Goal: Task Accomplishment & Management: Manage account settings

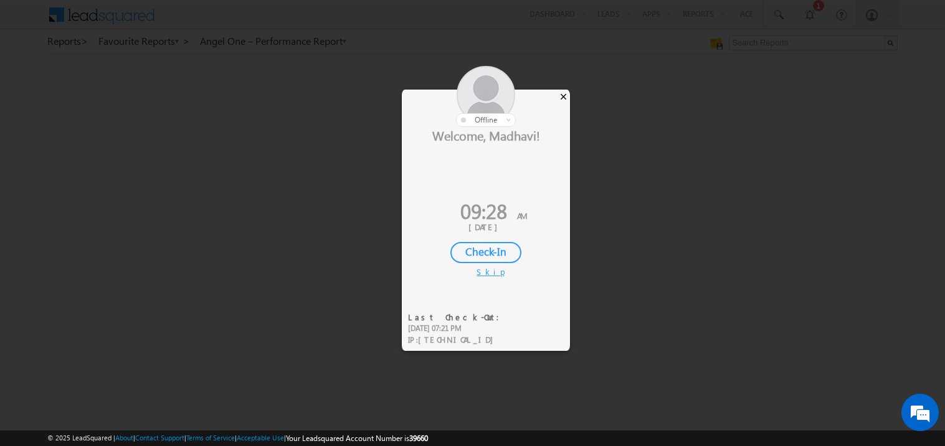
click at [565, 95] on div "×" at bounding box center [563, 97] width 13 height 14
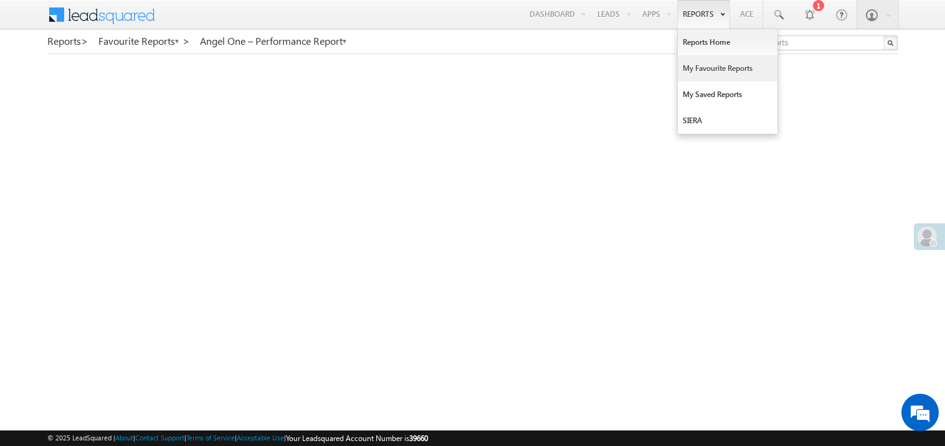
click at [693, 70] on link "My Favourite Reports" at bounding box center [727, 68] width 100 height 26
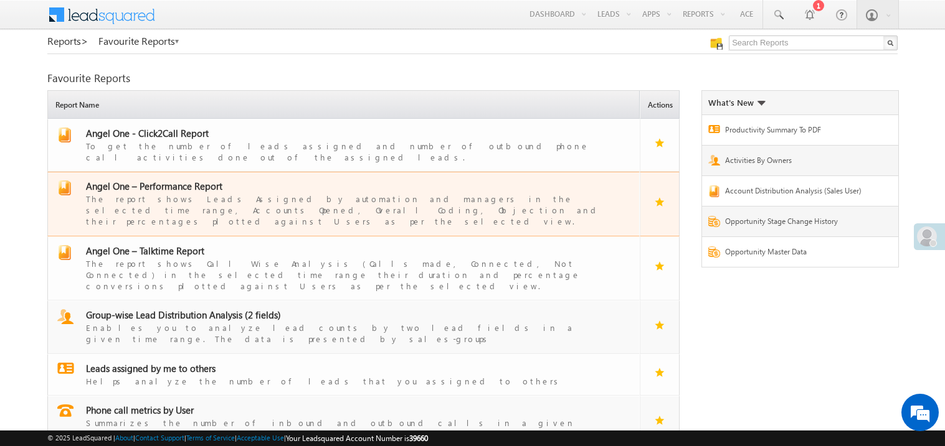
click at [155, 180] on span "Angel One – Performance Report" at bounding box center [154, 186] width 136 height 12
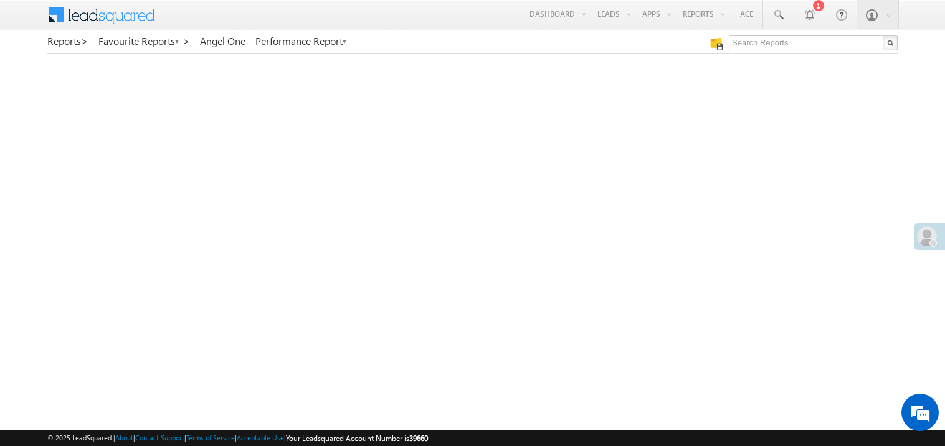
click at [924, 238] on span at bounding box center [927, 237] width 20 height 20
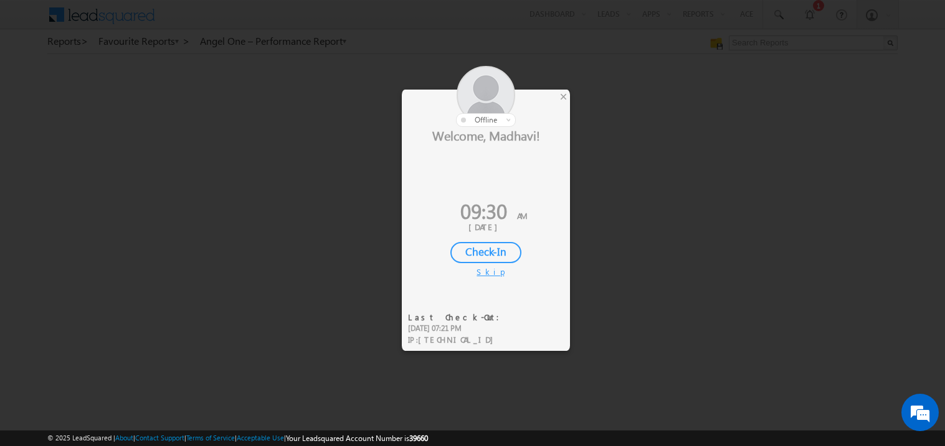
click at [478, 250] on div "Check-In" at bounding box center [485, 252] width 71 height 21
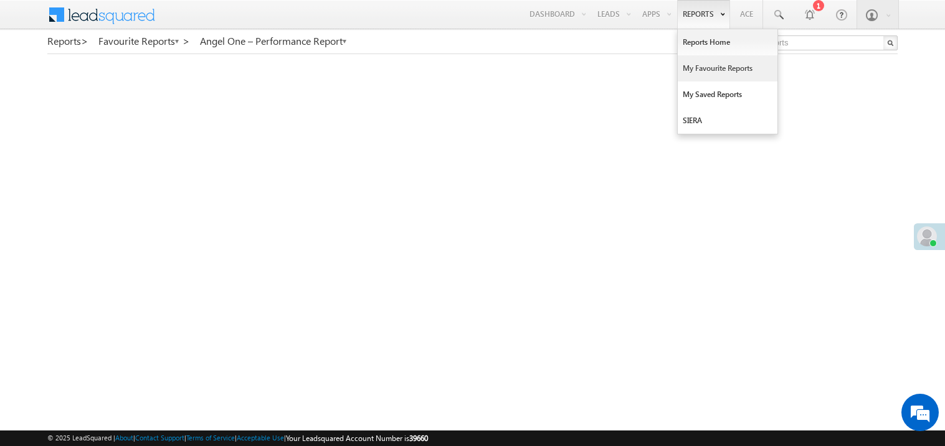
click at [694, 63] on link "My Favourite Reports" at bounding box center [727, 68] width 100 height 26
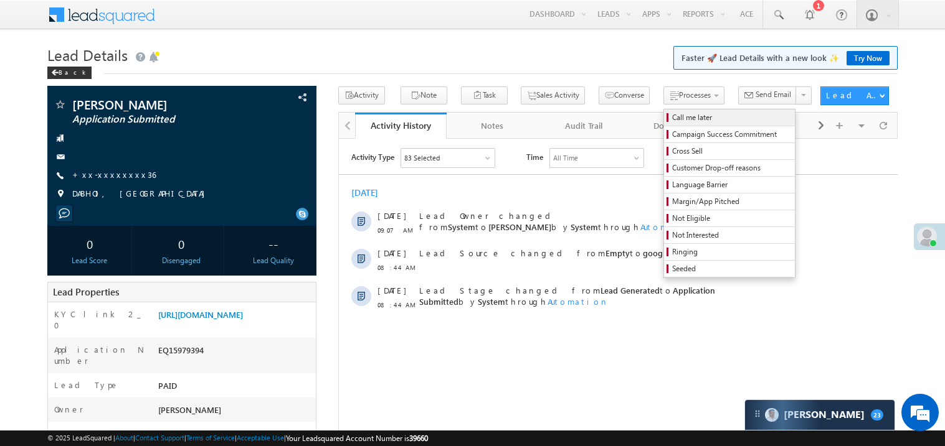
click at [672, 120] on span "Call me later" at bounding box center [731, 117] width 118 height 11
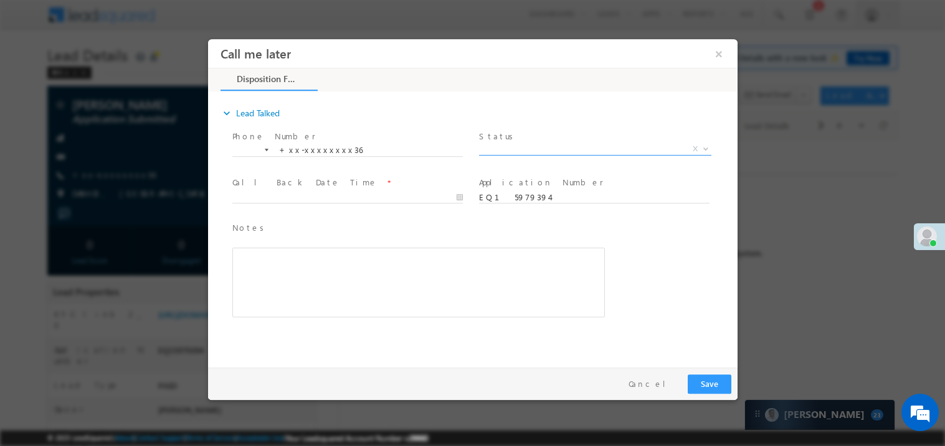
click at [516, 147] on span "X" at bounding box center [594, 149] width 232 height 12
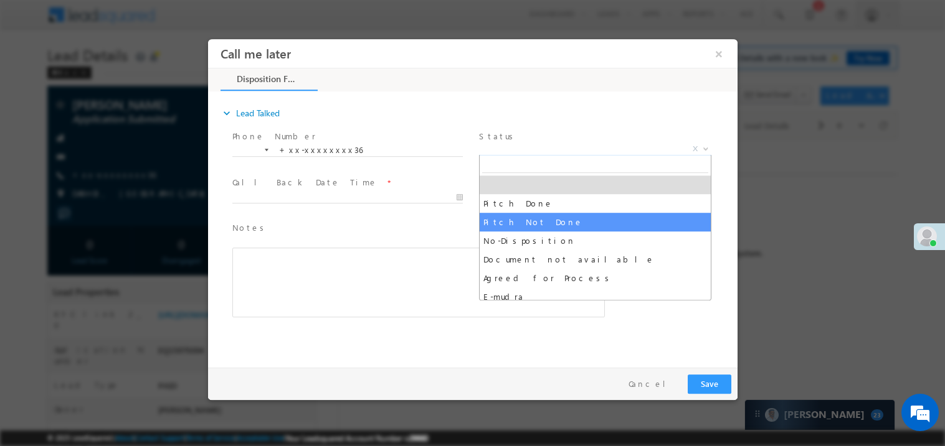
select select "Pitch Not Done"
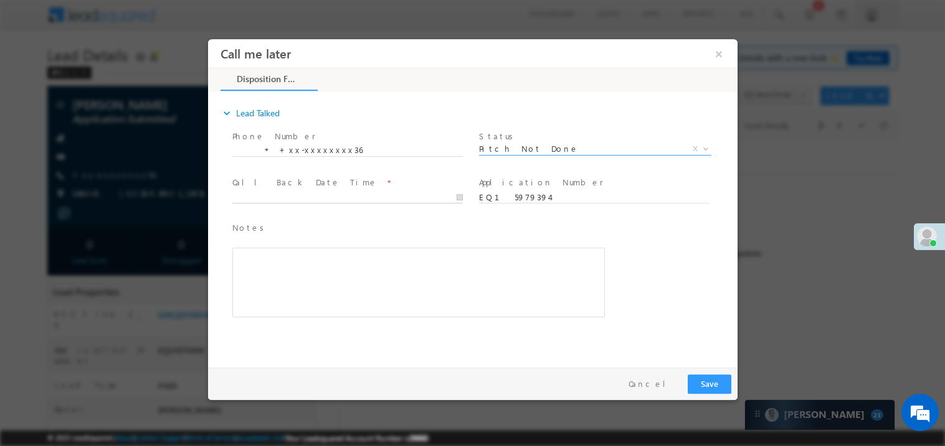
click at [290, 196] on body "Call me later ×" at bounding box center [471, 200] width 529 height 323
type input "10/07/25 9:30 AM"
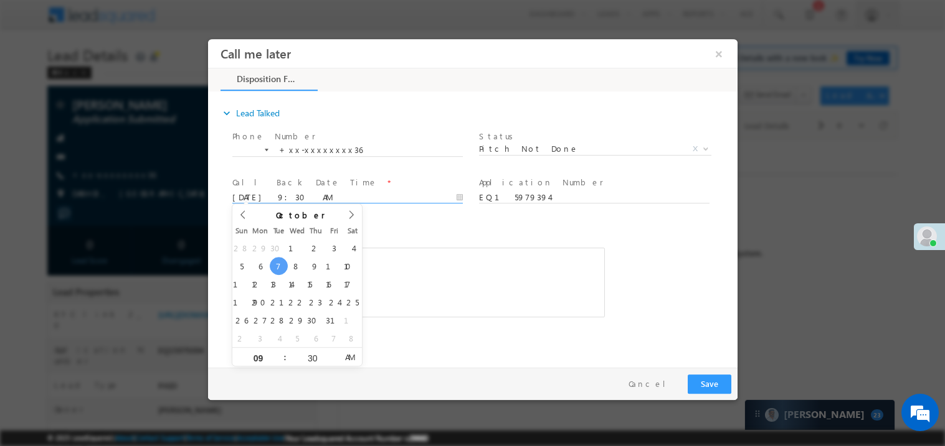
click at [422, 244] on div "Notes * Editor toolbars Basic Styles Bold Italic Underline Paragraph Insert/Rem…" at bounding box center [418, 269] width 372 height 97
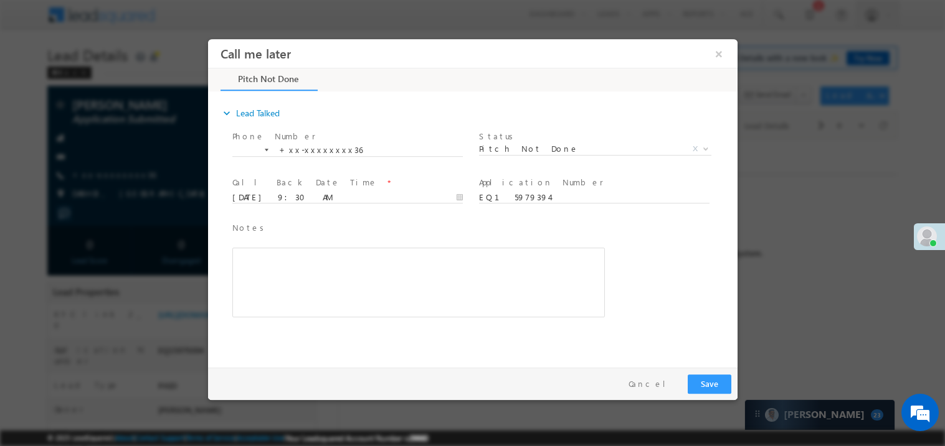
click at [384, 271] on div "Rich Text Editor, 40788eee-0fb2-11ec-a811-0adc8a9d82c2__tab1__section1__Notes__…" at bounding box center [418, 282] width 372 height 70
click at [714, 388] on button "Save" at bounding box center [709, 383] width 44 height 19
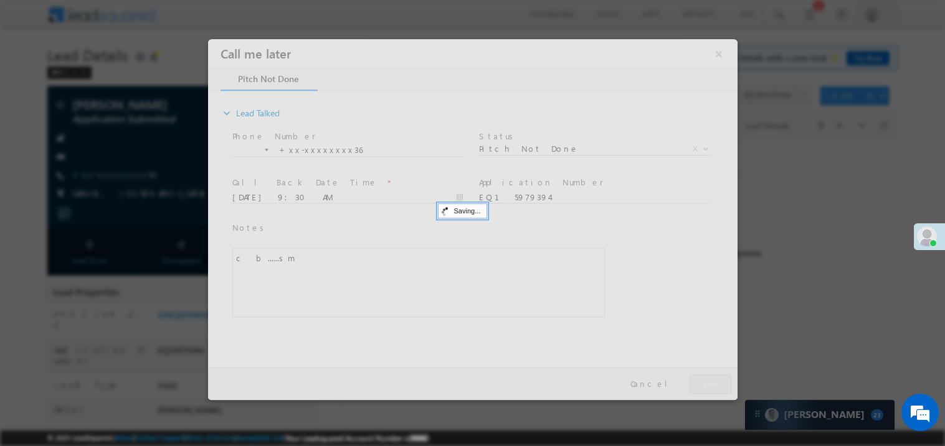
click at [714, 388] on div at bounding box center [471, 219] width 529 height 361
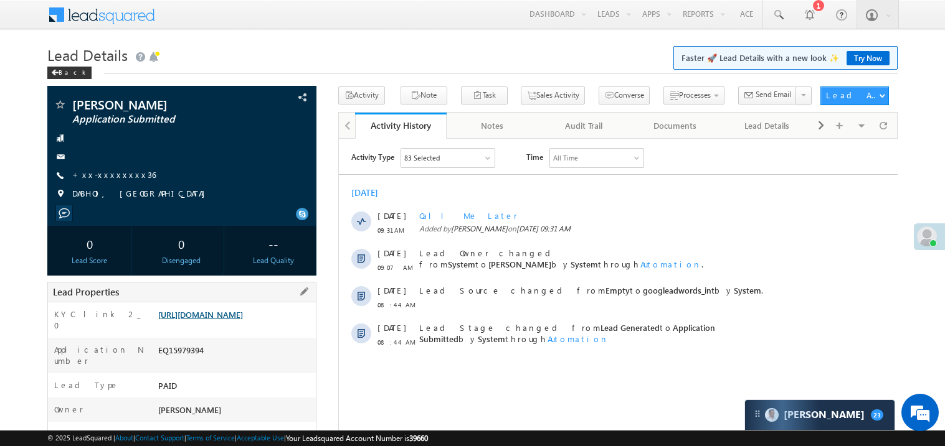
click at [243, 320] on link "https://angelbroking1-pk3em7sa.customui-test.leadsquared.com?leadId=195ba207-bb…" at bounding box center [200, 314] width 85 height 11
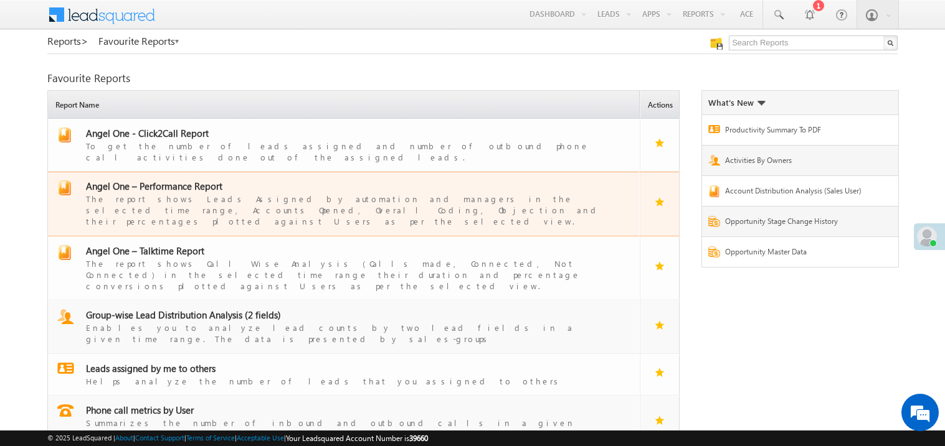
click at [169, 180] on span "Angel One – Performance Report" at bounding box center [154, 186] width 136 height 12
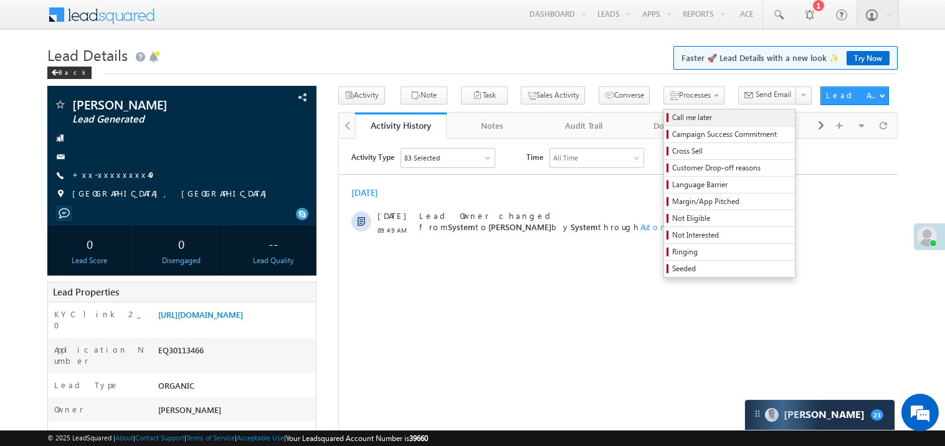
click at [672, 118] on span "Call me later" at bounding box center [731, 117] width 118 height 11
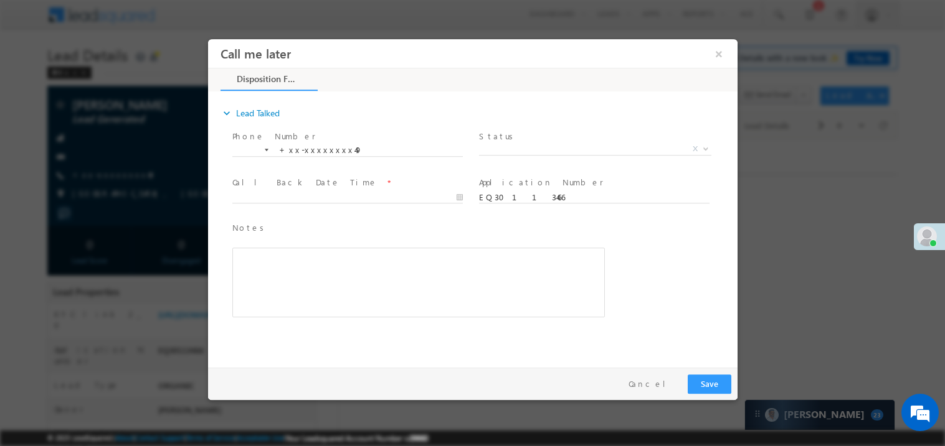
click at [595, 154] on span at bounding box center [595, 154] width 0 height 1
click at [494, 152] on span "X" at bounding box center [594, 149] width 232 height 12
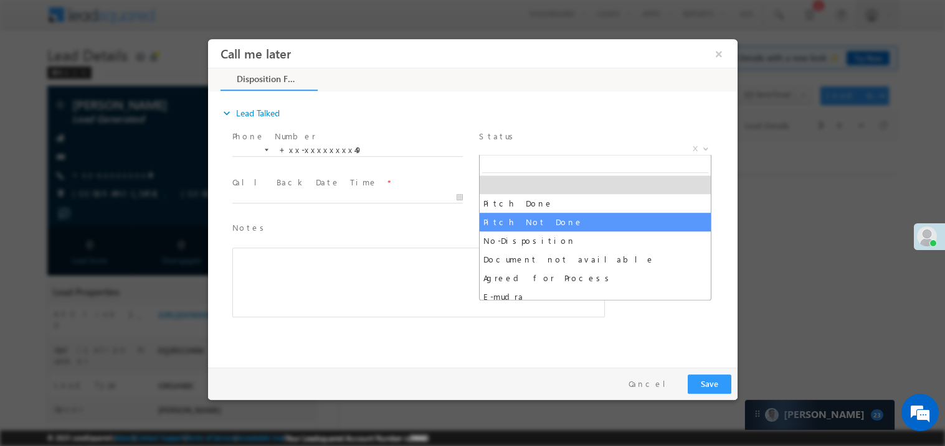
select select "Pitch Not Done"
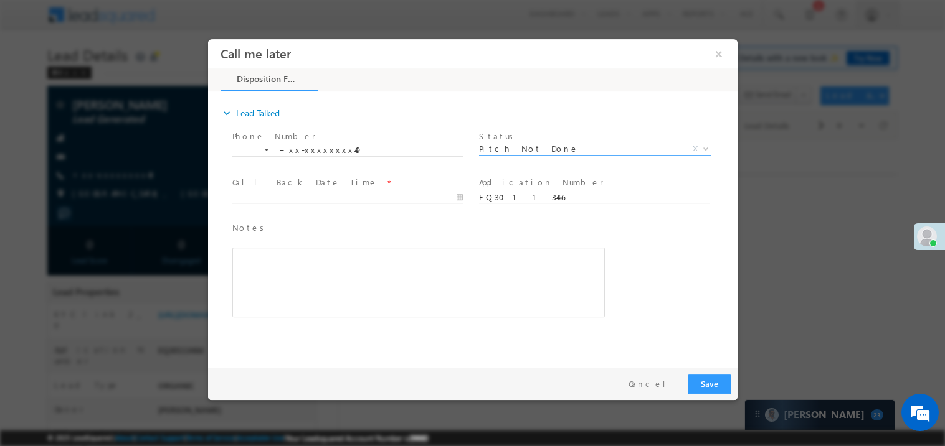
click at [329, 199] on body "Call me later ×" at bounding box center [471, 200] width 529 height 323
type input "10/07/25 9:53 AM"
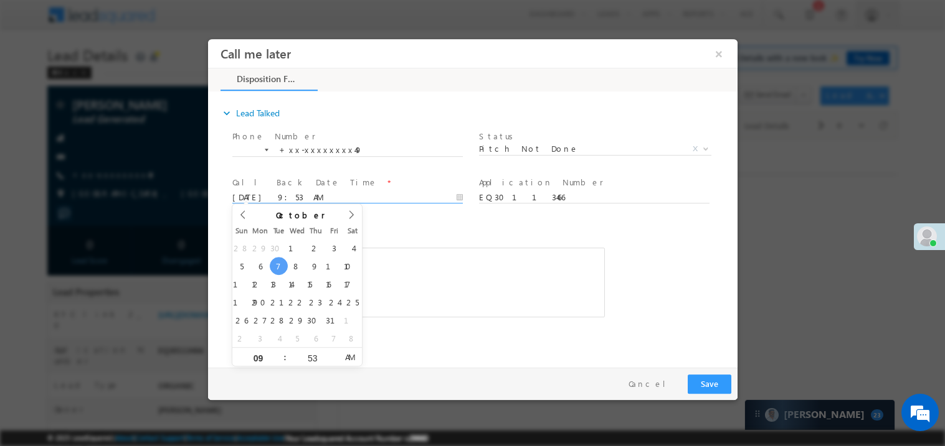
click at [502, 258] on div "Rich Text Editor, 40788eee-0fb2-11ec-a811-0adc8a9d82c2__tab1__section1__Notes__…" at bounding box center [418, 282] width 372 height 70
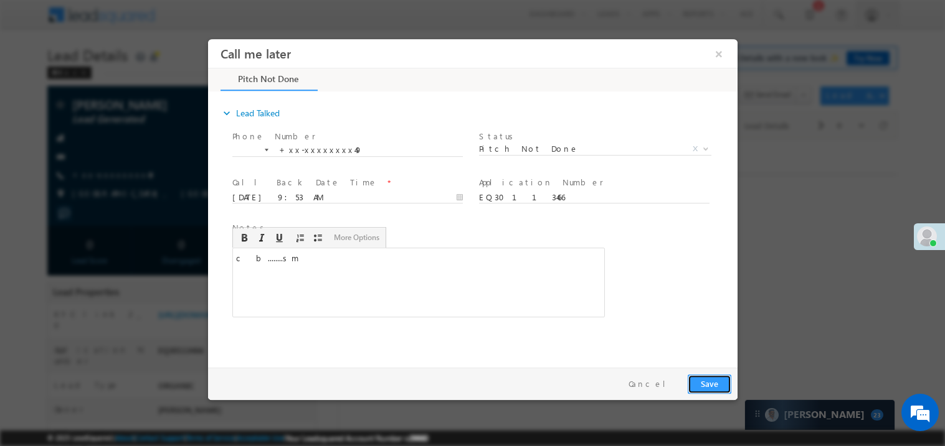
click at [700, 377] on button "Save" at bounding box center [709, 383] width 44 height 19
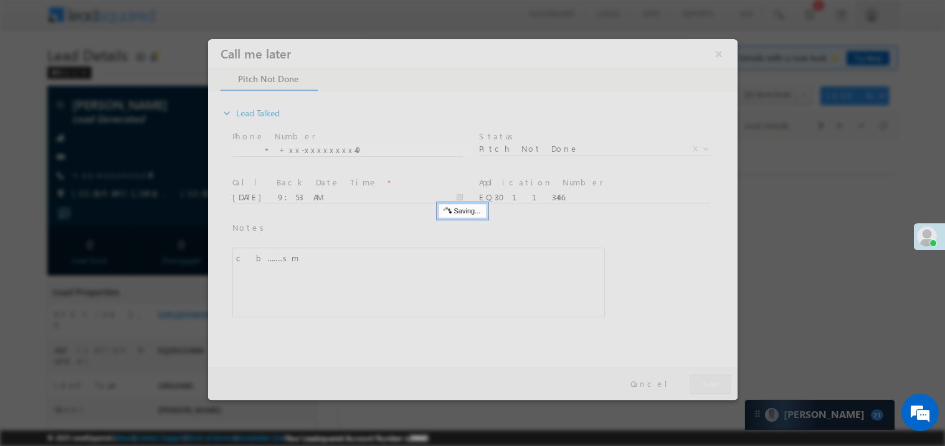
click at [700, 377] on div at bounding box center [471, 219] width 529 height 361
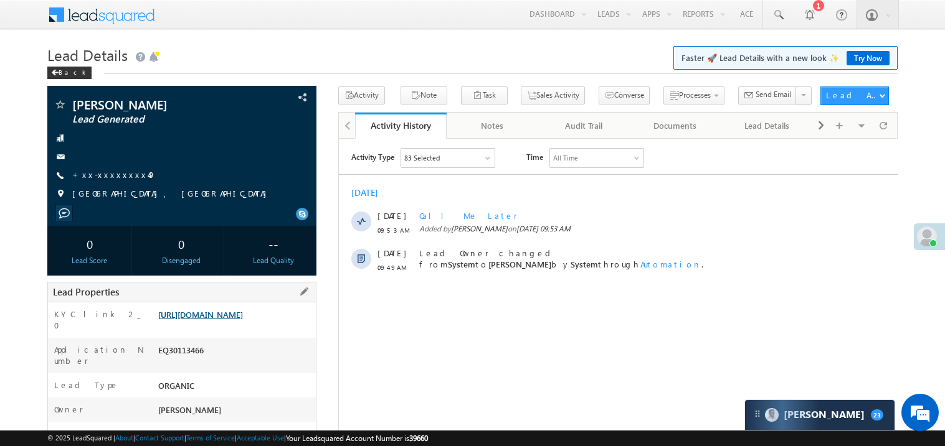
click at [243, 320] on link "https://angelbroking1-pk3em7sa.customui-test.leadsquared.com?leadId=5790a46f-7d…" at bounding box center [200, 314] width 85 height 11
click at [106, 172] on link "+xx-xxxxxxxx49" at bounding box center [113, 174] width 83 height 11
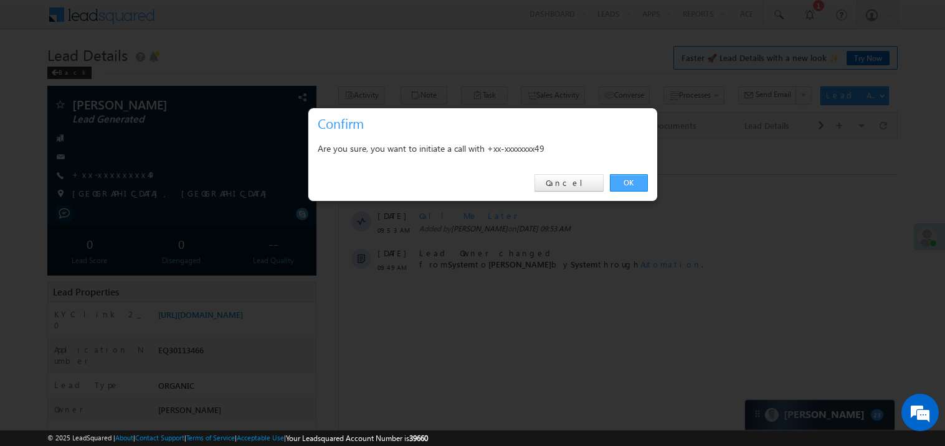
click at [626, 174] on link "OK" at bounding box center [629, 182] width 38 height 17
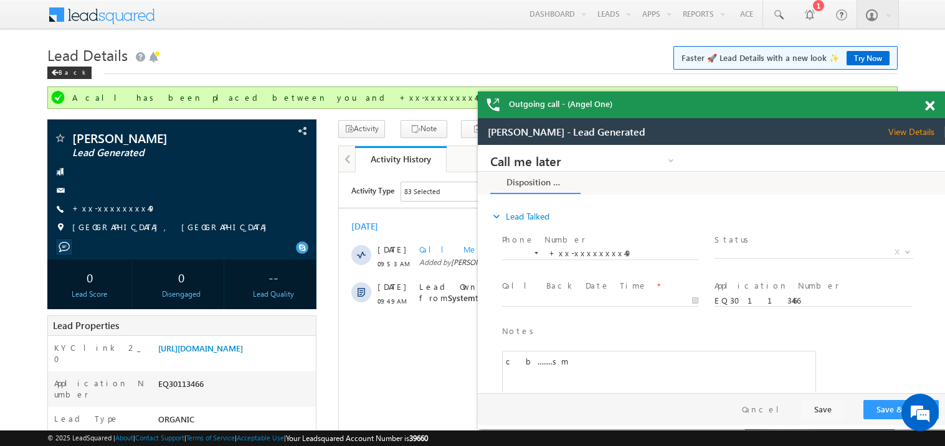
click at [929, 109] on span at bounding box center [929, 106] width 9 height 11
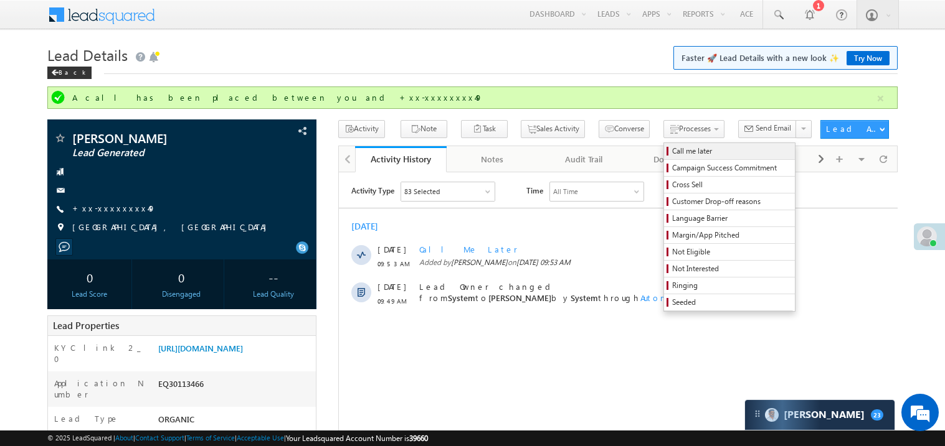
click at [672, 151] on span "Call me later" at bounding box center [731, 151] width 118 height 11
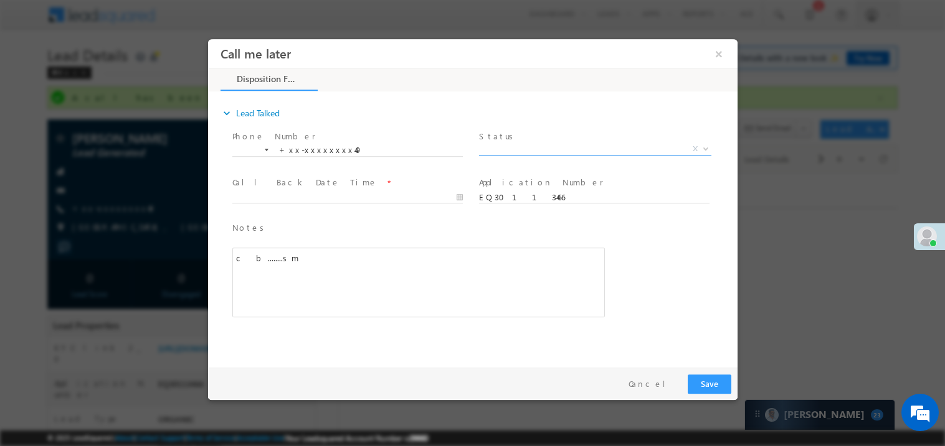
click at [545, 150] on span "X" at bounding box center [594, 149] width 232 height 12
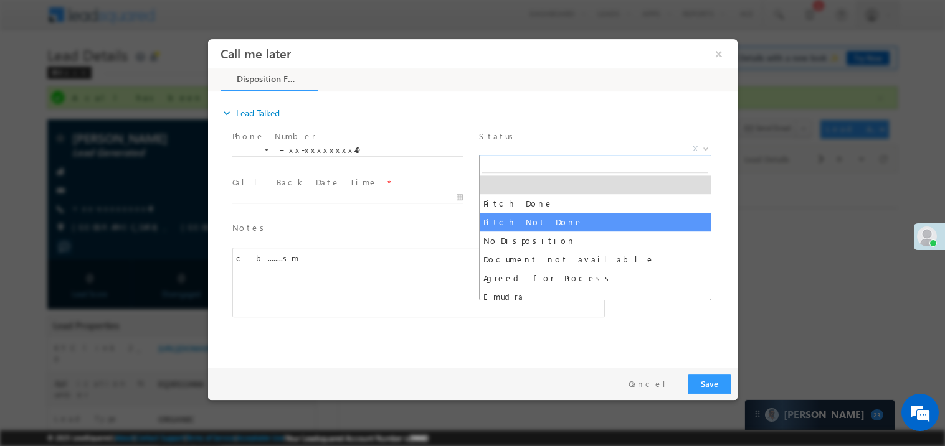
select select "Pitch Not Done"
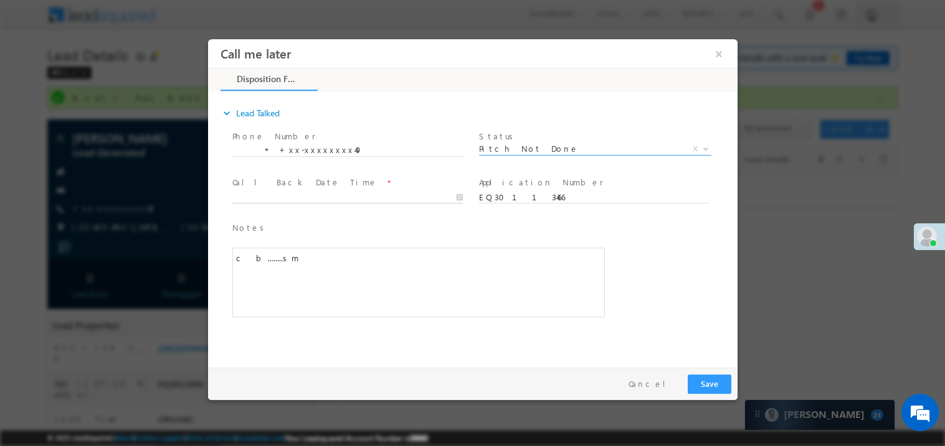
click at [295, 200] on body "Call me later ×" at bounding box center [471, 200] width 529 height 323
type input "10/07/25 9:54 AM"
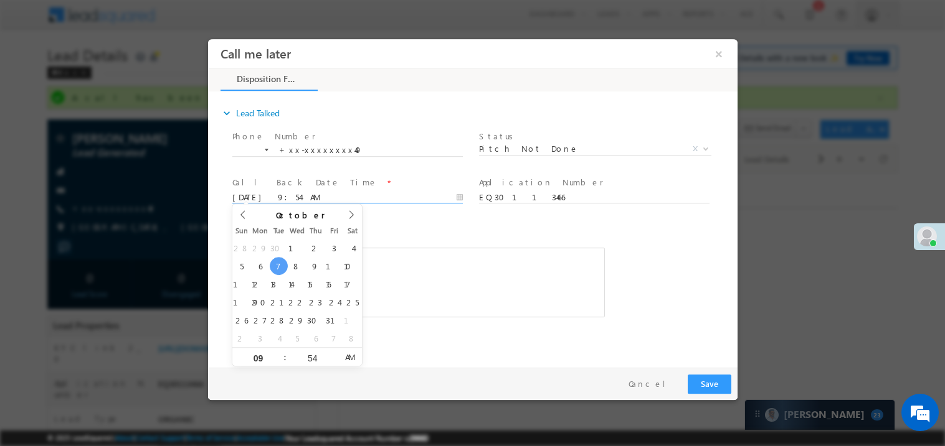
click at [494, 311] on div "c b........sm" at bounding box center [418, 282] width 372 height 70
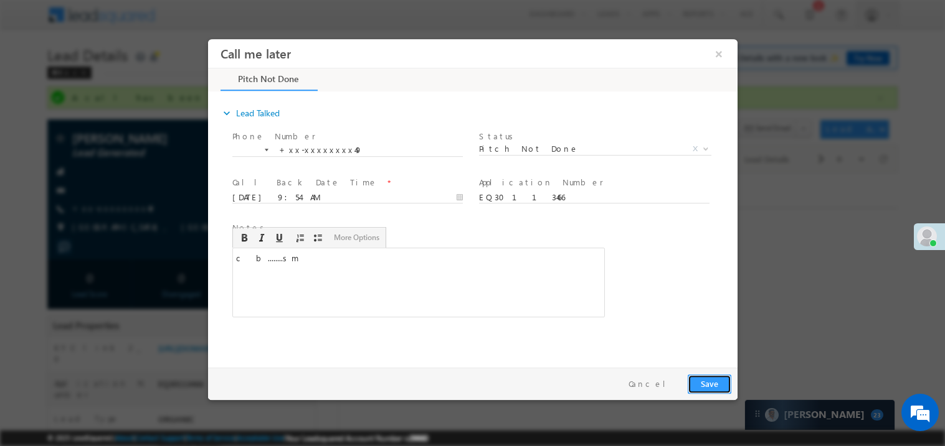
click at [709, 385] on button "Save" at bounding box center [709, 383] width 44 height 19
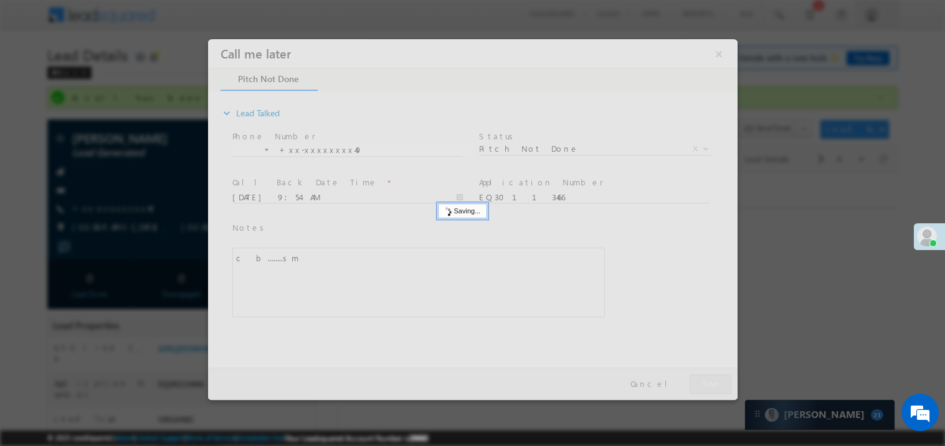
click at [709, 385] on div at bounding box center [471, 219] width 529 height 361
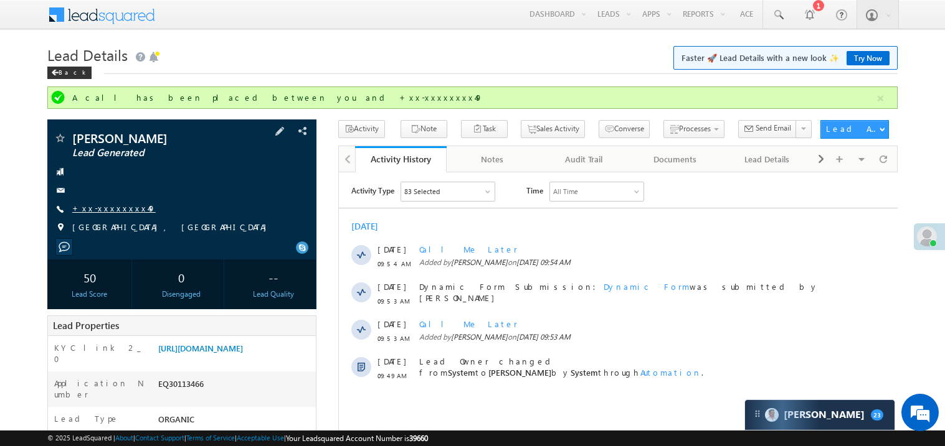
click at [112, 204] on link "+xx-xxxxxxxx49" at bounding box center [113, 208] width 83 height 11
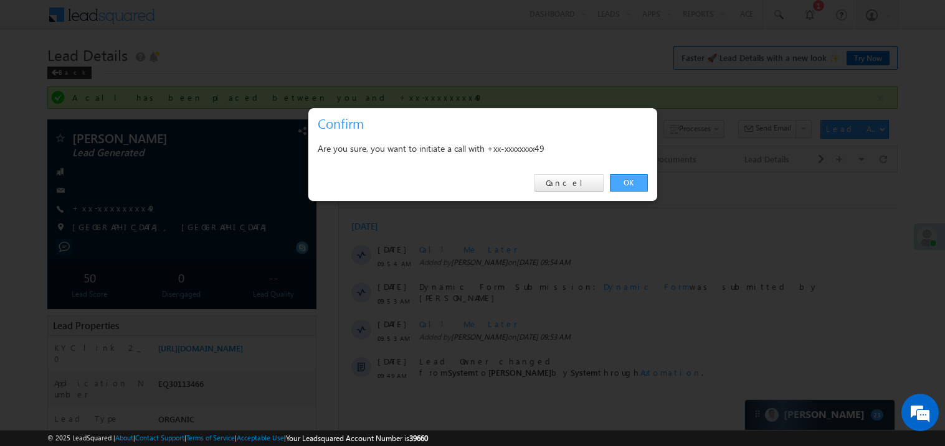
click at [625, 179] on link "OK" at bounding box center [629, 182] width 38 height 17
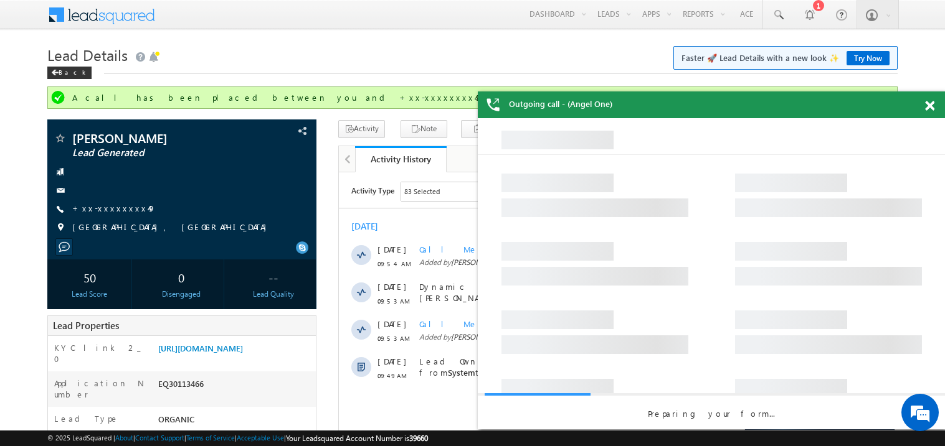
click at [932, 101] on span at bounding box center [929, 106] width 9 height 11
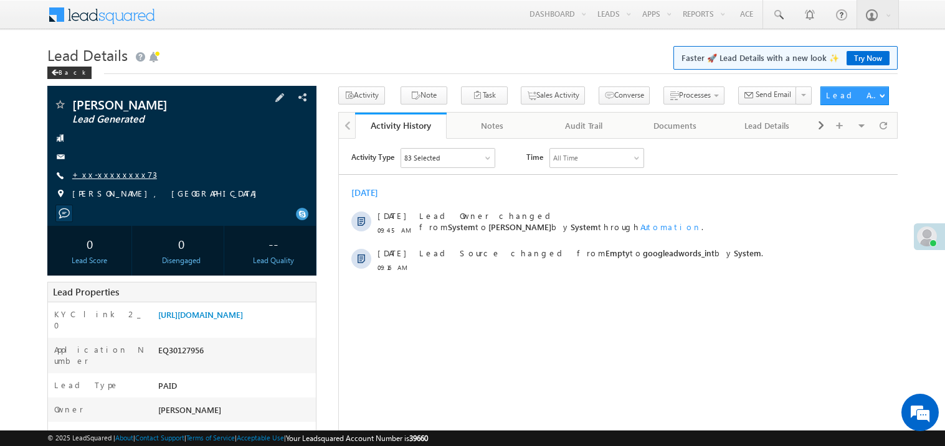
click at [110, 179] on link "+xx-xxxxxxxx73" at bounding box center [114, 174] width 85 height 11
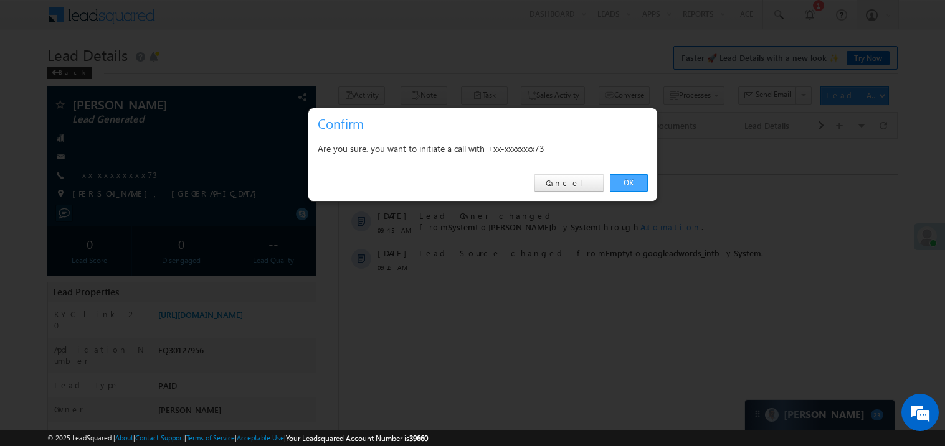
click at [628, 181] on link "OK" at bounding box center [629, 182] width 38 height 17
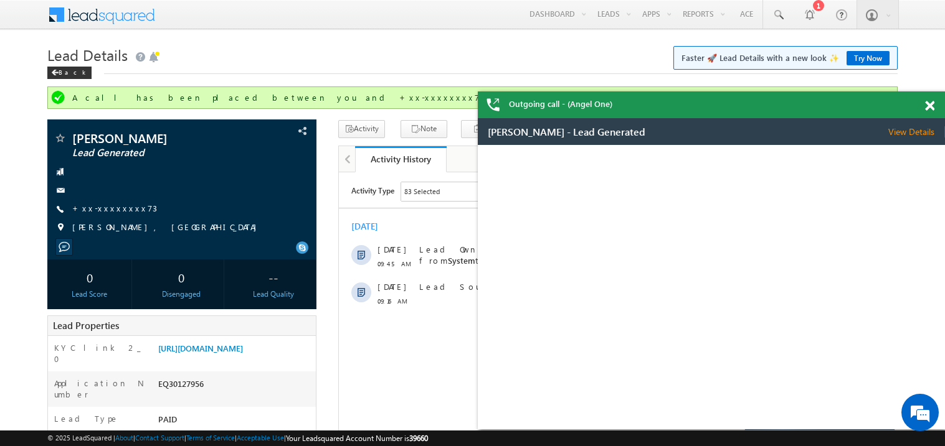
click at [934, 108] on div at bounding box center [936, 104] width 17 height 24
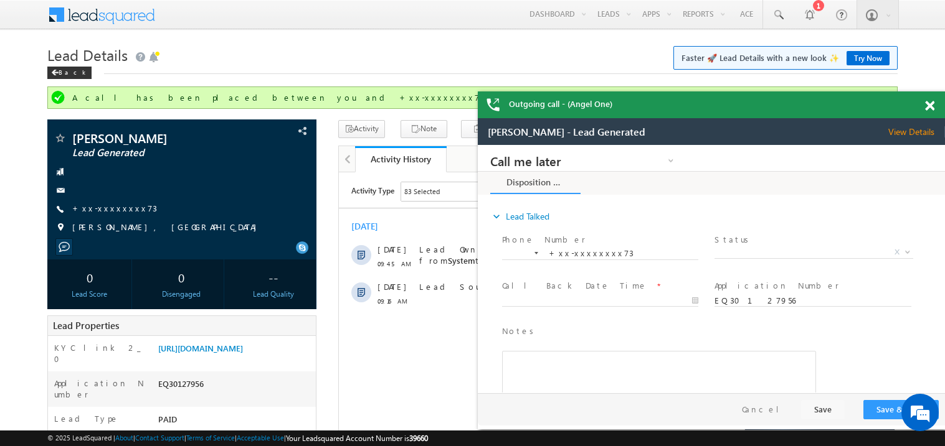
click at [930, 108] on span at bounding box center [929, 106] width 9 height 11
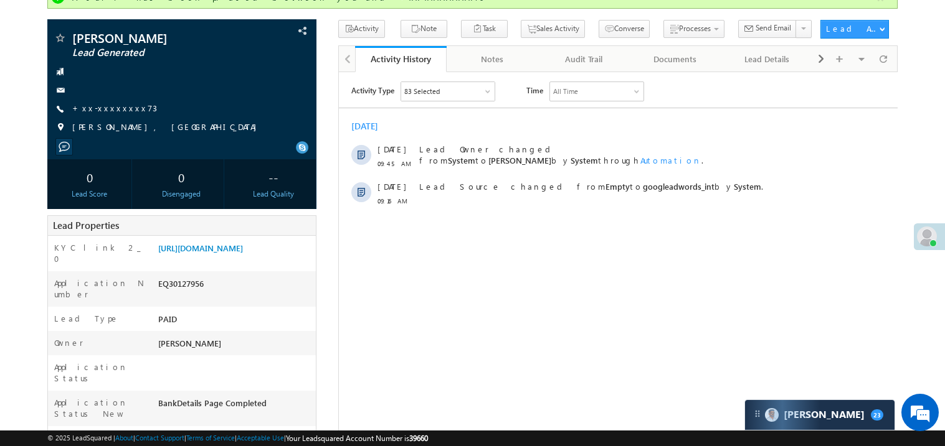
scroll to position [124, 0]
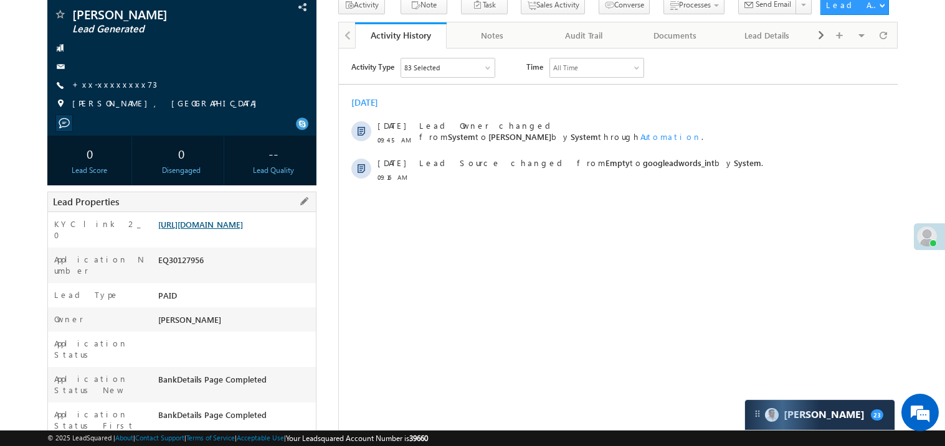
click at [229, 230] on link "https://angelbroking1-pk3em7sa.customui-test.leadsquared.com?leadId=7f21df48-df…" at bounding box center [200, 224] width 85 height 11
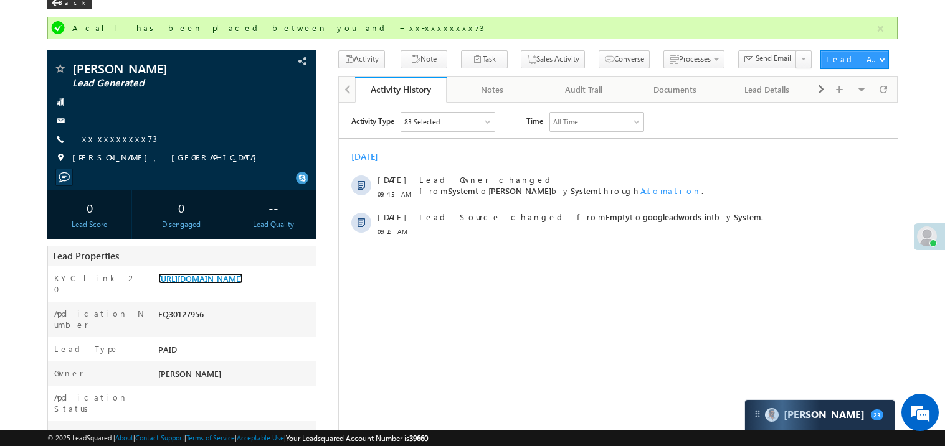
scroll to position [0, 0]
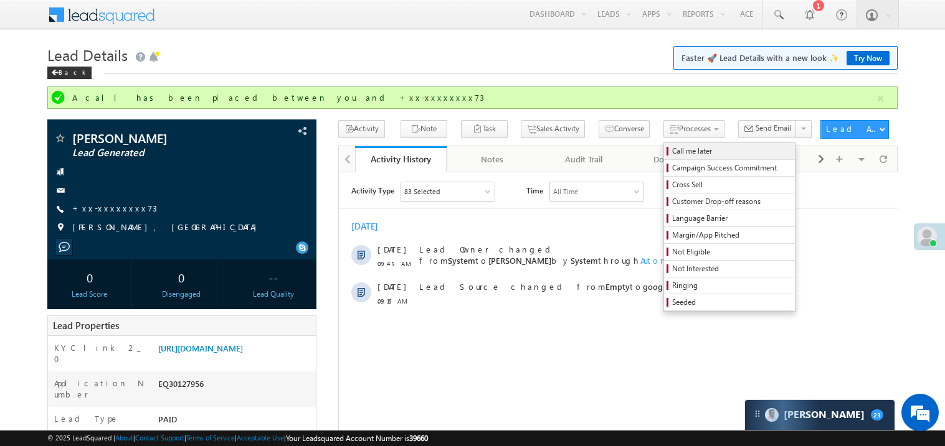
click at [672, 152] on span "Call me later" at bounding box center [731, 151] width 118 height 11
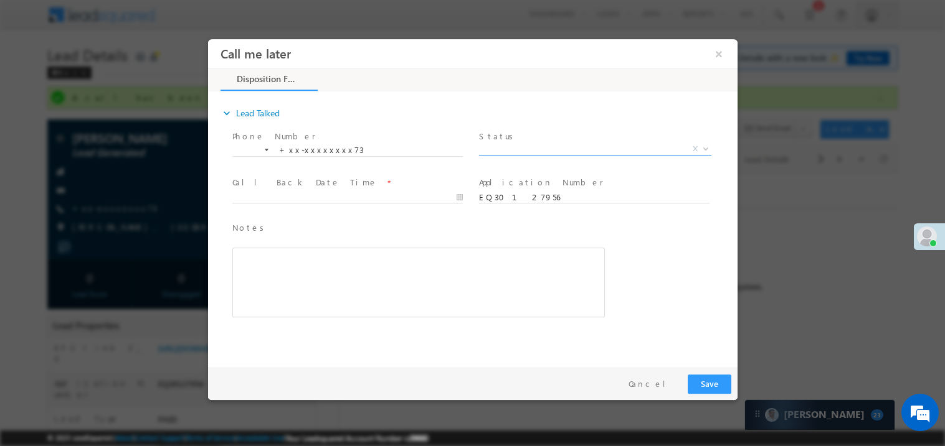
click at [522, 149] on span "X" at bounding box center [594, 149] width 232 height 12
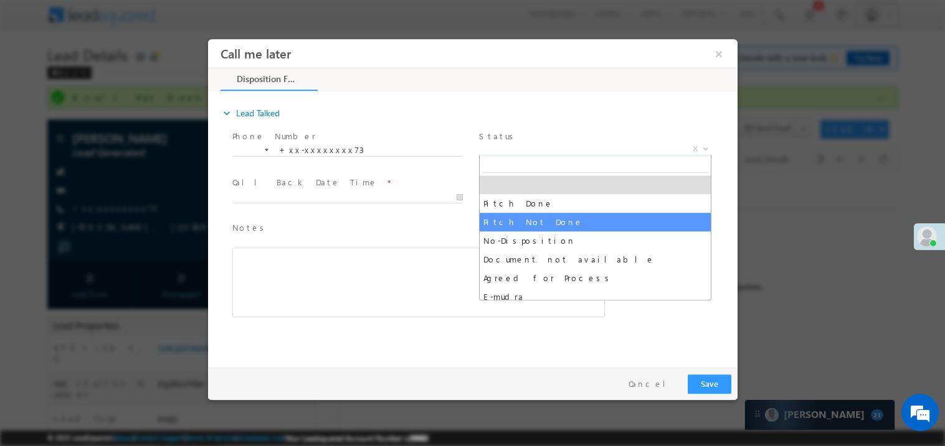
select select "Pitch Not Done"
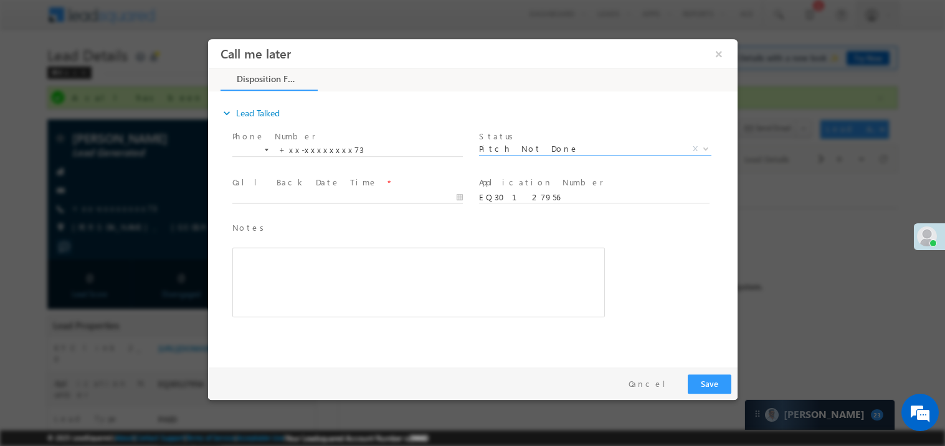
click at [290, 199] on body "Call me later ×" at bounding box center [471, 200] width 529 height 323
type input "10/07/25 10:02 AM"
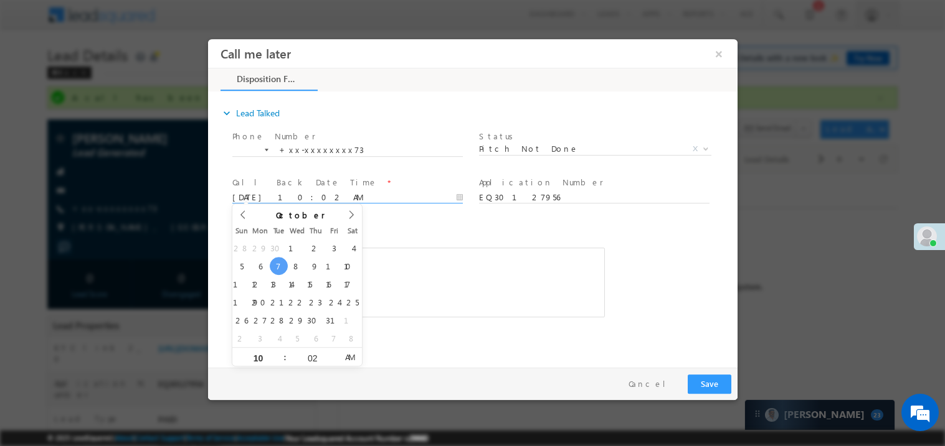
click at [455, 288] on div "Rich Text Editor, 40788eee-0fb2-11ec-a811-0adc8a9d82c2__tab1__section1__Notes__…" at bounding box center [418, 282] width 372 height 70
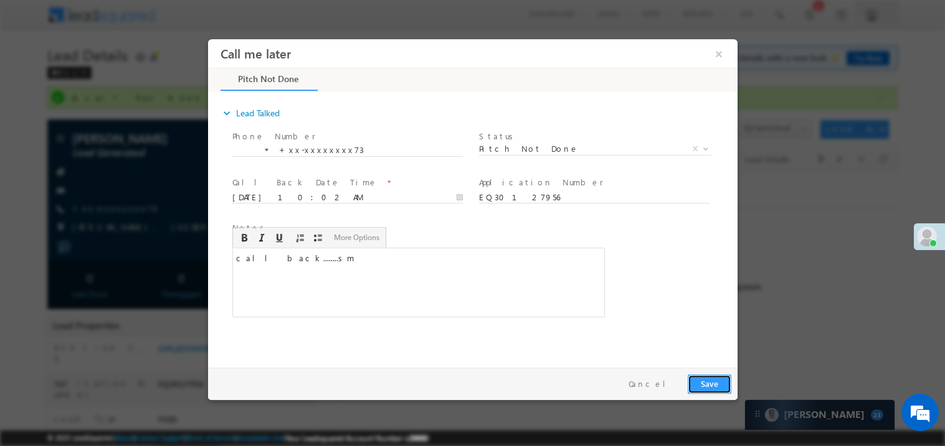
click at [701, 380] on button "Save" at bounding box center [709, 383] width 44 height 19
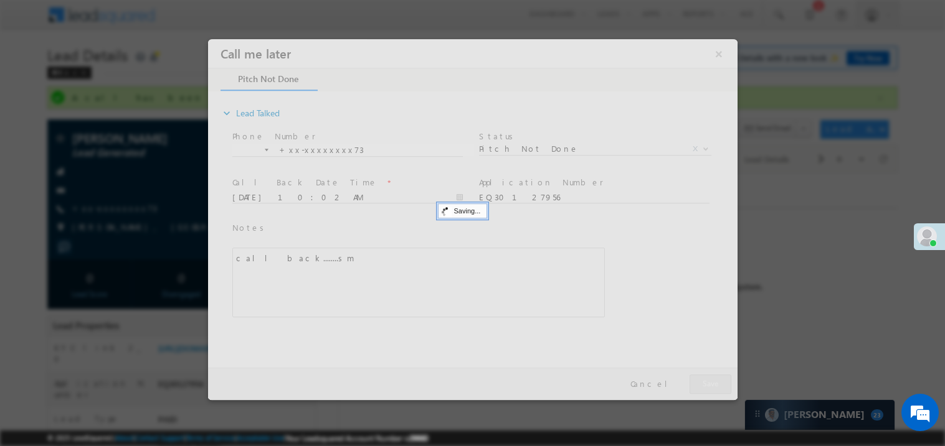
click at [701, 380] on div at bounding box center [471, 219] width 529 height 361
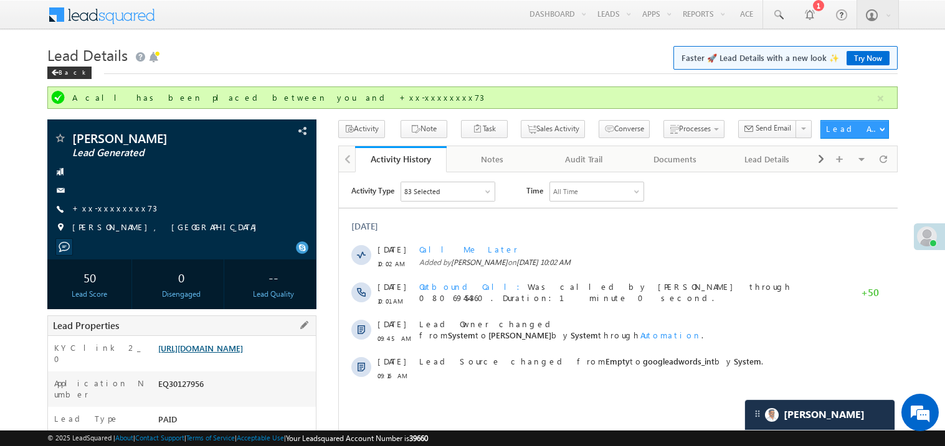
click at [243, 349] on link "https://angelbroking1-pk3em7sa.customui-test.leadsquared.com?leadId=7f21df48-df…" at bounding box center [200, 348] width 85 height 11
click at [115, 206] on link "+xx-xxxxxxxx73" at bounding box center [114, 208] width 85 height 11
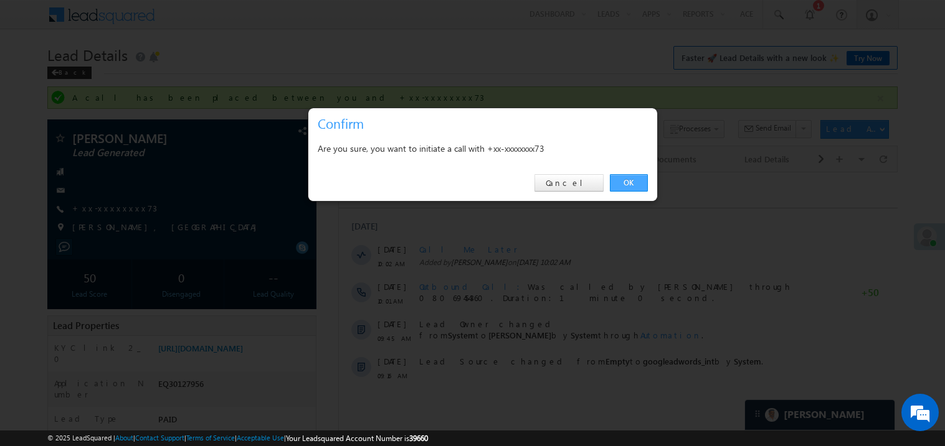
click at [627, 183] on link "OK" at bounding box center [629, 182] width 38 height 17
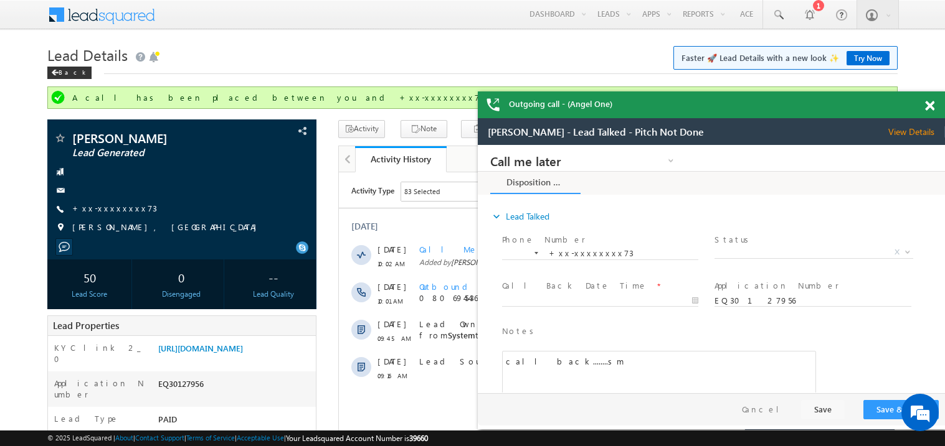
click at [932, 104] on span at bounding box center [929, 106] width 9 height 11
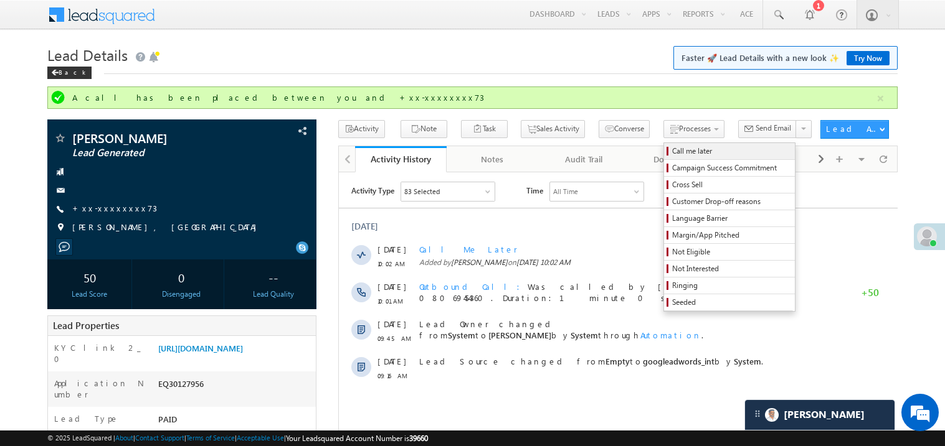
click at [672, 151] on span "Call me later" at bounding box center [731, 151] width 118 height 11
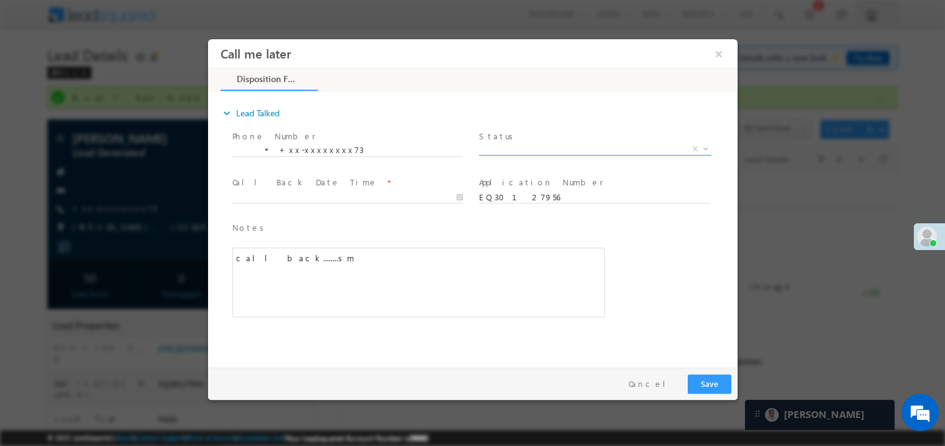
click at [519, 146] on span "X" at bounding box center [594, 149] width 232 height 12
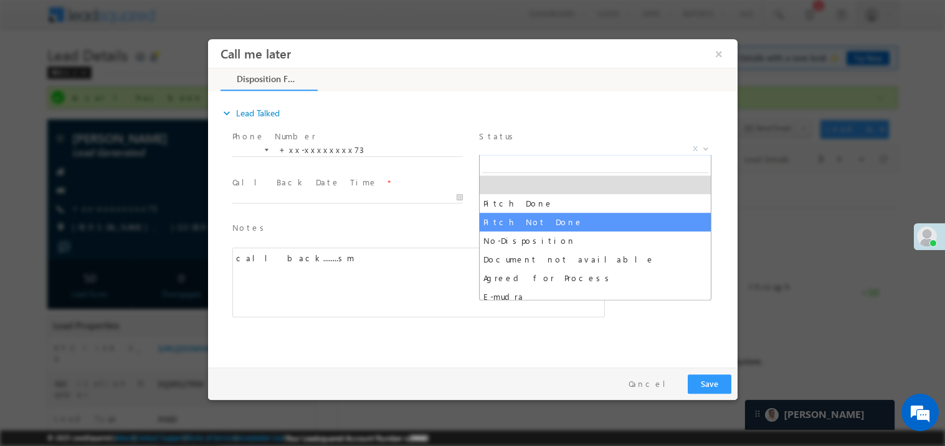
select select "Pitch Not Done"
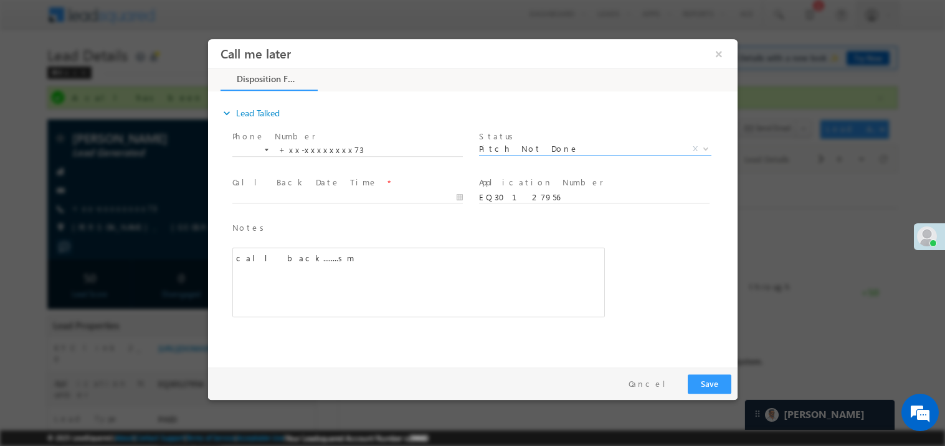
click at [535, 263] on div "call back........sm" at bounding box center [418, 282] width 372 height 70
click at [304, 194] on body "Call me later ×" at bounding box center [471, 200] width 529 height 323
type input "10/07/25 10:12 AM"
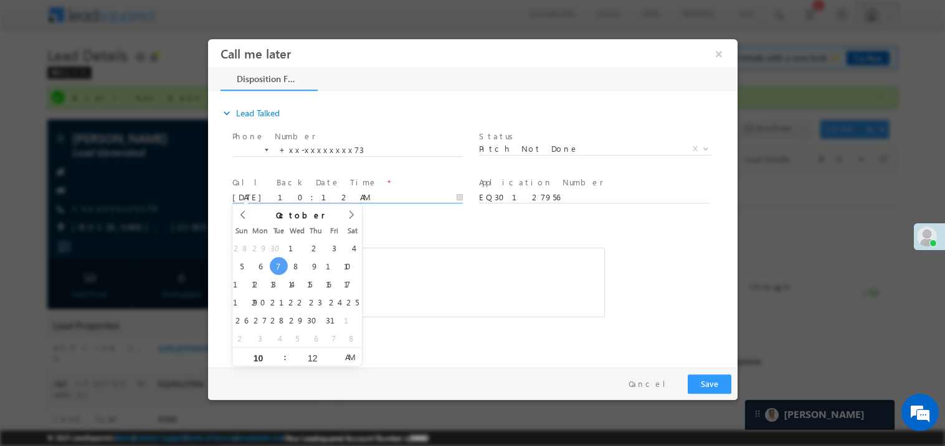
click at [530, 318] on span at bounding box center [409, 323] width 354 height 14
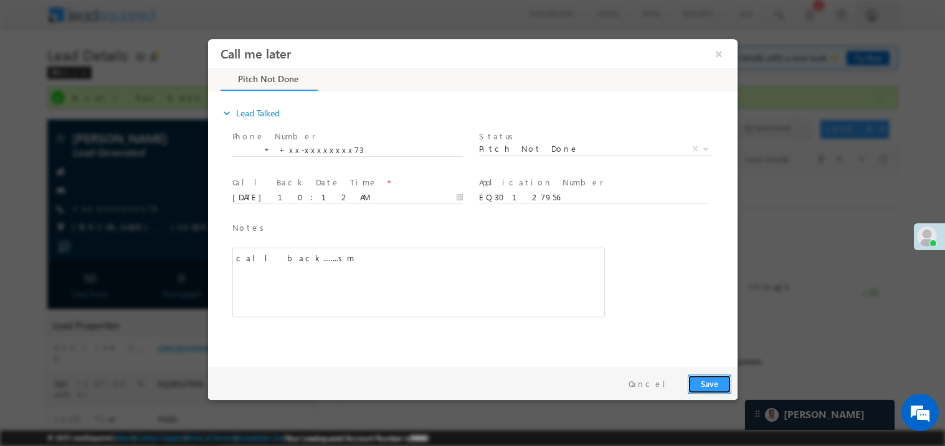
click at [714, 381] on button "Save" at bounding box center [709, 383] width 44 height 19
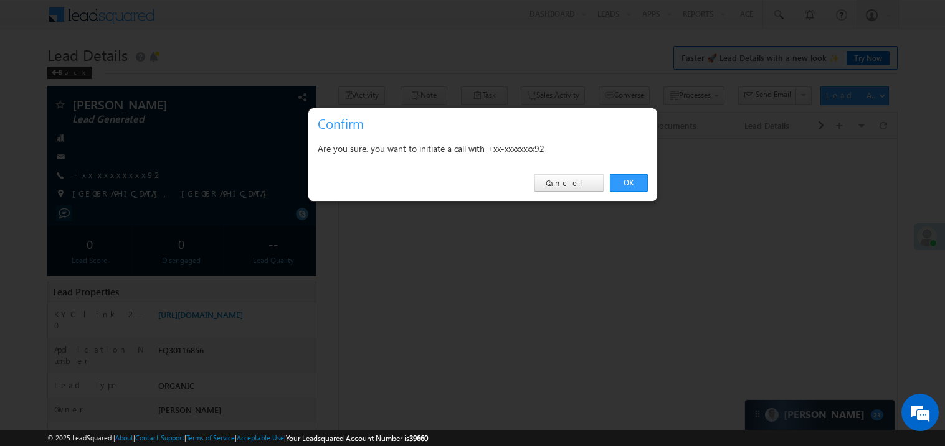
click at [633, 181] on link "OK" at bounding box center [629, 182] width 38 height 17
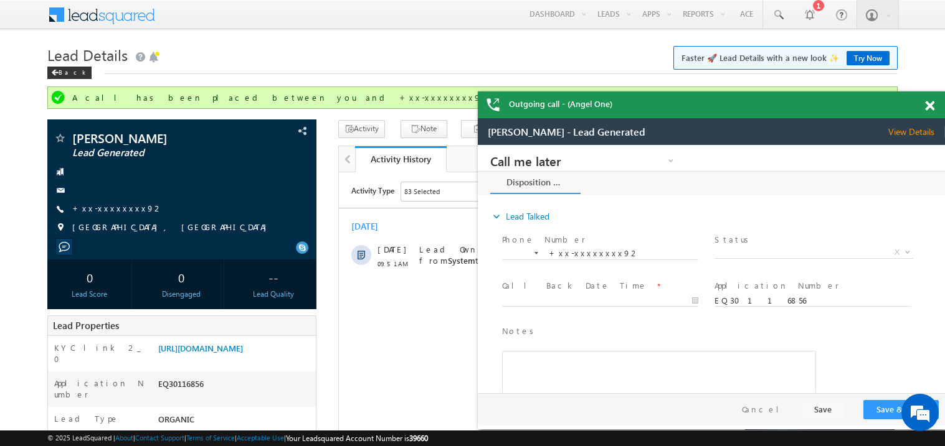
click at [933, 104] on span at bounding box center [929, 106] width 9 height 11
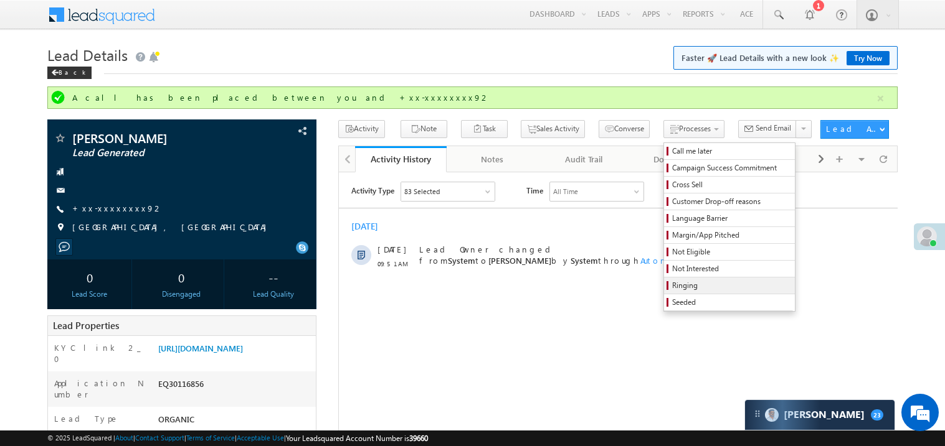
click at [673, 283] on span "Ringing" at bounding box center [731, 285] width 118 height 11
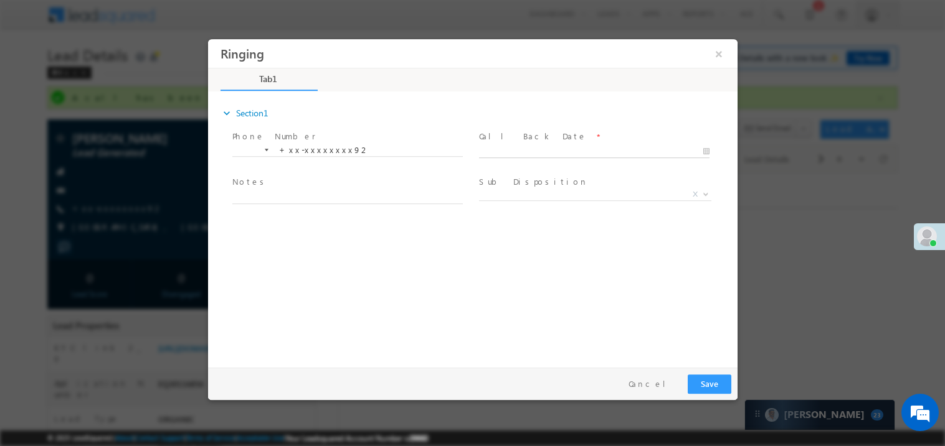
click at [522, 148] on body "Ringing ×" at bounding box center [471, 200] width 529 height 323
type input "10/07/25 10:07 AM"
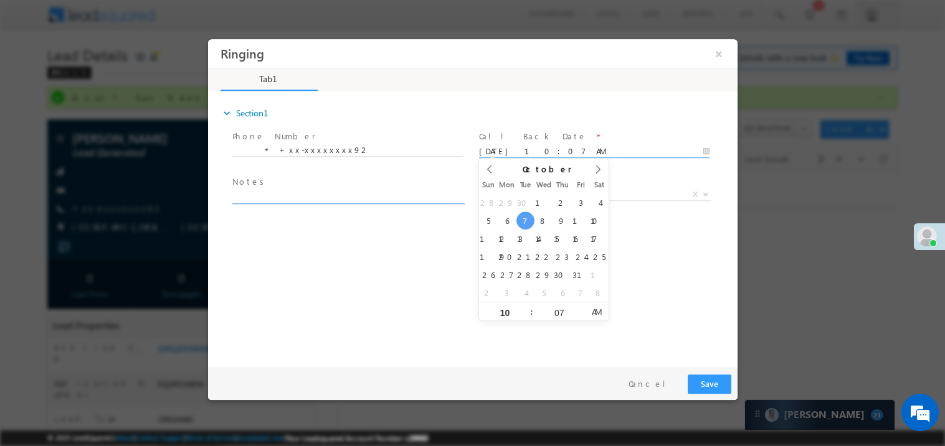
click at [328, 197] on textarea at bounding box center [347, 196] width 230 height 14
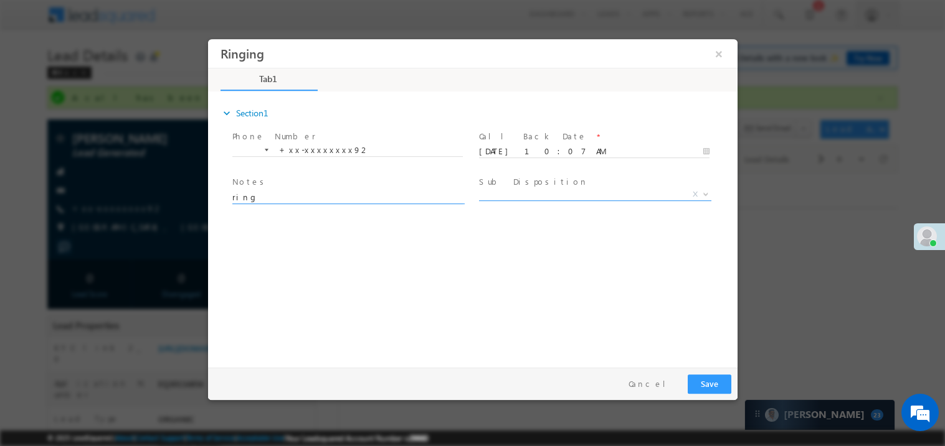
type textarea "ring"
click at [517, 188] on span "X" at bounding box center [594, 194] width 232 height 12
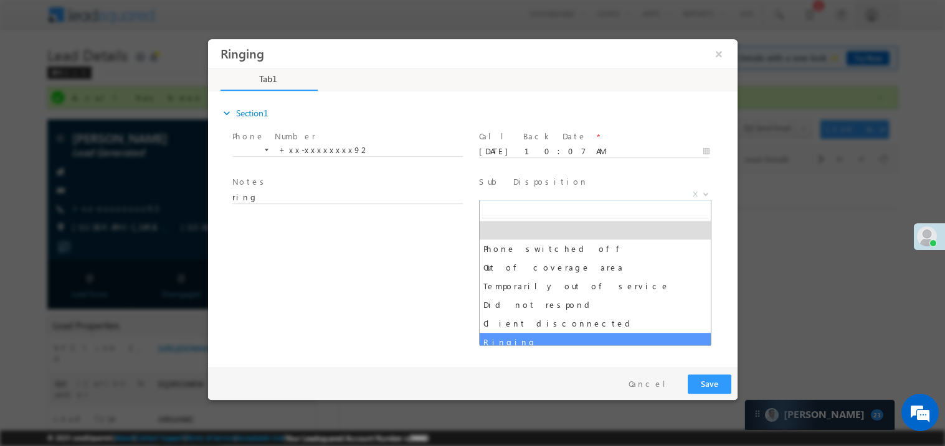
select select "Ringing"
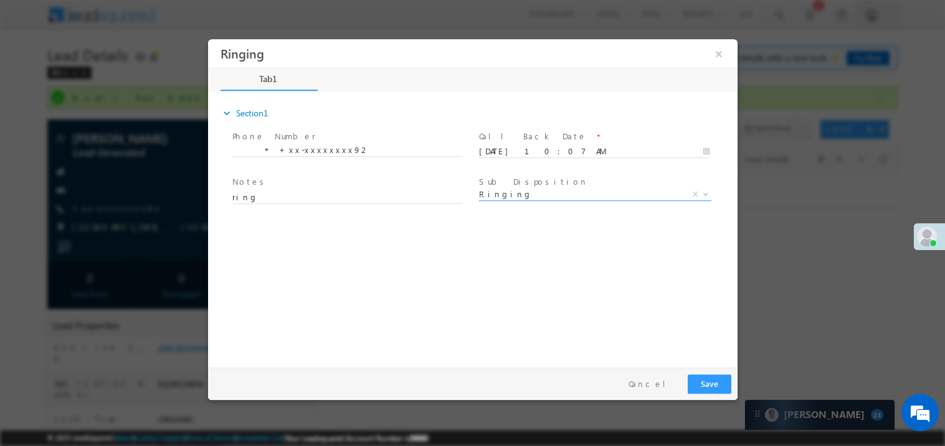
click at [347, 331] on div "expand_more Section1 Phone Number *" at bounding box center [475, 227] width 523 height 269
click at [708, 384] on button "Save" at bounding box center [709, 383] width 44 height 19
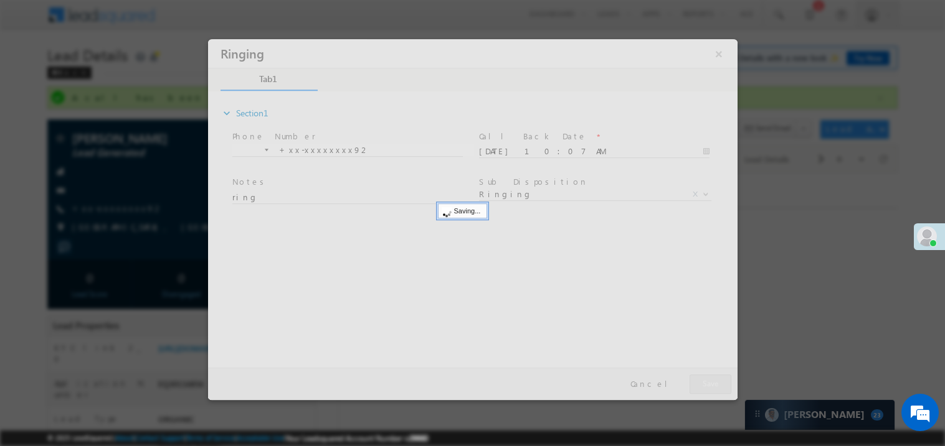
click at [708, 384] on div at bounding box center [471, 219] width 529 height 361
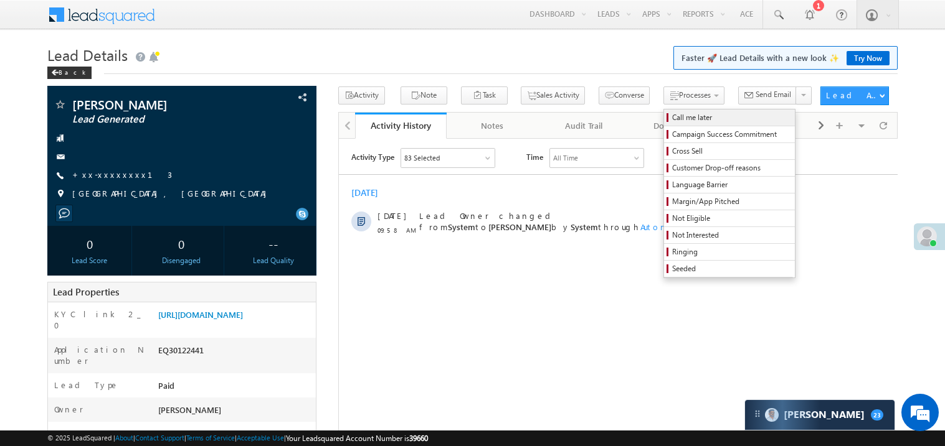
click at [672, 112] on span "Call me later" at bounding box center [731, 117] width 118 height 11
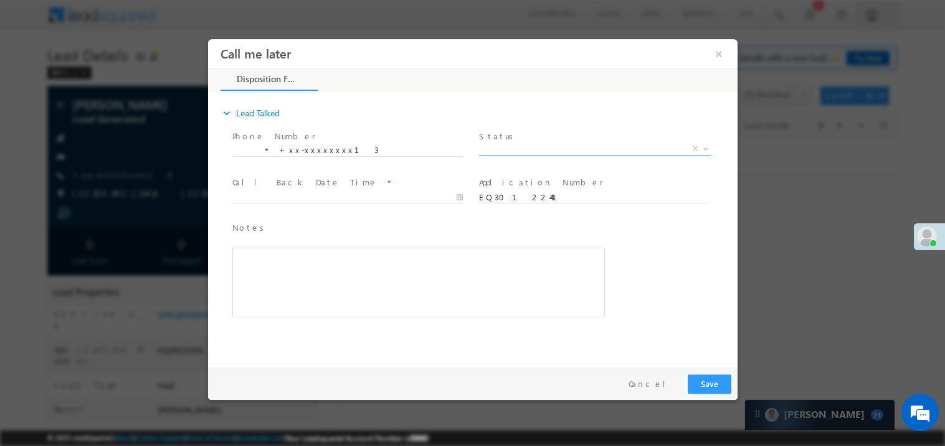
click at [530, 146] on span "X" at bounding box center [594, 149] width 232 height 12
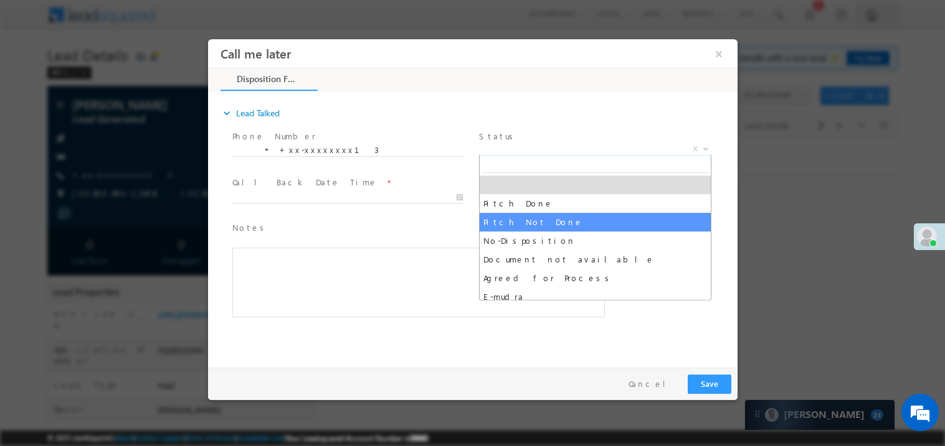
select select "Pitch Not Done"
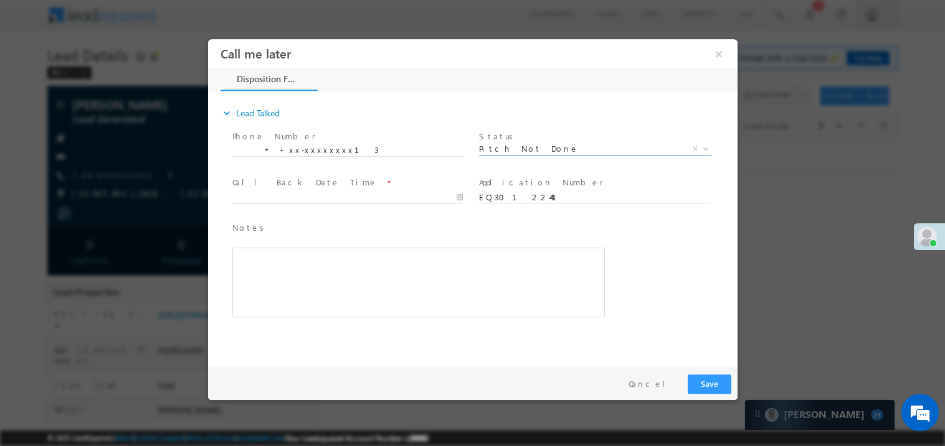
click at [276, 202] on body "Call me later ×" at bounding box center [471, 200] width 529 height 323
type input "[DATE] 10:08 AM"
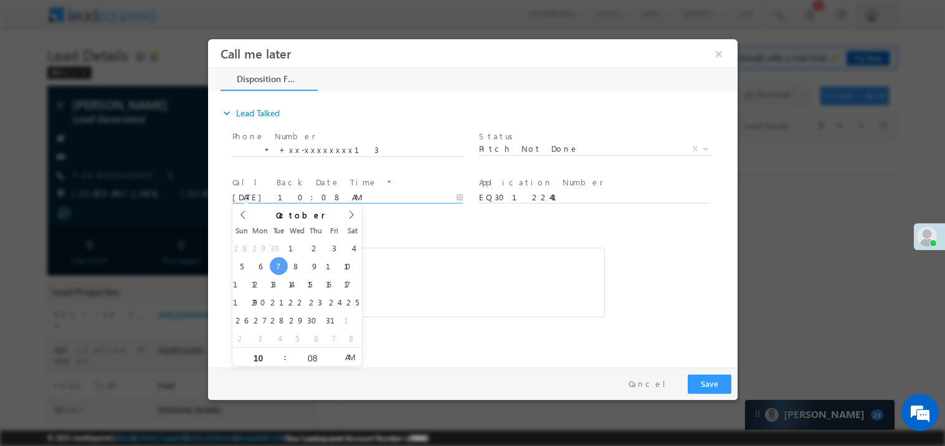
click at [447, 235] on div "Notes * Editor toolbars Basic Styles Bold Italic Underline Paragraph Insert/Rem…" at bounding box center [418, 269] width 372 height 97
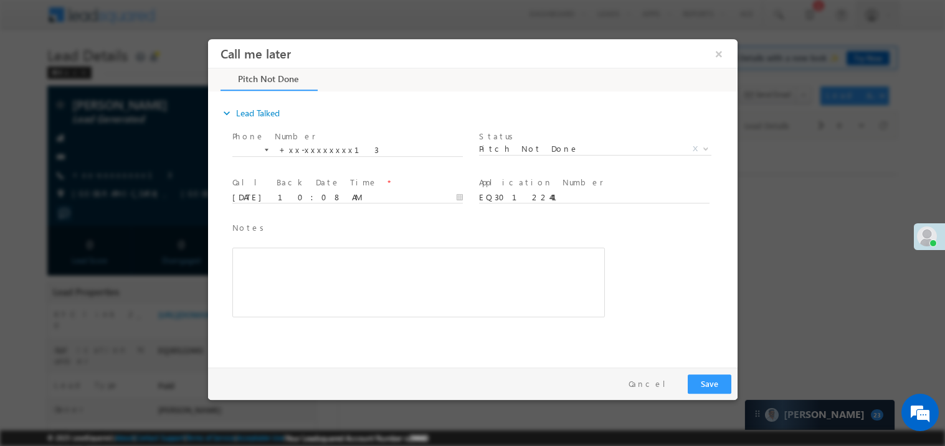
click at [417, 275] on div "Rich Text Editor, 40788eee-0fb2-11ec-a811-0adc8a9d82c2__tab1__section1__Notes__…" at bounding box center [418, 282] width 372 height 70
click at [712, 382] on button "Save" at bounding box center [709, 383] width 44 height 19
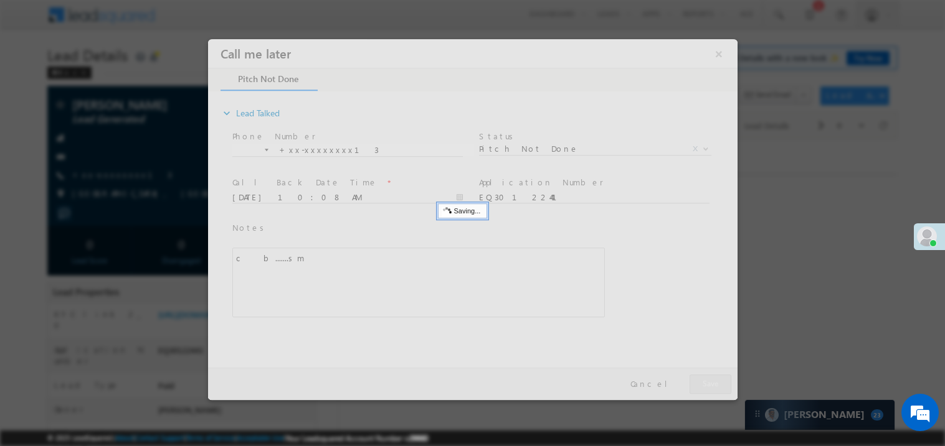
click at [712, 382] on div at bounding box center [471, 219] width 529 height 361
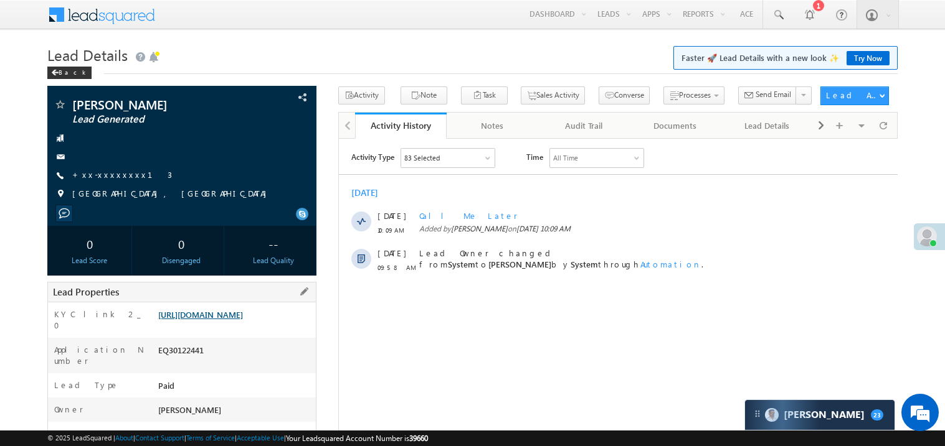
click at [243, 320] on link "[URL][DOMAIN_NAME]" at bounding box center [200, 314] width 85 height 11
click at [113, 173] on link "+xx-xxxxxxxx13" at bounding box center [122, 174] width 100 height 11
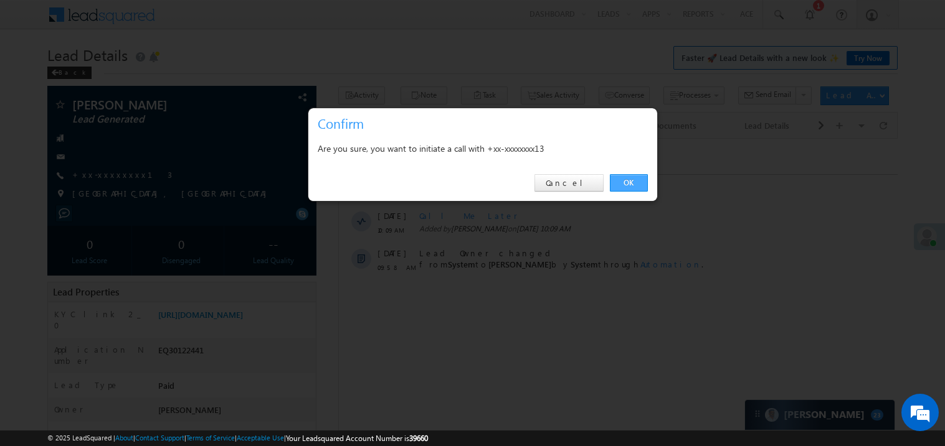
click at [628, 184] on link "OK" at bounding box center [629, 182] width 38 height 17
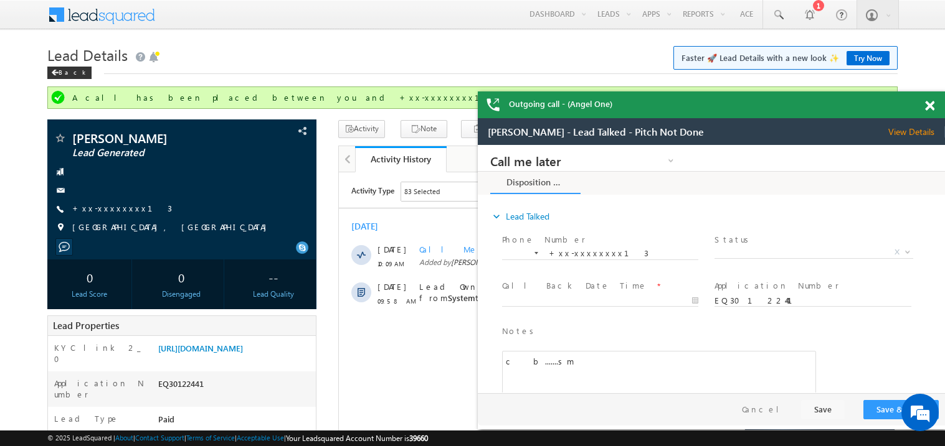
click at [931, 103] on span at bounding box center [929, 106] width 9 height 11
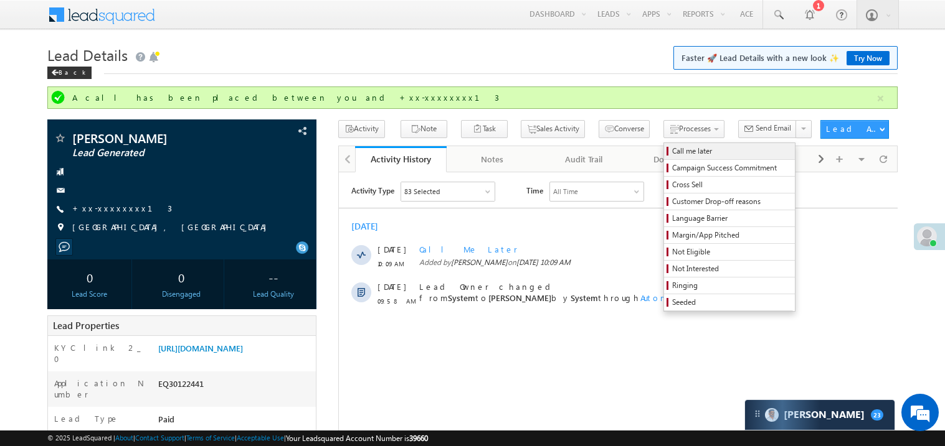
click at [672, 146] on span "Call me later" at bounding box center [731, 151] width 118 height 11
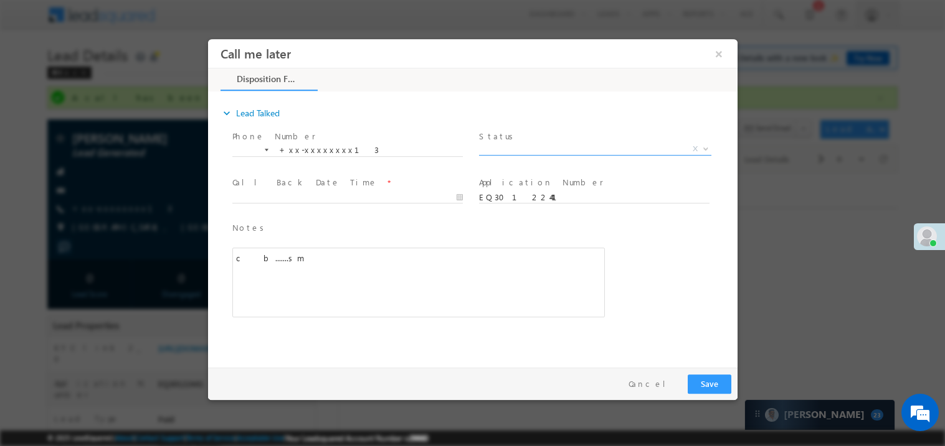
click at [504, 146] on span "X" at bounding box center [594, 149] width 232 height 12
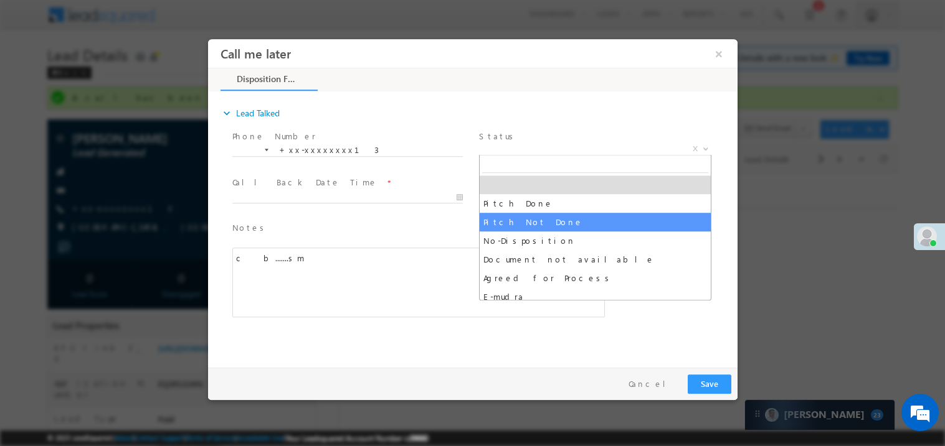
select select "Pitch Not Done"
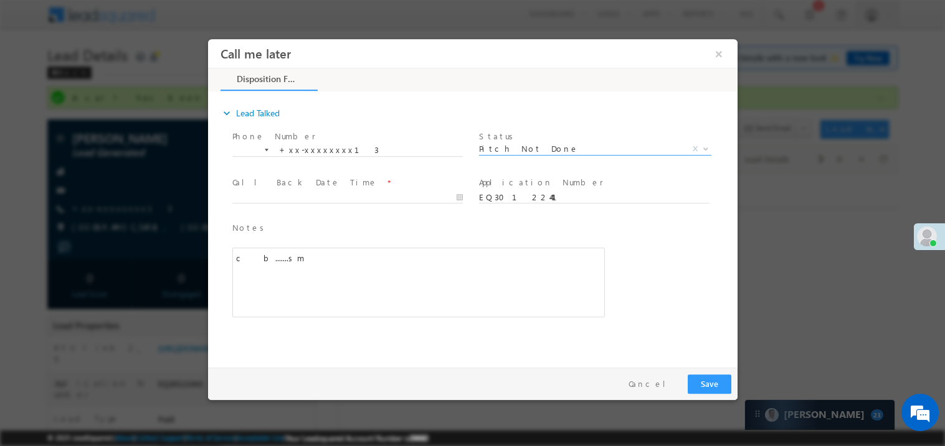
click at [273, 186] on label "Call Back Date Time" at bounding box center [304, 182] width 145 height 12
click at [266, 200] on body "Call me later ×" at bounding box center [471, 200] width 529 height 323
type input "[DATE] 10:11 AM"
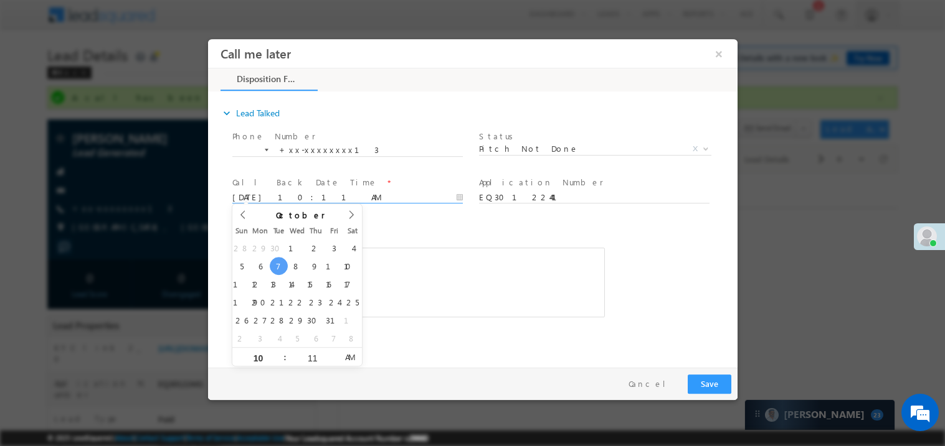
click at [424, 255] on div "c b.......sm" at bounding box center [418, 282] width 372 height 70
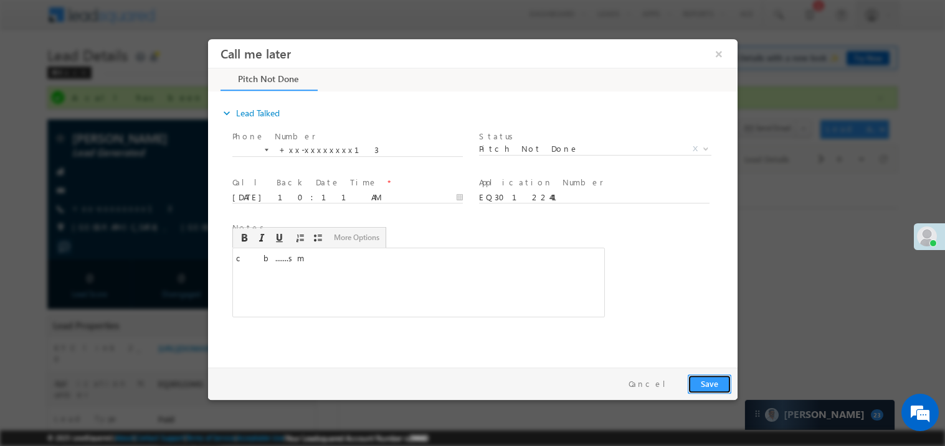
click at [709, 379] on button "Save" at bounding box center [709, 383] width 44 height 19
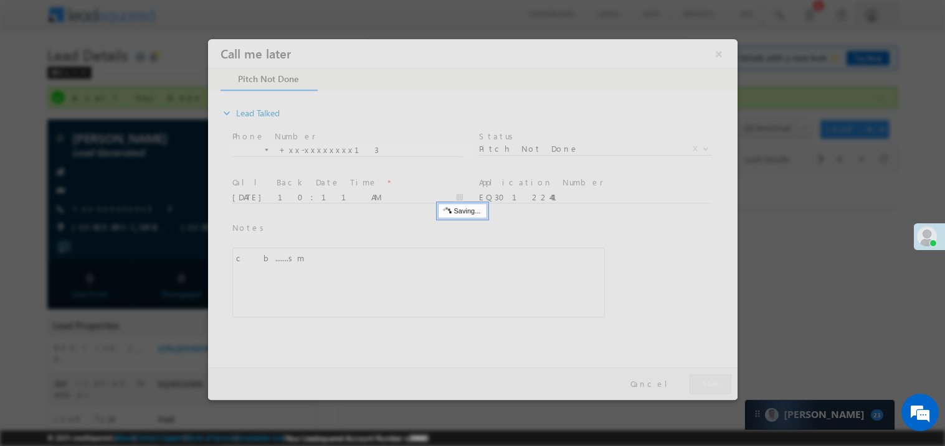
click at [709, 379] on div at bounding box center [471, 219] width 529 height 361
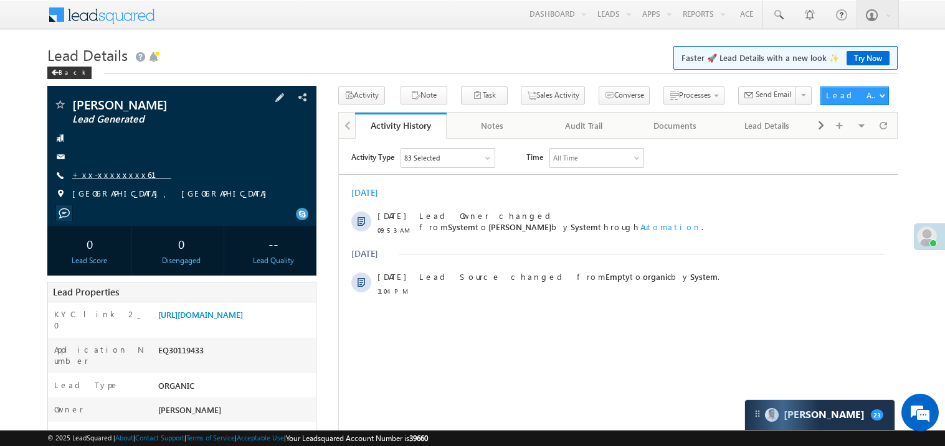
click at [113, 174] on link "+xx-xxxxxxxx61" at bounding box center [121, 174] width 99 height 11
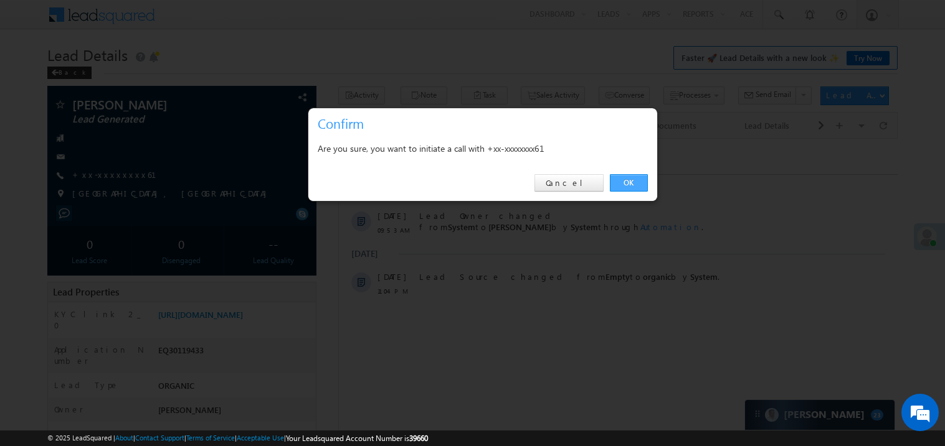
click at [633, 180] on link "OK" at bounding box center [629, 182] width 38 height 17
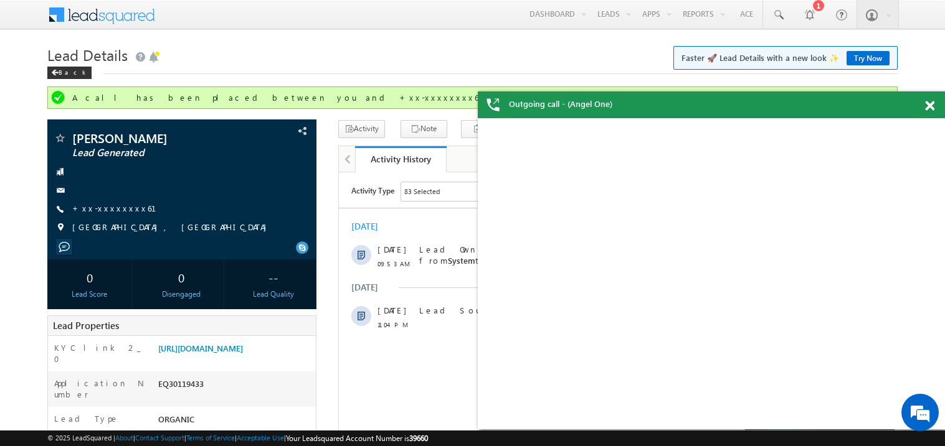
click at [928, 107] on span at bounding box center [929, 106] width 9 height 11
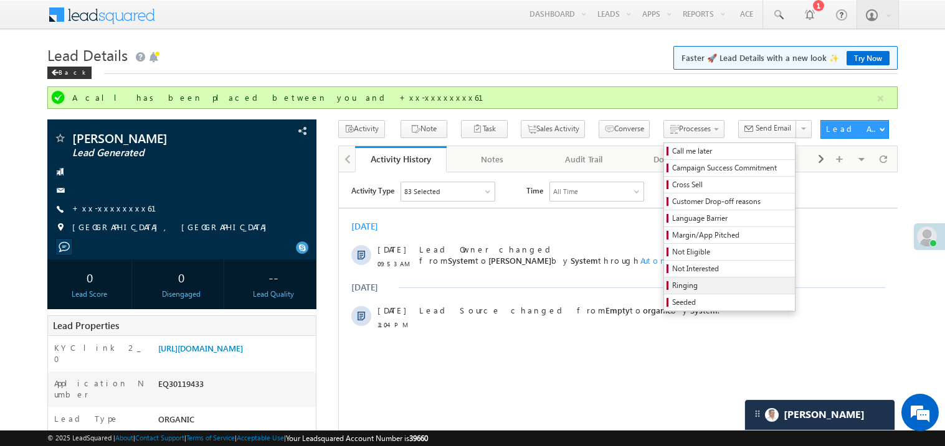
click at [695, 286] on span "Ringing" at bounding box center [731, 285] width 118 height 11
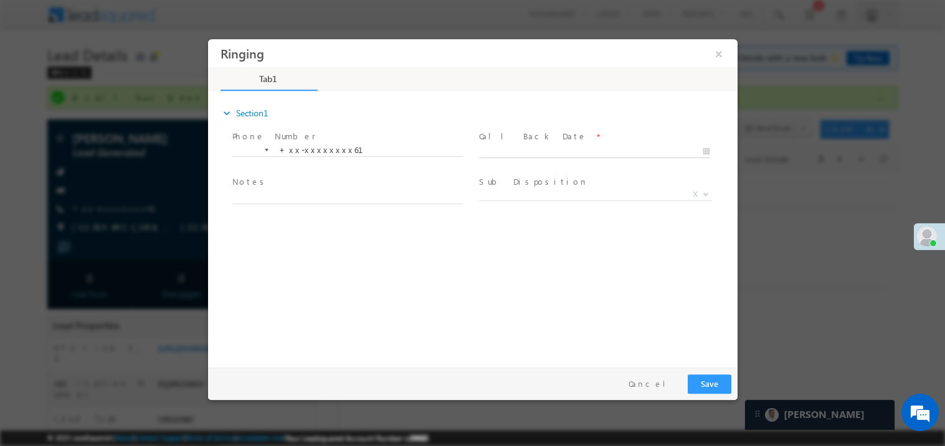
click at [513, 148] on body "Ringing ×" at bounding box center [471, 200] width 529 height 323
type input "10/07/25 10:15 AM"
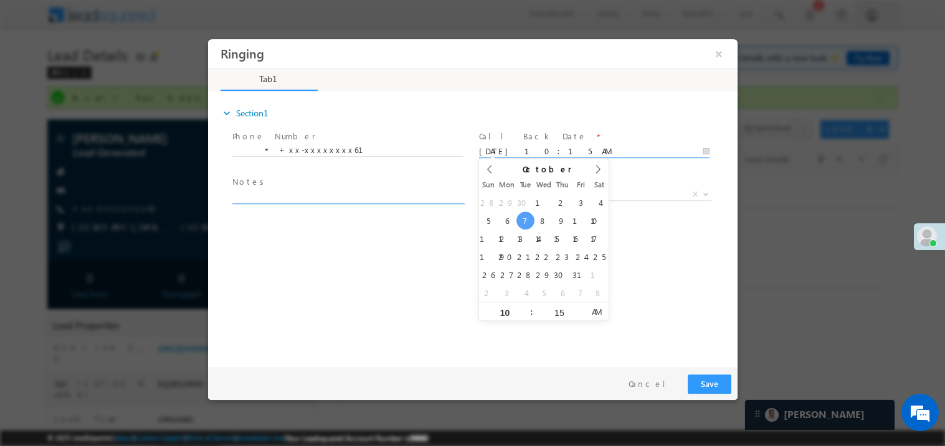
click at [282, 196] on textarea at bounding box center [347, 196] width 230 height 14
type textarea "ring"
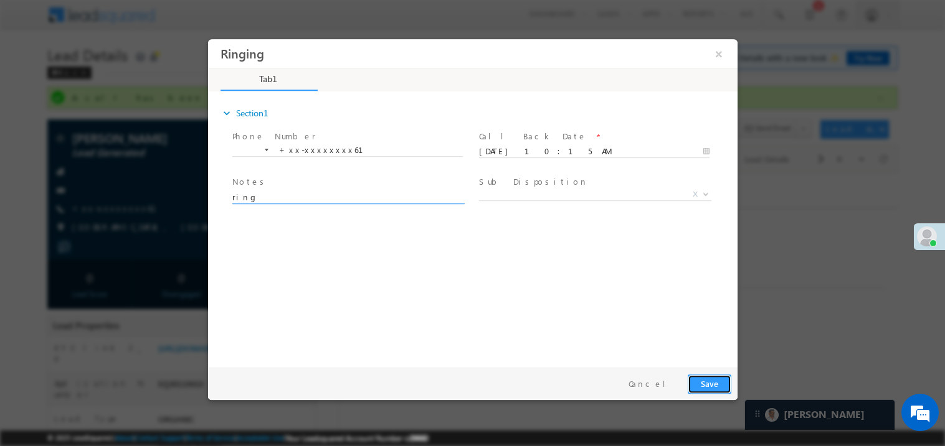
click at [705, 382] on button "Save" at bounding box center [709, 383] width 44 height 19
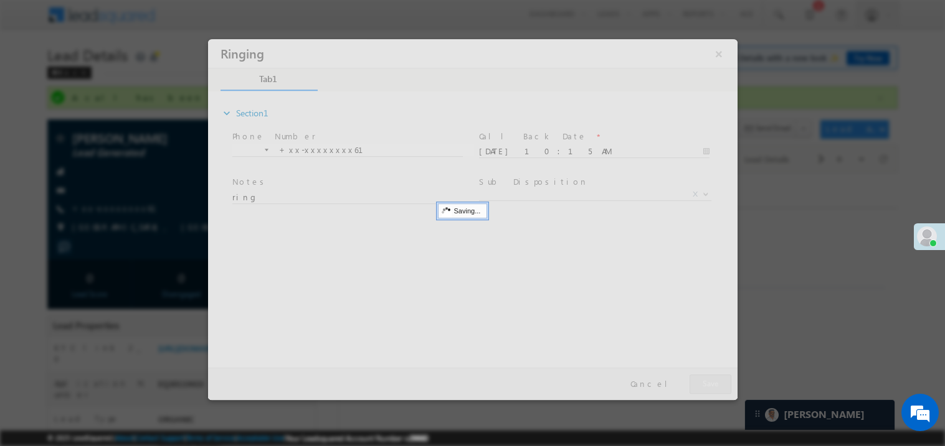
click at [705, 382] on div at bounding box center [471, 219] width 529 height 361
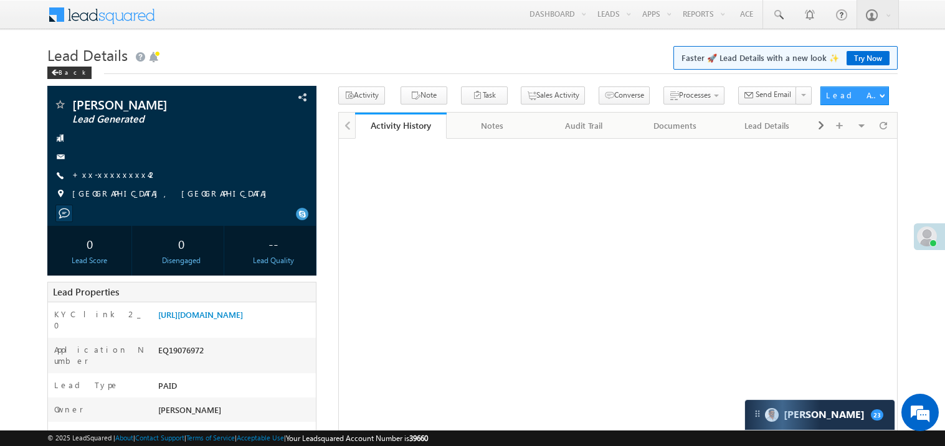
click at [116, 176] on link "+xx-xxxxxxxx42" at bounding box center [114, 174] width 85 height 11
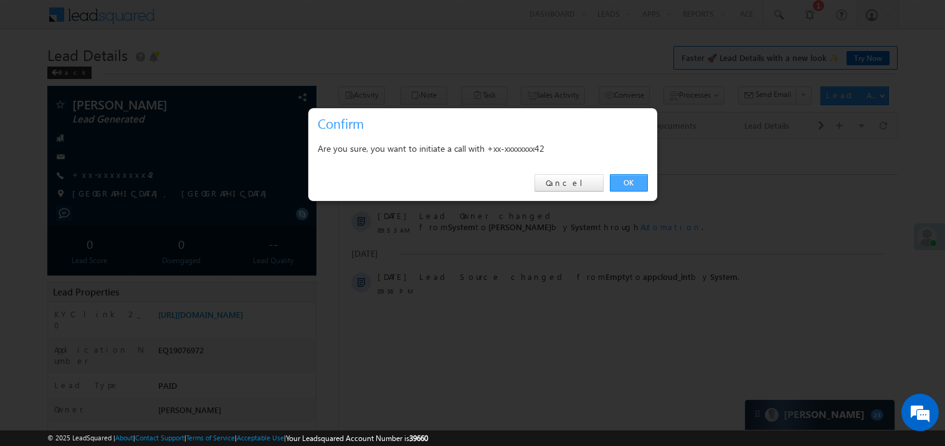
click at [631, 181] on link "OK" at bounding box center [629, 182] width 38 height 17
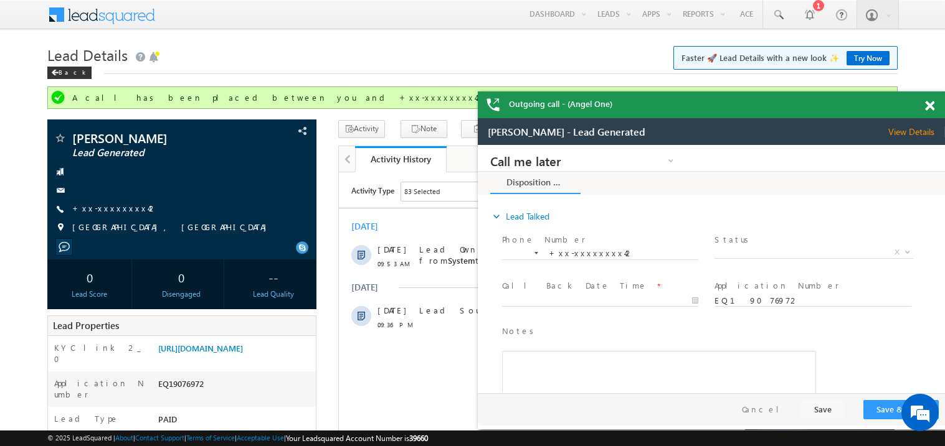
click at [933, 101] on span at bounding box center [929, 106] width 9 height 11
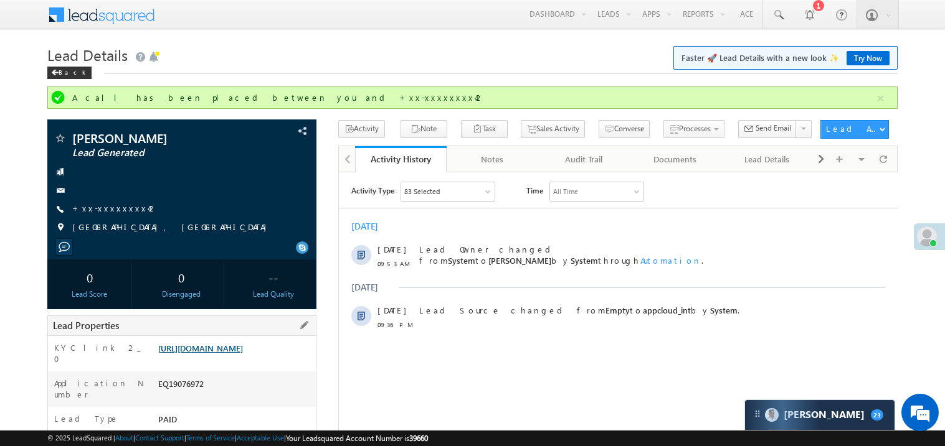
click at [228, 354] on link "https://angelbroking1-pk3em7sa.customui-test.leadsquared.com?leadId=c53cddc7-38…" at bounding box center [200, 348] width 85 height 11
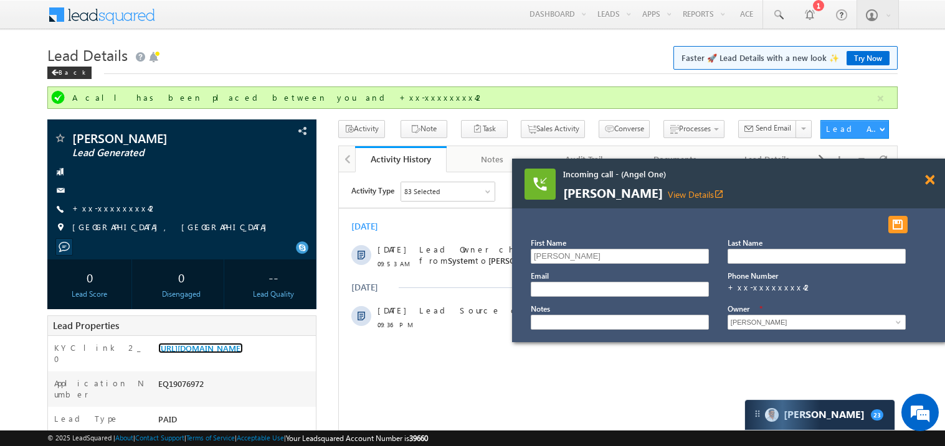
click at [933, 183] on span at bounding box center [929, 180] width 9 height 11
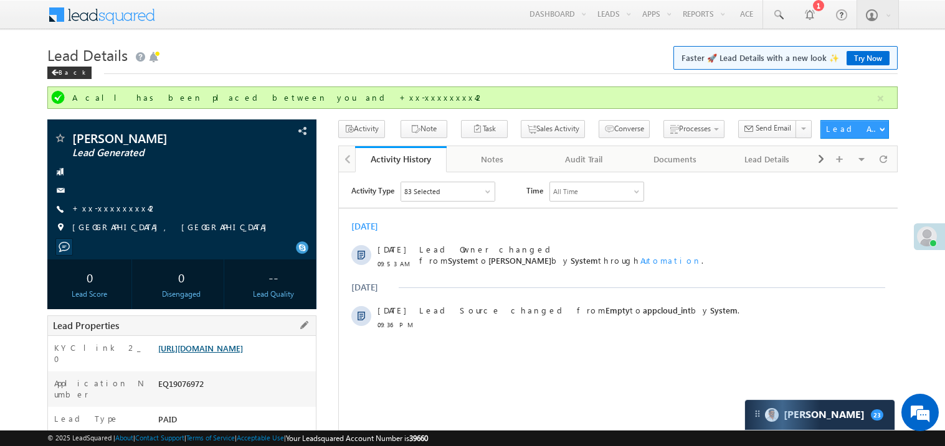
click at [238, 354] on link "https://angelbroking1-pk3em7sa.customui-test.leadsquared.com?leadId=c53cddc7-38…" at bounding box center [200, 348] width 85 height 11
click at [851, 55] on link "Try Now" at bounding box center [867, 58] width 43 height 14
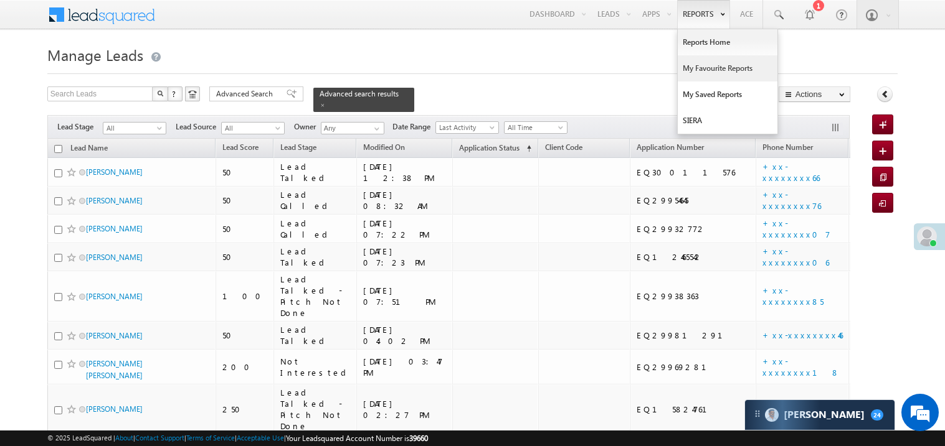
click at [701, 66] on link "My Favourite Reports" at bounding box center [727, 68] width 100 height 26
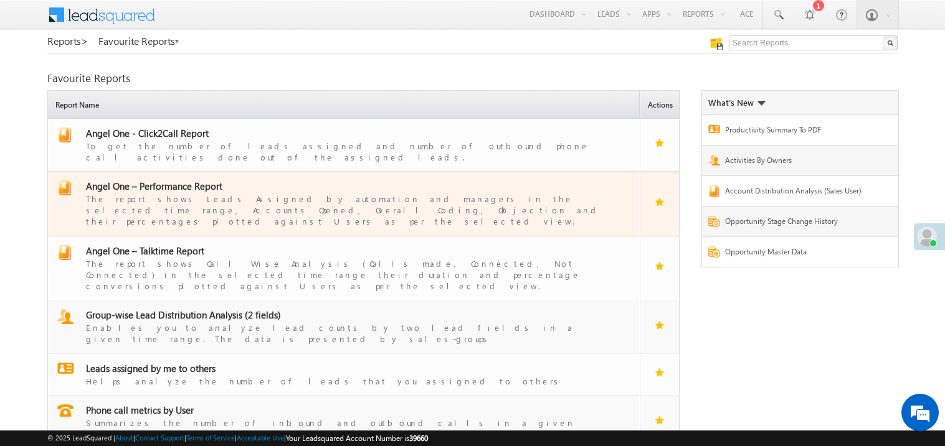
click at [176, 180] on span "Angel One – Performance Report" at bounding box center [154, 186] width 136 height 12
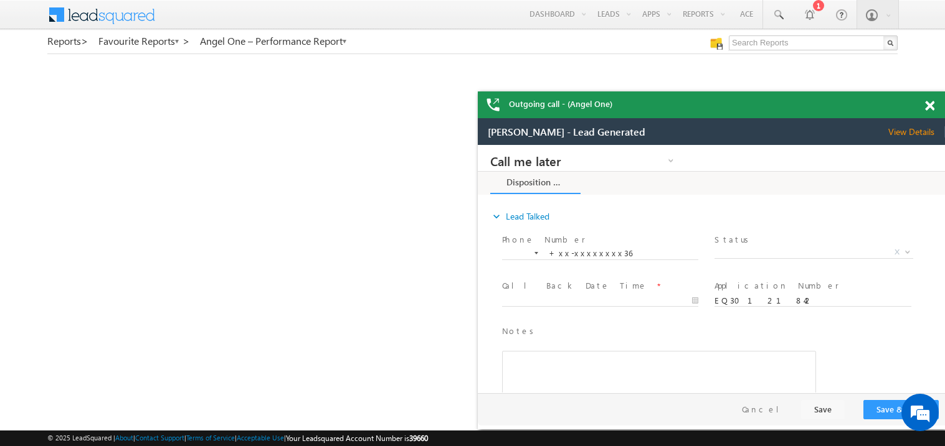
click at [928, 102] on span at bounding box center [929, 106] width 9 height 11
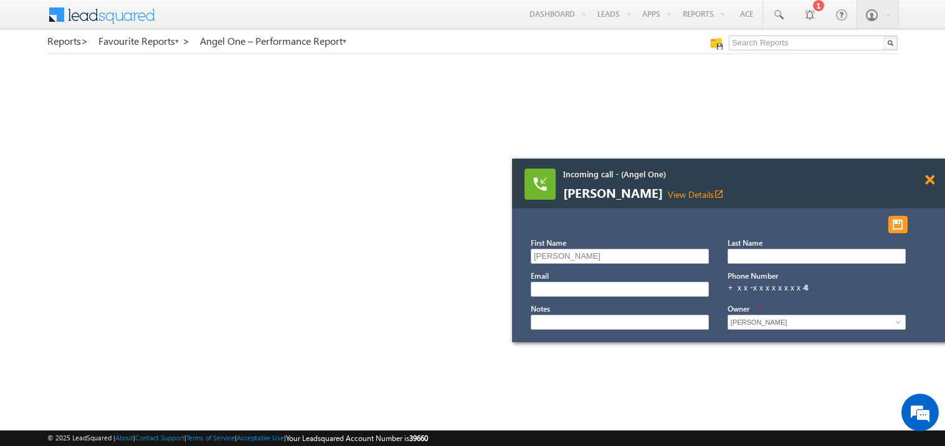
click at [933, 182] on span at bounding box center [929, 180] width 9 height 11
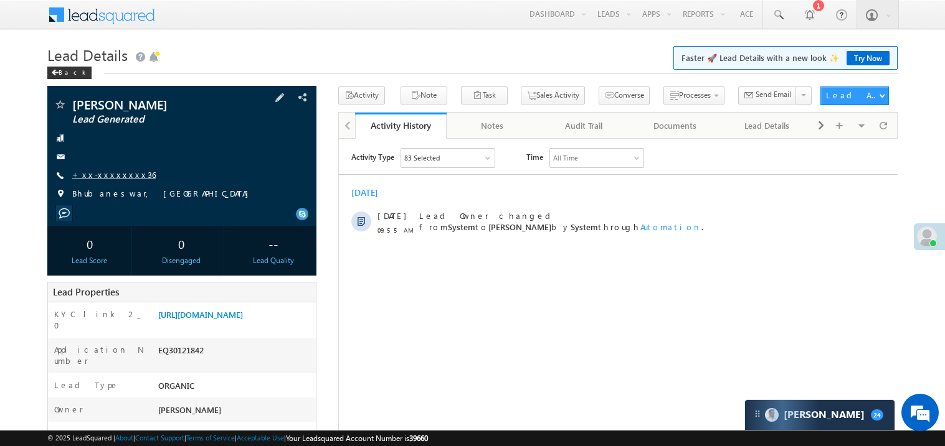
click at [103, 172] on link "+xx-xxxxxxxx36" at bounding box center [113, 174] width 83 height 11
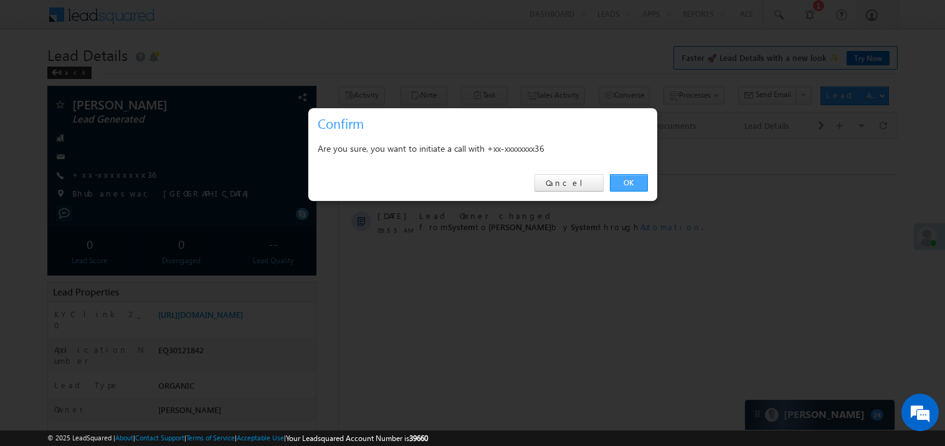
click at [623, 184] on link "OK" at bounding box center [629, 182] width 38 height 17
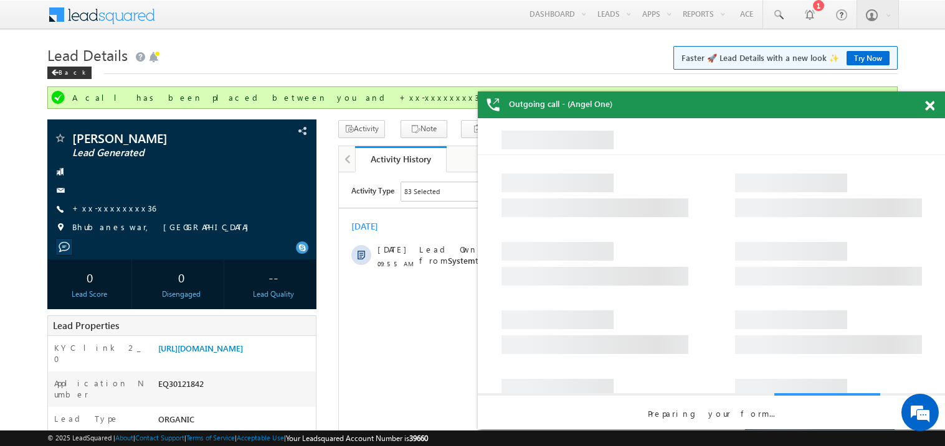
click at [925, 104] on span at bounding box center [929, 106] width 9 height 11
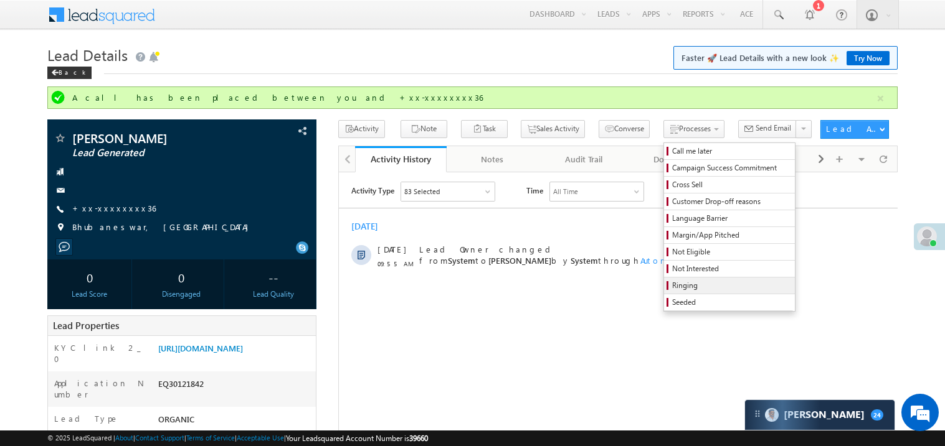
click at [672, 287] on span "Ringing" at bounding box center [731, 285] width 118 height 11
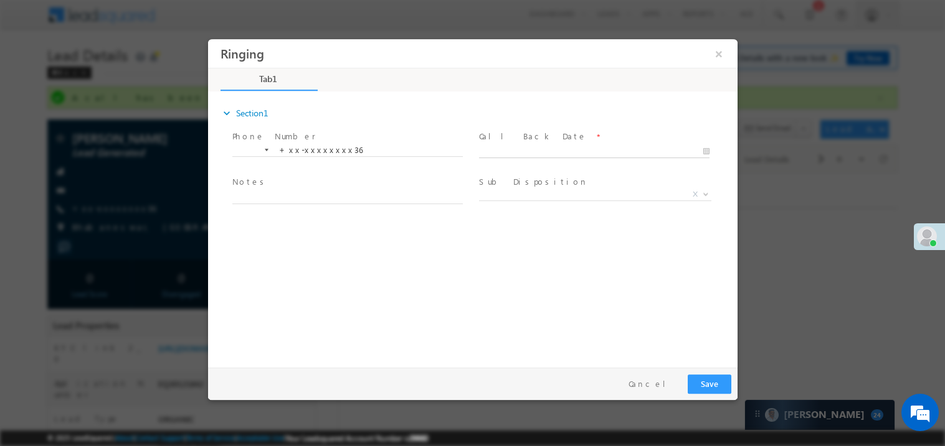
click at [515, 145] on input "text" at bounding box center [593, 151] width 230 height 12
type input "10/07/25 10:33 AM"
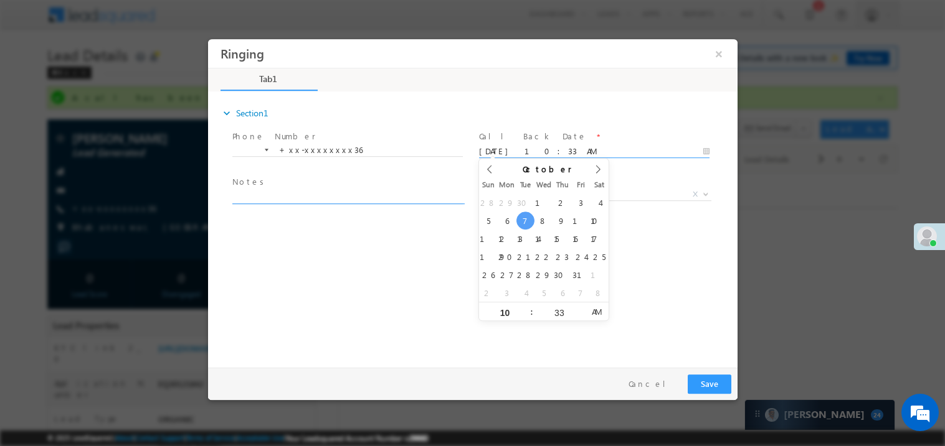
click at [317, 198] on textarea at bounding box center [347, 196] width 230 height 14
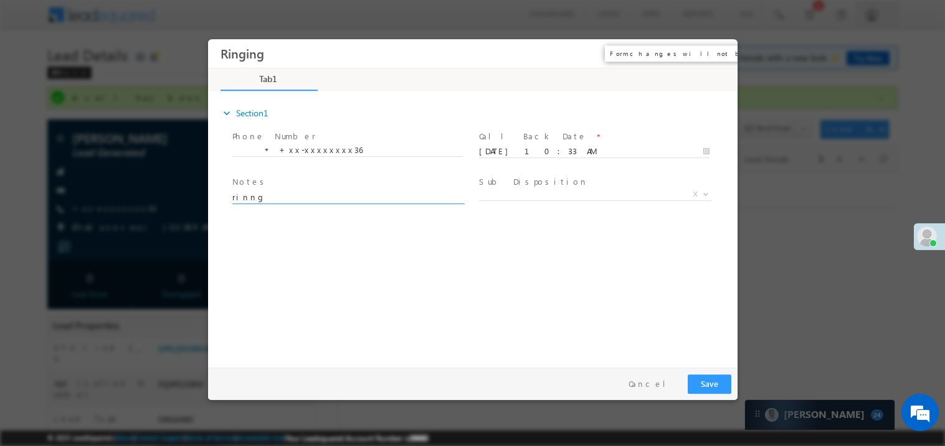
type textarea "rinng"
click at [712, 51] on button "×" at bounding box center [717, 53] width 21 height 23
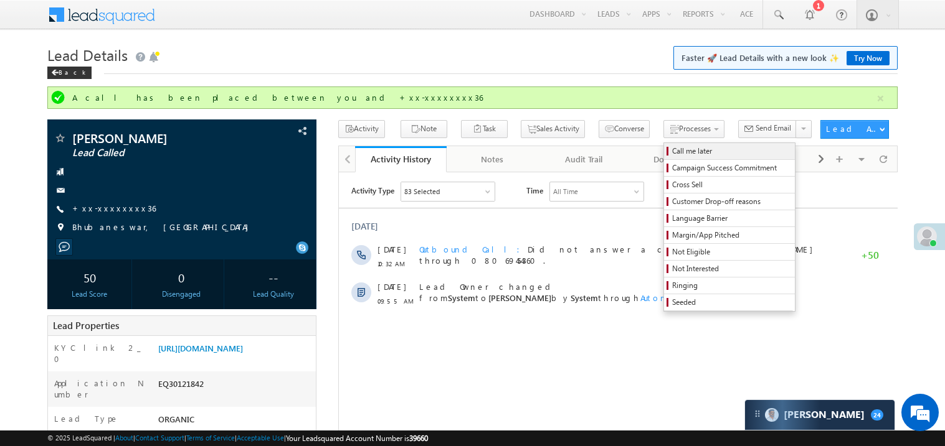
click at [672, 150] on span "Call me later" at bounding box center [731, 151] width 118 height 11
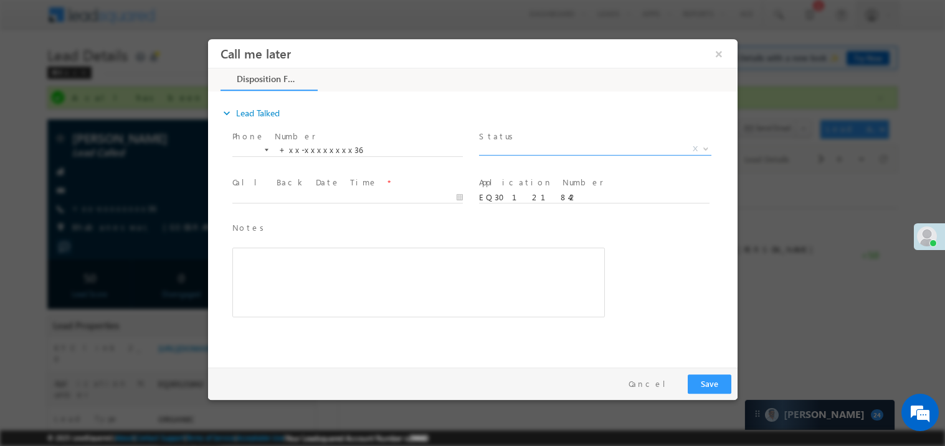
click at [527, 145] on span "X" at bounding box center [594, 149] width 232 height 12
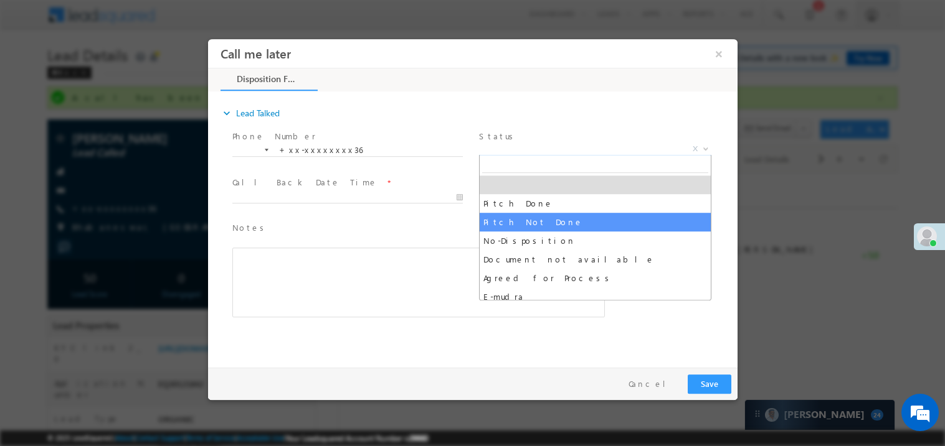
select select "Pitch Not Done"
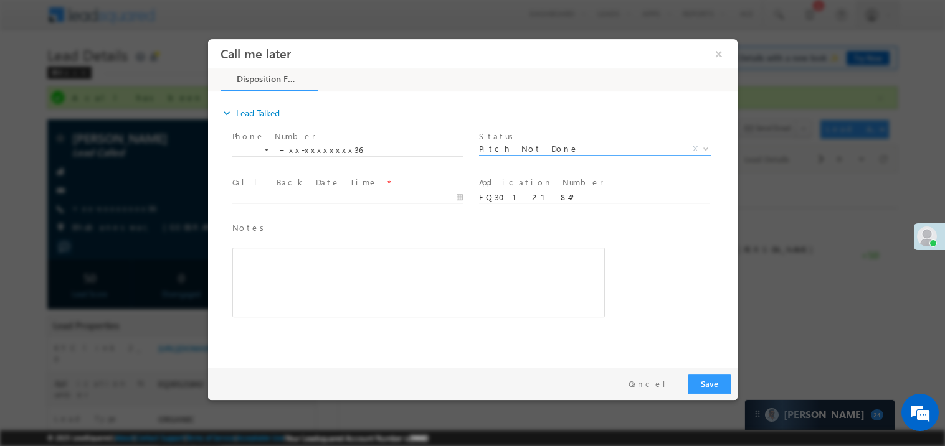
click at [275, 196] on body "Call me later ×" at bounding box center [471, 200] width 529 height 323
type input "10/07/25 10:34 AM"
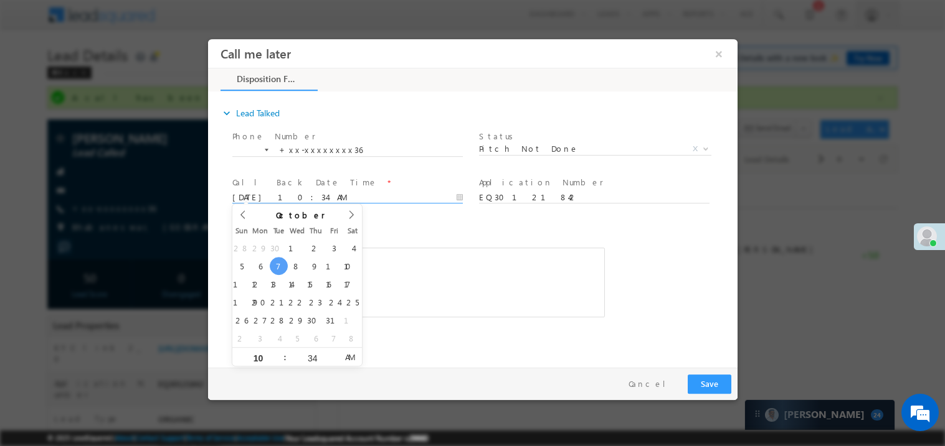
click at [415, 285] on div "Rich Text Editor, 40788eee-0fb2-11ec-a811-0adc8a9d82c2__tab1__section1__Notes__…" at bounding box center [418, 282] width 372 height 70
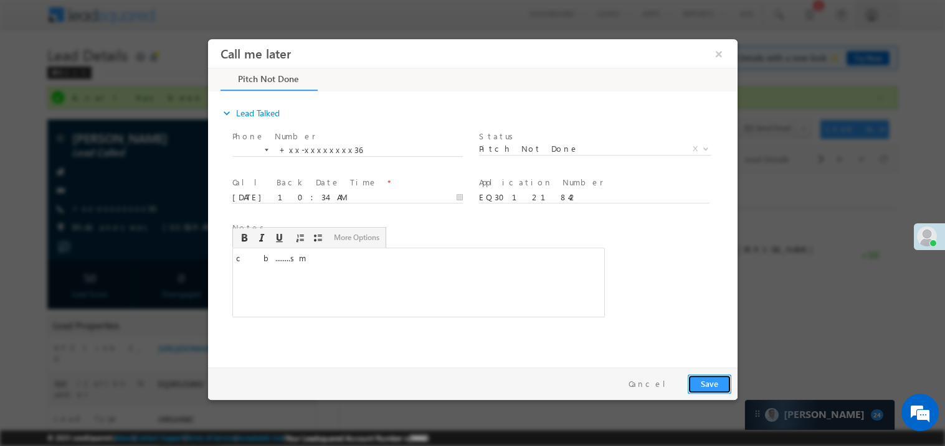
click at [710, 386] on button "Save" at bounding box center [709, 383] width 44 height 19
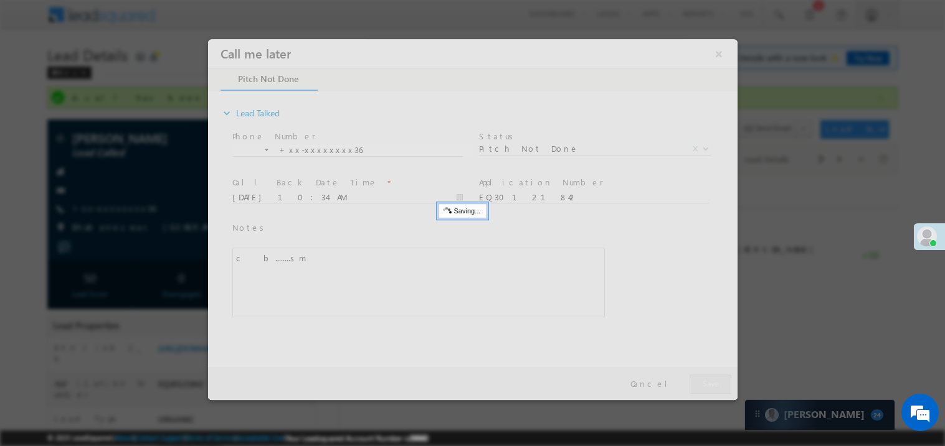
click at [710, 386] on div at bounding box center [471, 219] width 529 height 361
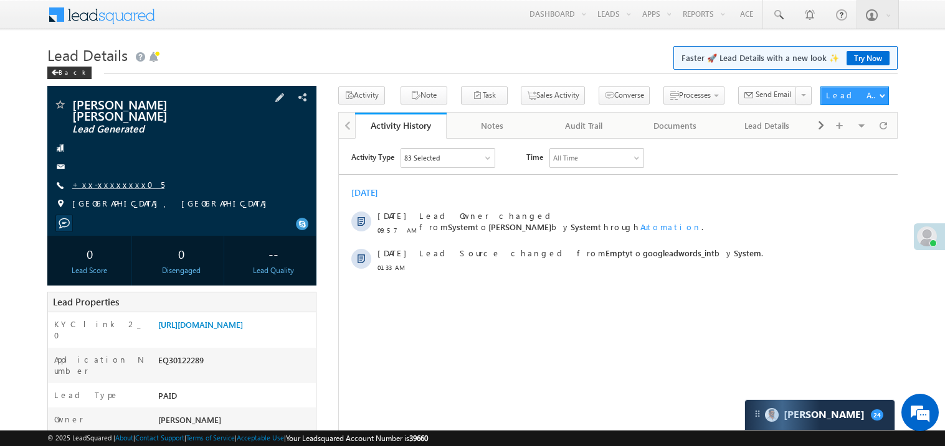
click at [111, 180] on link "+xx-xxxxxxxx05" at bounding box center [118, 184] width 92 height 11
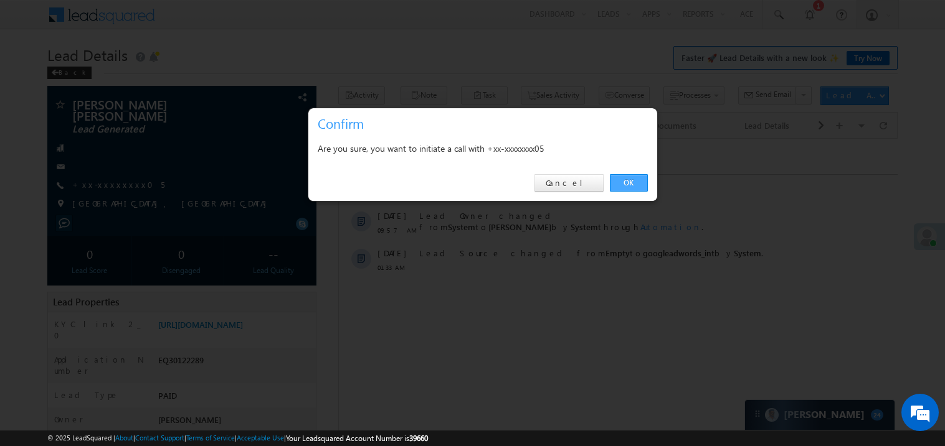
click at [633, 180] on link "OK" at bounding box center [629, 182] width 38 height 17
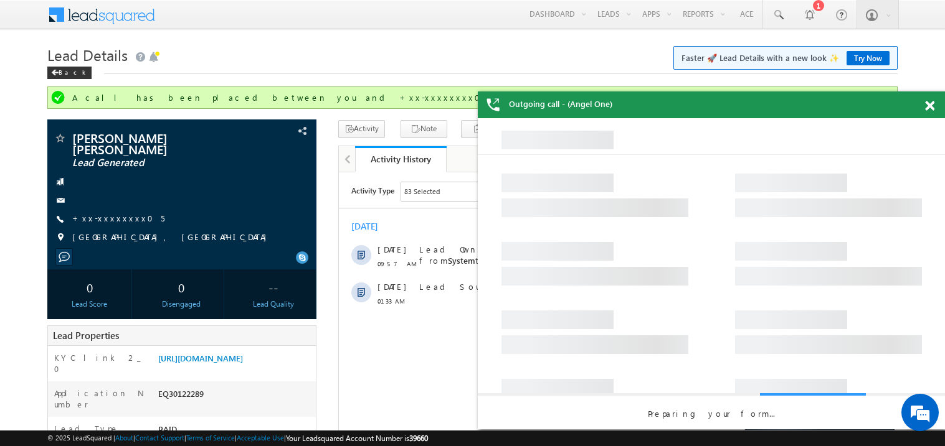
click at [933, 103] on span at bounding box center [929, 106] width 9 height 11
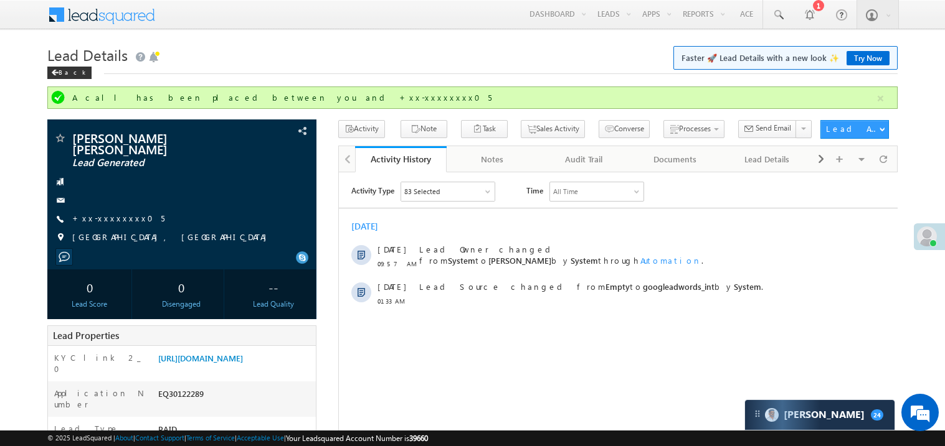
click at [296, 71] on div "Back" at bounding box center [472, 70] width 850 height 8
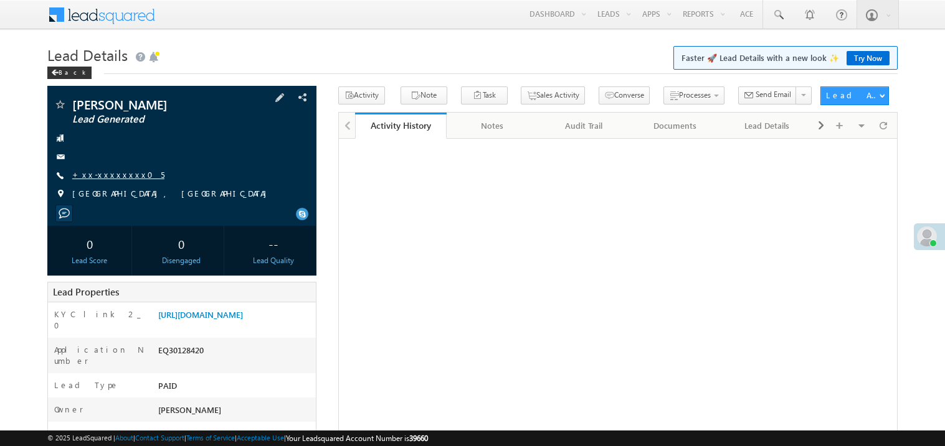
click at [116, 178] on link "+xx-xxxxxxxx05" at bounding box center [118, 174] width 92 height 11
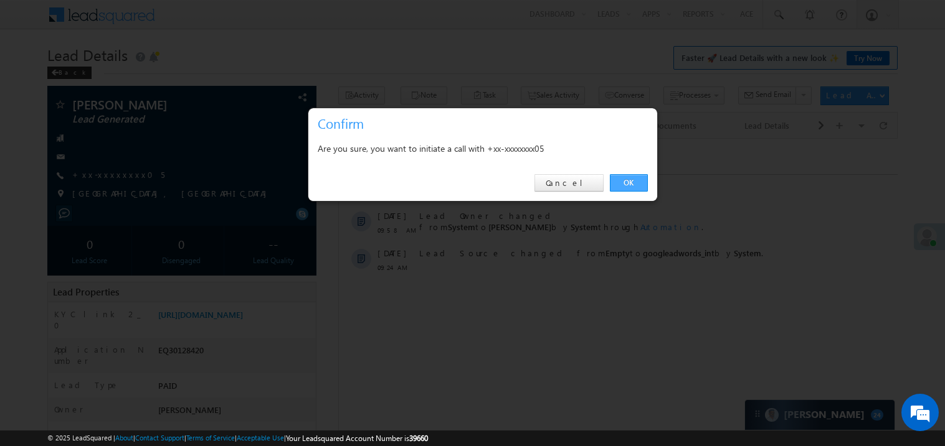
click at [623, 179] on link "OK" at bounding box center [629, 182] width 38 height 17
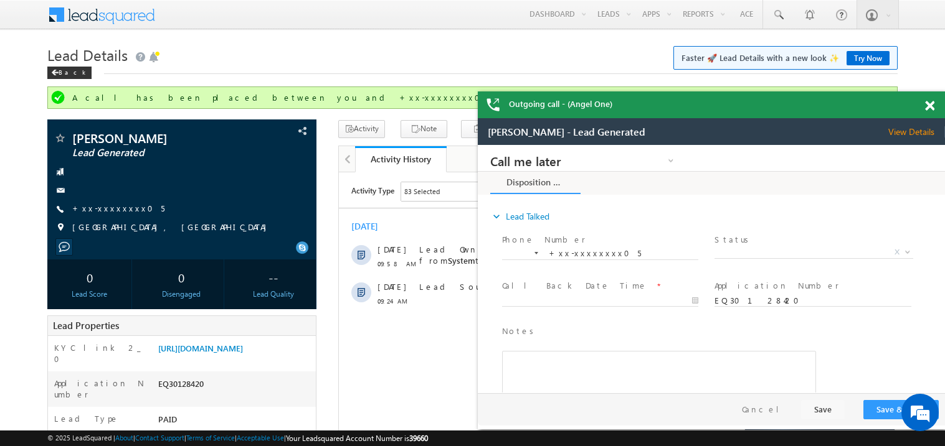
click at [928, 105] on span at bounding box center [929, 106] width 9 height 11
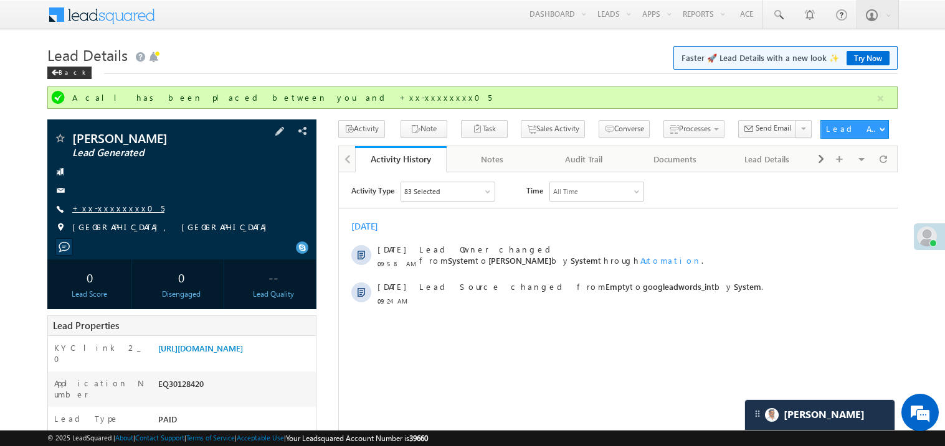
click at [102, 207] on link "+xx-xxxxxxxx05" at bounding box center [118, 208] width 92 height 11
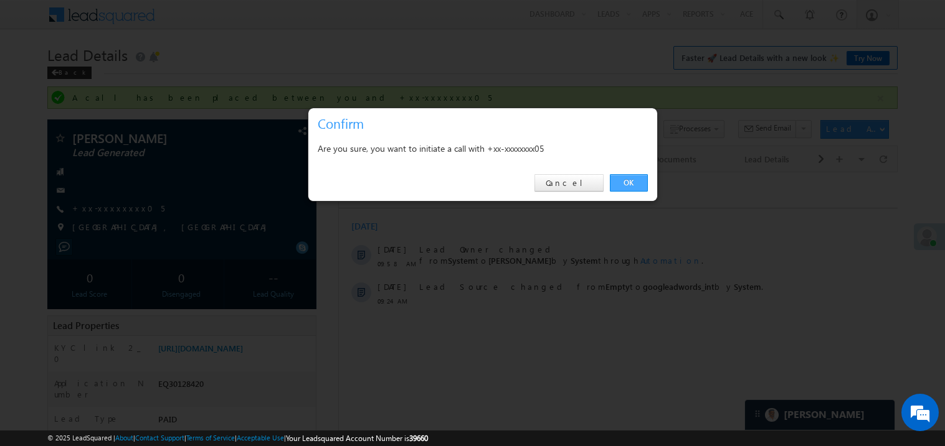
click at [636, 182] on link "OK" at bounding box center [629, 182] width 38 height 17
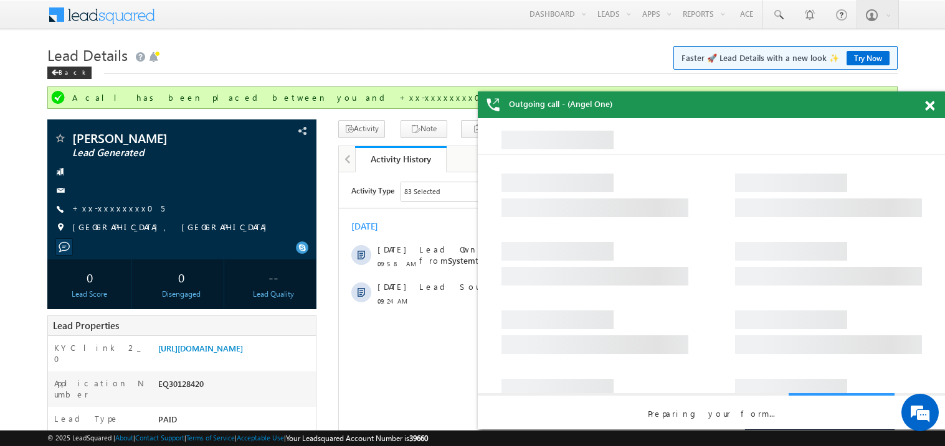
click at [930, 105] on span at bounding box center [929, 106] width 9 height 11
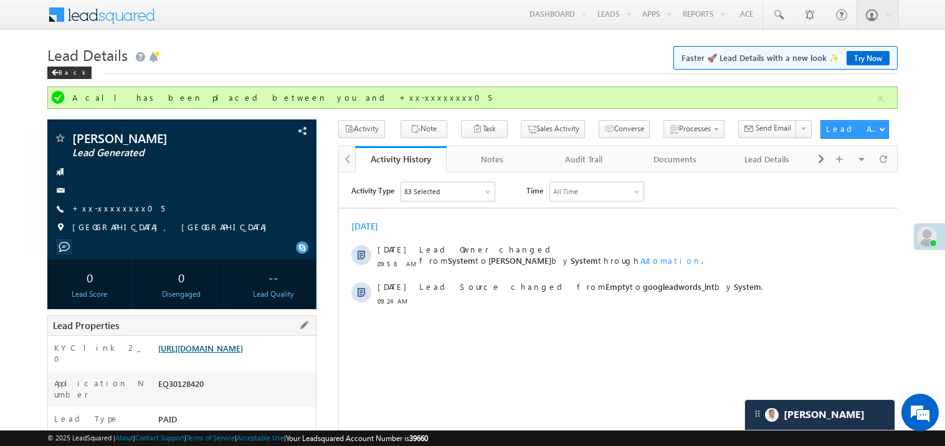
click at [237, 354] on link "[URL][DOMAIN_NAME]" at bounding box center [200, 348] width 85 height 11
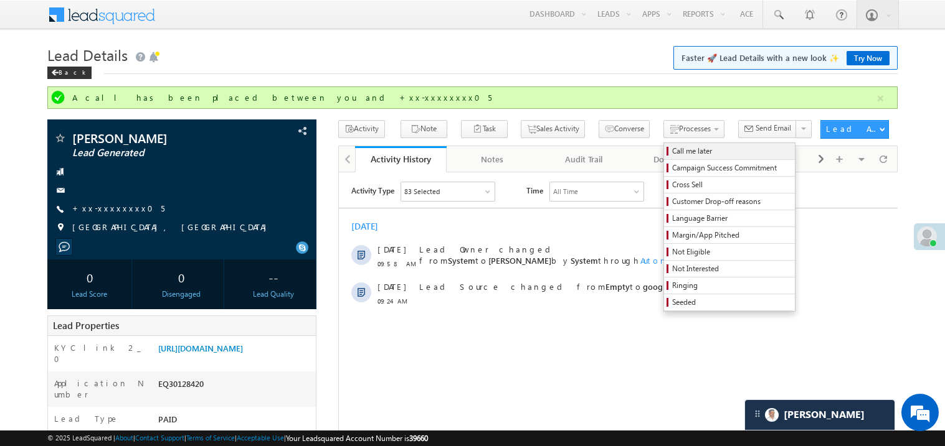
click at [672, 153] on span "Call me later" at bounding box center [731, 151] width 118 height 11
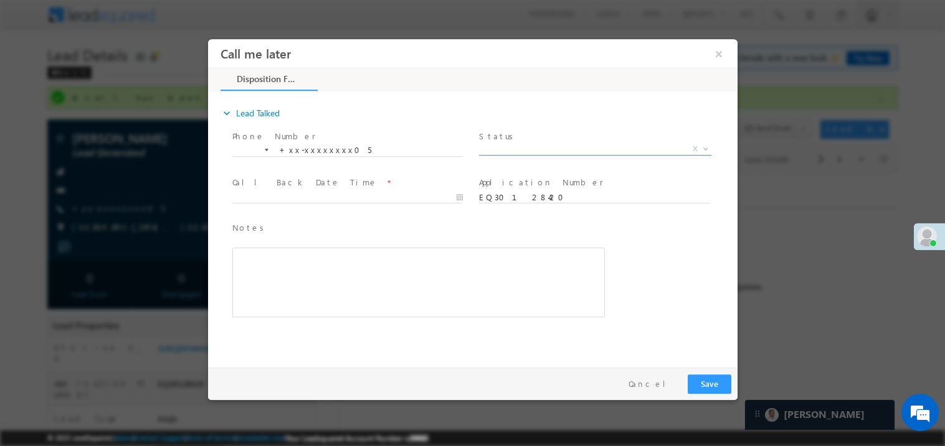
click at [521, 147] on span "X" at bounding box center [594, 149] width 232 height 12
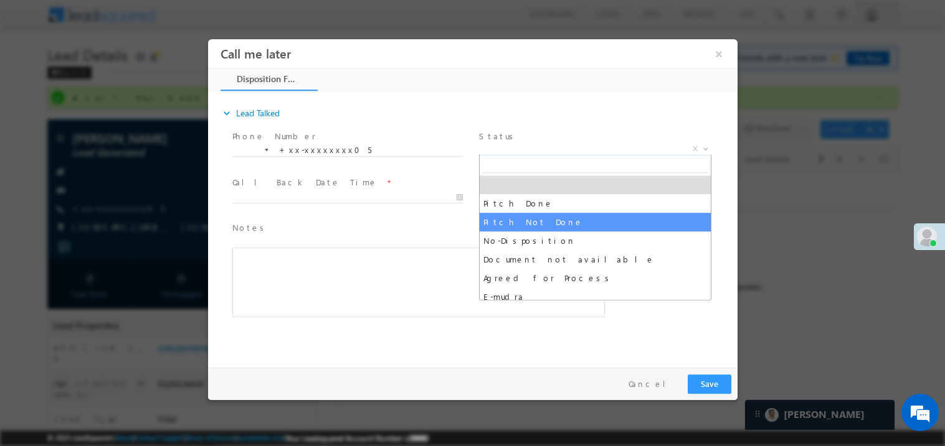
select select "Pitch Not Done"
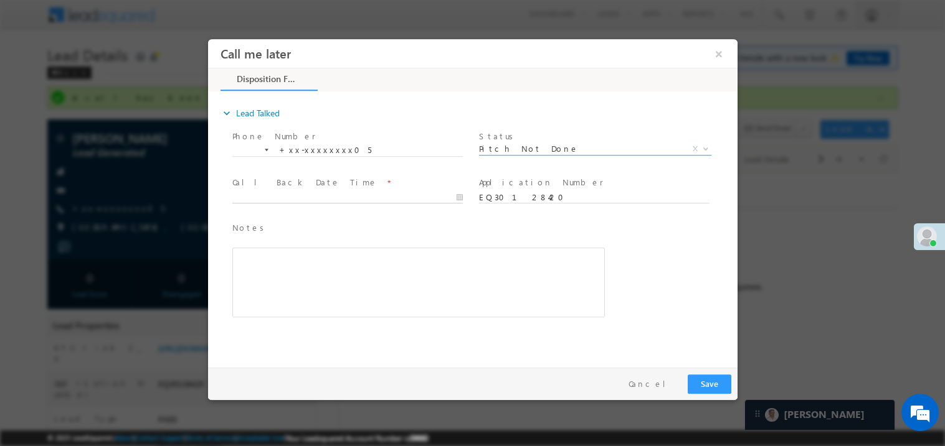
click at [284, 194] on body "Call me later ×" at bounding box center [471, 200] width 529 height 323
type input "10/07/25 10:50 AM"
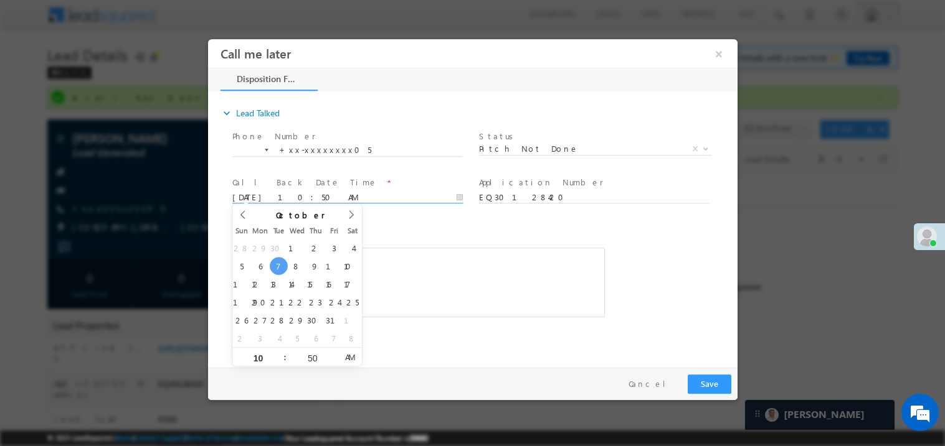
click at [491, 316] on span at bounding box center [409, 323] width 354 height 14
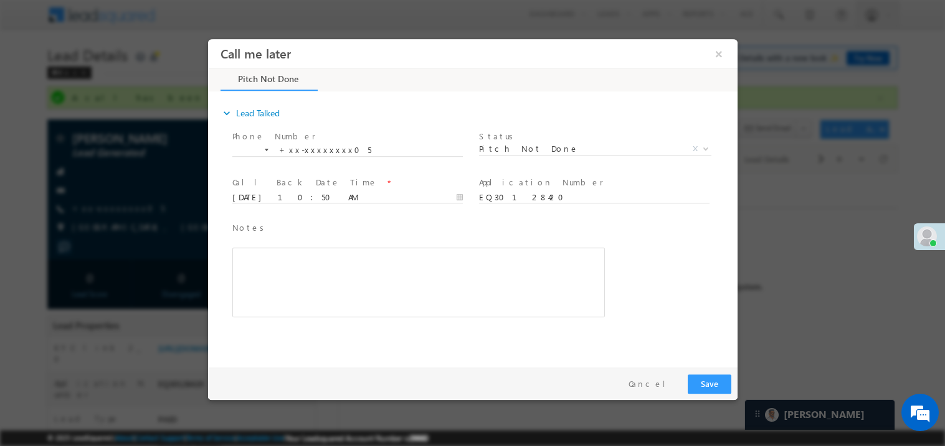
click at [460, 325] on span at bounding box center [409, 323] width 354 height 14
click at [379, 305] on div "Rich Text Editor, 40788eee-0fb2-11ec-a811-0adc8a9d82c2__tab1__section1__Notes__…" at bounding box center [418, 282] width 372 height 70
click at [714, 379] on button "Save" at bounding box center [709, 383] width 44 height 19
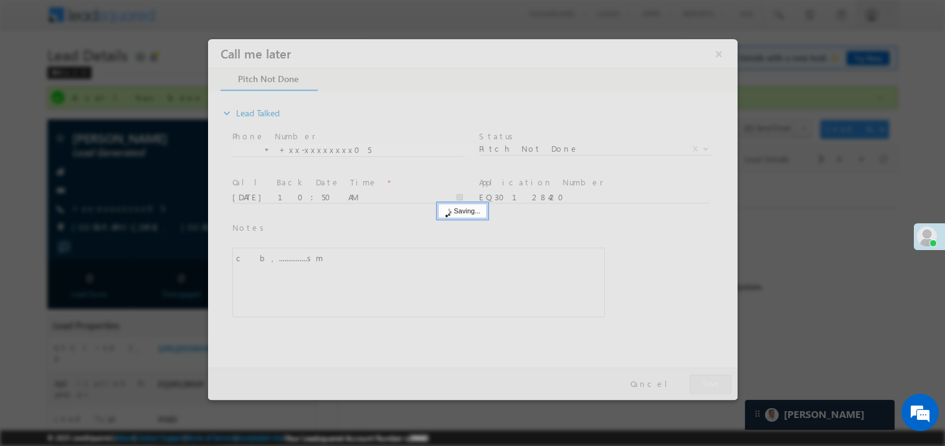
click at [714, 379] on div at bounding box center [471, 219] width 529 height 361
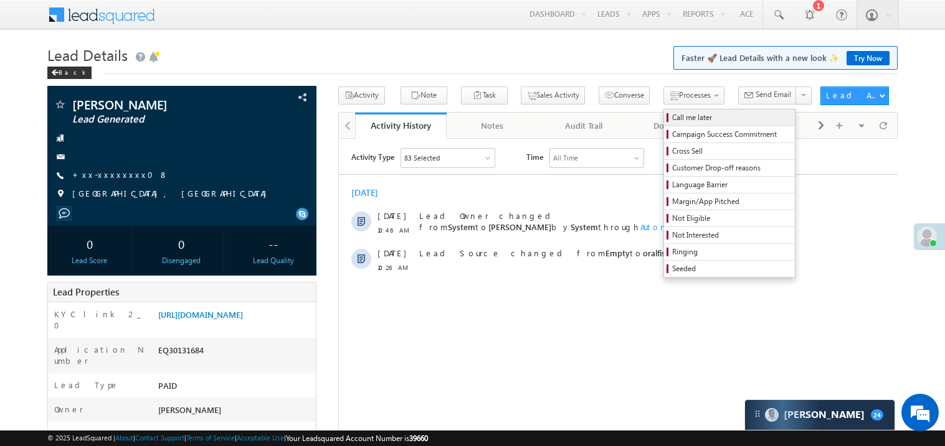
click at [672, 121] on span "Call me later" at bounding box center [731, 117] width 118 height 11
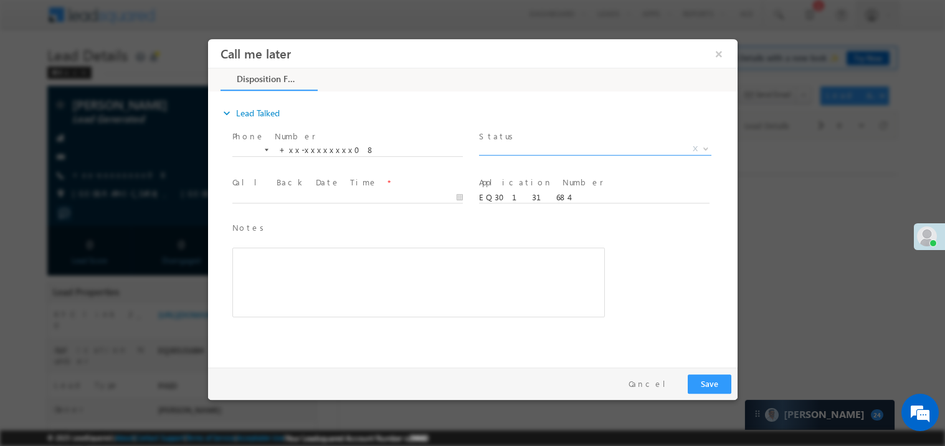
click at [507, 144] on span "X" at bounding box center [594, 149] width 232 height 12
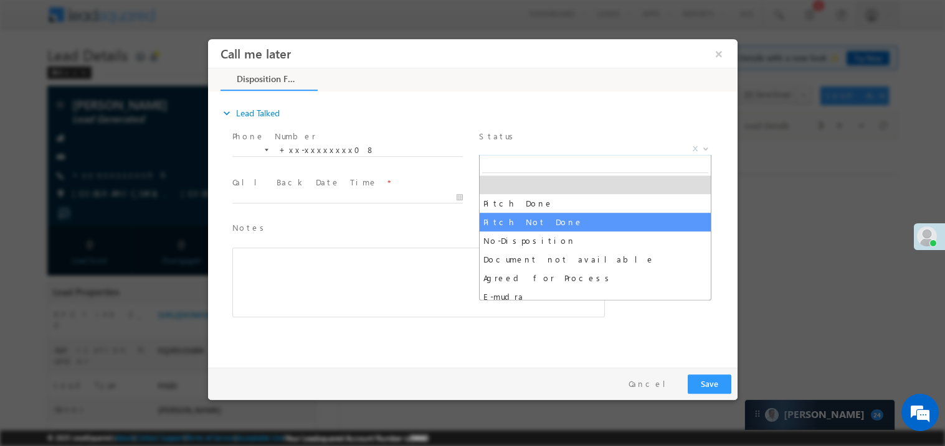
select select "Pitch Not Done"
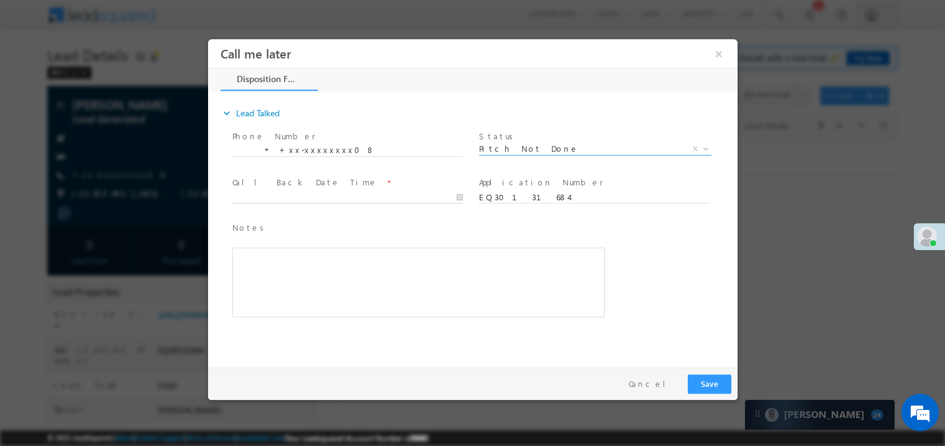
click at [275, 194] on body "Call me later ×" at bounding box center [471, 200] width 529 height 323
type input "[DATE] 10:47 AM"
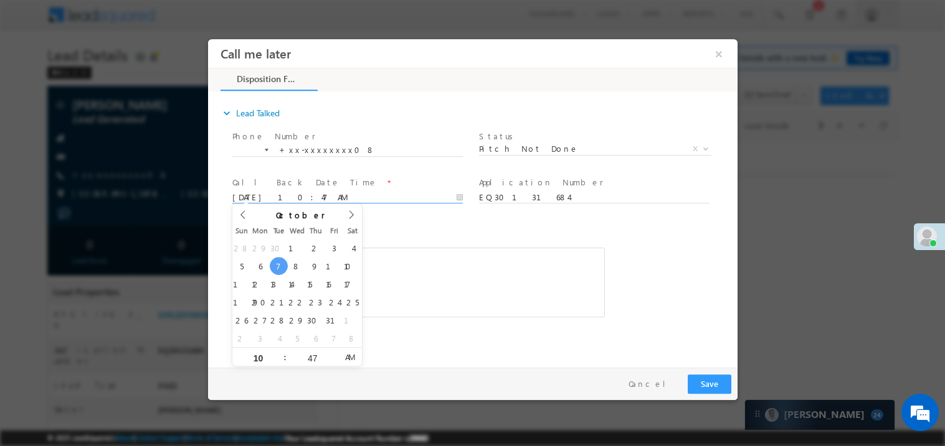
click at [451, 313] on div "Rich Text Editor, 40788eee-0fb2-11ec-a811-0adc8a9d82c2__tab1__section1__Notes__…" at bounding box center [418, 282] width 372 height 70
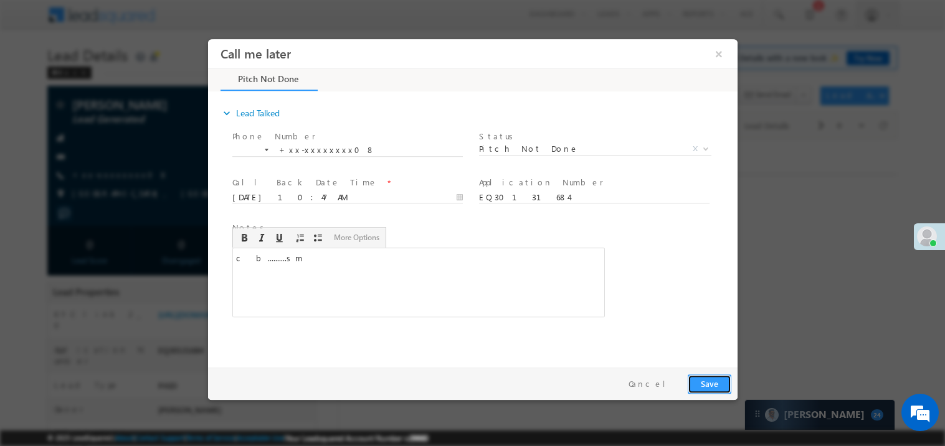
click at [721, 386] on button "Save" at bounding box center [709, 383] width 44 height 19
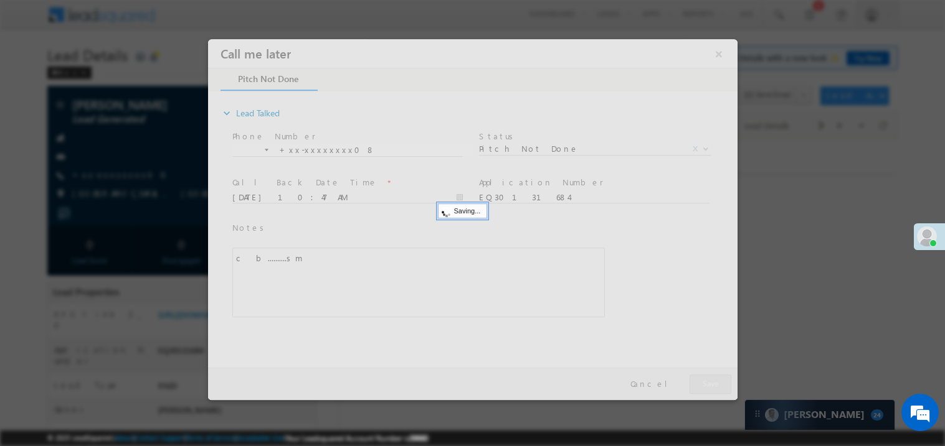
click at [721, 386] on div at bounding box center [471, 219] width 529 height 361
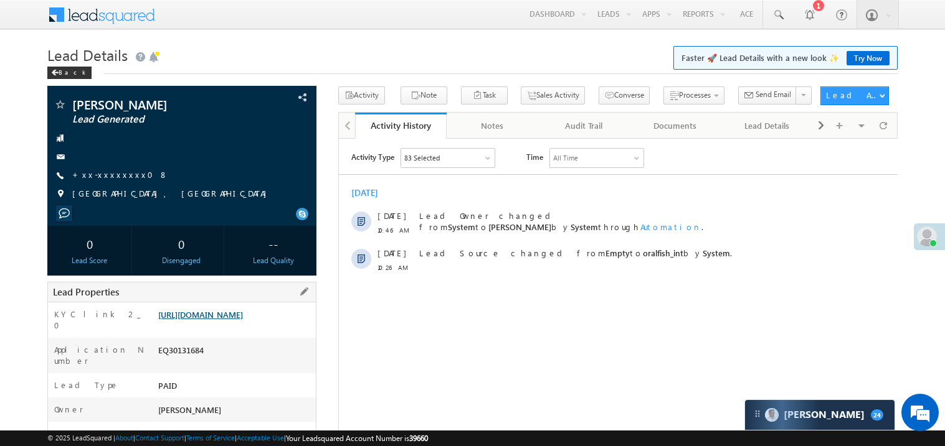
click at [243, 320] on link "[URL][DOMAIN_NAME]" at bounding box center [200, 314] width 85 height 11
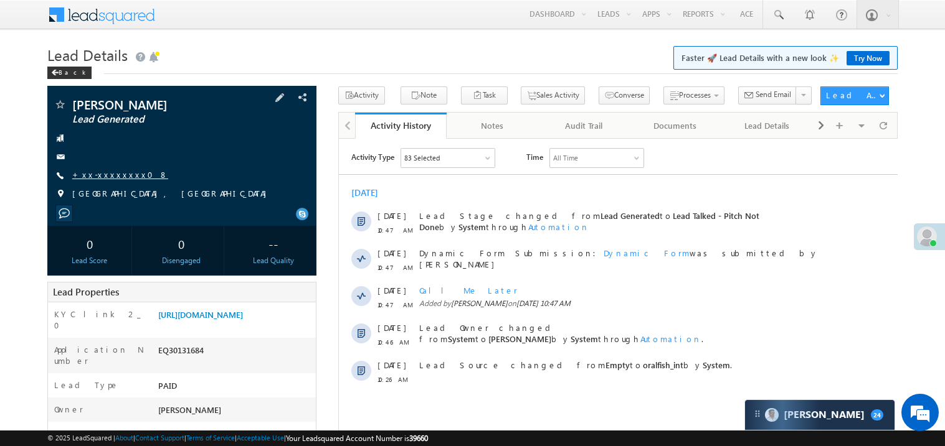
click at [110, 169] on link "+xx-xxxxxxxx08" at bounding box center [120, 174] width 96 height 11
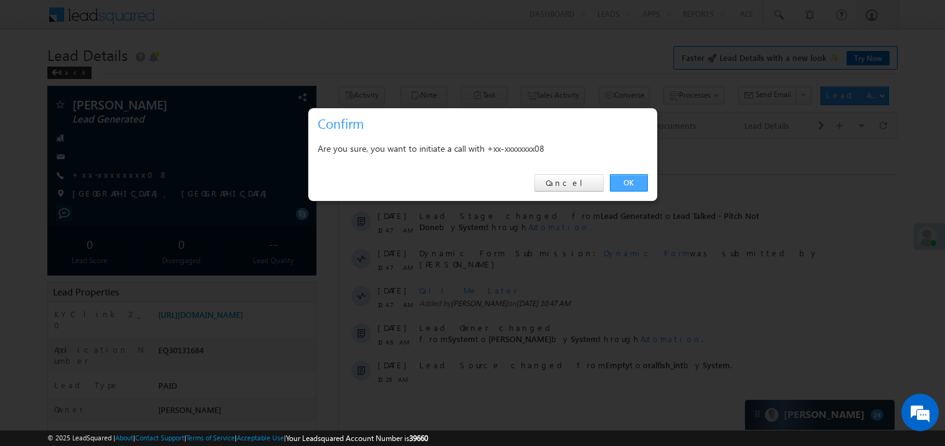
click at [628, 181] on link "OK" at bounding box center [629, 182] width 38 height 17
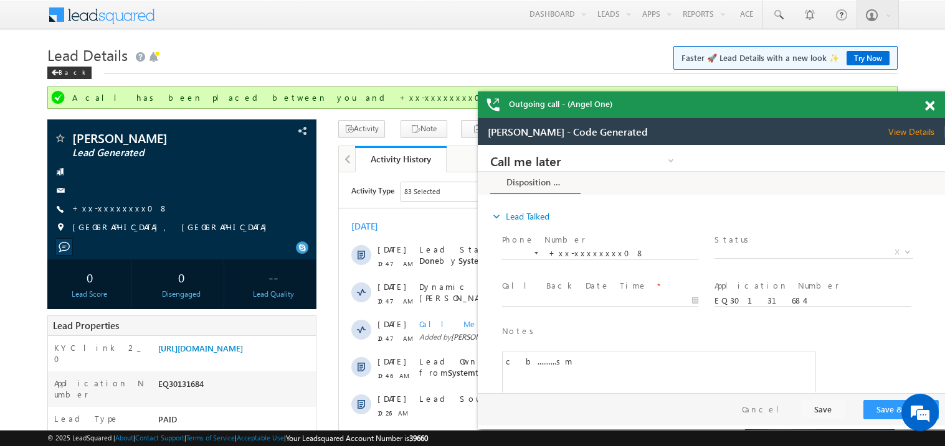
click at [930, 107] on span at bounding box center [929, 106] width 9 height 11
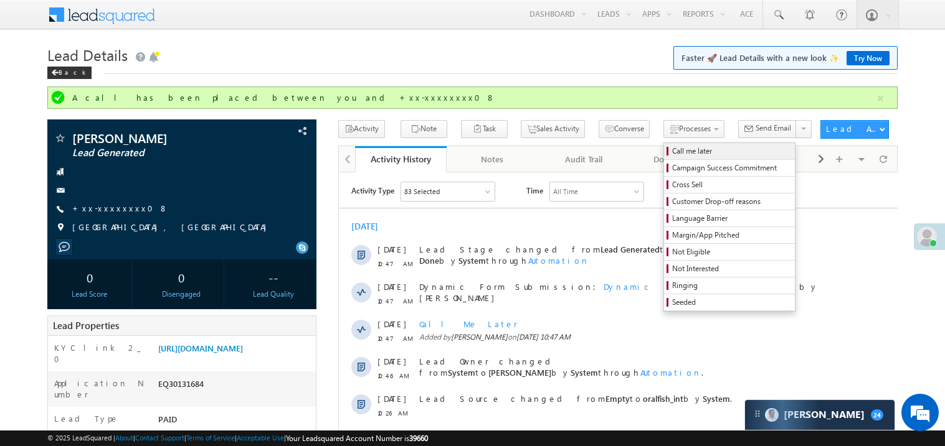
click at [672, 154] on span "Call me later" at bounding box center [731, 151] width 118 height 11
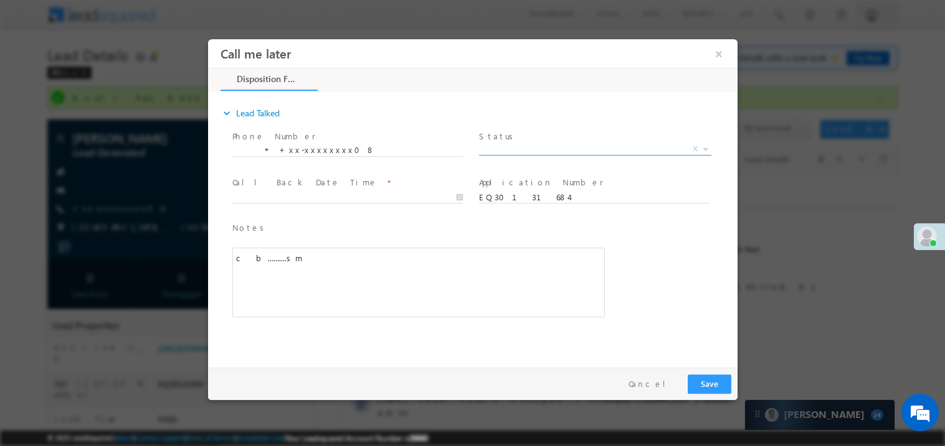
click at [507, 151] on span "X" at bounding box center [594, 149] width 232 height 12
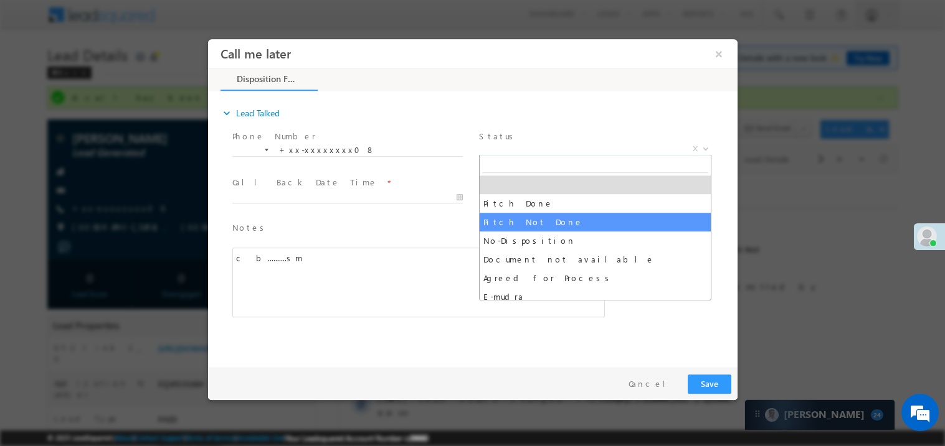
select select "Pitch Not Done"
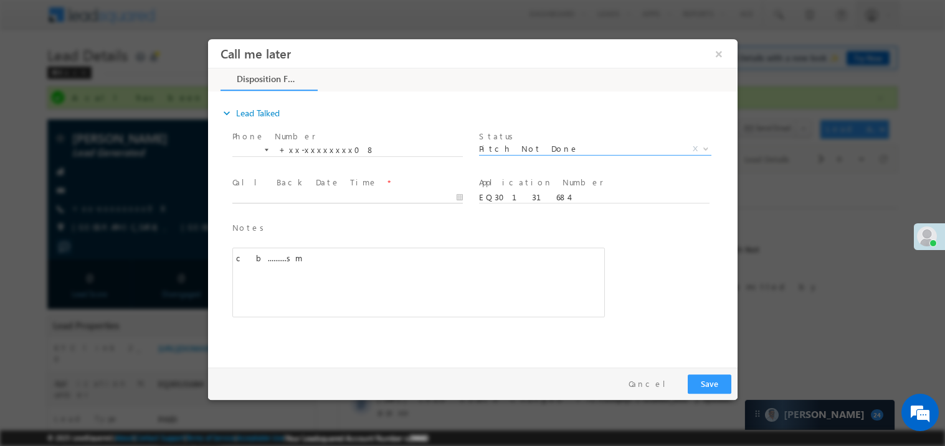
click at [283, 196] on body "Call me later ×" at bounding box center [471, 200] width 529 height 323
type input "10/07/25 10:49 AM"
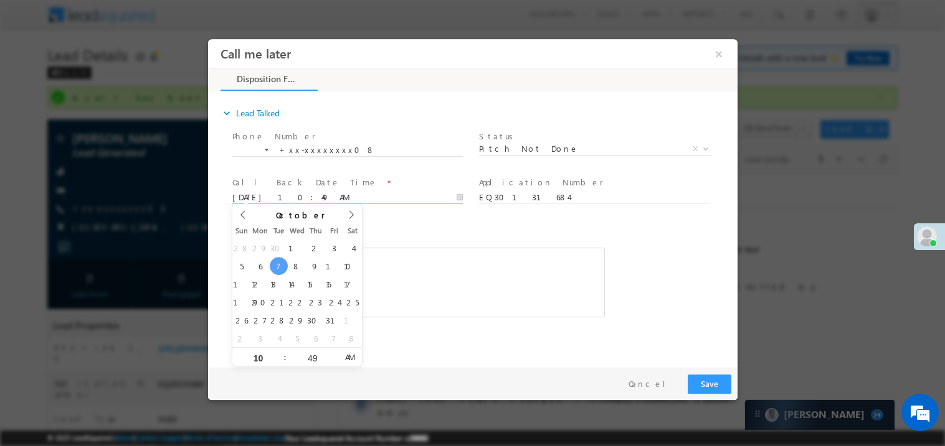
click at [444, 253] on div "c b..........sm" at bounding box center [418, 282] width 372 height 70
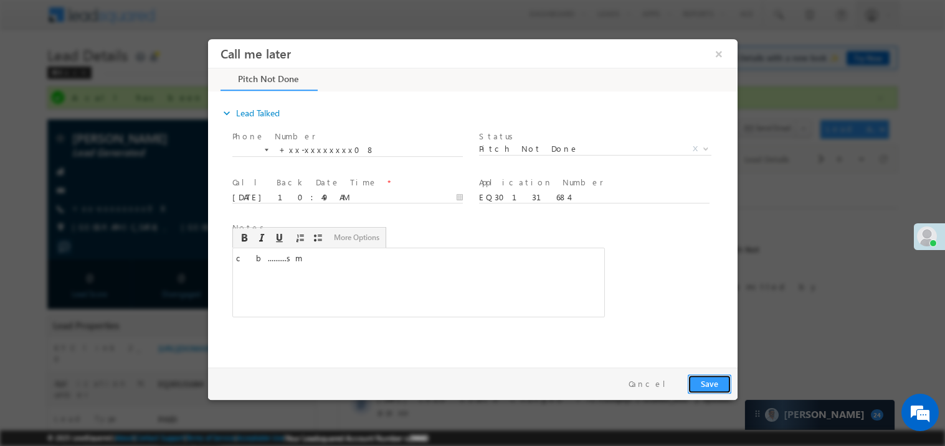
click at [725, 387] on button "Save" at bounding box center [709, 383] width 44 height 19
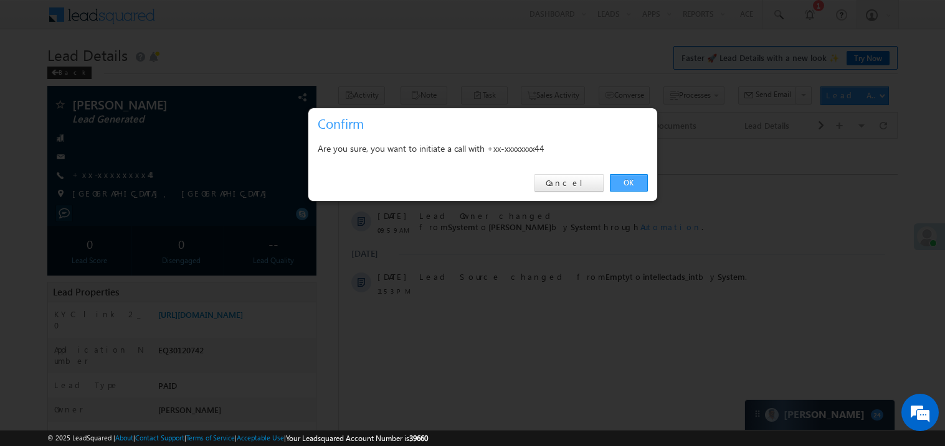
click at [614, 178] on link "OK" at bounding box center [629, 182] width 38 height 17
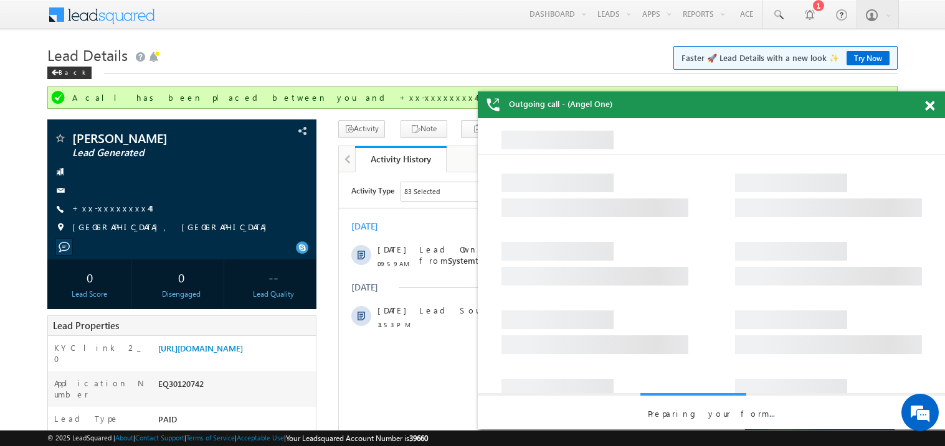
click at [935, 106] on div at bounding box center [936, 104] width 17 height 24
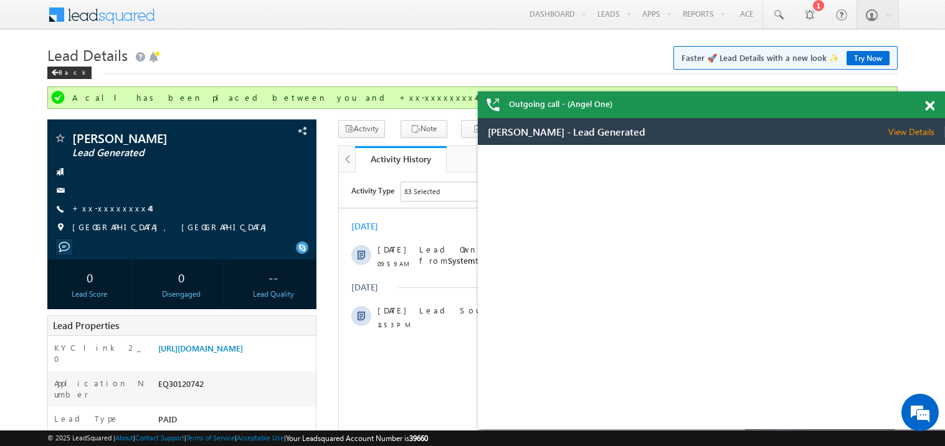
click at [931, 108] on span at bounding box center [929, 106] width 9 height 11
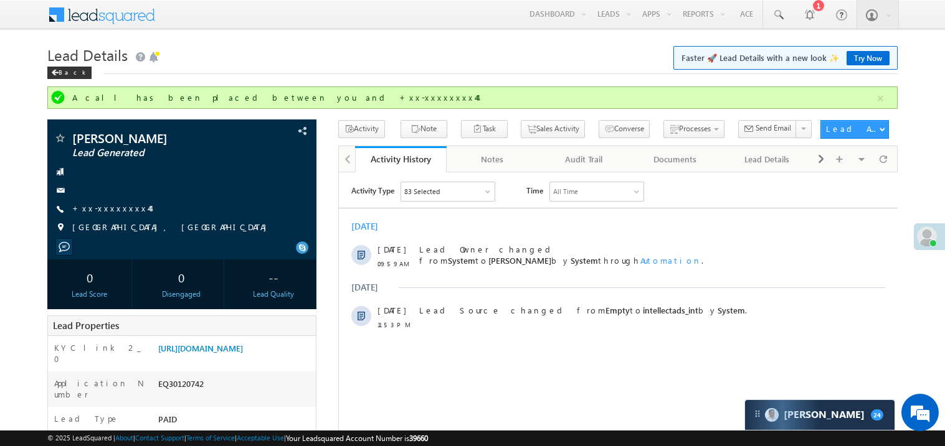
click at [310, 52] on h1 "Lead Details Faster 🚀 Lead Details with a new look ✨ Try Now" at bounding box center [472, 54] width 850 height 24
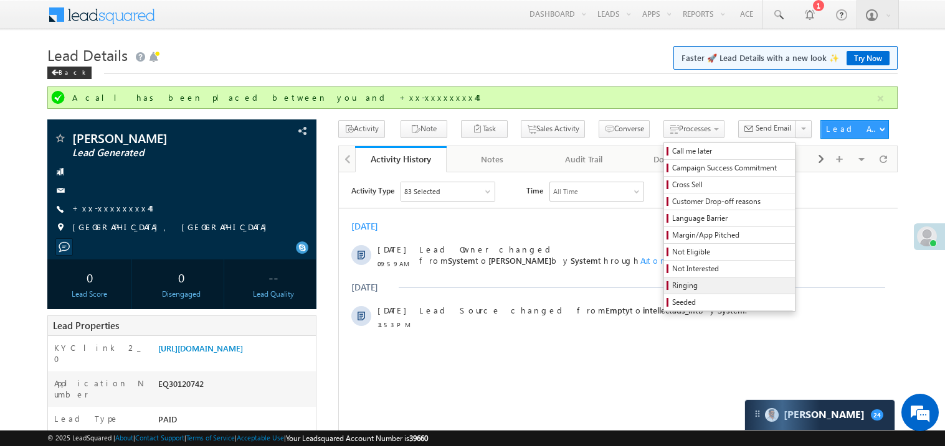
click at [672, 288] on span "Ringing" at bounding box center [731, 285] width 118 height 11
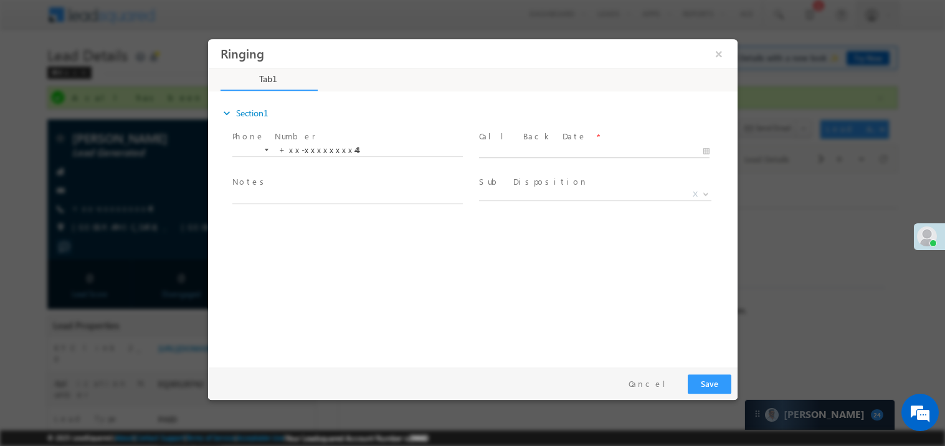
click at [525, 154] on body "Ringing ×" at bounding box center [471, 200] width 529 height 323
type input "10/07/25 10:53 AM"
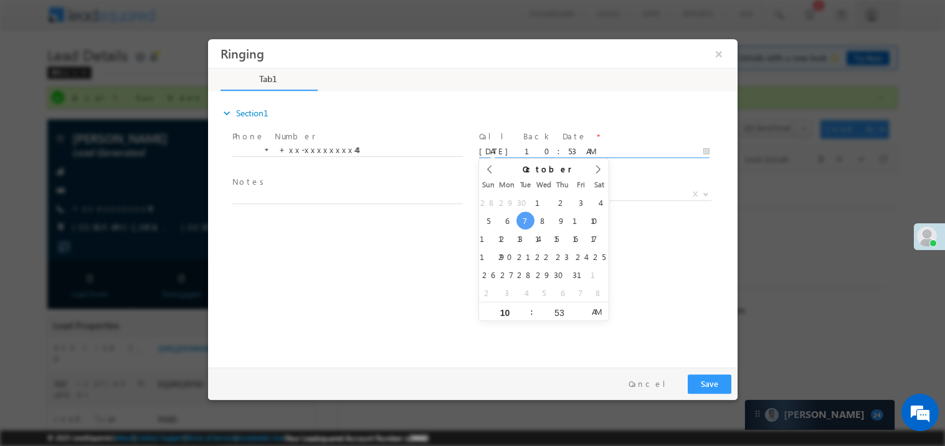
click at [317, 207] on span at bounding box center [347, 210] width 230 height 14
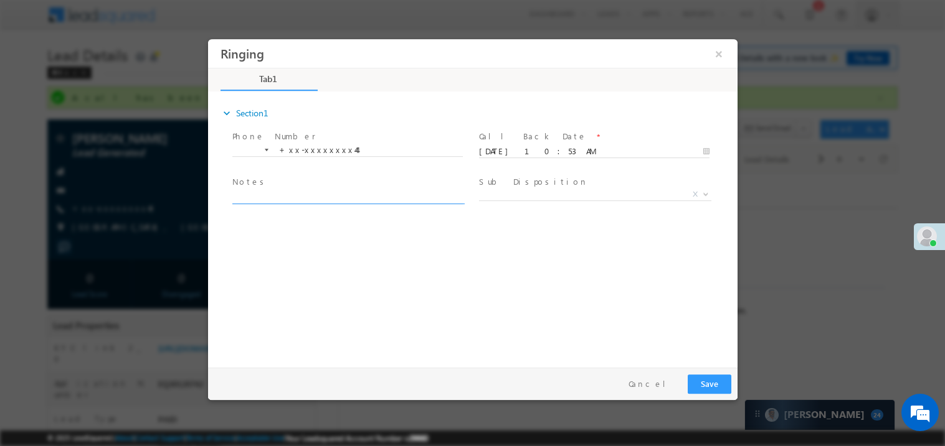
click at [291, 194] on textarea at bounding box center [347, 196] width 230 height 14
type textarea "ring"
click at [717, 387] on button "Save" at bounding box center [709, 383] width 44 height 19
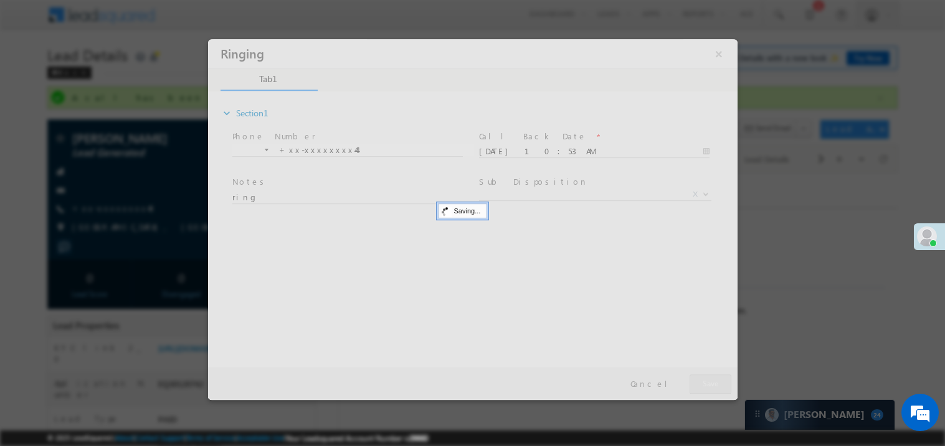
click at [717, 387] on div at bounding box center [471, 219] width 529 height 361
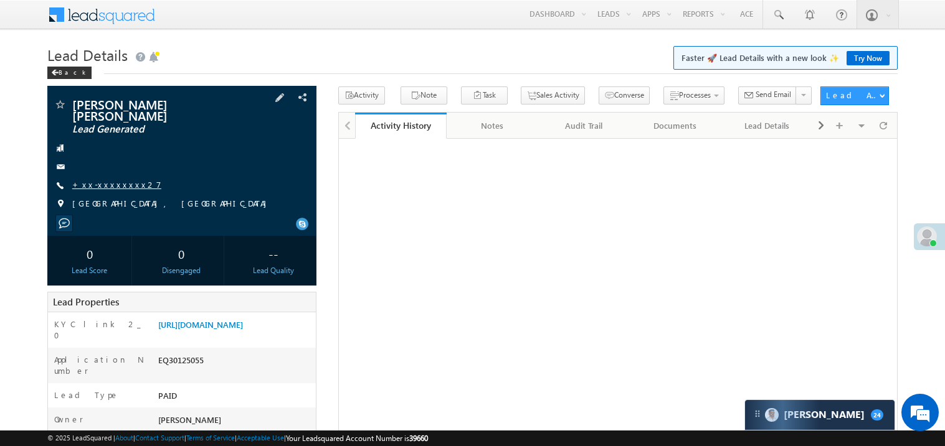
click at [115, 179] on link "+xx-xxxxxxxx27" at bounding box center [116, 184] width 89 height 11
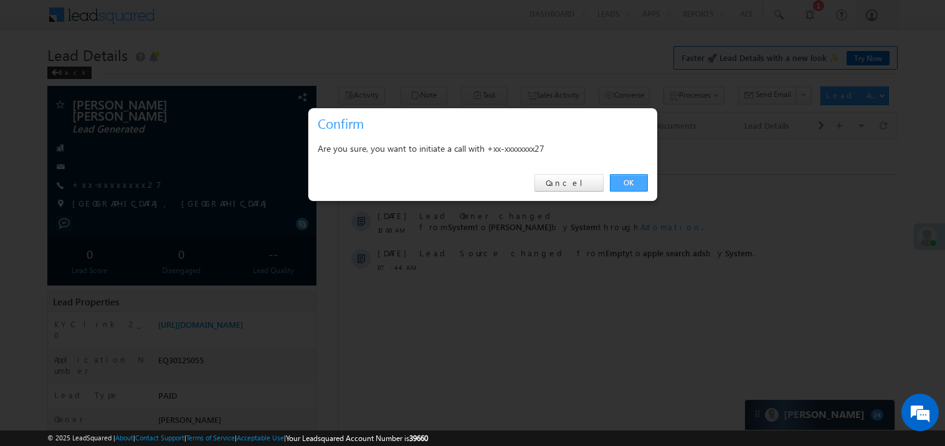
click at [622, 184] on link "OK" at bounding box center [629, 182] width 38 height 17
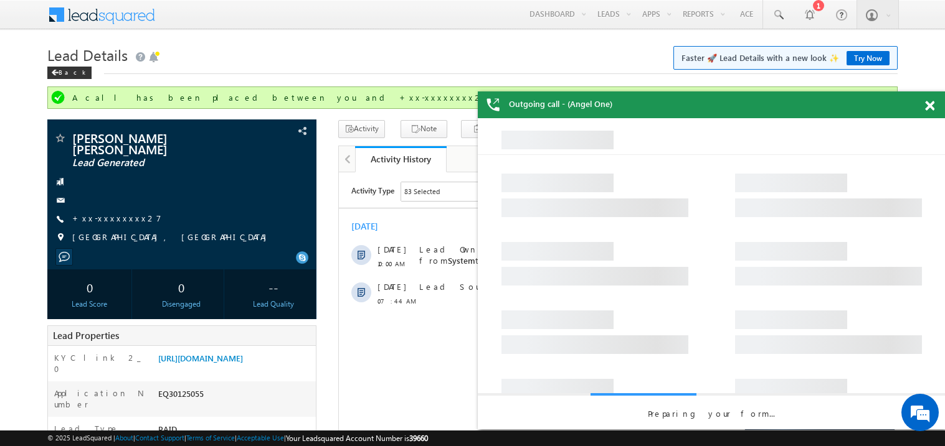
click at [933, 104] on span at bounding box center [929, 106] width 9 height 11
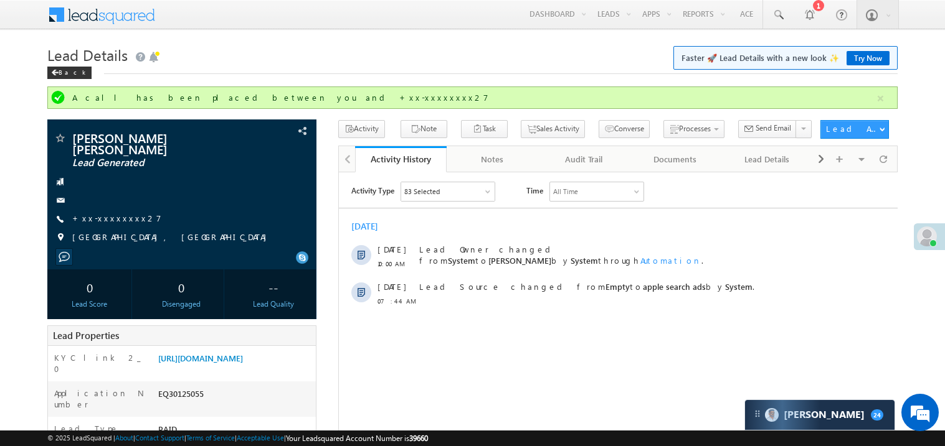
click at [316, 42] on h1 "Lead Details Faster 🚀 Lead Details with a new look ✨ Try Now" at bounding box center [472, 54] width 850 height 24
click at [113, 213] on link "+xx-xxxxxxxx27" at bounding box center [116, 218] width 89 height 11
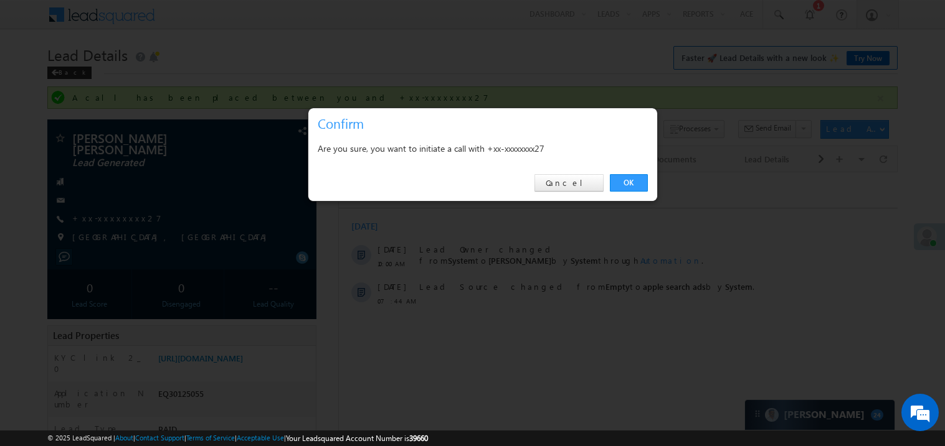
click at [585, 229] on div at bounding box center [472, 223] width 945 height 446
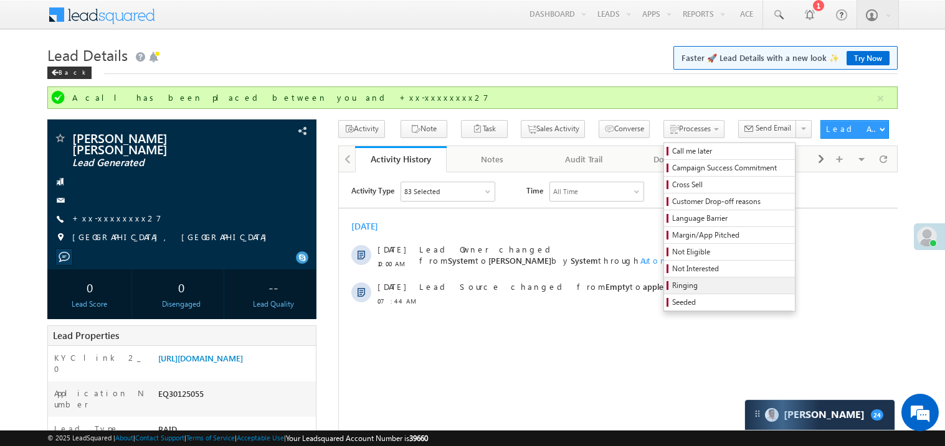
click at [672, 291] on span "Ringing" at bounding box center [731, 285] width 118 height 11
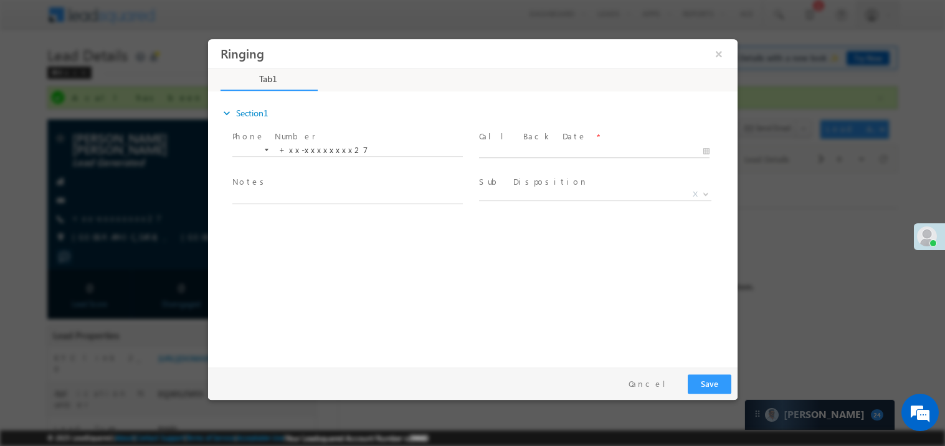
click at [521, 149] on body "Ringing ×" at bounding box center [471, 200] width 529 height 323
type input "[DATE] 10:54 AM"
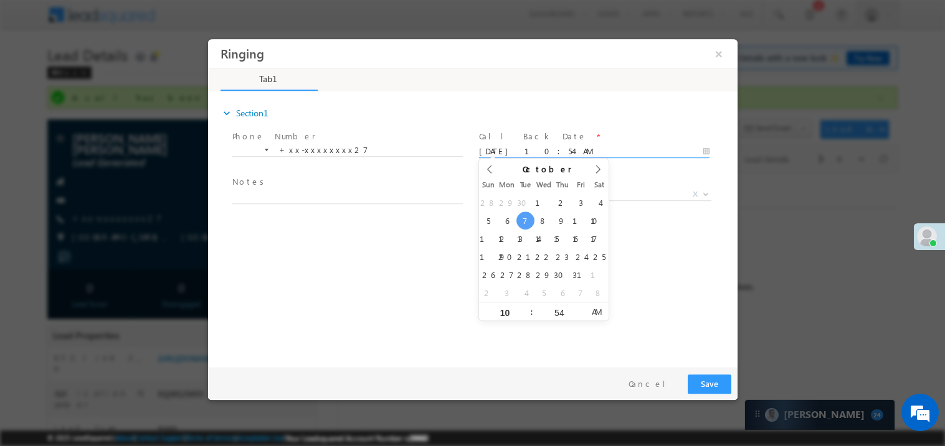
click at [322, 205] on span at bounding box center [347, 210] width 230 height 14
click at [334, 176] on span "Notes *" at bounding box center [347, 183] width 230 height 14
click at [313, 191] on textarea at bounding box center [347, 196] width 230 height 14
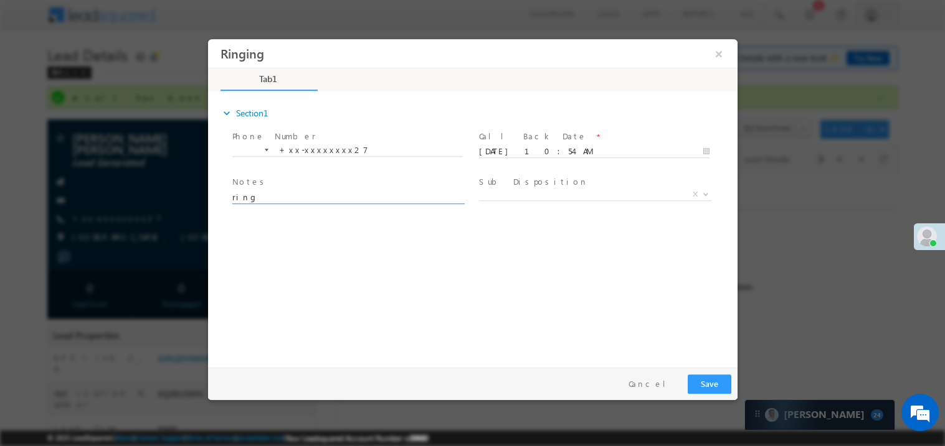
type textarea "ring"
click at [703, 375] on button "Save" at bounding box center [709, 383] width 44 height 19
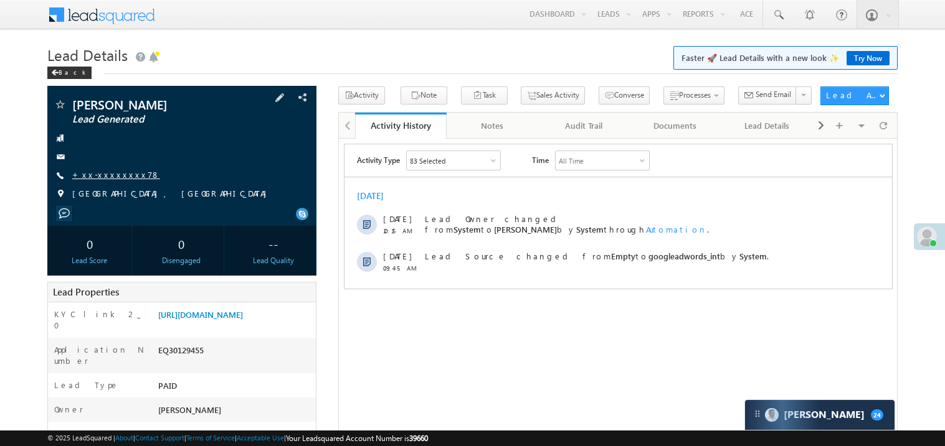
click at [101, 175] on link "+xx-xxxxxxxx78" at bounding box center [116, 174] width 88 height 11
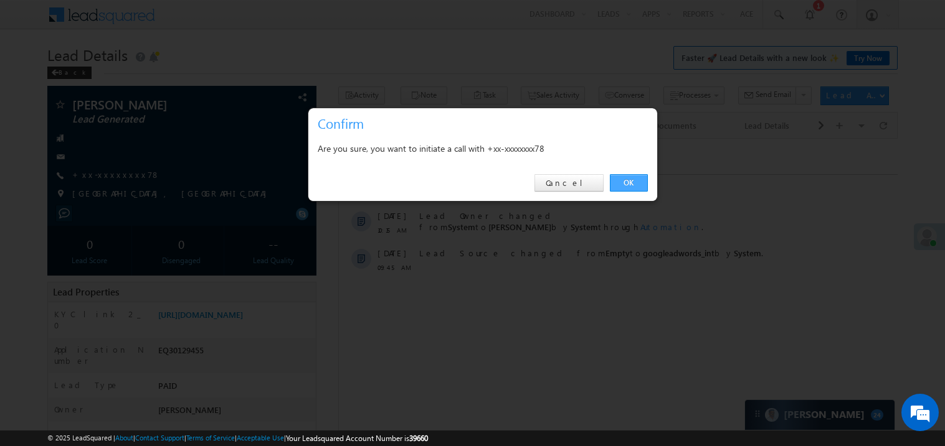
click at [637, 179] on link "OK" at bounding box center [629, 182] width 38 height 17
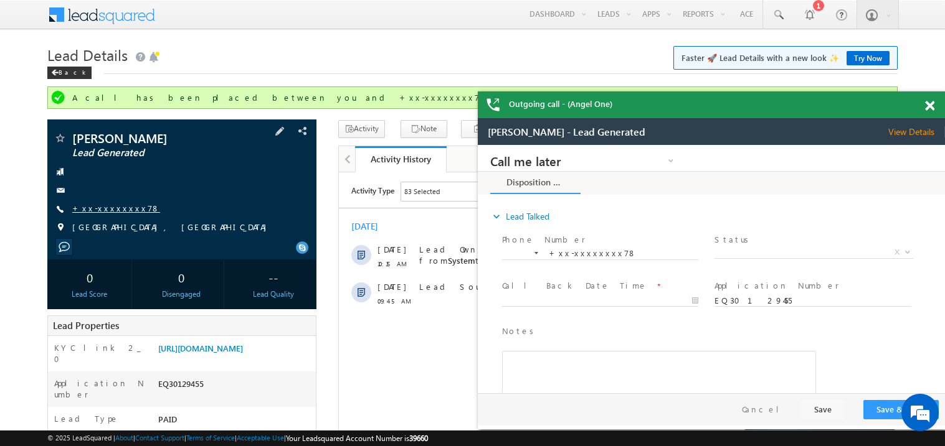
click at [118, 205] on link "+xx-xxxxxxxx78" at bounding box center [116, 208] width 88 height 11
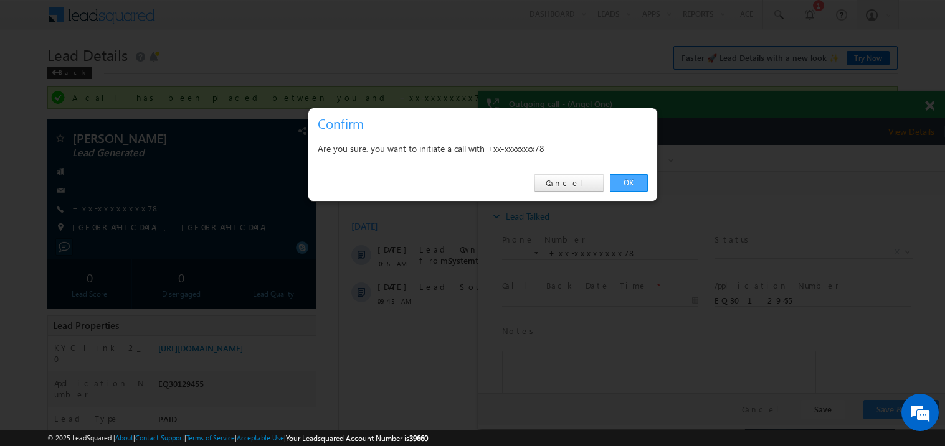
click at [636, 177] on link "OK" at bounding box center [629, 182] width 38 height 17
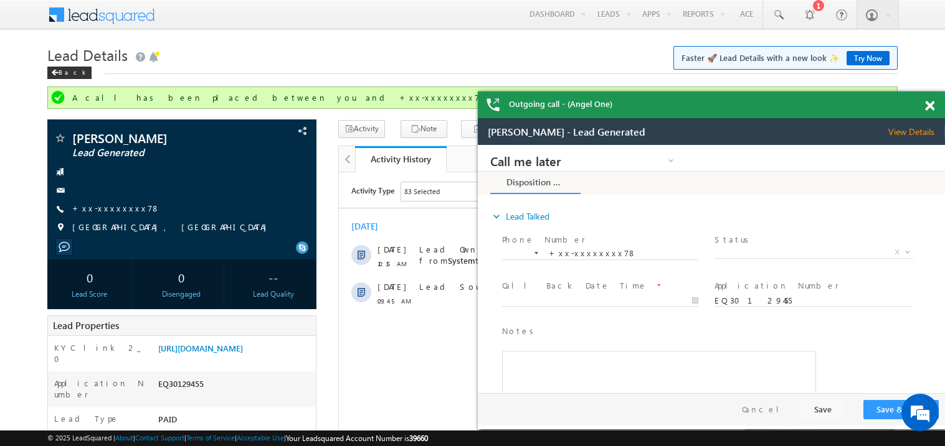
click at [929, 106] on span at bounding box center [929, 106] width 9 height 11
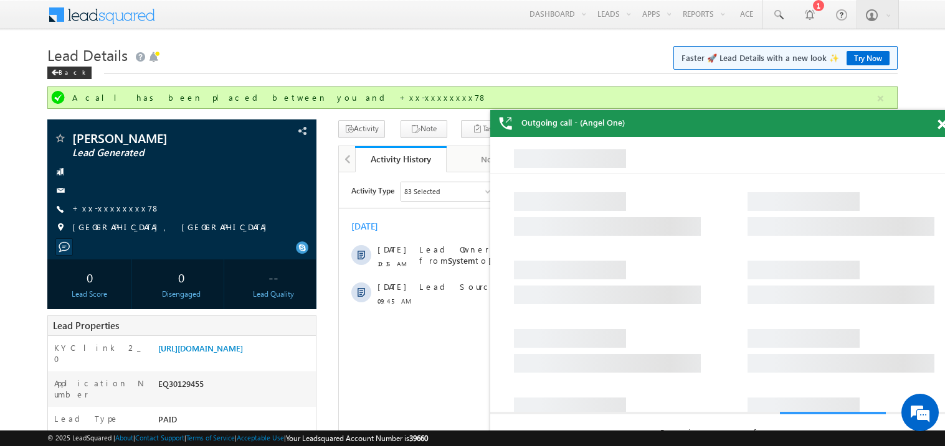
drag, startPoint x: 718, startPoint y: 125, endPoint x: 567, endPoint y: 100, distance: 153.4
click at [567, 110] on div "Outgoing call - (Angel One)" at bounding box center [723, 123] width 467 height 27
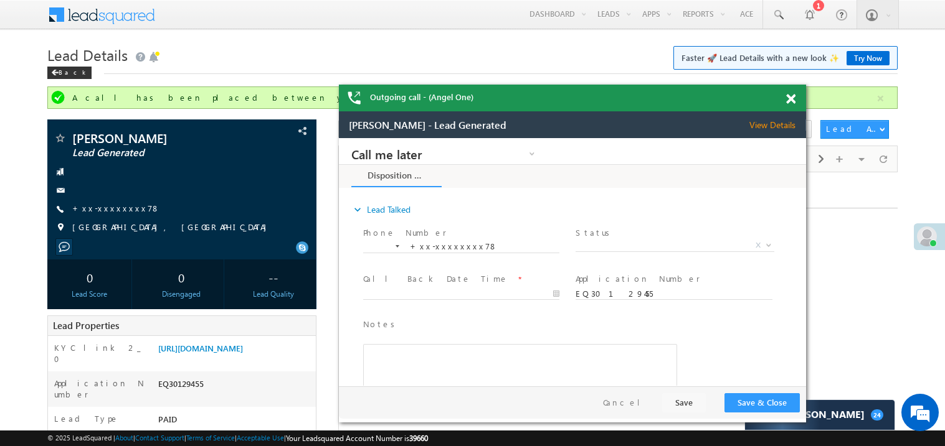
click at [791, 94] on span at bounding box center [790, 99] width 9 height 11
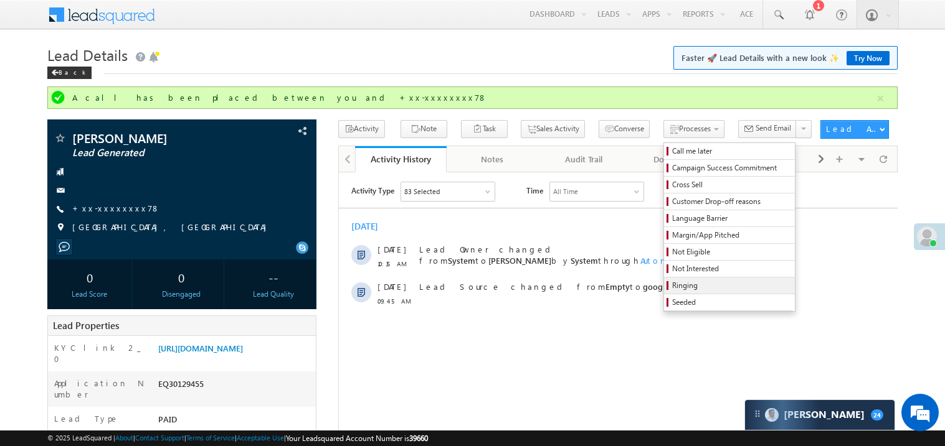
click at [694, 286] on span "Ringing" at bounding box center [731, 285] width 118 height 11
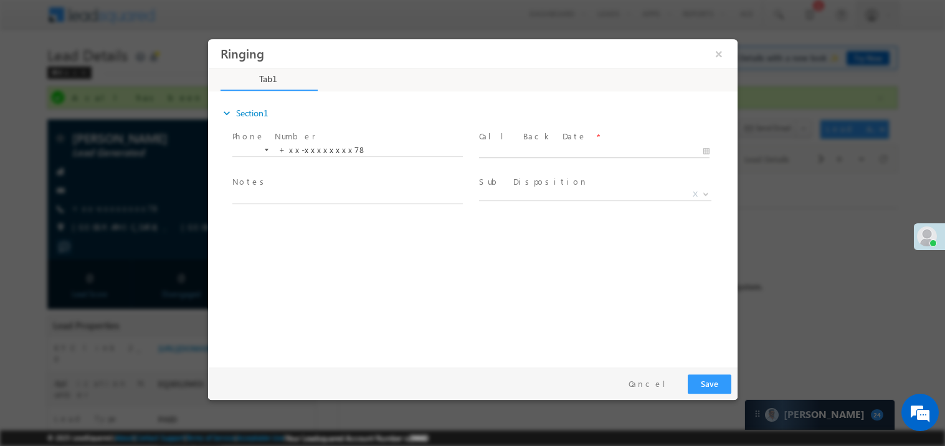
click at [511, 148] on body "Ringing ×" at bounding box center [471, 200] width 529 height 323
type input "10/07/25 10:55 AM"
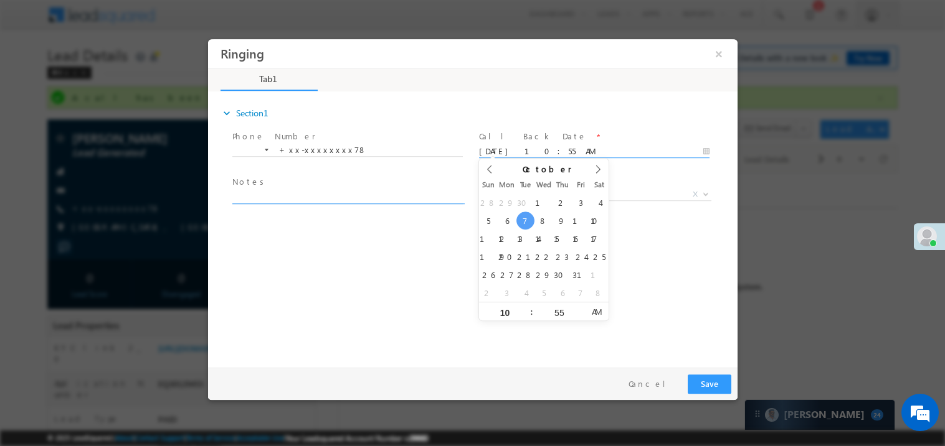
click at [309, 195] on textarea at bounding box center [347, 196] width 230 height 14
type textarea "ring"
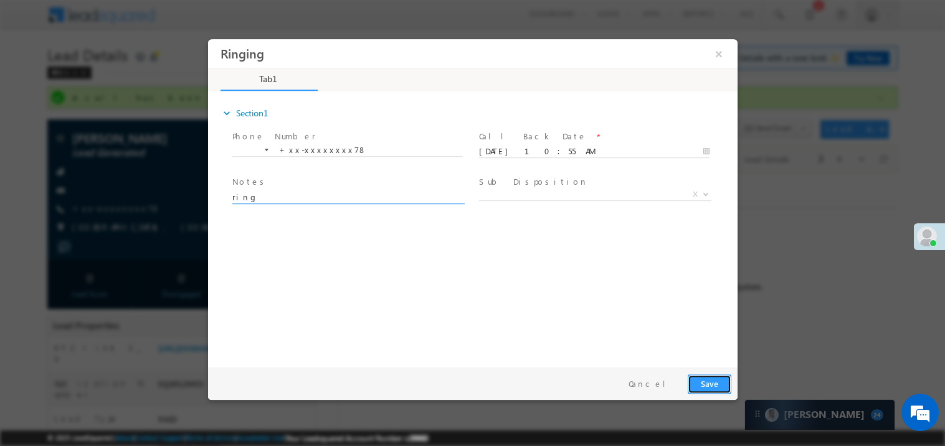
click at [711, 381] on button "Save" at bounding box center [709, 383] width 44 height 19
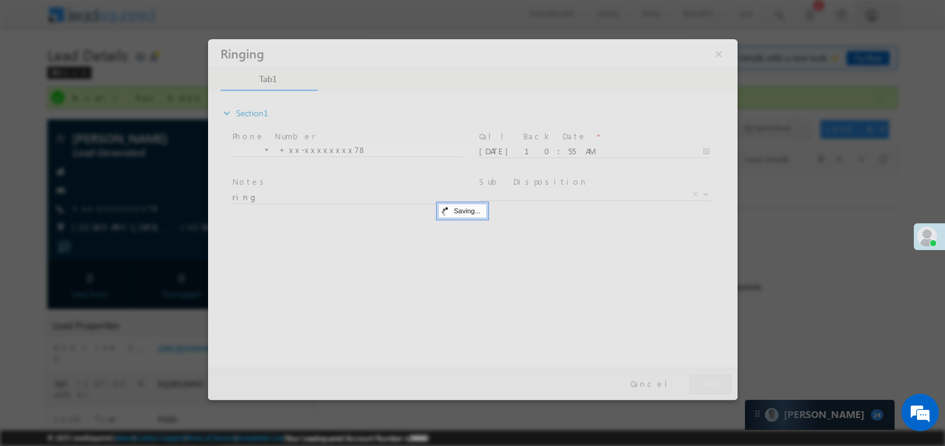
click at [711, 381] on div at bounding box center [471, 219] width 529 height 361
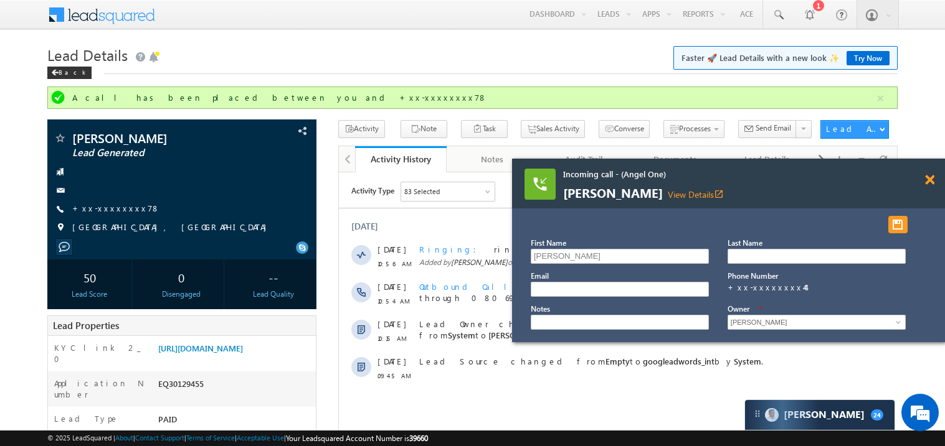
click at [932, 180] on span at bounding box center [929, 180] width 9 height 11
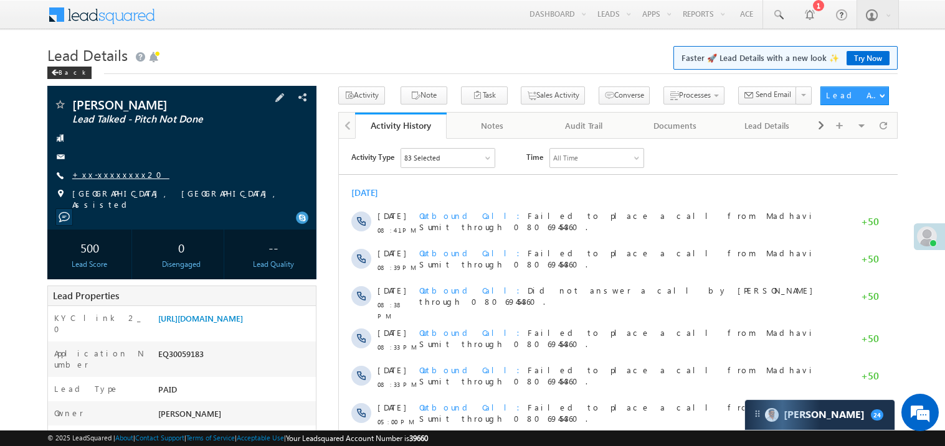
click at [111, 176] on link "+xx-xxxxxxxx20" at bounding box center [120, 174] width 97 height 11
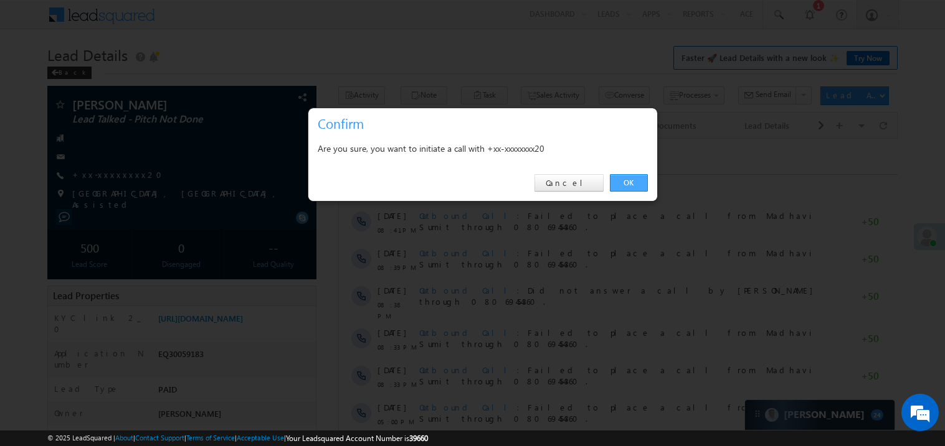
click at [633, 185] on link "OK" at bounding box center [629, 182] width 38 height 17
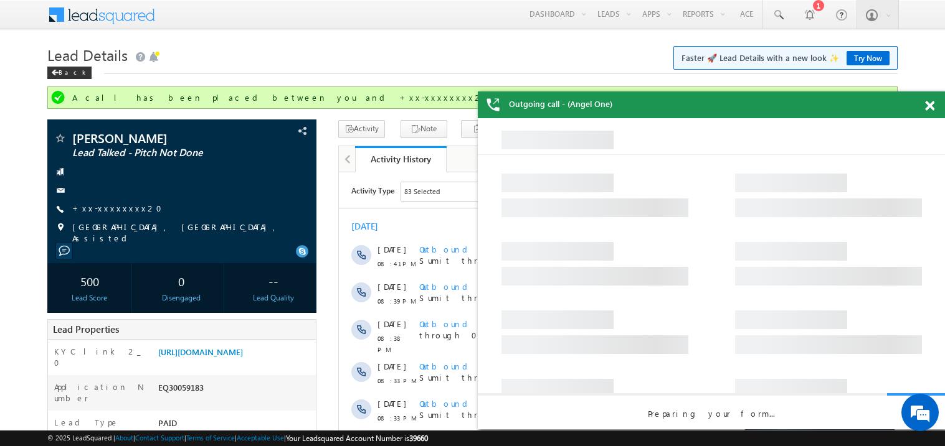
click at [930, 110] on span at bounding box center [929, 106] width 9 height 11
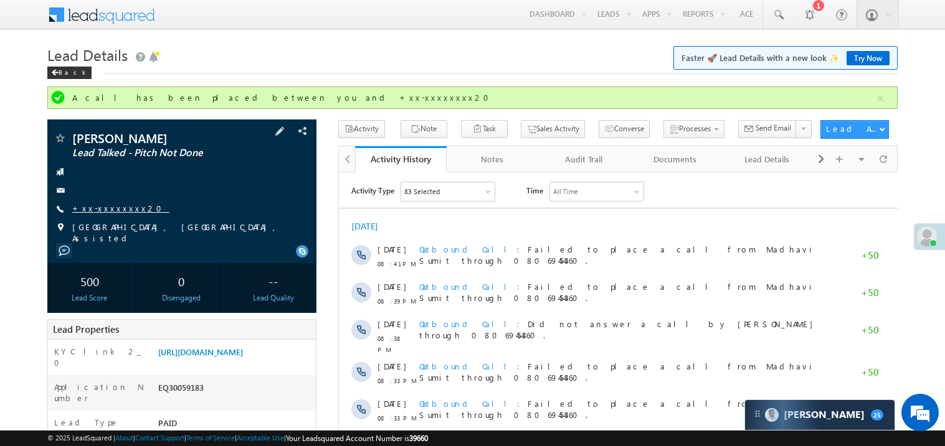
click at [111, 211] on link "+xx-xxxxxxxx20" at bounding box center [120, 208] width 97 height 11
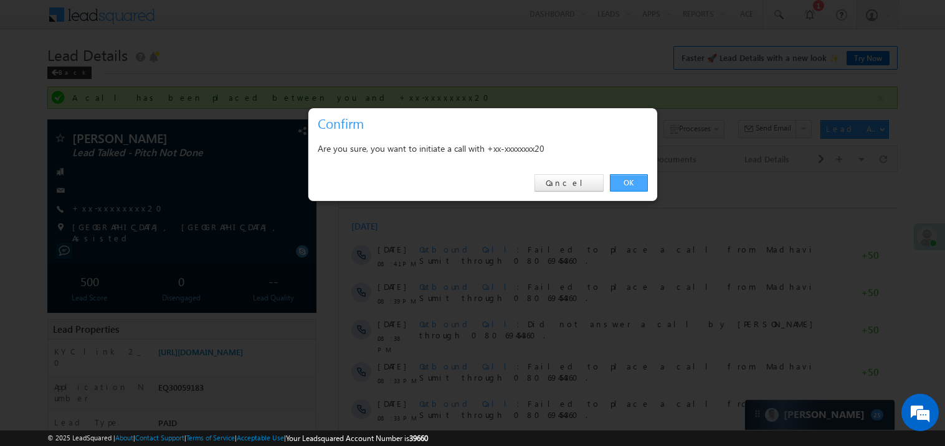
click at [629, 179] on link "OK" at bounding box center [629, 182] width 38 height 17
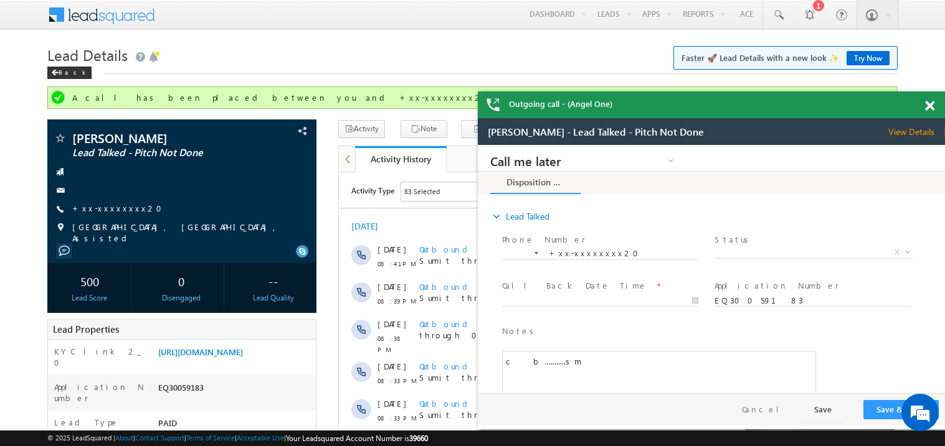
click at [930, 104] on span at bounding box center [929, 106] width 9 height 11
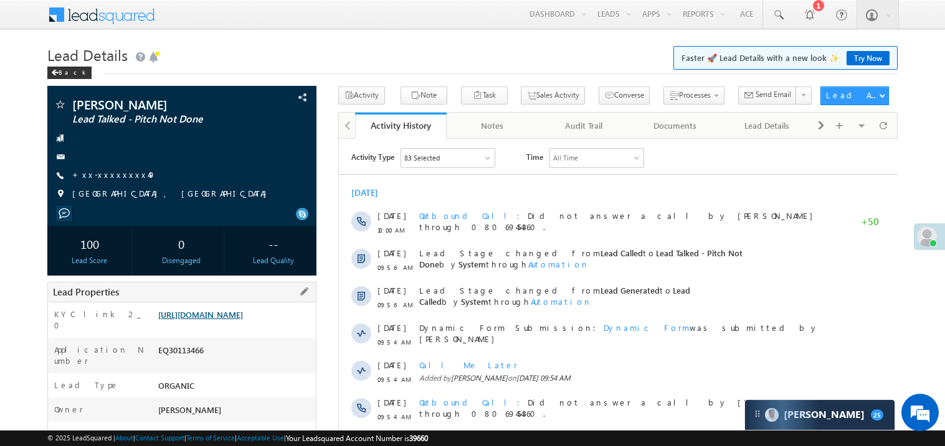
click at [243, 320] on link "[URL][DOMAIN_NAME]" at bounding box center [200, 314] width 85 height 11
click at [865, 65] on link "Try Now" at bounding box center [867, 58] width 43 height 14
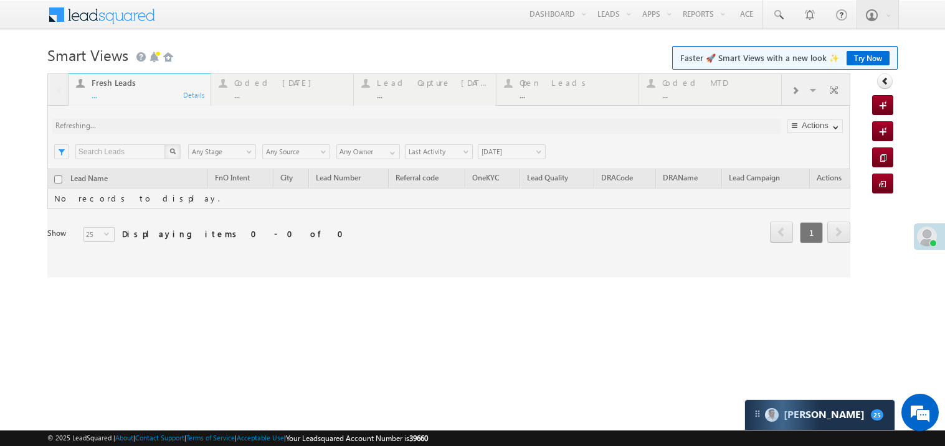
click at [164, 95] on div at bounding box center [448, 175] width 803 height 204
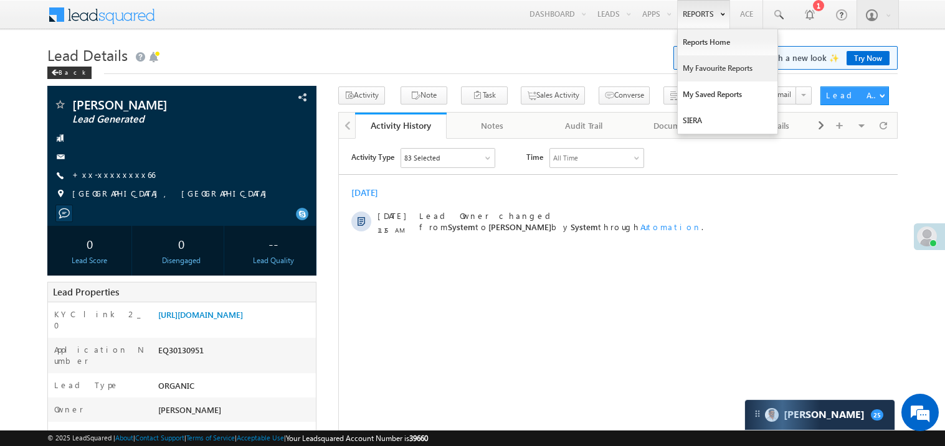
click at [697, 68] on link "My Favourite Reports" at bounding box center [727, 68] width 100 height 26
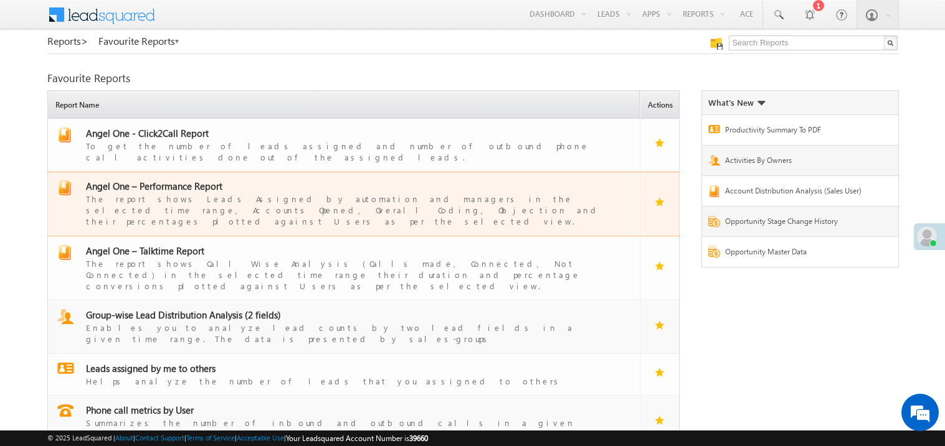
click at [164, 180] on span "Angel One – Performance Report" at bounding box center [154, 186] width 136 height 12
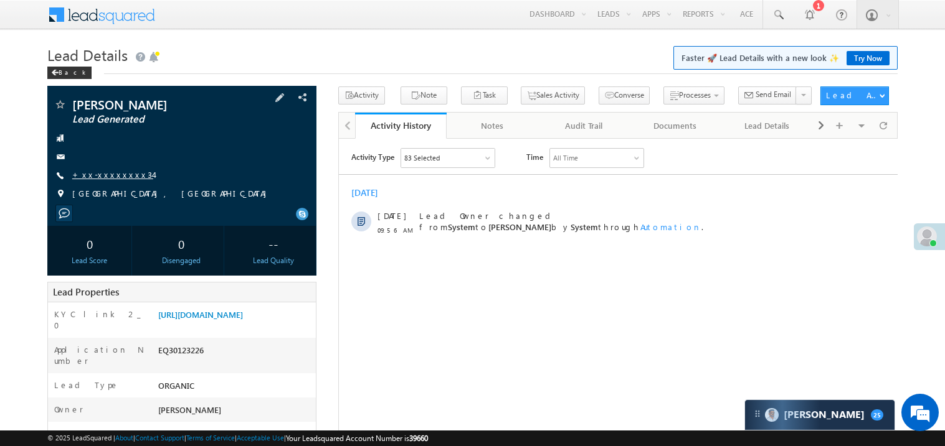
click at [113, 172] on link "+xx-xxxxxxxx34" at bounding box center [112, 174] width 81 height 11
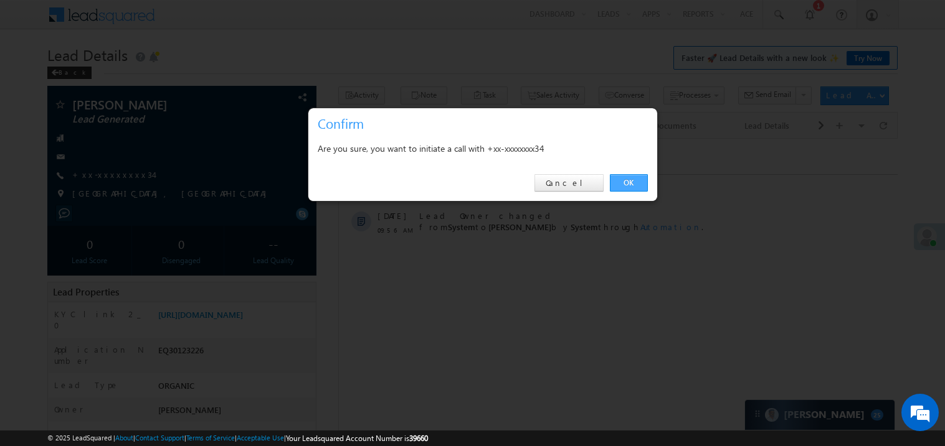
click at [622, 182] on link "OK" at bounding box center [629, 182] width 38 height 17
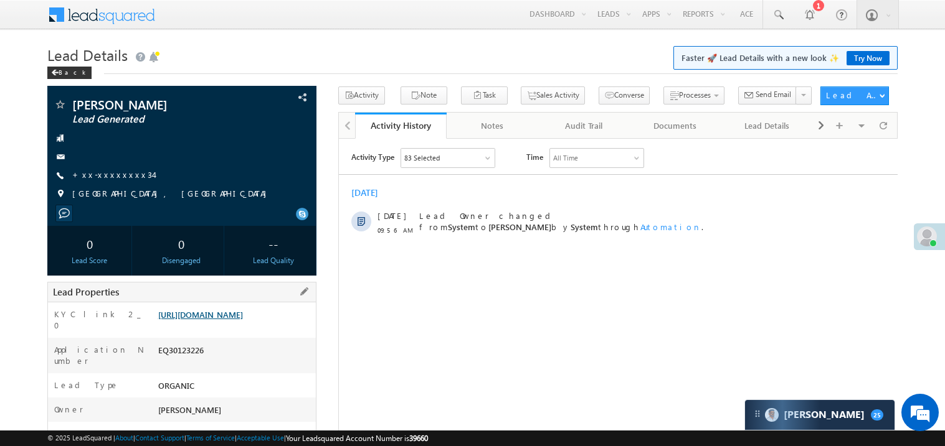
click at [243, 320] on link "[URL][DOMAIN_NAME]" at bounding box center [200, 314] width 85 height 11
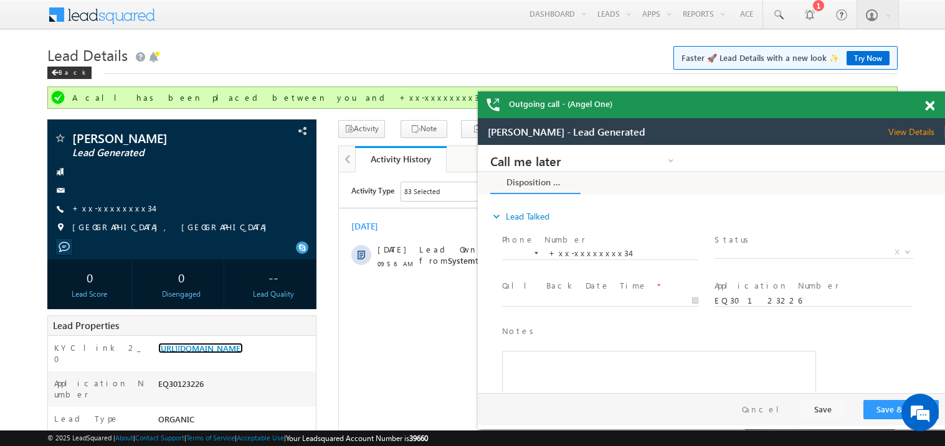
click at [931, 103] on span at bounding box center [929, 106] width 9 height 11
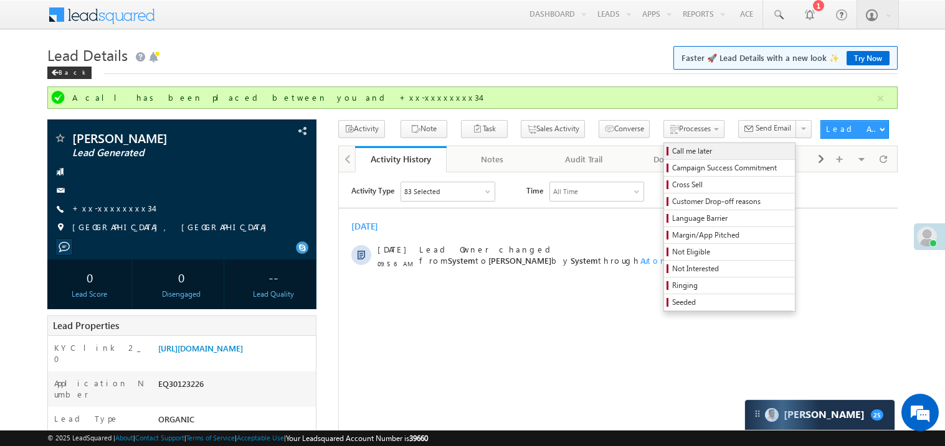
click at [672, 146] on span "Call me later" at bounding box center [731, 151] width 118 height 11
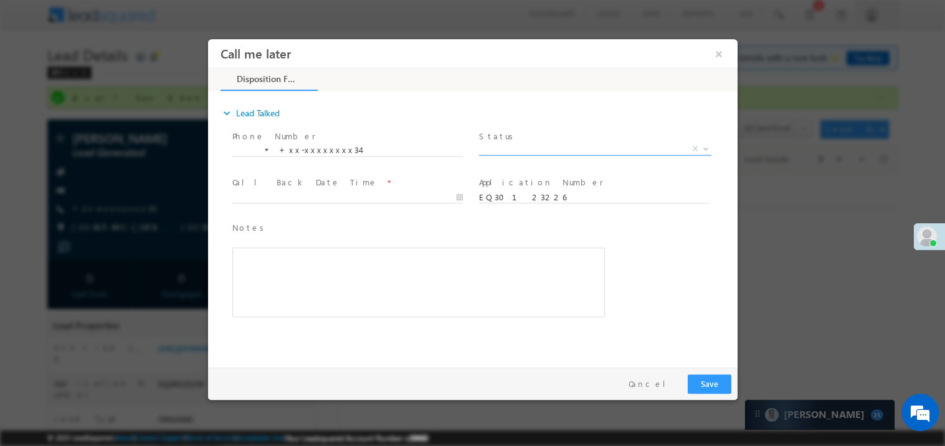
click at [535, 147] on span "X" at bounding box center [594, 149] width 232 height 12
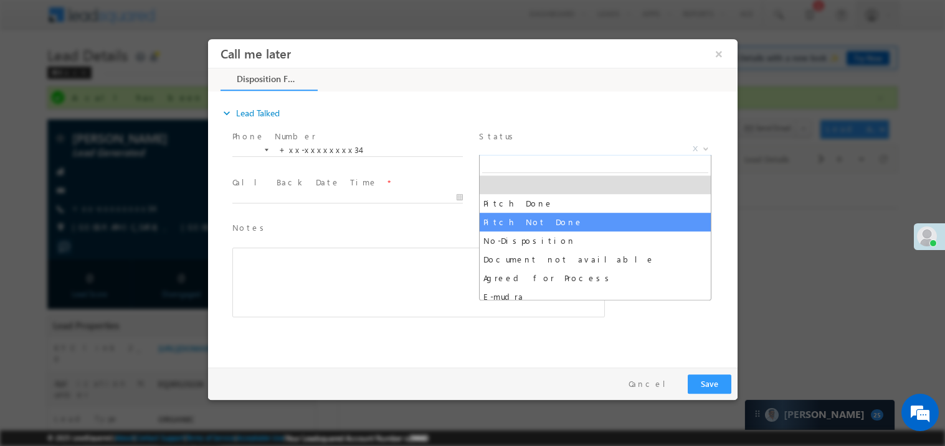
select select "Pitch Not Done"
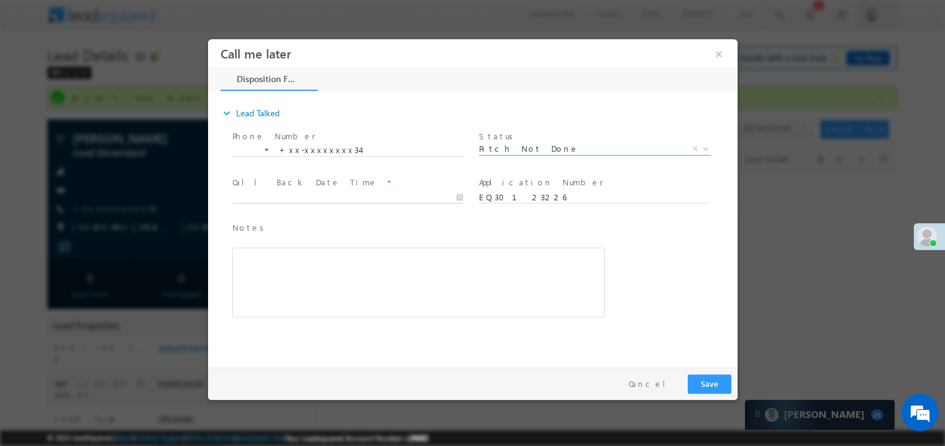
click at [281, 198] on body "Call me later ×" at bounding box center [471, 200] width 529 height 323
type input "10/07/25 11:21 AM"
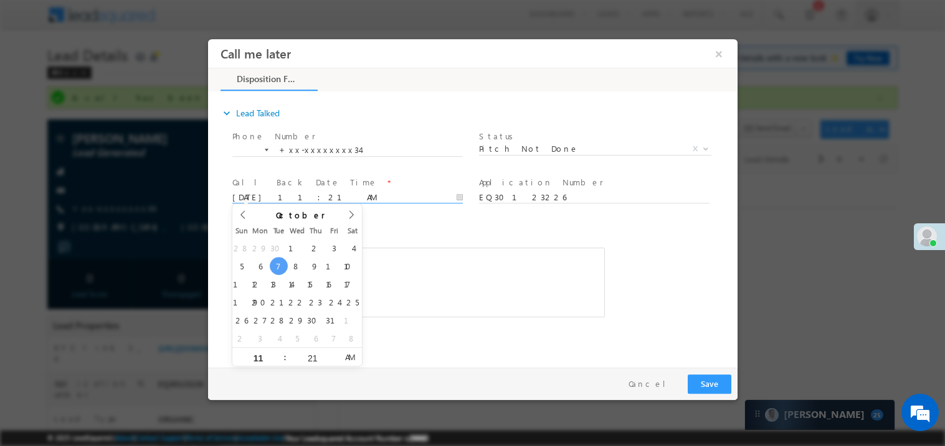
click at [423, 238] on div "Notes * Editor toolbars Basic Styles Bold Italic Underline Paragraph Insert/Rem…" at bounding box center [418, 269] width 372 height 97
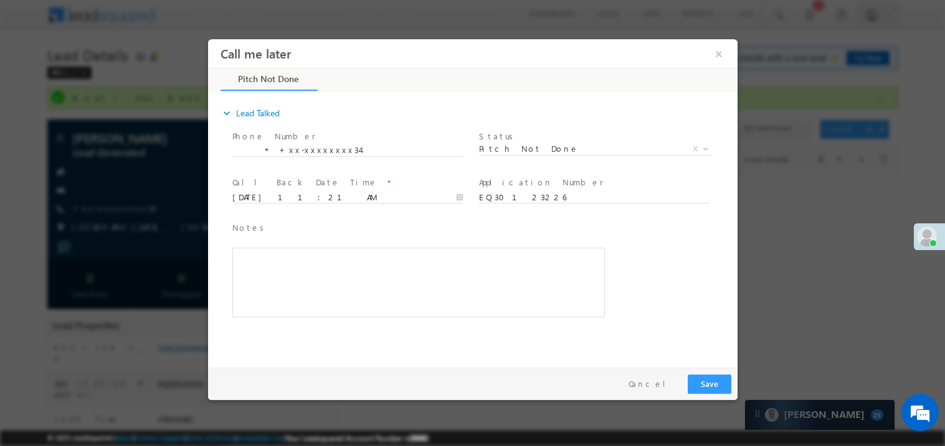
click at [402, 292] on div "Rich Text Editor, 40788eee-0fb2-11ec-a811-0adc8a9d82c2__tab1__section1__Notes__…" at bounding box center [418, 282] width 372 height 70
click at [713, 381] on button "Save" at bounding box center [709, 383] width 44 height 19
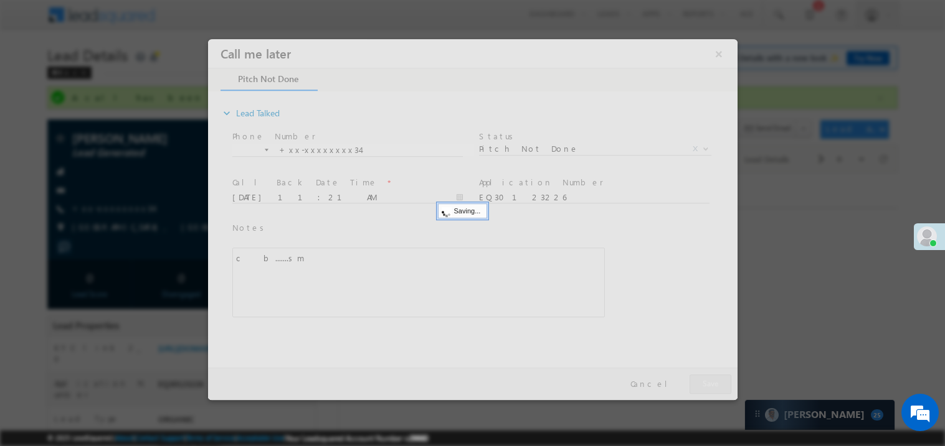
click at [713, 381] on div at bounding box center [471, 219] width 529 height 361
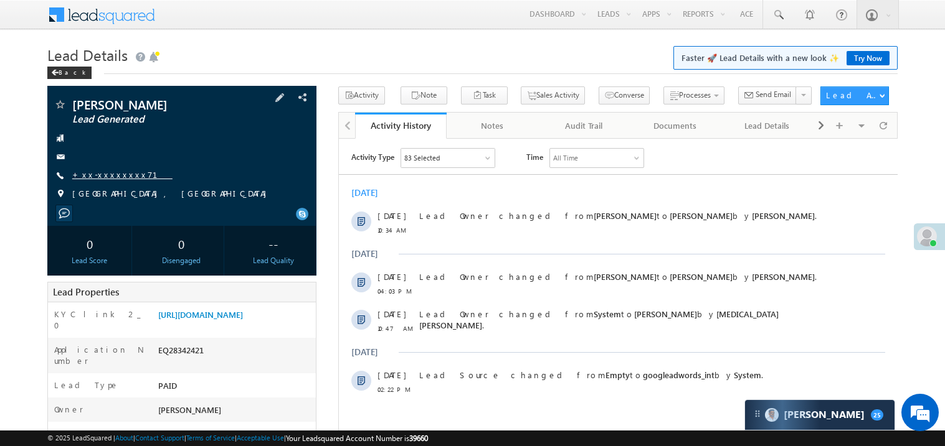
click at [115, 179] on link "+xx-xxxxxxxx71" at bounding box center [122, 174] width 100 height 11
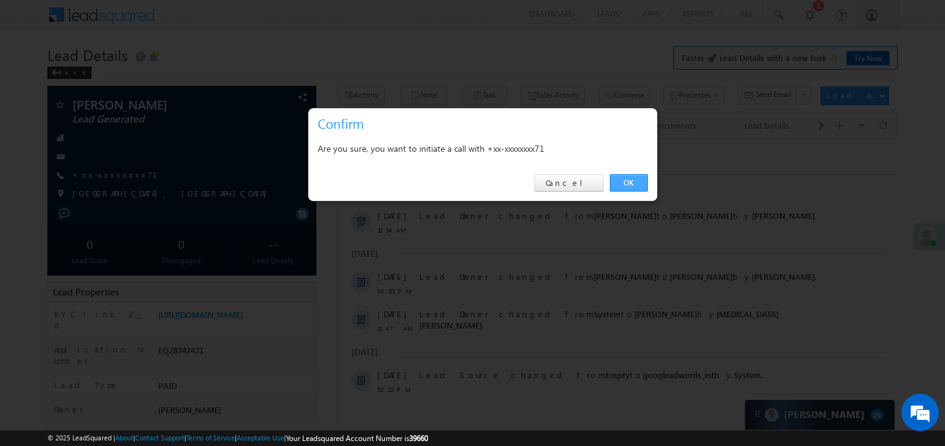
click at [625, 184] on link "OK" at bounding box center [629, 182] width 38 height 17
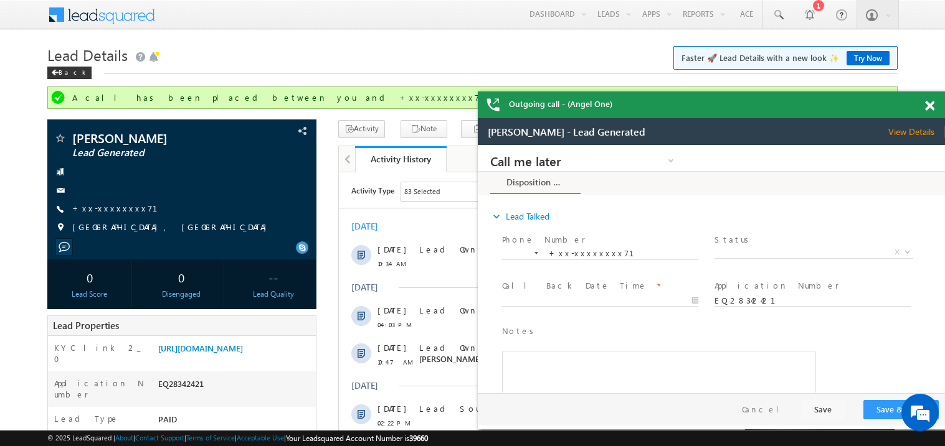
click at [933, 104] on span at bounding box center [929, 106] width 9 height 11
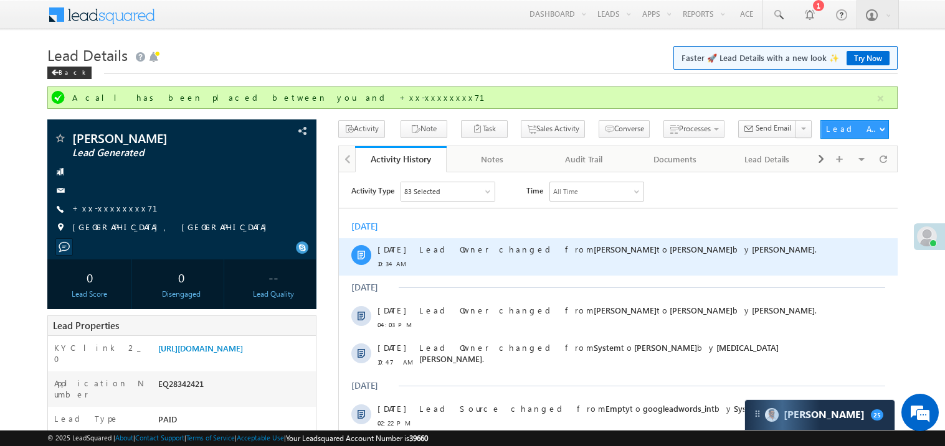
click at [460, 274] on div "Lead Owner changed from [PERSON_NAME] to [PERSON_NAME] by [PERSON_NAME] ." at bounding box center [623, 256] width 410 height 37
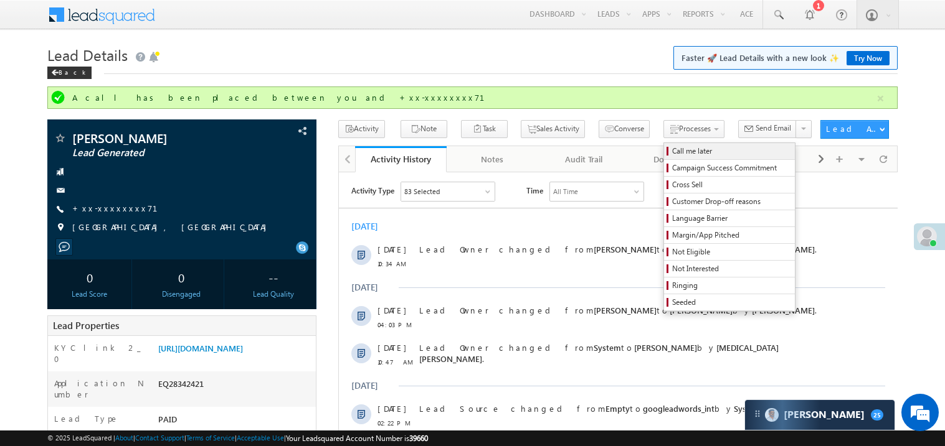
click at [672, 151] on span "Call me later" at bounding box center [731, 151] width 118 height 11
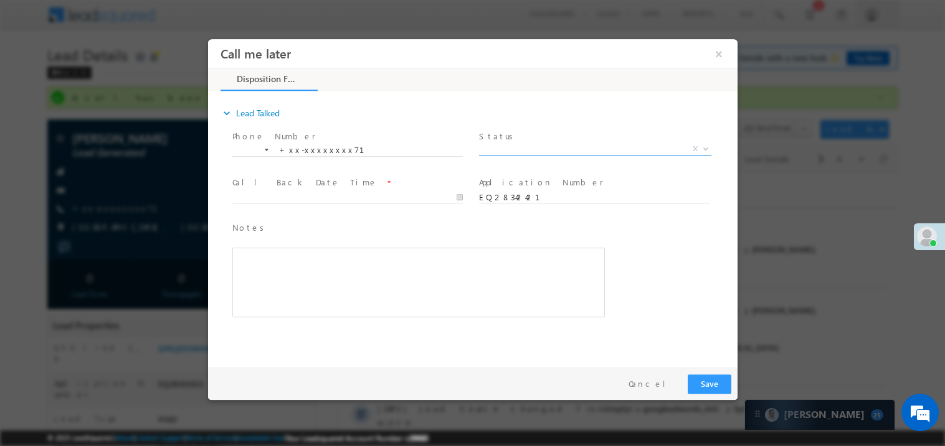
click at [528, 148] on span "X" at bounding box center [594, 149] width 232 height 12
select select "Pitch Not Done"
click at [283, 202] on body "Call me later ×" at bounding box center [471, 200] width 529 height 323
type input "10/07/25 11:22 AM"
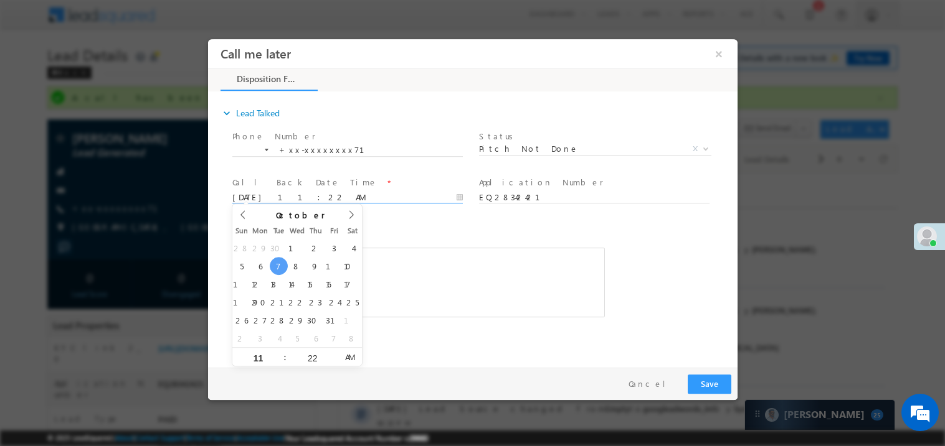
click at [414, 252] on div "Rich Text Editor, 40788eee-0fb2-11ec-a811-0adc8a9d82c2__tab1__section1__Notes__…" at bounding box center [418, 282] width 372 height 70
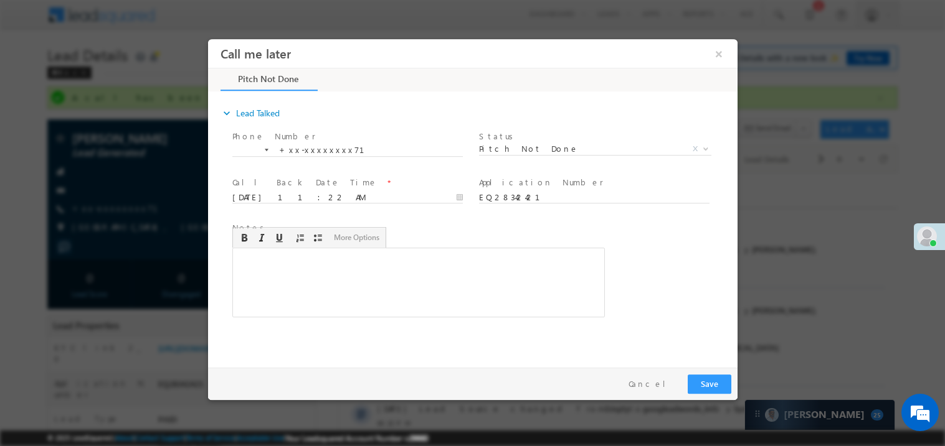
click at [414, 252] on div "Rich Text Editor, 40788eee-0fb2-11ec-a811-0adc8a9d82c2__tab1__section1__Notes__…" at bounding box center [418, 282] width 372 height 70
click at [718, 378] on button "Save" at bounding box center [709, 383] width 44 height 19
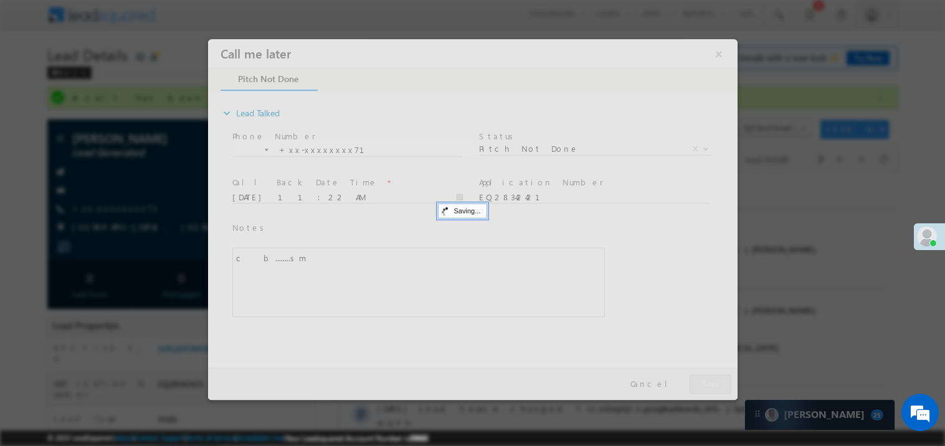
click at [718, 378] on div at bounding box center [471, 219] width 529 height 361
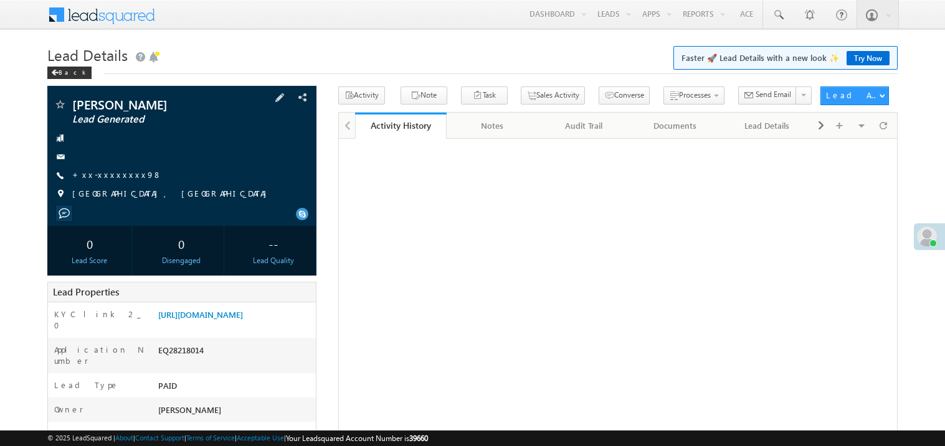
click at [106, 181] on span "+xx-xxxxxxxx98" at bounding box center [117, 175] width 90 height 12
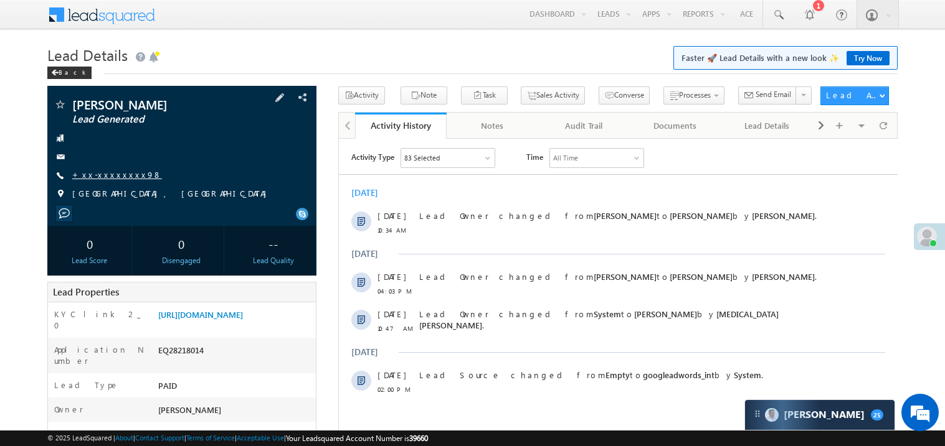
click at [121, 176] on link "+xx-xxxxxxxx98" at bounding box center [117, 174] width 90 height 11
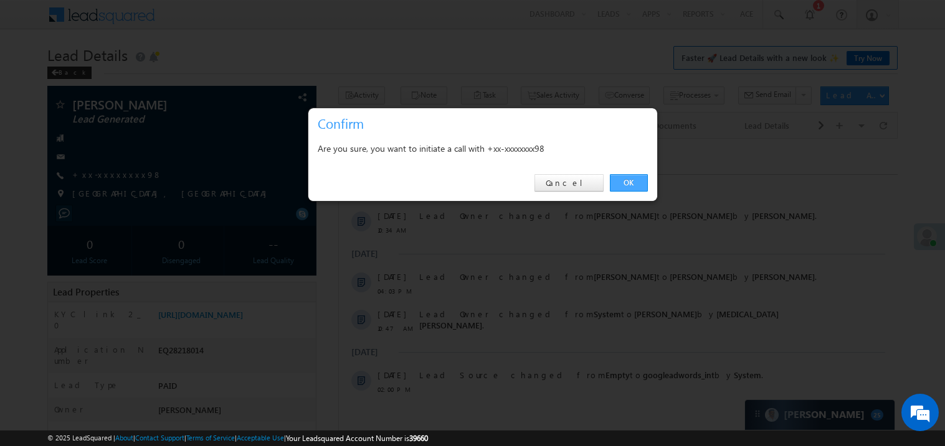
click at [623, 181] on link "OK" at bounding box center [629, 182] width 38 height 17
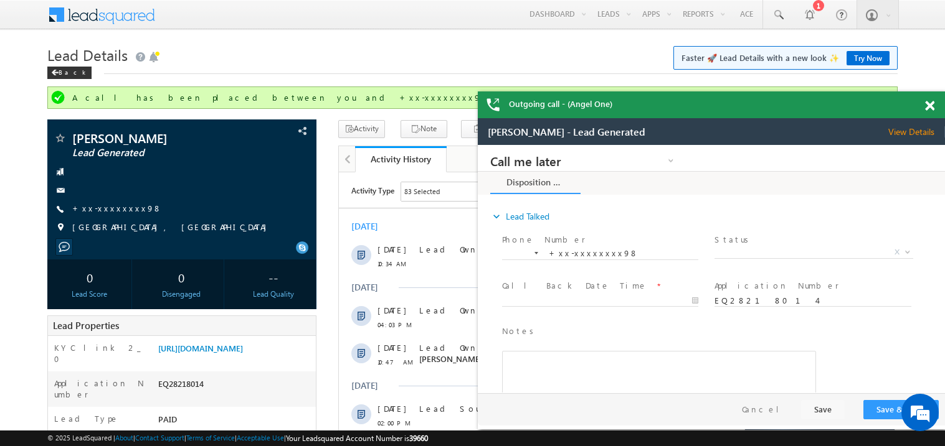
click at [931, 106] on span at bounding box center [929, 106] width 9 height 11
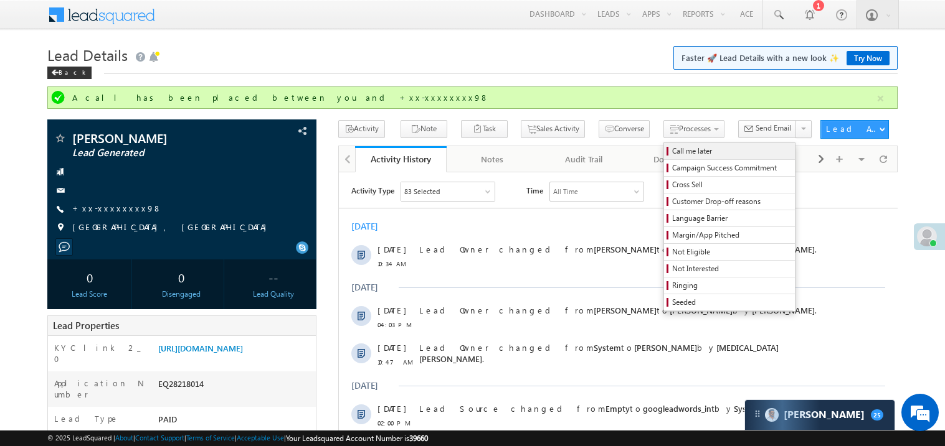
click at [672, 149] on span "Call me later" at bounding box center [731, 151] width 118 height 11
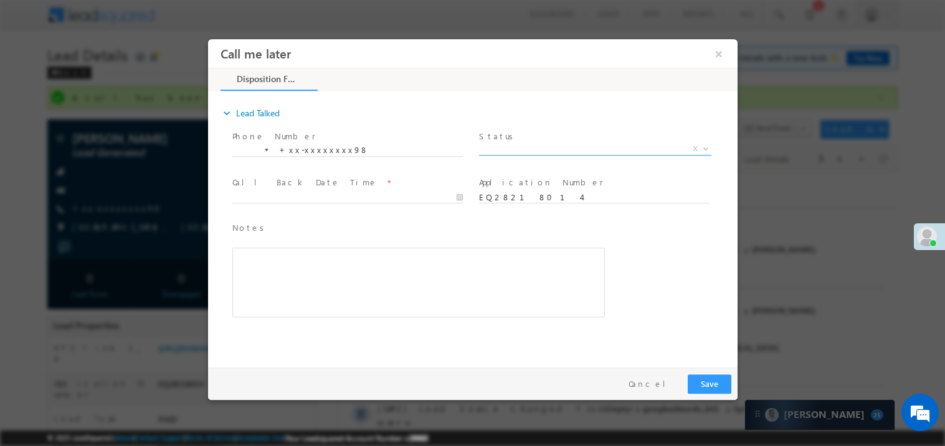
click at [501, 149] on span "X" at bounding box center [594, 149] width 232 height 12
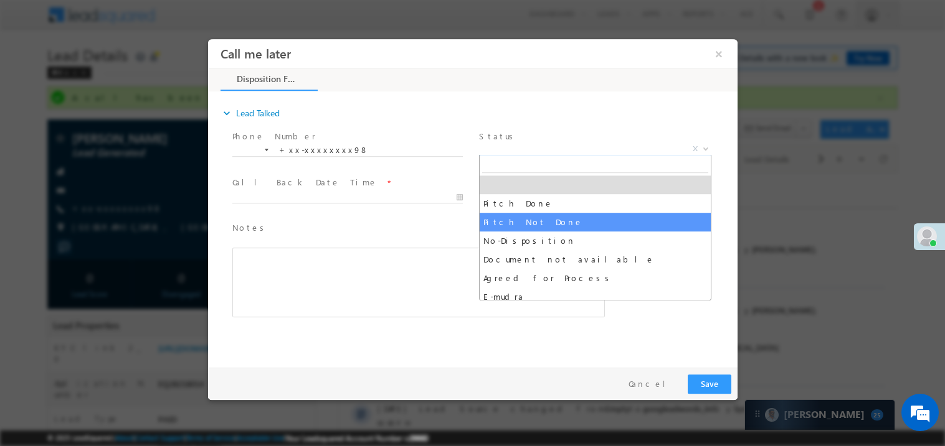
select select "Pitch Not Done"
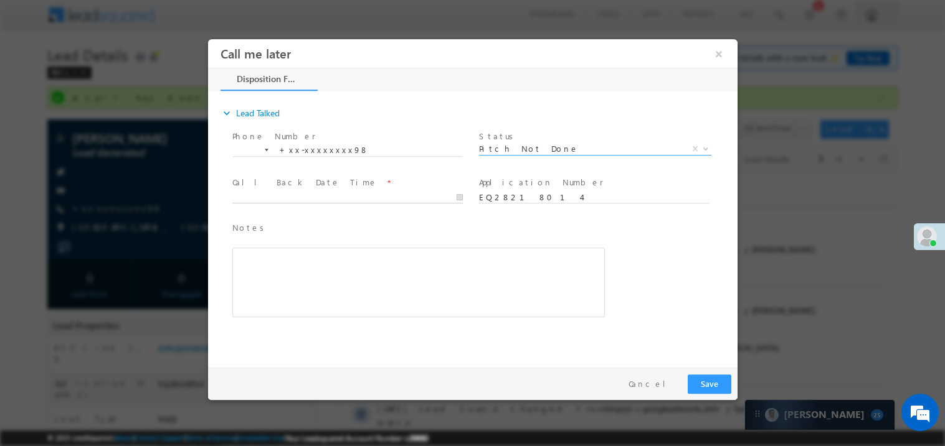
click at [318, 202] on body "Call me later ×" at bounding box center [471, 200] width 529 height 323
type input "10/07/25 11:25 AM"
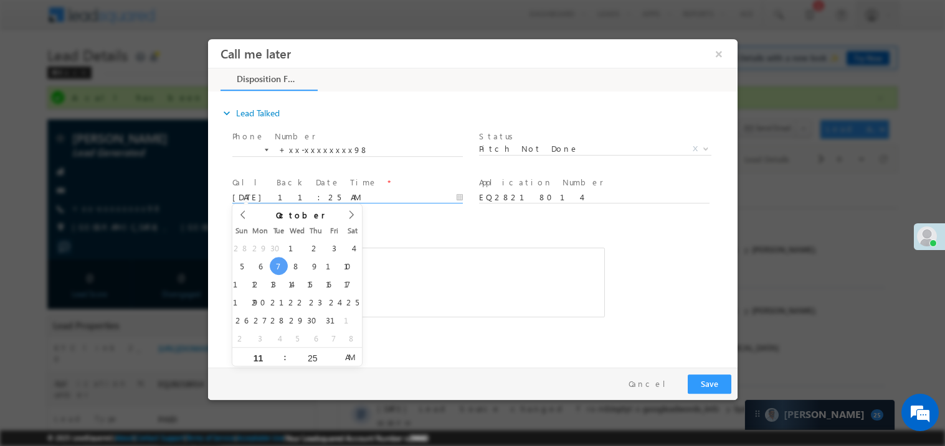
click at [430, 280] on div "Rich Text Editor, 40788eee-0fb2-11ec-a811-0adc8a9d82c2__tab1__section1__Notes__…" at bounding box center [418, 282] width 372 height 70
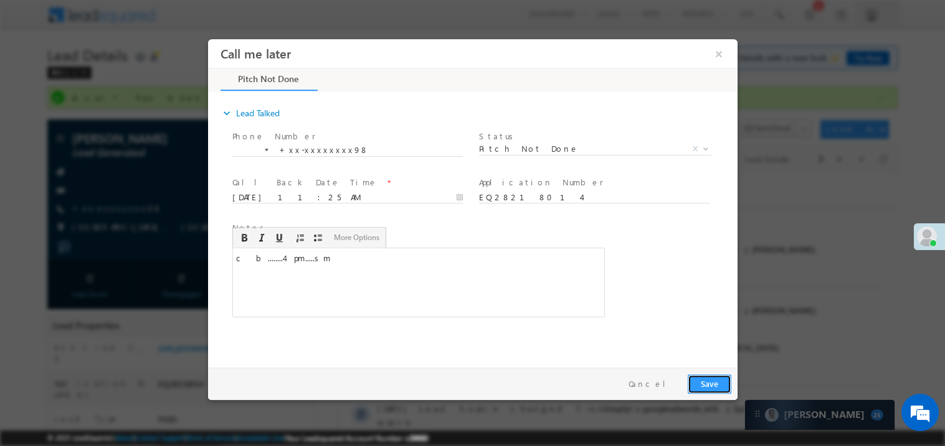
click at [715, 384] on button "Save" at bounding box center [709, 383] width 44 height 19
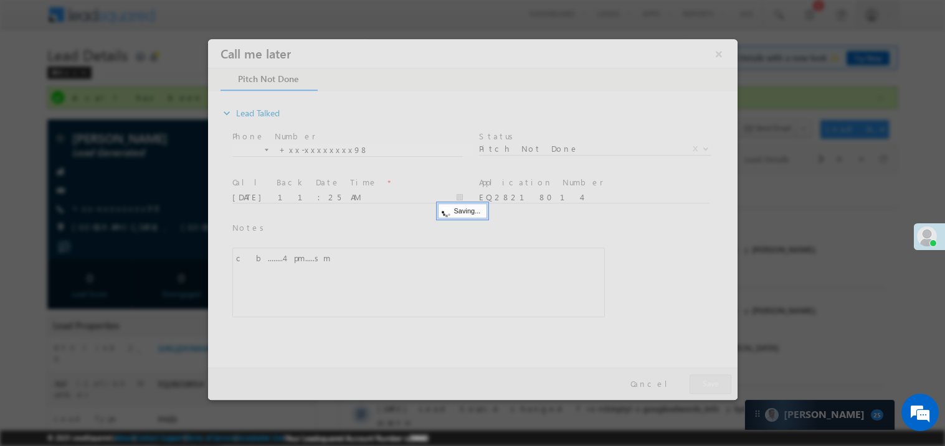
click at [715, 384] on div at bounding box center [471, 219] width 529 height 361
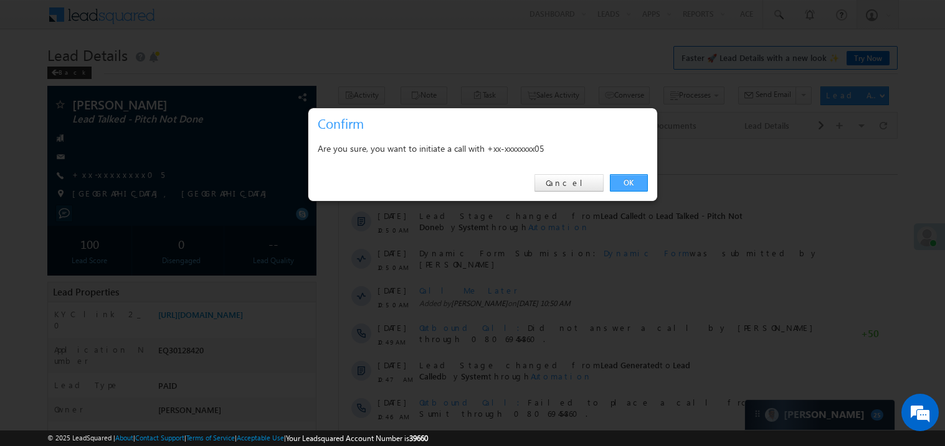
click at [633, 181] on link "OK" at bounding box center [629, 182] width 38 height 17
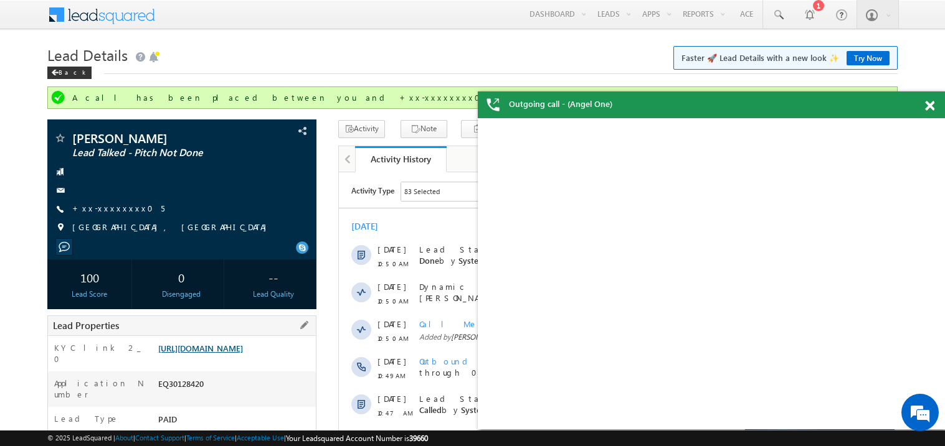
click at [233, 354] on link "[URL][DOMAIN_NAME]" at bounding box center [200, 348] width 85 height 11
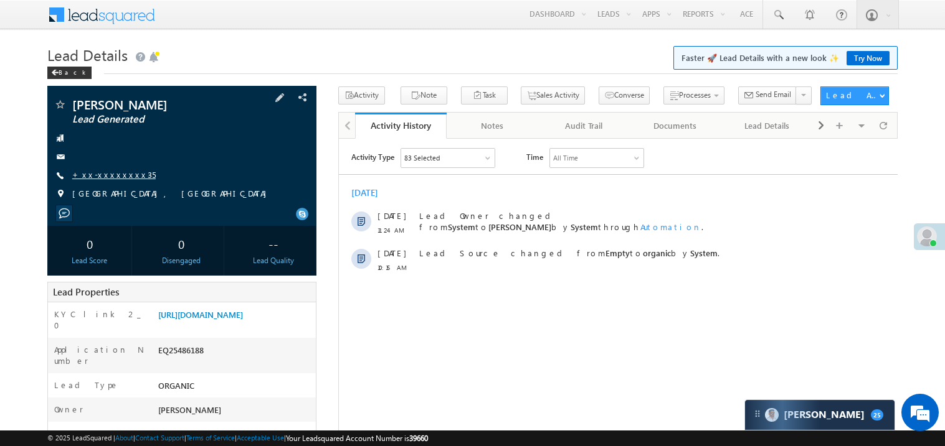
click at [119, 172] on link "+xx-xxxxxxxx35" at bounding box center [113, 174] width 83 height 11
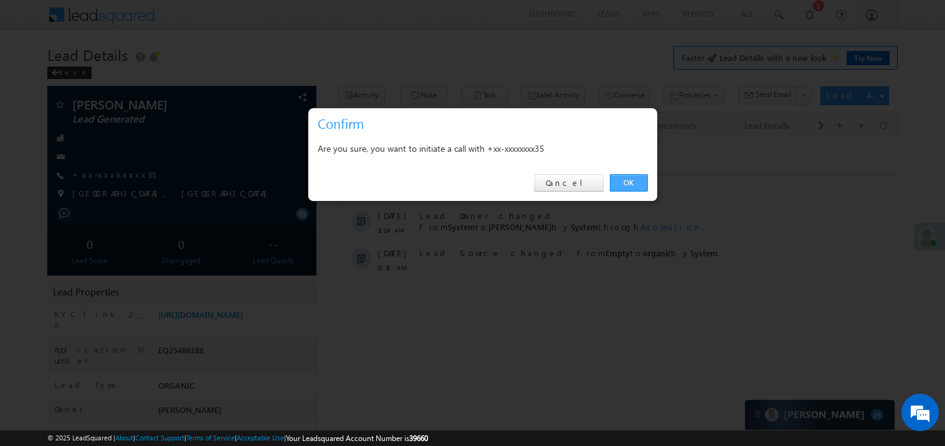
click at [626, 181] on link "OK" at bounding box center [629, 182] width 38 height 17
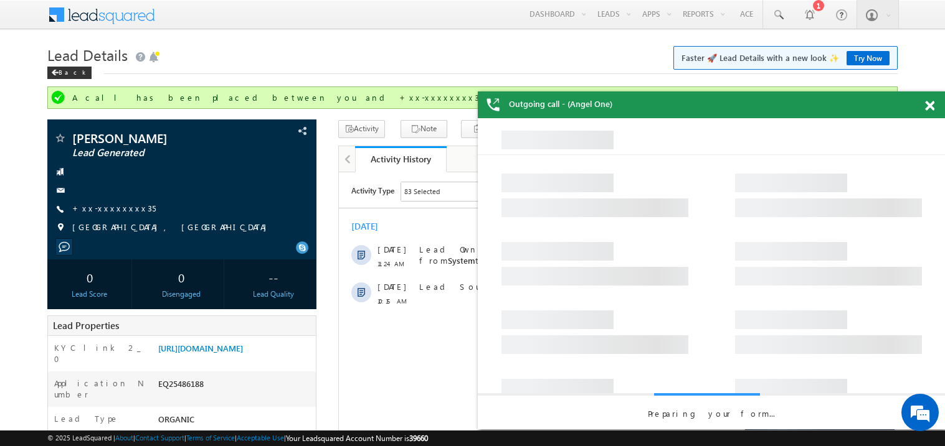
click at [933, 108] on span at bounding box center [929, 106] width 9 height 11
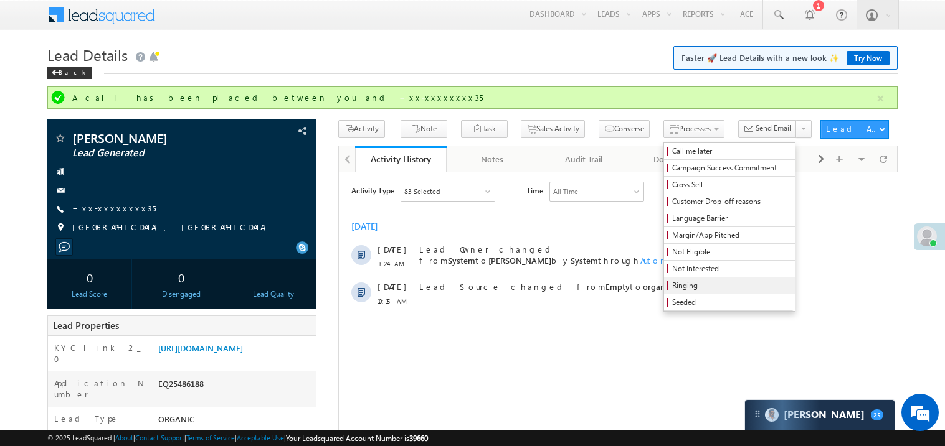
click at [674, 287] on span "Ringing" at bounding box center [731, 285] width 118 height 11
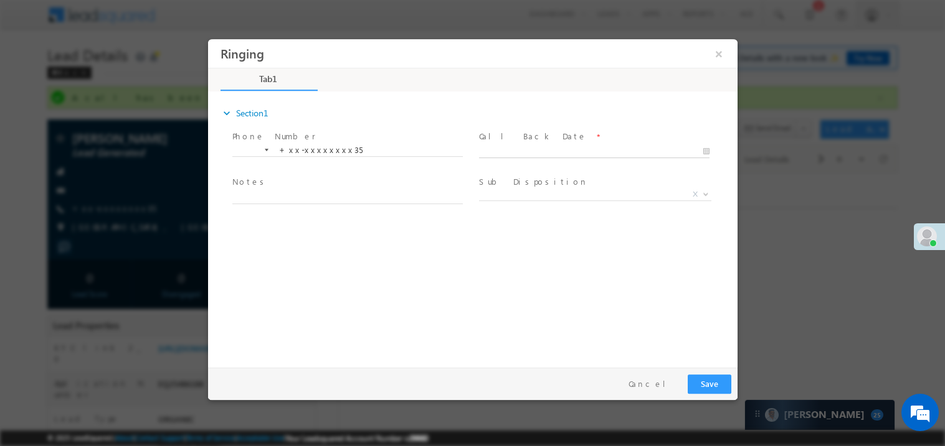
click at [515, 153] on body "Ringing ×" at bounding box center [471, 200] width 529 height 323
type input "10/07/25 11:28 AM"
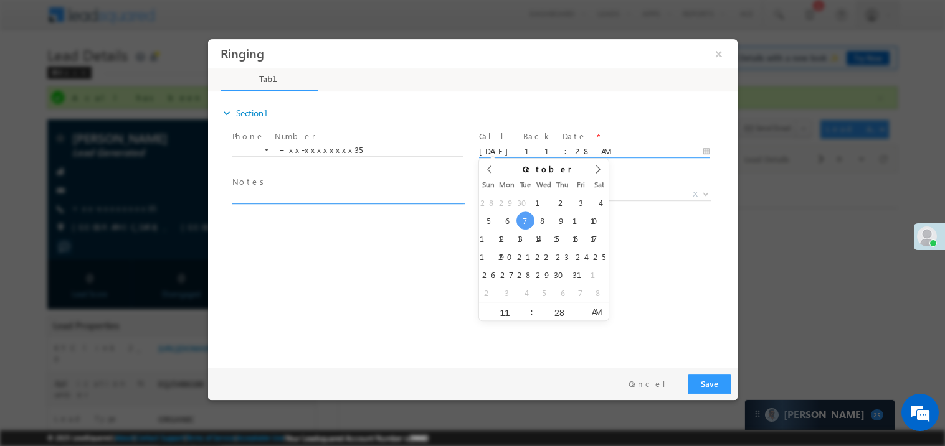
click at [296, 193] on textarea at bounding box center [347, 196] width 230 height 14
type textarea "ring"
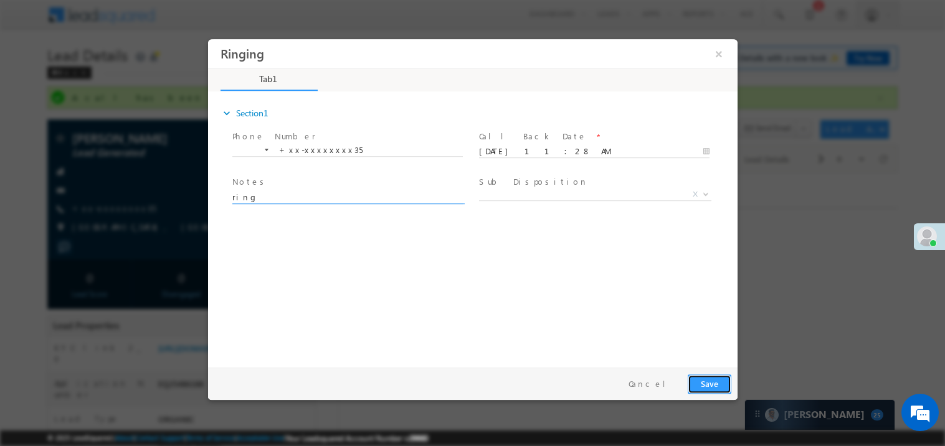
click at [724, 380] on button "Save" at bounding box center [709, 383] width 44 height 19
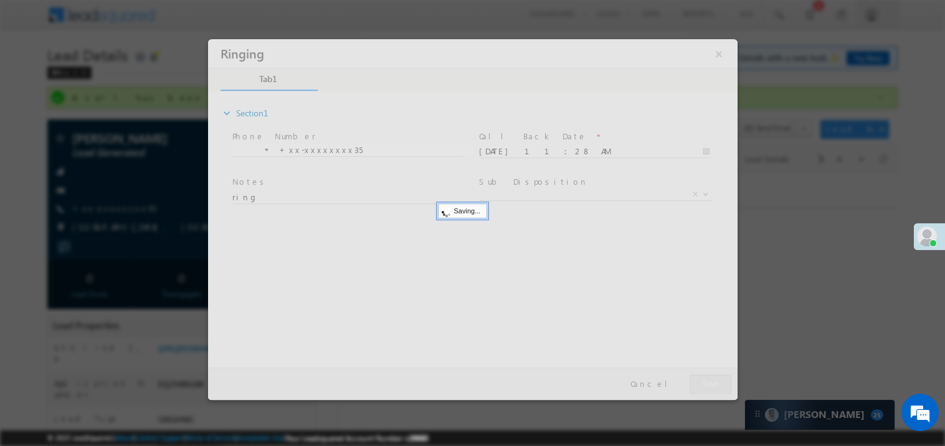
click at [724, 380] on div at bounding box center [471, 219] width 529 height 361
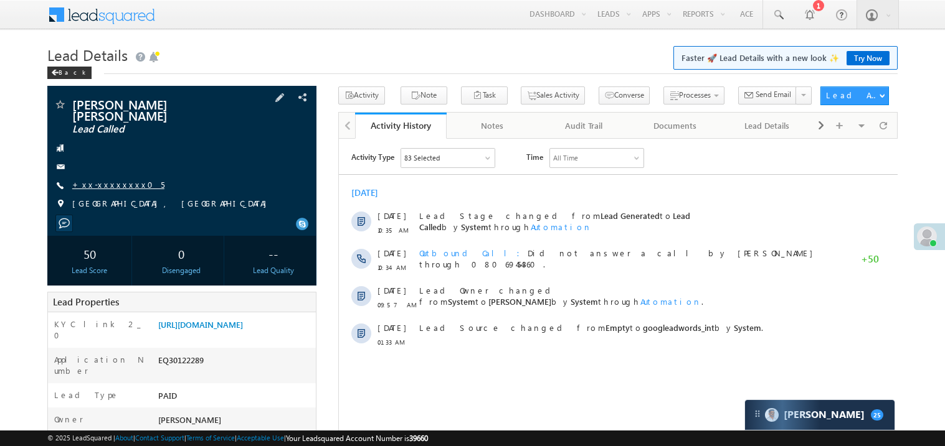
click at [116, 179] on link "+xx-xxxxxxxx05" at bounding box center [118, 184] width 92 height 11
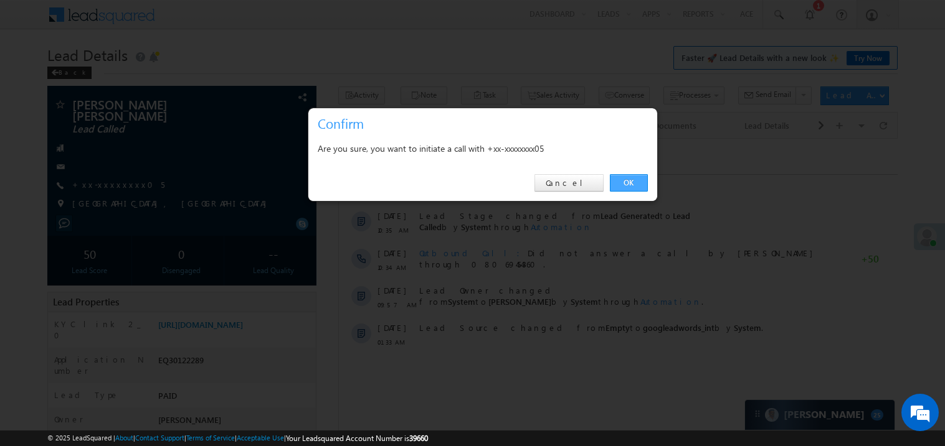
click at [625, 181] on link "OK" at bounding box center [629, 182] width 38 height 17
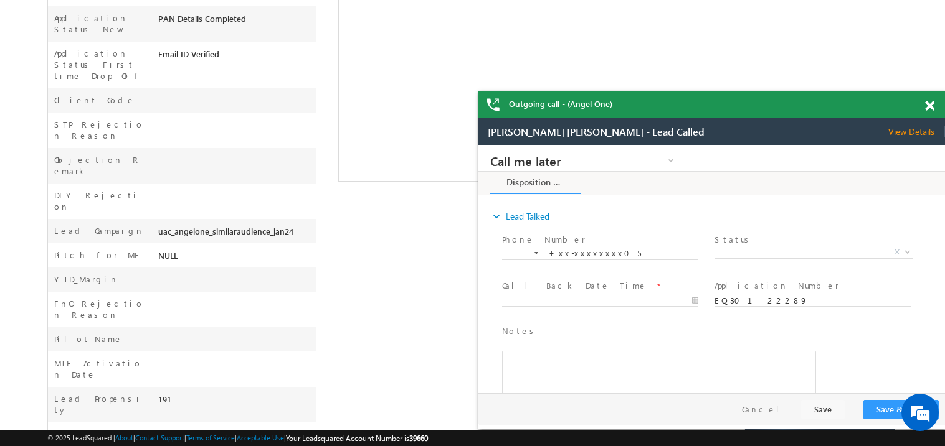
click at [931, 106] on span at bounding box center [929, 106] width 9 height 11
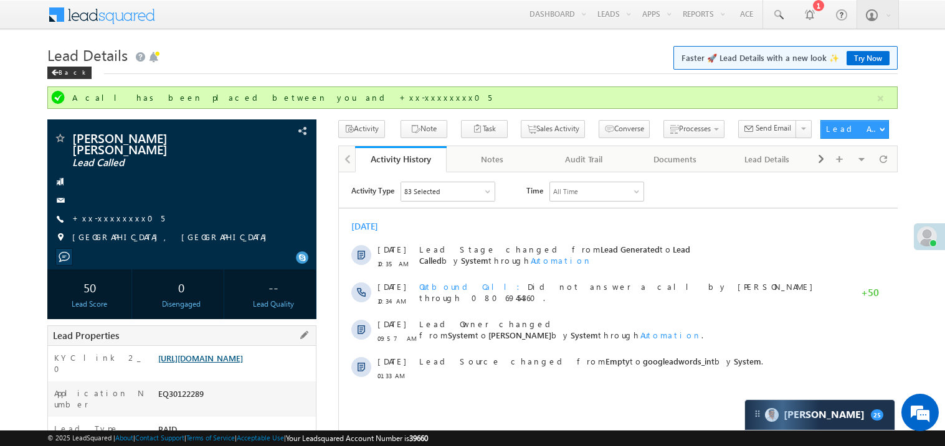
click at [231, 364] on link "https://angelbroking1-pk3em7sa.customui-test.leadsquared.com?leadId=0c2915b9-89…" at bounding box center [200, 358] width 85 height 11
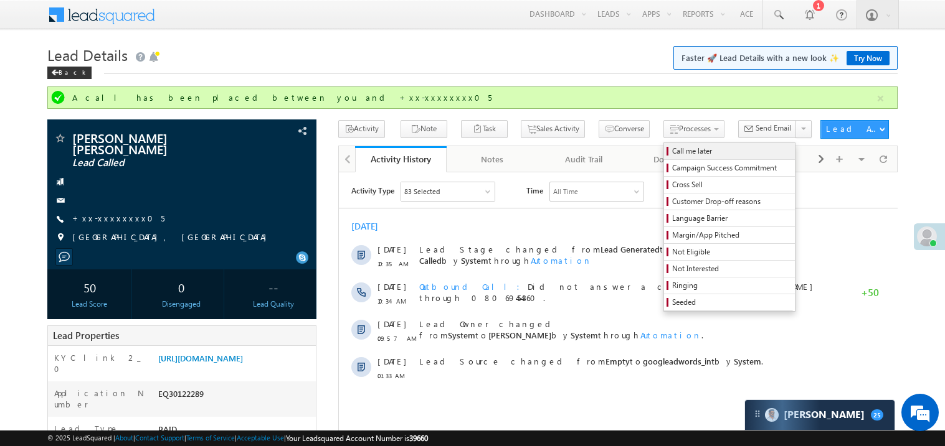
click at [674, 150] on span "Call me later" at bounding box center [731, 151] width 118 height 11
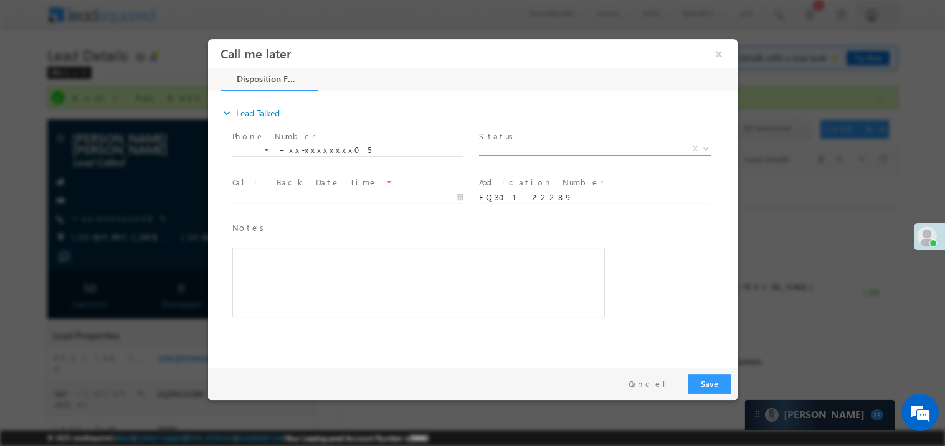
click at [506, 143] on span "X" at bounding box center [594, 149] width 232 height 12
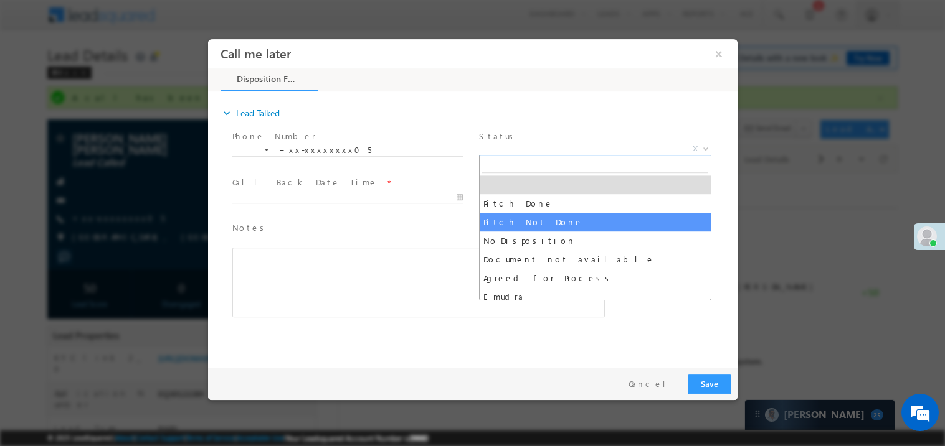
select select "Pitch Not Done"
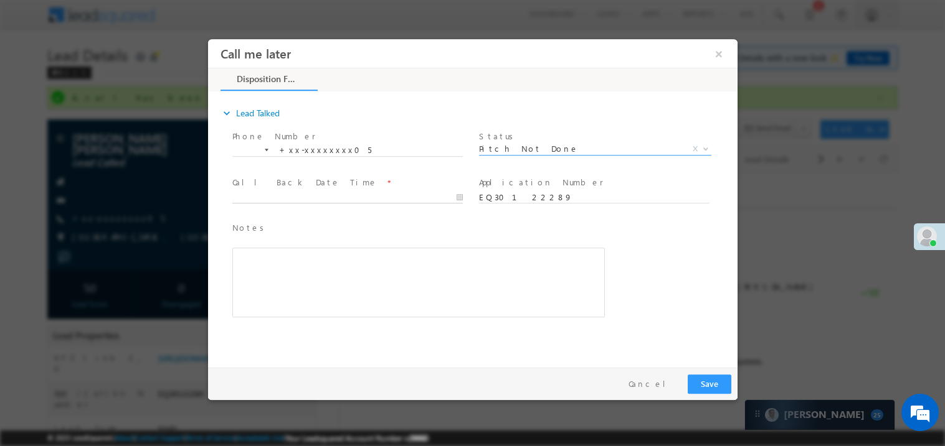
click at [309, 194] on body "Call me later ×" at bounding box center [471, 200] width 529 height 323
type input "10/07/25 11:30 AM"
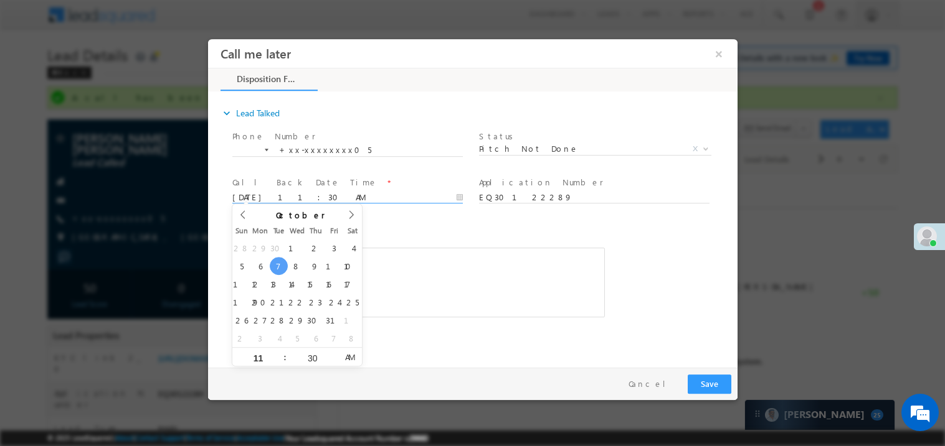
click at [431, 283] on div "Rich Text Editor, 40788eee-0fb2-11ec-a811-0adc8a9d82c2__tab1__section1__Notes__…" at bounding box center [418, 282] width 372 height 70
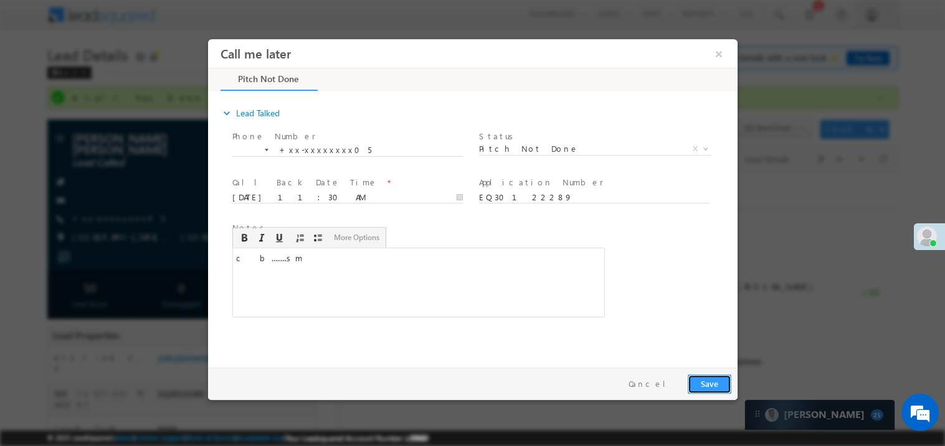
click at [720, 379] on button "Save" at bounding box center [709, 383] width 44 height 19
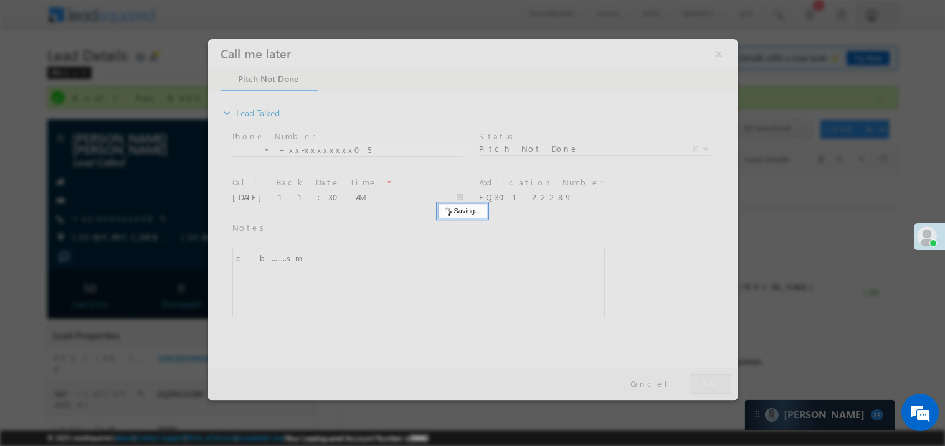
click at [720, 379] on div at bounding box center [471, 219] width 529 height 361
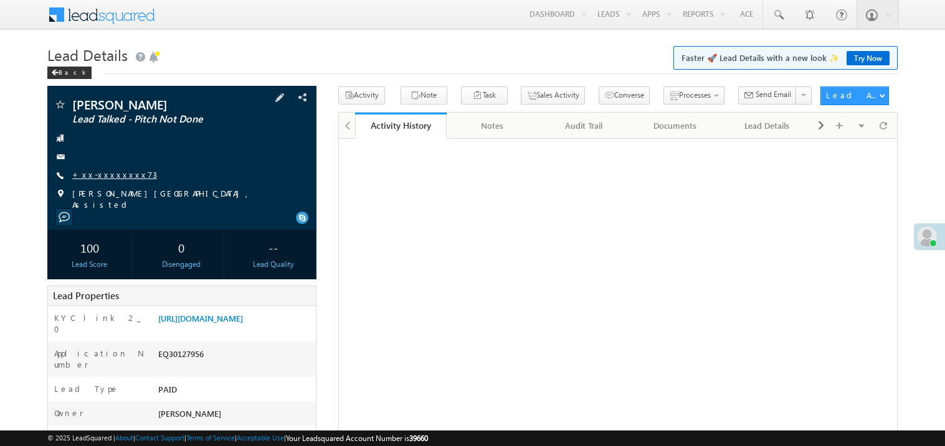
click at [108, 176] on link "+xx-xxxxxxxx73" at bounding box center [114, 174] width 85 height 11
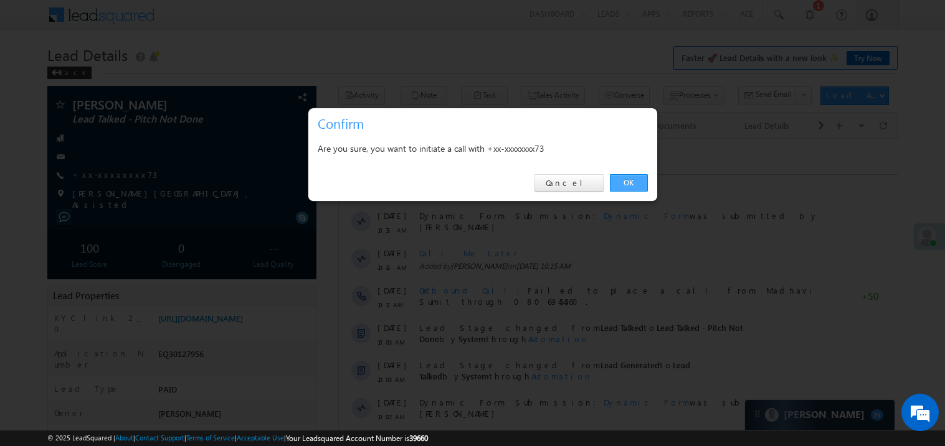
click at [628, 177] on link "OK" at bounding box center [629, 182] width 38 height 17
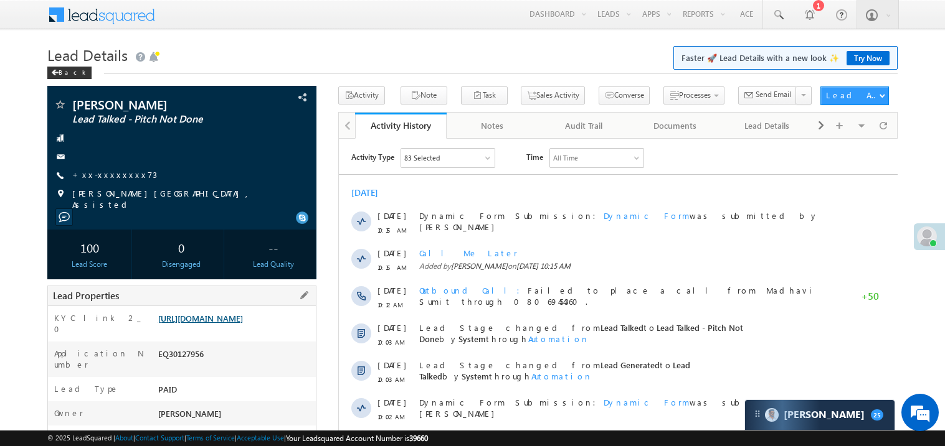
click at [227, 324] on link "[URL][DOMAIN_NAME]" at bounding box center [200, 318] width 85 height 11
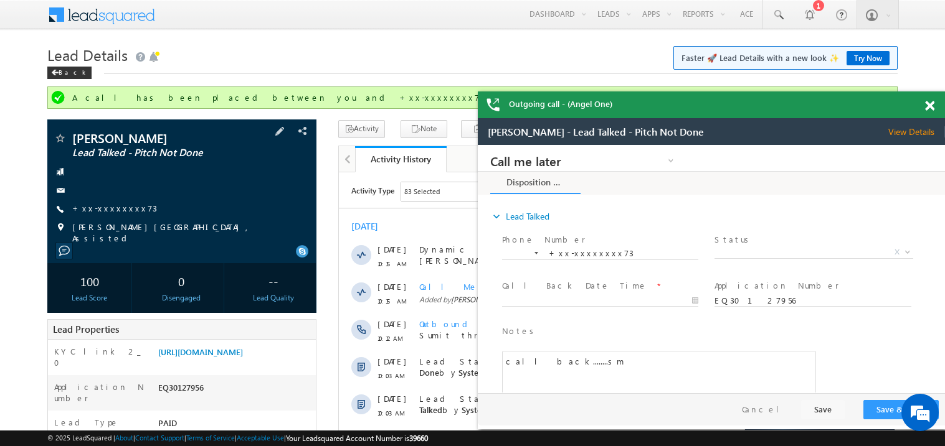
click at [102, 202] on div "[PERSON_NAME] Lead Talked - Pitch Not Done +xx-xxxxxxxx73" at bounding box center [182, 188] width 257 height 112
click at [110, 211] on link "+xx-xxxxxxxx73" at bounding box center [114, 208] width 85 height 11
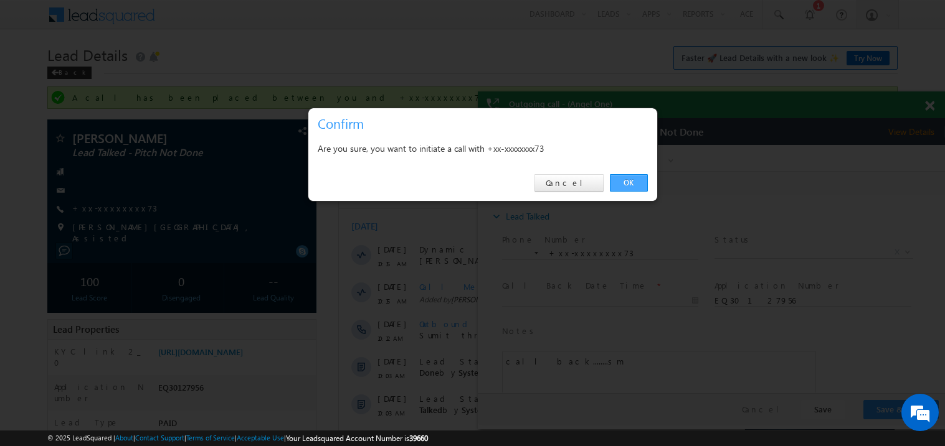
click at [622, 180] on link "OK" at bounding box center [629, 182] width 38 height 17
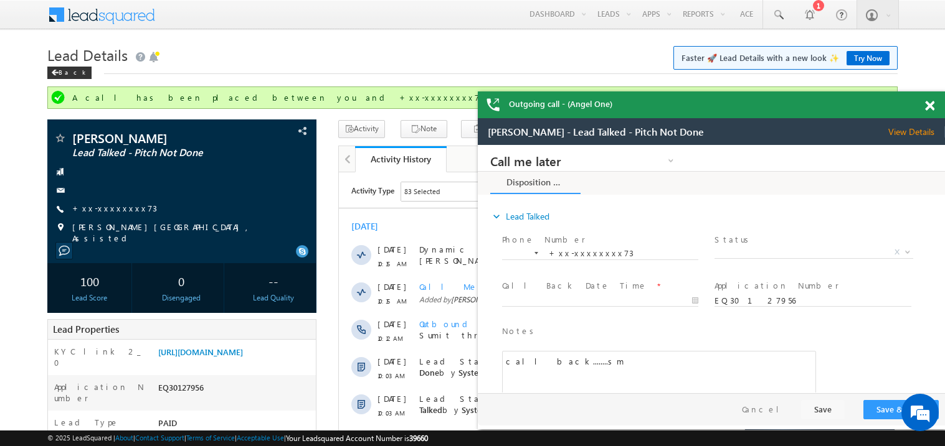
click at [935, 108] on div at bounding box center [936, 104] width 17 height 24
click at [933, 106] on span at bounding box center [929, 106] width 9 height 11
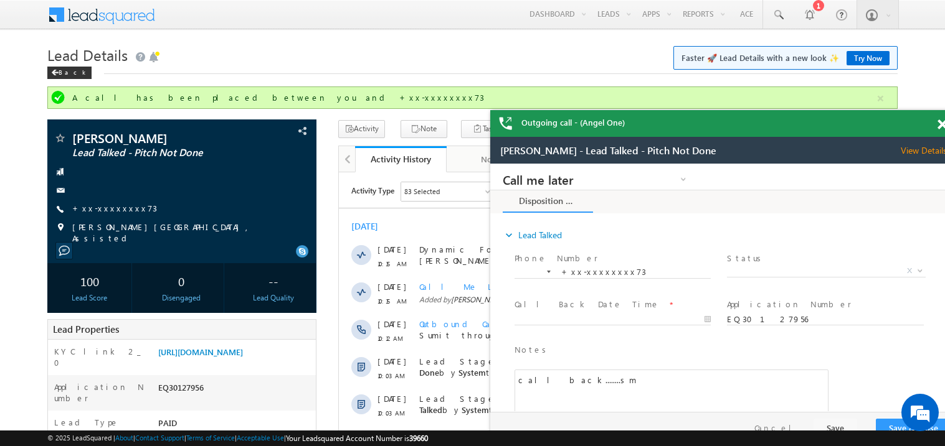
drag, startPoint x: 910, startPoint y: 129, endPoint x: 841, endPoint y: 120, distance: 69.7
click at [841, 120] on div "Outgoing call - (Angel One)" at bounding box center [723, 123] width 467 height 27
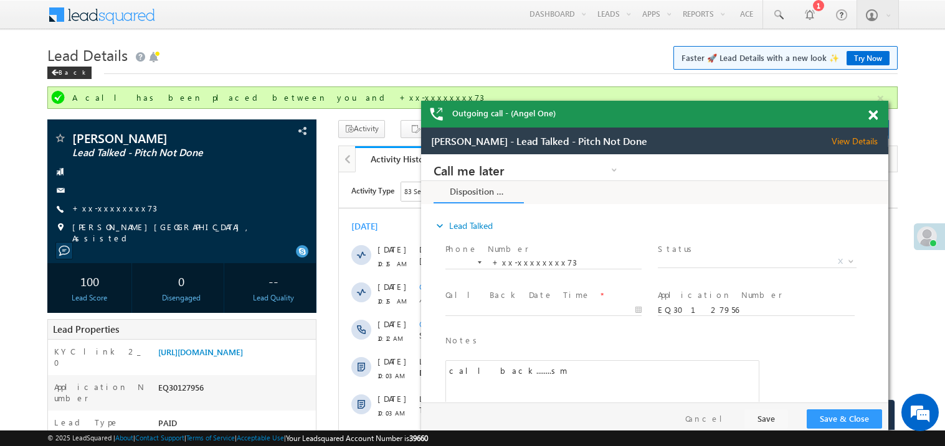
click at [876, 113] on span at bounding box center [872, 115] width 9 height 11
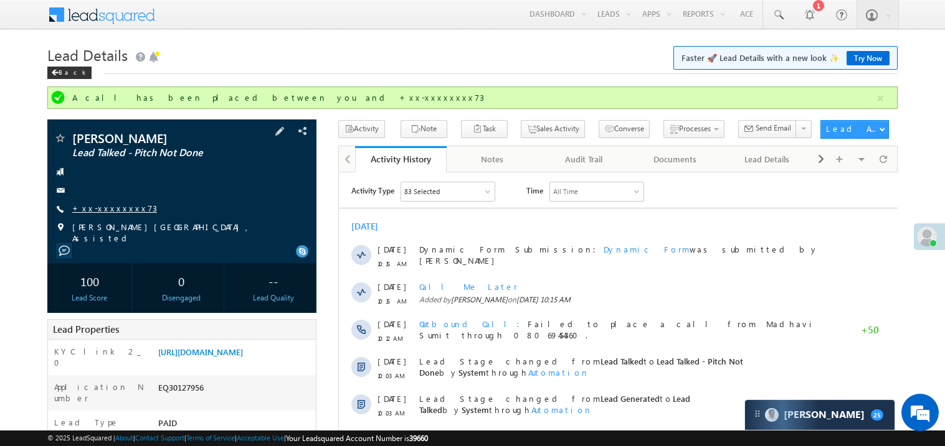
click at [117, 205] on link "+xx-xxxxxxxx73" at bounding box center [114, 208] width 85 height 11
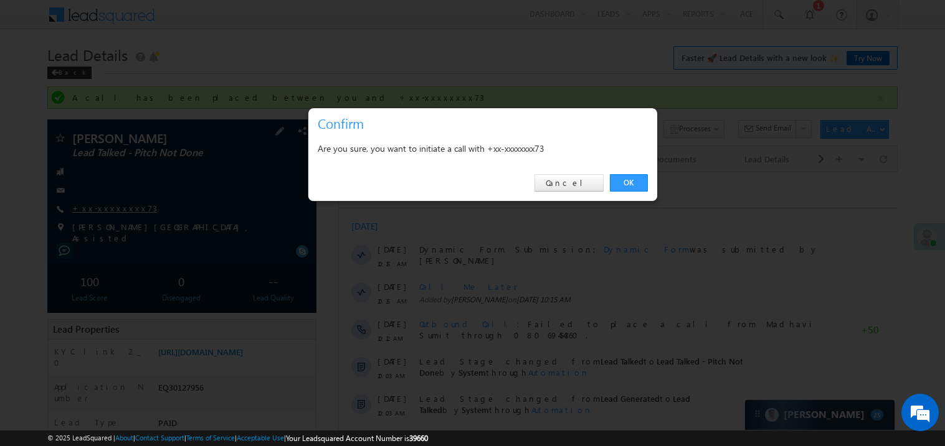
click at [117, 205] on div at bounding box center [472, 223] width 945 height 446
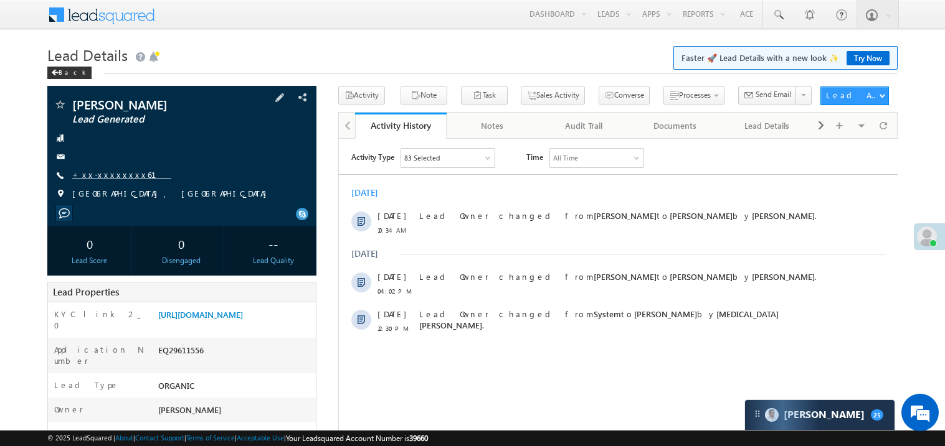
click at [108, 176] on link "+xx-xxxxxxxx61" at bounding box center [121, 174] width 99 height 11
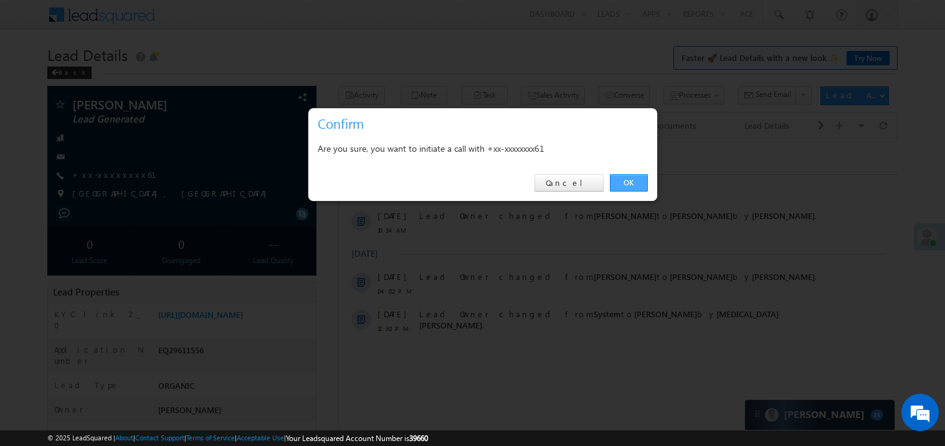
click at [620, 182] on link "OK" at bounding box center [629, 182] width 38 height 17
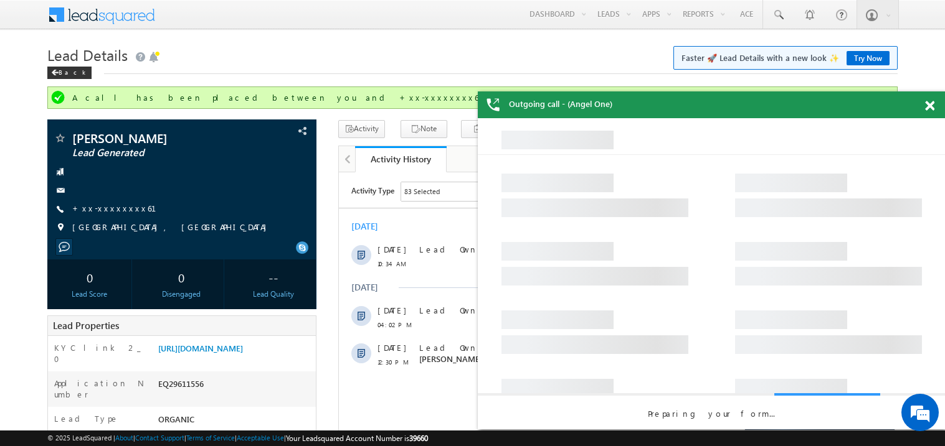
click at [932, 107] on span at bounding box center [929, 106] width 9 height 11
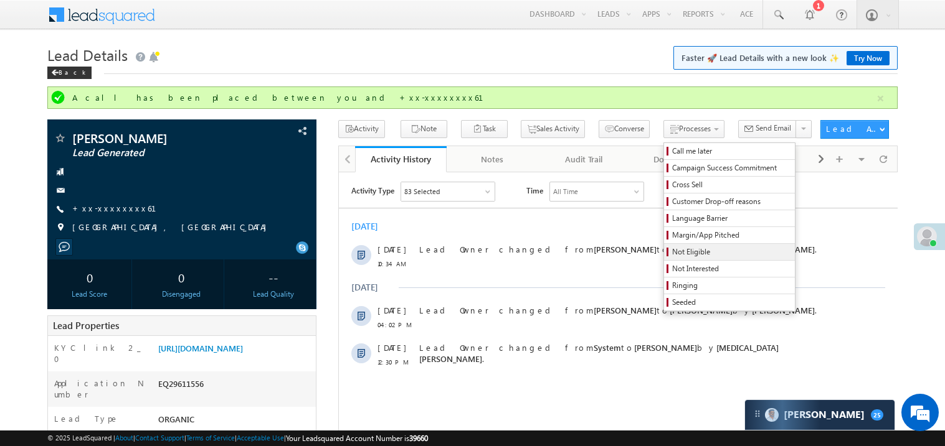
click at [691, 255] on span "Not Eligible" at bounding box center [731, 252] width 118 height 11
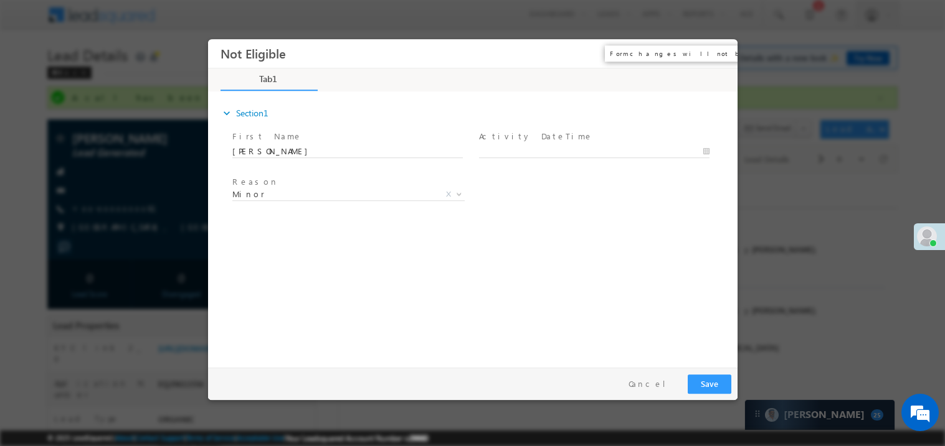
click at [722, 52] on button "×" at bounding box center [717, 53] width 21 height 23
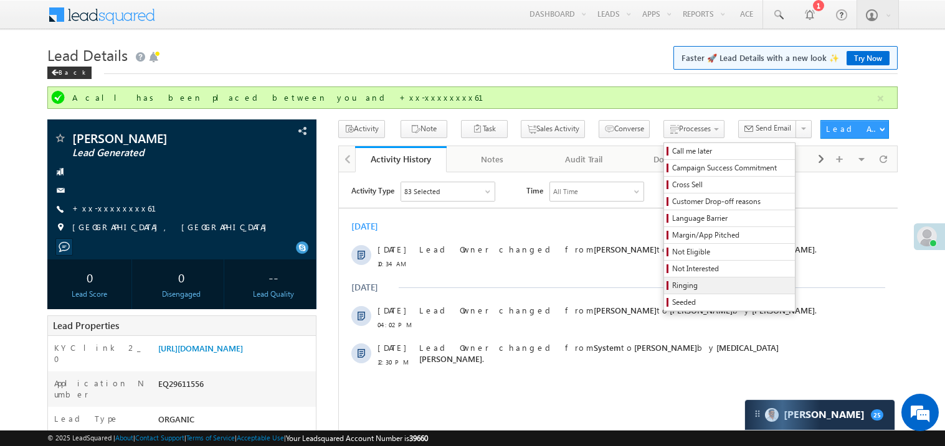
click at [687, 284] on span "Ringing" at bounding box center [731, 285] width 118 height 11
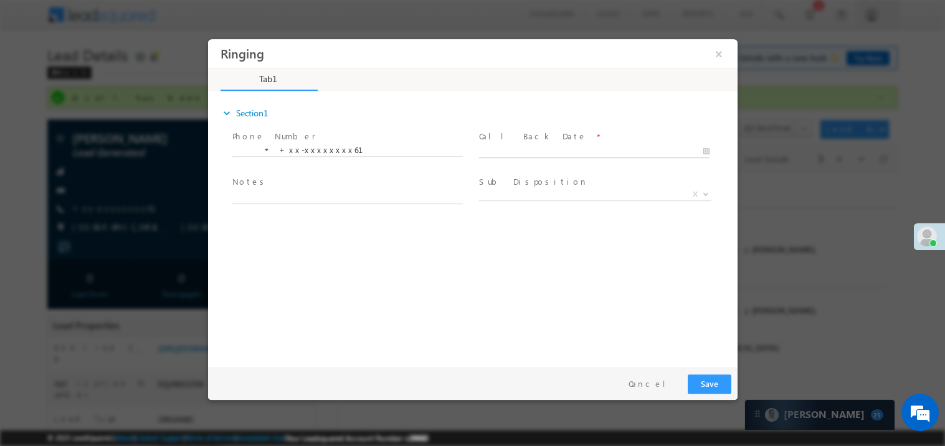
click at [569, 145] on body "Ringing ×" at bounding box center [471, 200] width 529 height 323
type input "10/07/25 11:35 AM"
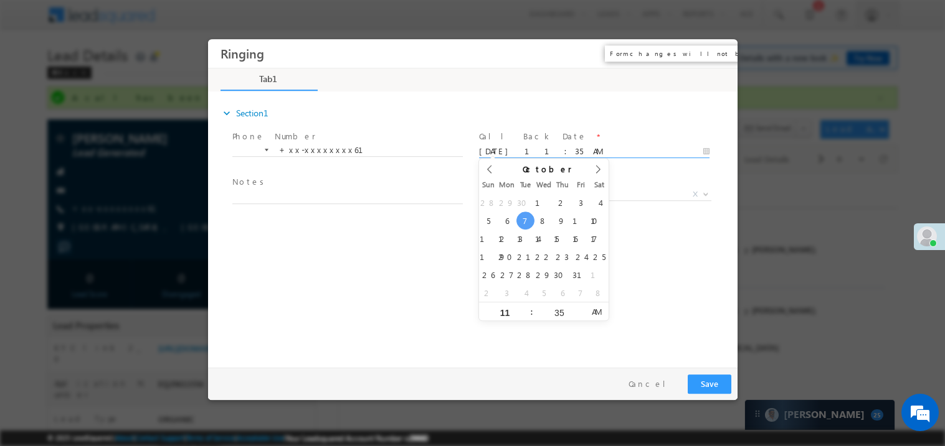
click at [719, 44] on button "×" at bounding box center [717, 53] width 21 height 23
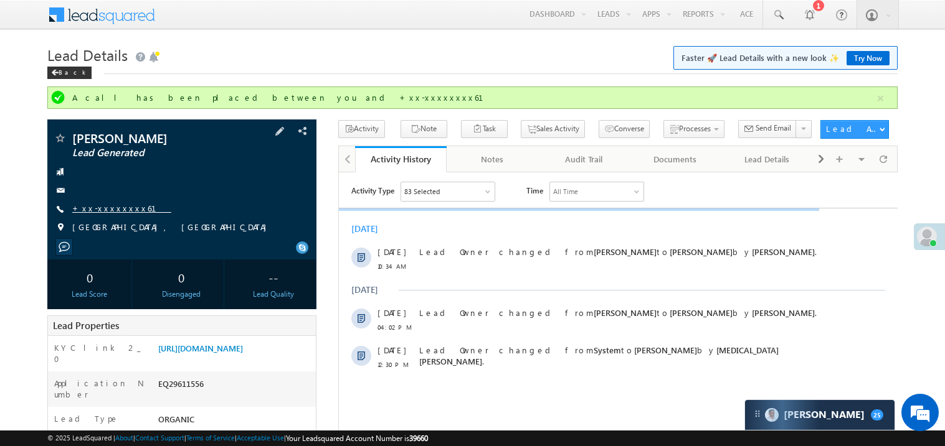
click at [103, 207] on link "+xx-xxxxxxxx61" at bounding box center [121, 208] width 99 height 11
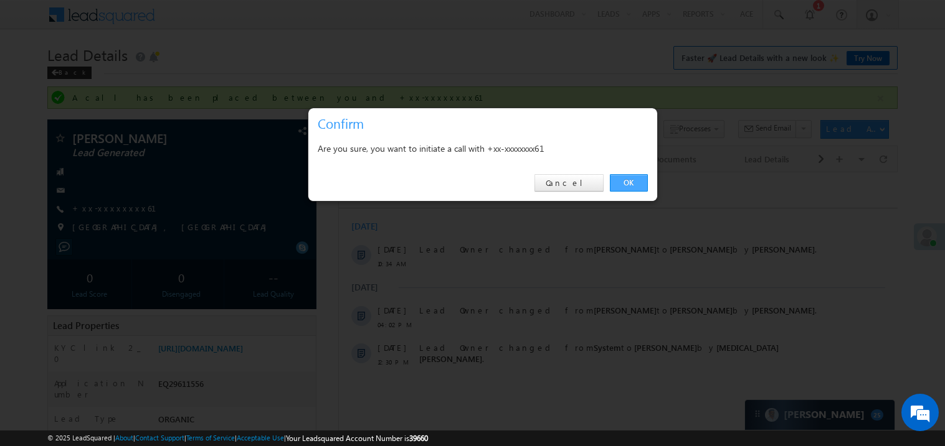
click at [629, 182] on link "OK" at bounding box center [629, 182] width 38 height 17
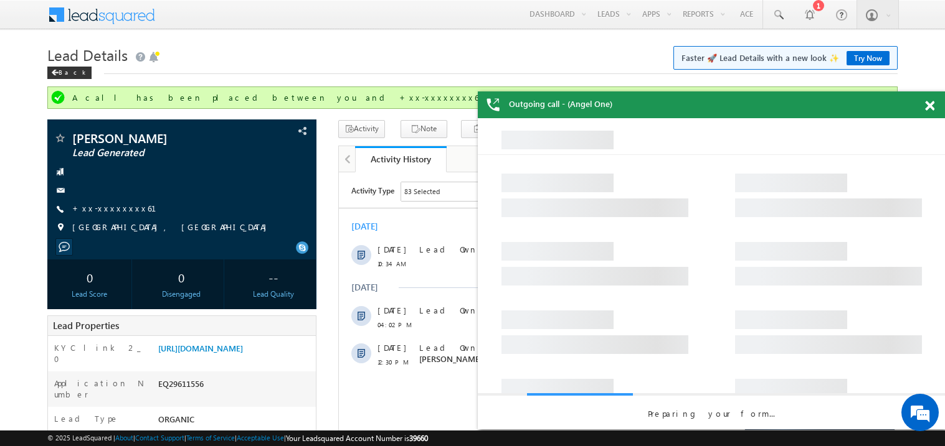
click at [933, 106] on span at bounding box center [929, 106] width 9 height 11
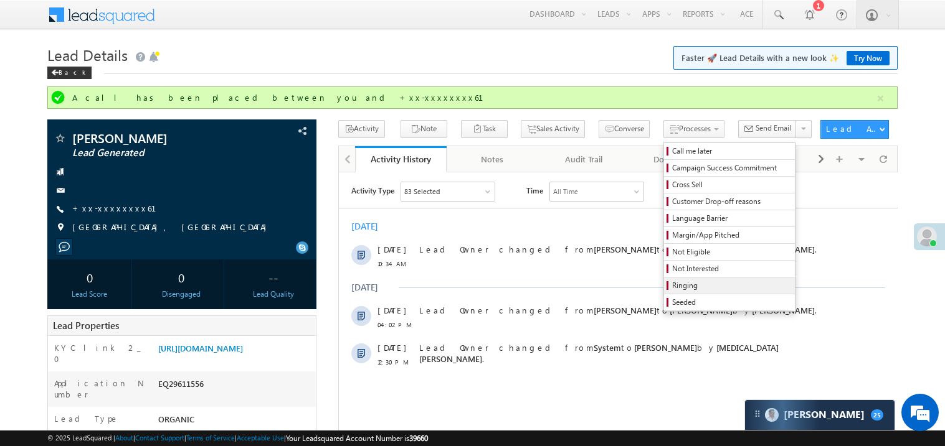
click at [672, 291] on span "Ringing" at bounding box center [731, 285] width 118 height 11
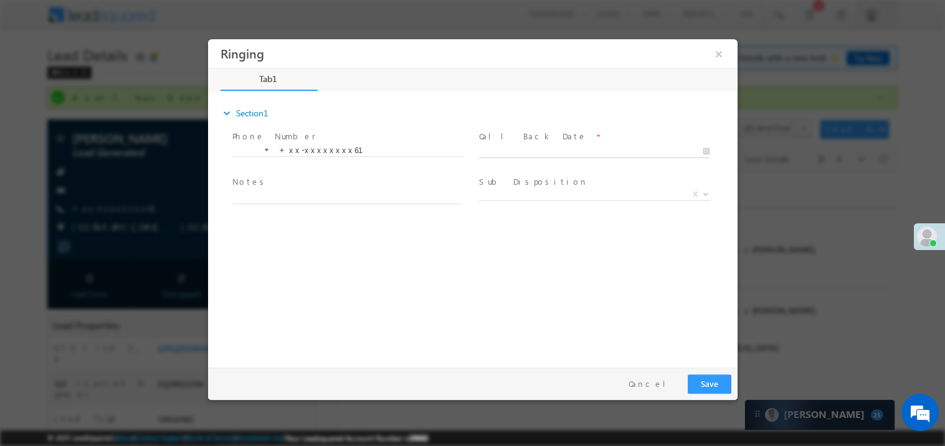
click at [507, 151] on body "Ringing ×" at bounding box center [471, 200] width 529 height 323
type input "10/07/25 11:36 AM"
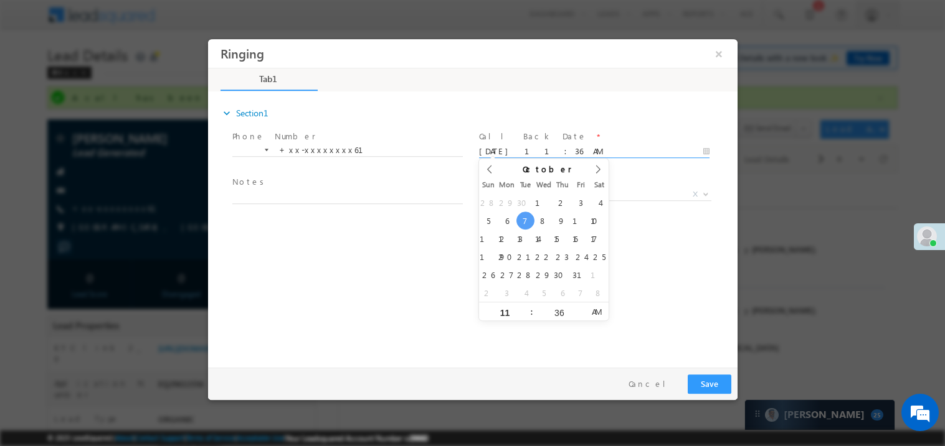
click at [313, 180] on span "Notes *" at bounding box center [347, 183] width 230 height 14
click at [304, 185] on span "Notes *" at bounding box center [347, 183] width 230 height 14
click at [292, 203] on span at bounding box center [347, 210] width 230 height 14
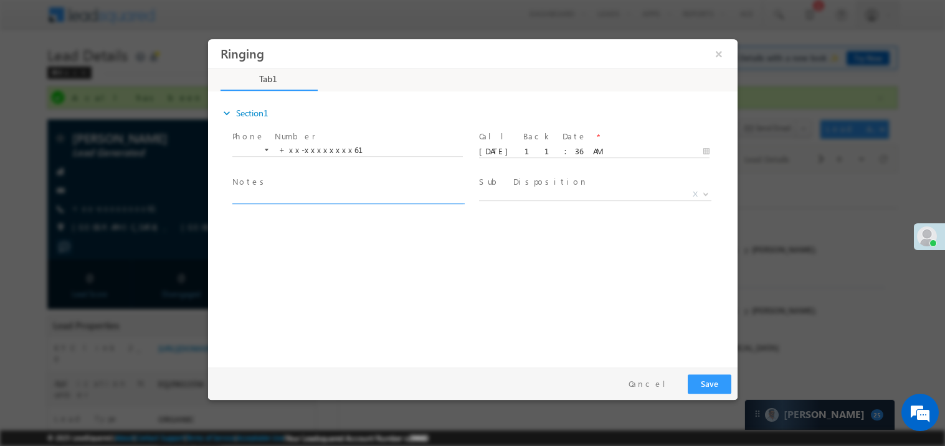
click at [281, 196] on textarea at bounding box center [347, 196] width 230 height 14
type textarea "ring"
click at [724, 51] on button "×" at bounding box center [717, 53] width 21 height 23
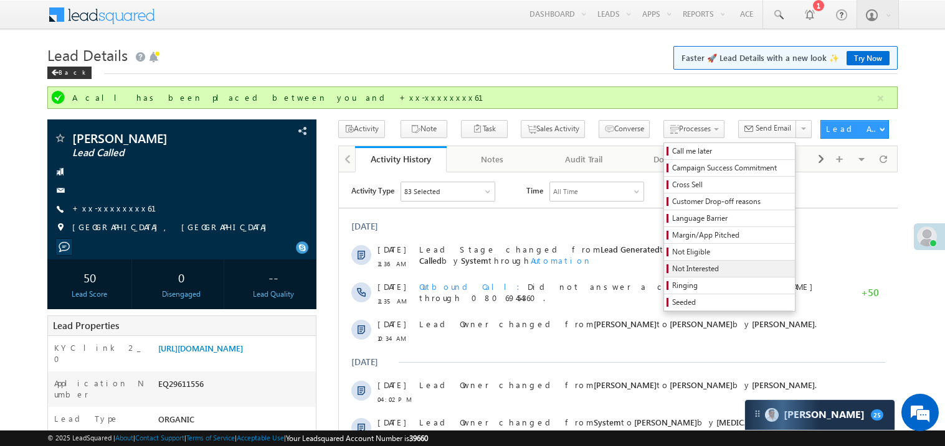
click at [672, 270] on span "Not Interested" at bounding box center [731, 268] width 118 height 11
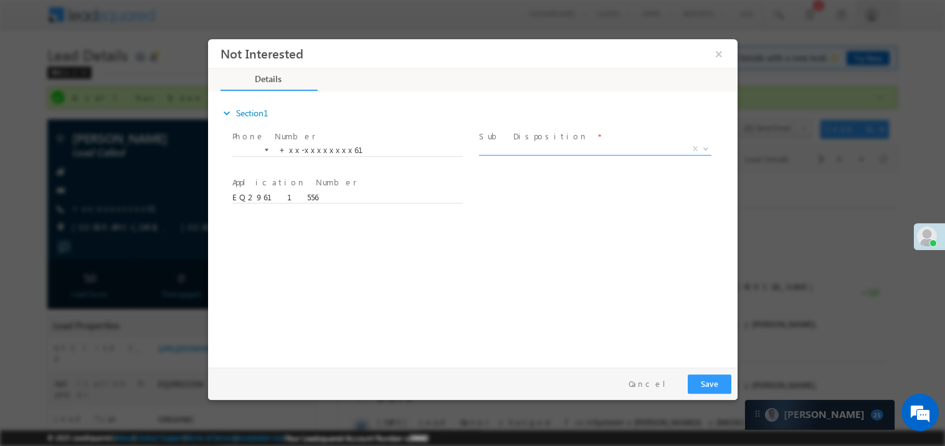
click at [522, 147] on span "X" at bounding box center [594, 149] width 232 height 12
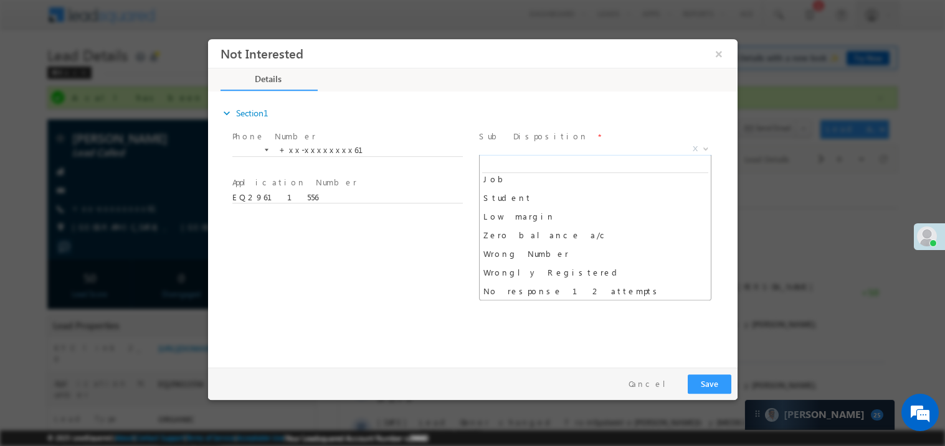
scroll to position [62, 0]
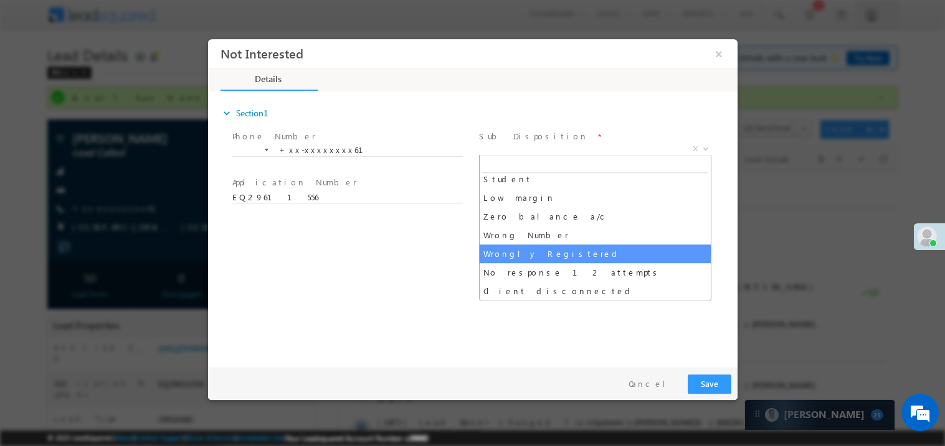
select select "Wrongly Registered"
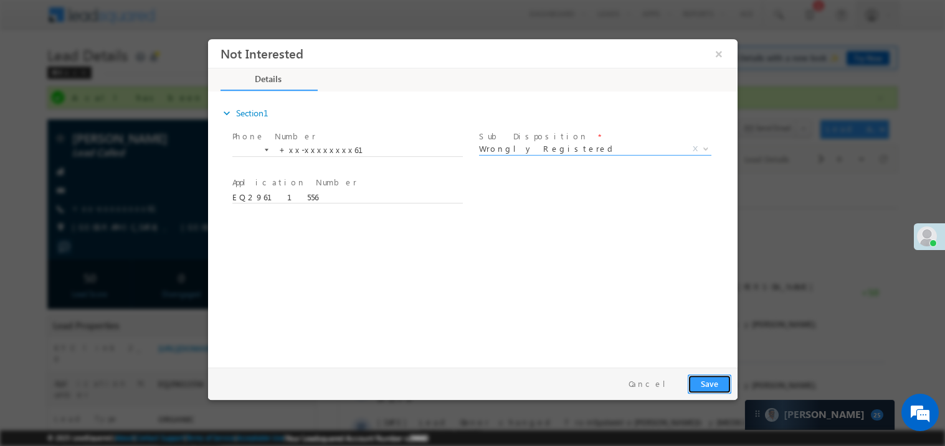
click at [711, 389] on button "Save" at bounding box center [709, 383] width 44 height 19
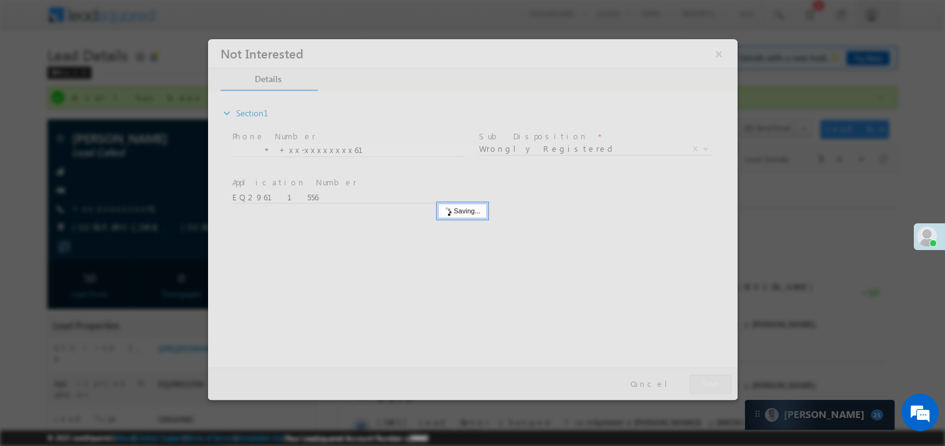
click at [711, 389] on div at bounding box center [471, 219] width 529 height 361
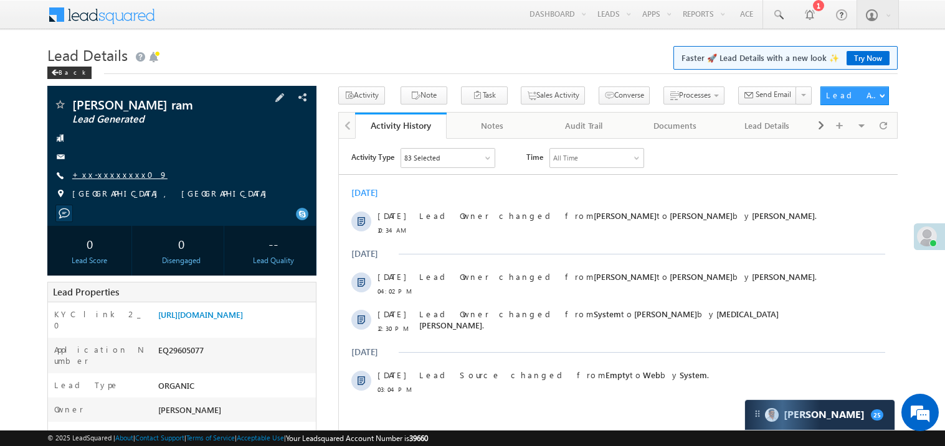
click at [114, 179] on link "+xx-xxxxxxxx09" at bounding box center [119, 174] width 95 height 11
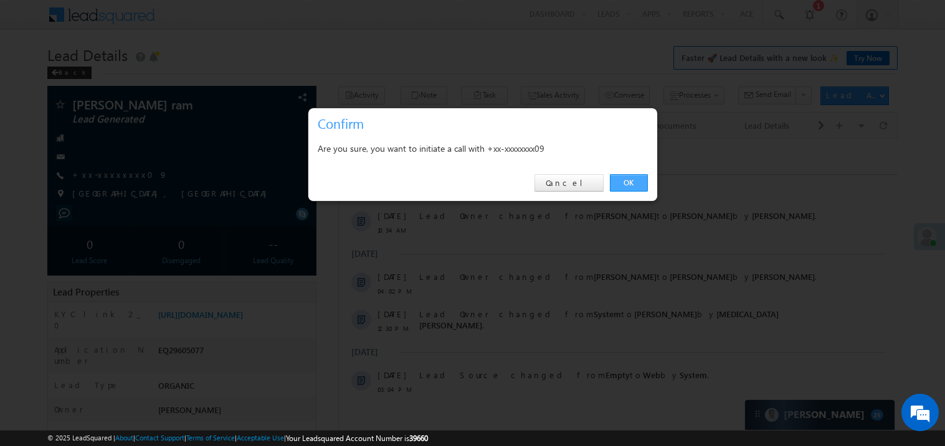
click at [631, 180] on link "OK" at bounding box center [629, 182] width 38 height 17
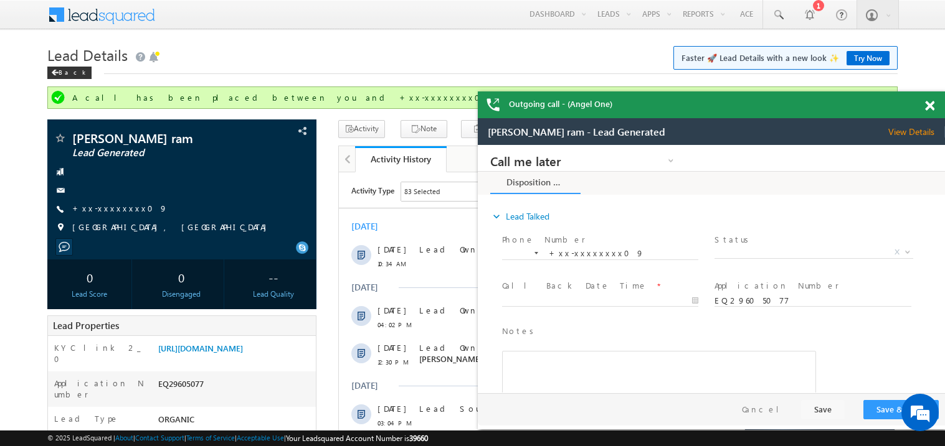
click at [923, 106] on div "Outgoing call - (Angel One)" at bounding box center [711, 105] width 467 height 27
click at [932, 108] on span at bounding box center [929, 106] width 9 height 11
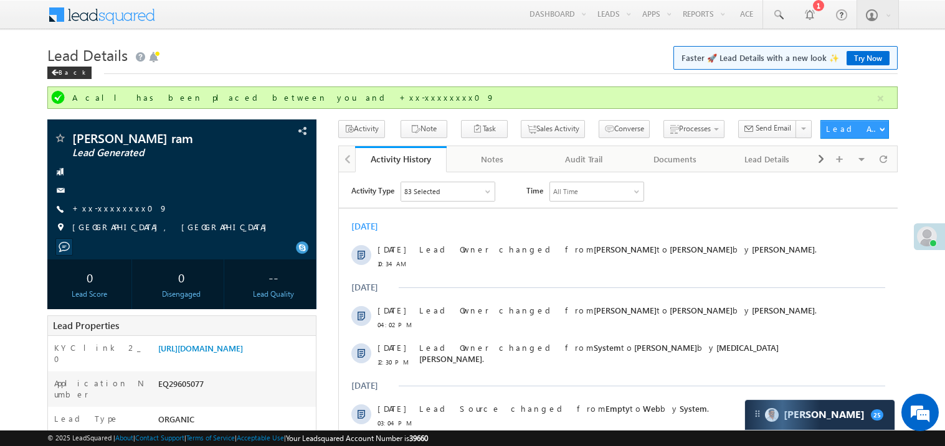
click at [414, 62] on h1 "Lead Details Faster 🚀 Lead Details with a new look ✨ Try Now" at bounding box center [472, 54] width 850 height 24
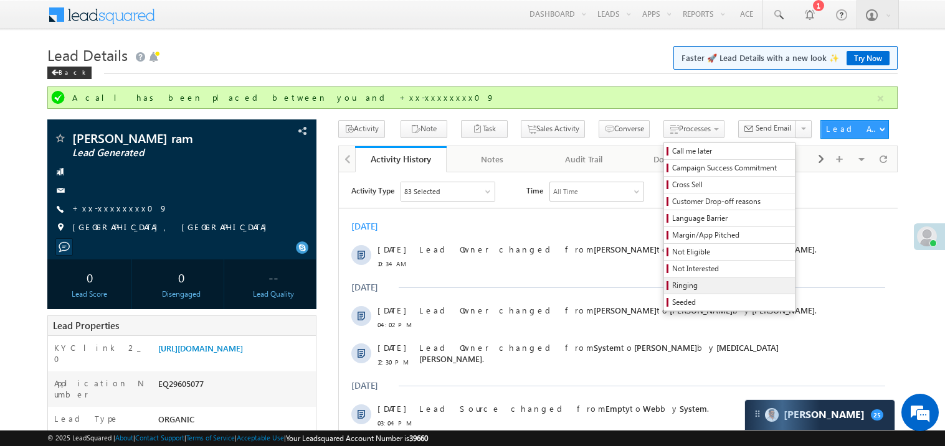
click at [672, 290] on span "Ringing" at bounding box center [731, 285] width 118 height 11
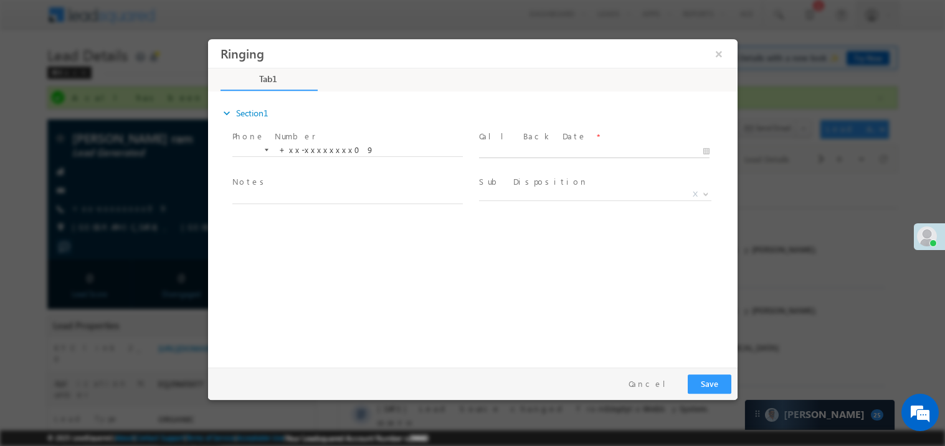
click at [513, 153] on body "Ringing ×" at bounding box center [471, 200] width 529 height 323
type input "10/07/25 11:39 AM"
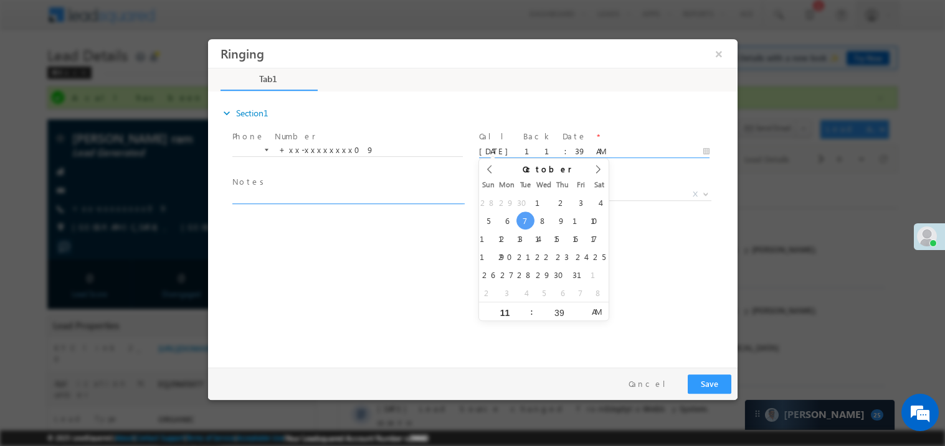
click at [292, 191] on textarea at bounding box center [347, 196] width 230 height 14
type textarea "ring"
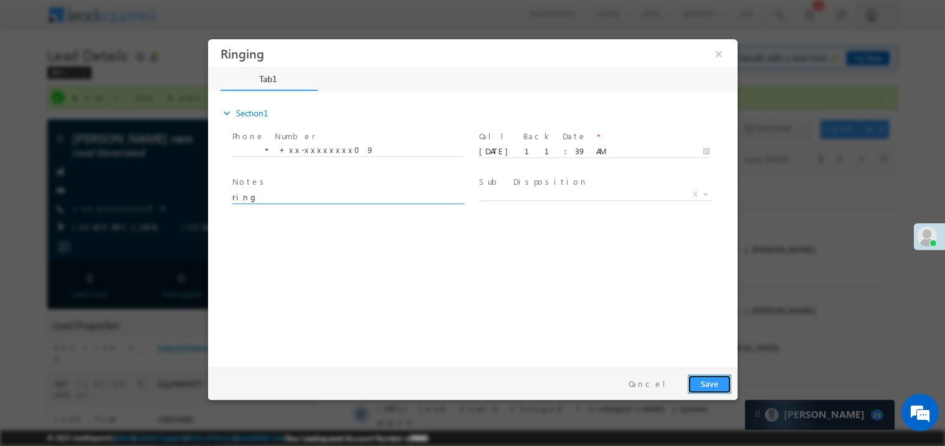
click at [702, 377] on button "Save" at bounding box center [709, 383] width 44 height 19
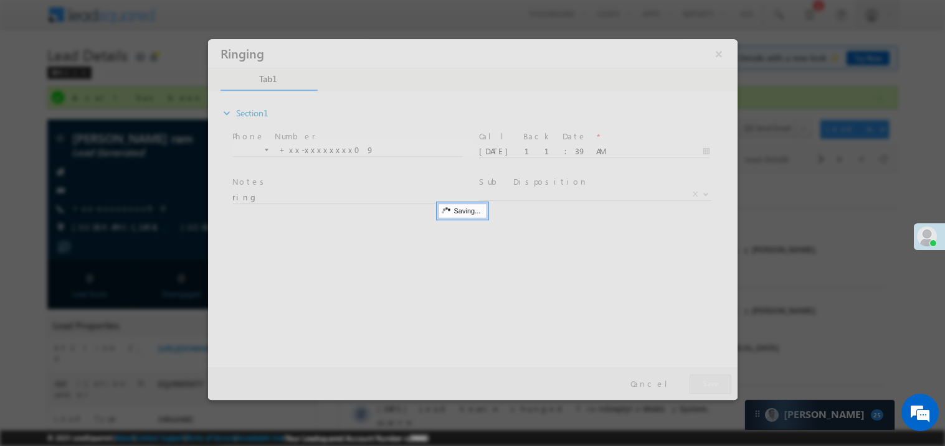
click at [702, 377] on div at bounding box center [471, 219] width 529 height 361
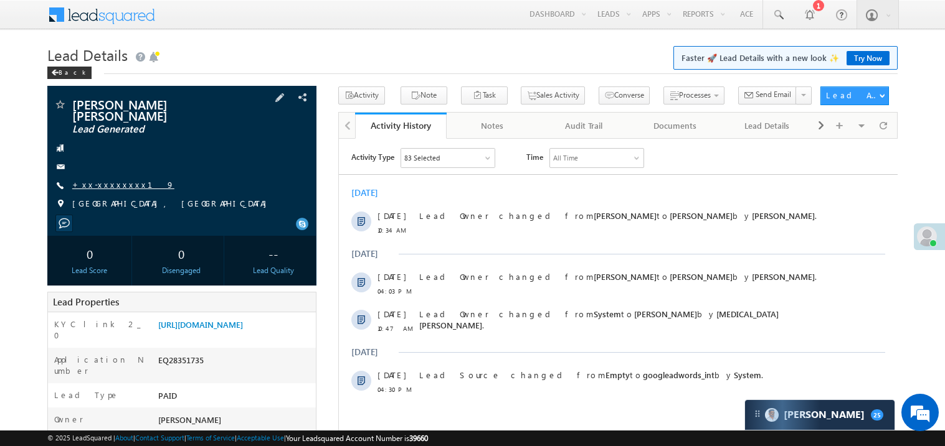
click at [91, 179] on link "+xx-xxxxxxxx19" at bounding box center [123, 184] width 102 height 11
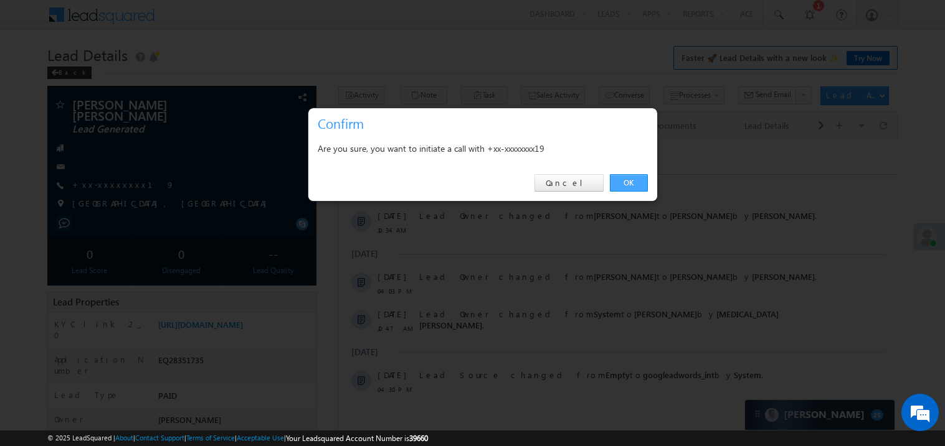
click at [635, 187] on link "OK" at bounding box center [629, 182] width 38 height 17
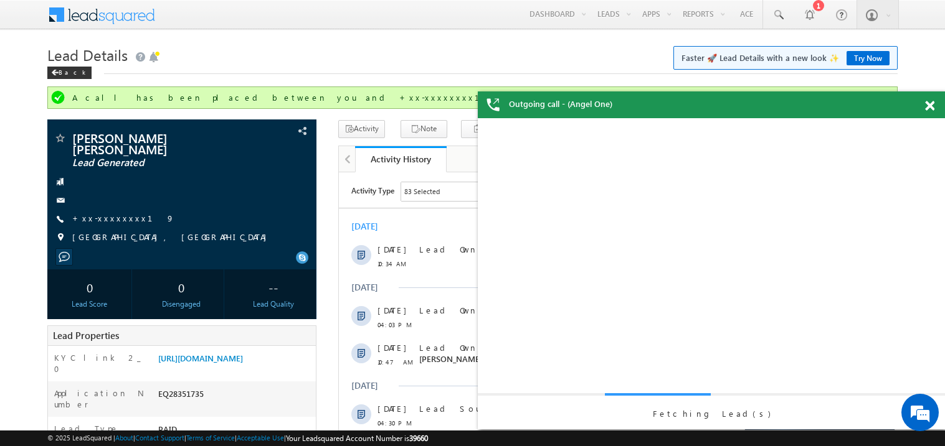
click at [929, 108] on span at bounding box center [929, 106] width 9 height 11
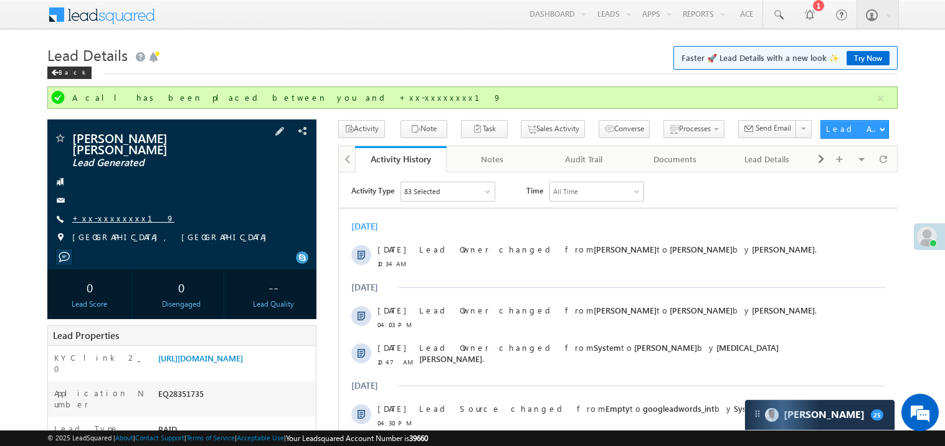
click at [110, 214] on link "+xx-xxxxxxxx19" at bounding box center [123, 218] width 102 height 11
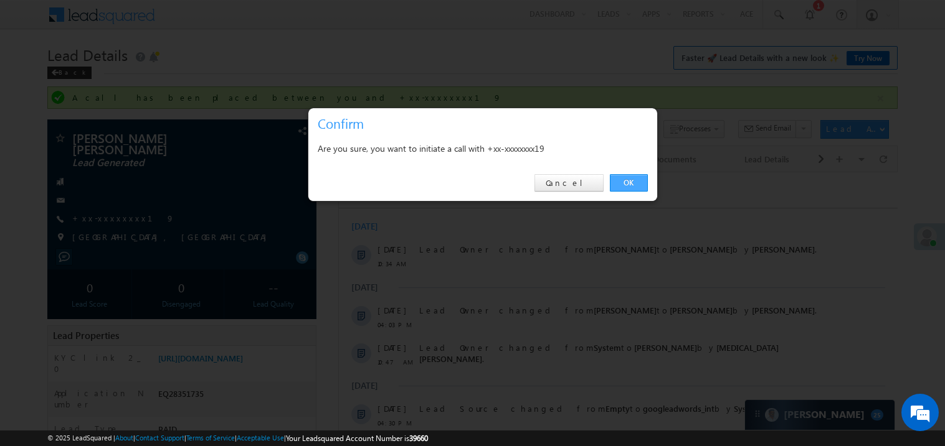
click at [627, 179] on link "OK" at bounding box center [629, 182] width 38 height 17
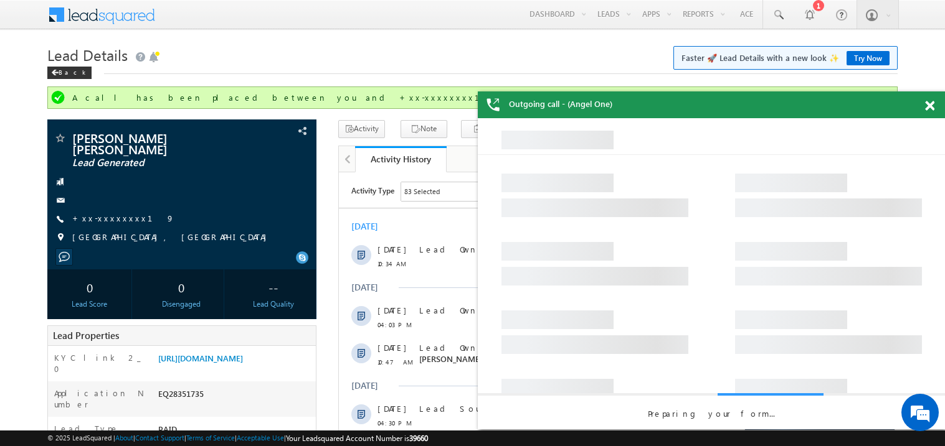
click at [933, 101] on span at bounding box center [929, 106] width 9 height 11
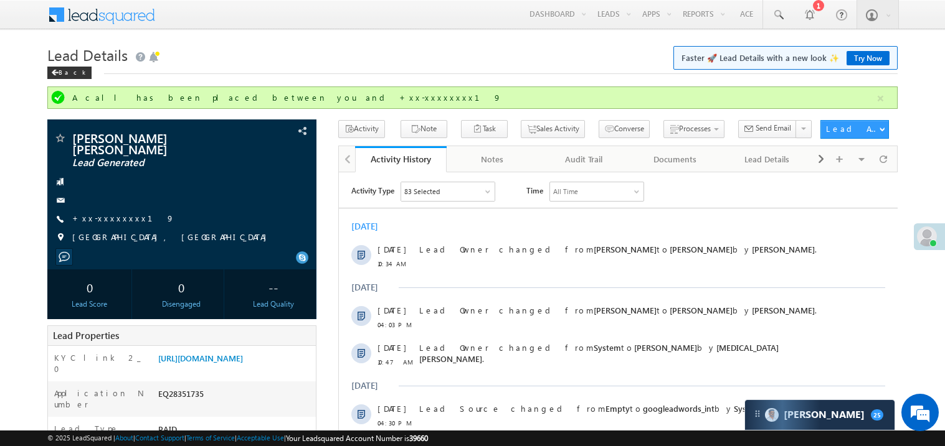
click at [554, 211] on div "Activity Type 83 Selected Select All Sales Activities 1 Sales Activity Email Ac…" at bounding box center [617, 307] width 559 height 253
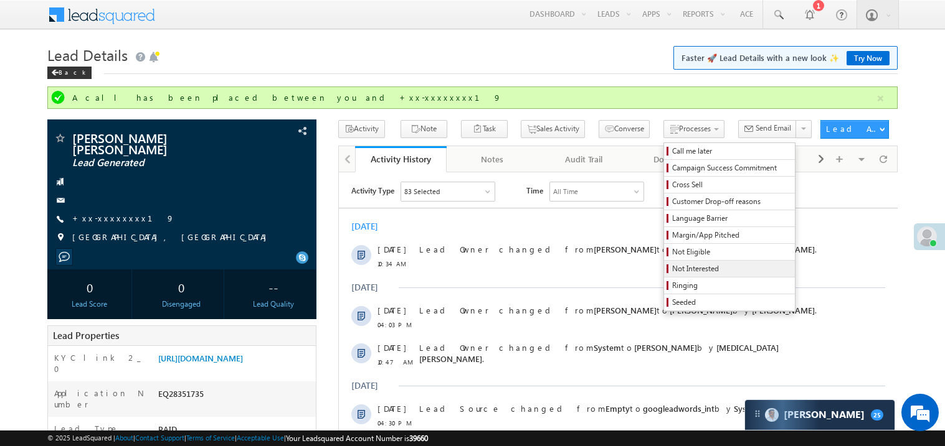
click at [672, 270] on span "Not Interested" at bounding box center [731, 268] width 118 height 11
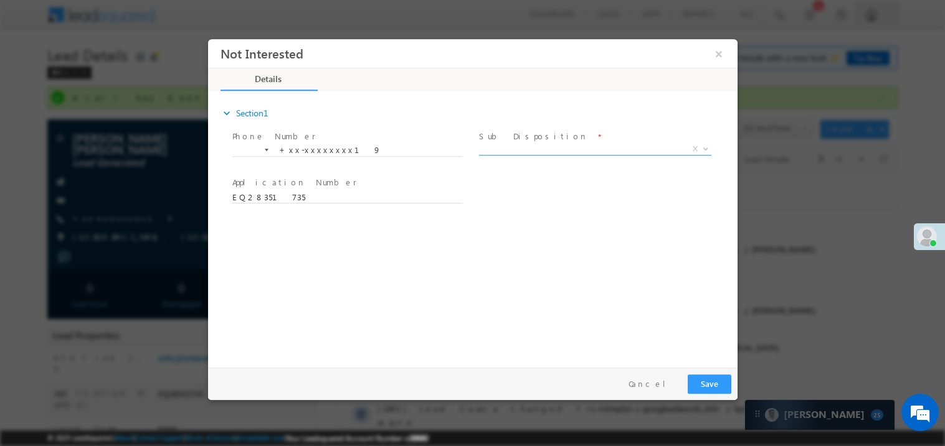
click at [515, 145] on span "X" at bounding box center [594, 149] width 232 height 12
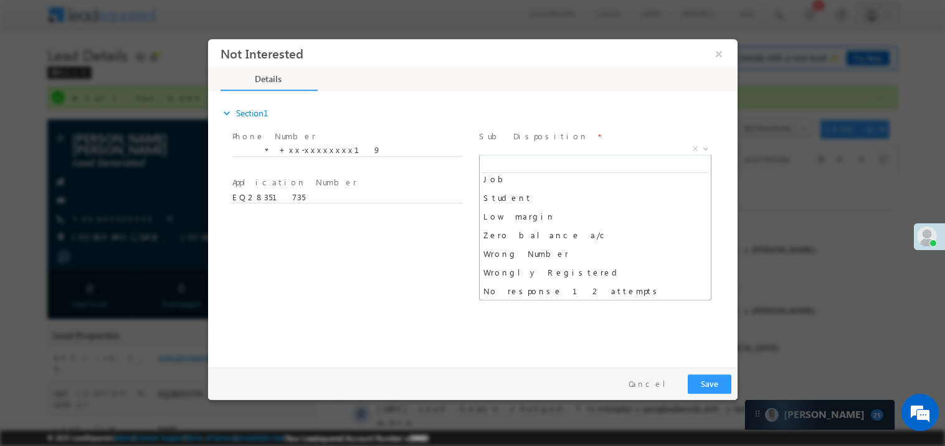
scroll to position [62, 0]
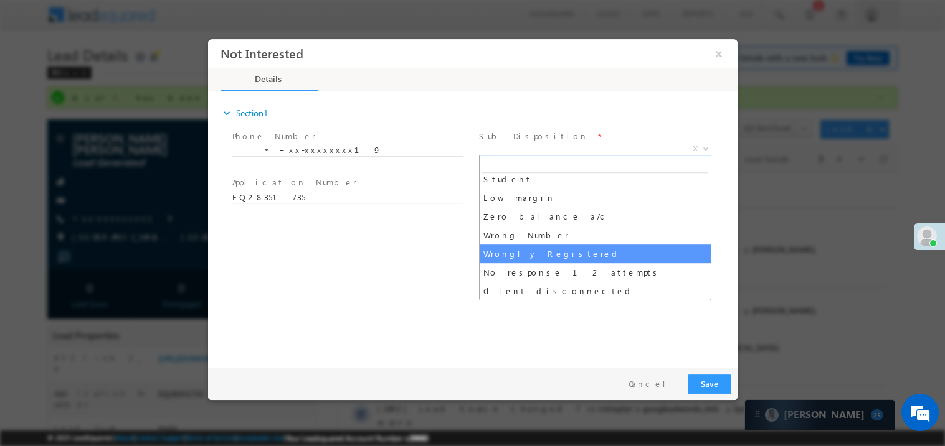
select select "Wrongly Registered"
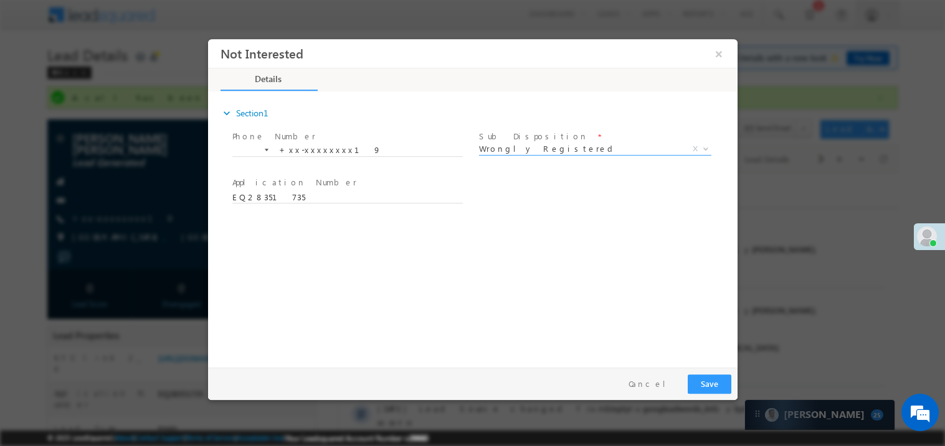
click at [481, 302] on div "expand_more Section1 Phone Number *" at bounding box center [475, 227] width 523 height 269
click at [711, 384] on button "Save" at bounding box center [709, 383] width 44 height 19
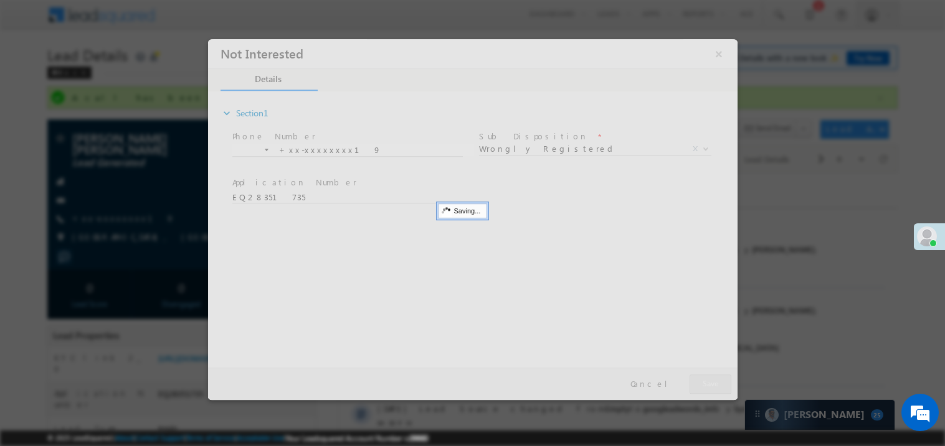
click at [711, 384] on div at bounding box center [471, 219] width 529 height 361
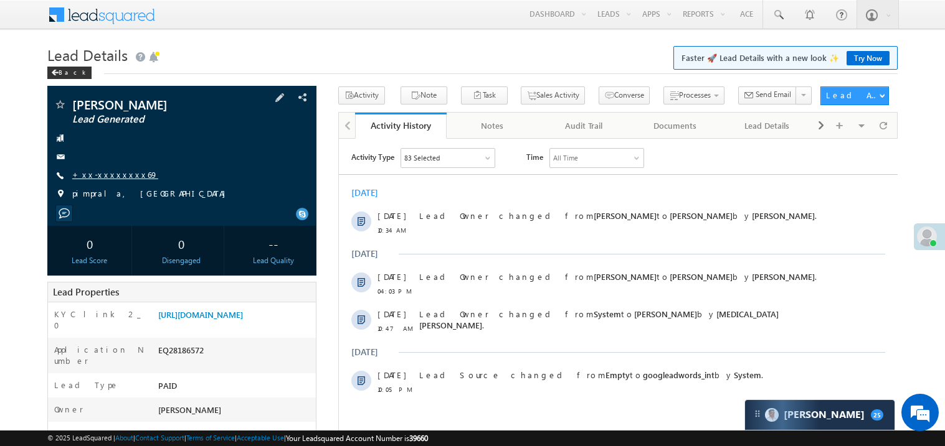
click at [115, 176] on link "+xx-xxxxxxxx69" at bounding box center [115, 174] width 86 height 11
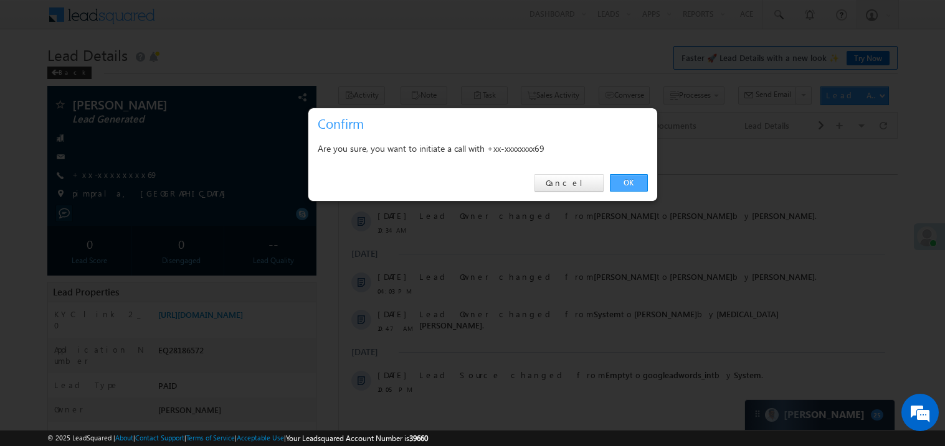
click at [634, 182] on link "OK" at bounding box center [629, 182] width 38 height 17
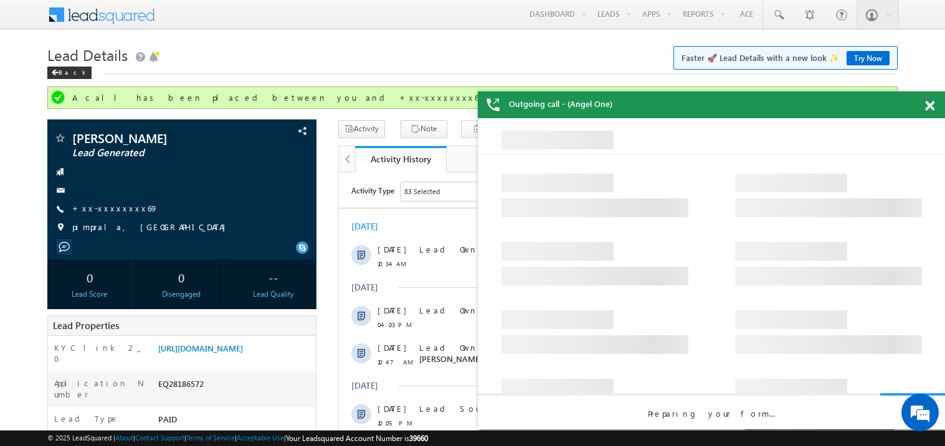
click at [931, 106] on span at bounding box center [929, 106] width 9 height 11
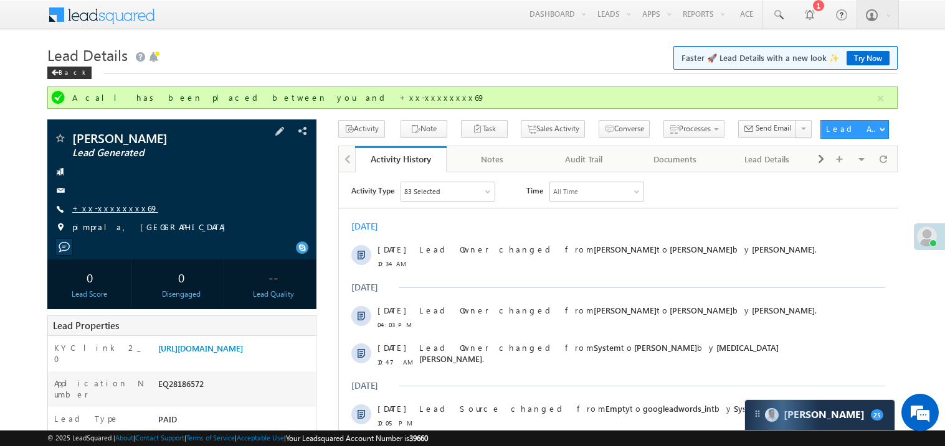
click at [99, 207] on link "+xx-xxxxxxxx69" at bounding box center [115, 208] width 86 height 11
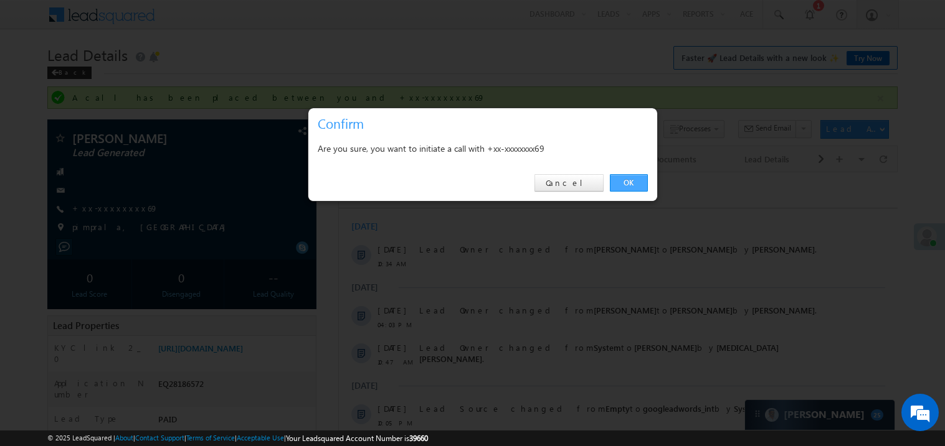
click at [636, 176] on link "OK" at bounding box center [629, 182] width 38 height 17
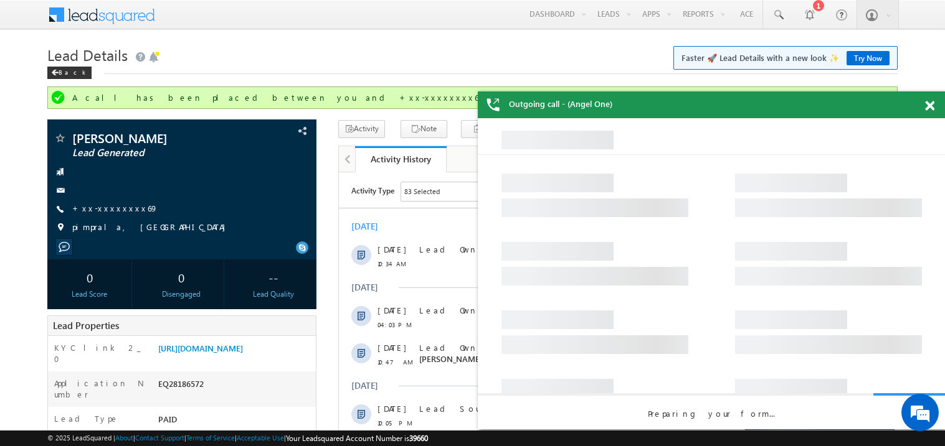
click at [935, 103] on div at bounding box center [936, 104] width 17 height 24
click at [928, 106] on span at bounding box center [929, 106] width 9 height 11
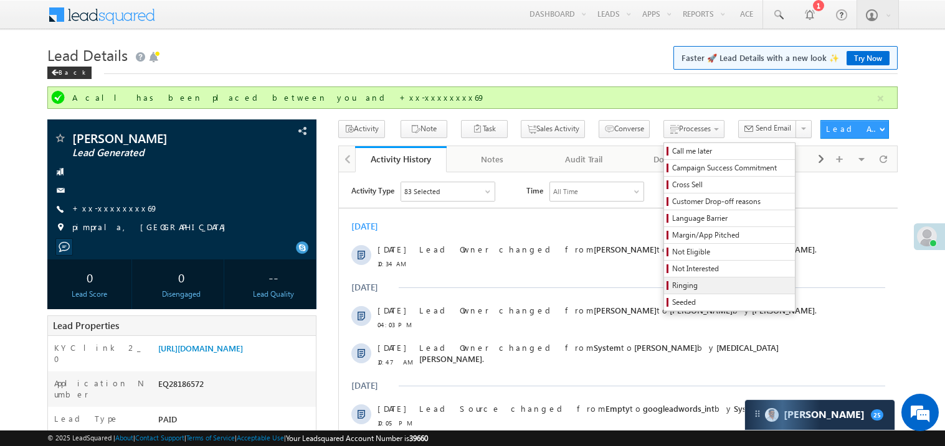
click at [683, 291] on span "Ringing" at bounding box center [731, 285] width 118 height 11
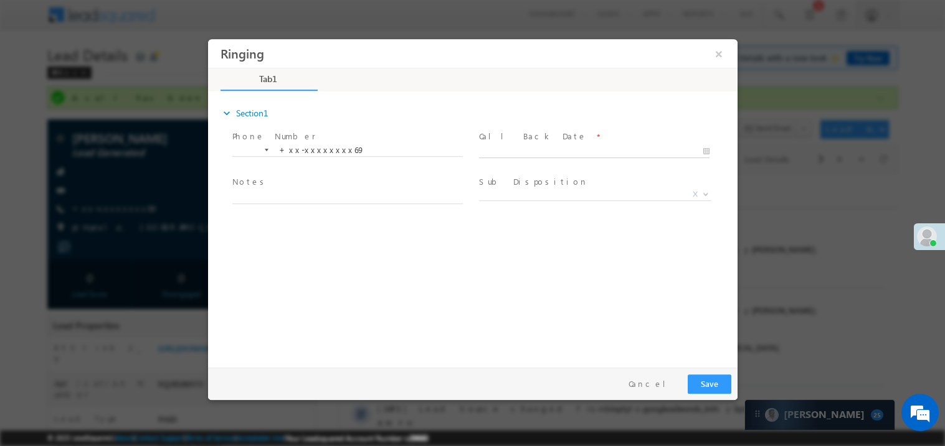
click at [530, 154] on body "Ringing ×" at bounding box center [471, 200] width 529 height 323
type input "10/07/25 11:43 AM"
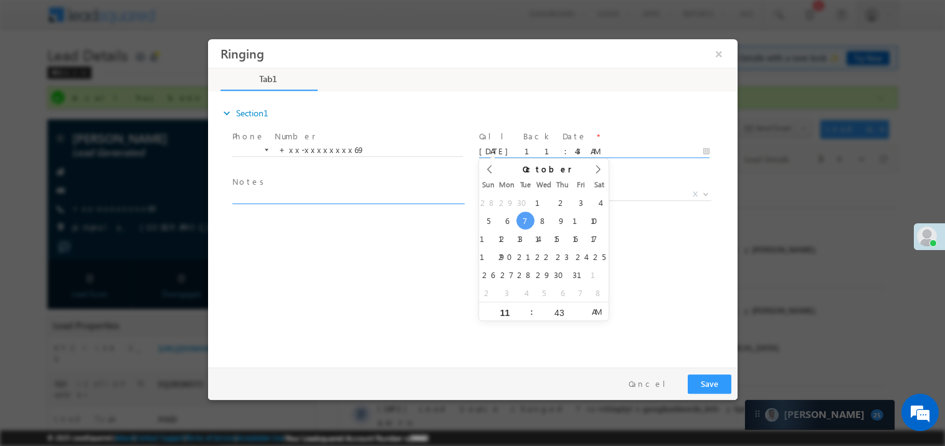
click at [311, 198] on textarea at bounding box center [347, 196] width 230 height 14
type textarea "ring"
click at [533, 199] on span "X" at bounding box center [594, 194] width 232 height 12
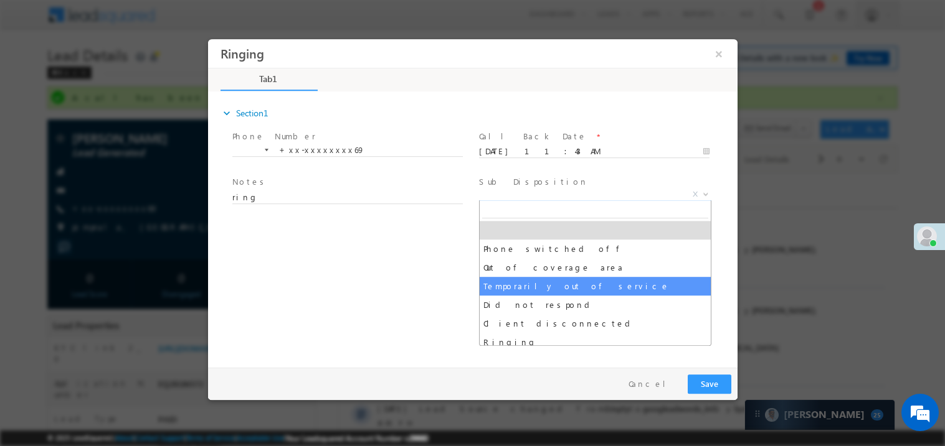
click at [394, 306] on div "expand_more Section1 Phone Number *" at bounding box center [475, 227] width 523 height 269
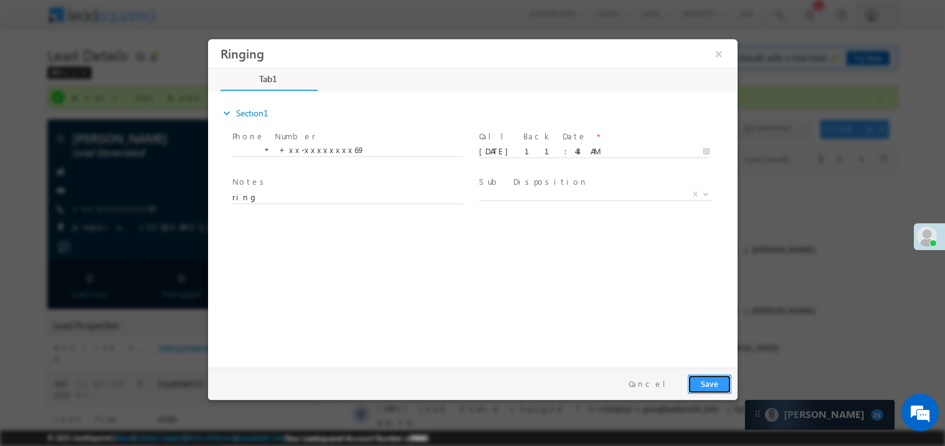
click at [719, 380] on button "Save" at bounding box center [709, 383] width 44 height 19
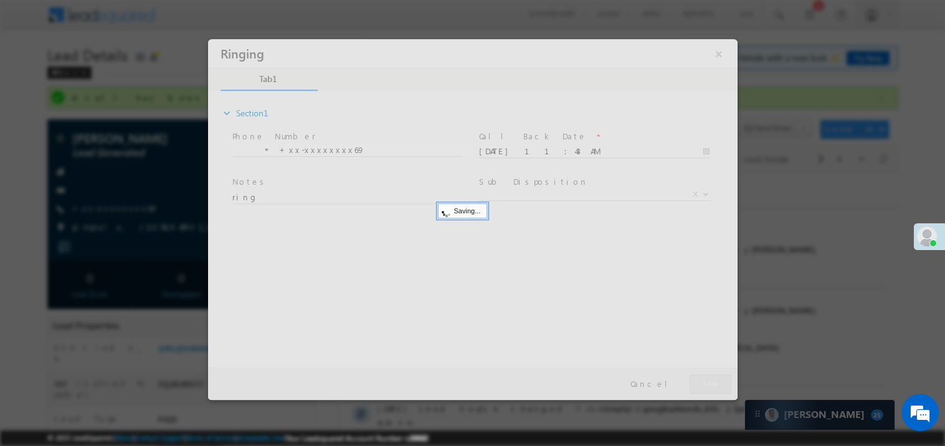
click at [719, 380] on div at bounding box center [471, 219] width 529 height 361
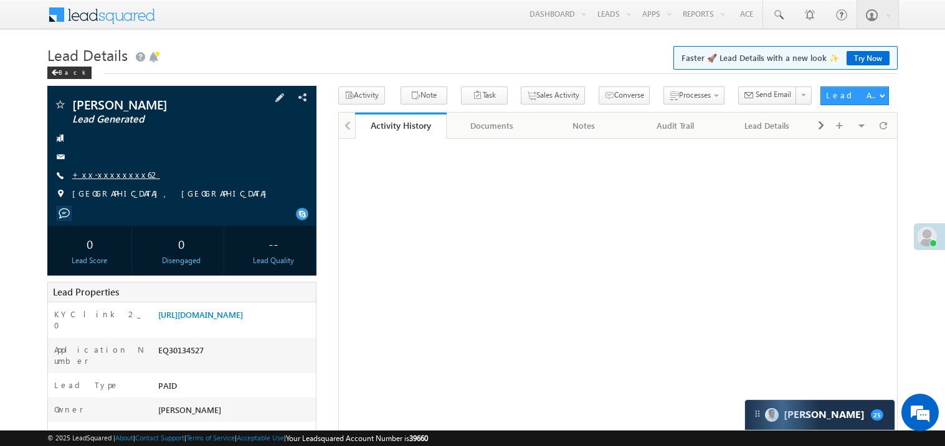
click at [111, 172] on link "+xx-xxxxxxxx62" at bounding box center [116, 174] width 88 height 11
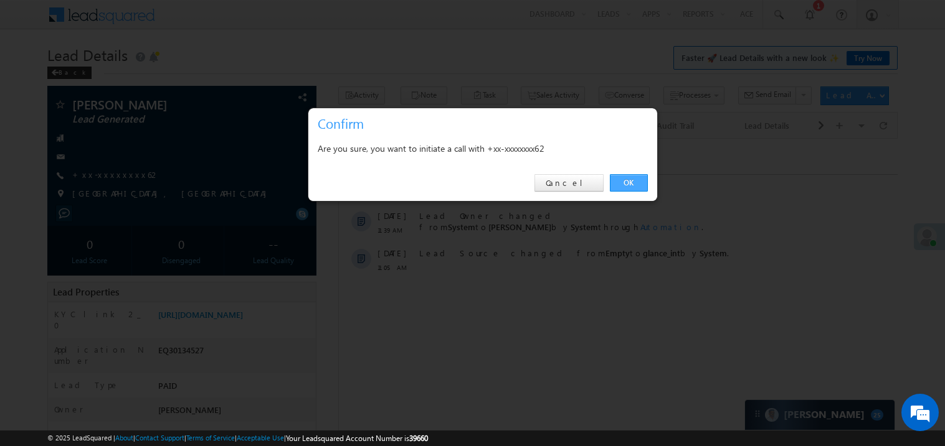
click at [630, 179] on link "OK" at bounding box center [629, 182] width 38 height 17
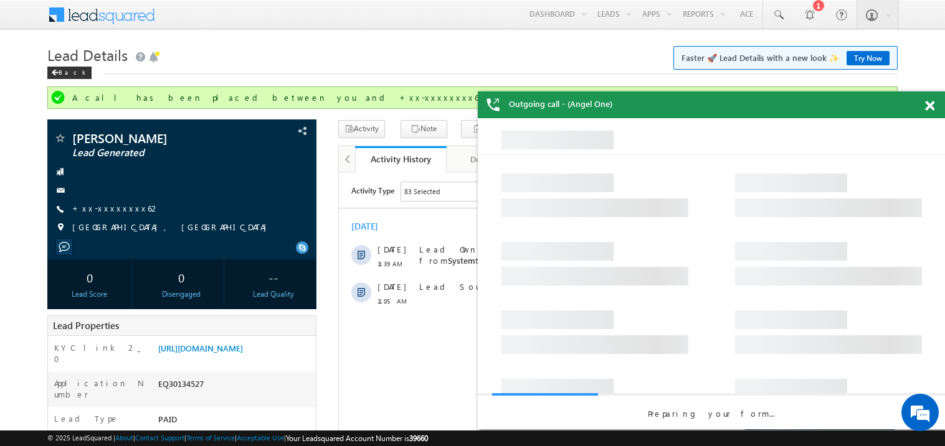
click at [932, 103] on span at bounding box center [929, 106] width 9 height 11
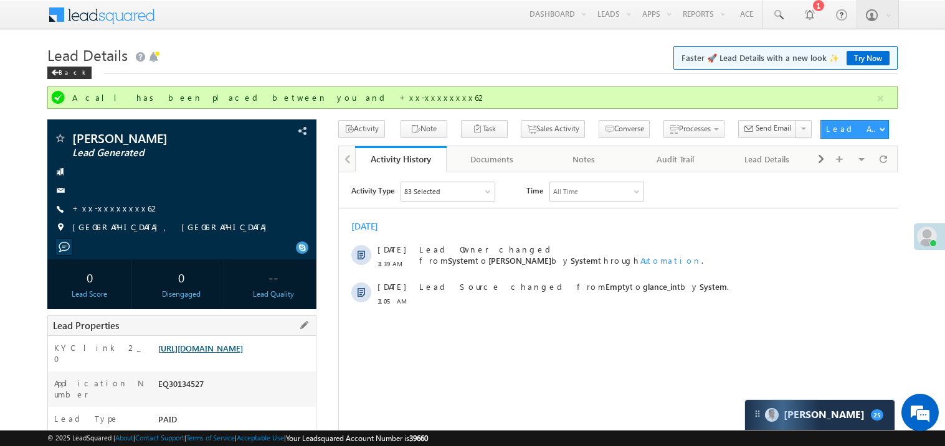
click at [235, 354] on link "[URL][DOMAIN_NAME]" at bounding box center [200, 348] width 85 height 11
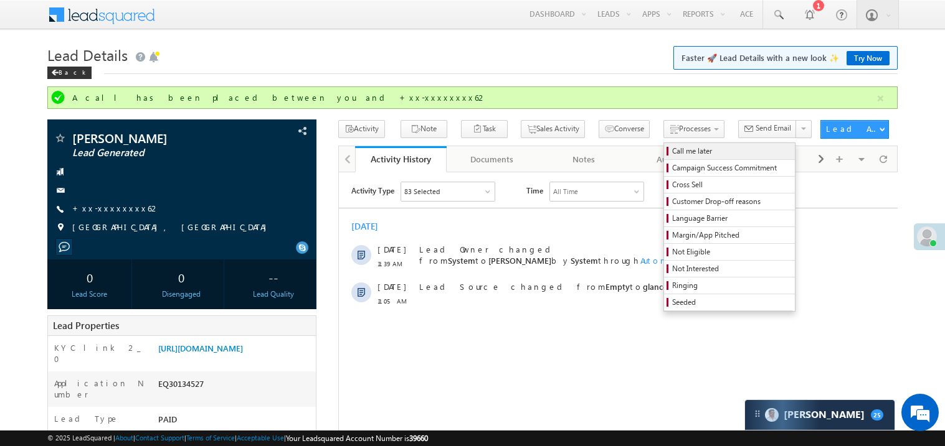
click at [672, 155] on span "Call me later" at bounding box center [731, 151] width 118 height 11
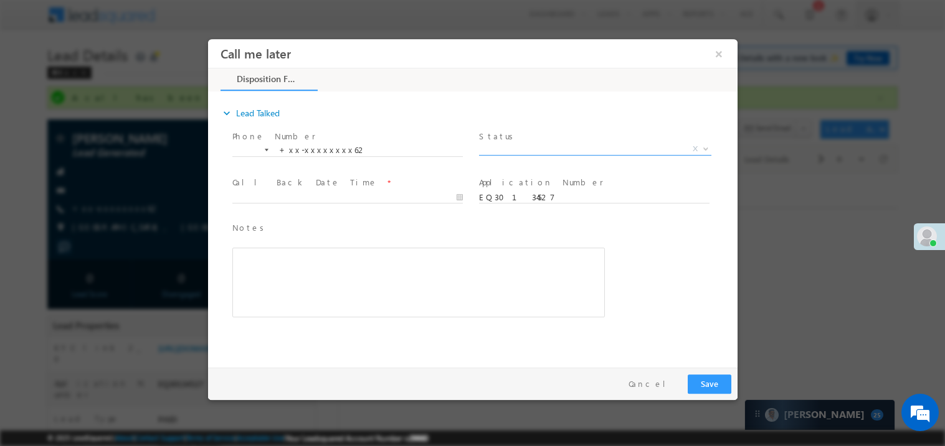
click at [522, 147] on span "X" at bounding box center [594, 149] width 232 height 12
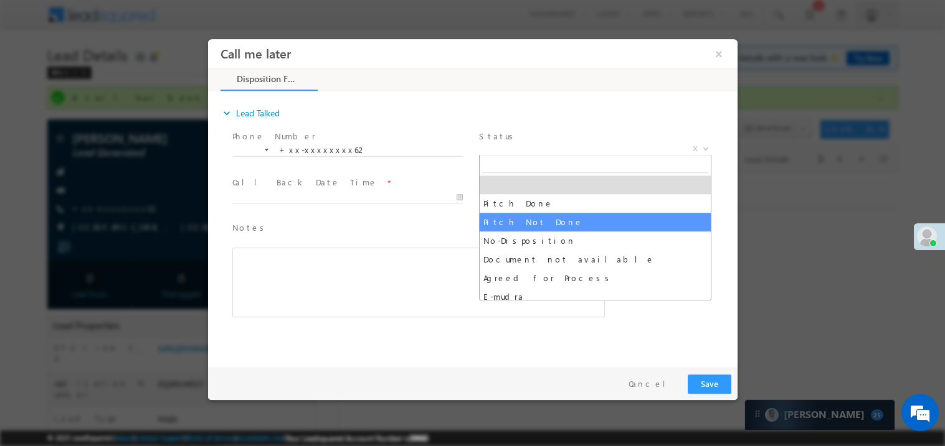
select select "Pitch Not Done"
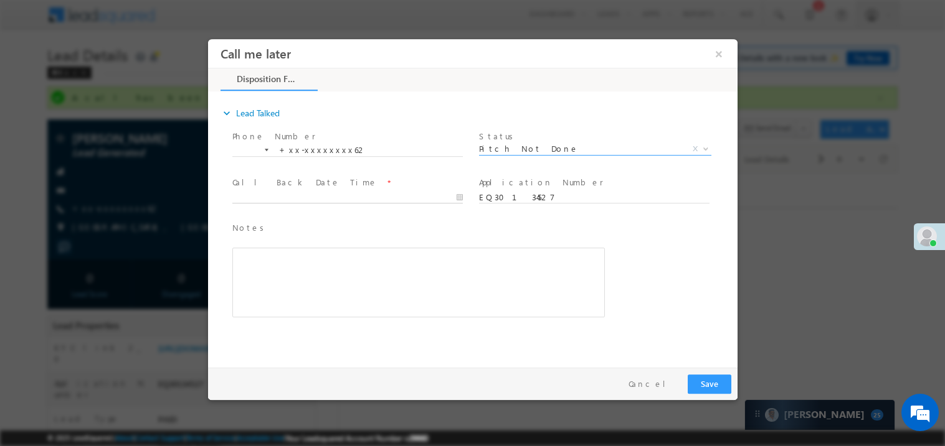
click at [334, 195] on body "Call me later ×" at bounding box center [471, 200] width 529 height 323
type input "10/07/25 11:46 AM"
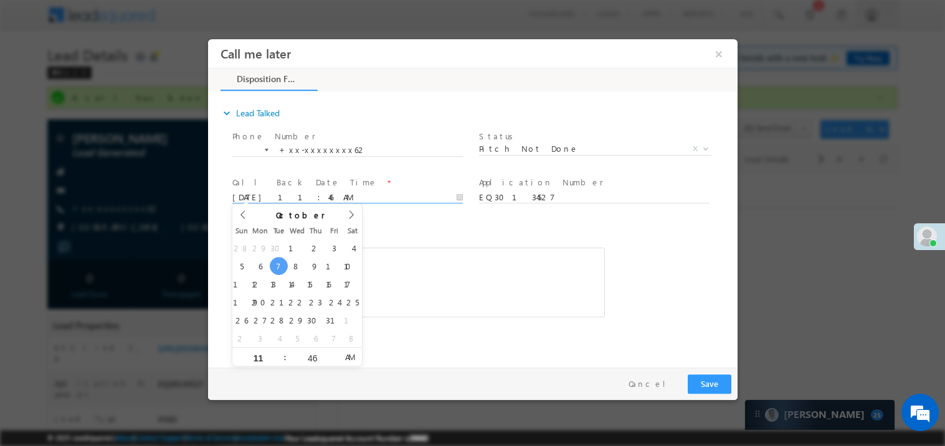
click at [437, 264] on div "Rich Text Editor, 40788eee-0fb2-11ec-a811-0adc8a9d82c2__tab1__section1__Notes__…" at bounding box center [418, 282] width 372 height 70
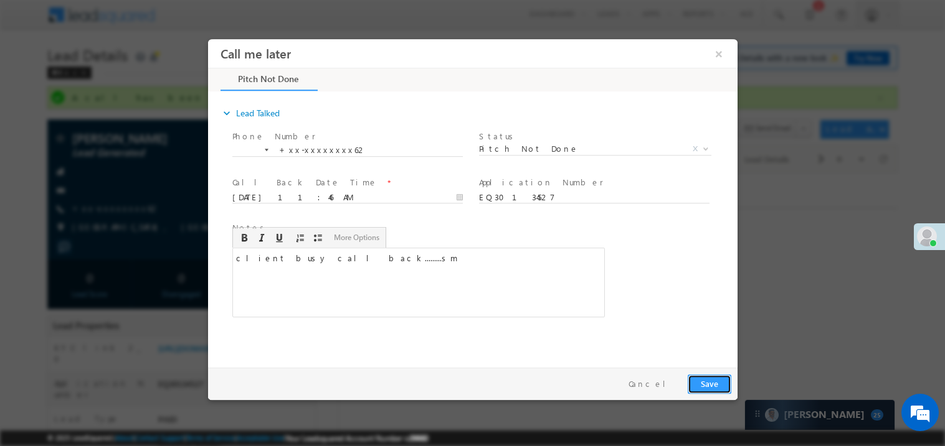
click at [712, 377] on button "Save" at bounding box center [709, 383] width 44 height 19
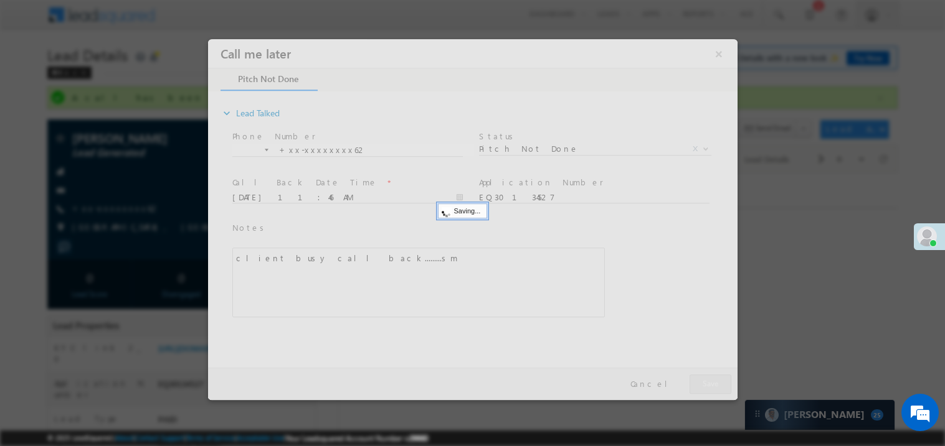
click at [712, 377] on div at bounding box center [471, 219] width 529 height 361
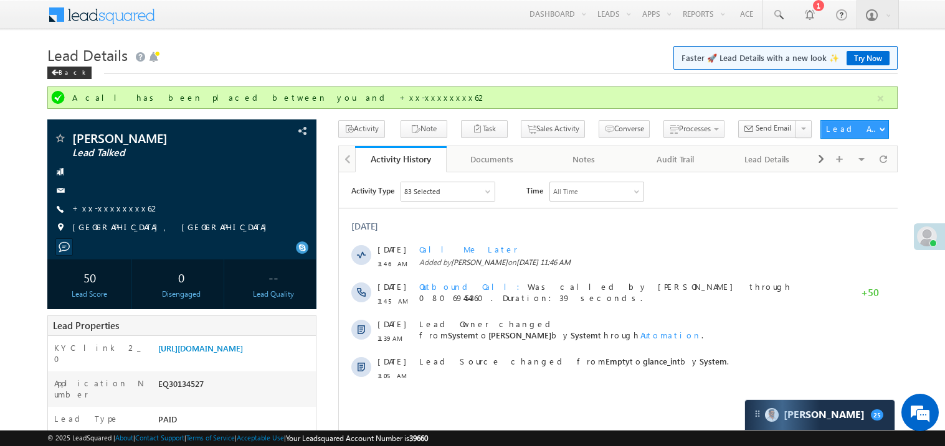
click at [668, 222] on div "[DATE]" at bounding box center [617, 225] width 559 height 11
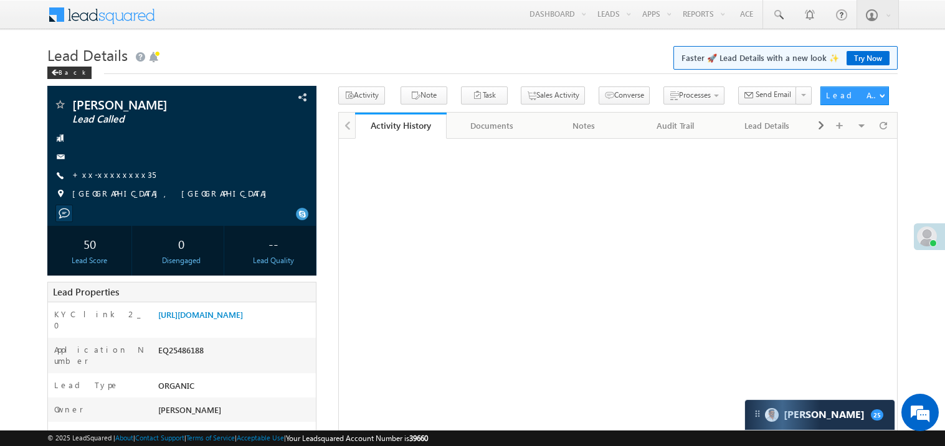
click at [111, 176] on link "+xx-xxxxxxxx35" at bounding box center [113, 174] width 83 height 11
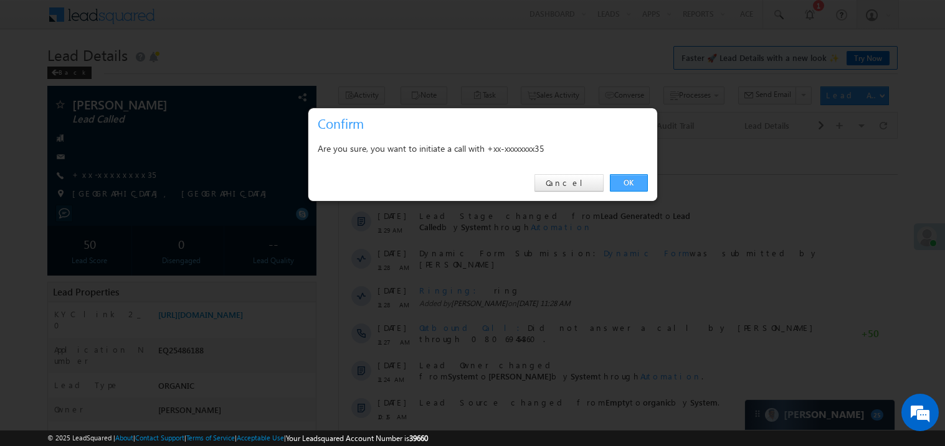
click at [627, 182] on link "OK" at bounding box center [629, 182] width 38 height 17
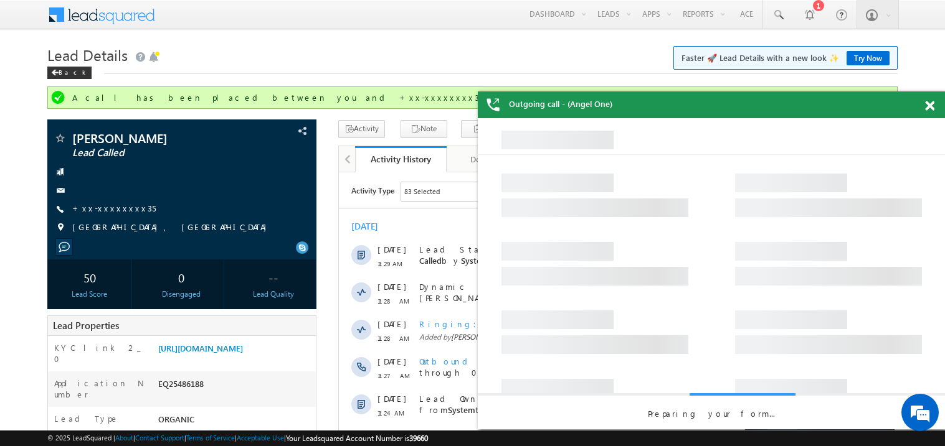
click at [929, 104] on span at bounding box center [929, 106] width 9 height 11
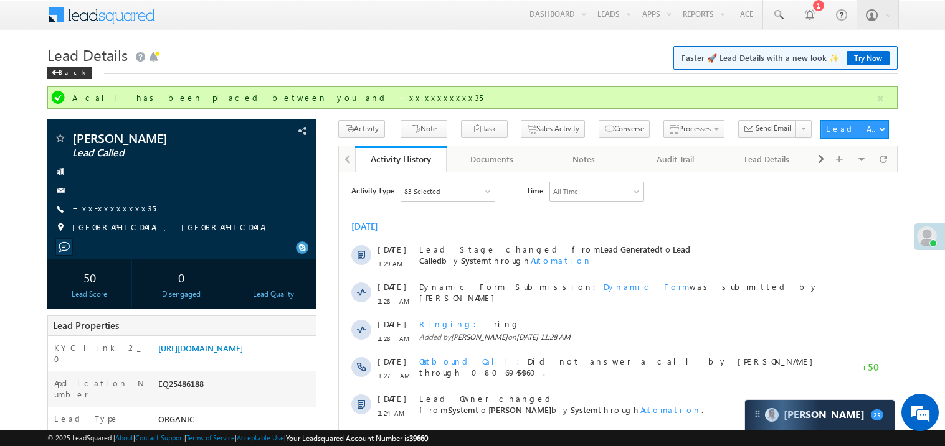
click at [321, 57] on h1 "Lead Details Faster 🚀 Lead Details with a new look ✨ Try Now" at bounding box center [472, 54] width 850 height 24
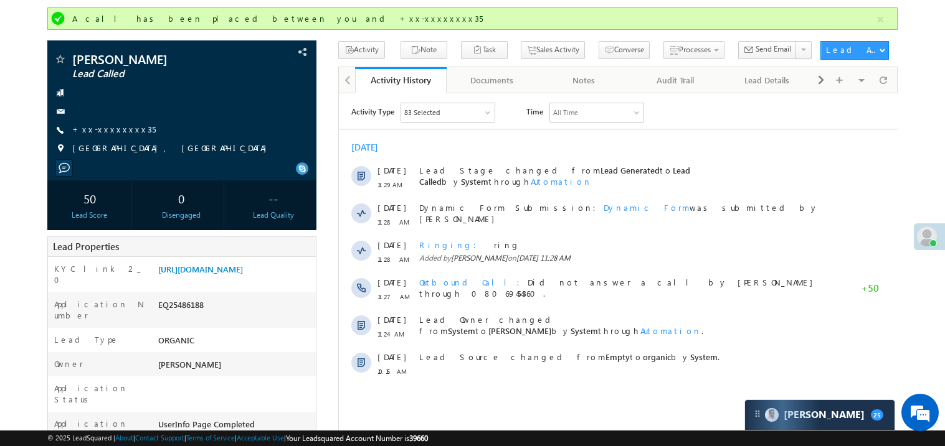
scroll to position [24, 0]
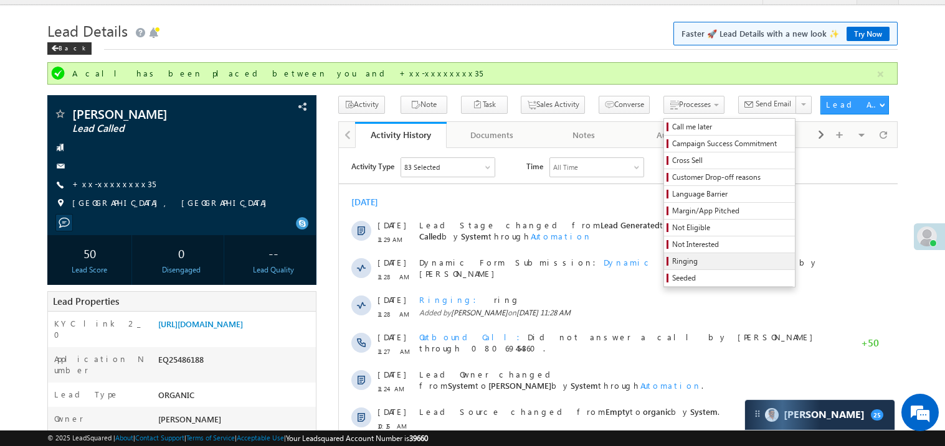
click at [672, 265] on span "Ringing" at bounding box center [731, 261] width 118 height 11
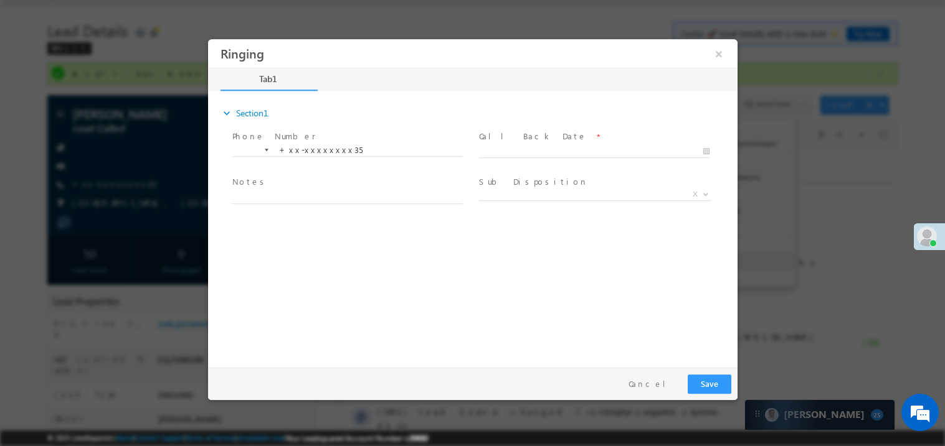
scroll to position [0, 0]
click at [715, 53] on button "×" at bounding box center [717, 53] width 21 height 23
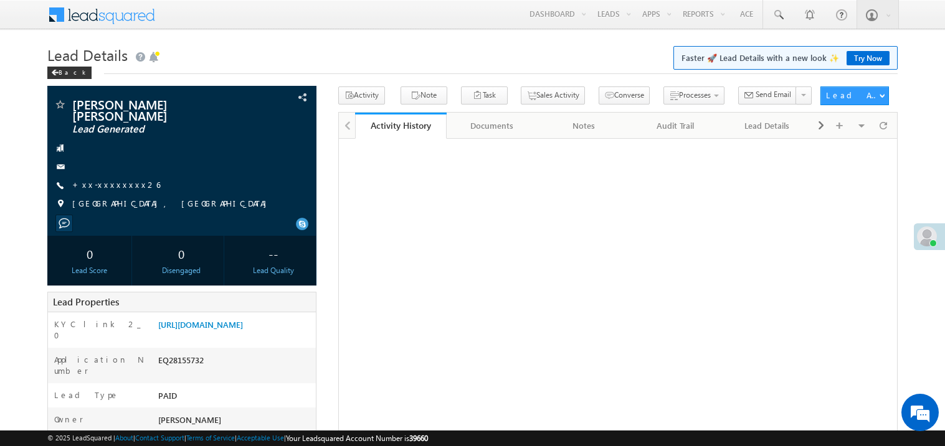
click at [113, 179] on link "+xx-xxxxxxxx26" at bounding box center [116, 184] width 88 height 11
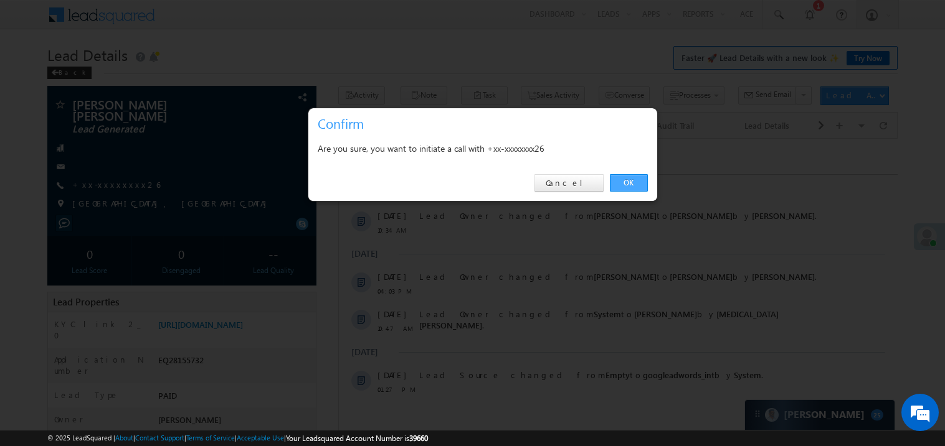
click at [623, 177] on link "OK" at bounding box center [629, 182] width 38 height 17
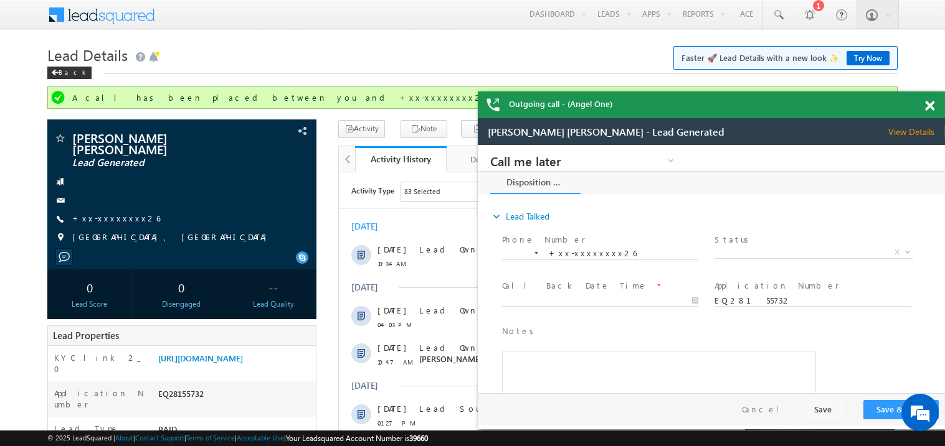
click at [931, 105] on span at bounding box center [929, 106] width 9 height 11
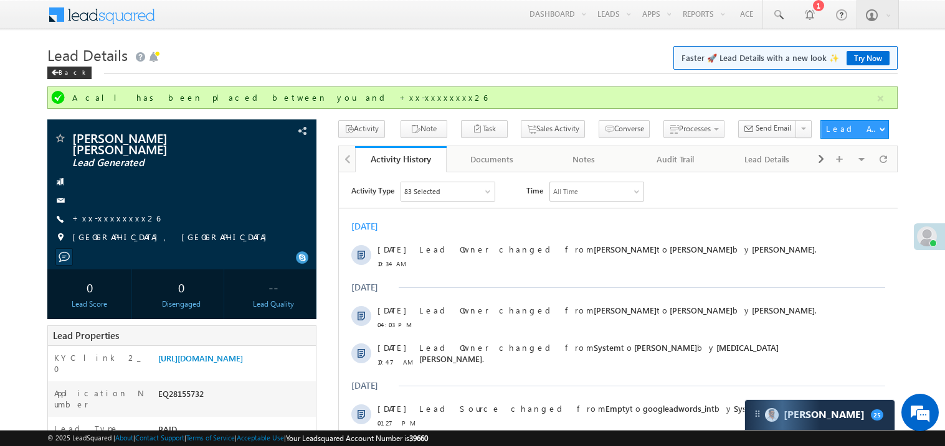
click at [479, 70] on div "Back" at bounding box center [472, 70] width 850 height 8
click at [415, 73] on div "Back" at bounding box center [472, 70] width 850 height 8
click at [125, 213] on link "+xx-xxxxxxxx26" at bounding box center [116, 218] width 88 height 11
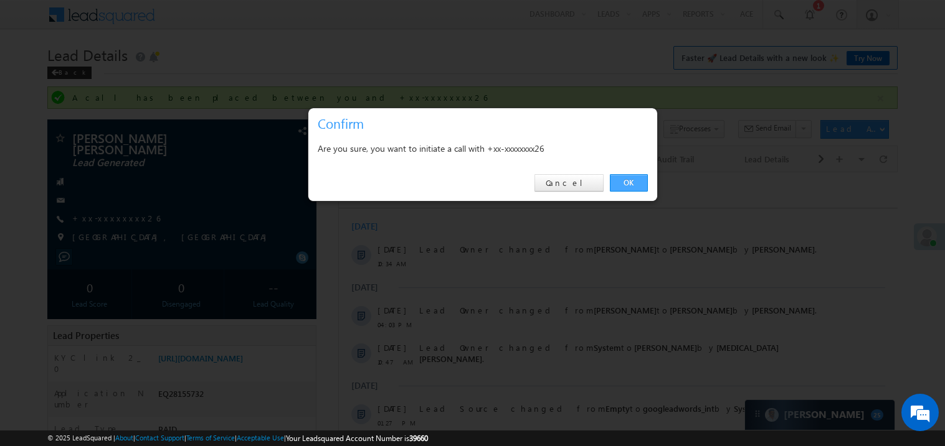
click at [632, 181] on link "OK" at bounding box center [629, 182] width 38 height 17
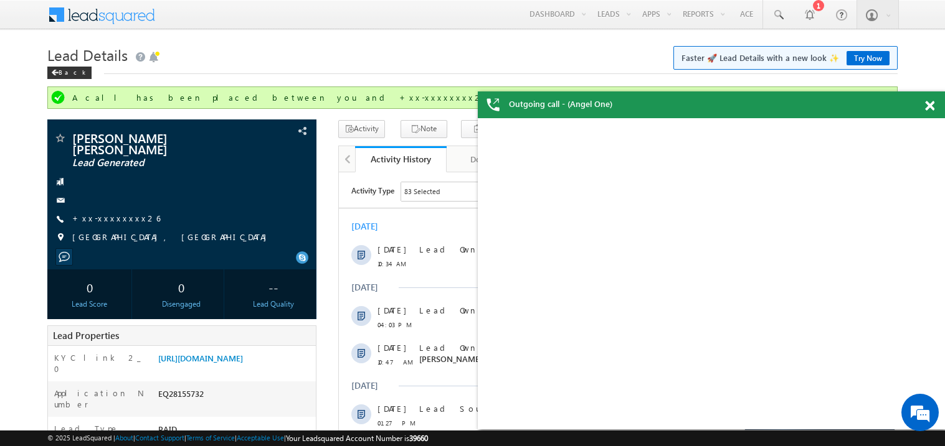
click at [929, 103] on span at bounding box center [929, 106] width 9 height 11
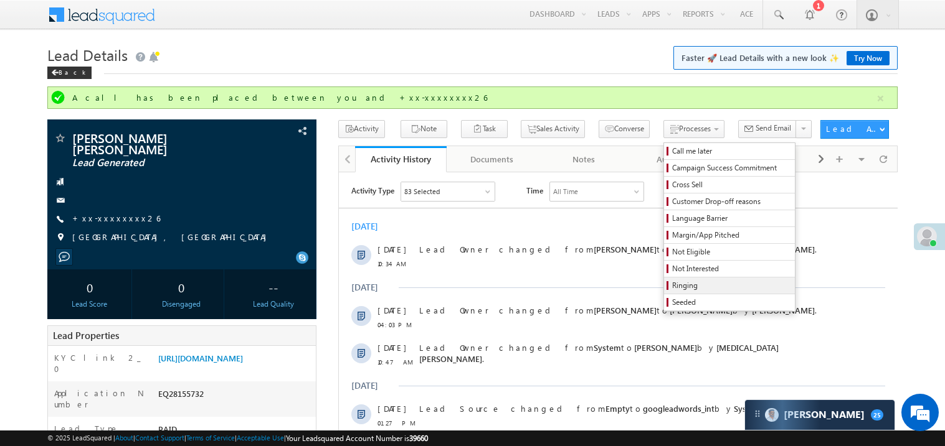
click at [691, 284] on span "Ringing" at bounding box center [731, 285] width 118 height 11
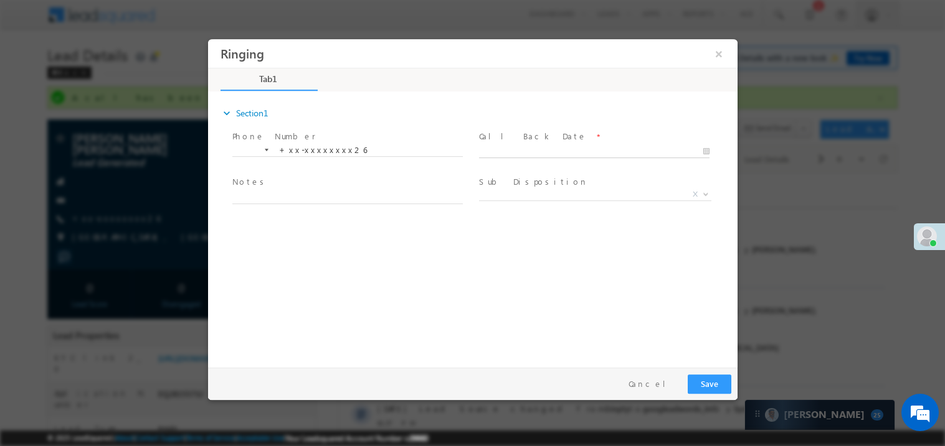
click at [501, 149] on body "Ringing ×" at bounding box center [471, 200] width 529 height 323
type input "[DATE] 11:53 AM"
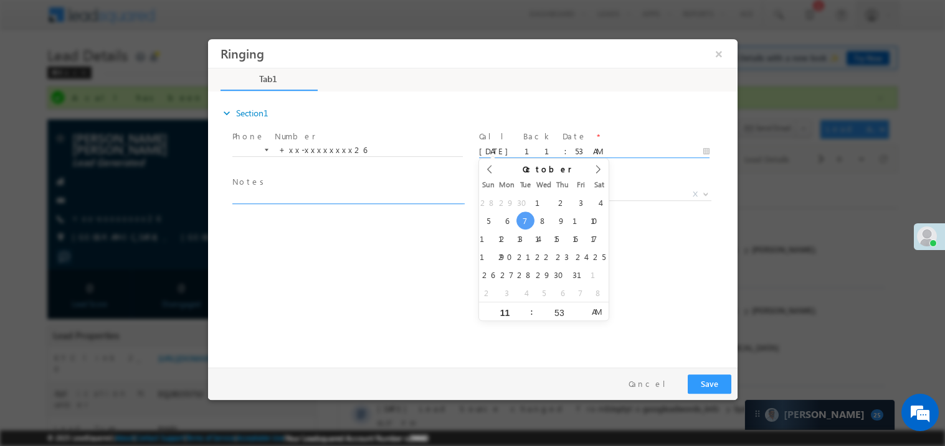
click at [317, 196] on textarea at bounding box center [347, 196] width 230 height 14
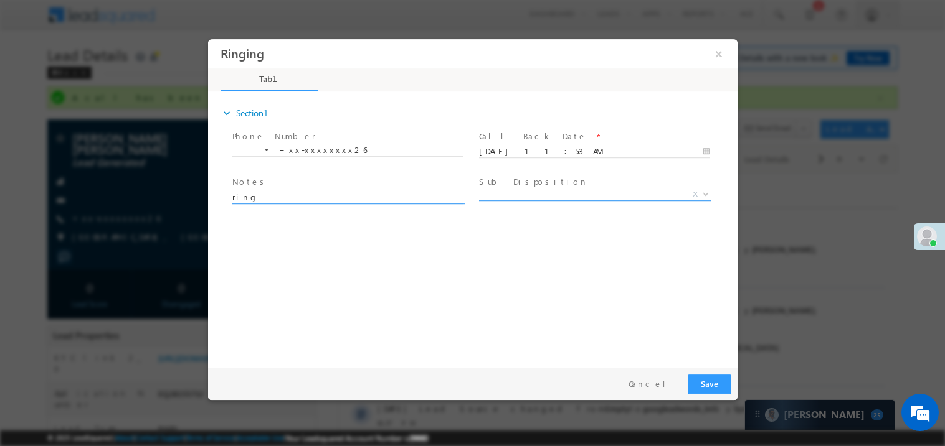
type textarea "ring"
click at [515, 194] on span "X" at bounding box center [594, 194] width 232 height 12
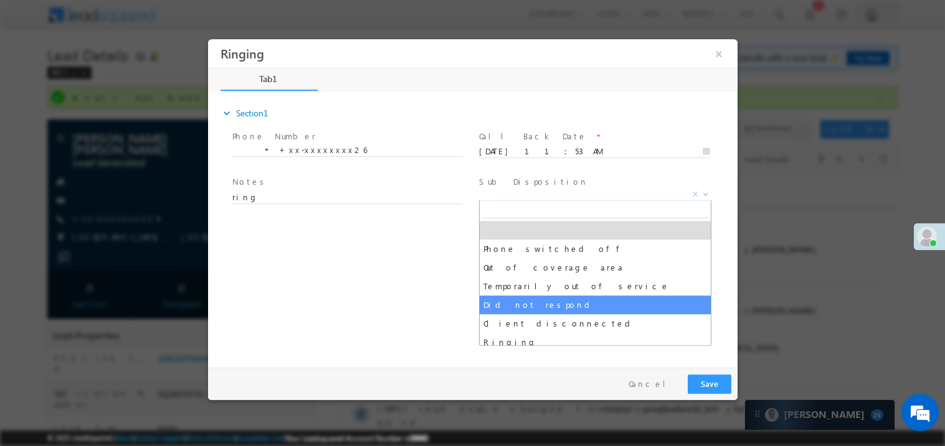
click at [373, 283] on div "expand_more Section1 Phone Number *" at bounding box center [475, 227] width 523 height 269
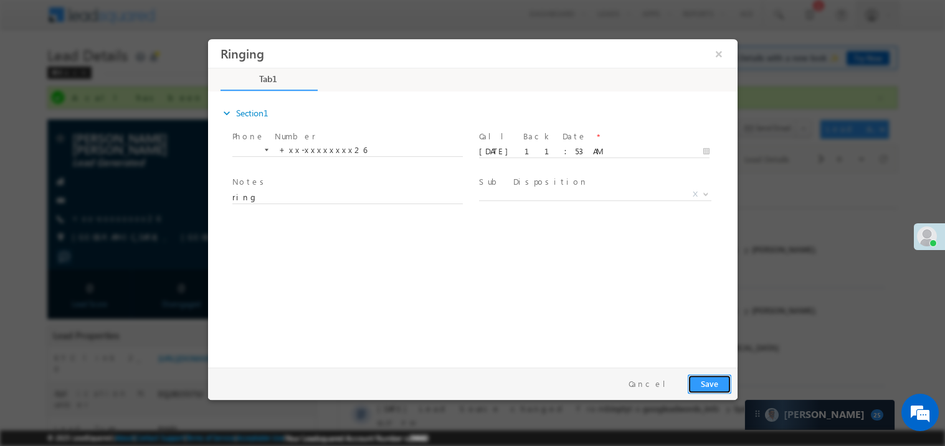
click at [712, 384] on button "Save" at bounding box center [709, 383] width 44 height 19
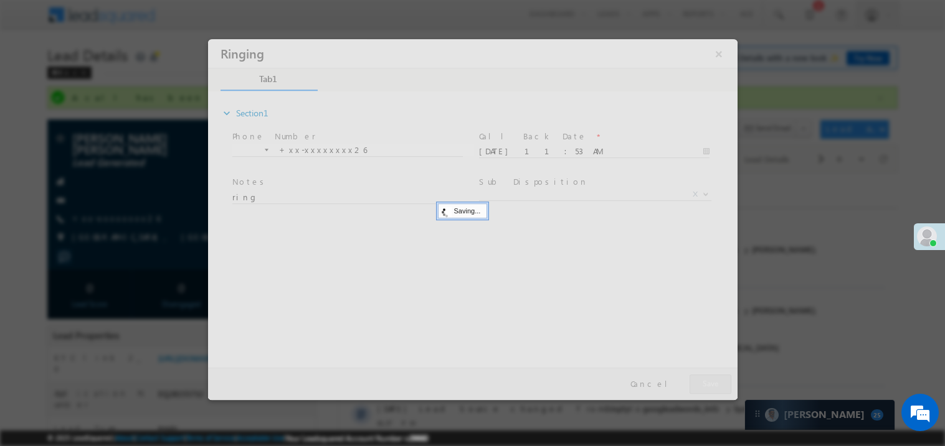
click at [712, 384] on div at bounding box center [471, 219] width 529 height 361
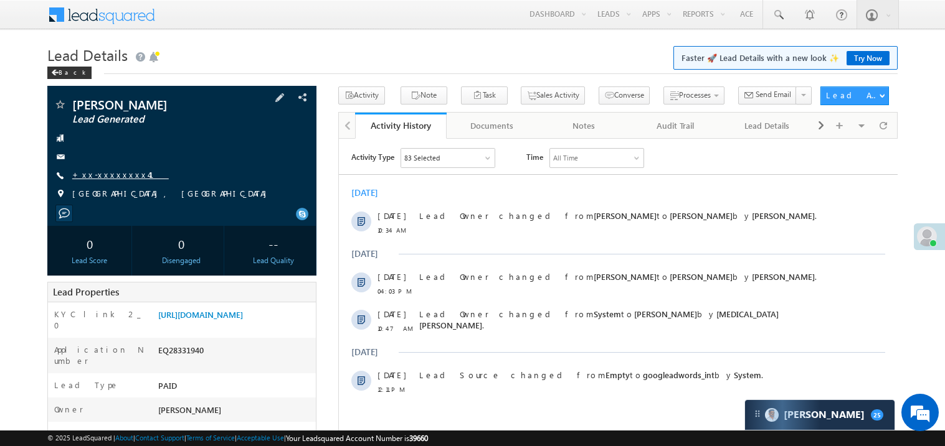
click at [109, 176] on link "+xx-xxxxxxxx41" at bounding box center [120, 174] width 97 height 11
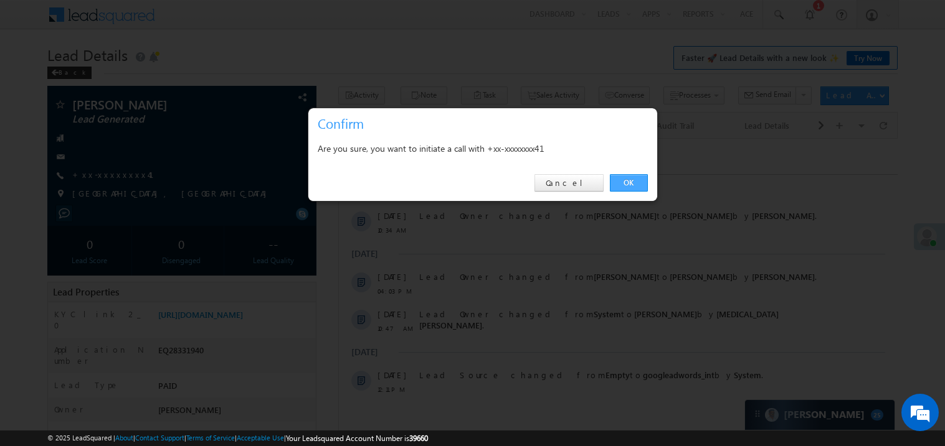
click at [625, 178] on link "OK" at bounding box center [629, 182] width 38 height 17
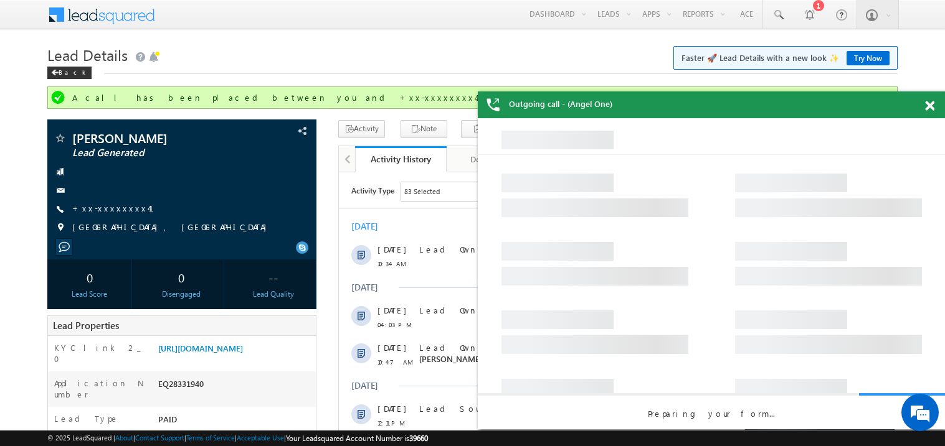
click at [931, 102] on span at bounding box center [929, 106] width 9 height 11
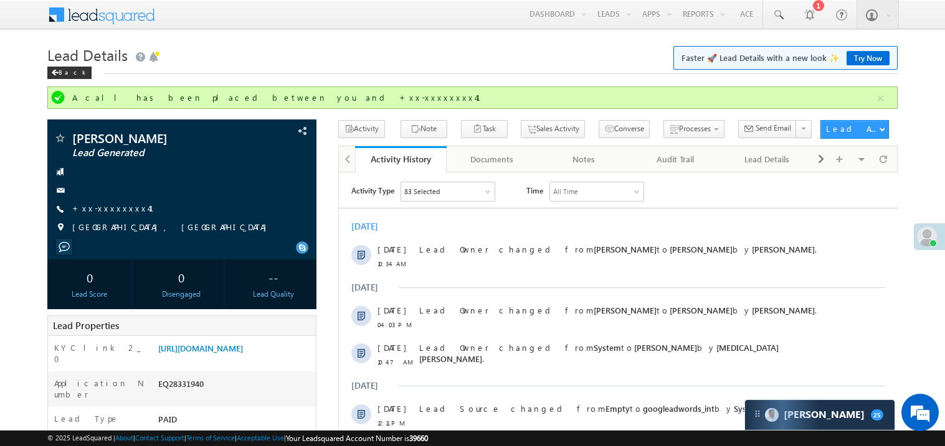
click at [542, 60] on h1 "Lead Details Faster 🚀 Lead Details with a new look ✨ Try Now" at bounding box center [472, 54] width 850 height 24
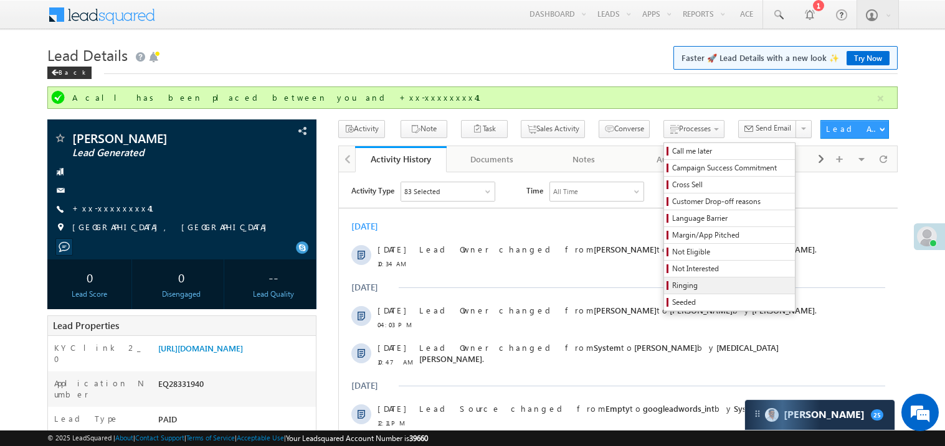
click at [700, 287] on span "Ringing" at bounding box center [731, 285] width 118 height 11
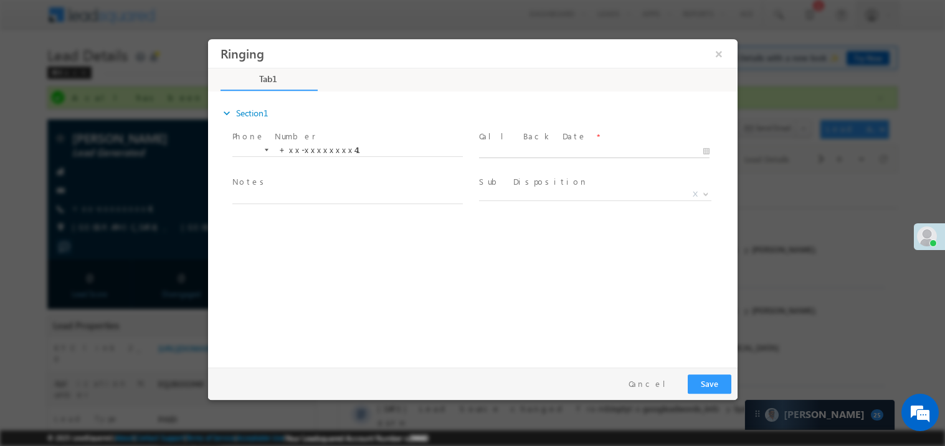
click at [554, 152] on body "Ringing ×" at bounding box center [471, 200] width 529 height 323
type input "10/07/25 11:55 AM"
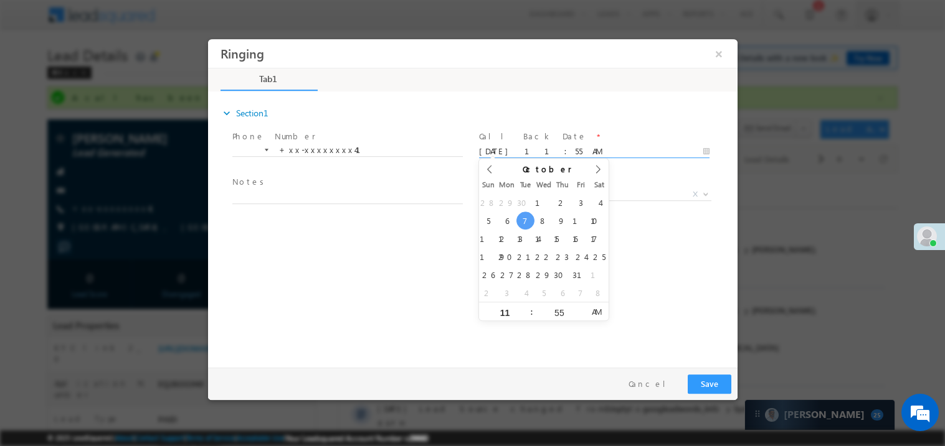
click at [302, 187] on span "Notes *" at bounding box center [347, 183] width 230 height 14
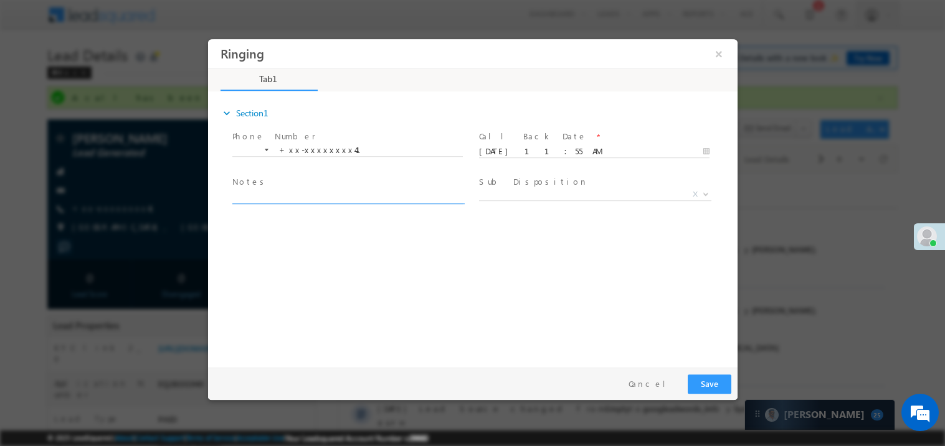
click at [296, 194] on textarea at bounding box center [347, 196] width 230 height 14
type textarea "ring"
click at [521, 200] on span "X" at bounding box center [594, 197] width 232 height 12
click at [536, 186] on span "Sub Disposition *" at bounding box center [593, 183] width 230 height 14
click at [524, 195] on span "X" at bounding box center [594, 194] width 232 height 12
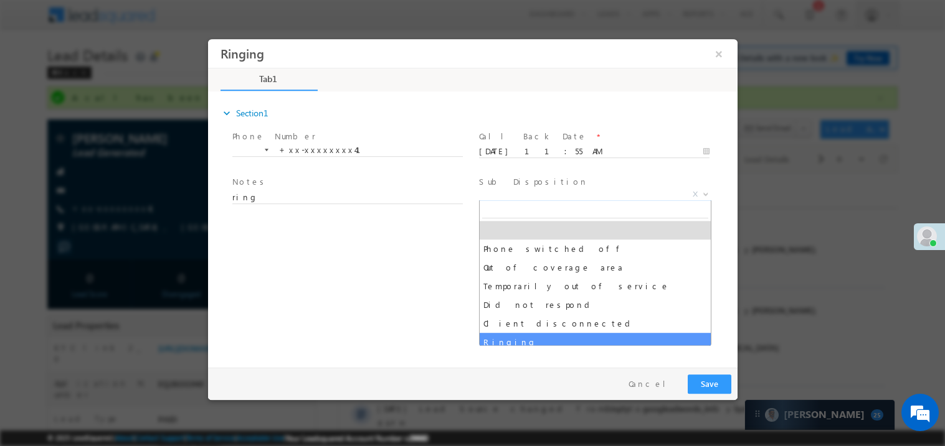
select select "Ringing"
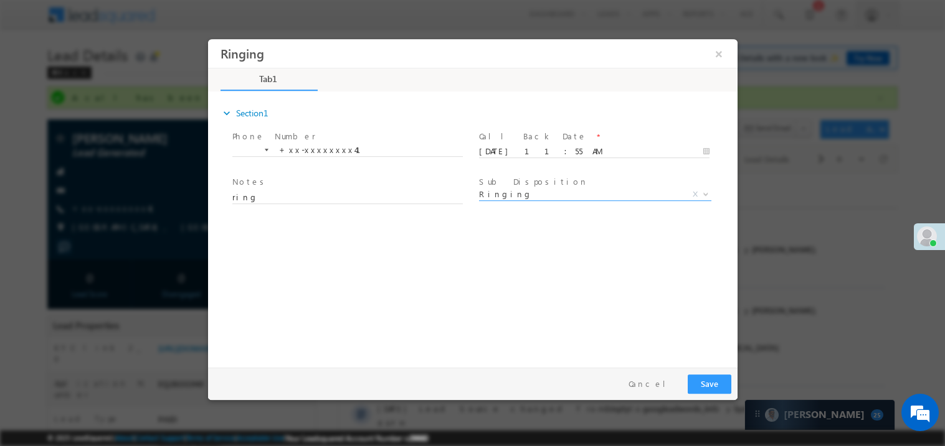
click at [339, 329] on div "expand_more Section1 Phone Number *" at bounding box center [475, 227] width 523 height 269
click at [717, 386] on button "Save" at bounding box center [709, 383] width 44 height 19
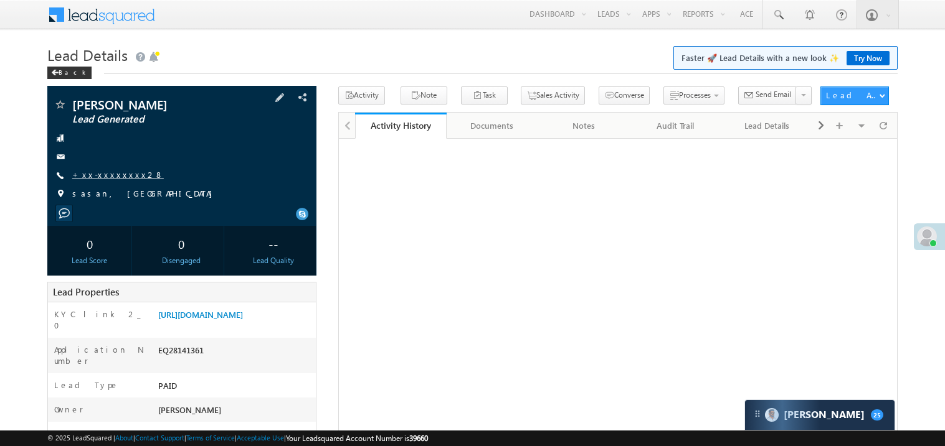
click at [105, 173] on link "+xx-xxxxxxxx28" at bounding box center [118, 174] width 92 height 11
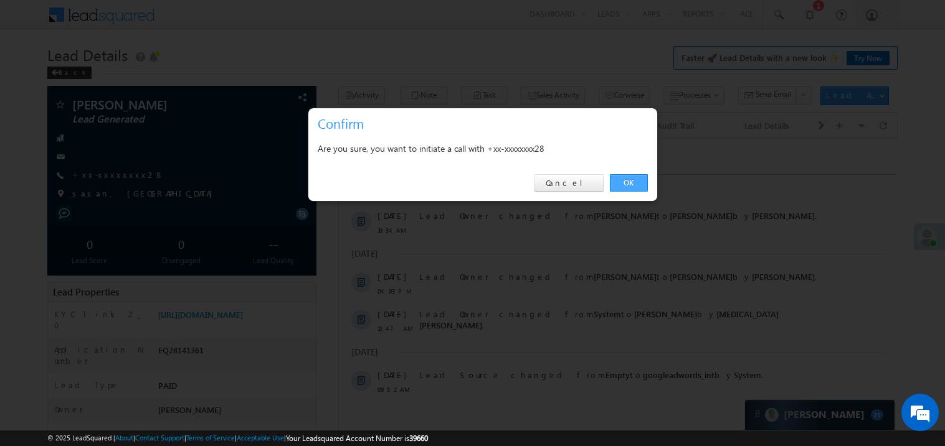
click at [626, 177] on link "OK" at bounding box center [629, 182] width 38 height 17
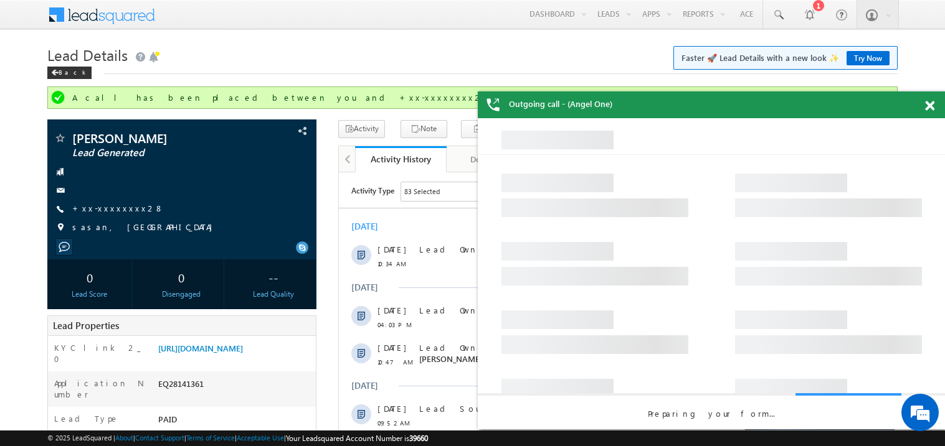
click at [928, 109] on span at bounding box center [929, 106] width 9 height 11
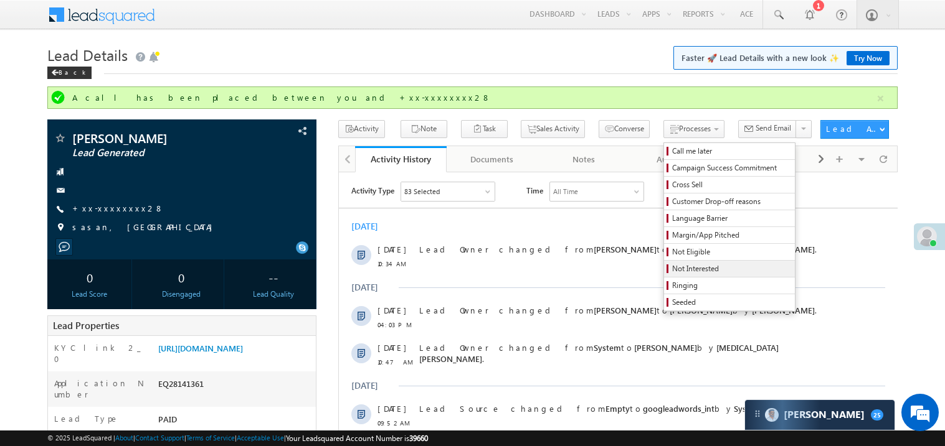
click at [689, 270] on span "Not Interested" at bounding box center [731, 268] width 118 height 11
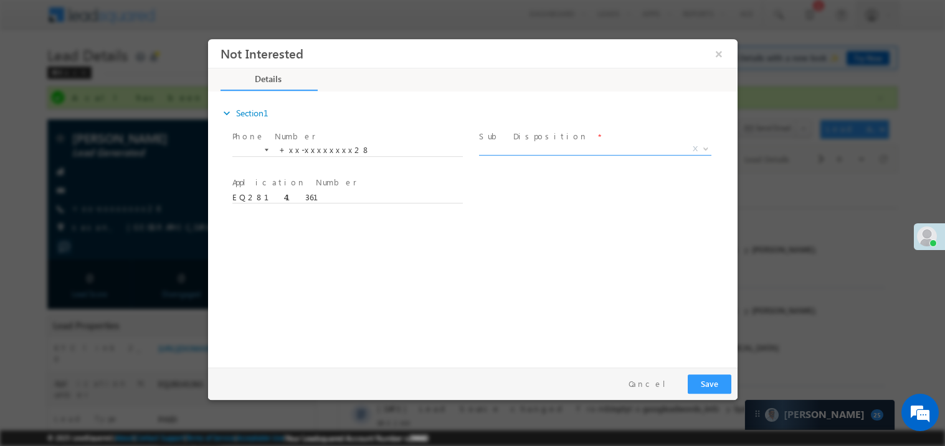
click at [525, 146] on span "X" at bounding box center [594, 149] width 232 height 12
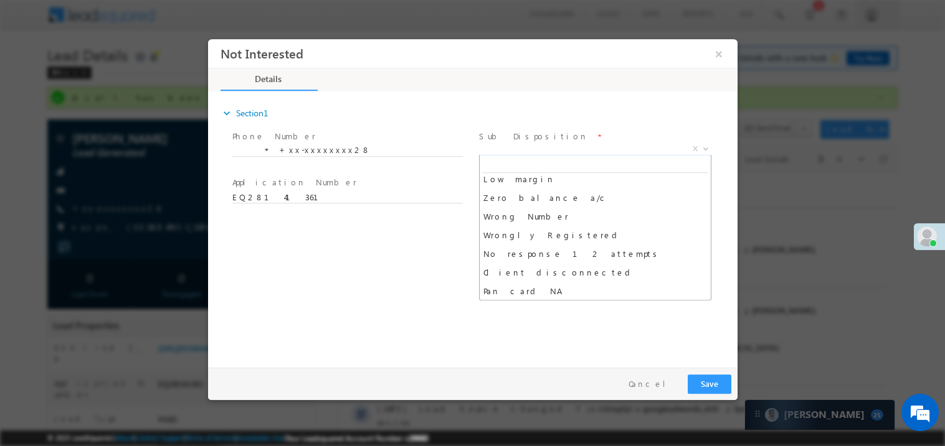
scroll to position [99, 0]
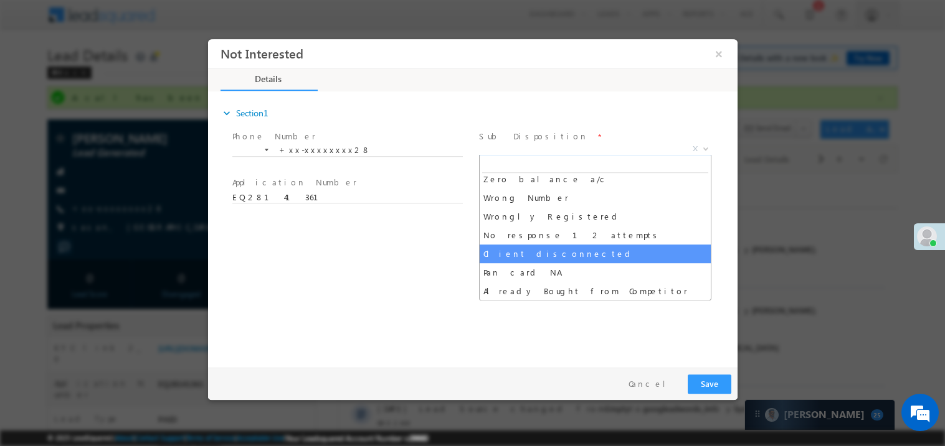
select select "Client disconnected"
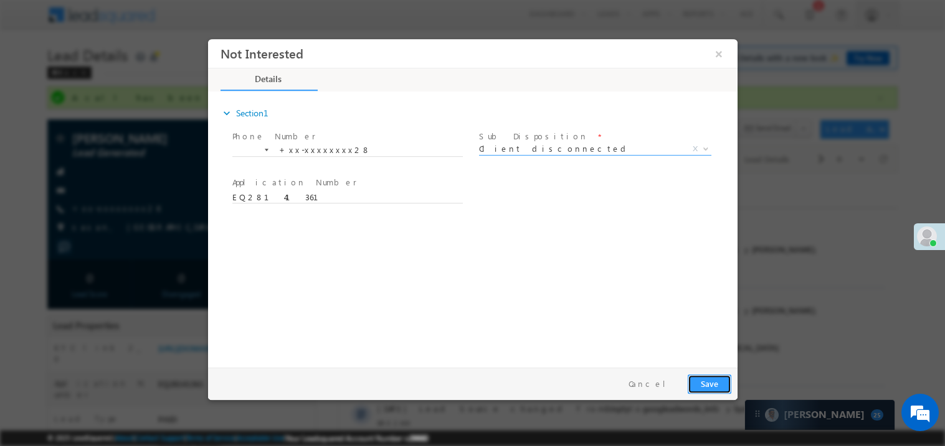
click at [710, 387] on button "Save" at bounding box center [709, 383] width 44 height 19
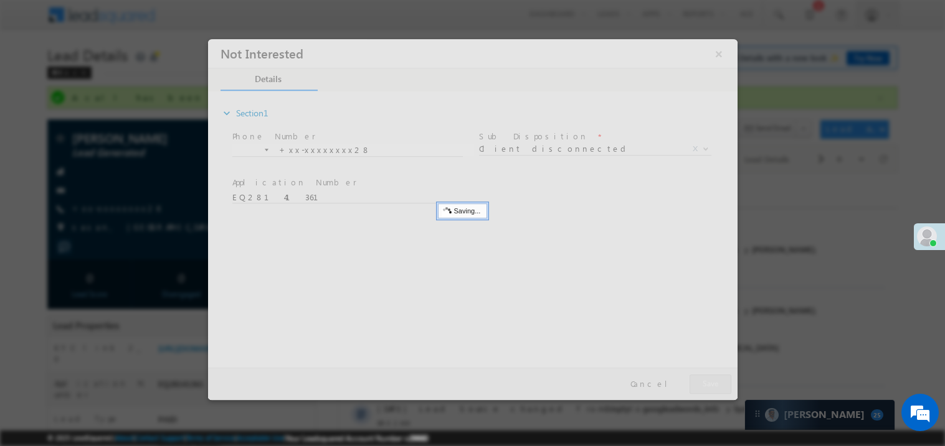
click at [710, 387] on div at bounding box center [471, 219] width 529 height 361
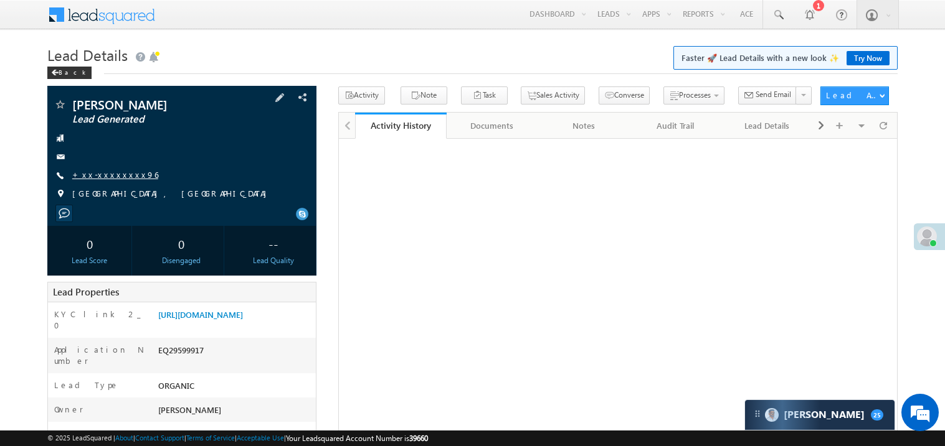
click at [117, 176] on link "+xx-xxxxxxxx96" at bounding box center [115, 174] width 86 height 11
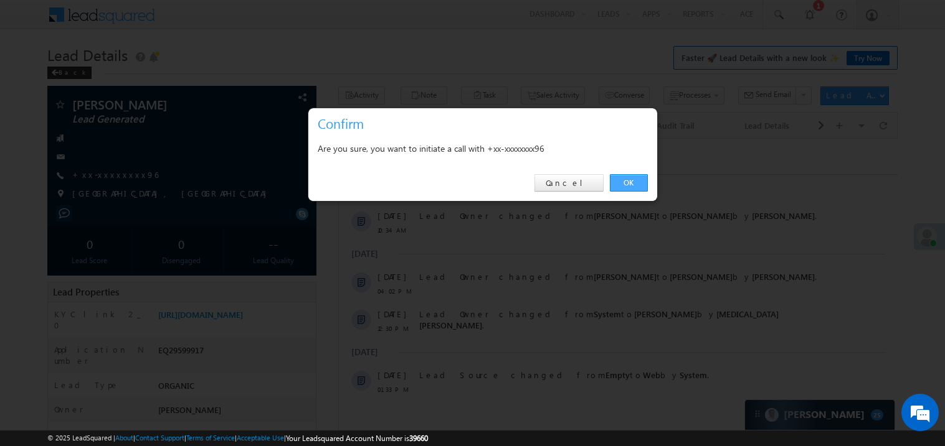
click at [634, 184] on link "OK" at bounding box center [629, 182] width 38 height 17
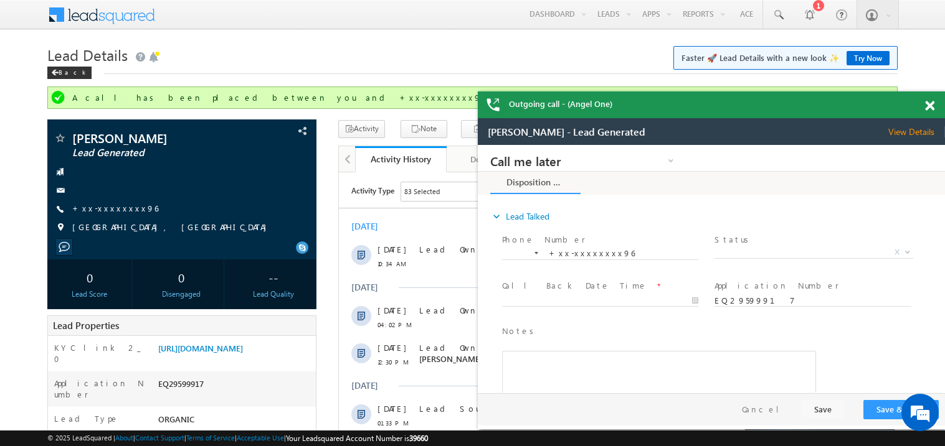
click at [931, 106] on span at bounding box center [929, 106] width 9 height 11
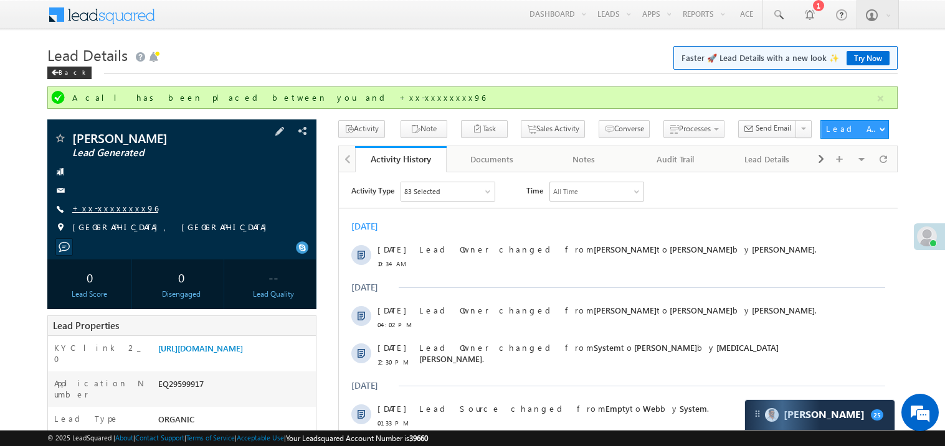
click at [106, 204] on link "+xx-xxxxxxxx96" at bounding box center [115, 208] width 86 height 11
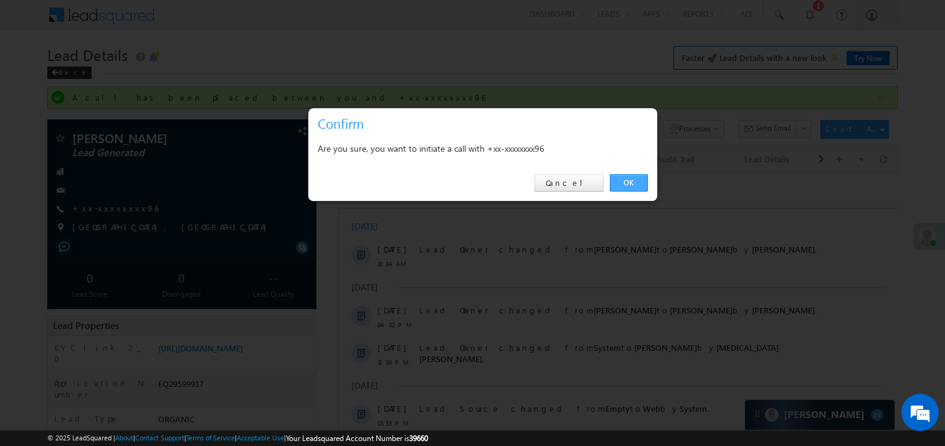
click at [620, 181] on link "OK" at bounding box center [629, 182] width 38 height 17
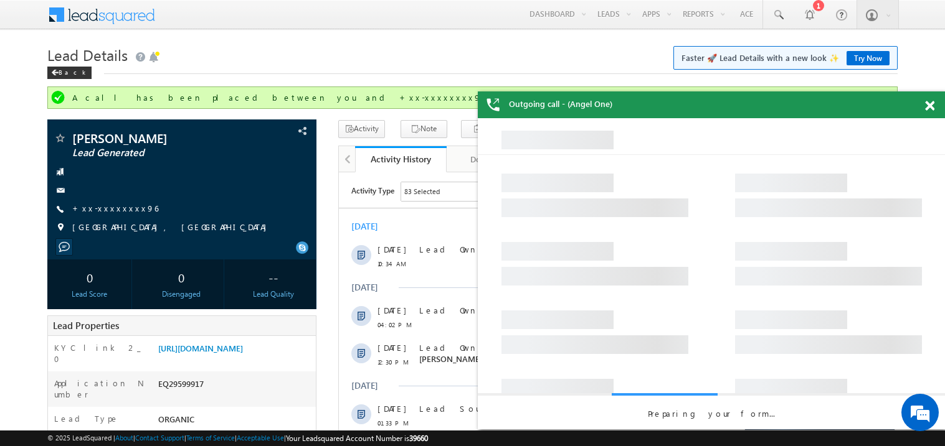
click at [929, 109] on span at bounding box center [929, 106] width 9 height 11
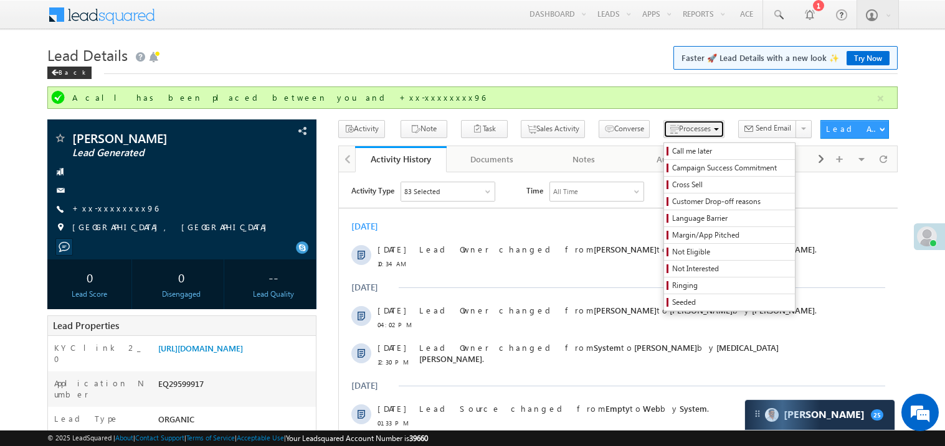
click at [679, 129] on span "Processes" at bounding box center [695, 128] width 32 height 9
click at [679, 270] on span "Not Interested" at bounding box center [731, 268] width 118 height 11
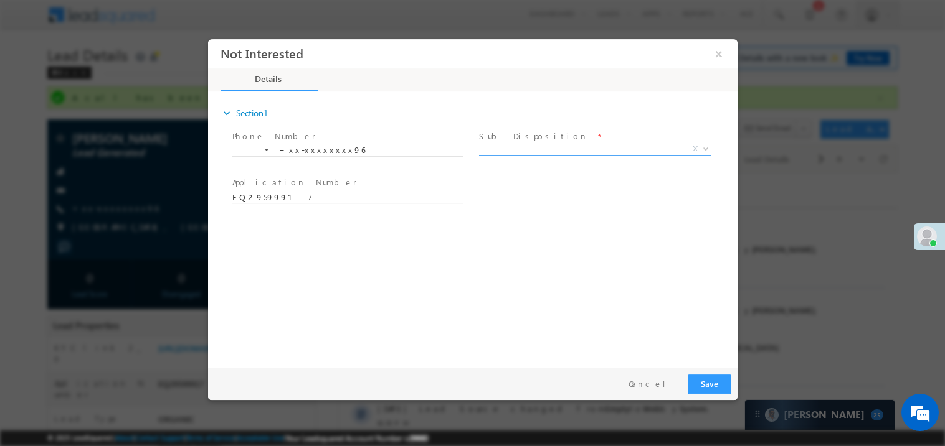
click at [526, 143] on span "X" at bounding box center [594, 149] width 232 height 12
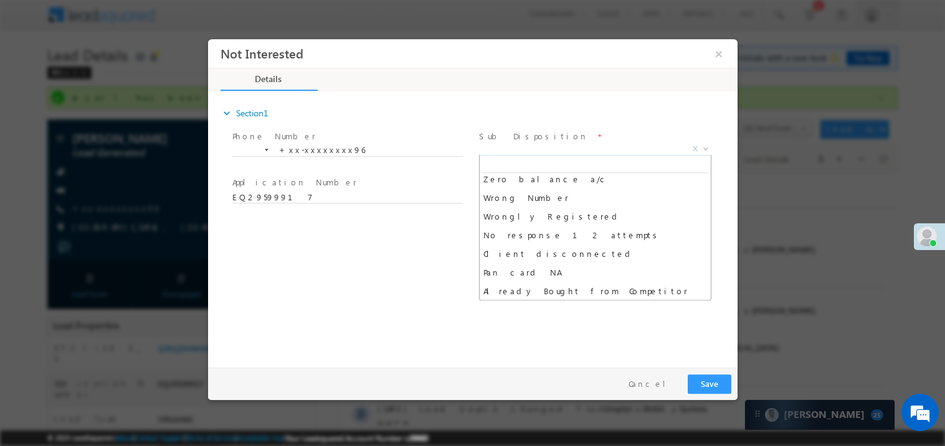
scroll to position [118, 0]
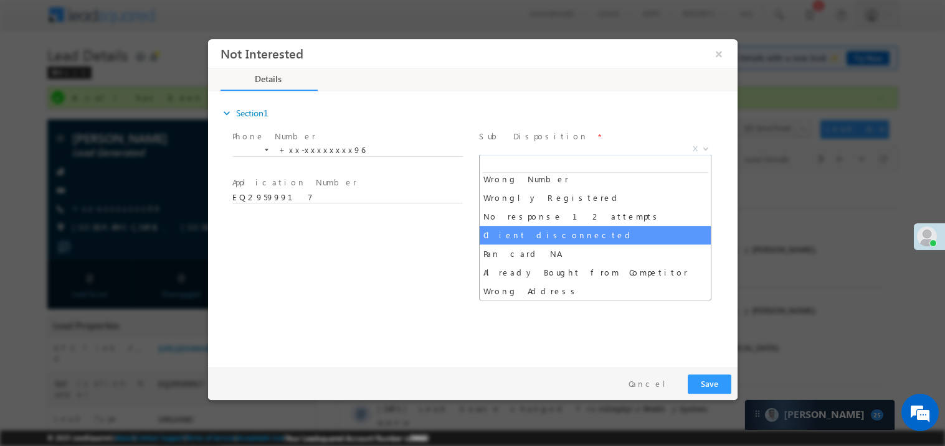
select select "Client disconnected"
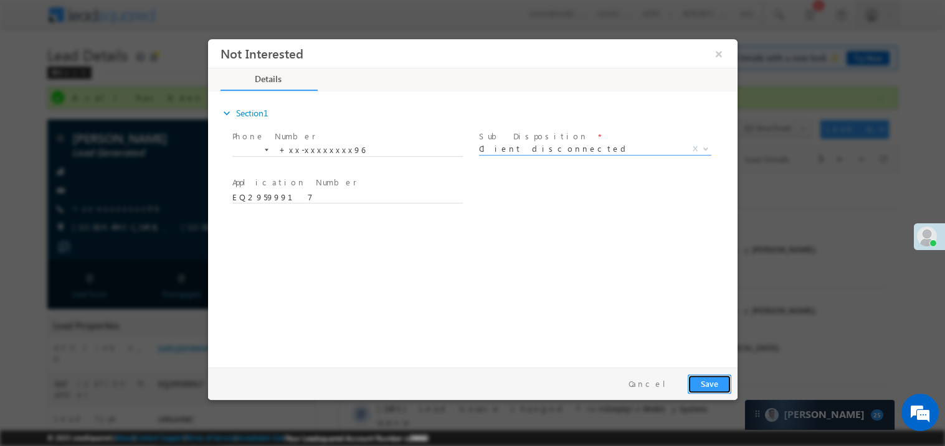
click at [708, 382] on button "Save" at bounding box center [709, 383] width 44 height 19
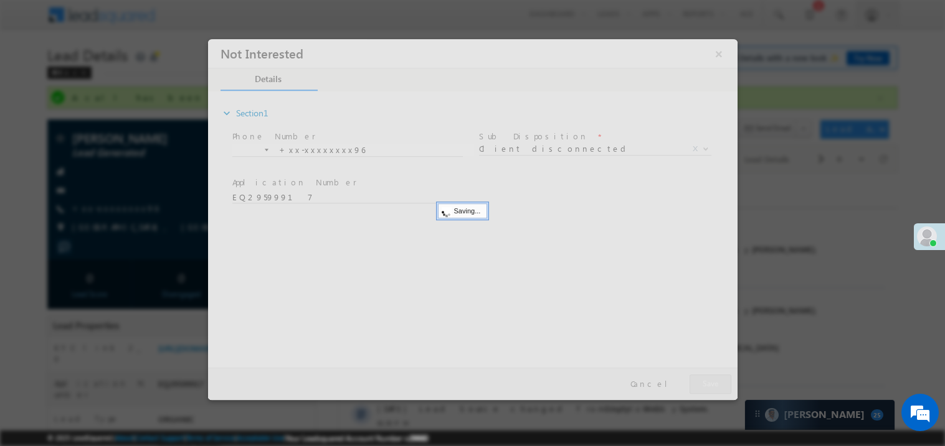
click at [708, 382] on div at bounding box center [471, 219] width 529 height 361
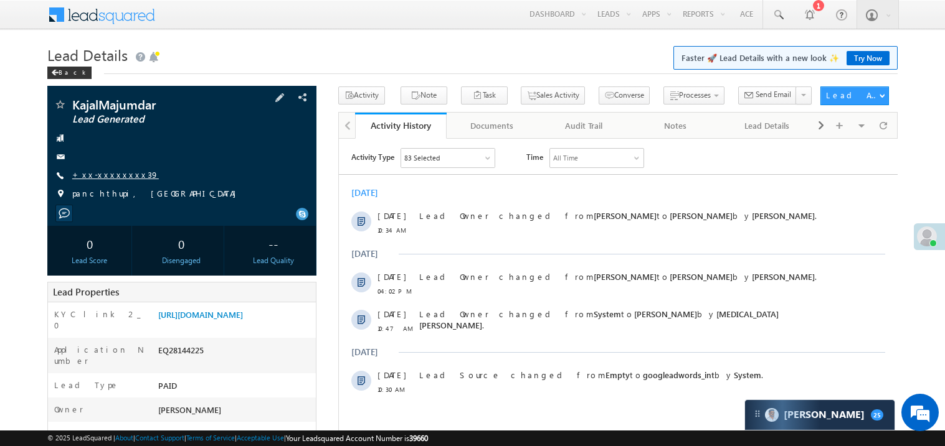
click at [113, 178] on link "+xx-xxxxxxxx39" at bounding box center [115, 174] width 87 height 11
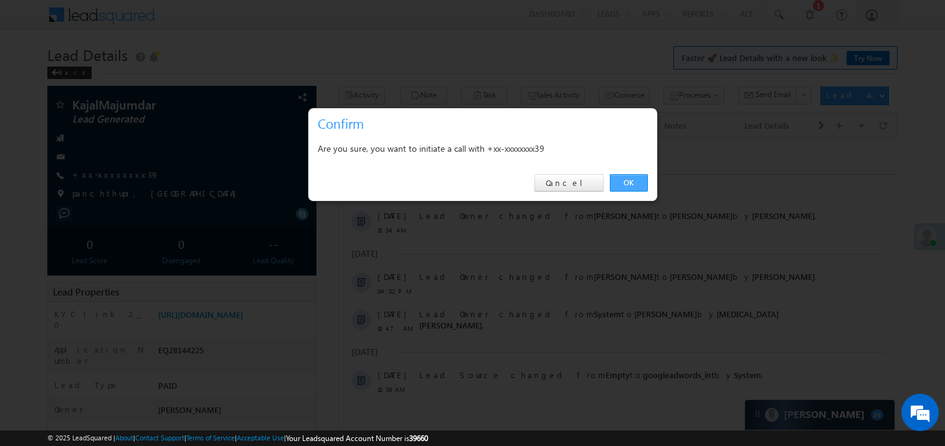
click at [626, 178] on link "OK" at bounding box center [629, 182] width 38 height 17
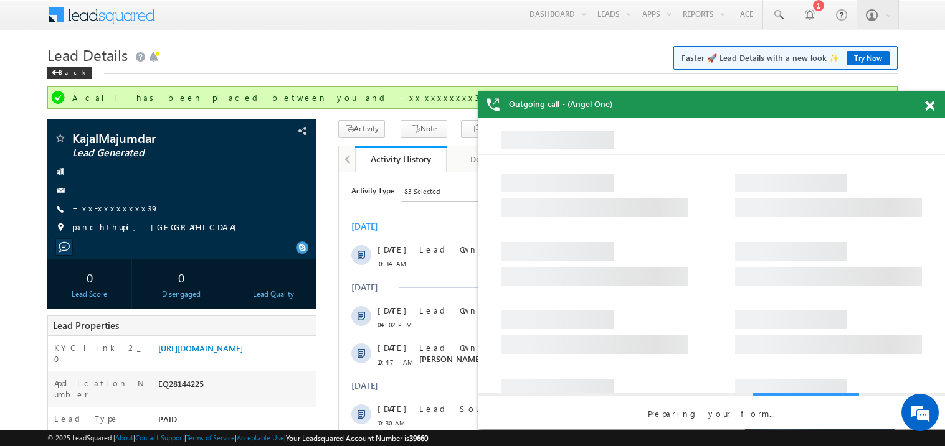
click at [932, 107] on span at bounding box center [929, 106] width 9 height 11
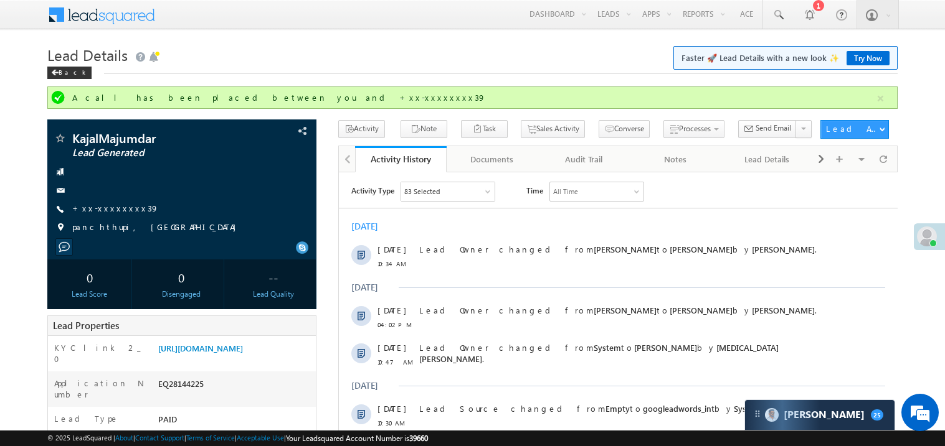
click at [436, 77] on div "Lead Details Faster 🚀 Lead Details with a new look ✨ Try Now Back" at bounding box center [472, 64] width 850 height 45
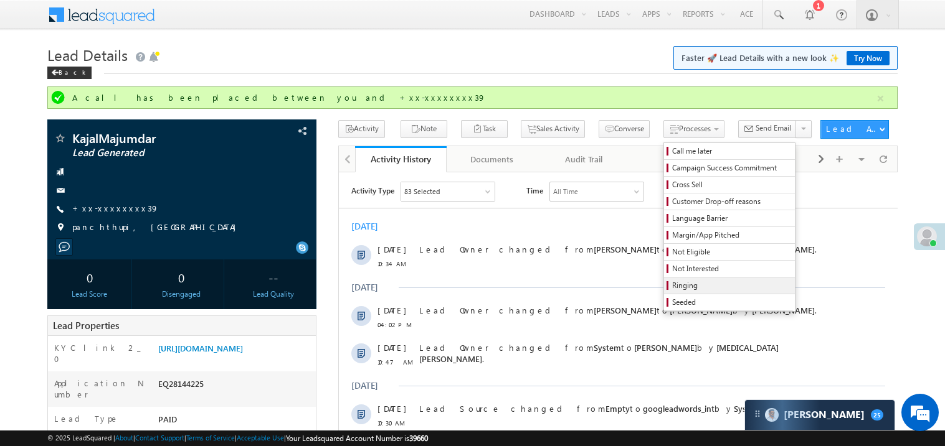
click at [695, 285] on span "Ringing" at bounding box center [731, 285] width 118 height 11
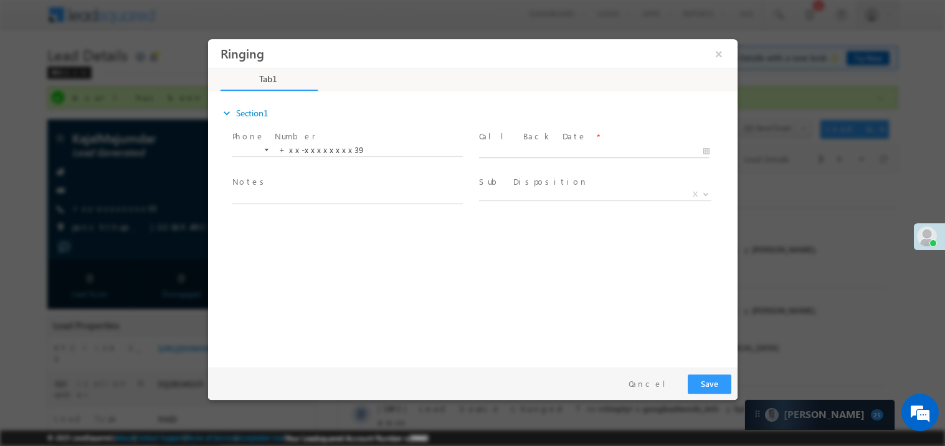
click at [508, 149] on body "Ringing ×" at bounding box center [471, 200] width 529 height 323
type input "10/07/25 12:01 PM"
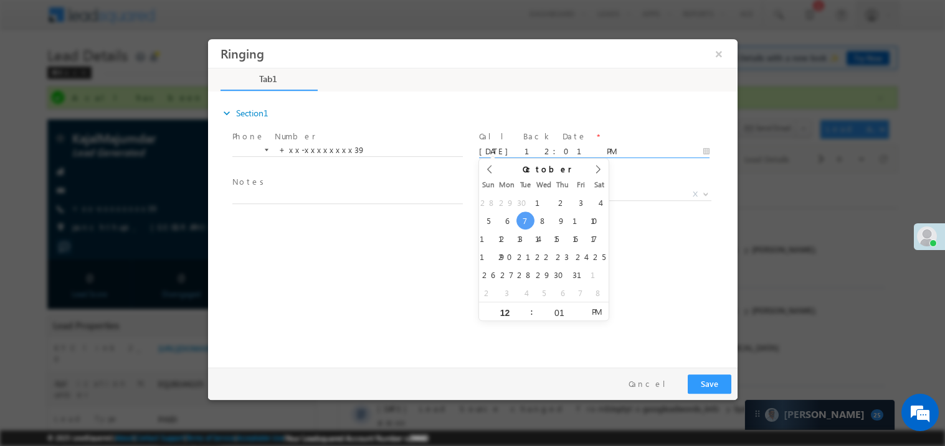
click at [291, 212] on span at bounding box center [347, 210] width 230 height 14
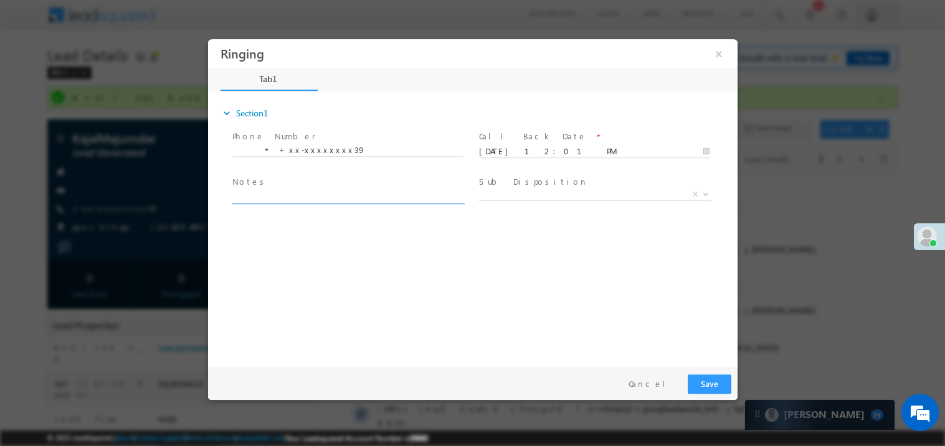
click at [321, 189] on textarea at bounding box center [347, 196] width 230 height 14
type textarea "ring"
click at [721, 54] on button "×" at bounding box center [717, 53] width 21 height 23
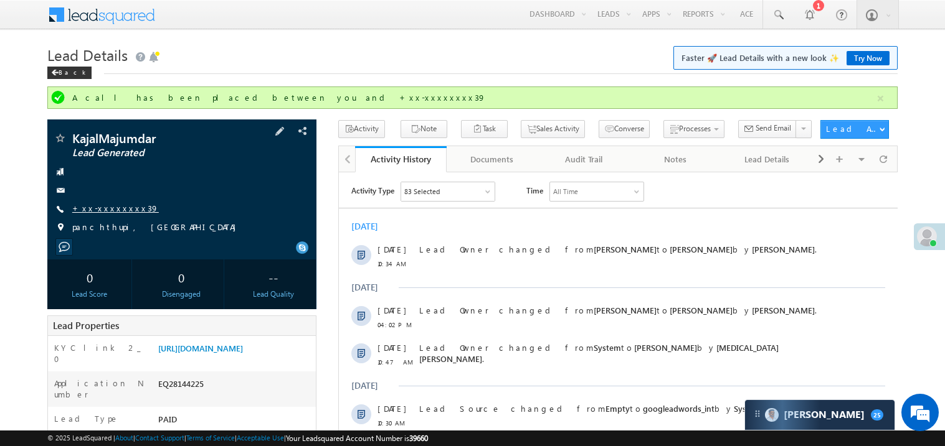
click at [98, 209] on link "+xx-xxxxxxxx39" at bounding box center [115, 208] width 87 height 11
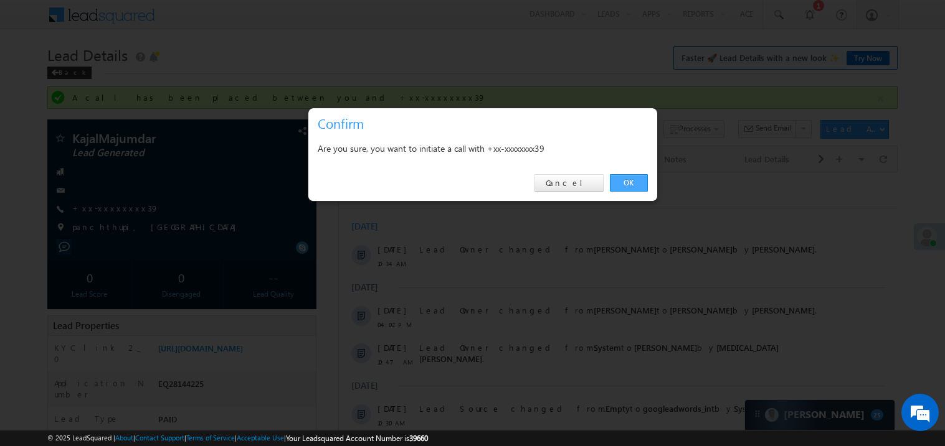
click at [638, 182] on link "OK" at bounding box center [629, 182] width 38 height 17
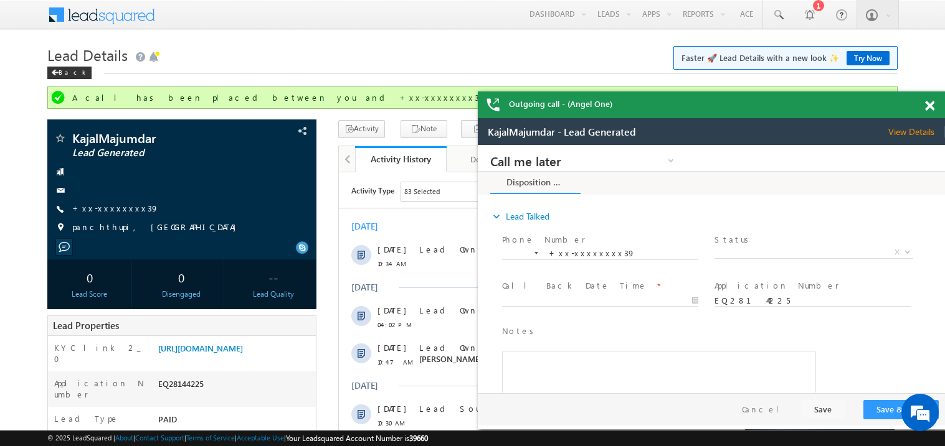
click at [930, 105] on span at bounding box center [929, 106] width 9 height 11
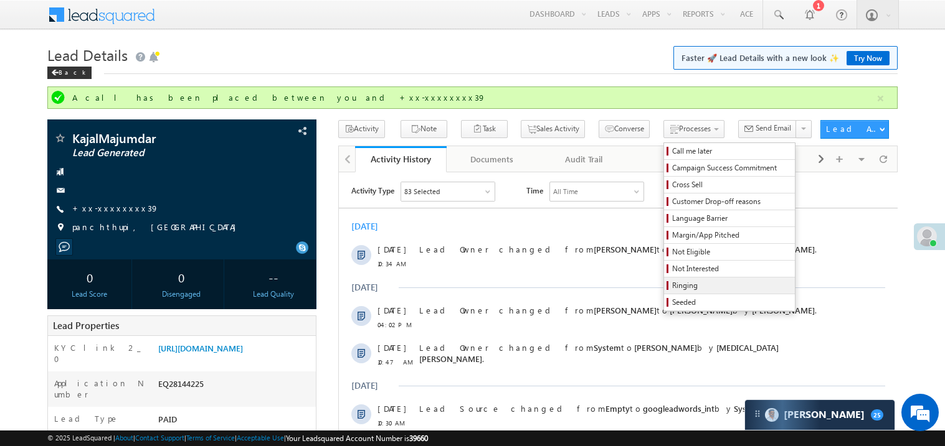
click at [672, 285] on span "Ringing" at bounding box center [731, 285] width 118 height 11
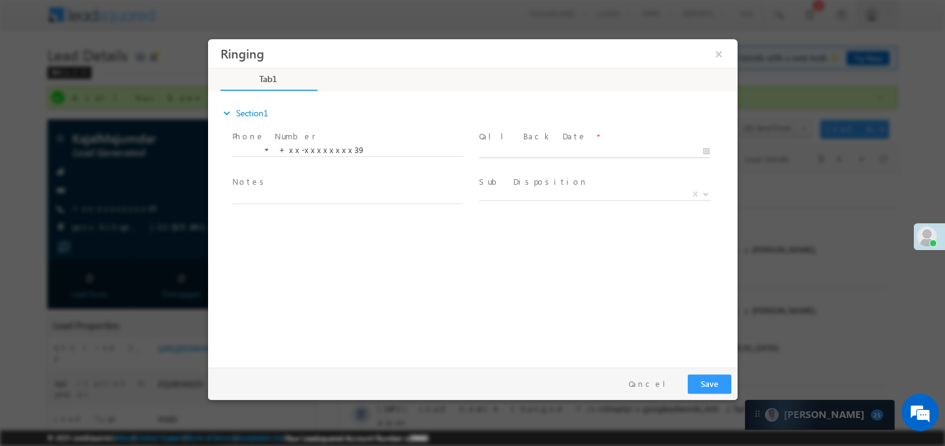
click at [516, 153] on body "Ringing ×" at bounding box center [471, 200] width 529 height 323
type input "10/07/25 12:02 PM"
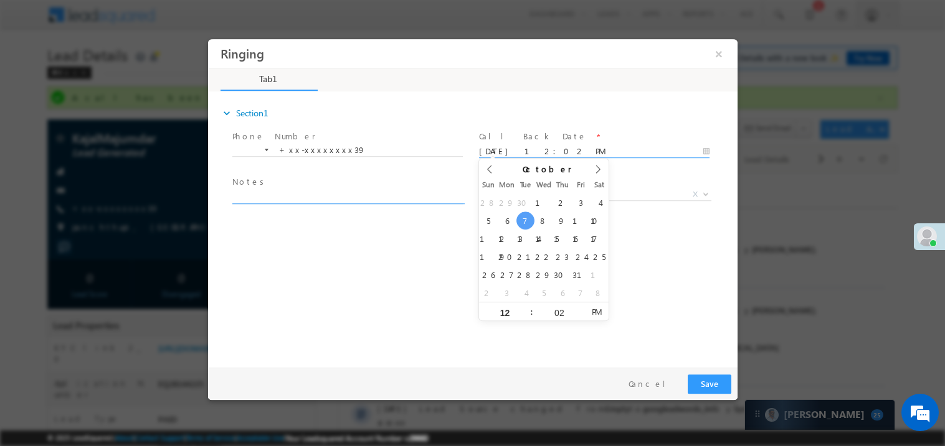
click at [278, 192] on textarea at bounding box center [347, 196] width 230 height 14
type textarea "ring"
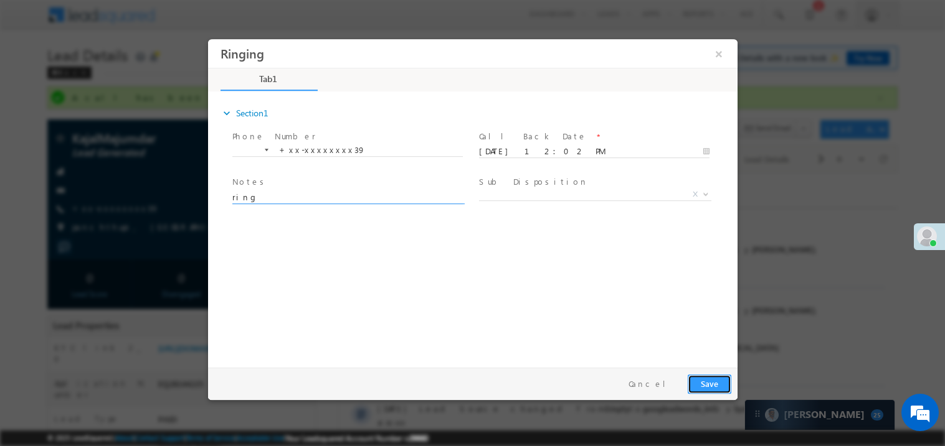
click at [725, 392] on button "Save" at bounding box center [709, 383] width 44 height 19
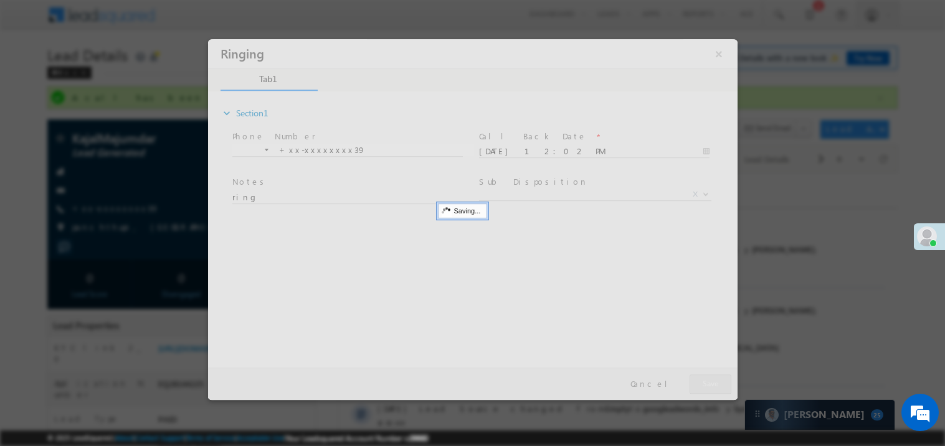
click at [725, 392] on div at bounding box center [471, 219] width 529 height 361
click at [719, 387] on div at bounding box center [471, 219] width 529 height 361
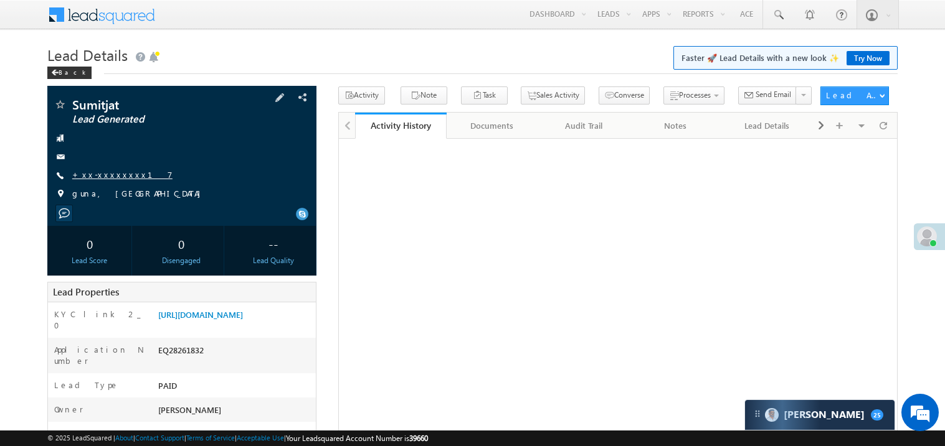
click at [115, 177] on link "+xx-xxxxxxxx17" at bounding box center [122, 174] width 100 height 11
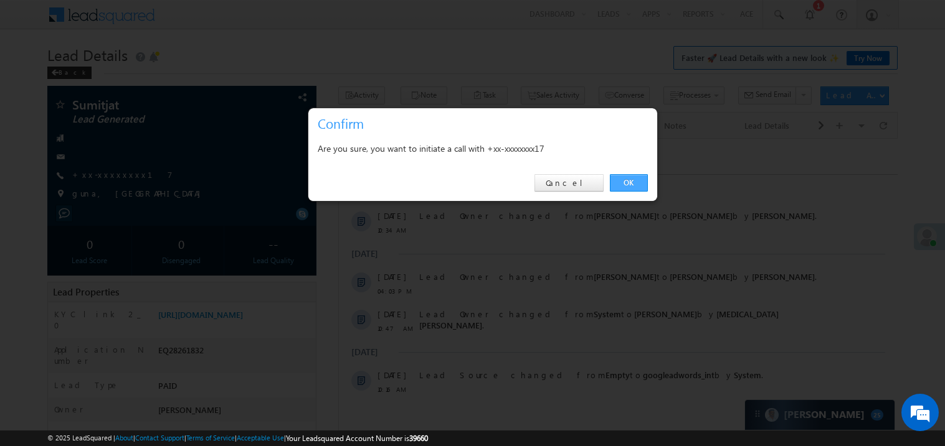
click at [627, 179] on link "OK" at bounding box center [629, 182] width 38 height 17
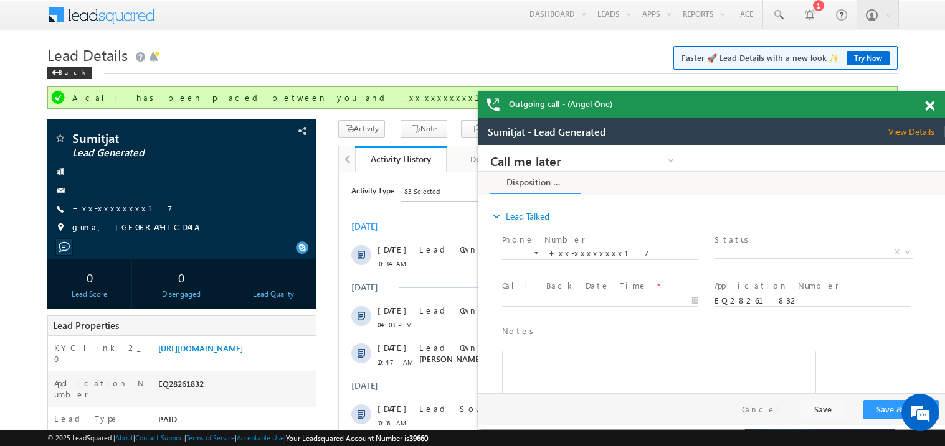
click at [930, 104] on span at bounding box center [929, 106] width 9 height 11
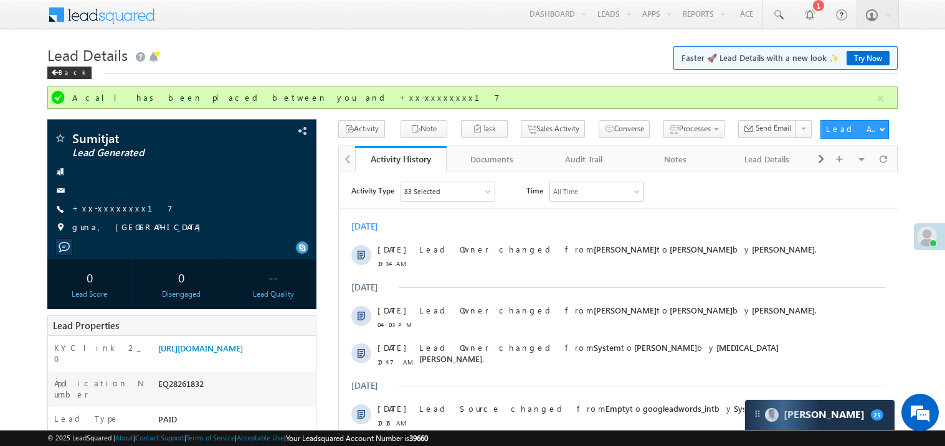
click at [347, 59] on h1 "Lead Details Faster 🚀 Lead Details with a new look ✨ Try Now" at bounding box center [472, 54] width 850 height 24
click at [499, 209] on div "Activity Type 83 Selected Select All Sales Activities 1 Sales Activity Email Ac…" at bounding box center [617, 307] width 559 height 253
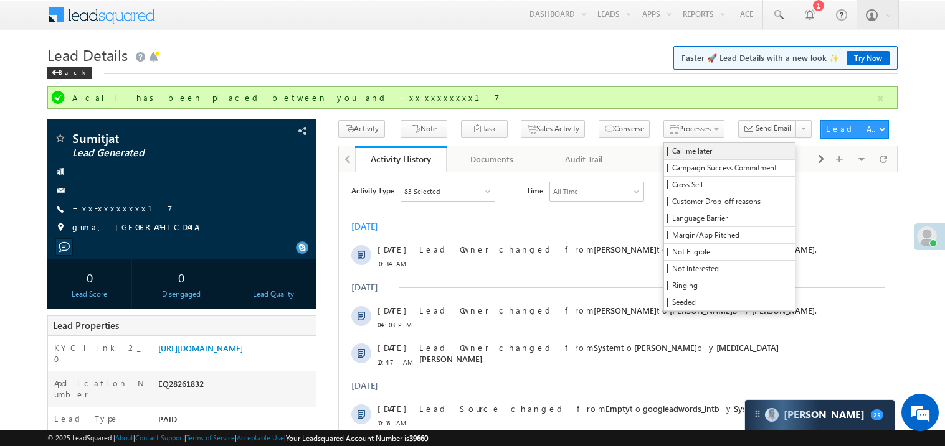
click at [702, 151] on span "Call me later" at bounding box center [731, 151] width 118 height 11
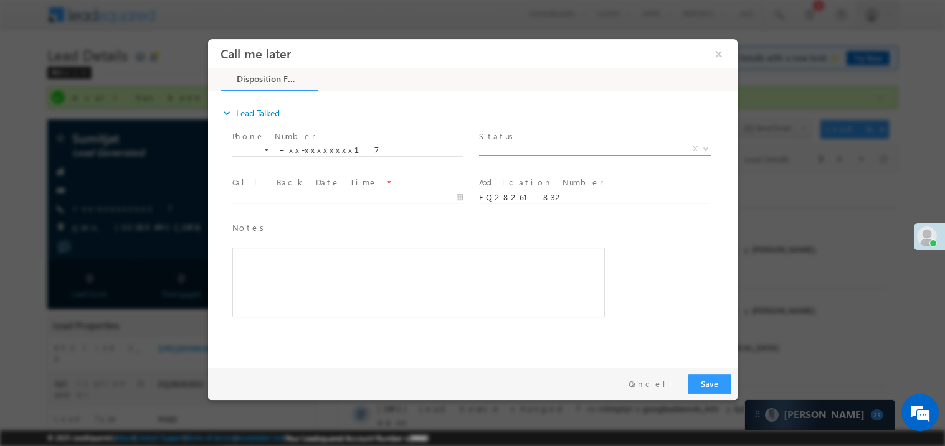
click at [548, 148] on span "X" at bounding box center [594, 149] width 232 height 12
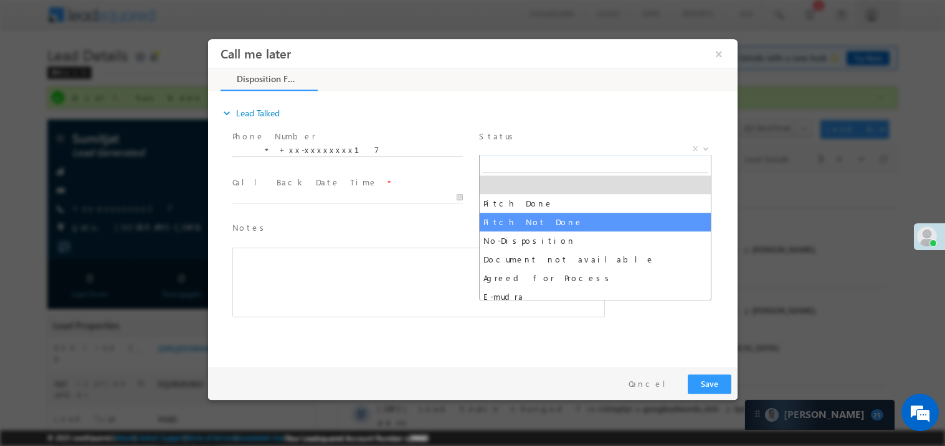
select select "Pitch Not Done"
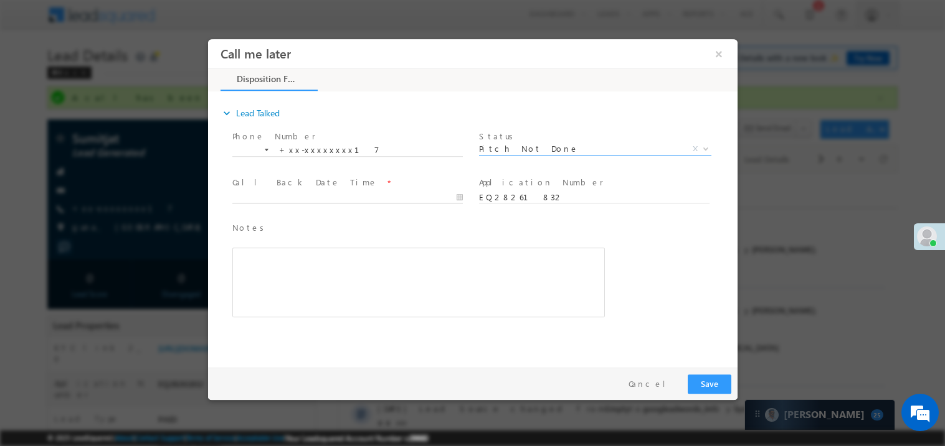
click at [329, 196] on body "Call me later ×" at bounding box center [471, 200] width 529 height 323
type input "[DATE] 12:03 PM"
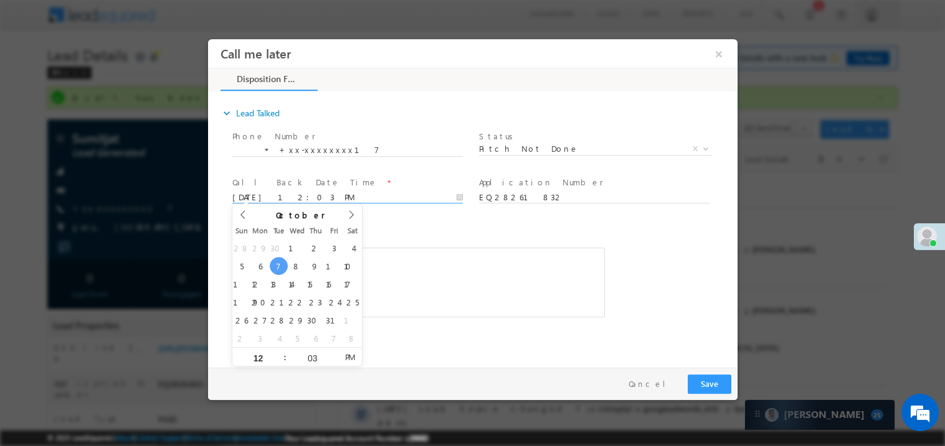
click at [441, 250] on div "Rich Text Editor, 40788eee-0fb2-11ec-a811-0adc8a9d82c2__tab1__section1__Notes__…" at bounding box center [418, 282] width 372 height 70
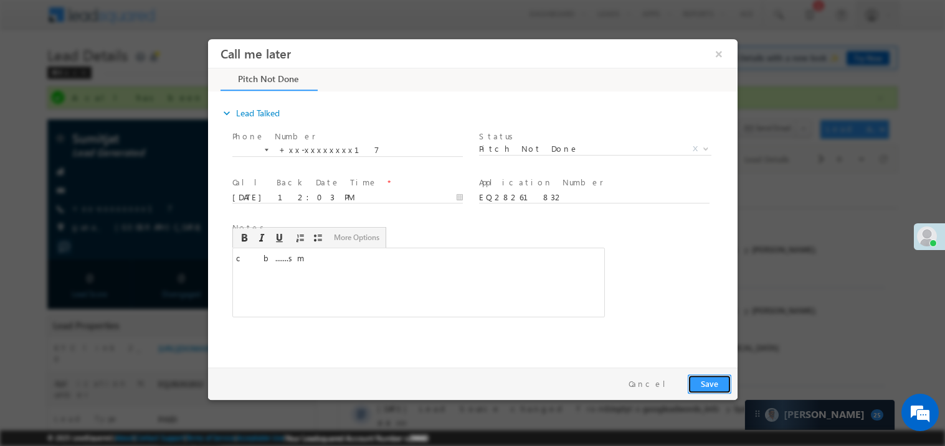
click at [712, 381] on button "Save" at bounding box center [709, 383] width 44 height 19
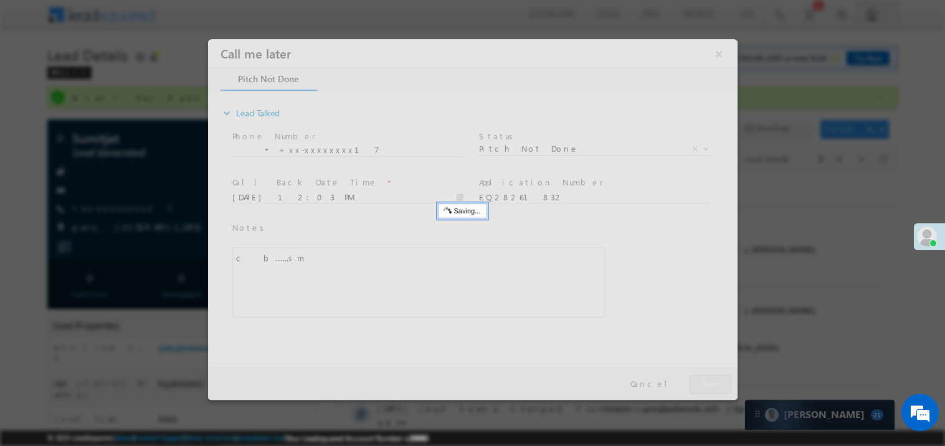
click at [712, 381] on div at bounding box center [471, 219] width 529 height 361
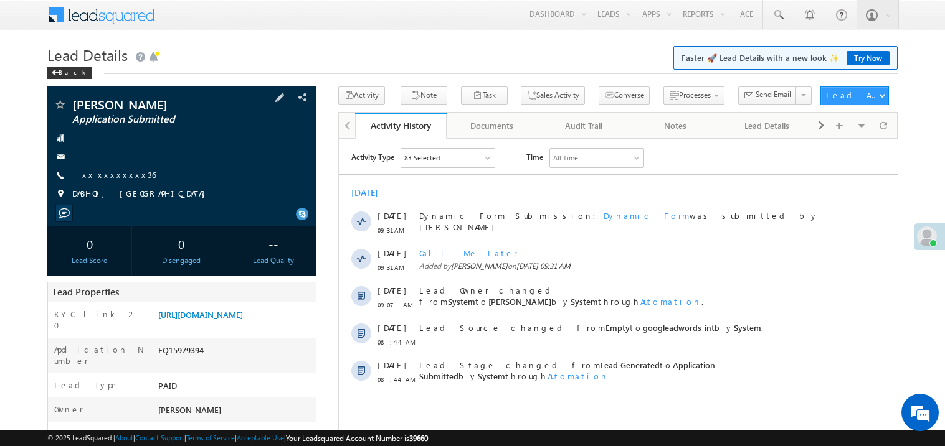
click at [103, 172] on link "+xx-xxxxxxxx36" at bounding box center [113, 174] width 83 height 11
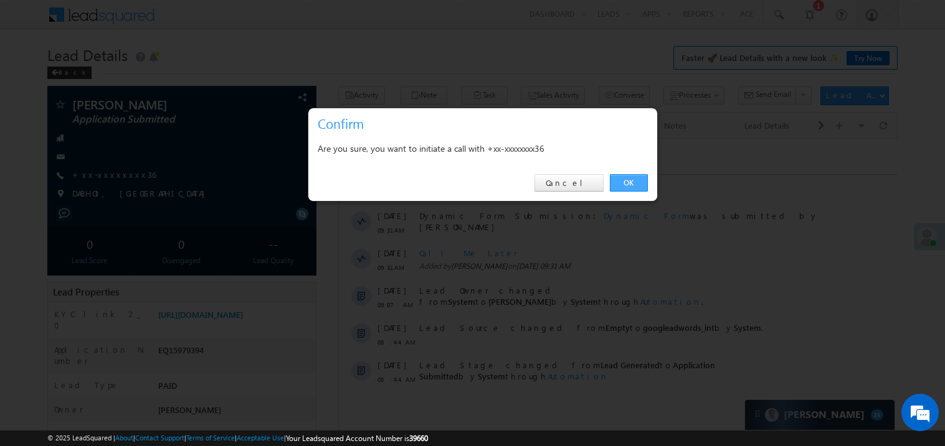
click at [635, 180] on link "OK" at bounding box center [629, 182] width 38 height 17
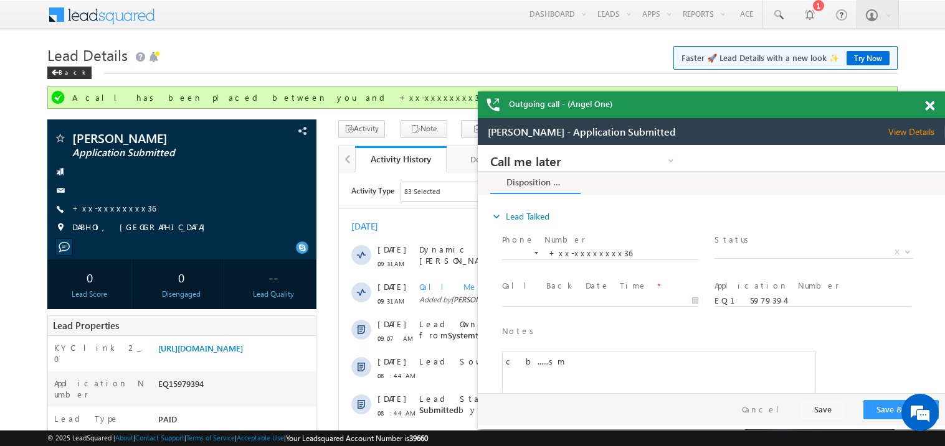
click at [929, 107] on span at bounding box center [929, 106] width 9 height 11
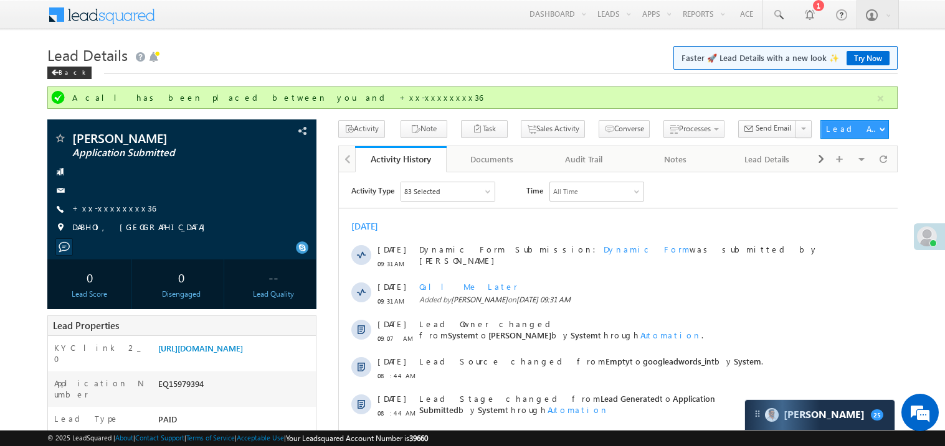
click at [111, 207] on link "+xx-xxxxxxxx36" at bounding box center [113, 208] width 83 height 11
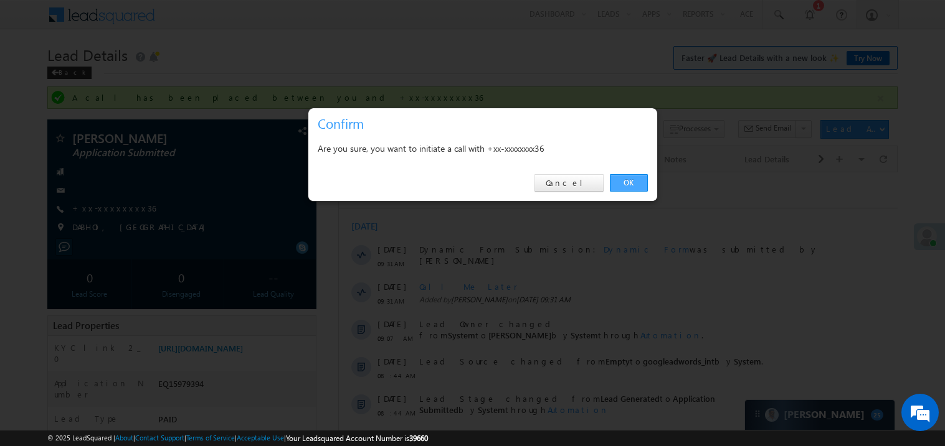
click at [633, 179] on link "OK" at bounding box center [629, 182] width 38 height 17
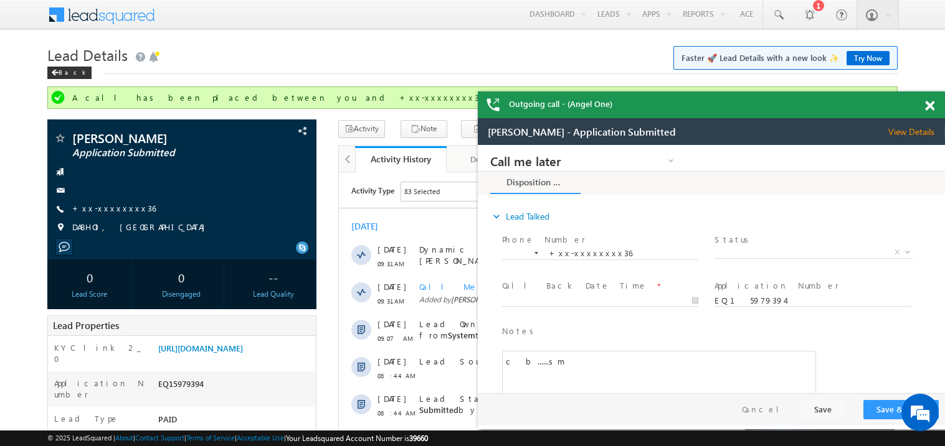
click at [929, 96] on div at bounding box center [936, 104] width 17 height 24
click at [928, 106] on span at bounding box center [929, 106] width 9 height 11
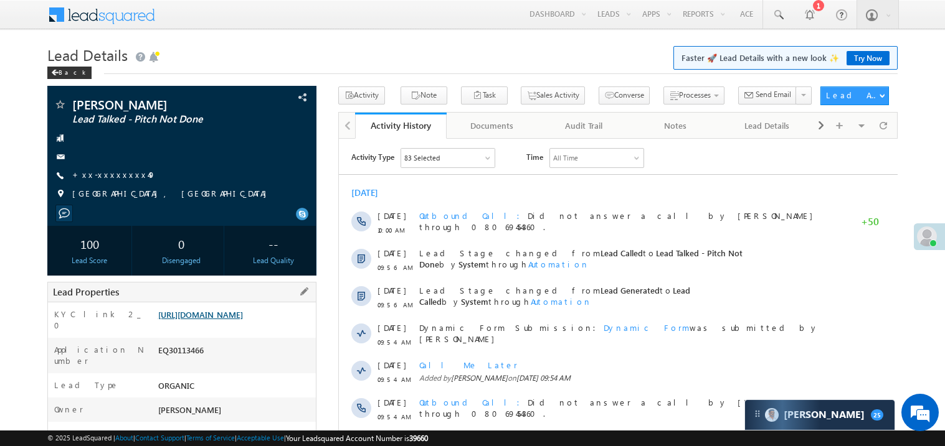
click at [243, 320] on link "[URL][DOMAIN_NAME]" at bounding box center [200, 314] width 85 height 11
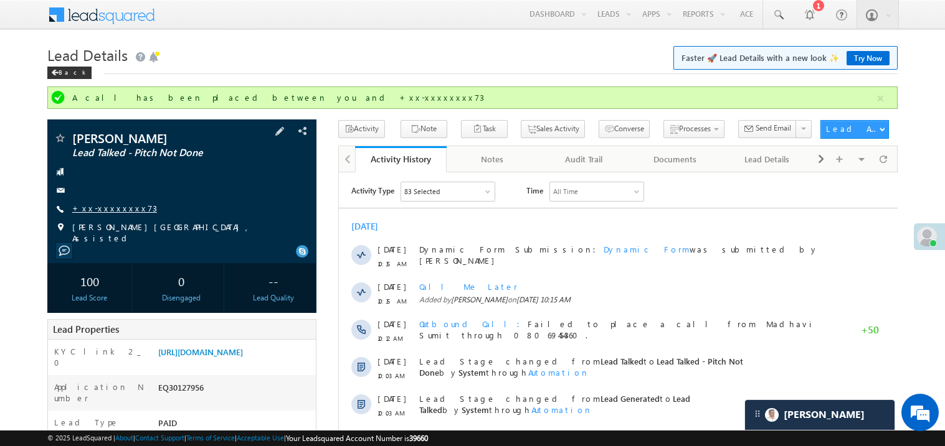
click at [105, 208] on link "+xx-xxxxxxxx73" at bounding box center [114, 208] width 85 height 11
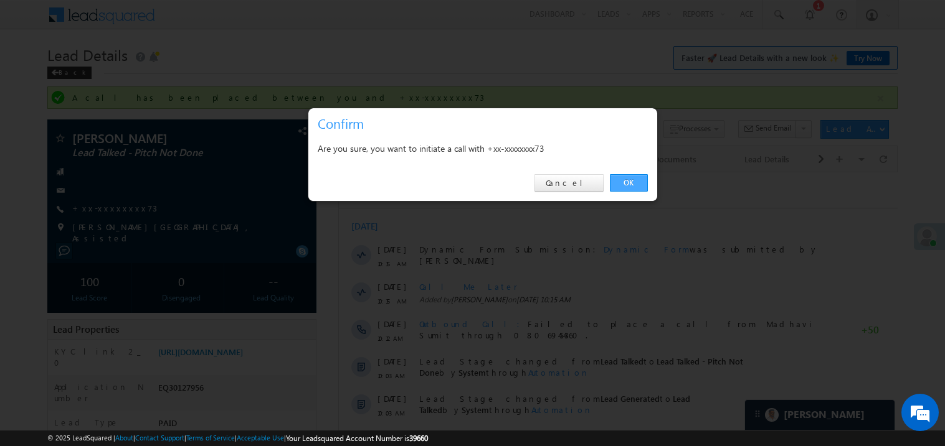
click at [634, 184] on link "OK" at bounding box center [629, 182] width 38 height 17
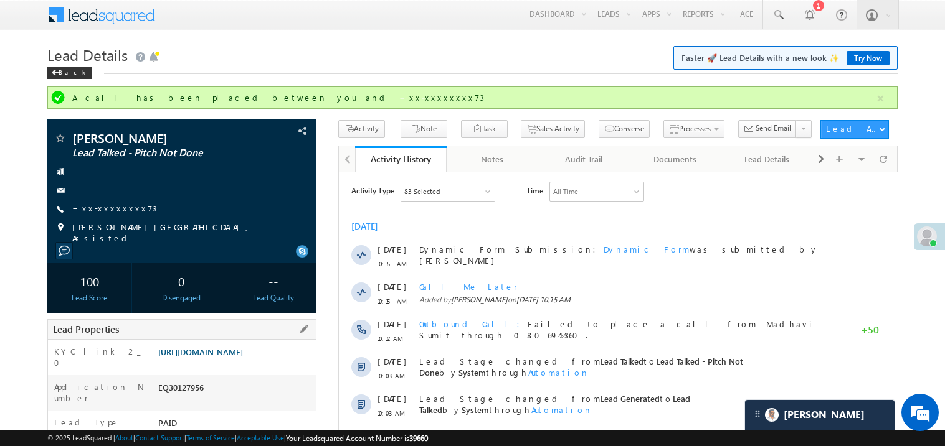
click at [243, 352] on link "https://angelbroking1-pk3em7sa.customui-test.leadsquared.com?leadId=7f21df48-df…" at bounding box center [200, 352] width 85 height 11
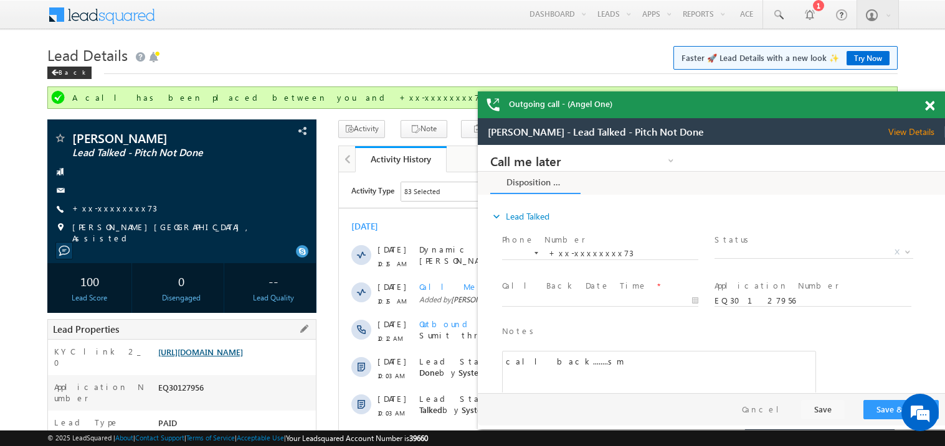
click at [225, 357] on link "https://angelbroking1-pk3em7sa.customui-test.leadsquared.com?leadId=7f21df48-df…" at bounding box center [200, 352] width 85 height 11
click at [933, 106] on span at bounding box center [929, 106] width 9 height 11
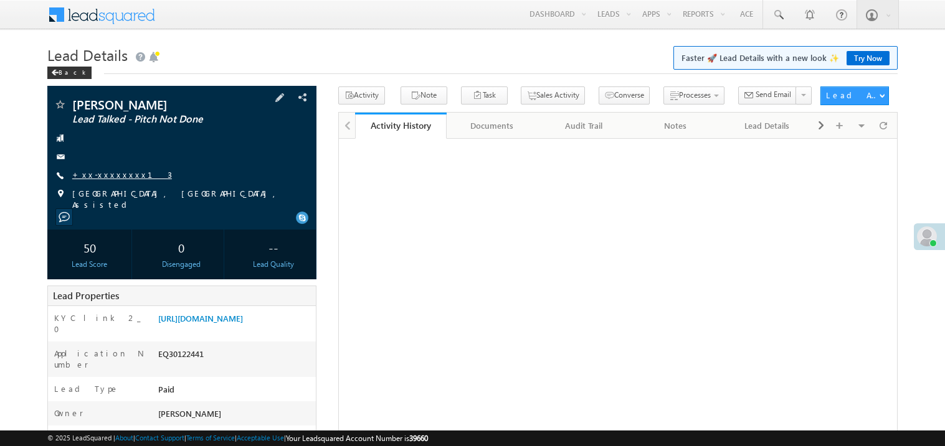
click at [116, 176] on link "+xx-xxxxxxxx13" at bounding box center [122, 174] width 100 height 11
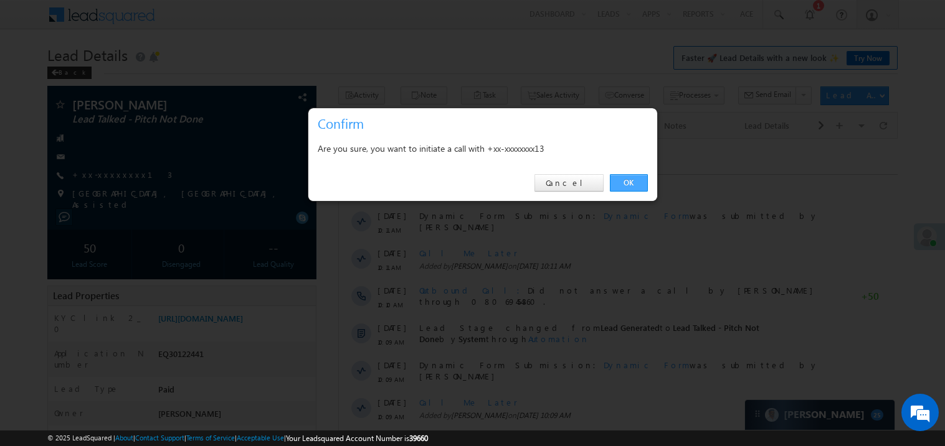
click at [636, 183] on link "OK" at bounding box center [629, 182] width 38 height 17
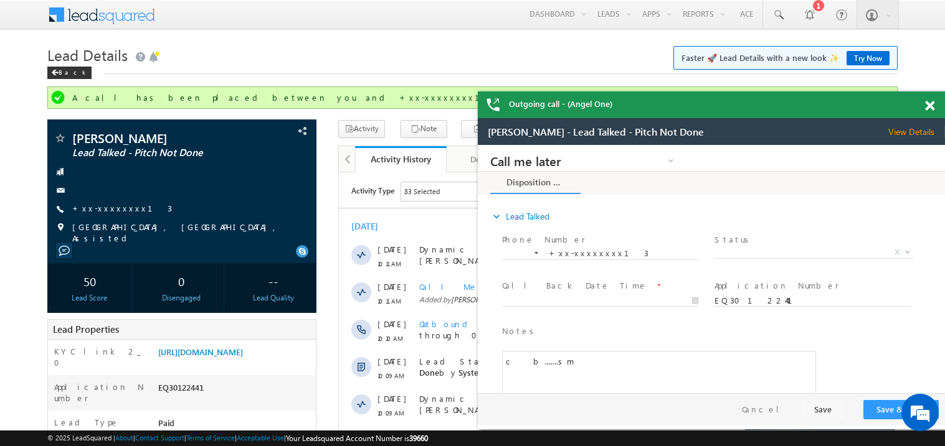
click at [933, 101] on span at bounding box center [929, 106] width 9 height 11
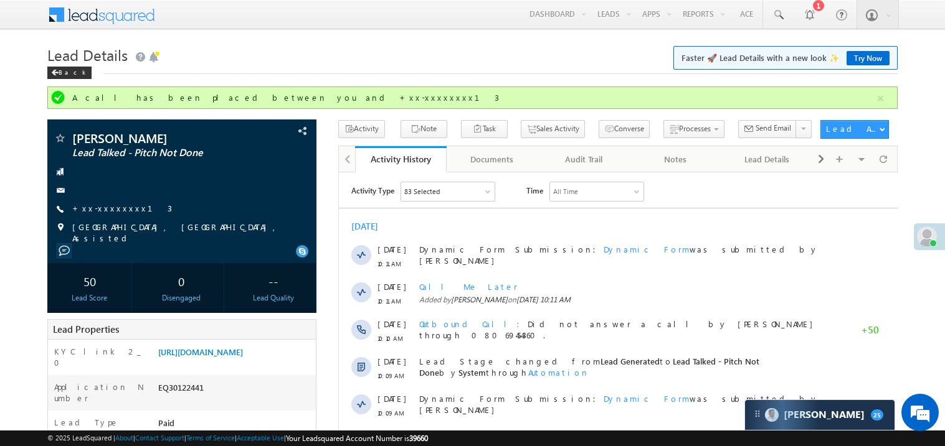
click at [449, 63] on h1 "Lead Details Faster 🚀 Lead Details with a new look ✨ Try Now" at bounding box center [472, 54] width 850 height 24
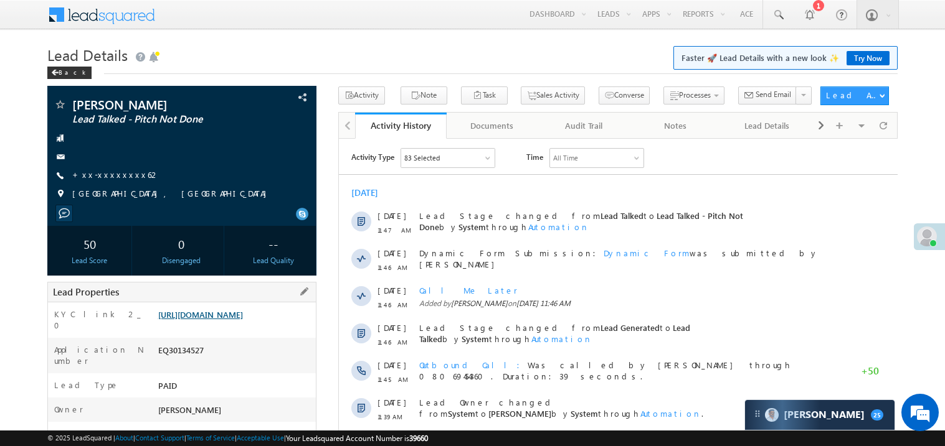
click at [243, 320] on link "https://angelbroking1-pk3em7sa.customui-test.leadsquared.com?leadId=243ae472-d6…" at bounding box center [200, 314] width 85 height 11
click at [116, 173] on link "+xx-xxxxxxxx62" at bounding box center [116, 174] width 88 height 11
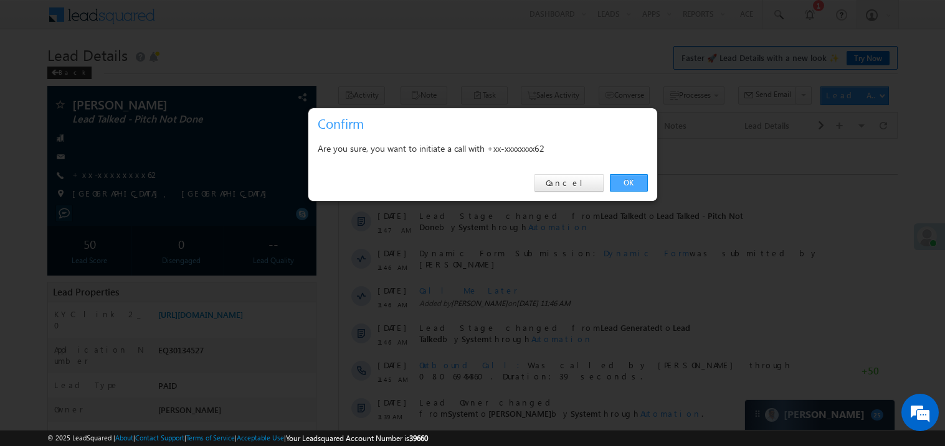
click at [624, 180] on link "OK" at bounding box center [629, 182] width 38 height 17
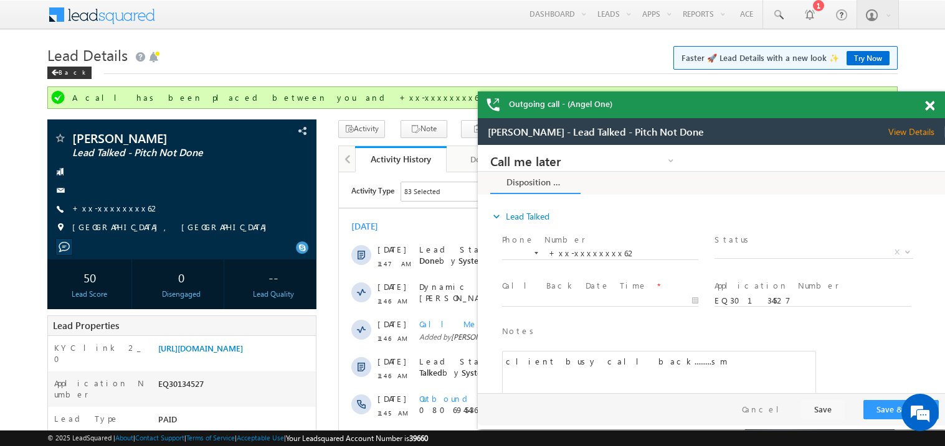
click at [933, 103] on span at bounding box center [929, 106] width 9 height 11
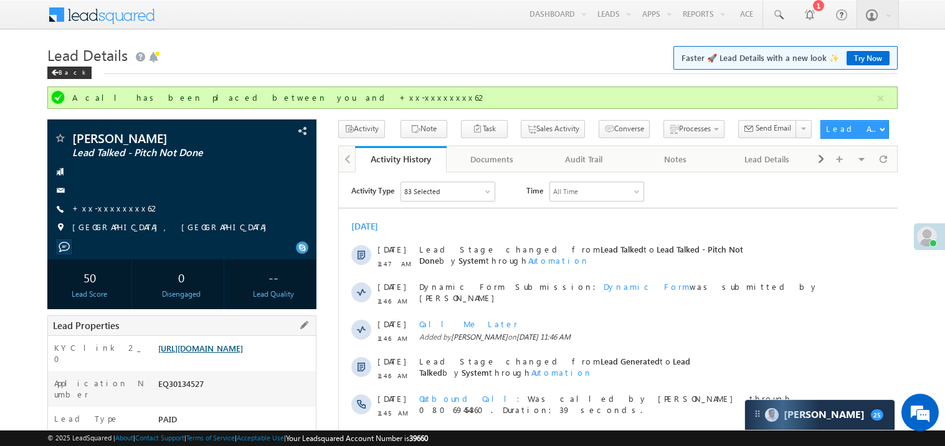
click at [243, 354] on link "https://angelbroking1-pk3em7sa.customui-test.leadsquared.com?leadId=243ae472-d6…" at bounding box center [200, 348] width 85 height 11
click at [870, 55] on link "Try Now" at bounding box center [867, 58] width 43 height 14
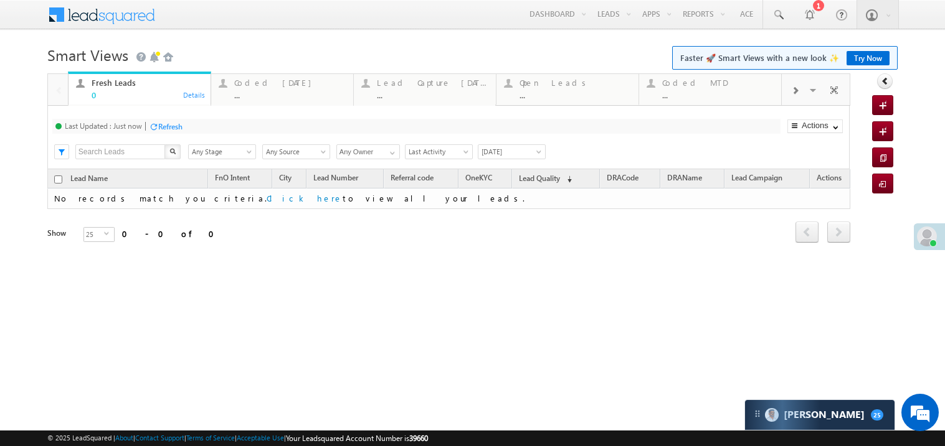
click at [867, 54] on link "Try Now" at bounding box center [867, 58] width 43 height 14
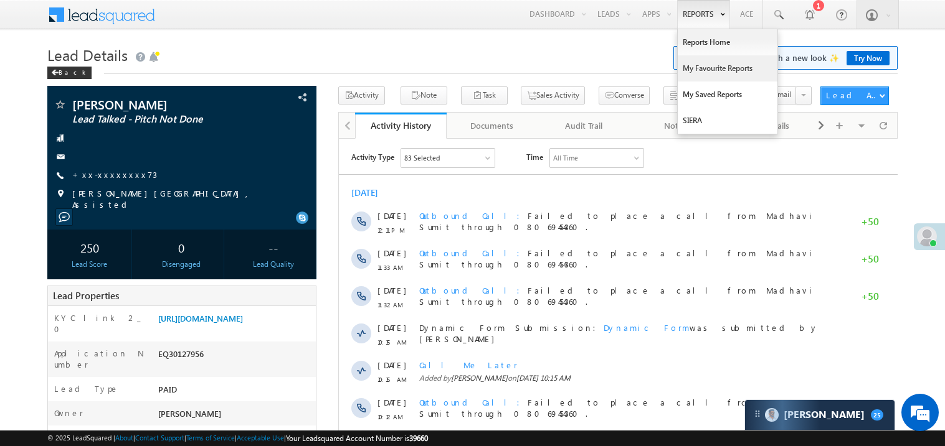
click at [699, 67] on link "My Favourite Reports" at bounding box center [727, 68] width 100 height 26
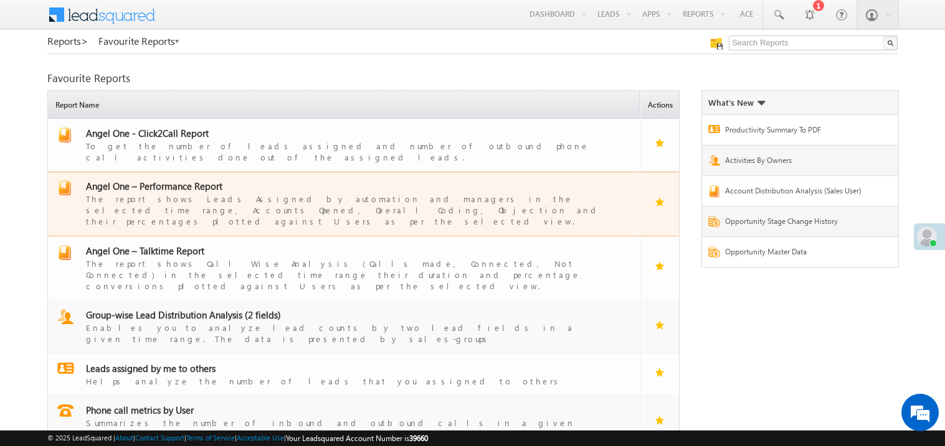
click at [159, 180] on span "Angel One – Performance Report" at bounding box center [154, 186] width 136 height 12
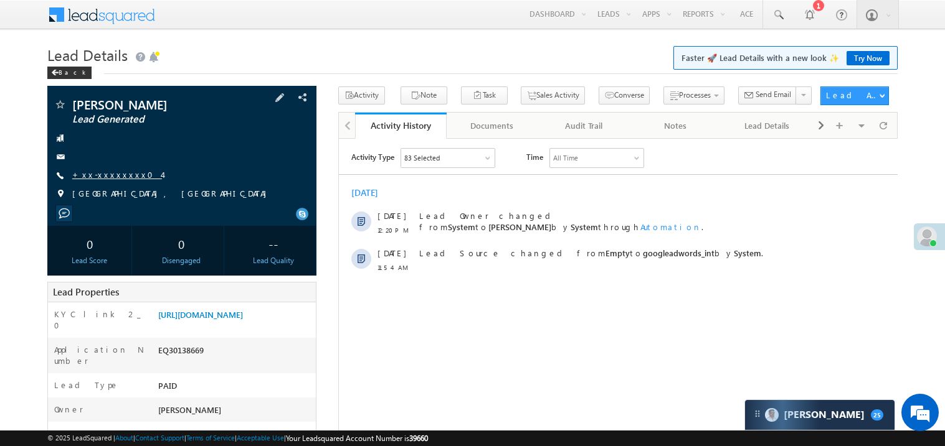
click at [110, 175] on link "+xx-xxxxxxxx04" at bounding box center [117, 174] width 90 height 11
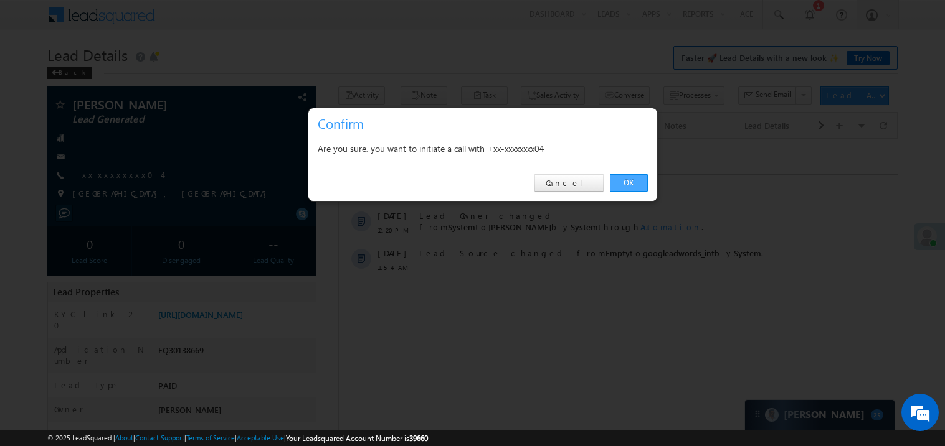
click at [627, 184] on link "OK" at bounding box center [629, 182] width 38 height 17
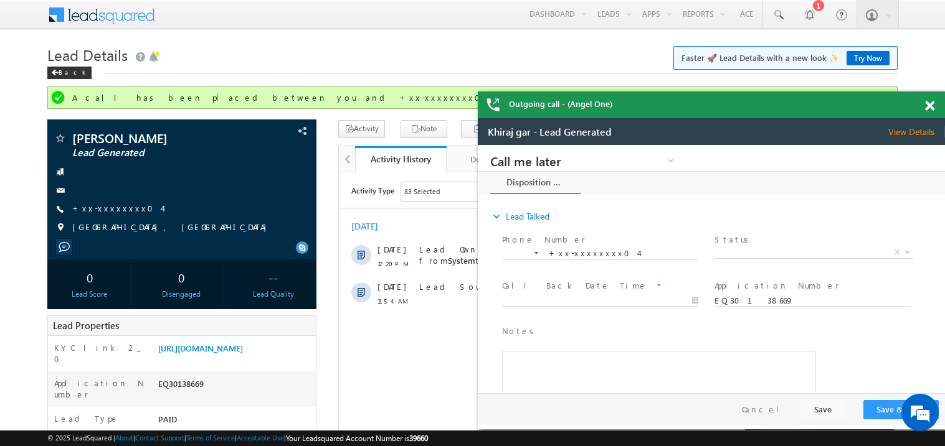
click at [929, 105] on span at bounding box center [929, 106] width 9 height 11
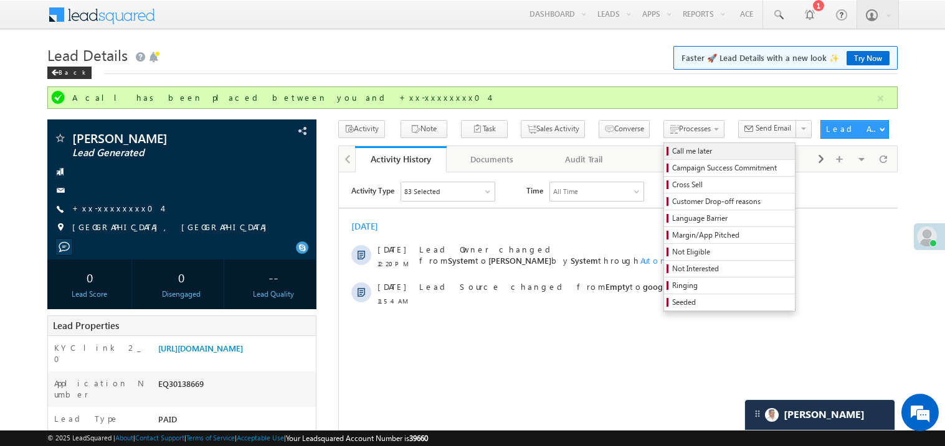
click at [672, 151] on span "Call me later" at bounding box center [731, 151] width 118 height 11
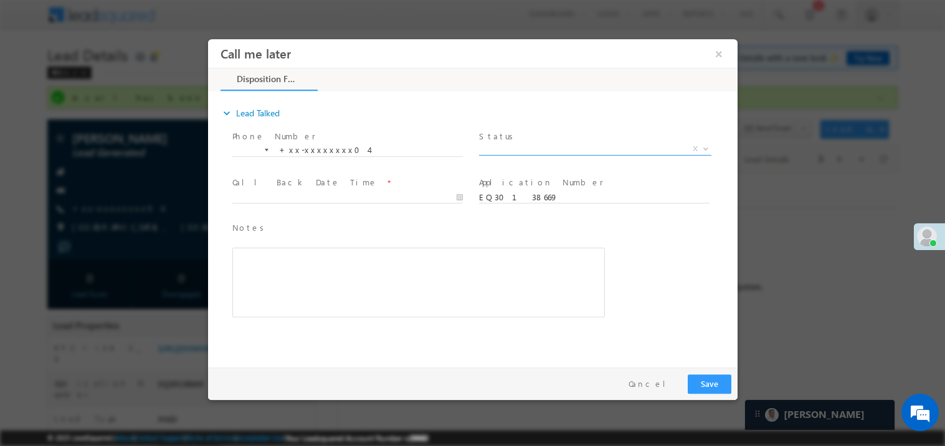
click at [516, 146] on span "X" at bounding box center [594, 149] width 232 height 12
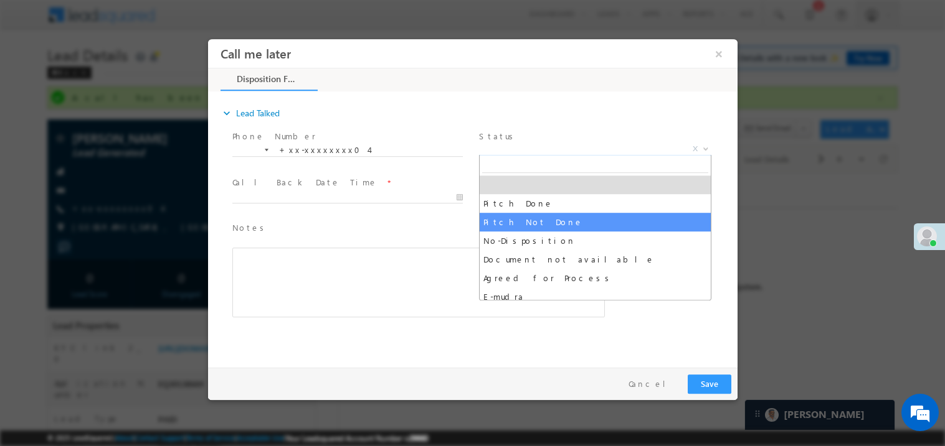
select select "Pitch Not Done"
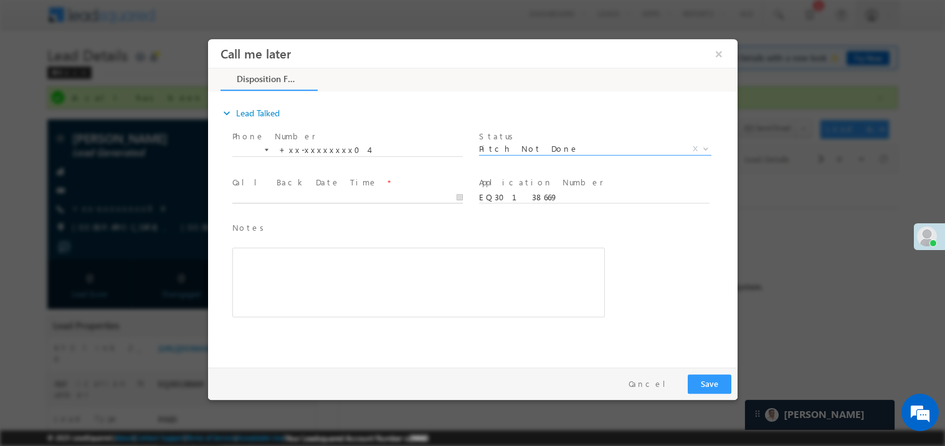
click at [293, 201] on body "Call me later ×" at bounding box center [471, 200] width 529 height 323
type input "10/07/25 12:30 PM"
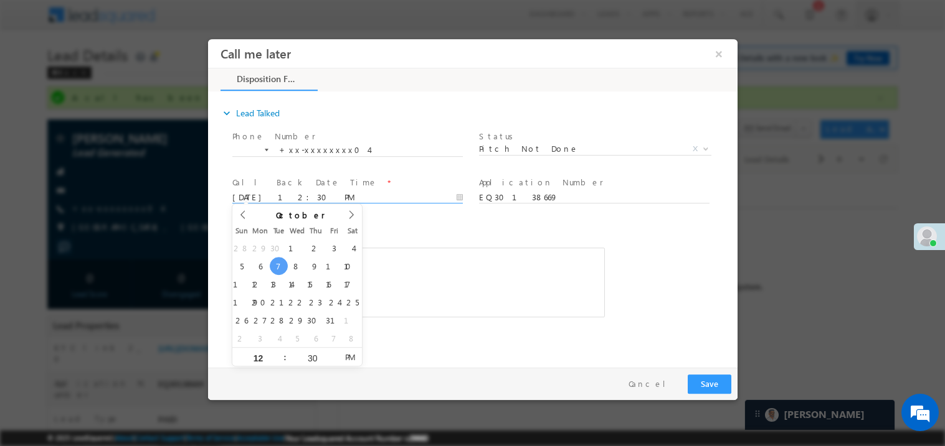
click at [417, 257] on div "Rich Text Editor, 40788eee-0fb2-11ec-a811-0adc8a9d82c2__tab1__section1__Notes__…" at bounding box center [418, 282] width 372 height 70
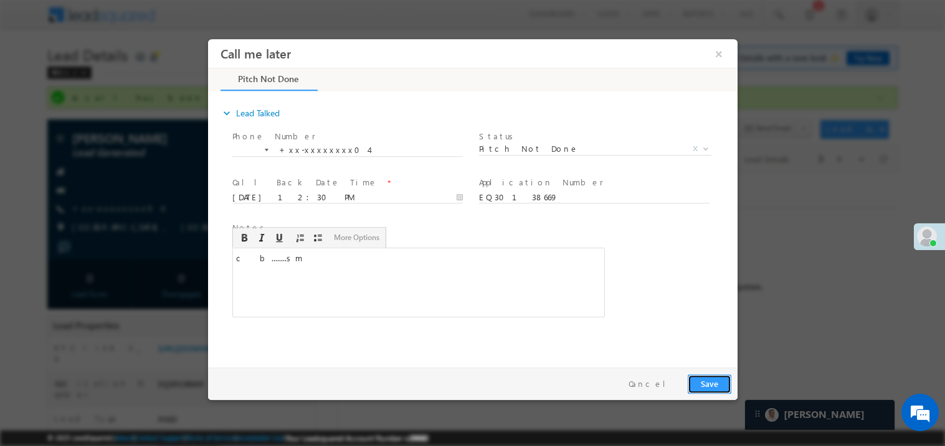
click at [704, 388] on button "Save" at bounding box center [709, 383] width 44 height 19
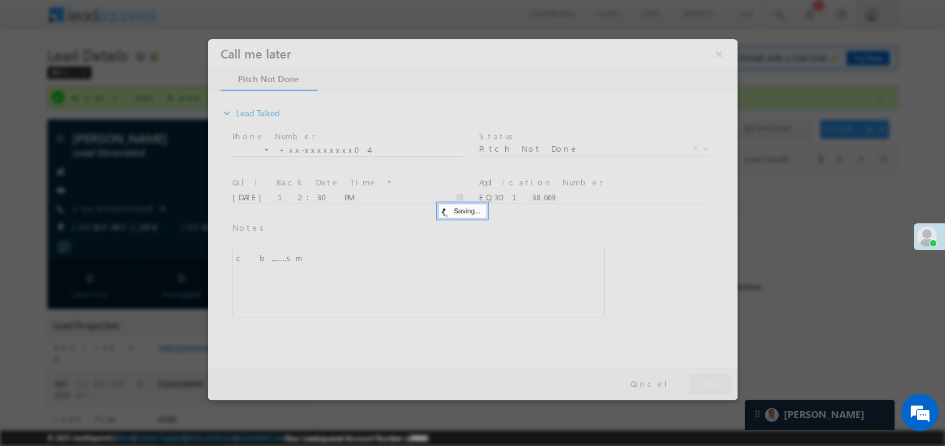
click at [704, 388] on div at bounding box center [471, 219] width 529 height 361
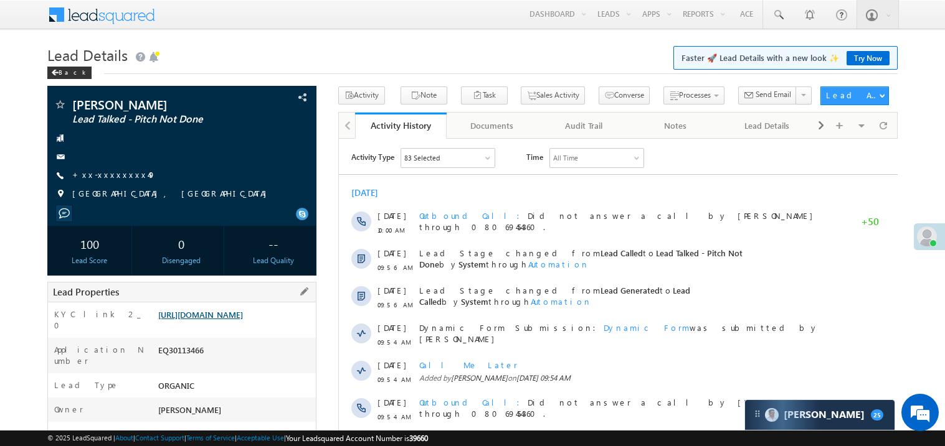
click at [243, 320] on link "[URL][DOMAIN_NAME]" at bounding box center [200, 314] width 85 height 11
click at [224, 320] on link "https://angelbroking1-pk3em7sa.customui-test.leadsquared.com?leadId=5790a46f-7d…" at bounding box center [200, 314] width 85 height 11
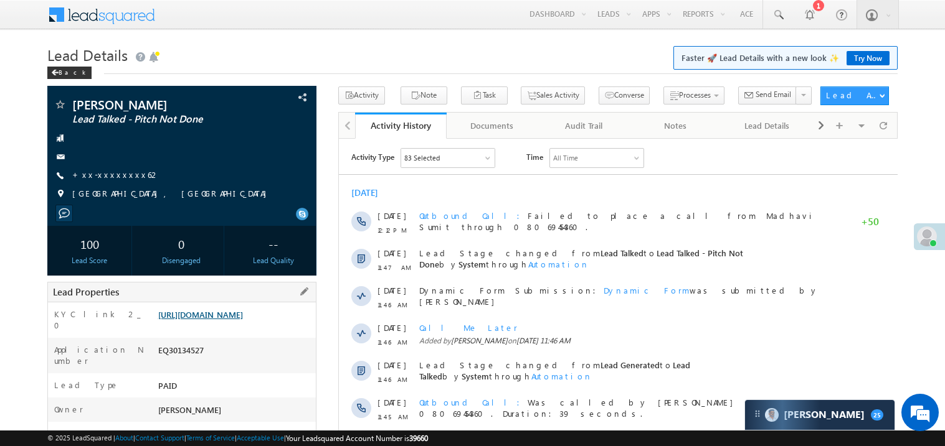
click at [227, 320] on link "https://angelbroking1-pk3em7sa.customui-test.leadsquared.com?leadId=243ae472-d6…" at bounding box center [200, 314] width 85 height 11
click at [235, 320] on link "https://angelbroking1-pk3em7sa.customui-test.leadsquared.com?leadId=243ae472-d6…" at bounding box center [200, 314] width 85 height 11
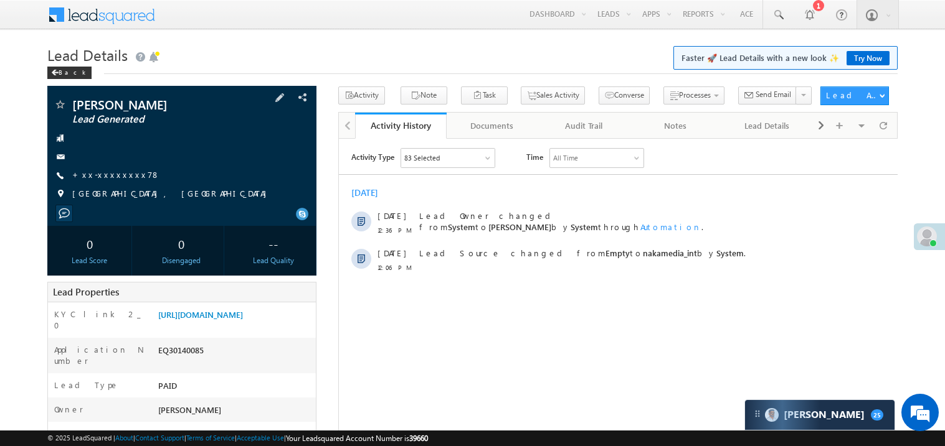
click at [111, 168] on div "[PERSON_NAME] Lead Generated +xx-xxxxxxxx78" at bounding box center [182, 152] width 257 height 108
click at [110, 171] on link "+xx-xxxxxxxx78" at bounding box center [116, 174] width 88 height 11
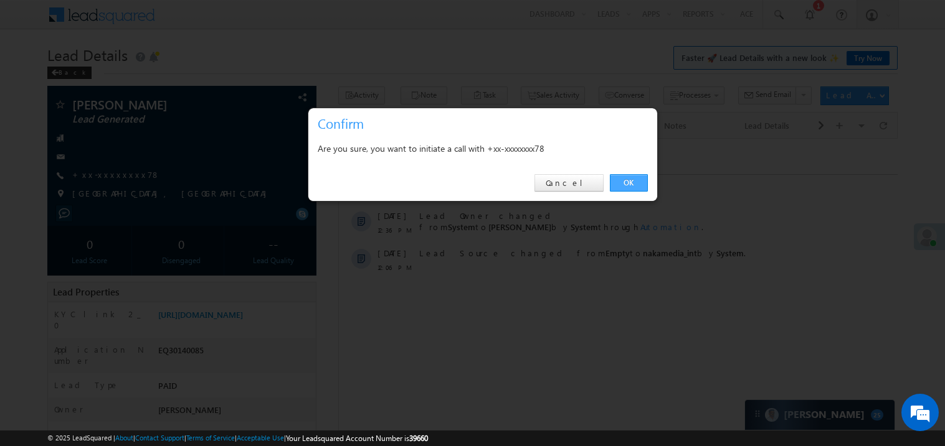
click at [630, 186] on link "OK" at bounding box center [629, 182] width 38 height 17
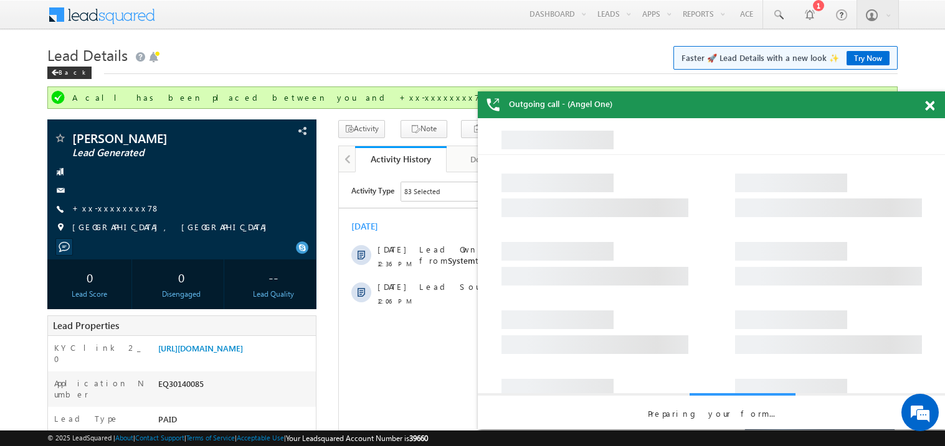
click at [932, 106] on span at bounding box center [929, 106] width 9 height 11
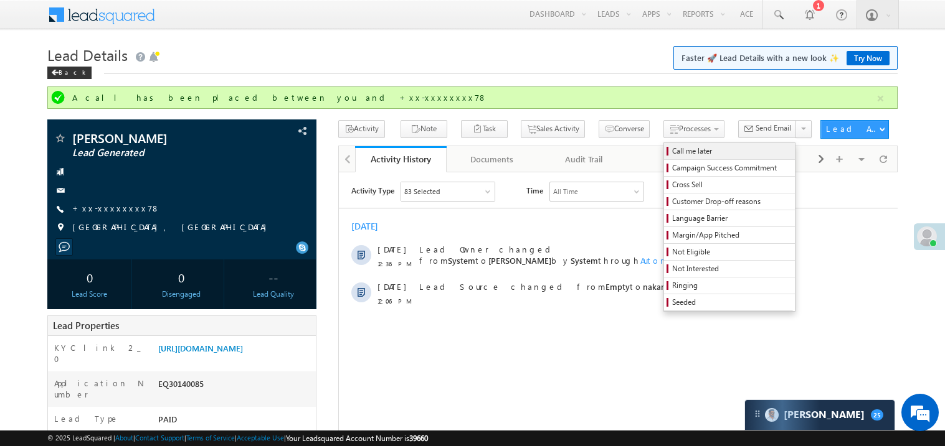
click at [672, 148] on span "Call me later" at bounding box center [731, 151] width 118 height 11
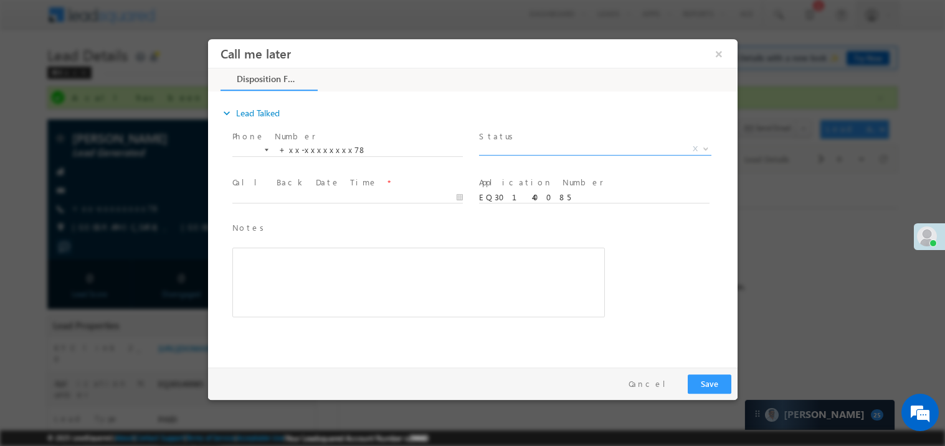
click at [504, 148] on span "X" at bounding box center [594, 149] width 232 height 12
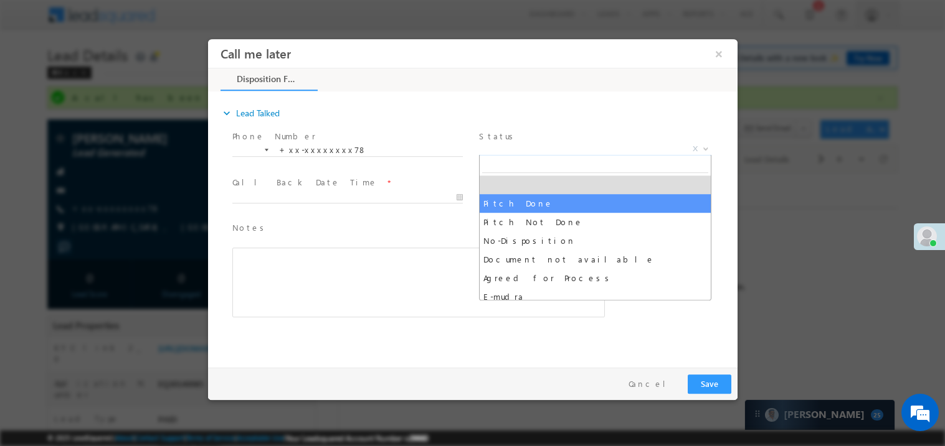
select select "Pitch Done"
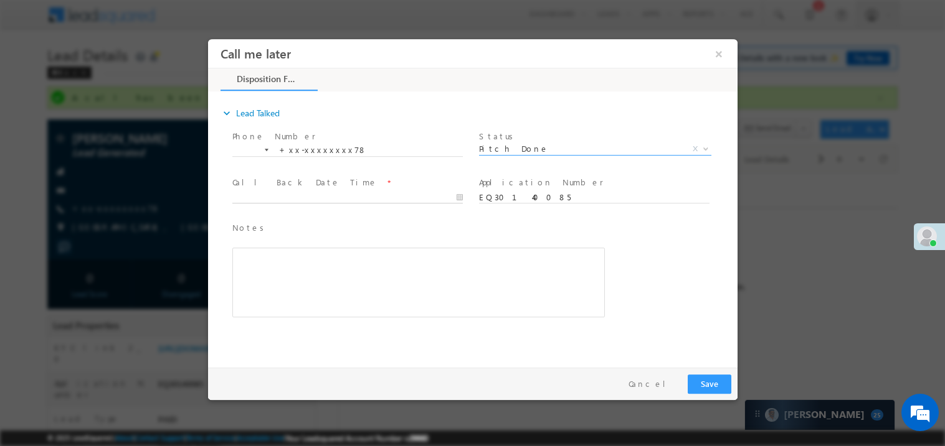
click at [301, 197] on body "Call me later ×" at bounding box center [471, 200] width 529 height 323
type input "10/07/25 12:43 PM"
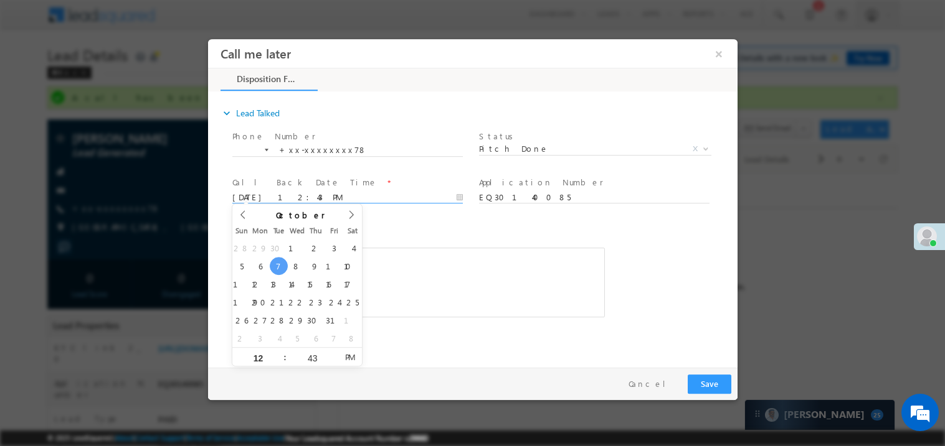
click at [417, 285] on div "Rich Text Editor, 40788eee-0fb2-11ec-a811-0adc8a9d82c2__tab1__section1__Notes__…" at bounding box center [418, 282] width 372 height 70
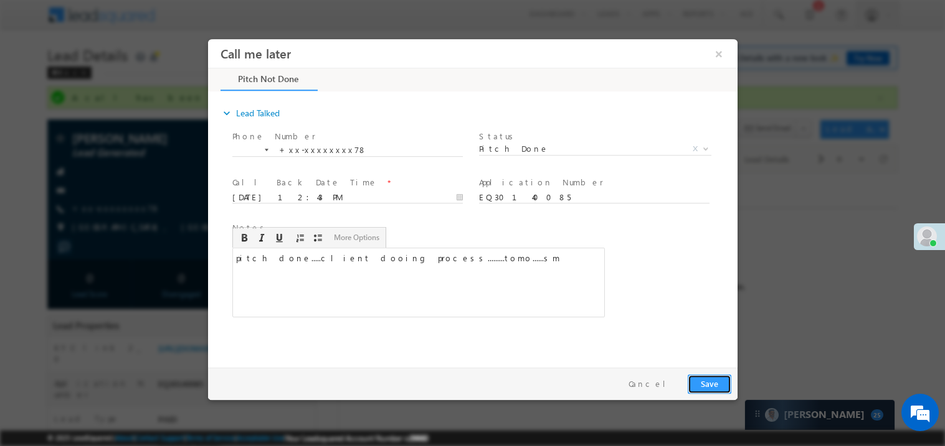
click at [710, 384] on button "Save" at bounding box center [709, 383] width 44 height 19
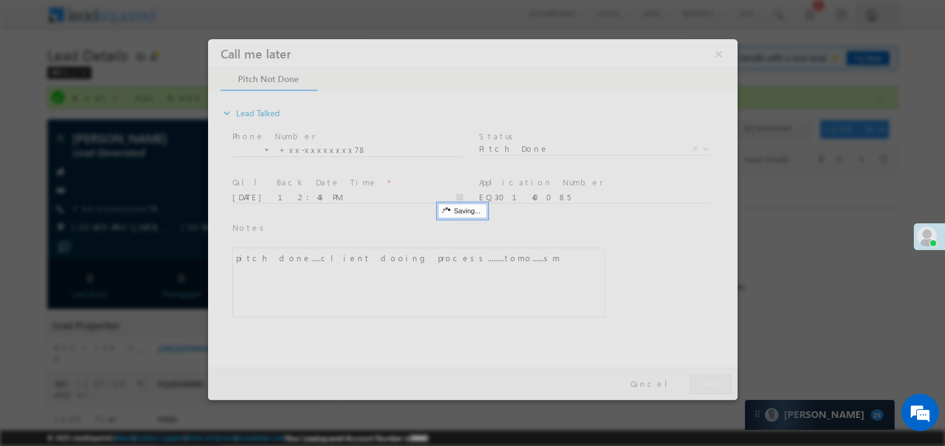
click at [710, 384] on div at bounding box center [471, 219] width 529 height 361
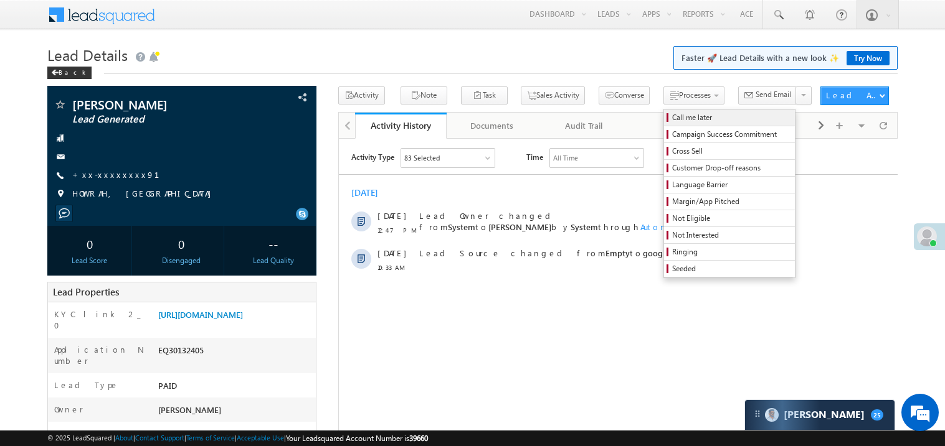
click at [672, 120] on span "Call me later" at bounding box center [731, 117] width 118 height 11
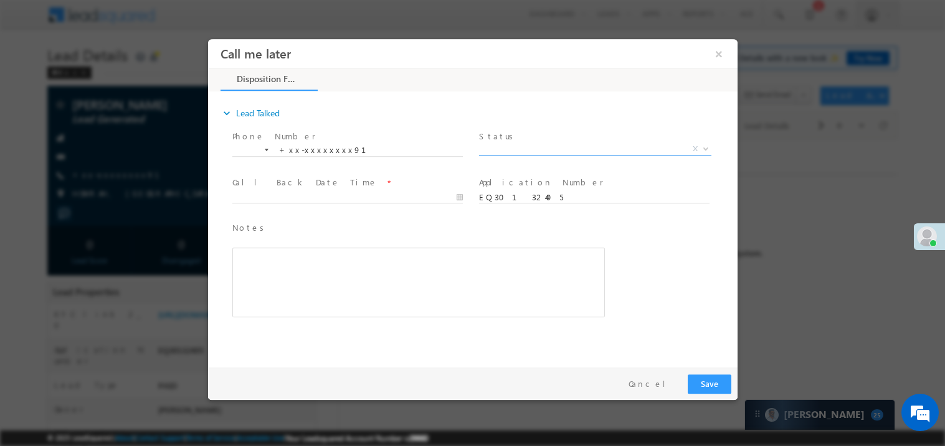
click at [519, 149] on span "X" at bounding box center [594, 149] width 232 height 12
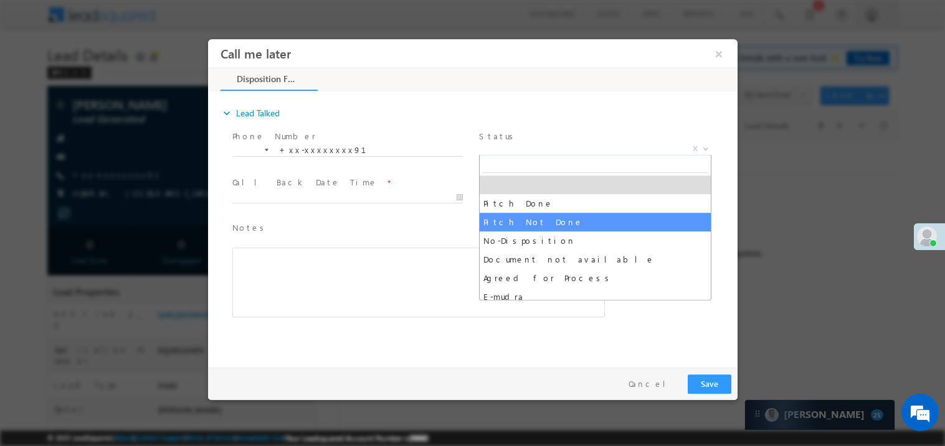
select select "Pitch Not Done"
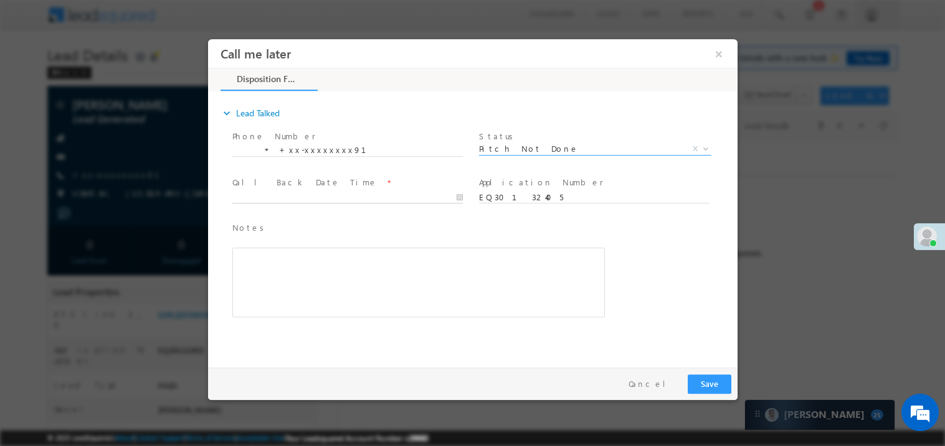
click at [278, 202] on body "Call me later ×" at bounding box center [471, 200] width 529 height 323
type input "10/07/25 12:48 PM"
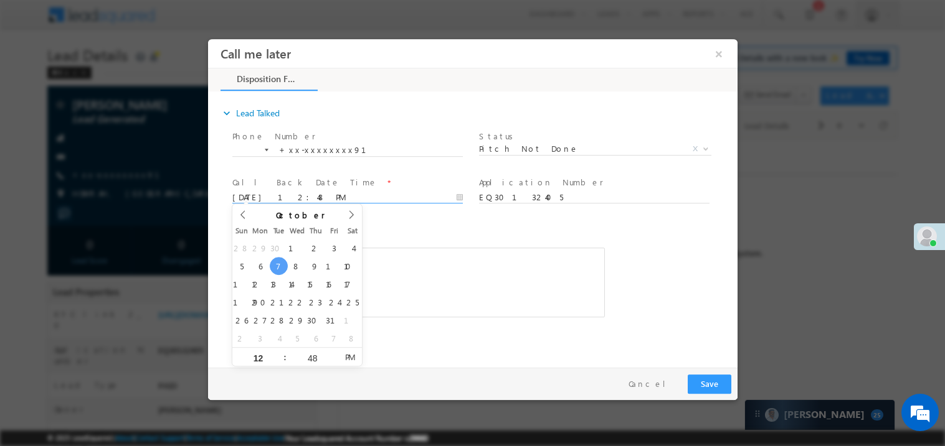
click at [381, 211] on span at bounding box center [347, 209] width 230 height 14
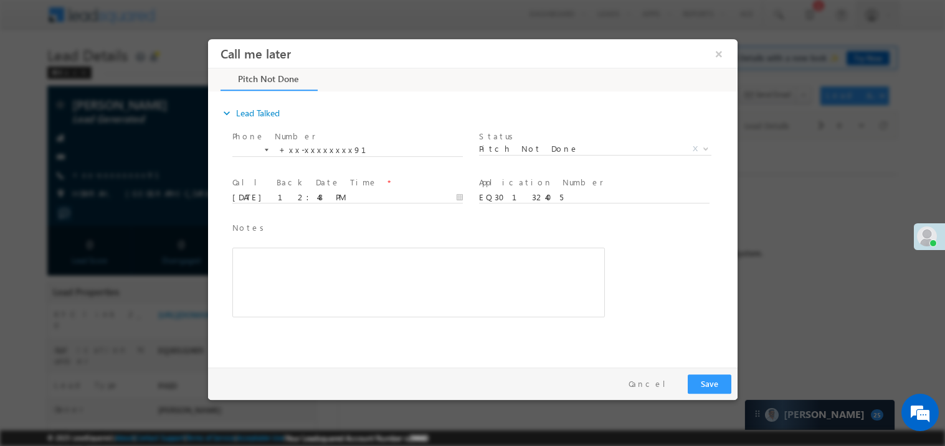
click at [397, 241] on div "Notes * Editor toolbars Basic Styles Bold Italic Underline Paragraph Insert/Rem…" at bounding box center [418, 269] width 372 height 97
click at [377, 265] on div "Rich Text Editor, 40788eee-0fb2-11ec-a811-0adc8a9d82c2__tab1__section1__Notes__…" at bounding box center [418, 282] width 372 height 70
click at [709, 384] on button "Save" at bounding box center [709, 383] width 44 height 19
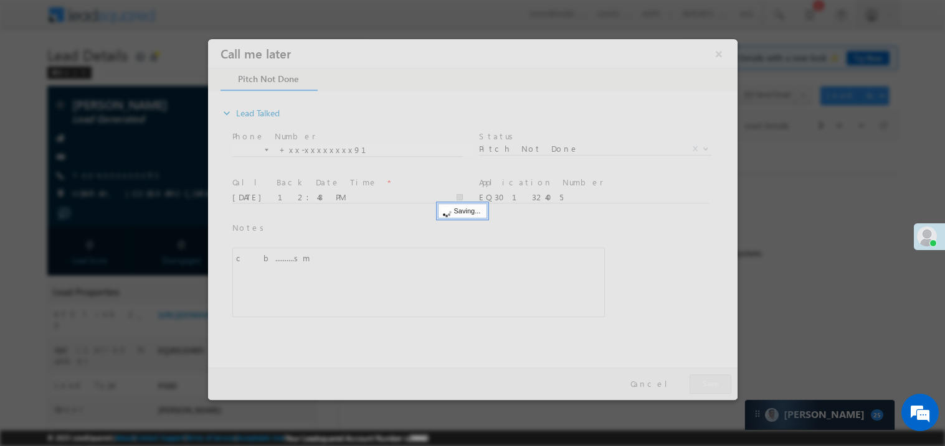
click at [709, 384] on div at bounding box center [471, 219] width 529 height 361
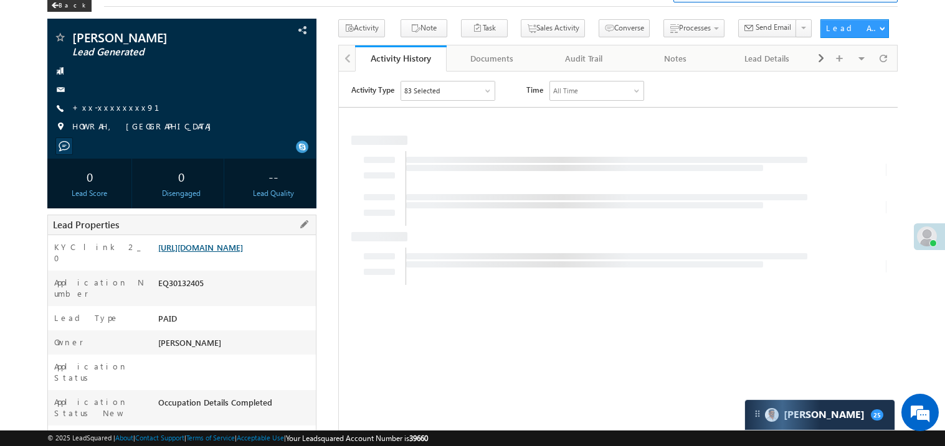
scroll to position [99, 0]
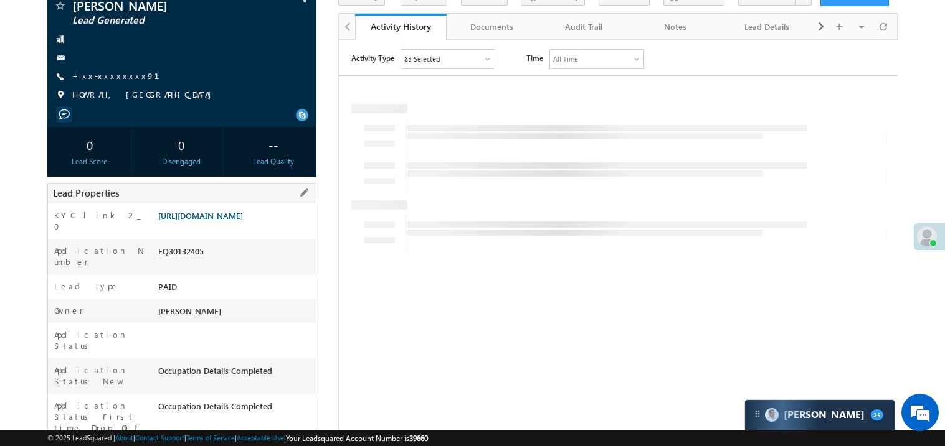
click at [225, 221] on link "https://angelbroking1-pk3em7sa.customui-test.leadsquared.com?leadId=3aa32b67-86…" at bounding box center [200, 215] width 85 height 11
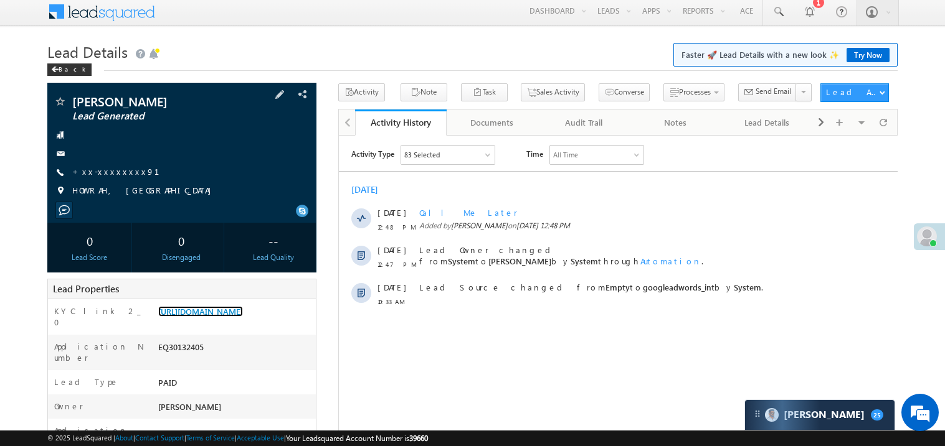
scroll to position [0, 0]
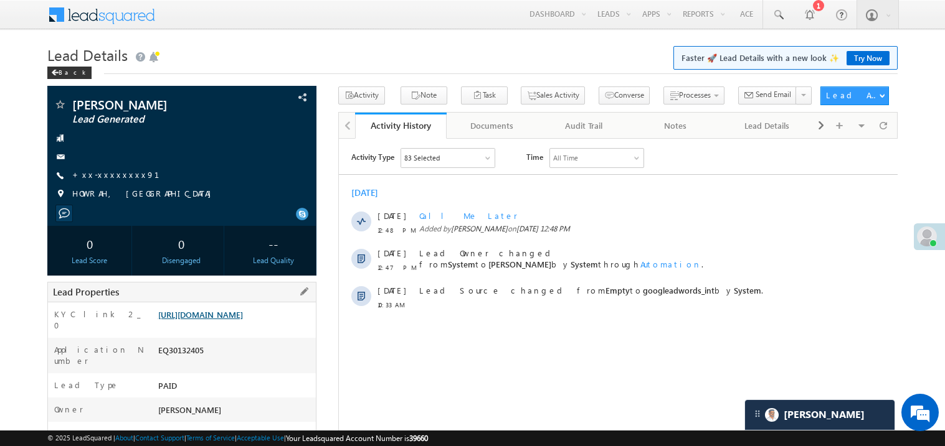
click at [228, 314] on link "https://angelbroking1-pk3em7sa.customui-test.leadsquared.com?leadId=3aa32b67-86…" at bounding box center [200, 314] width 85 height 11
click at [242, 320] on link "https://angelbroking1-pk3em7sa.customui-test.leadsquared.com?leadId=3aa32b67-86…" at bounding box center [200, 314] width 85 height 11
click at [862, 57] on link "Try Now" at bounding box center [867, 58] width 43 height 14
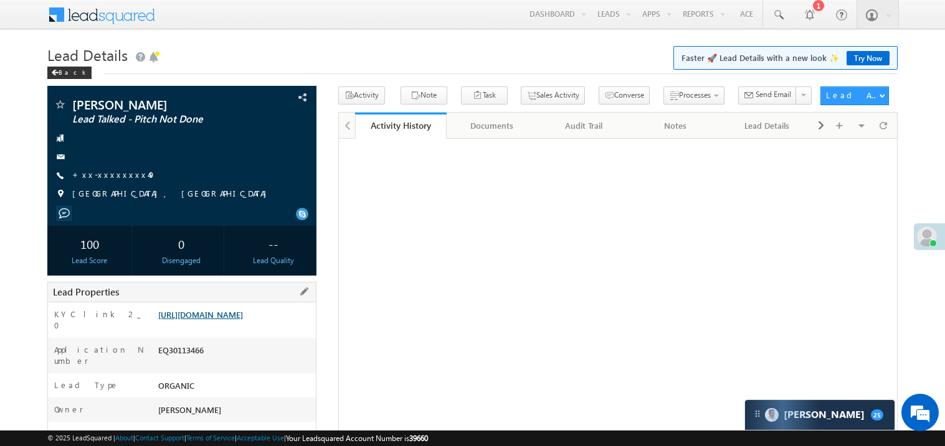
click at [243, 320] on link "[URL][DOMAIN_NAME]" at bounding box center [200, 314] width 85 height 11
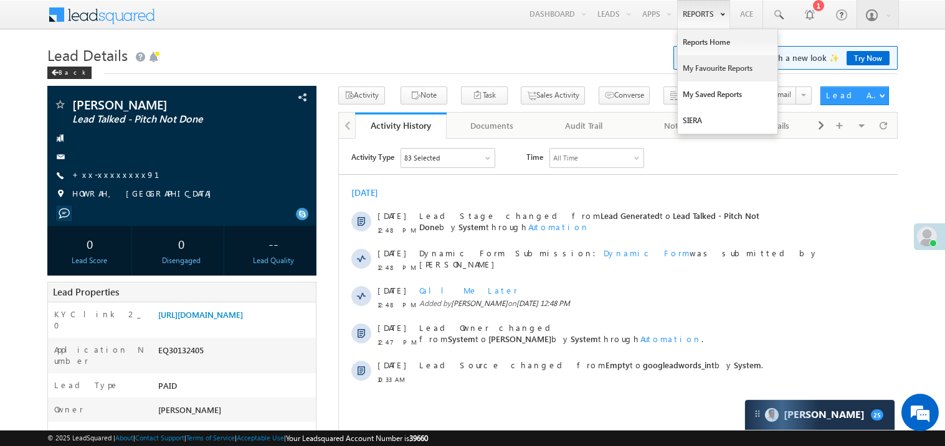
click at [704, 70] on link "My Favourite Reports" at bounding box center [727, 68] width 100 height 26
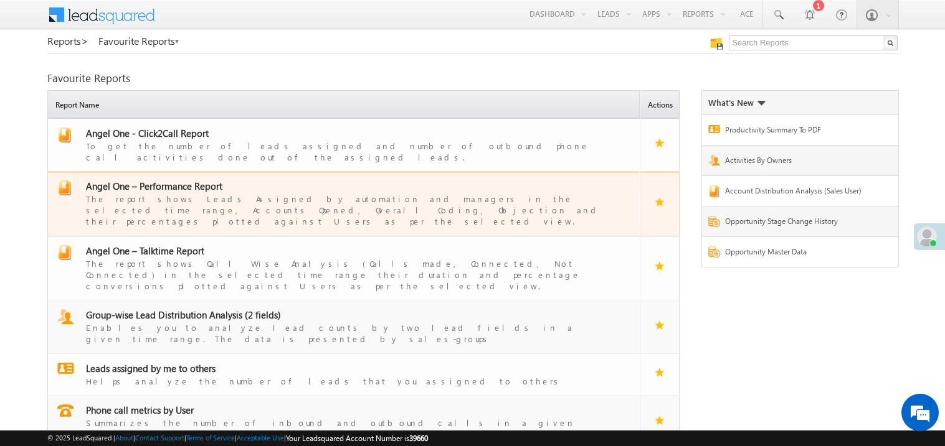
click at [179, 180] on span "Angel One – Performance Report" at bounding box center [154, 186] width 136 height 12
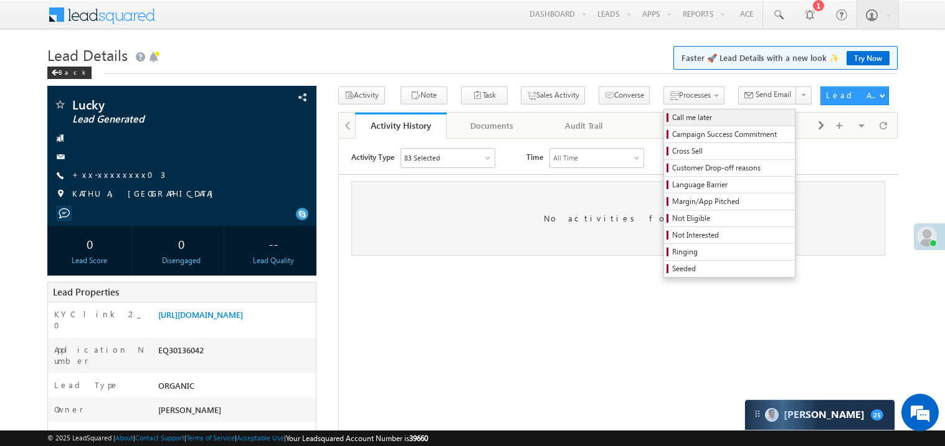
click at [672, 113] on span "Call me later" at bounding box center [731, 117] width 118 height 11
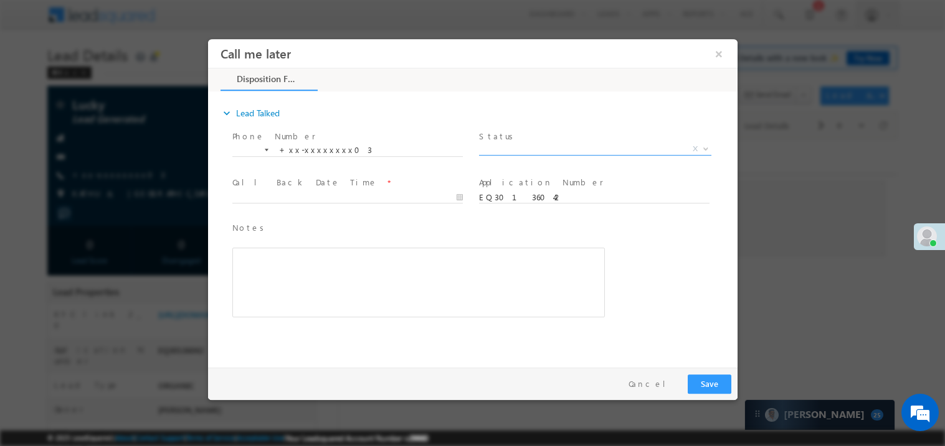
click at [501, 146] on span "X" at bounding box center [594, 149] width 232 height 12
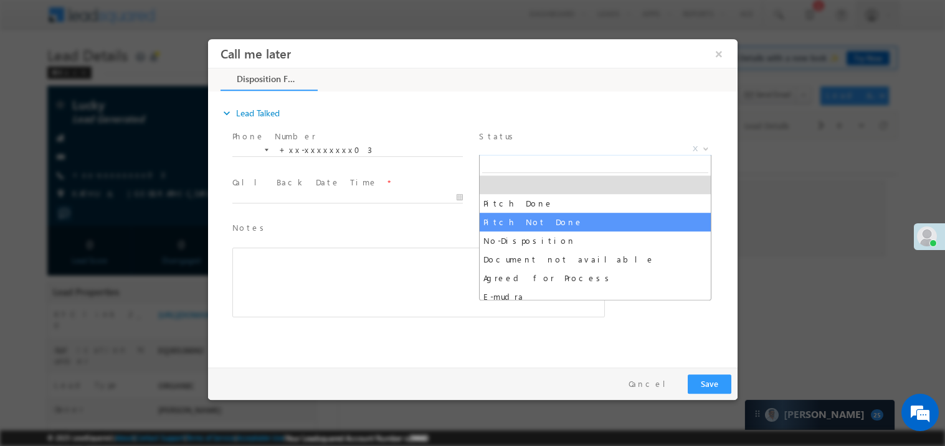
select select "Pitch Not Done"
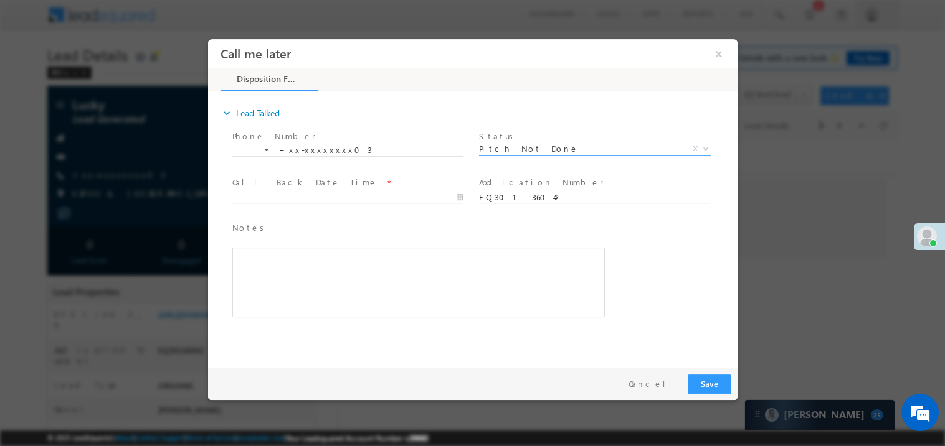
click at [316, 195] on body "Call me later ×" at bounding box center [471, 200] width 529 height 323
type input "10/07/25 1:00 PM"
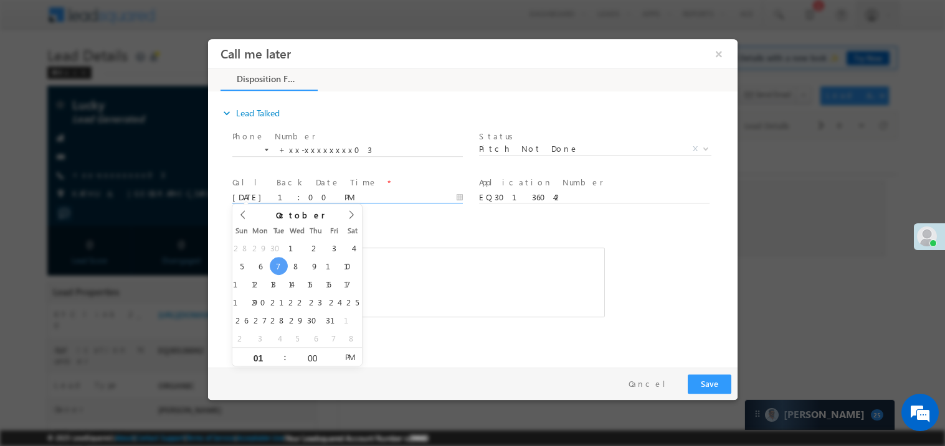
click at [433, 268] on div "Rich Text Editor, 40788eee-0fb2-11ec-a811-0adc8a9d82c2__tab1__section1__Notes__…" at bounding box center [418, 282] width 372 height 70
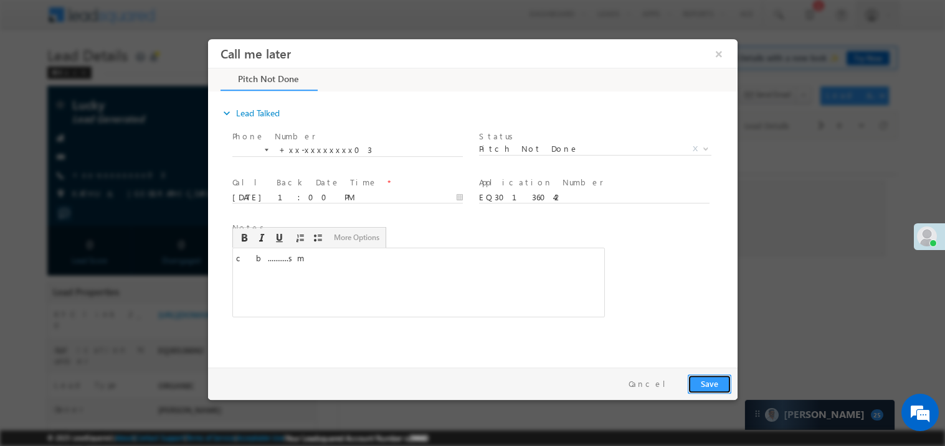
click at [714, 375] on button "Save" at bounding box center [709, 383] width 44 height 19
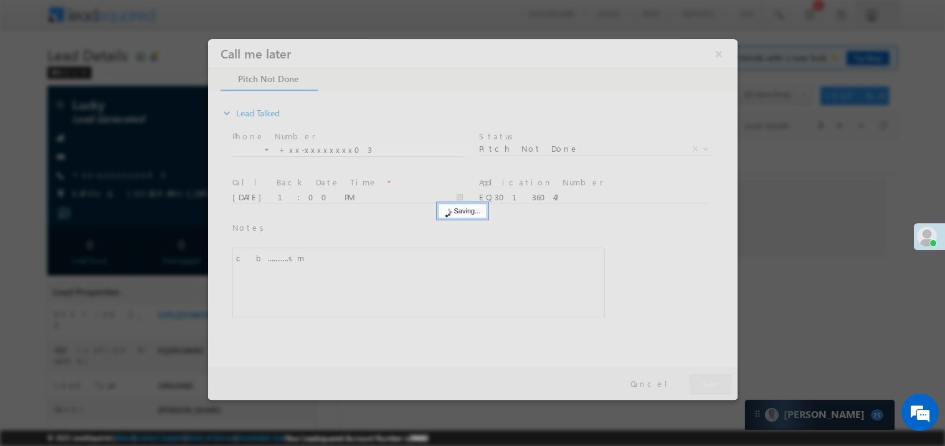
click at [714, 375] on div at bounding box center [471, 219] width 529 height 361
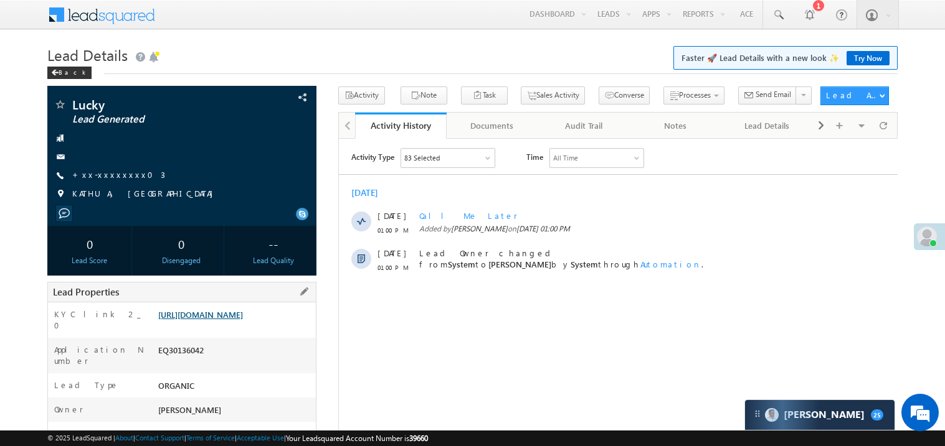
click at [225, 320] on link "https://angelbroking1-pk3em7sa.customui-test.leadsquared.com?leadId=e1b060d4-d2…" at bounding box center [200, 314] width 85 height 11
click at [857, 59] on link "Try Now" at bounding box center [867, 58] width 43 height 14
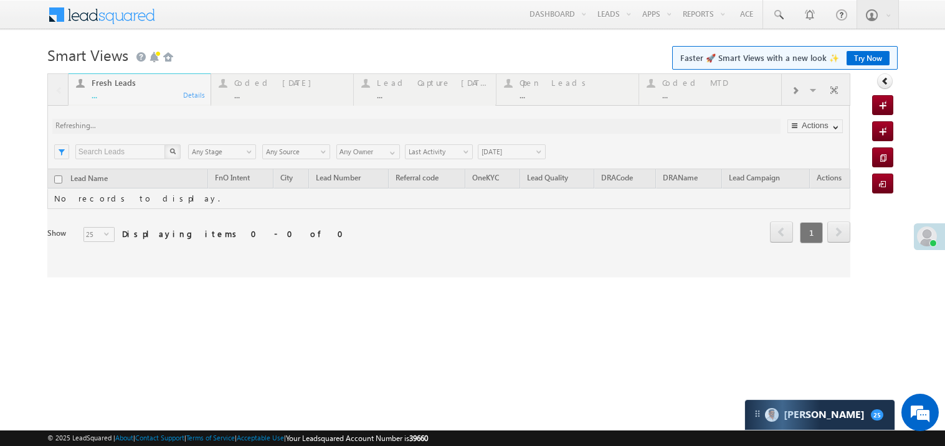
click at [154, 103] on div at bounding box center [448, 175] width 803 height 204
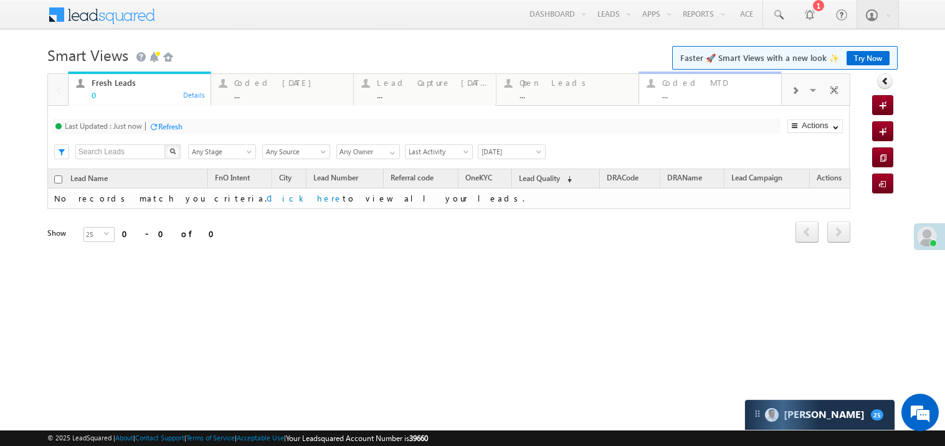
click at [702, 98] on div "..." at bounding box center [717, 94] width 111 height 9
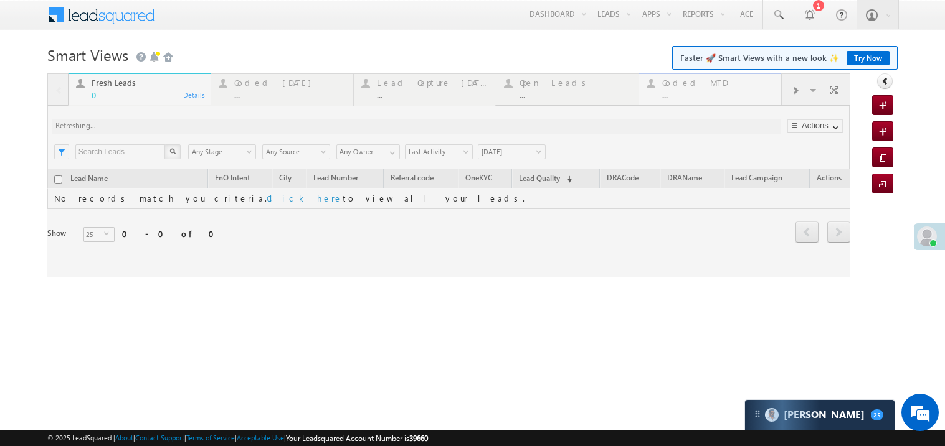
click at [702, 98] on div at bounding box center [448, 175] width 803 height 204
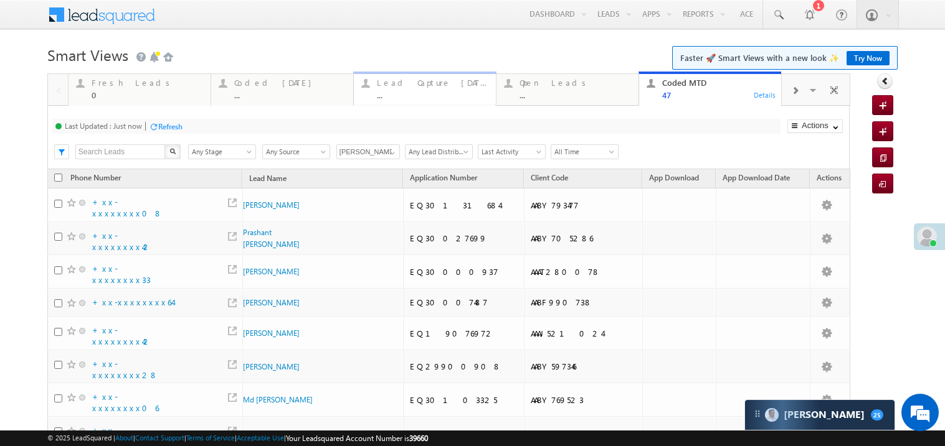
click at [439, 92] on div "..." at bounding box center [432, 94] width 111 height 9
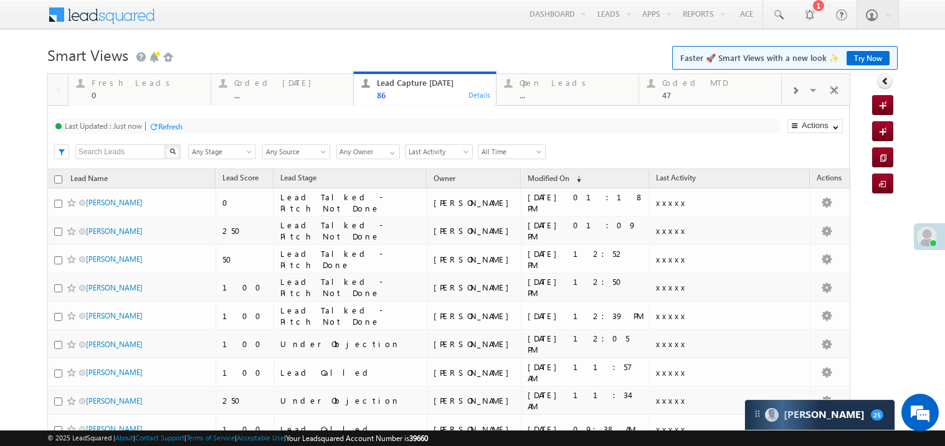
click at [436, 101] on link "Lead Capture Today 86 Details" at bounding box center [424, 89] width 143 height 35
click at [266, 87] on div "Coded Today" at bounding box center [289, 83] width 111 height 10
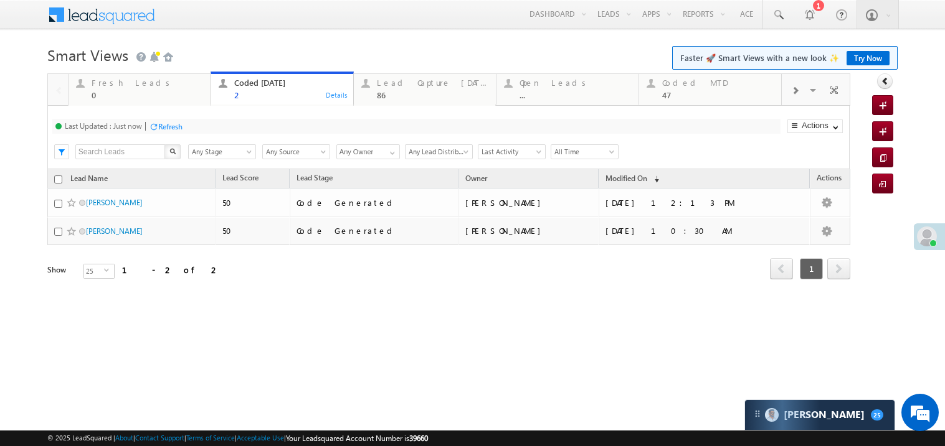
click at [459, 39] on body "Menu Madhavi Sumit Sumit .Madh avi@a ngelb rokin g.com" at bounding box center [472, 176] width 945 height 353
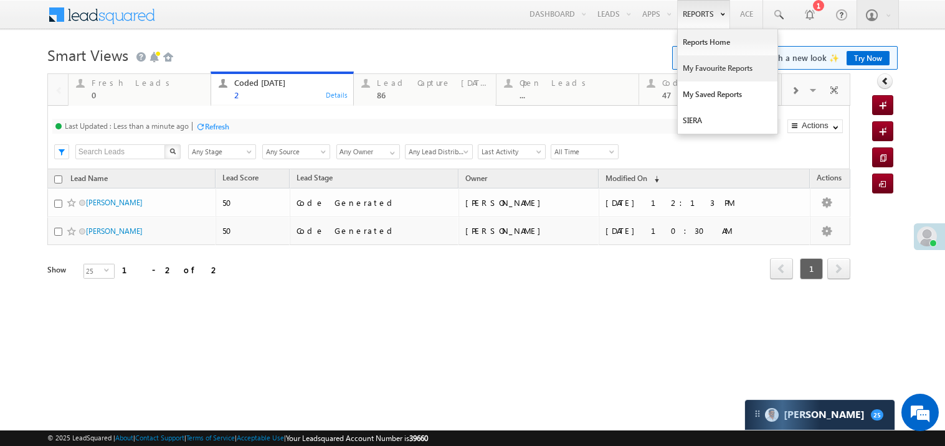
click at [700, 75] on link "My Favourite Reports" at bounding box center [727, 68] width 100 height 26
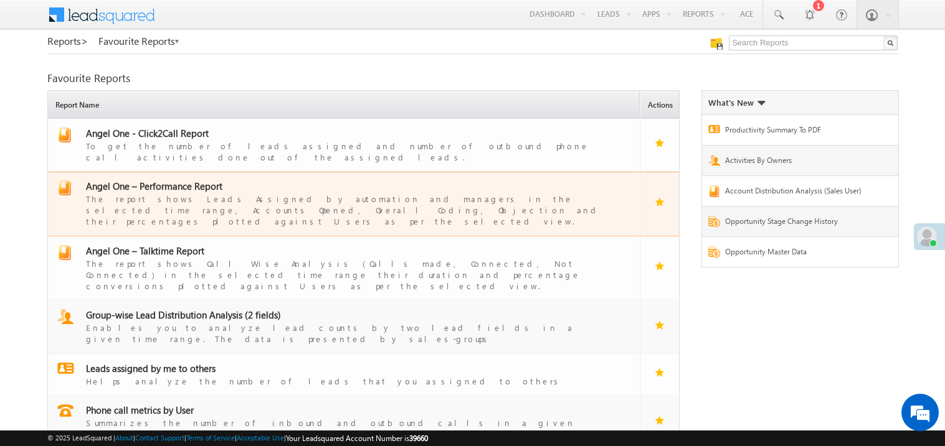
click at [164, 180] on span "Angel One – Performance Report" at bounding box center [154, 186] width 136 height 12
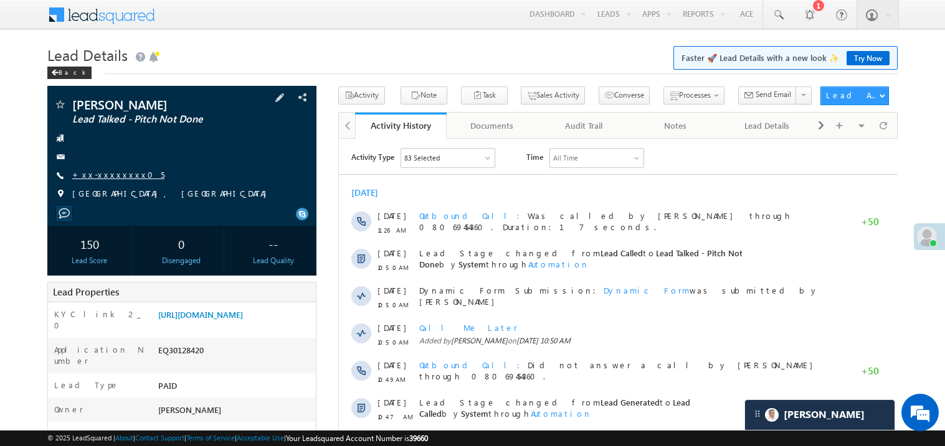
click at [115, 175] on link "+xx-xxxxxxxx05" at bounding box center [118, 174] width 92 height 11
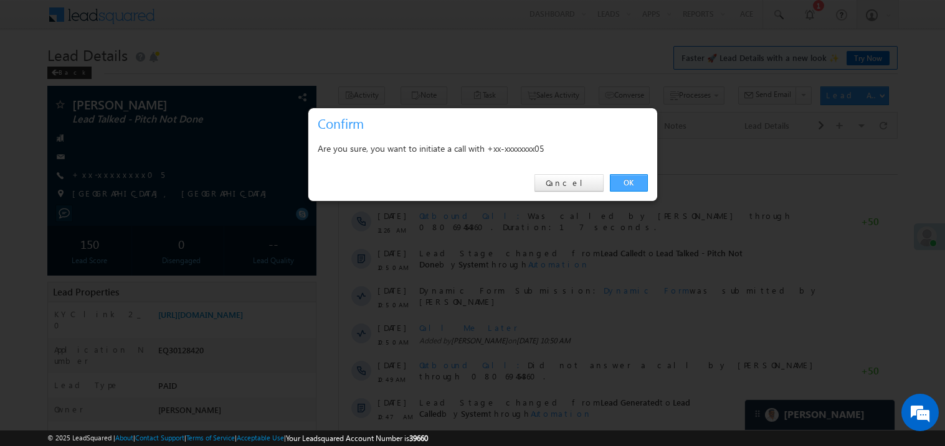
click at [628, 179] on link "OK" at bounding box center [629, 182] width 38 height 17
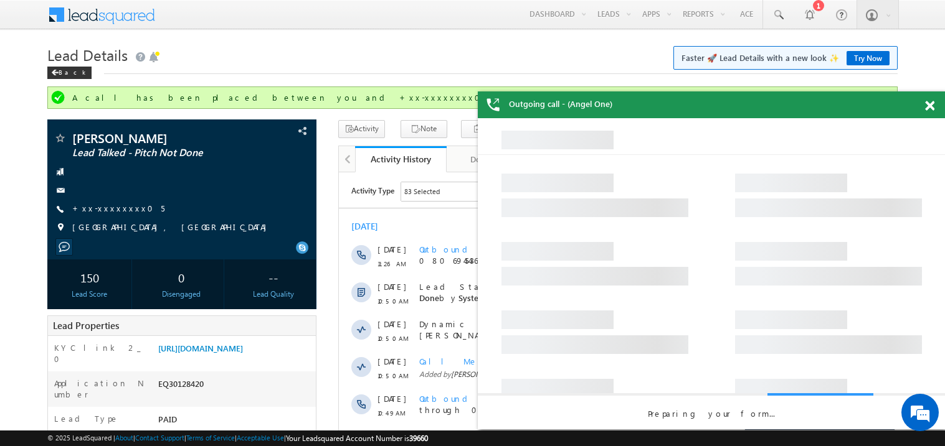
click at [931, 105] on span at bounding box center [929, 106] width 9 height 11
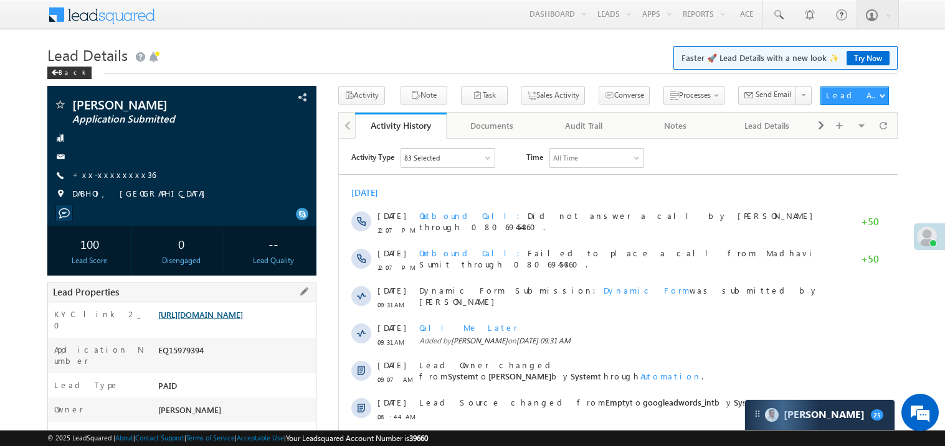
click at [239, 320] on link "https://angelbroking1-pk3em7sa.customui-test.leadsquared.com?leadId=195ba207-bb…" at bounding box center [200, 314] width 85 height 11
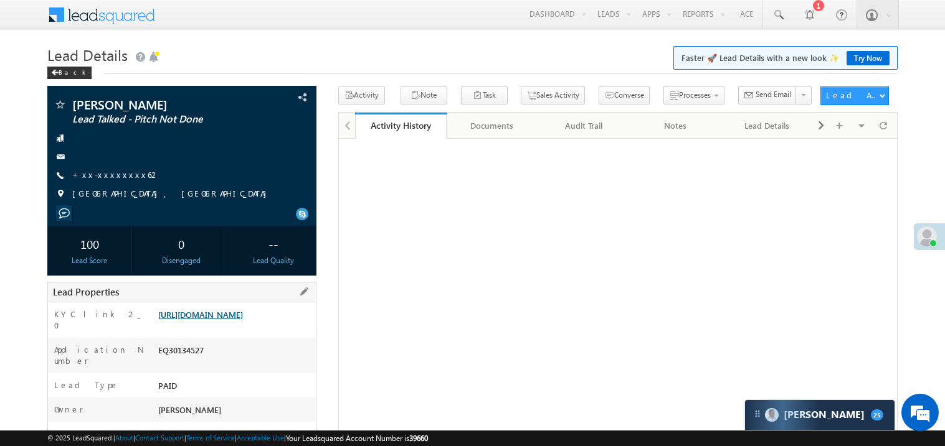
click at [222, 320] on link "https://angelbroking1-pk3em7sa.customui-test.leadsquared.com?leadId=243ae472-d6…" at bounding box center [200, 314] width 85 height 11
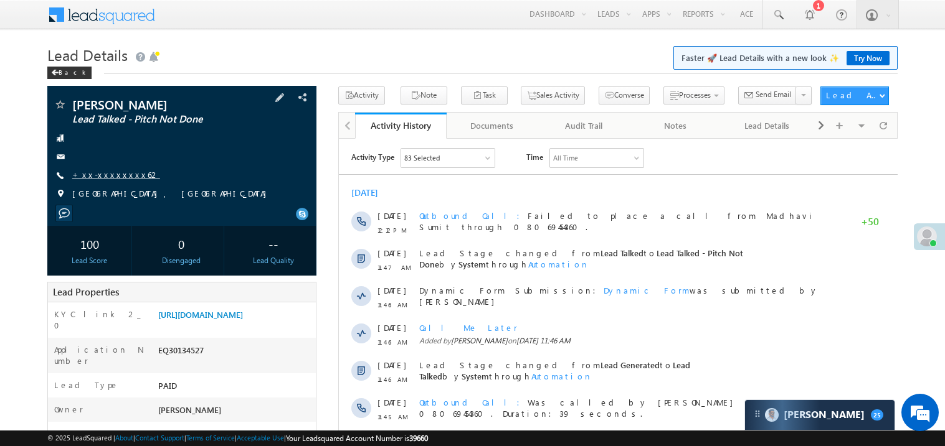
click at [107, 177] on link "+xx-xxxxxxxx62" at bounding box center [116, 174] width 88 height 11
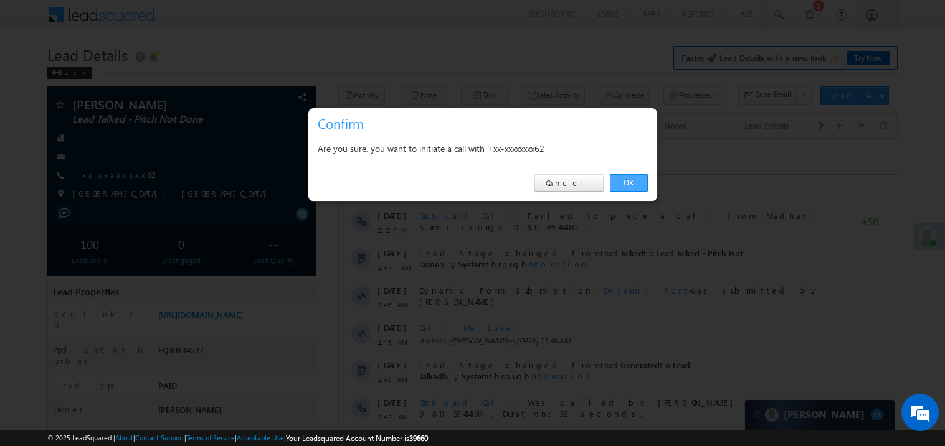
click at [626, 181] on link "OK" at bounding box center [629, 182] width 38 height 17
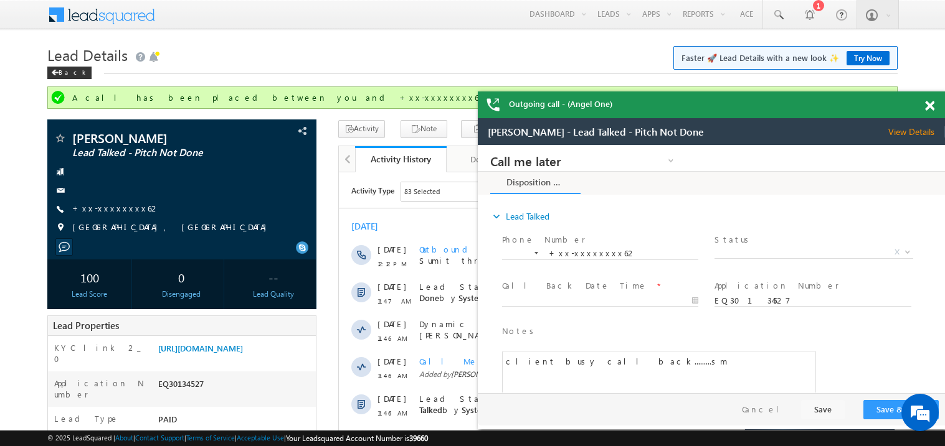
click at [925, 101] on span at bounding box center [929, 106] width 9 height 11
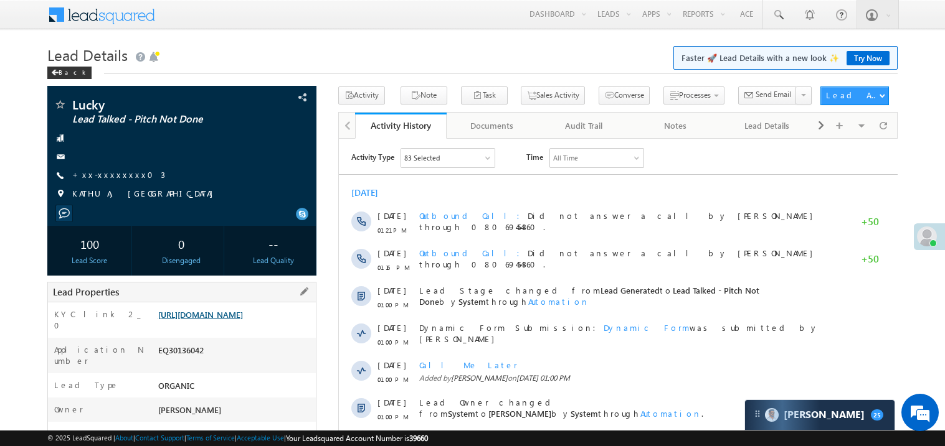
click at [233, 316] on link "[URL][DOMAIN_NAME]" at bounding box center [200, 314] width 85 height 11
click at [862, 54] on link "Try Now" at bounding box center [867, 58] width 43 height 14
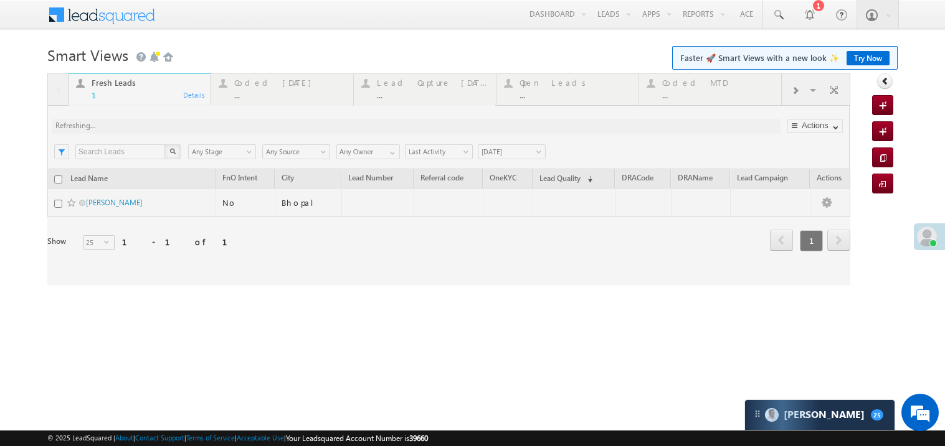
click at [860, 51] on link "Try Now" at bounding box center [867, 58] width 43 height 14
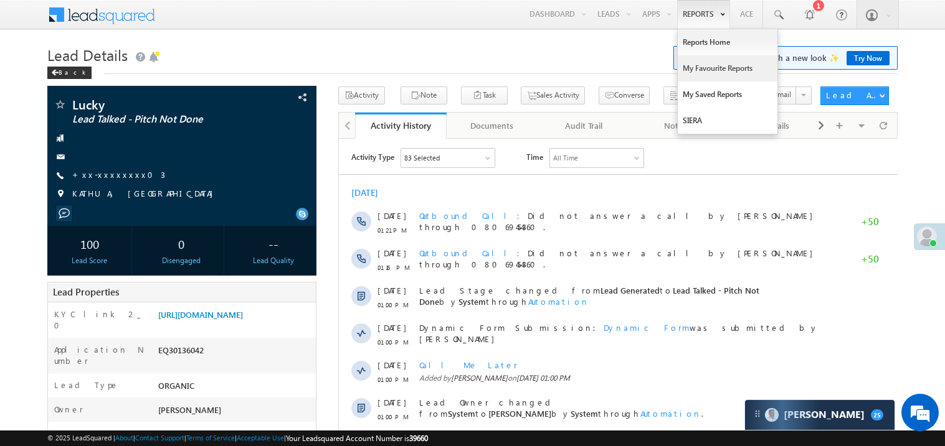
click at [695, 70] on link "My Favourite Reports" at bounding box center [727, 68] width 100 height 26
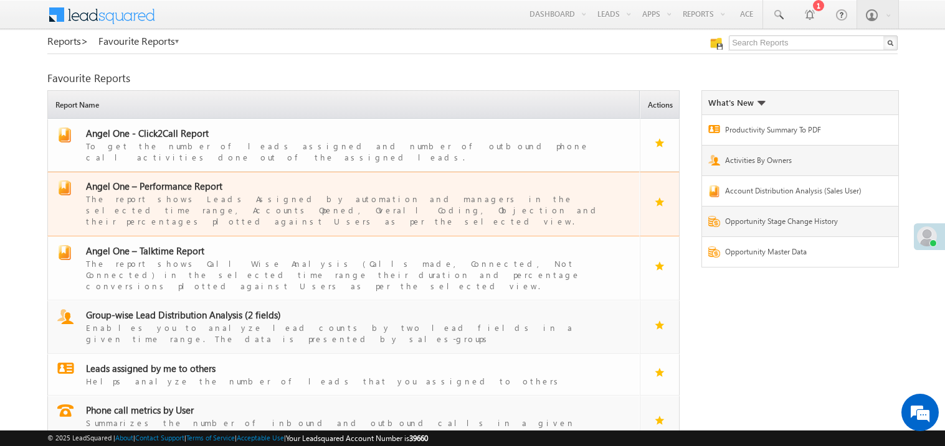
click at [163, 180] on span "Angel One – Performance Report" at bounding box center [154, 186] width 136 height 12
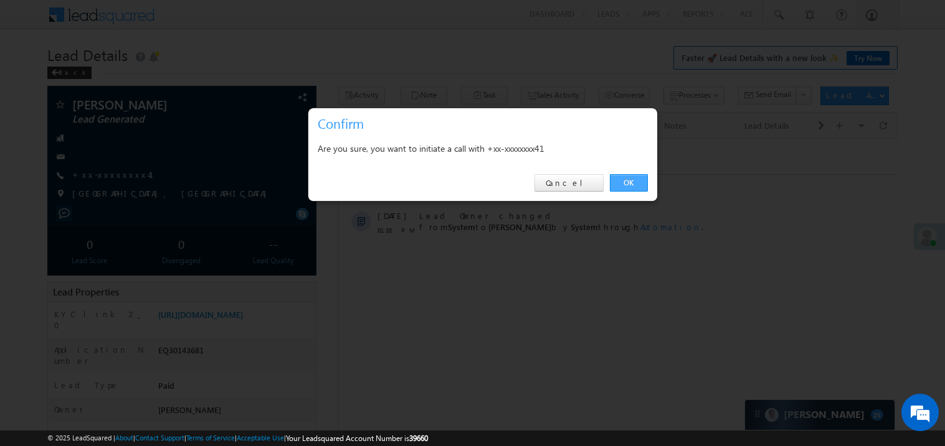
click at [632, 181] on link "OK" at bounding box center [629, 182] width 38 height 17
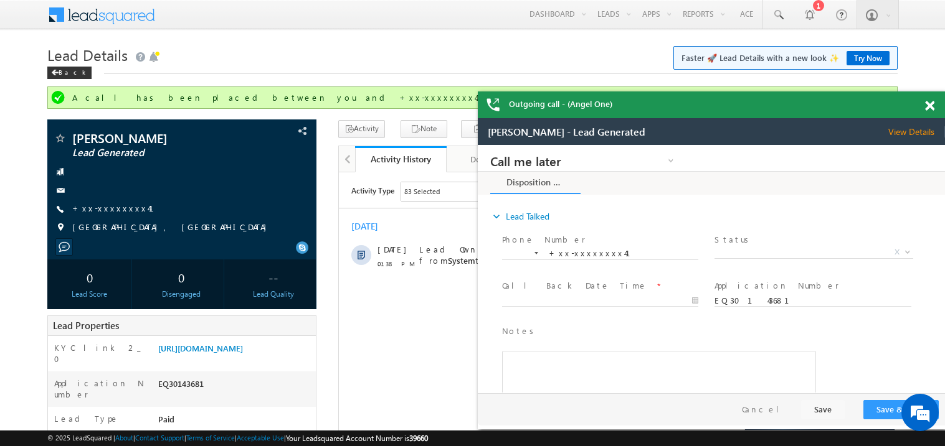
click at [929, 103] on span at bounding box center [929, 106] width 9 height 11
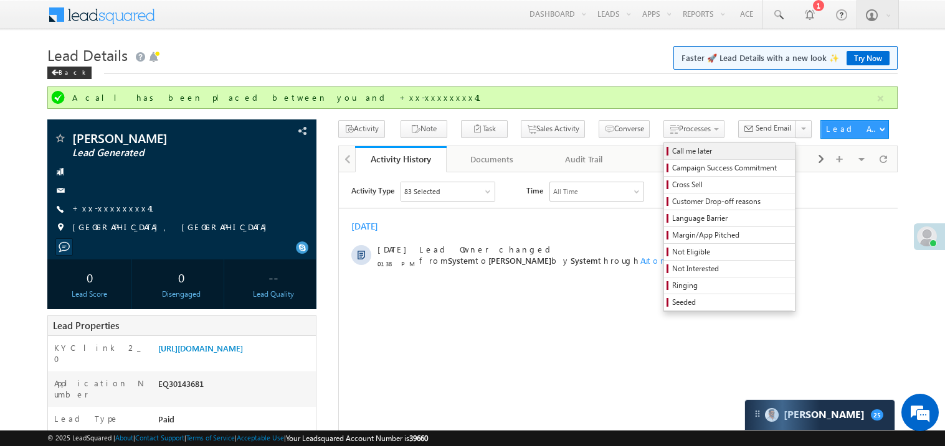
click at [672, 156] on span "Call me later" at bounding box center [731, 151] width 118 height 11
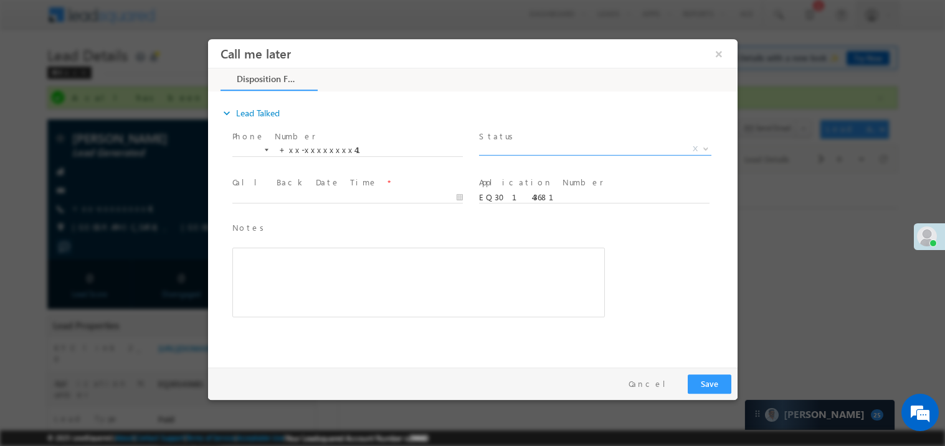
click at [509, 152] on span "X" at bounding box center [594, 149] width 232 height 12
click at [514, 145] on span "Pitch Not Done" at bounding box center [579, 148] width 202 height 11
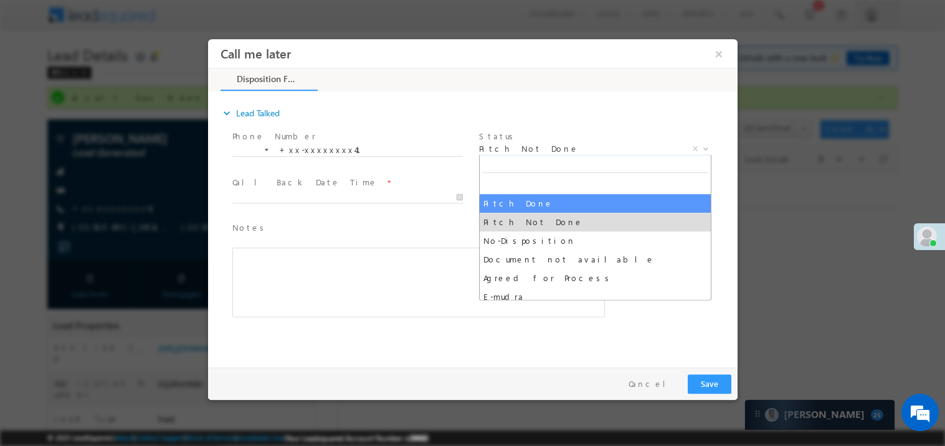
select select "Pitch Done"
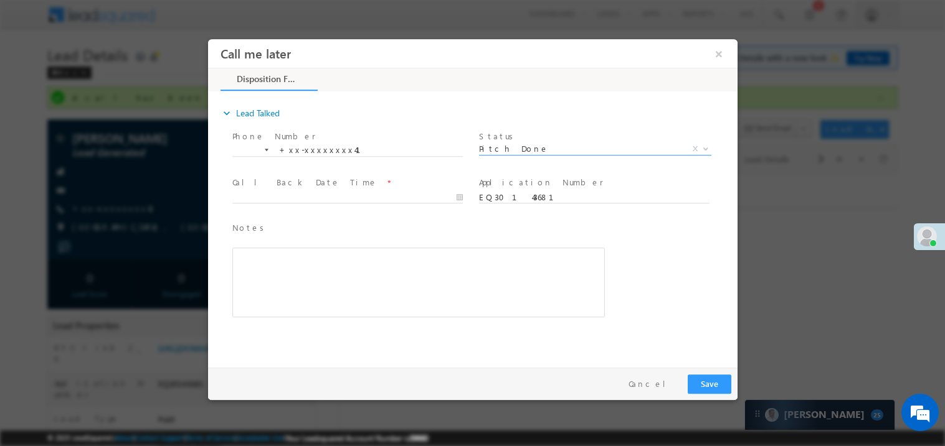
click at [293, 182] on label "Call Back Date Time" at bounding box center [304, 182] width 145 height 12
click at [278, 196] on body "Call me later ×" at bounding box center [471, 200] width 529 height 323
type input "10/07/25 1:52 PM"
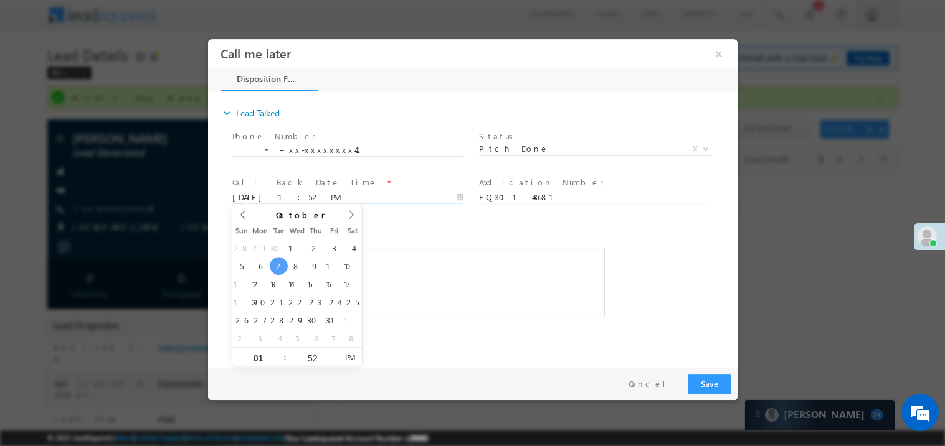
click at [472, 291] on div "Rich Text Editor, 40788eee-0fb2-11ec-a811-0adc8a9d82c2__tab1__section1__Notes__…" at bounding box center [418, 282] width 372 height 70
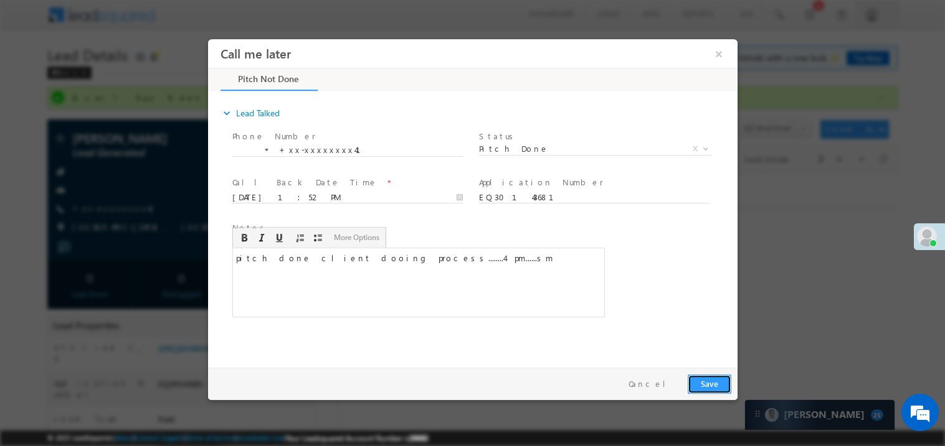
click at [697, 380] on button "Save" at bounding box center [709, 383] width 44 height 19
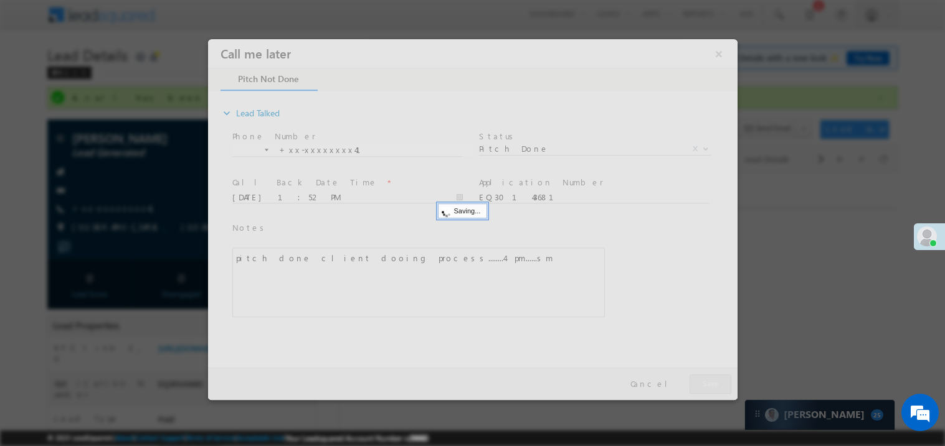
click at [697, 380] on div at bounding box center [471, 219] width 529 height 361
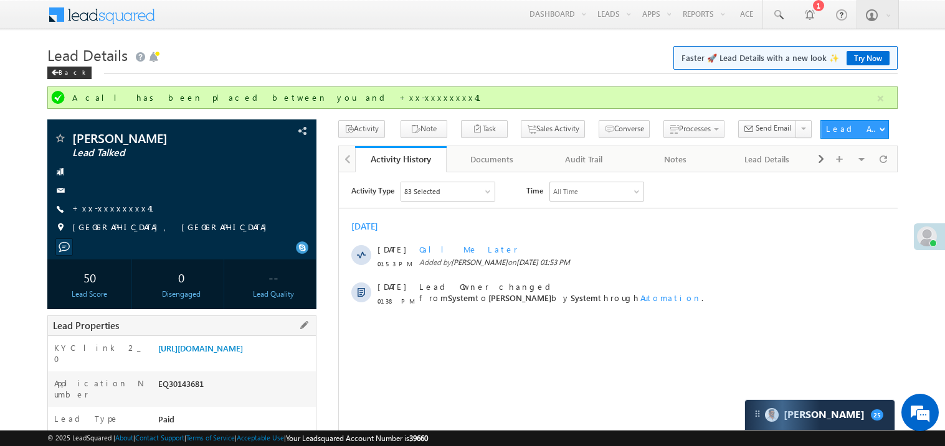
click at [185, 395] on div "EQ30143681" at bounding box center [235, 386] width 161 height 17
copy div "EQ30143681"
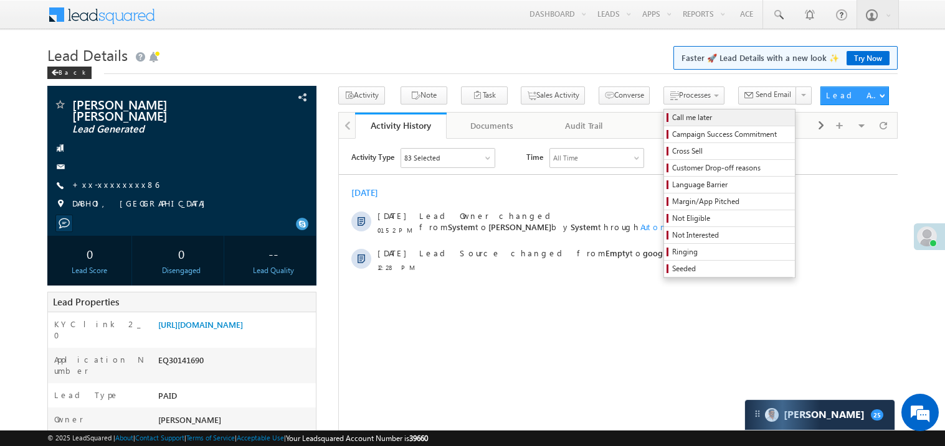
click at [672, 116] on span "Call me later" at bounding box center [731, 117] width 118 height 11
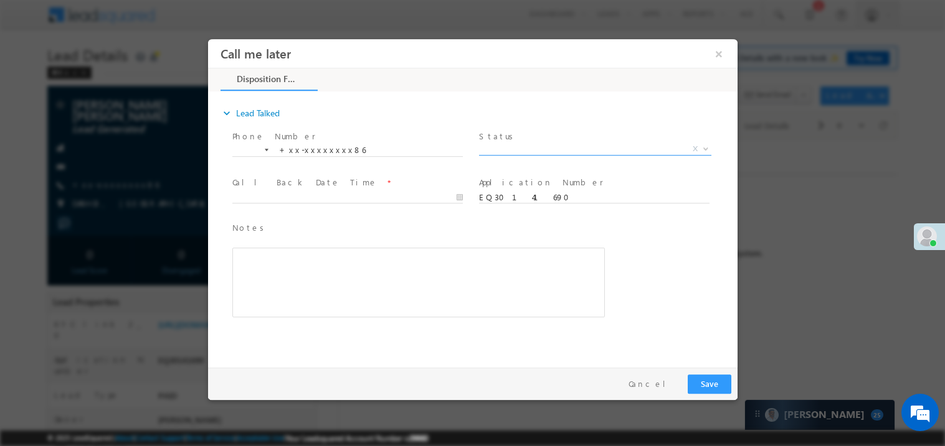
click at [515, 144] on span "X" at bounding box center [594, 149] width 232 height 12
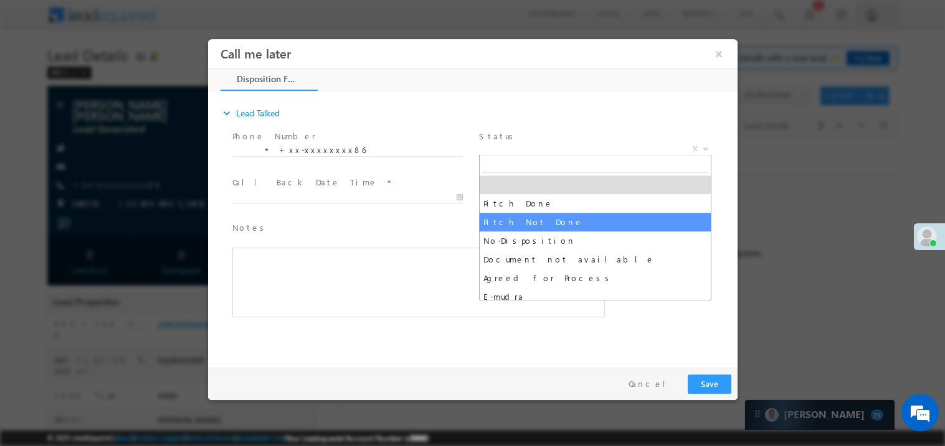
select select "Pitch Not Done"
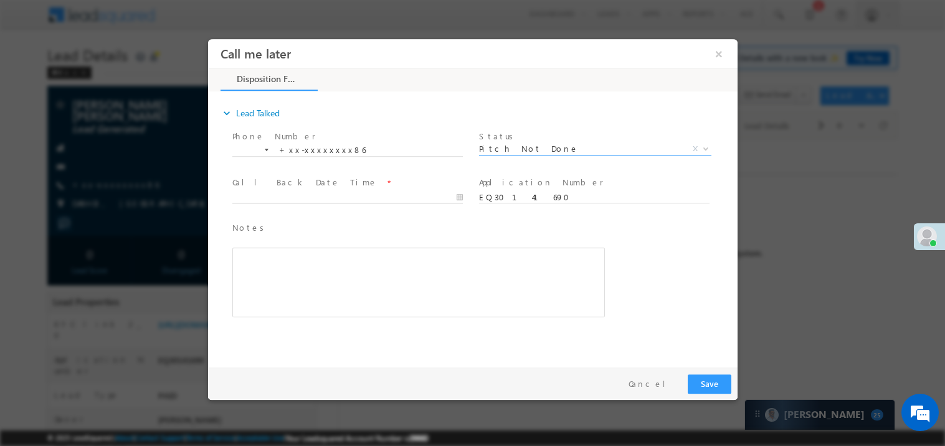
click at [281, 192] on body "Call me later ×" at bounding box center [471, 200] width 529 height 323
type input "[DATE] 1:54 PM"
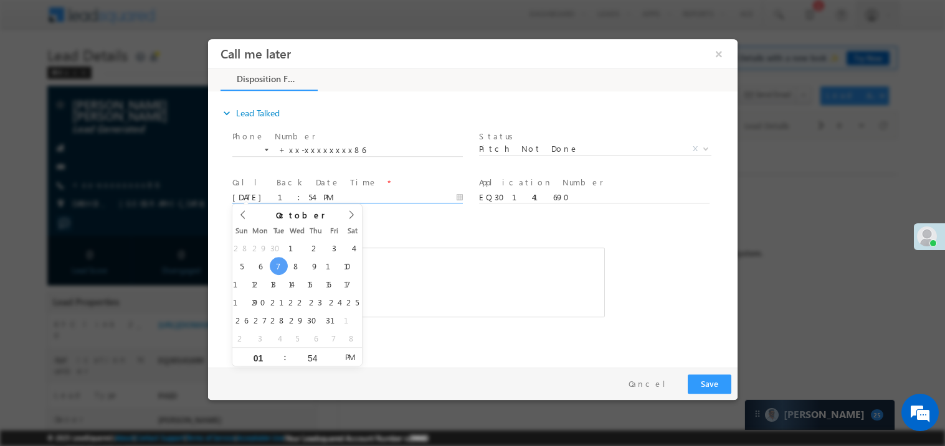
click at [484, 275] on div "Rich Text Editor, 40788eee-0fb2-11ec-a811-0adc8a9d82c2__tab1__section1__Notes__…" at bounding box center [418, 282] width 372 height 70
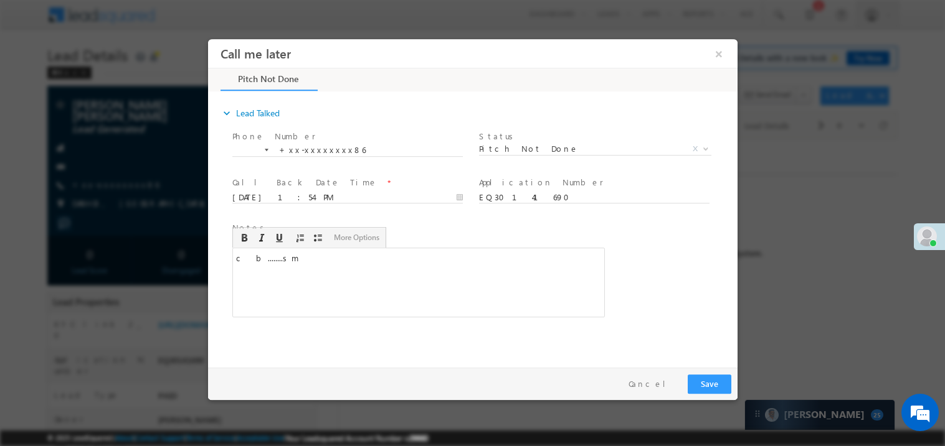
click at [742, 385] on div at bounding box center [472, 223] width 945 height 446
click at [715, 387] on button "Save" at bounding box center [709, 383] width 44 height 19
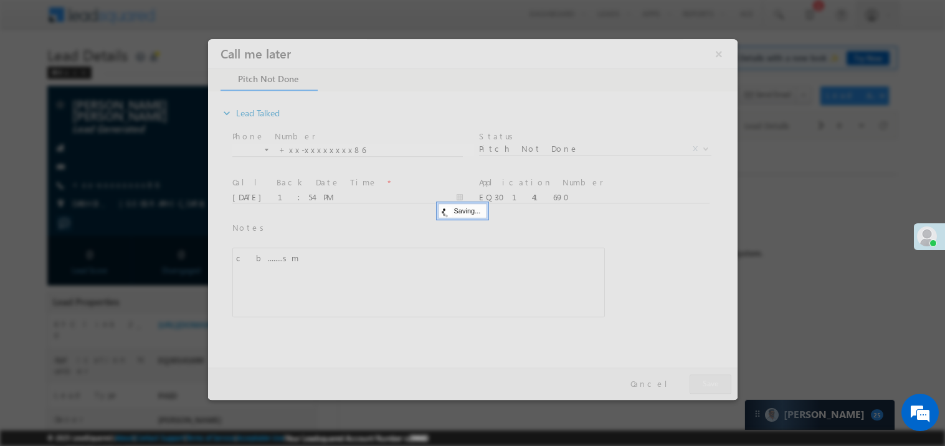
click at [715, 387] on div at bounding box center [471, 219] width 529 height 361
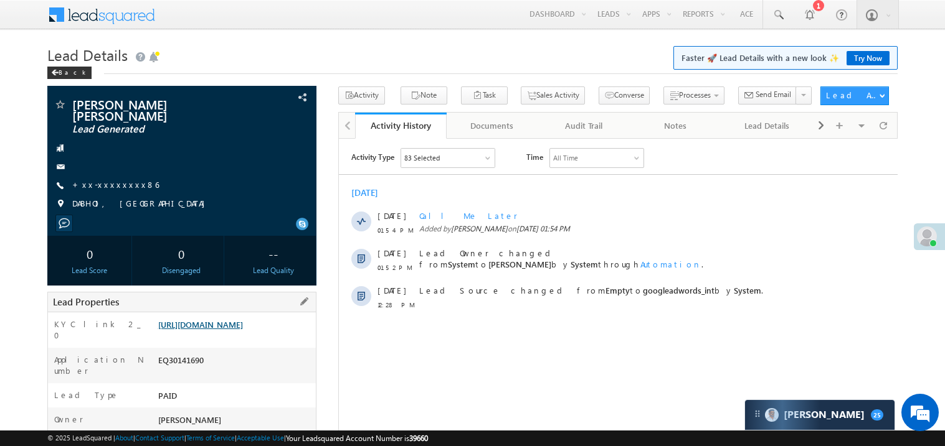
click at [207, 330] on link "[URL][DOMAIN_NAME]" at bounding box center [200, 324] width 85 height 11
click at [867, 59] on link "Try Now" at bounding box center [867, 58] width 43 height 14
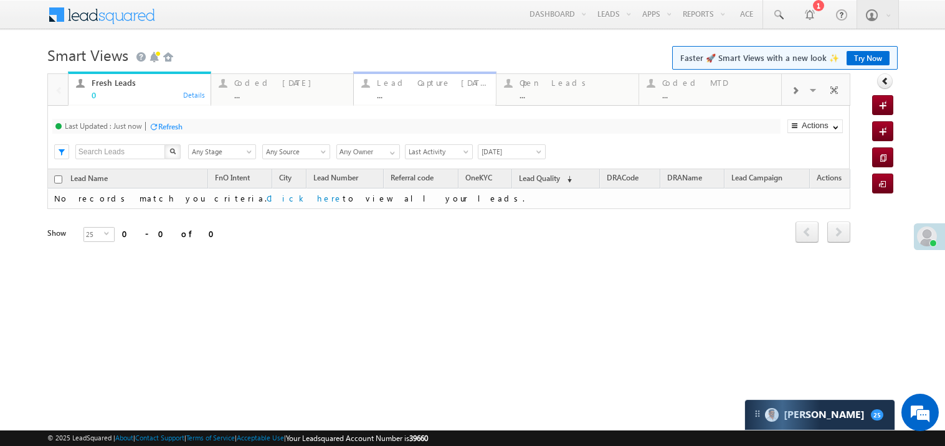
click at [412, 95] on div "..." at bounding box center [432, 94] width 111 height 9
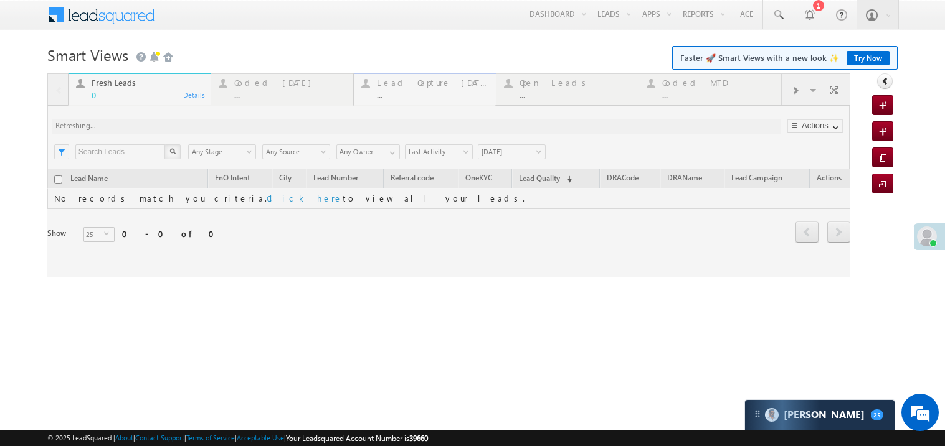
click at [412, 95] on div at bounding box center [448, 175] width 803 height 204
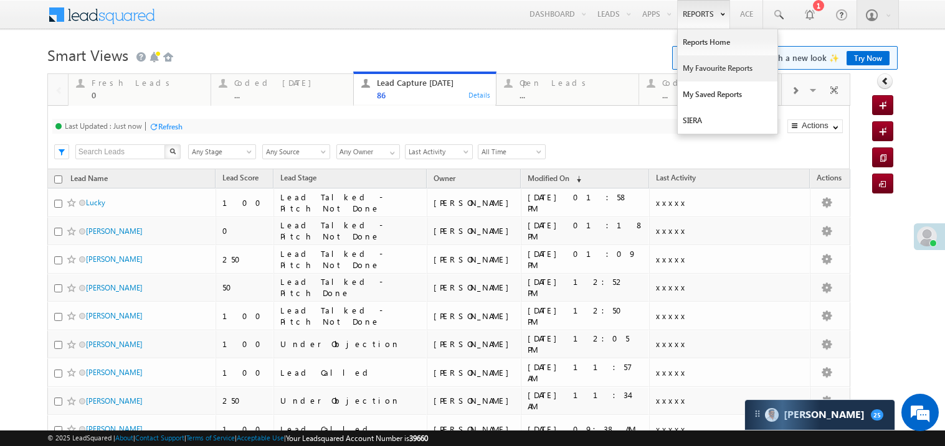
click at [703, 68] on link "My Favourite Reports" at bounding box center [727, 68] width 100 height 26
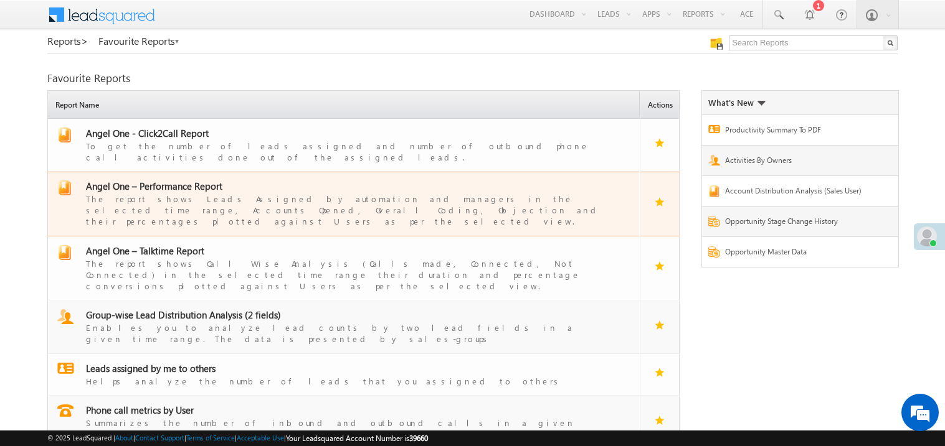
click at [171, 180] on span "Angel One – Performance Report" at bounding box center [154, 186] width 136 height 12
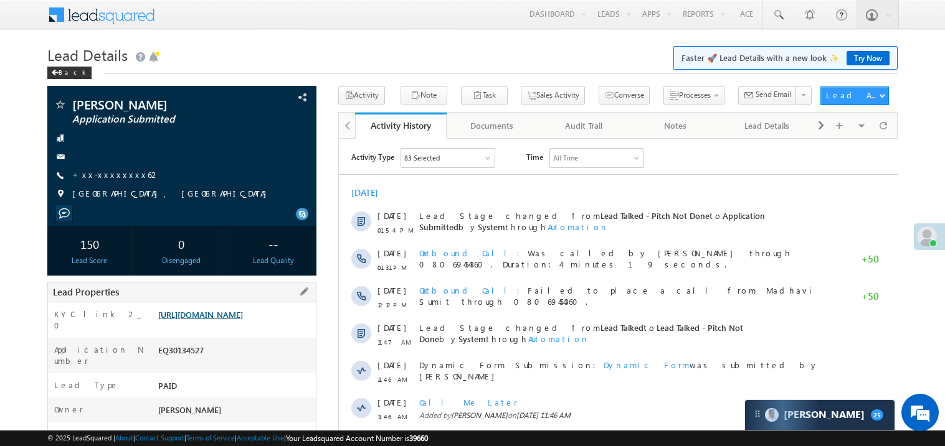
click at [204, 318] on link "[URL][DOMAIN_NAME]" at bounding box center [200, 314] width 85 height 11
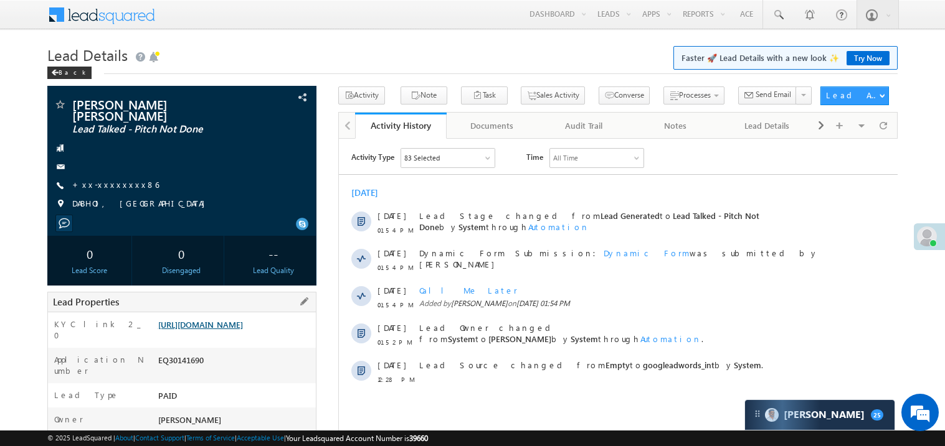
click at [233, 324] on link "[URL][DOMAIN_NAME]" at bounding box center [200, 324] width 85 height 11
click at [859, 58] on link "Try Now" at bounding box center [867, 58] width 43 height 14
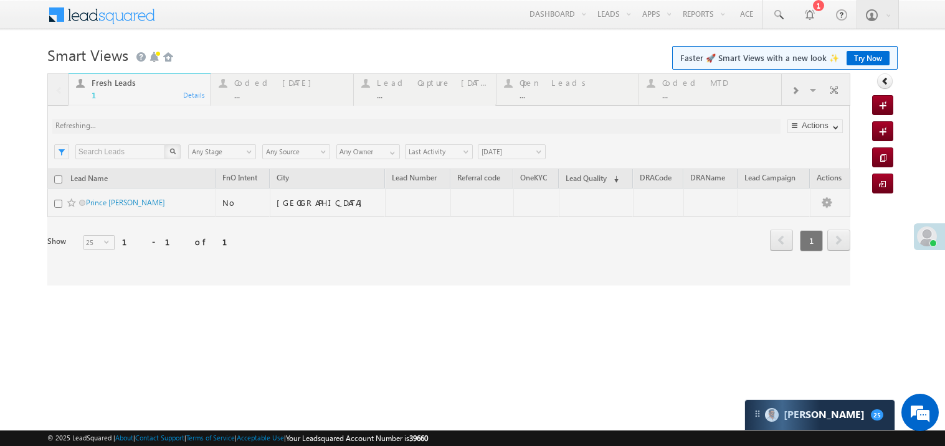
click at [869, 53] on link "Try Now" at bounding box center [867, 58] width 43 height 14
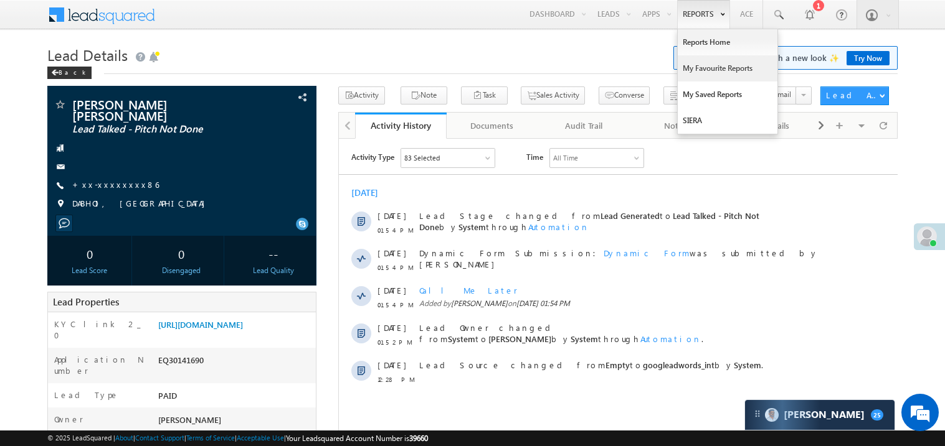
click at [704, 70] on link "My Favourite Reports" at bounding box center [727, 68] width 100 height 26
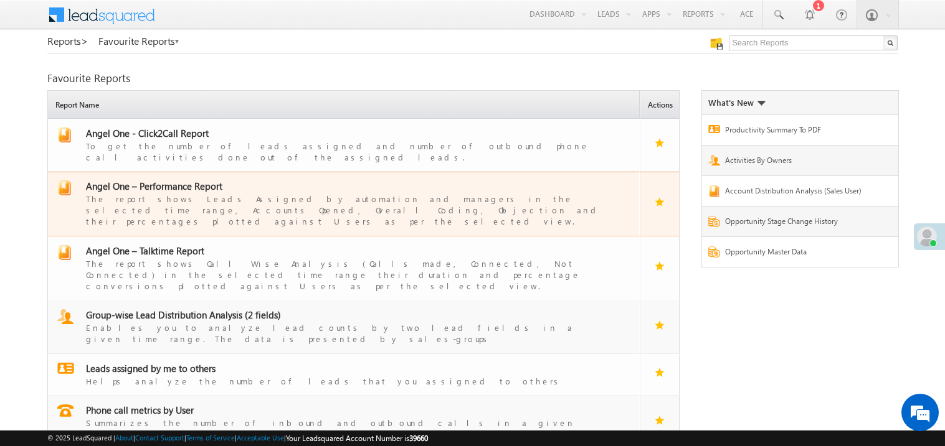
click at [165, 192] on div "The report shows Leads Assigned by automation and managers in the selected time…" at bounding box center [351, 209] width 530 height 35
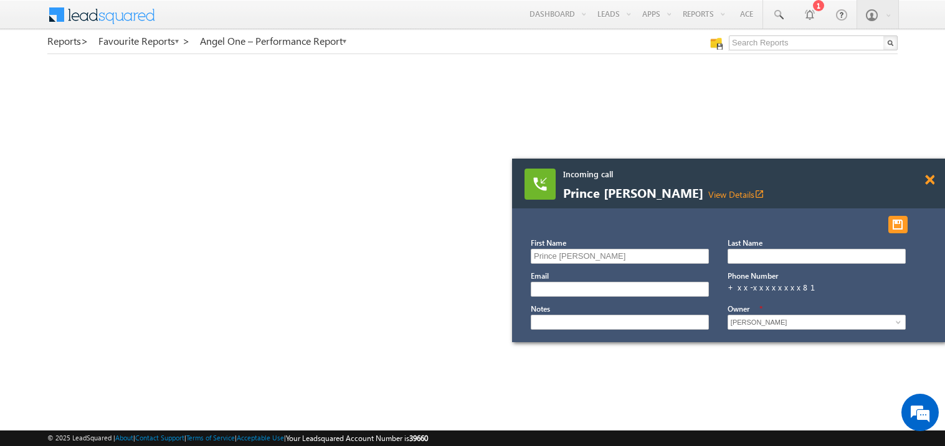
click at [933, 179] on span at bounding box center [929, 180] width 9 height 11
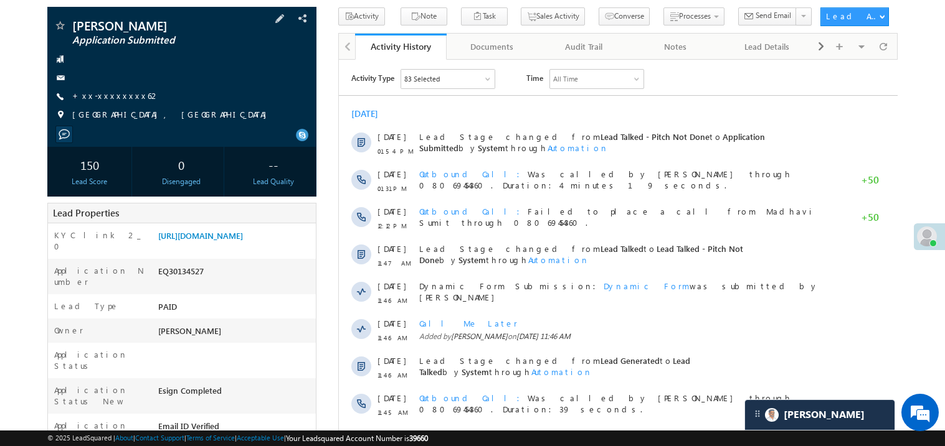
scroll to position [99, 0]
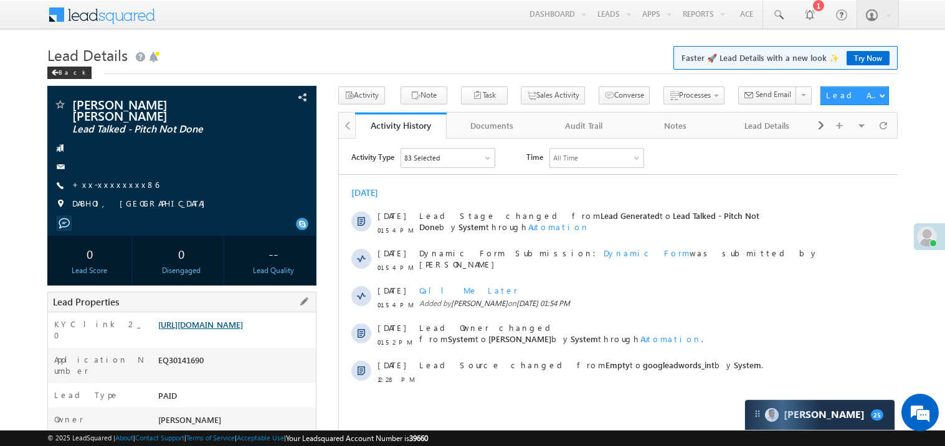
click at [243, 330] on link "https://angelbroking1-pk3em7sa.customui-test.leadsquared.com?leadId=faa9ebf0-d0…" at bounding box center [200, 324] width 85 height 11
click at [229, 330] on link "https://angelbroking1-pk3em7sa.customui-test.leadsquared.com?leadId=faa9ebf0-d0…" at bounding box center [200, 324] width 85 height 11
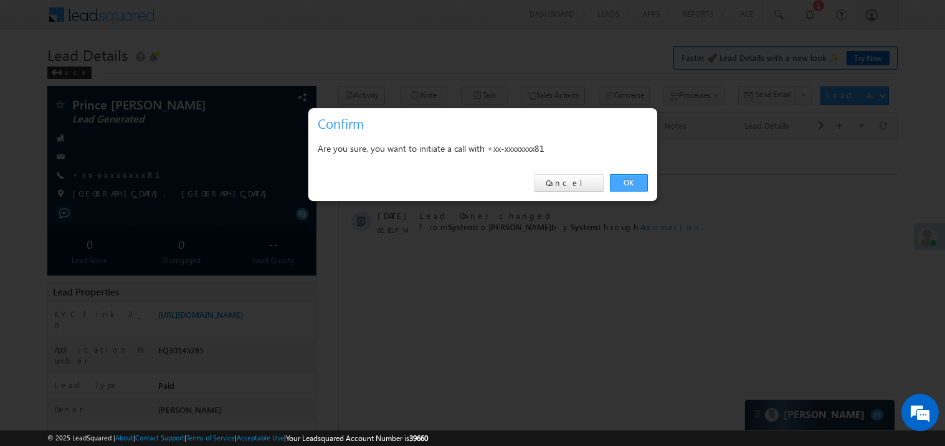
click at [620, 182] on link "OK" at bounding box center [629, 182] width 38 height 17
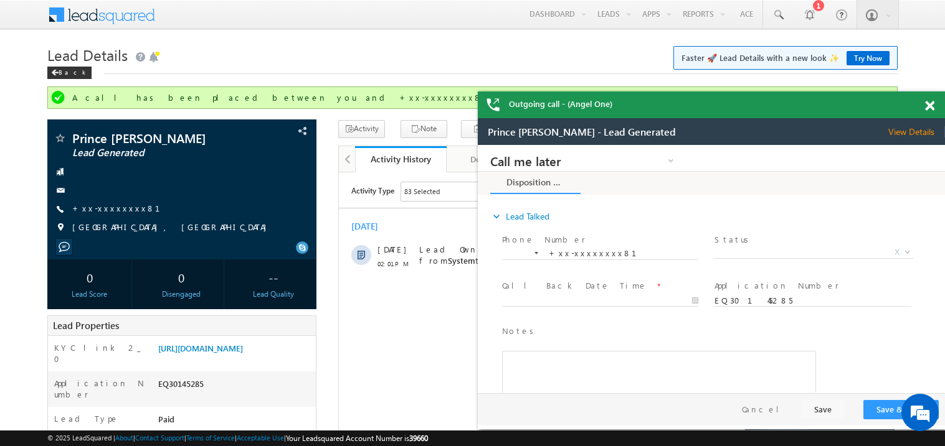
click at [933, 110] on span at bounding box center [929, 106] width 9 height 11
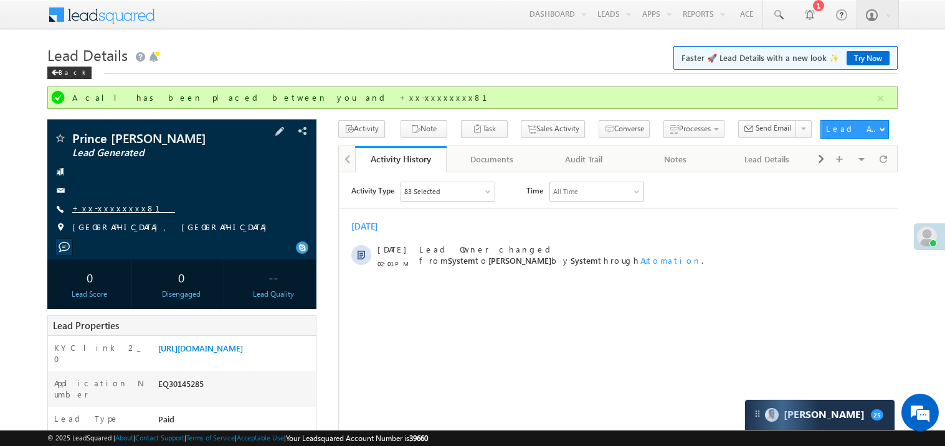
click at [106, 207] on link "+xx-xxxxxxxx81" at bounding box center [123, 208] width 103 height 11
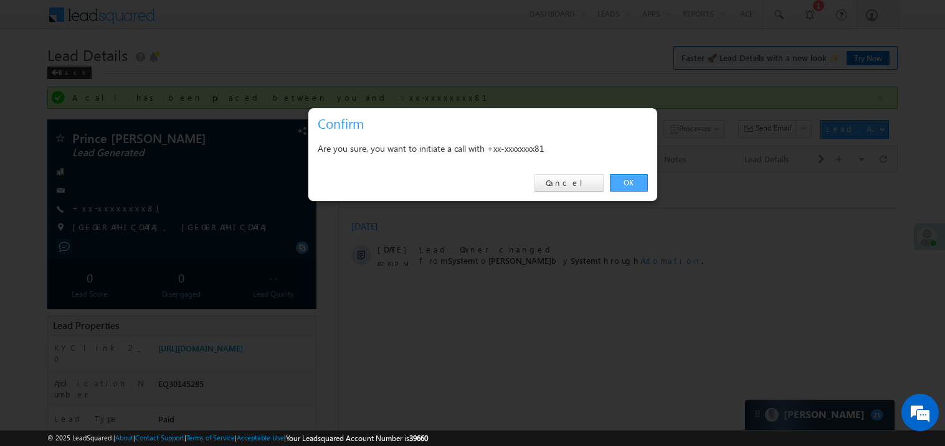
click at [630, 182] on link "OK" at bounding box center [629, 182] width 38 height 17
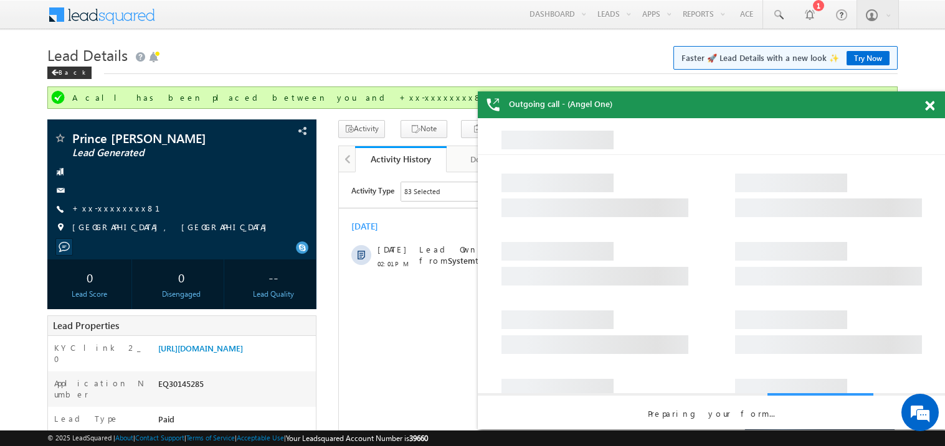
click at [926, 106] on span at bounding box center [929, 106] width 9 height 11
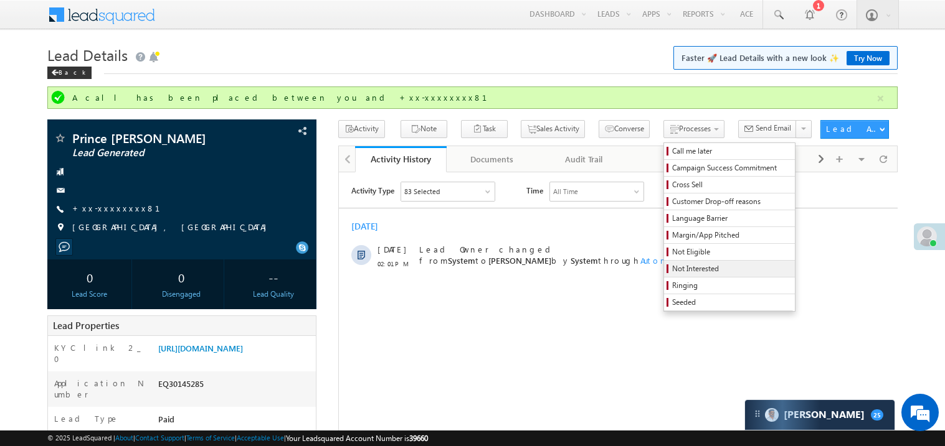
click at [681, 271] on span "Not Interested" at bounding box center [731, 268] width 118 height 11
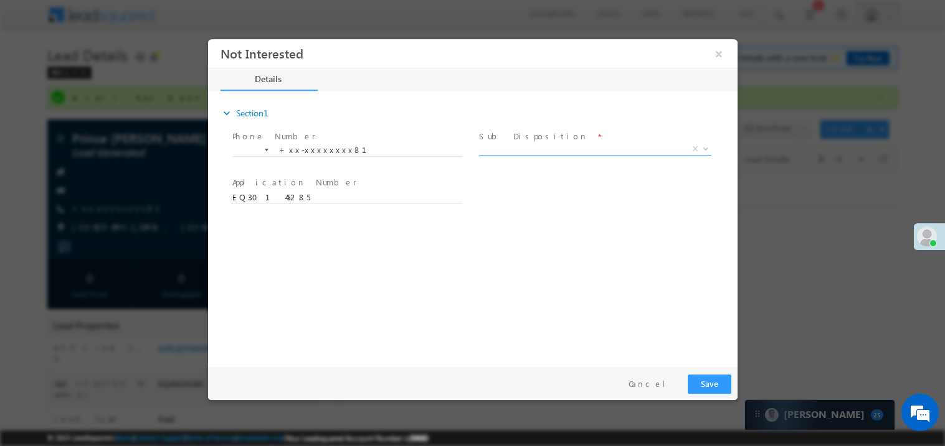
click at [511, 147] on span "X" at bounding box center [594, 149] width 232 height 12
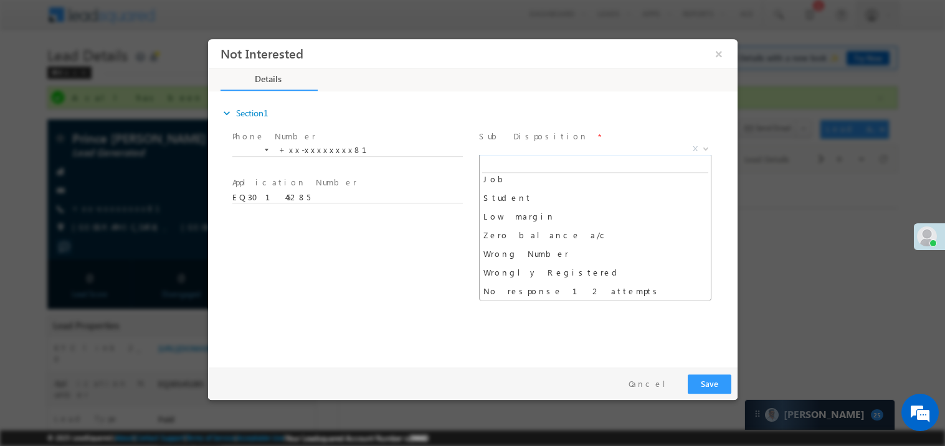
scroll to position [62, 0]
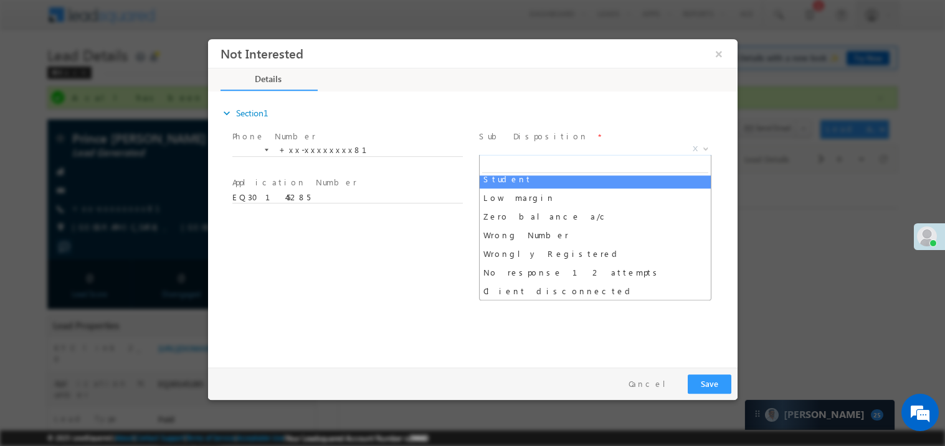
click at [547, 169] on input "search" at bounding box center [594, 165] width 226 height 16
type input "p"
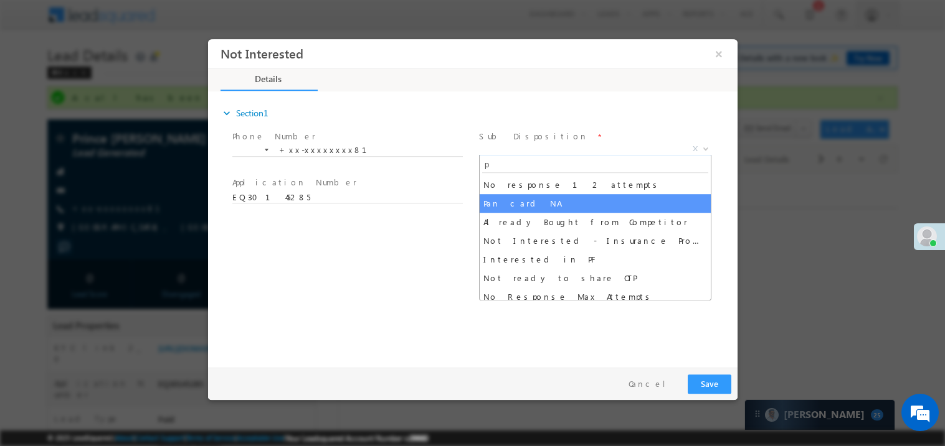
select select "Pan card NA"
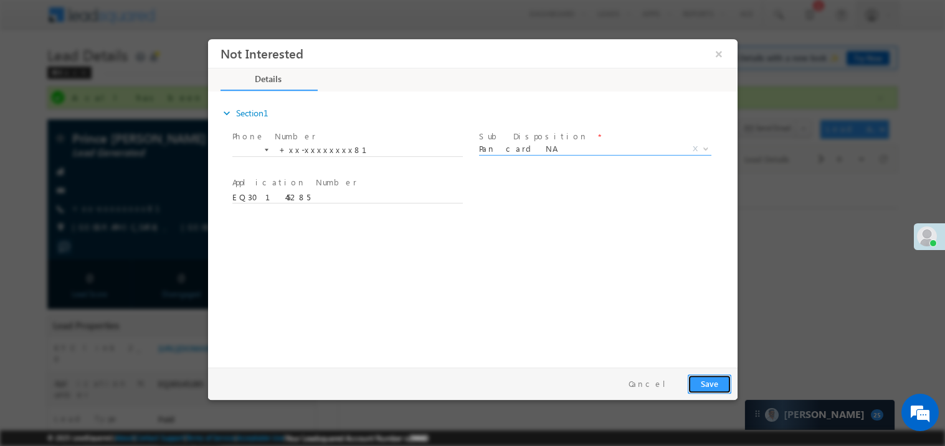
click at [707, 375] on button "Save" at bounding box center [709, 383] width 44 height 19
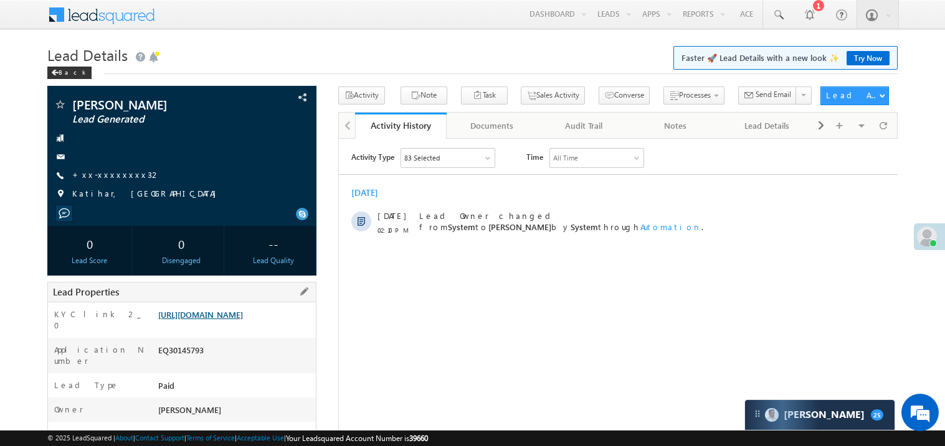
click at [233, 320] on link "https://angelbroking1-pk3em7sa.customui-test.leadsquared.com?leadId=aadad72f-57…" at bounding box center [200, 314] width 85 height 11
click at [113, 179] on link "+xx-xxxxxxxx32" at bounding box center [116, 174] width 88 height 11
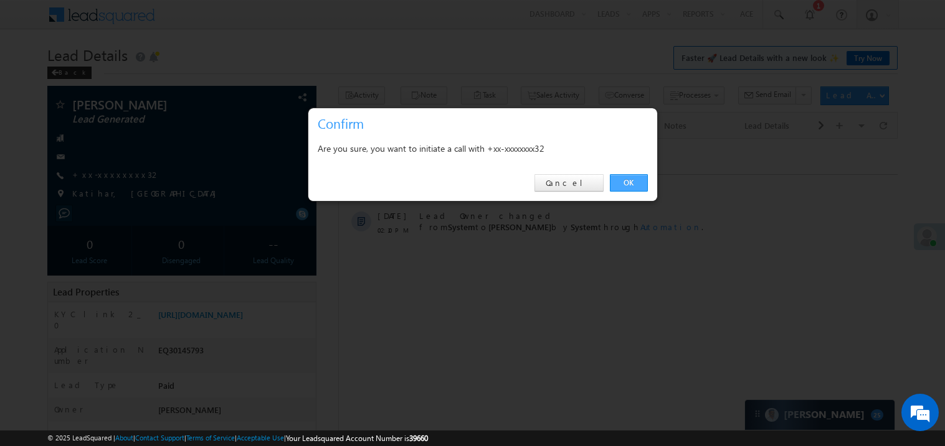
click at [627, 182] on link "OK" at bounding box center [629, 182] width 38 height 17
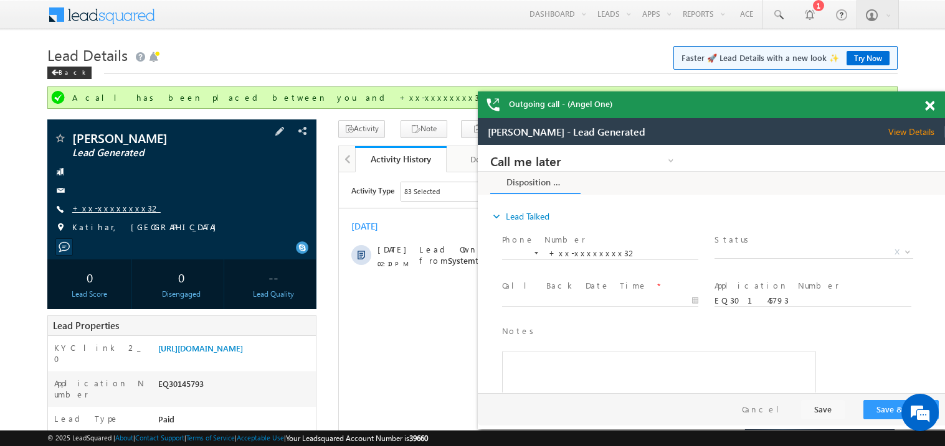
click at [120, 205] on link "+xx-xxxxxxxx32" at bounding box center [116, 208] width 88 height 11
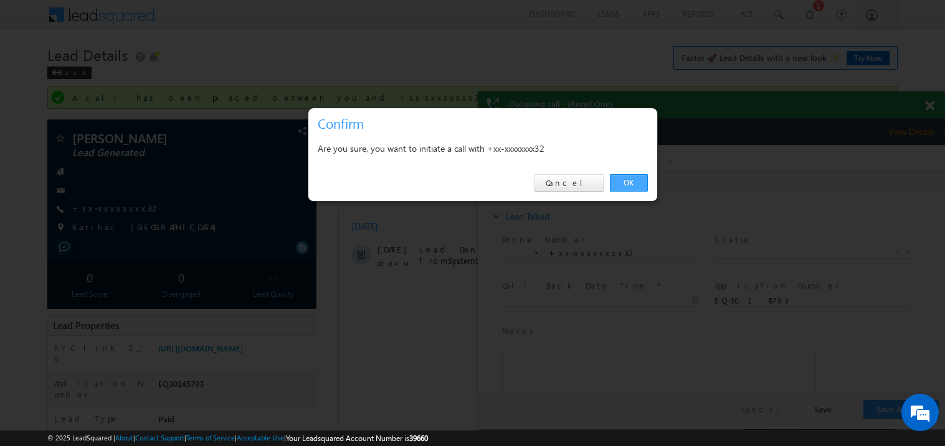
click at [621, 181] on link "OK" at bounding box center [629, 182] width 38 height 17
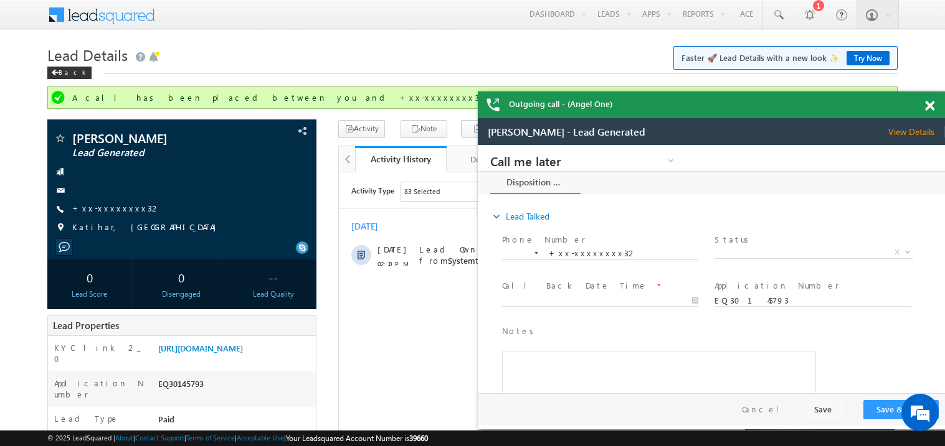
click at [932, 106] on span at bounding box center [929, 106] width 9 height 11
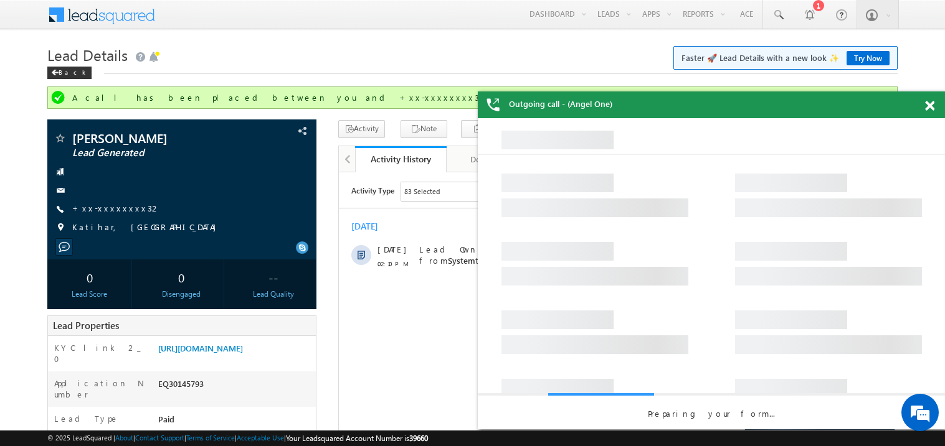
click at [931, 101] on span at bounding box center [929, 106] width 9 height 11
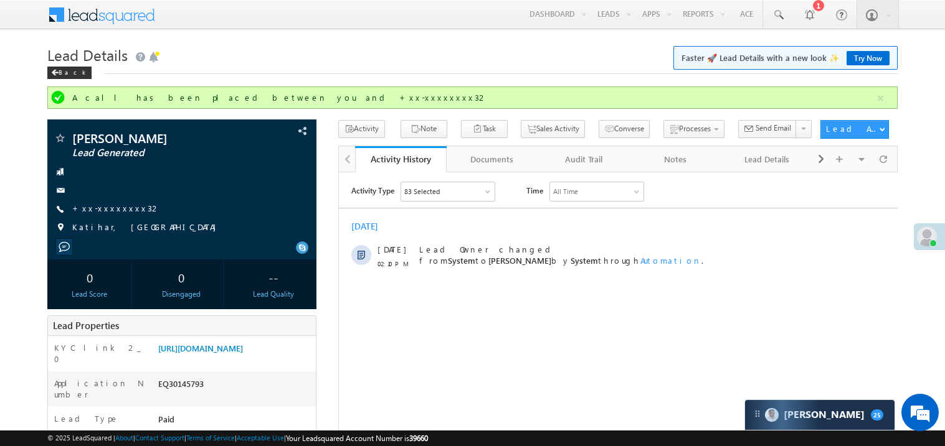
click at [596, 236] on div "Today 07 Oct 02:10 PM Lead Owner changed from System to Madhavi Sumit by System…" at bounding box center [617, 244] width 559 height 61
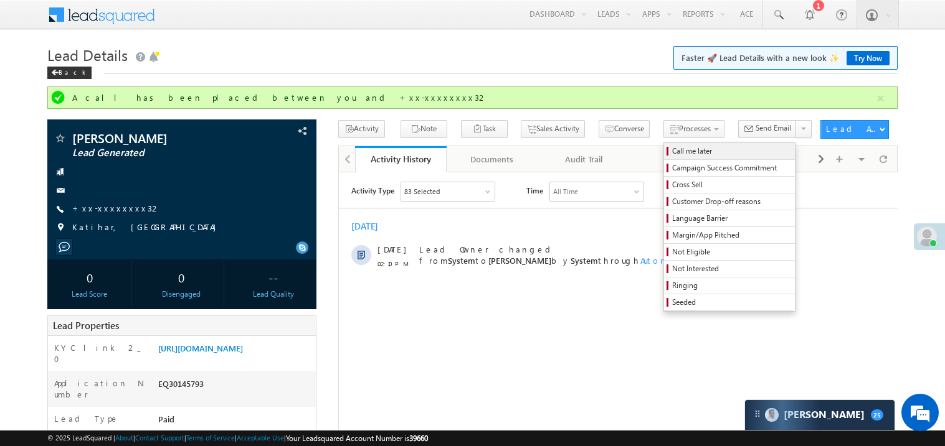
click at [672, 152] on span "Call me later" at bounding box center [731, 151] width 118 height 11
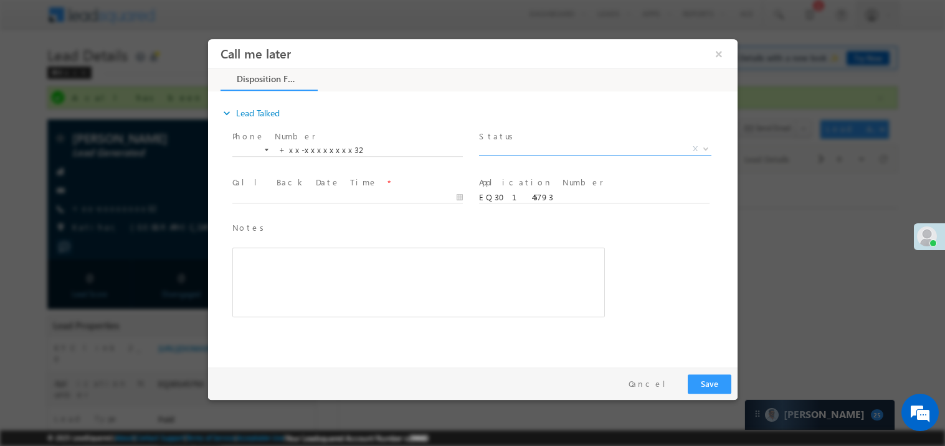
click at [519, 145] on span "X" at bounding box center [594, 149] width 232 height 12
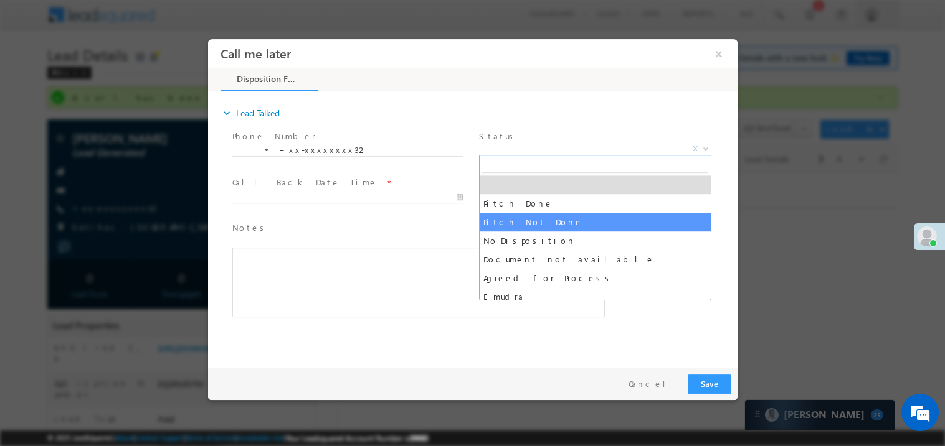
select select "Pitch Not Done"
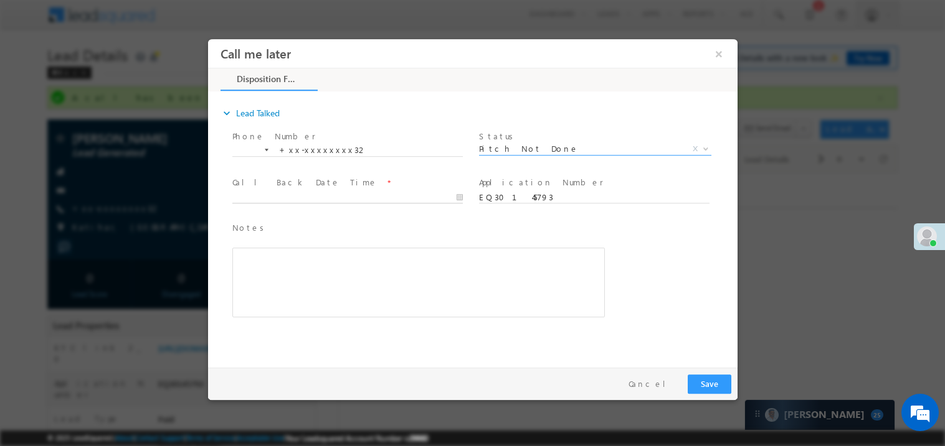
click at [262, 191] on input "text" at bounding box center [347, 197] width 230 height 12
type input "10/07/25 2:22 PM"
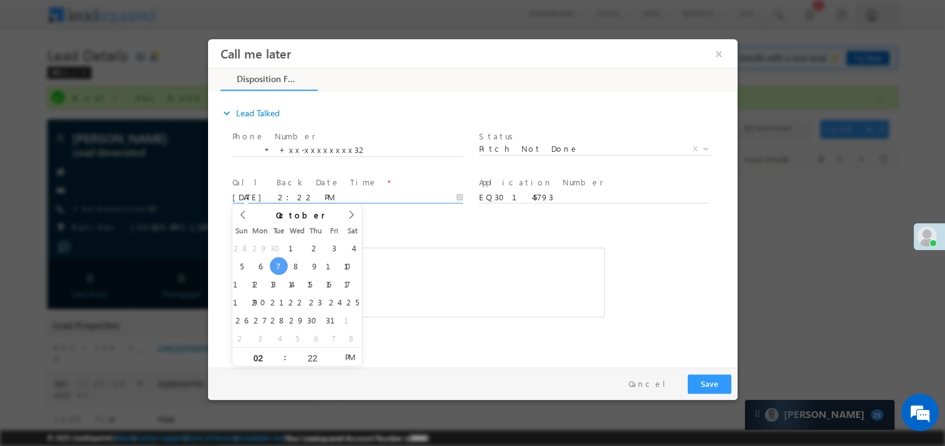
click at [483, 257] on div "Rich Text Editor, 40788eee-0fb2-11ec-a811-0adc8a9d82c2__tab1__section1__Notes__…" at bounding box center [418, 282] width 372 height 70
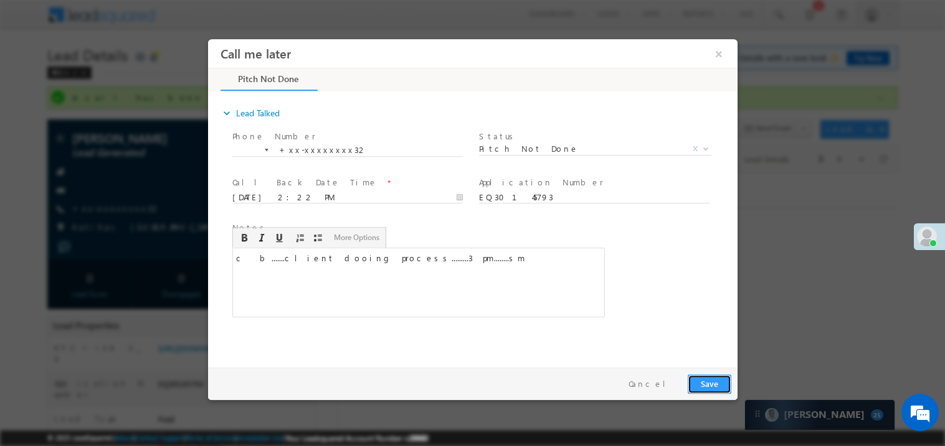
click at [710, 377] on button "Save" at bounding box center [709, 383] width 44 height 19
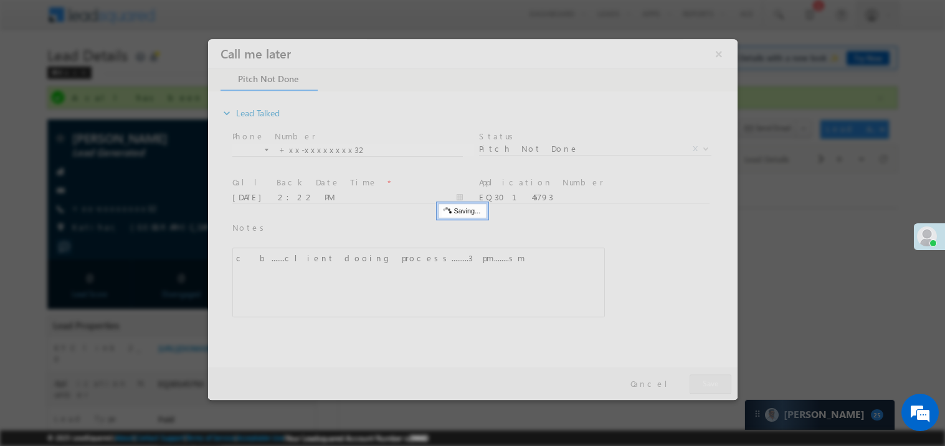
click at [710, 377] on div at bounding box center [471, 219] width 529 height 361
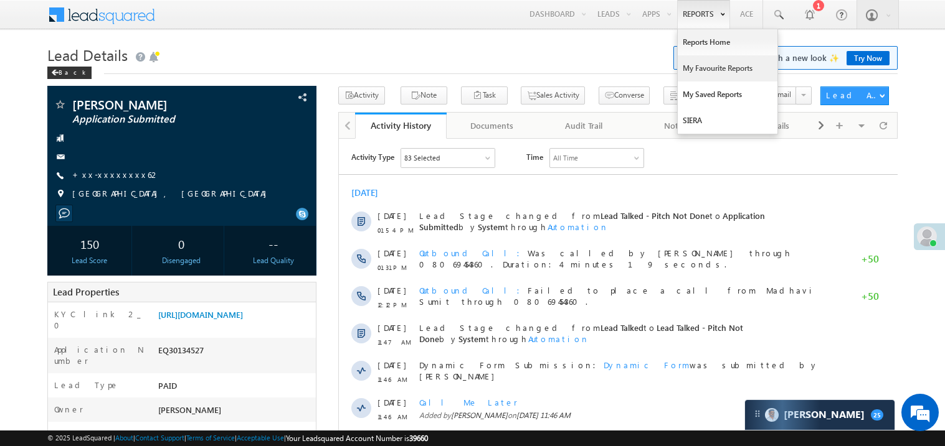
click at [697, 65] on link "My Favourite Reports" at bounding box center [727, 68] width 100 height 26
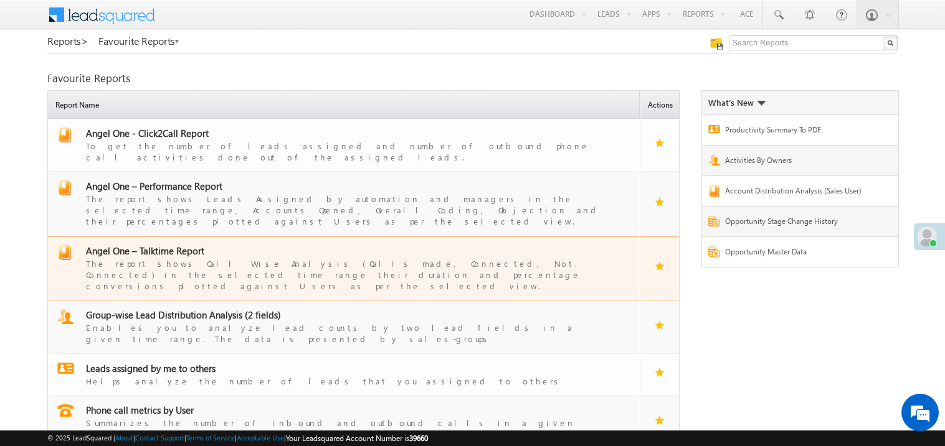
click at [166, 245] on span "Angel One – Talktime Report" at bounding box center [145, 251] width 118 height 12
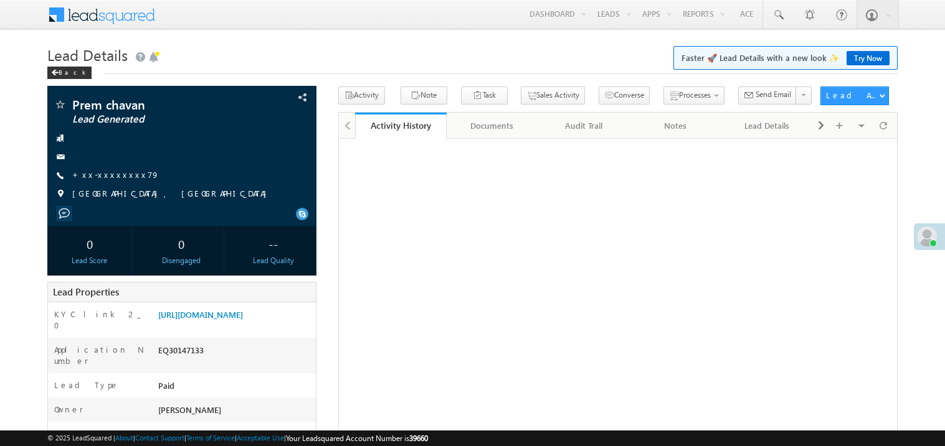
click at [121, 177] on link "+xx-xxxxxxxx79" at bounding box center [115, 174] width 87 height 11
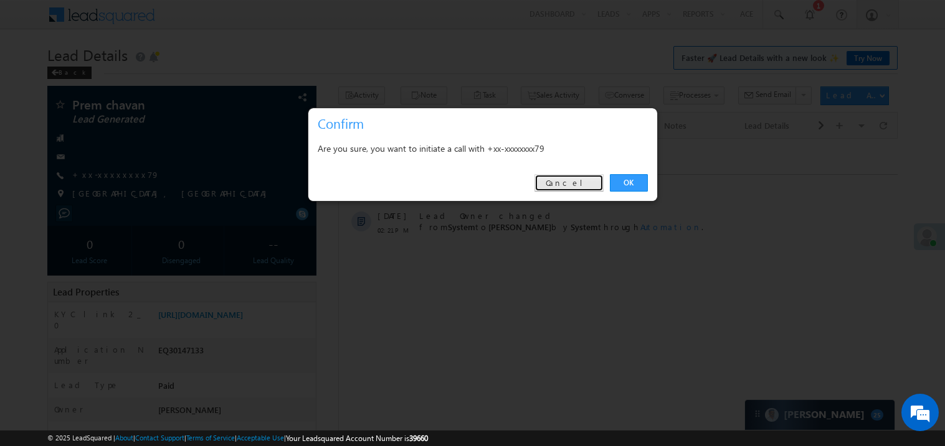
click at [600, 186] on link "Cancel" at bounding box center [568, 182] width 69 height 17
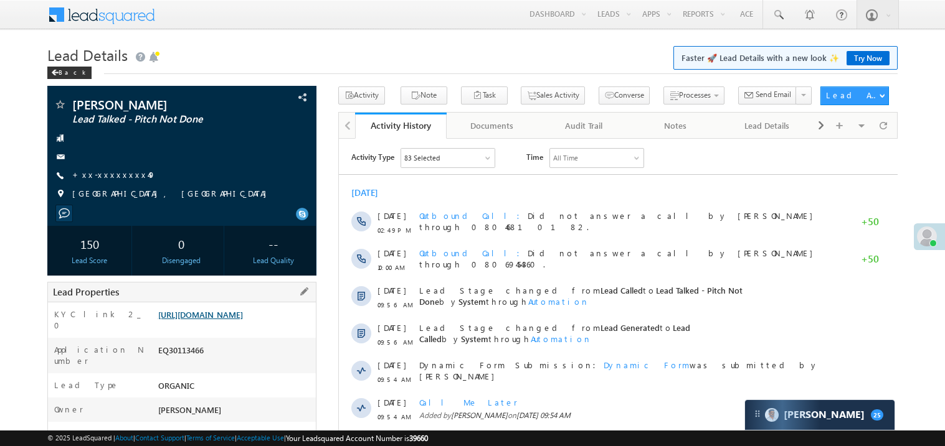
click at [238, 320] on link "[URL][DOMAIN_NAME]" at bounding box center [200, 314] width 85 height 11
click at [223, 320] on link "[URL][DOMAIN_NAME]" at bounding box center [200, 314] width 85 height 11
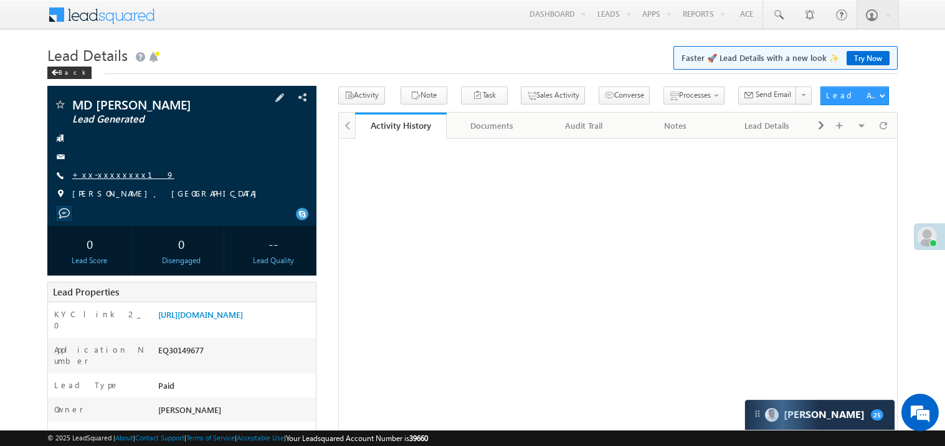
click at [103, 176] on link "+xx-xxxxxxxx19" at bounding box center [123, 174] width 102 height 11
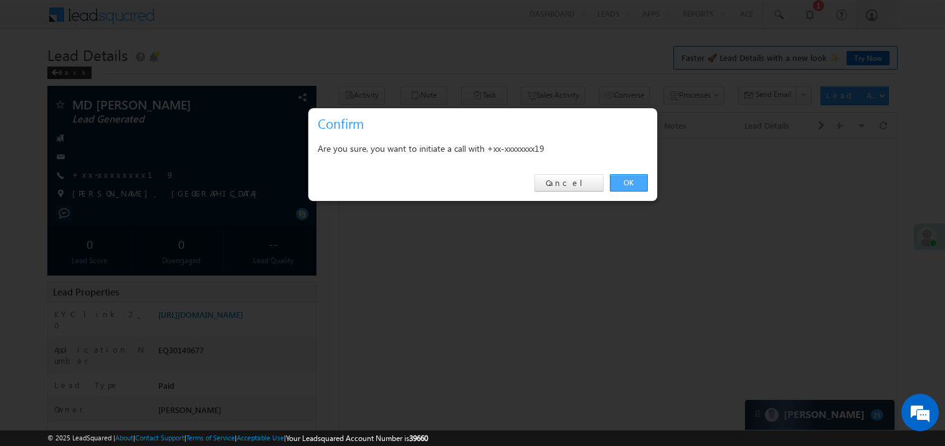
click at [630, 183] on link "OK" at bounding box center [629, 182] width 38 height 17
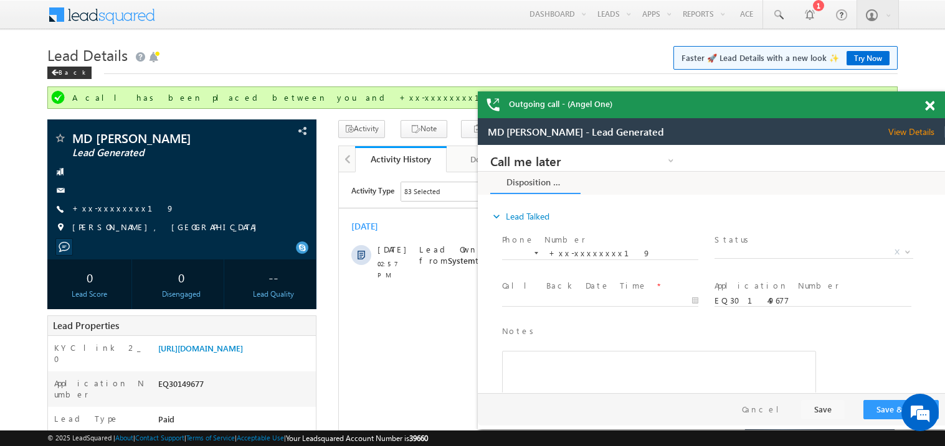
click at [931, 102] on span at bounding box center [929, 106] width 9 height 11
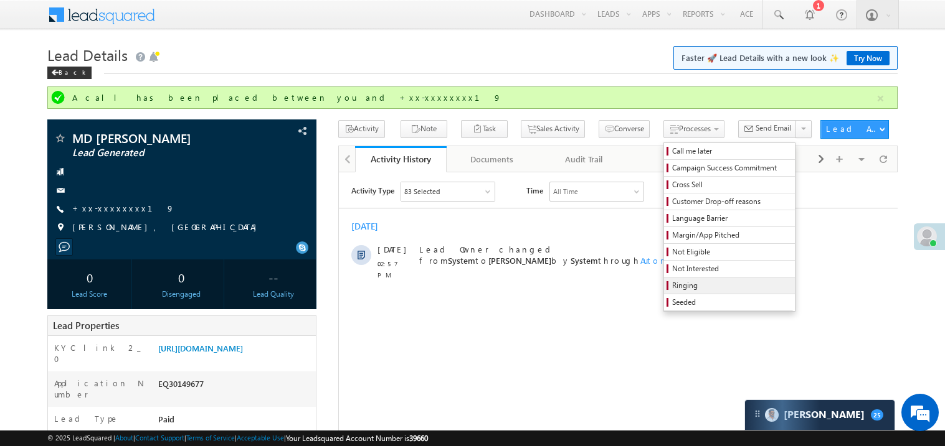
click at [680, 283] on span "Ringing" at bounding box center [731, 285] width 118 height 11
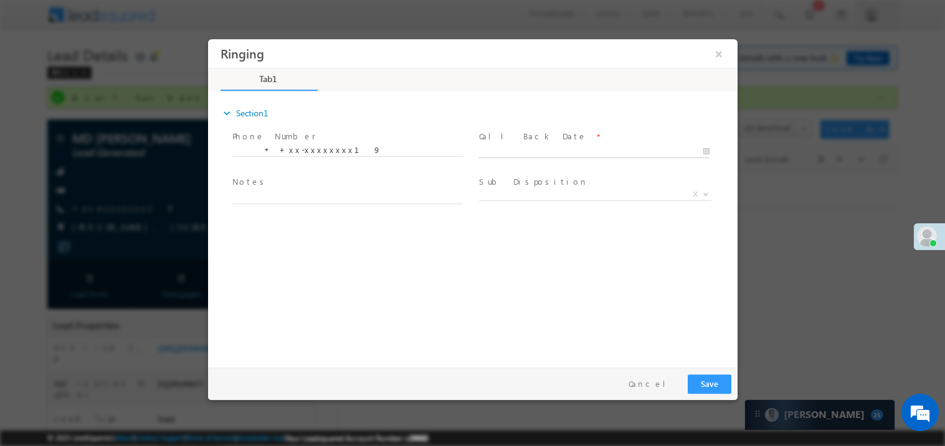
click at [563, 149] on body "Ringing ×" at bounding box center [471, 200] width 529 height 323
type input "10/07/25 2:58 PM"
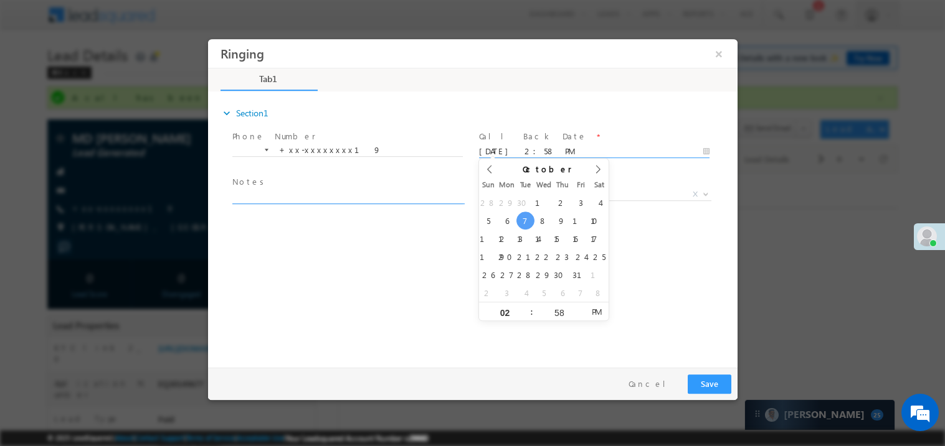
click at [283, 191] on textarea at bounding box center [347, 196] width 230 height 14
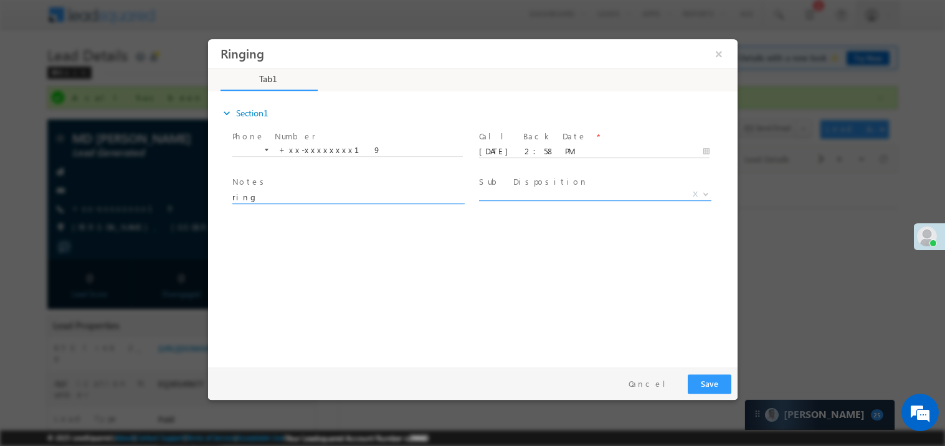
type textarea "ring"
click at [511, 192] on span "X" at bounding box center [594, 194] width 232 height 12
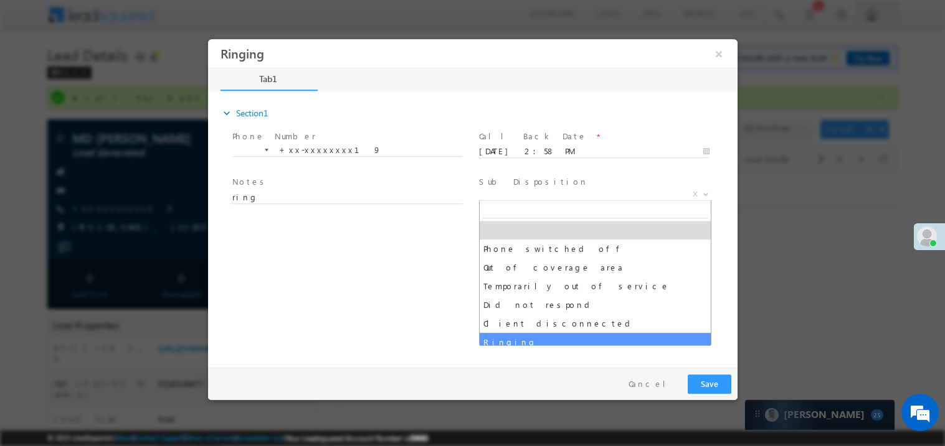
select select "Ringing"
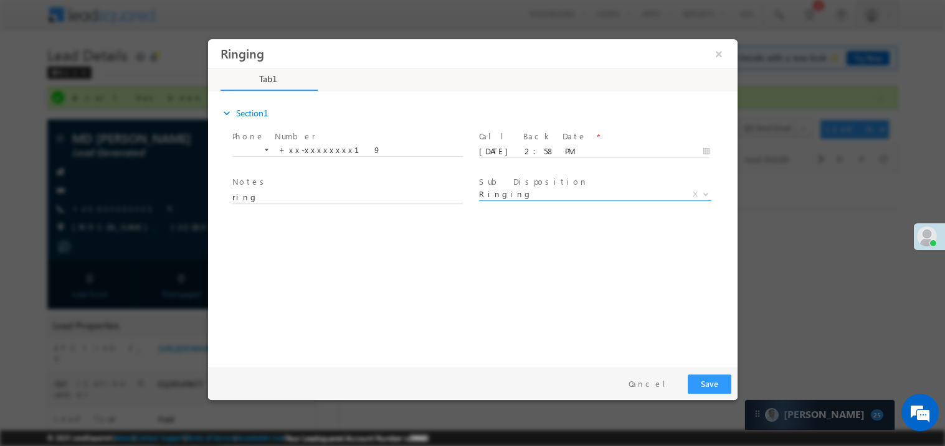
click at [355, 346] on div "expand_more Section1 Phone Number *" at bounding box center [475, 227] width 523 height 269
click at [710, 383] on button "Save" at bounding box center [709, 383] width 44 height 19
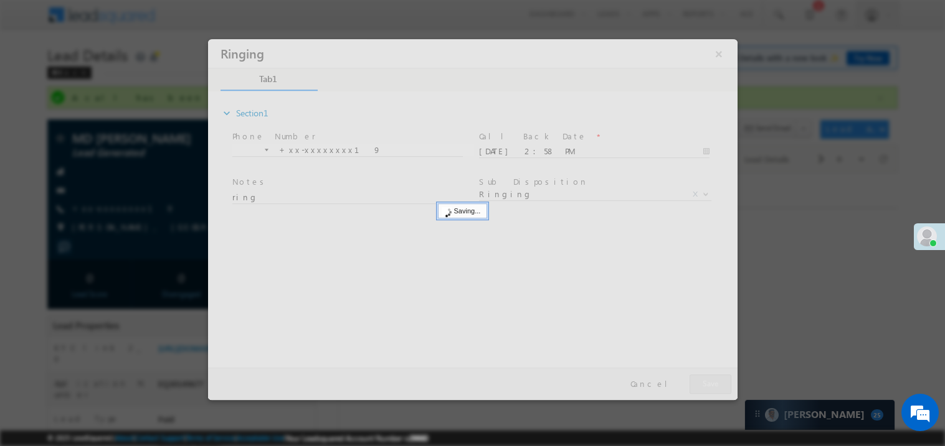
click at [710, 383] on div at bounding box center [471, 219] width 529 height 361
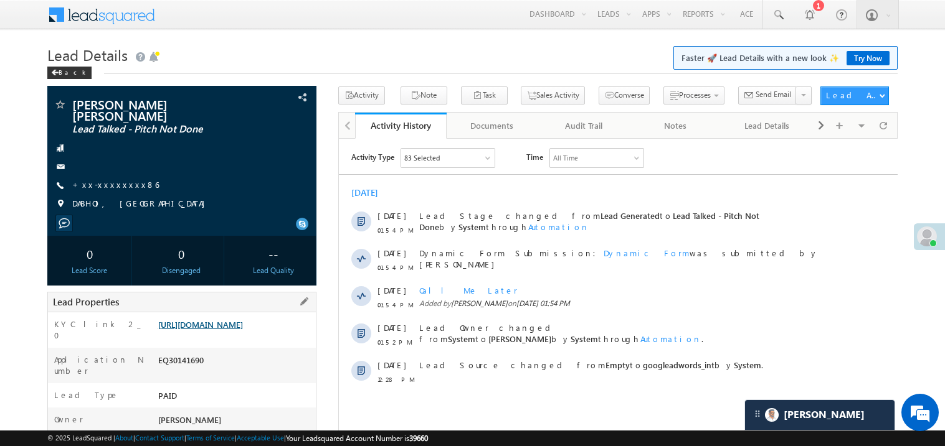
click at [243, 330] on link "[URL][DOMAIN_NAME]" at bounding box center [200, 324] width 85 height 11
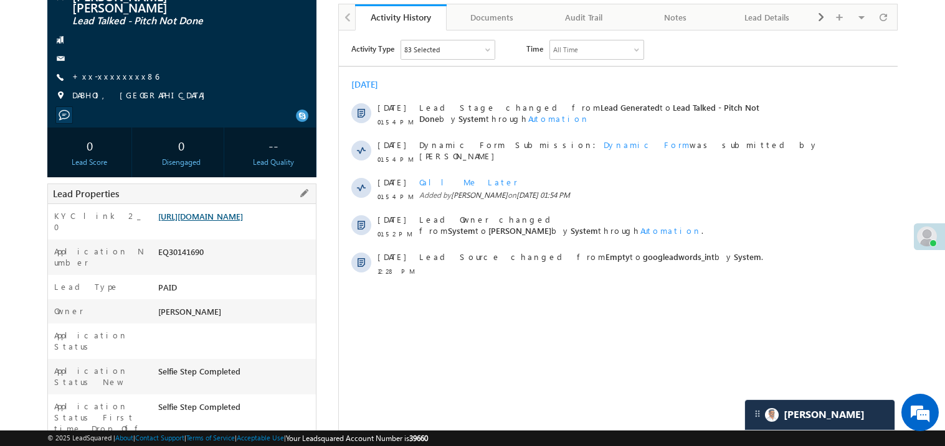
scroll to position [174, 0]
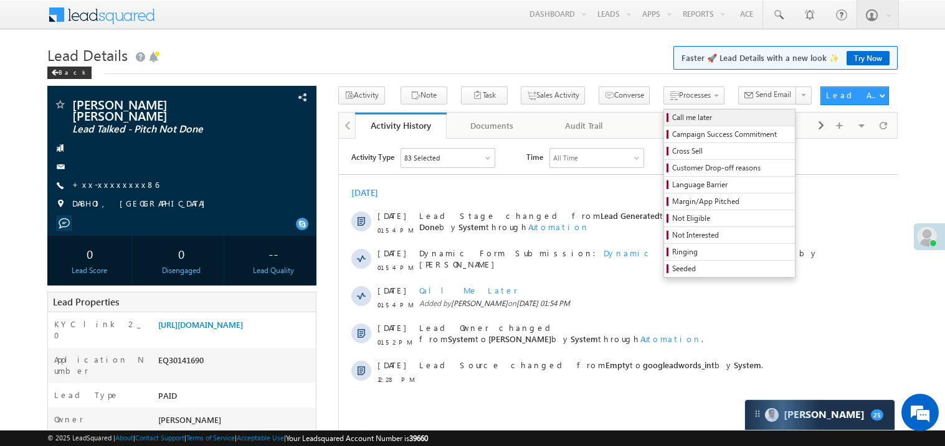
click at [672, 112] on span "Call me later" at bounding box center [731, 117] width 118 height 11
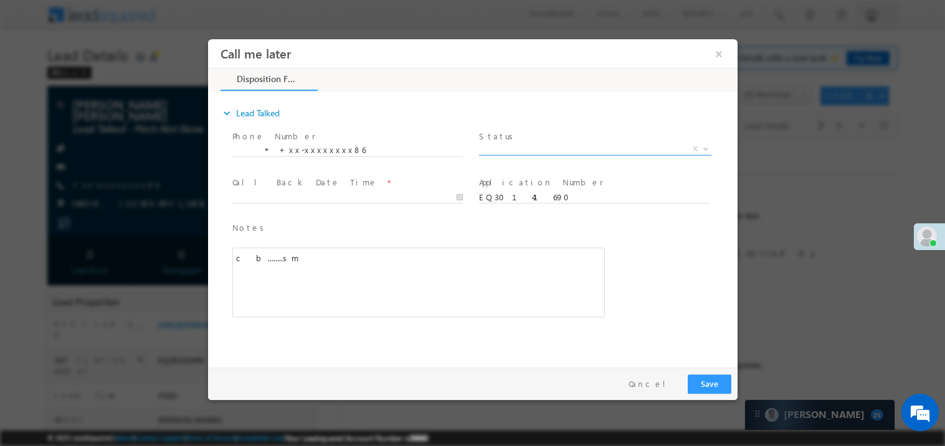
click at [507, 149] on span "X" at bounding box center [594, 149] width 232 height 12
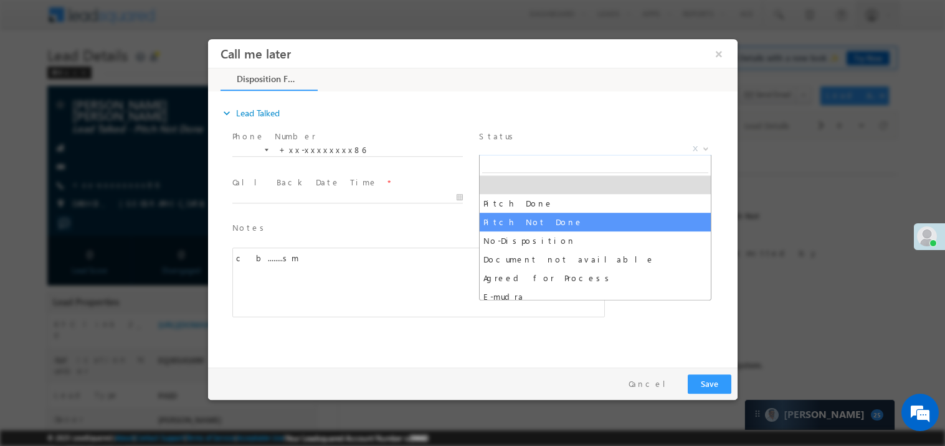
select select "Pitch Not Done"
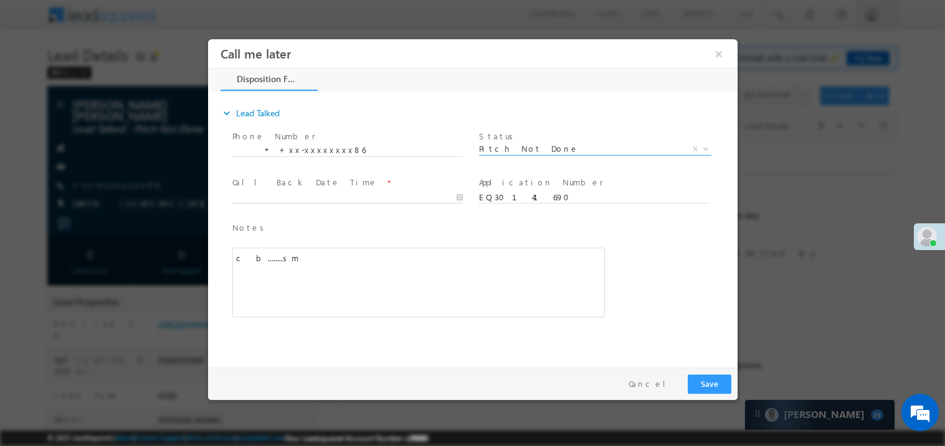
click at [319, 200] on body "Call me later ×" at bounding box center [471, 200] width 529 height 323
type input "[DATE] 3:03 PM"
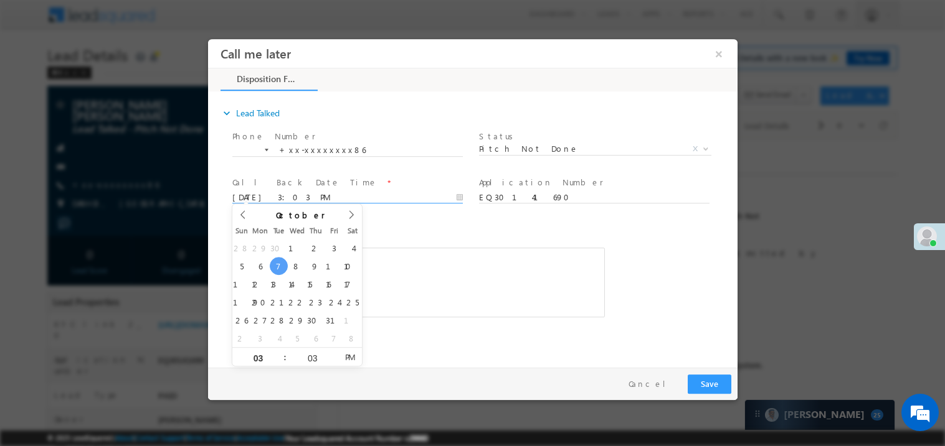
click at [420, 260] on div "c b........sm" at bounding box center [418, 282] width 372 height 70
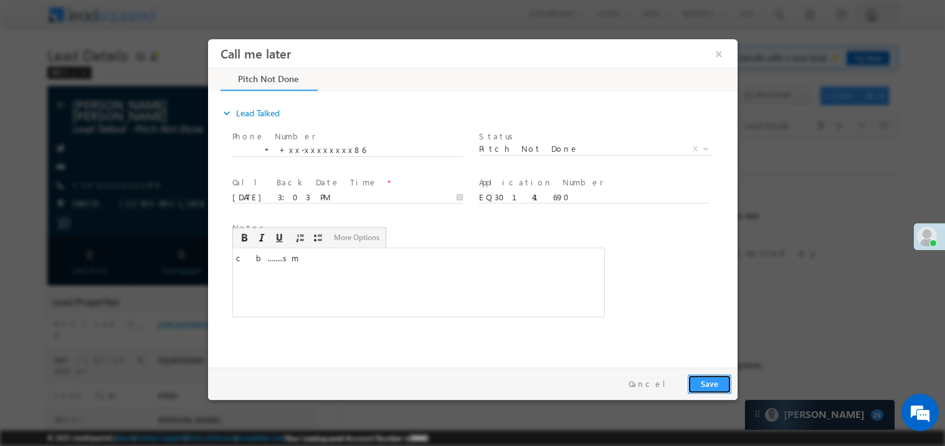
click at [715, 387] on button "Save" at bounding box center [709, 383] width 44 height 19
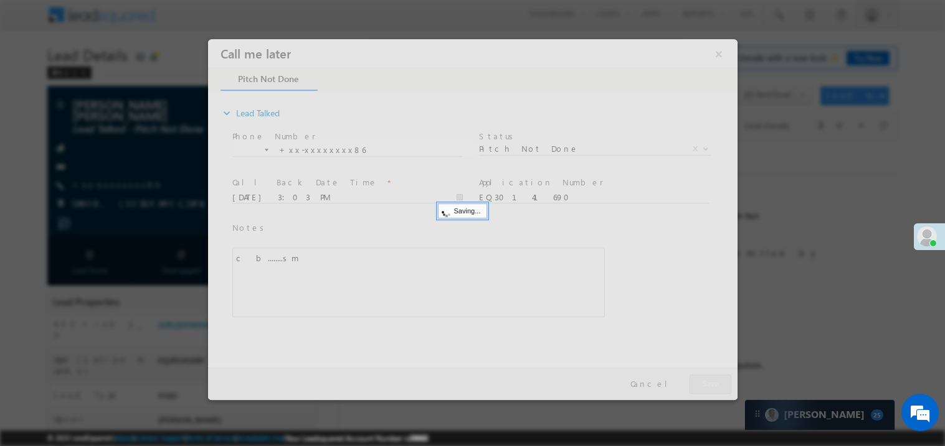
click at [715, 387] on div at bounding box center [471, 219] width 529 height 361
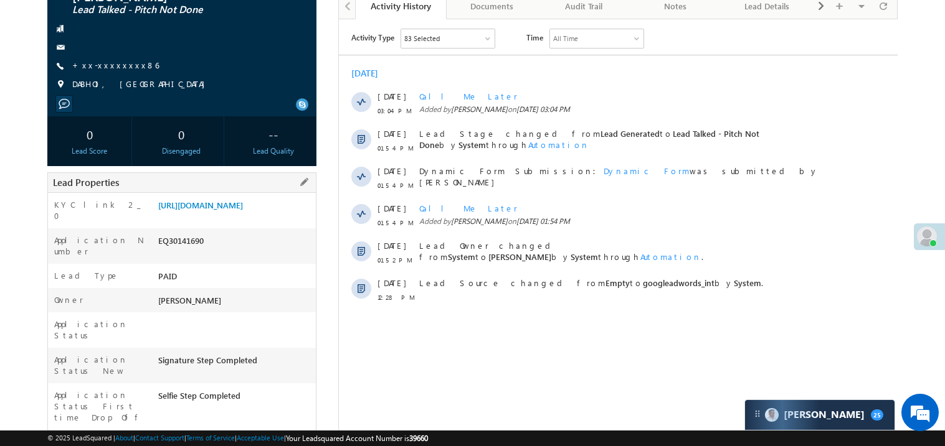
scroll to position [199, 0]
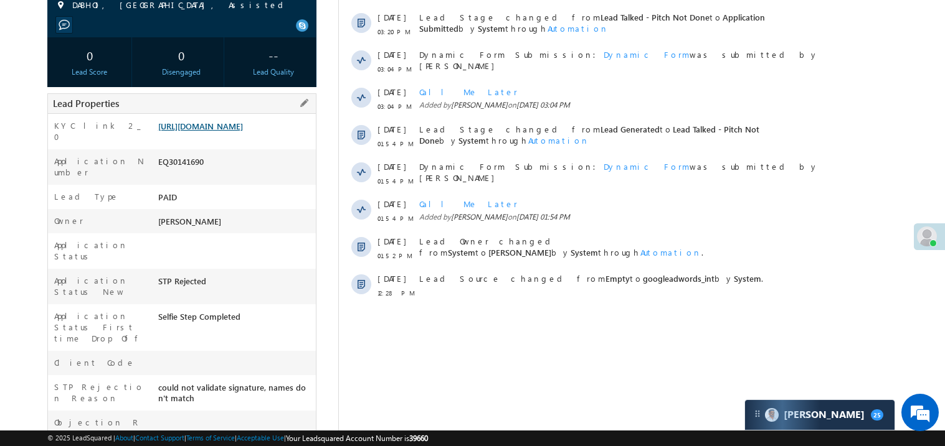
click at [224, 131] on link "[URL][DOMAIN_NAME]" at bounding box center [200, 126] width 85 height 11
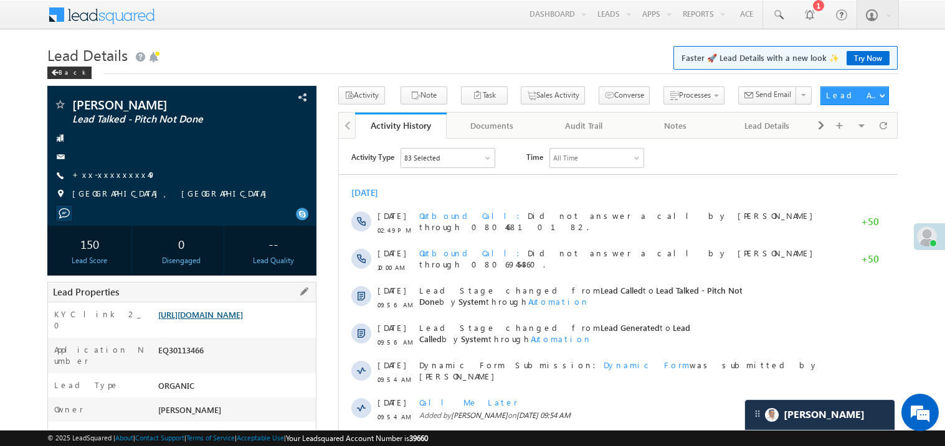
click at [227, 318] on link "https://angelbroking1-pk3em7sa.customui-test.leadsquared.com?leadId=5790a46f-7d…" at bounding box center [200, 314] width 85 height 11
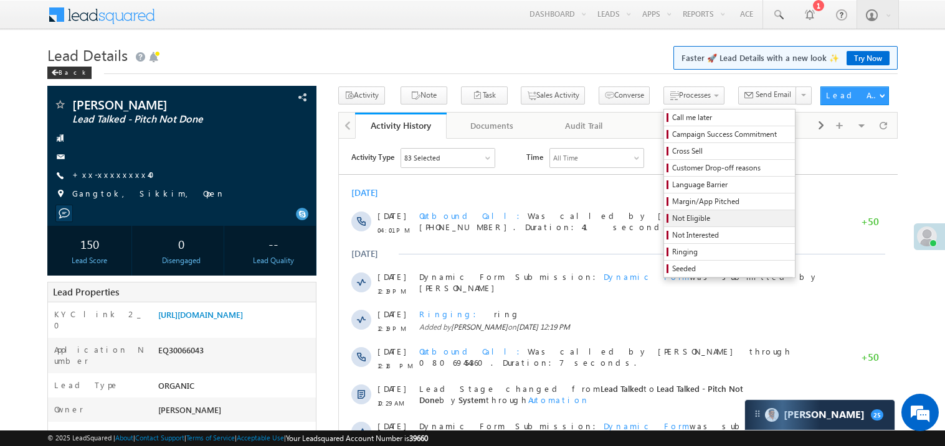
click at [672, 222] on span "Not Eligible" at bounding box center [731, 218] width 118 height 11
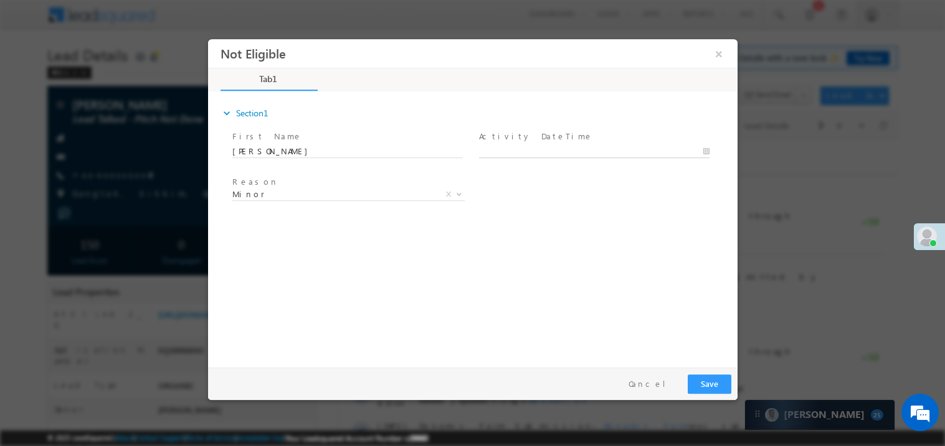
click at [510, 149] on body "Not Eligible ×" at bounding box center [471, 200] width 529 height 323
type input "10/07/25 4:05 PM"
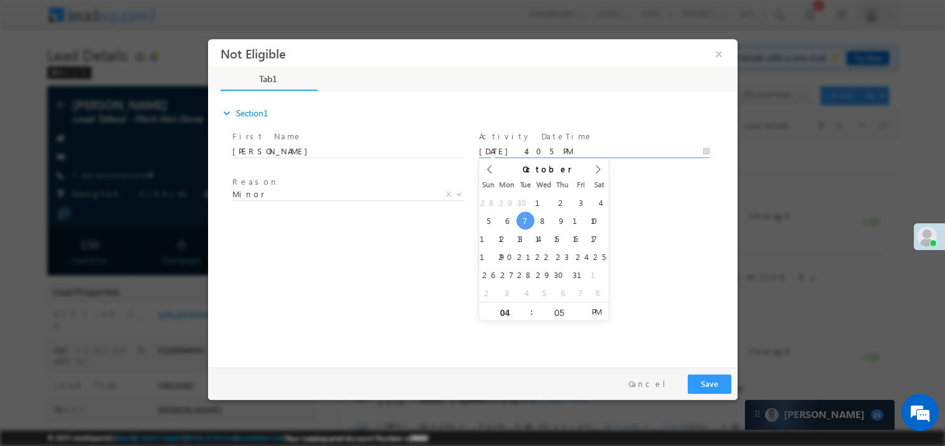
click at [411, 265] on div "expand_more Section1 First Name *" at bounding box center [475, 227] width 523 height 269
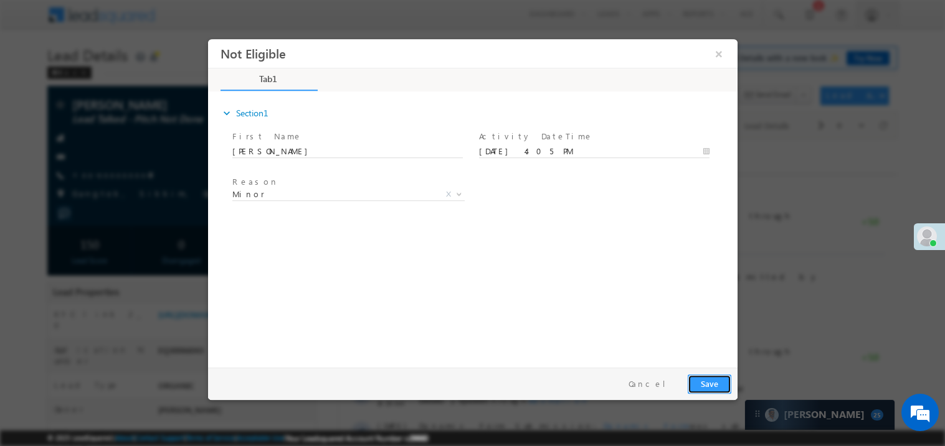
click at [703, 380] on button "Save" at bounding box center [709, 383] width 44 height 19
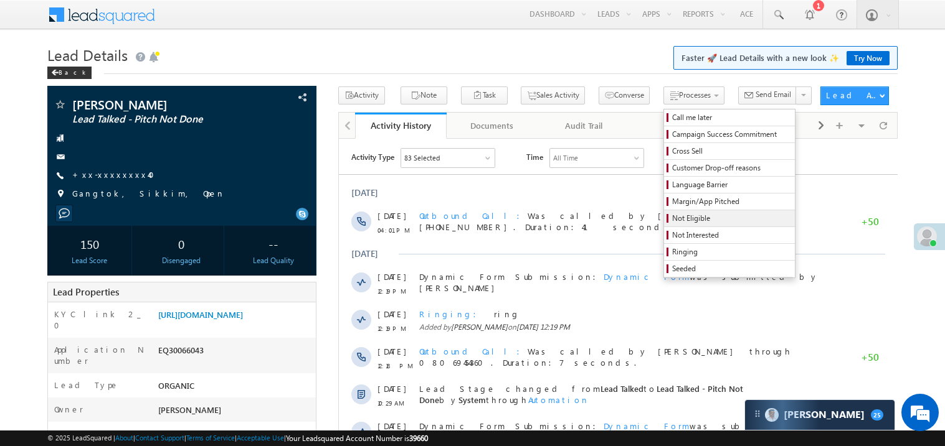
click at [672, 219] on span "Not Eligible" at bounding box center [731, 218] width 118 height 11
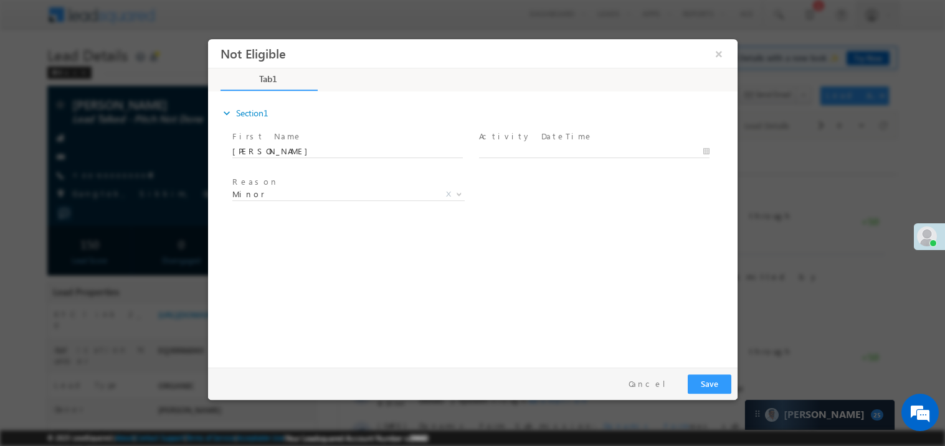
click at [511, 142] on span "Activity DateTime *" at bounding box center [593, 137] width 230 height 14
click at [507, 154] on body "Not Eligible ×" at bounding box center [471, 200] width 529 height 323
type input "10/07/25 4:05 PM"
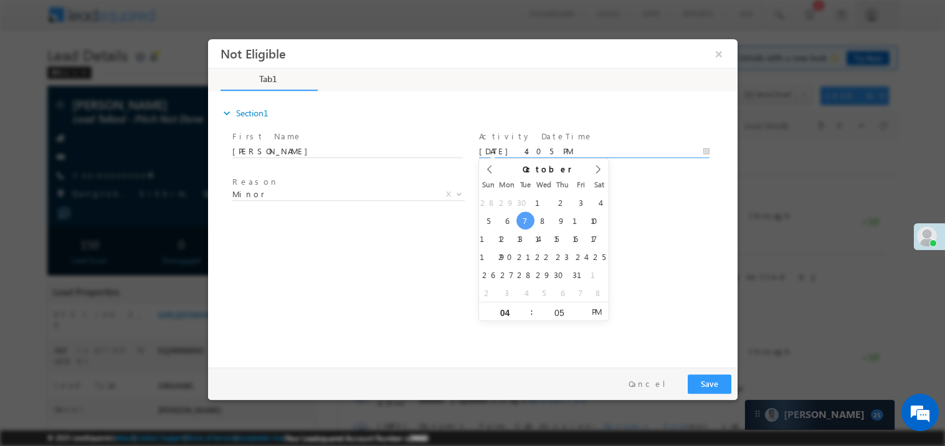
click at [371, 270] on div "expand_more Section1 First Name *" at bounding box center [475, 227] width 523 height 269
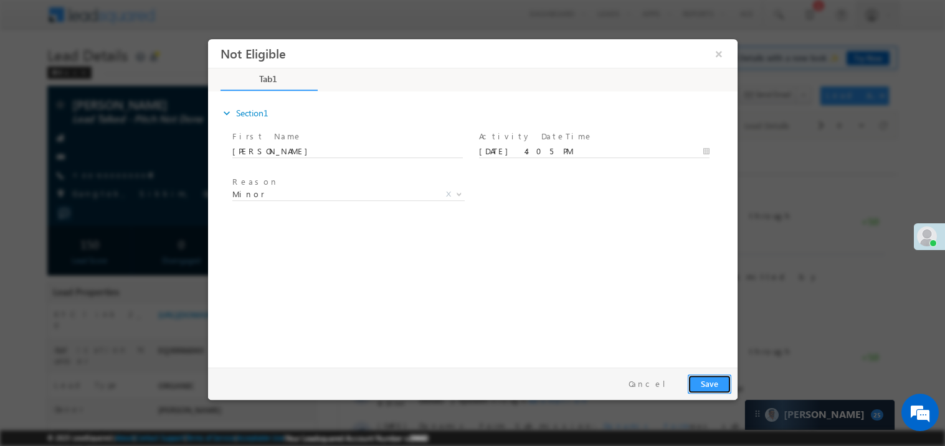
click at [709, 377] on button "Save" at bounding box center [709, 383] width 44 height 19
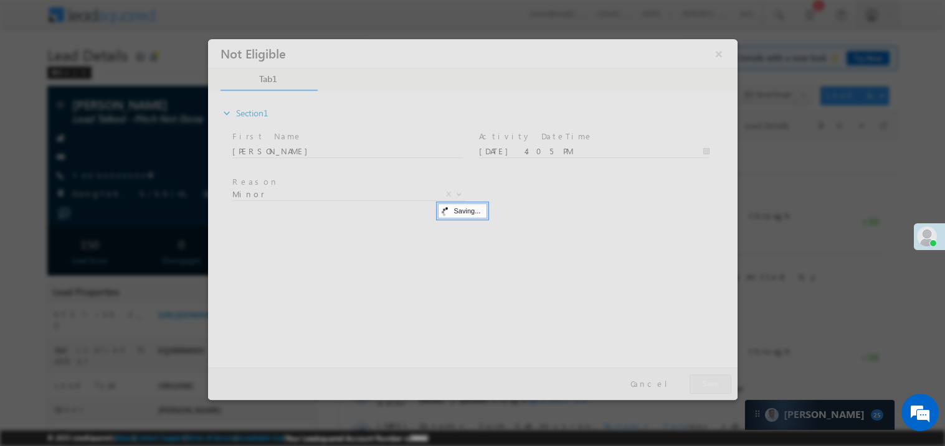
click at [709, 377] on div at bounding box center [471, 219] width 529 height 361
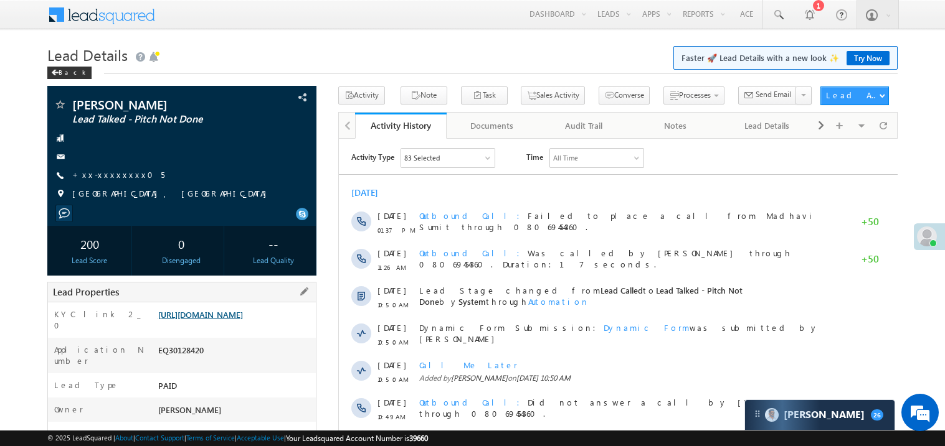
click at [235, 320] on link "[URL][DOMAIN_NAME]" at bounding box center [200, 314] width 85 height 11
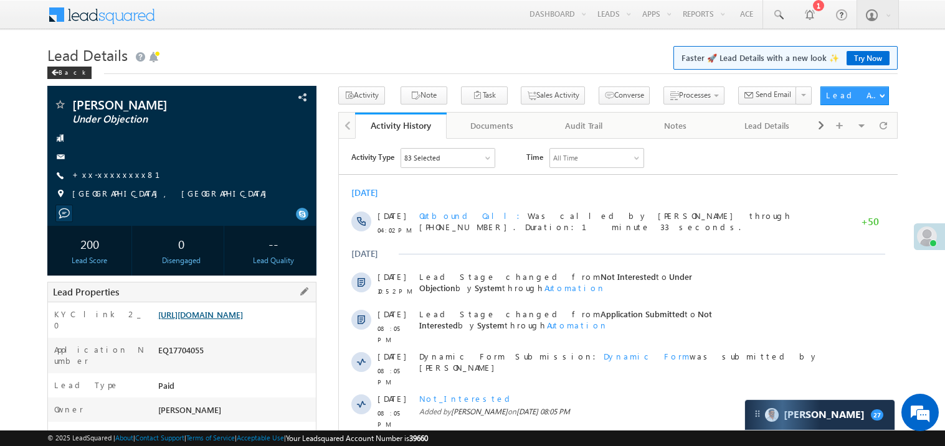
click at [224, 320] on link "https://angelbroking1-pk3em7sa.customui-test.leadsquared.com?leadId=564dfe46-6b…" at bounding box center [200, 314] width 85 height 11
click at [222, 320] on link "https://angelbroking1-pk3em7sa.customui-test.leadsquared.com?leadId=564dfe46-6b…" at bounding box center [200, 314] width 85 height 11
click at [119, 177] on link "+xx-xxxxxxxx81" at bounding box center [123, 174] width 103 height 11
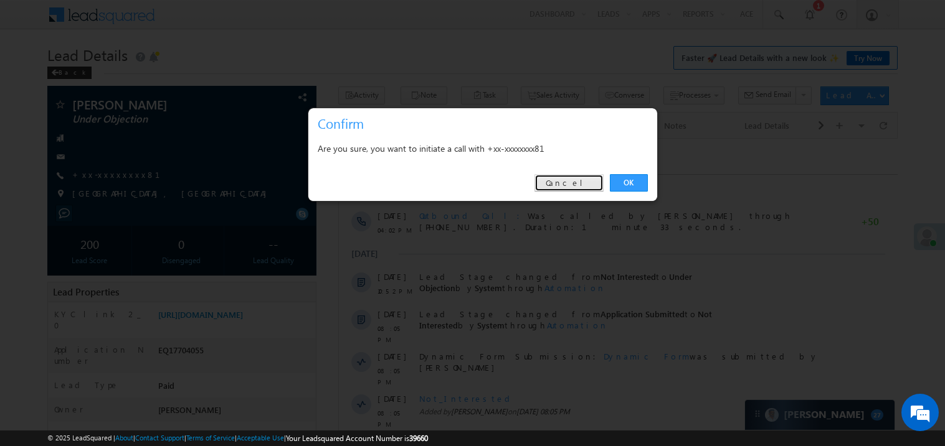
click at [566, 185] on link "Cancel" at bounding box center [568, 182] width 69 height 17
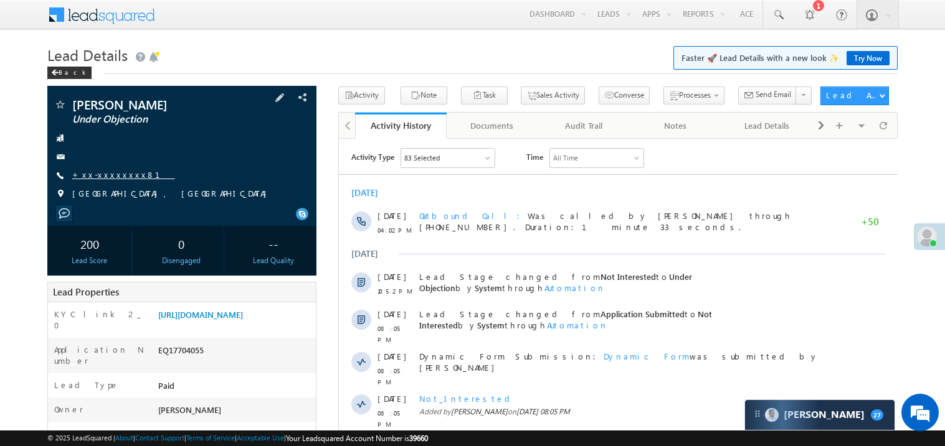
click at [111, 177] on link "+xx-xxxxxxxx81" at bounding box center [123, 174] width 103 height 11
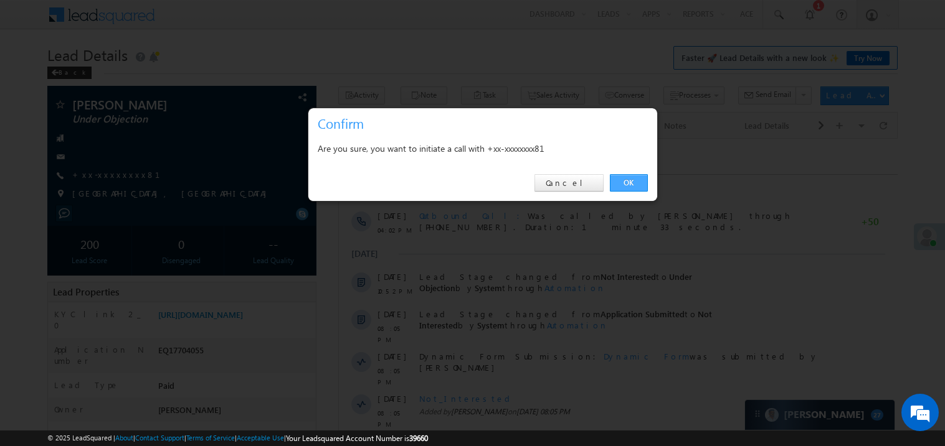
click at [633, 185] on link "OK" at bounding box center [629, 182] width 38 height 17
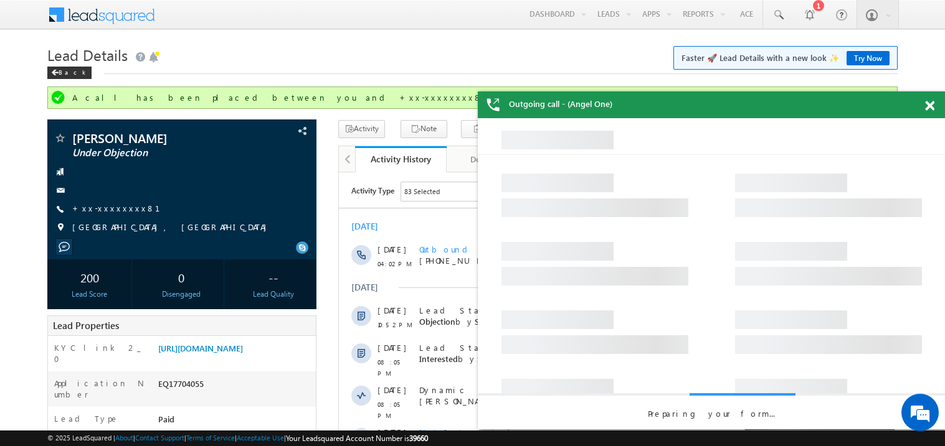
click at [932, 106] on span at bounding box center [929, 106] width 9 height 11
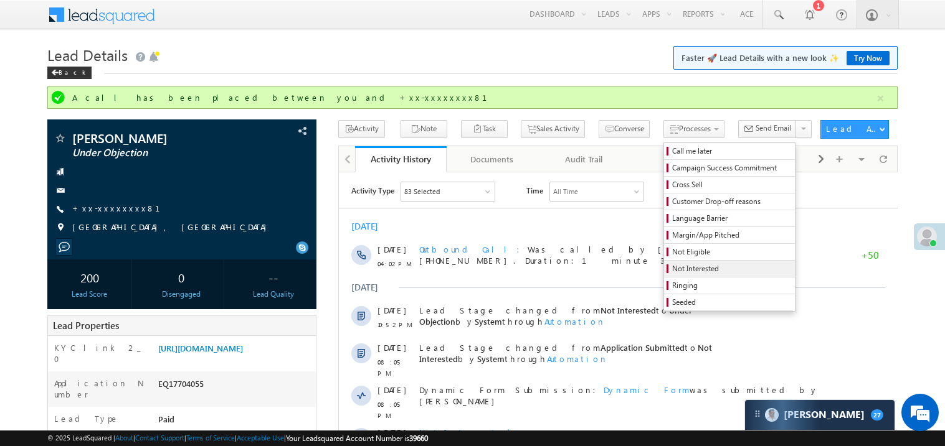
click at [672, 273] on span "Not Interested" at bounding box center [731, 268] width 118 height 11
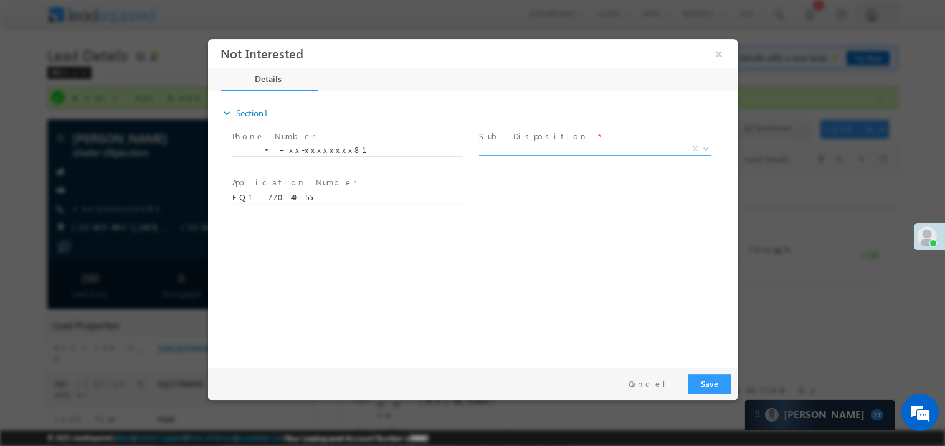
click at [505, 150] on span "X" at bounding box center [594, 149] width 232 height 12
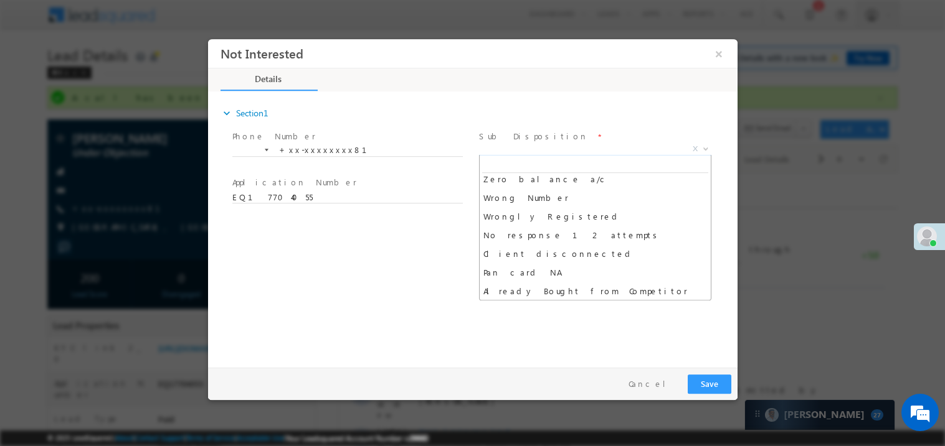
scroll to position [118, 0]
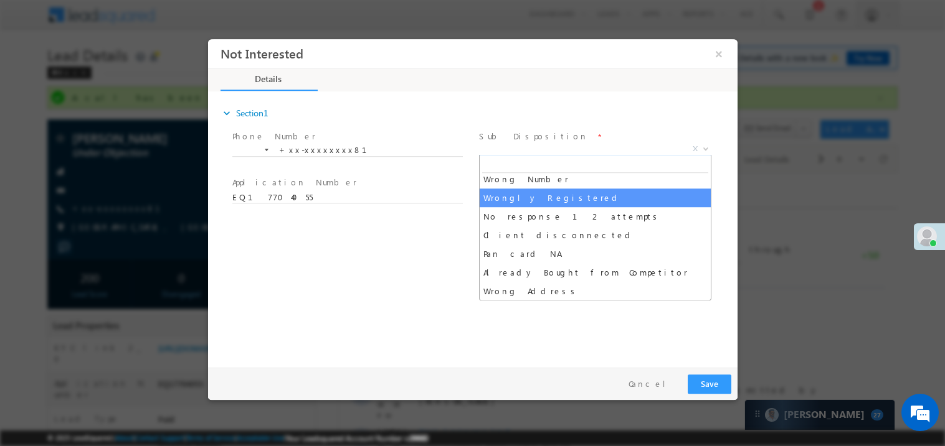
select select "Wrongly Registered"
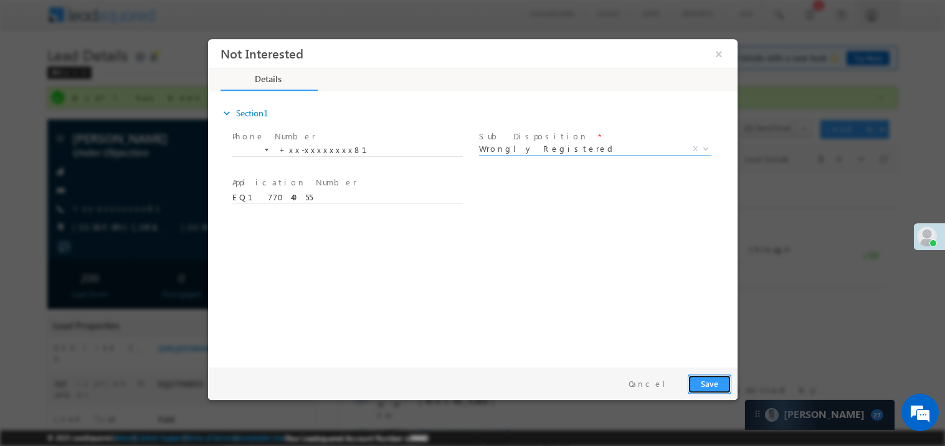
click at [711, 391] on button "Save" at bounding box center [709, 383] width 44 height 19
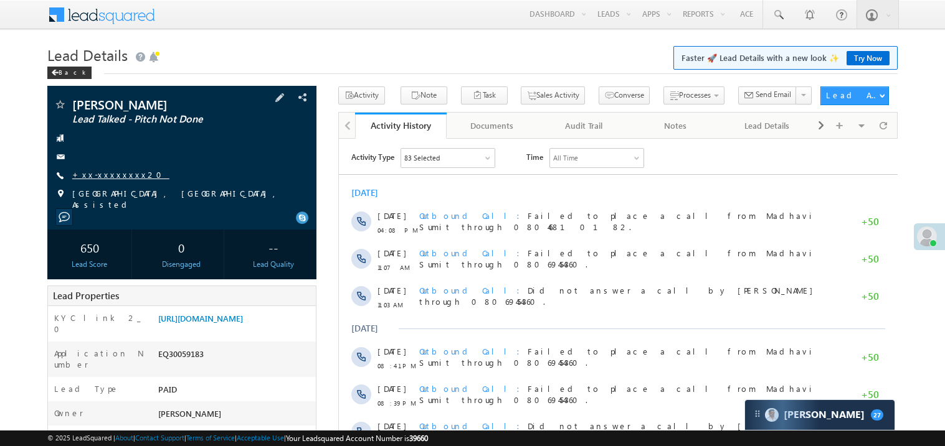
click at [111, 173] on link "+xx-xxxxxxxx20" at bounding box center [120, 174] width 97 height 11
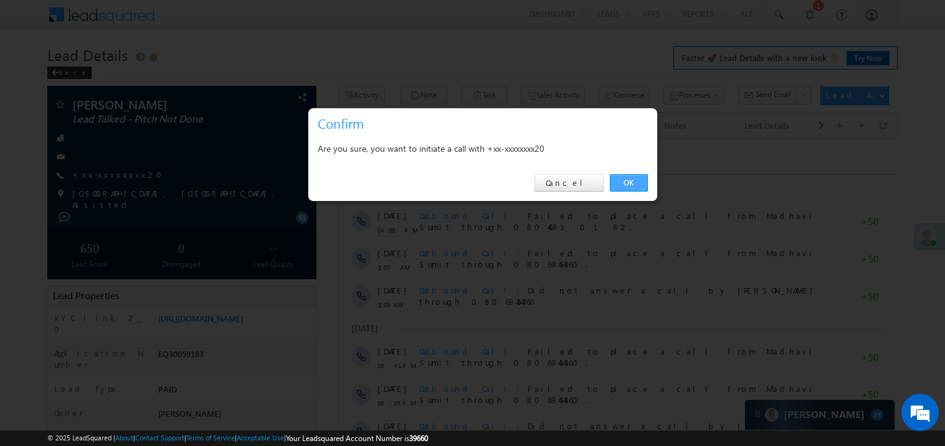
click at [628, 182] on link "OK" at bounding box center [629, 182] width 38 height 17
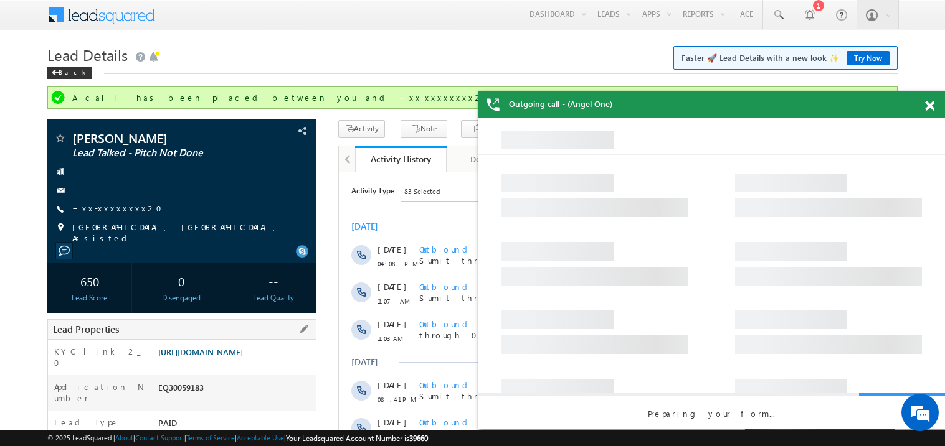
click at [243, 356] on link "https://angelbroking1-pk3em7sa.customui-test.leadsquared.com?leadId=3d6a47df-ac…" at bounding box center [200, 352] width 85 height 11
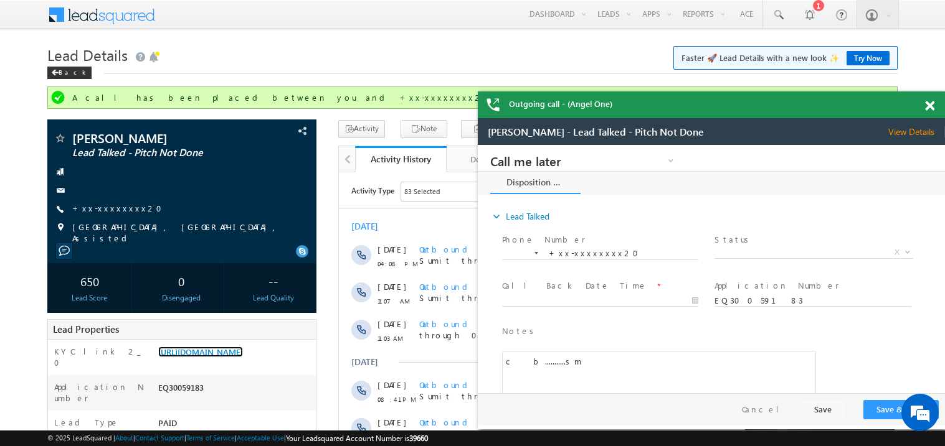
click at [934, 104] on div at bounding box center [936, 104] width 17 height 24
click at [925, 109] on span at bounding box center [929, 106] width 9 height 11
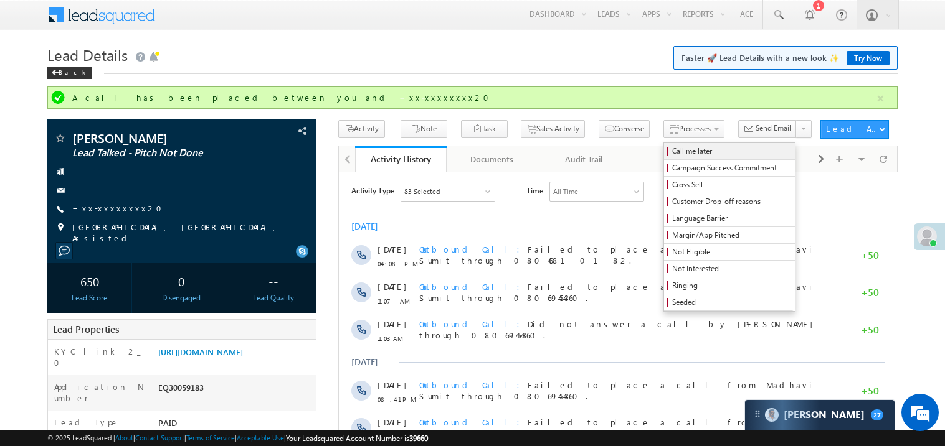
click at [682, 152] on span "Call me later" at bounding box center [731, 151] width 118 height 11
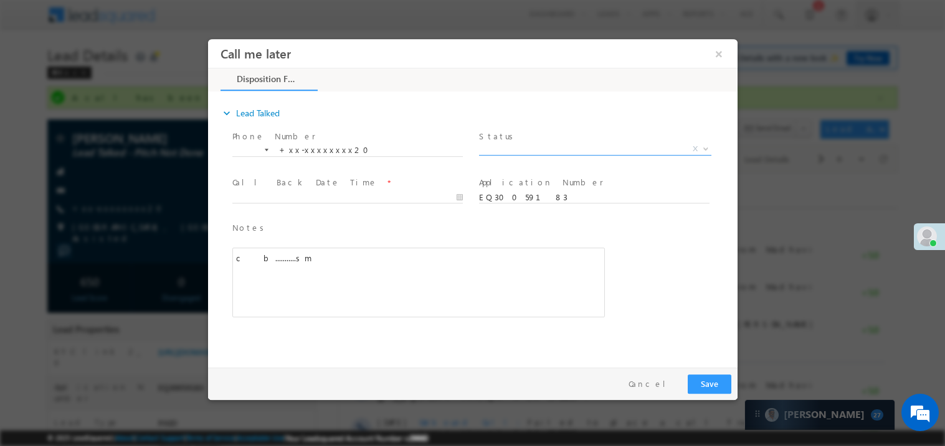
click at [555, 146] on span "X" at bounding box center [594, 149] width 232 height 12
click at [527, 146] on span "Pitch Done" at bounding box center [579, 148] width 202 height 11
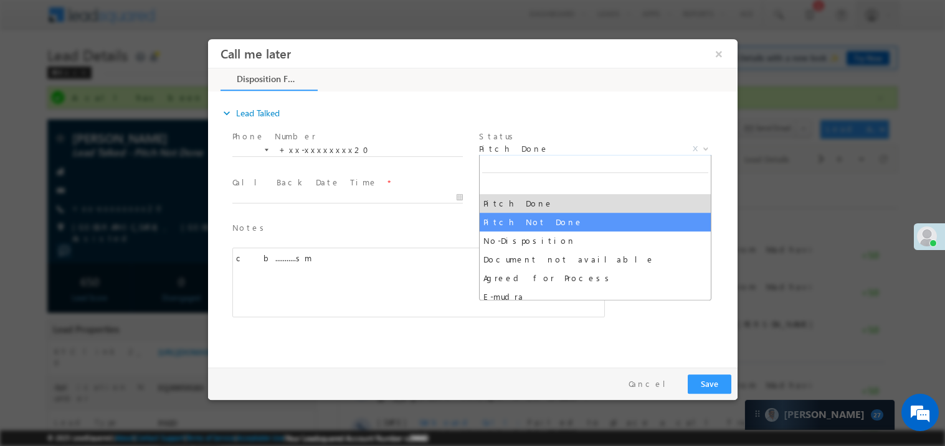
select select "Pitch Not Done"
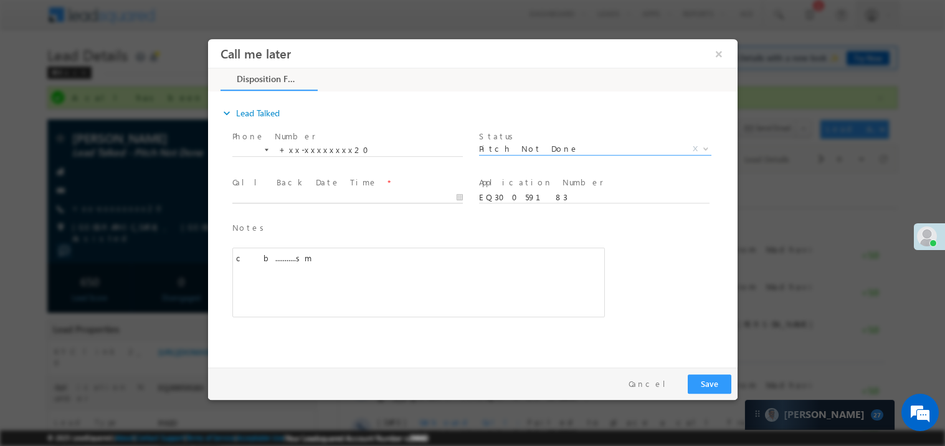
click at [285, 200] on body "Call me later ×" at bounding box center [471, 200] width 529 height 323
type input "10/07/25 4:47 PM"
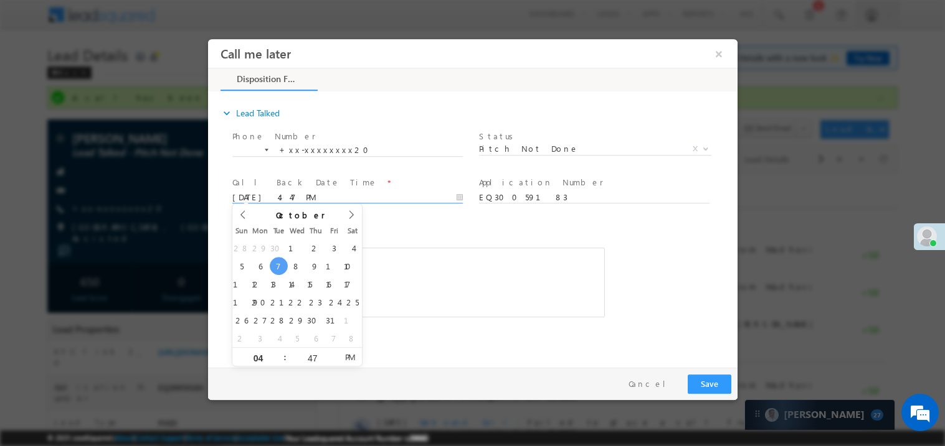
click at [453, 235] on div "Notes * c&nbsp; &nbsp;b...........sm Editor toolbars Basic Styles Bold Italic U…" at bounding box center [418, 269] width 372 height 97
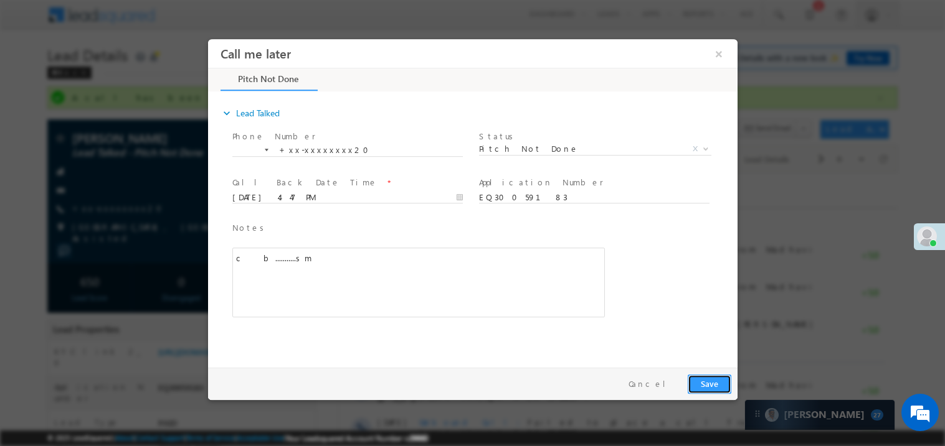
click at [715, 385] on button "Save" at bounding box center [709, 383] width 44 height 19
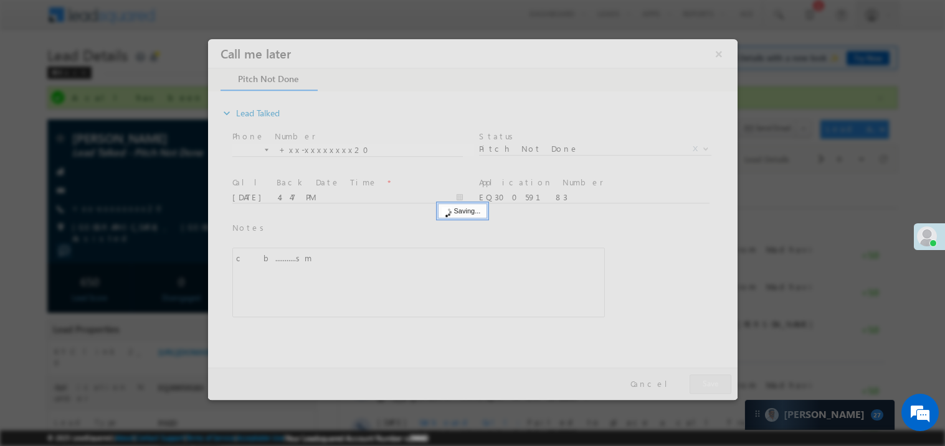
click at [715, 385] on div at bounding box center [471, 219] width 529 height 361
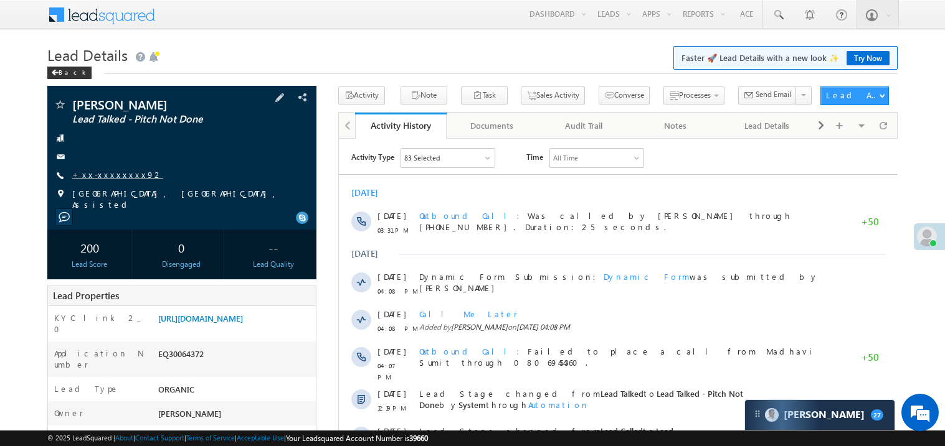
click at [110, 179] on link "+xx-xxxxxxxx92" at bounding box center [117, 174] width 91 height 11
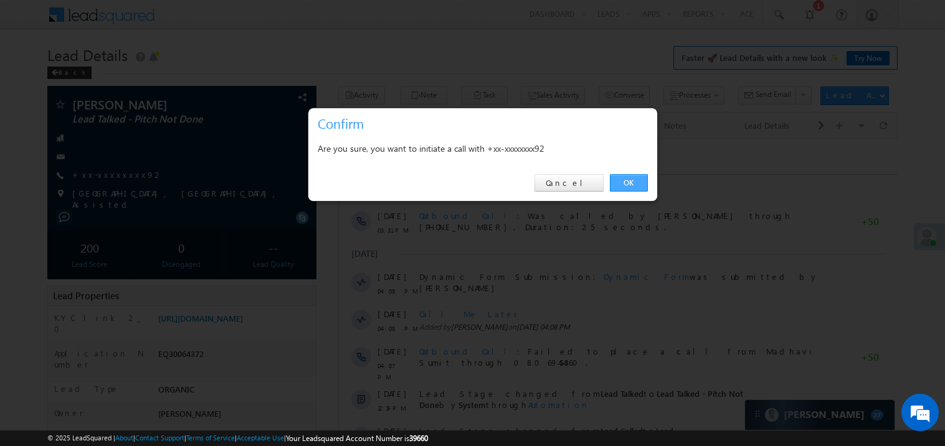
click at [627, 183] on link "OK" at bounding box center [629, 182] width 38 height 17
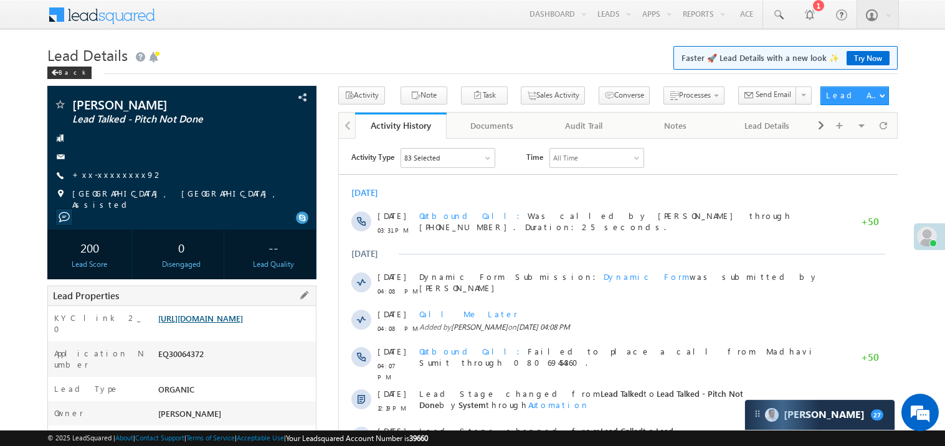
click at [243, 324] on link "[URL][DOMAIN_NAME]" at bounding box center [200, 318] width 85 height 11
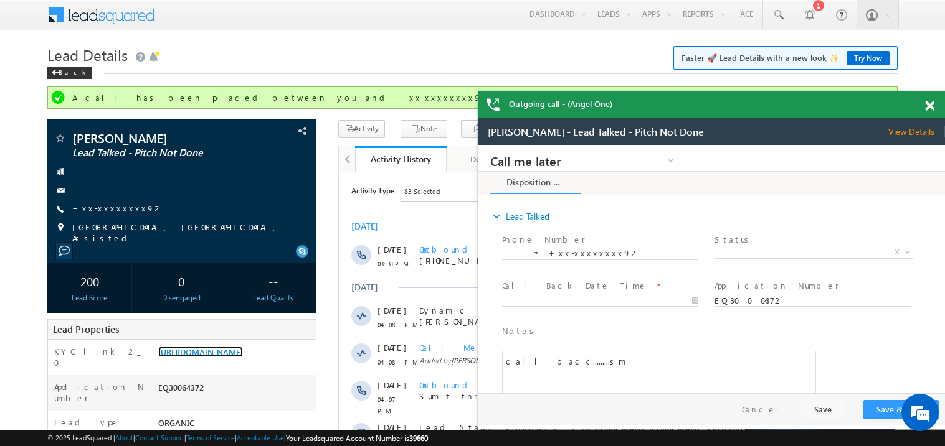
click at [931, 101] on span at bounding box center [929, 106] width 9 height 11
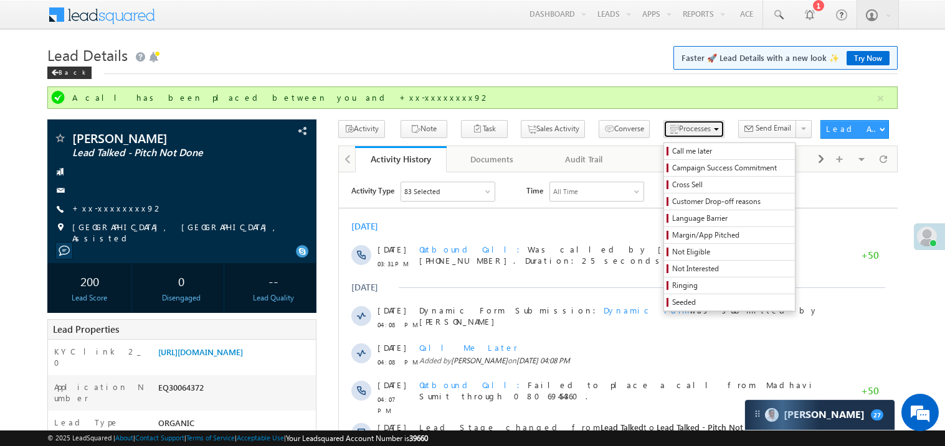
click at [679, 131] on span "Processes" at bounding box center [695, 128] width 32 height 9
click at [688, 274] on span "Not Interested" at bounding box center [731, 268] width 118 height 11
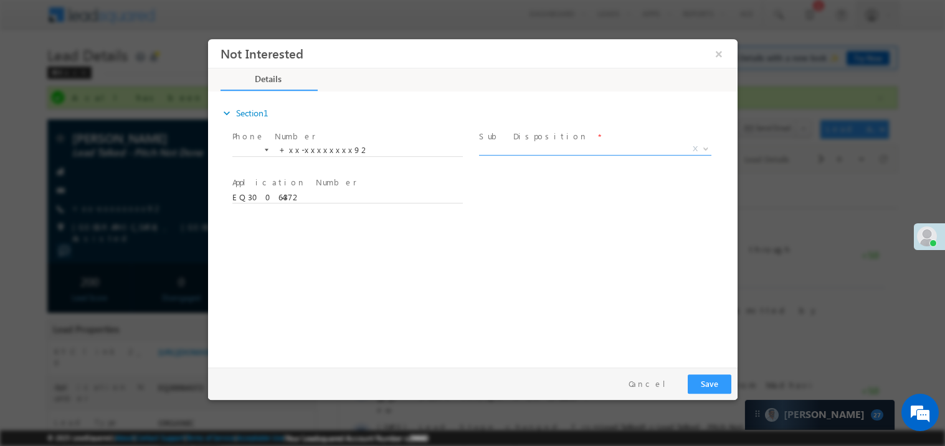
click at [509, 145] on span "X" at bounding box center [594, 149] width 232 height 12
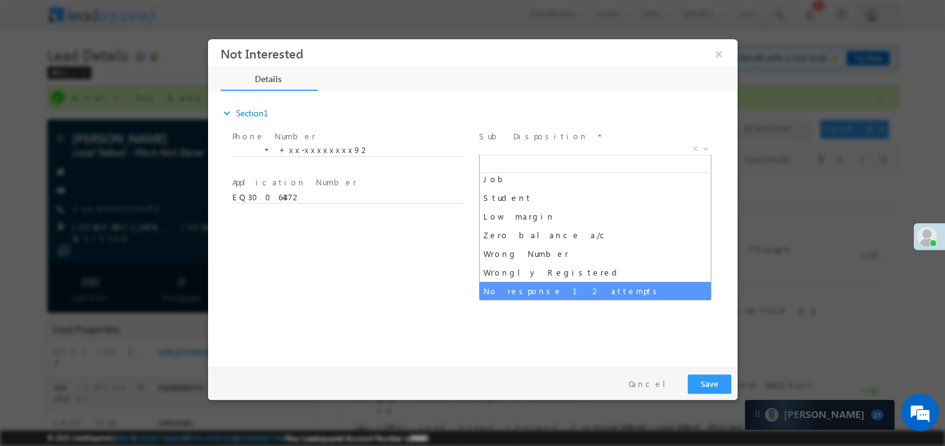
scroll to position [62, 0]
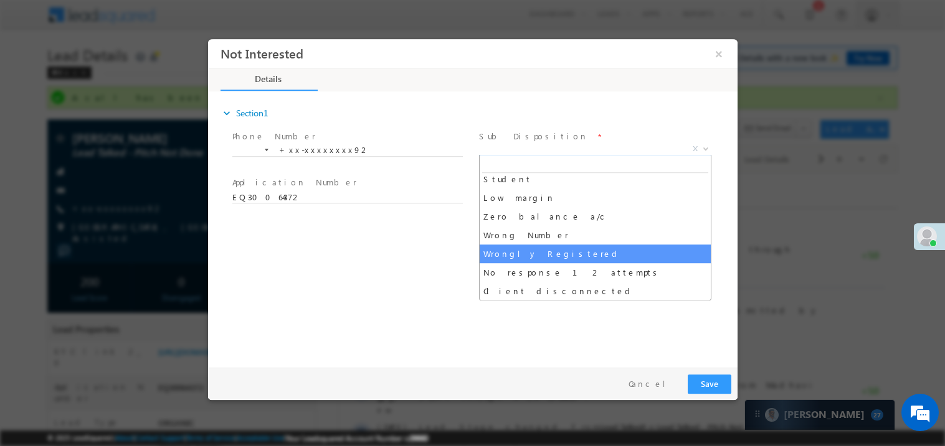
select select "Wrongly Registered"
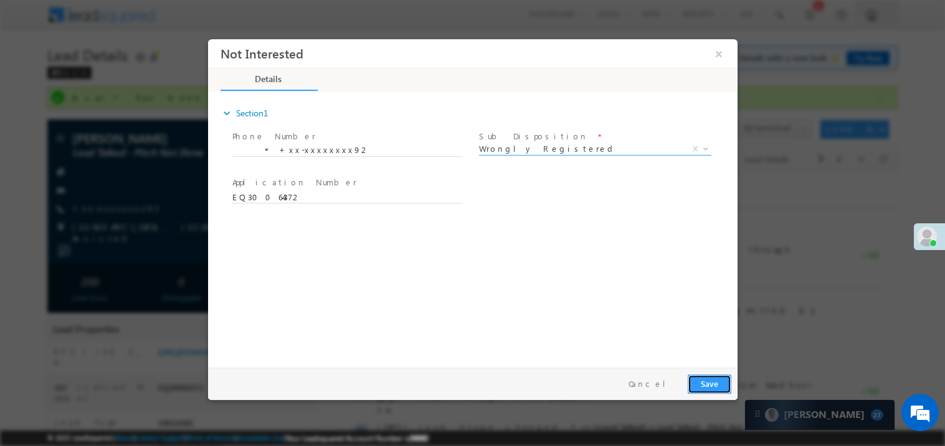
click at [710, 374] on button "Save" at bounding box center [709, 383] width 44 height 19
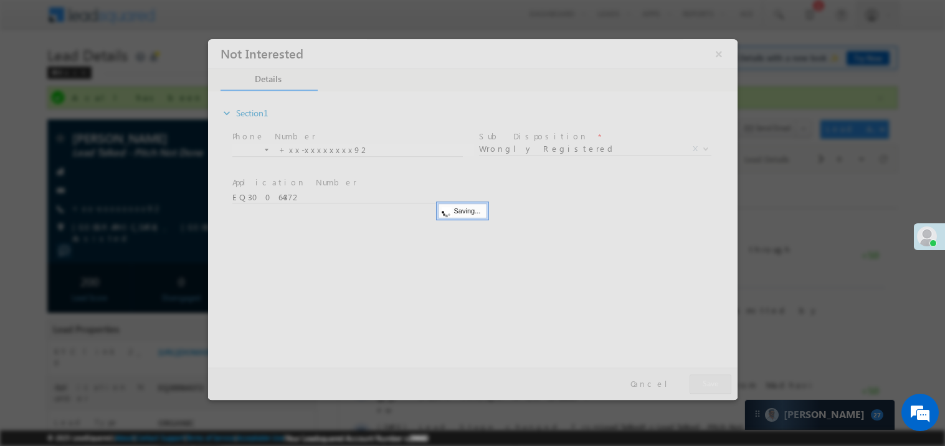
click at [710, 374] on div at bounding box center [471, 219] width 529 height 361
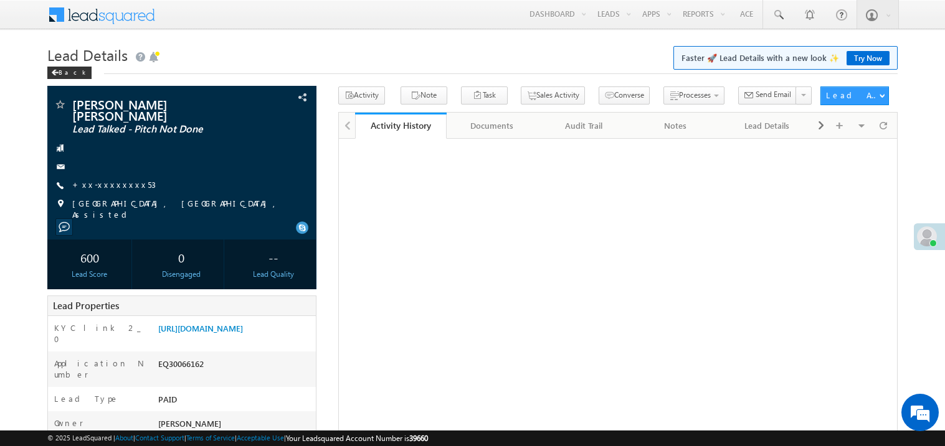
click at [119, 179] on link "+xx-xxxxxxxx53" at bounding box center [113, 184] width 83 height 11
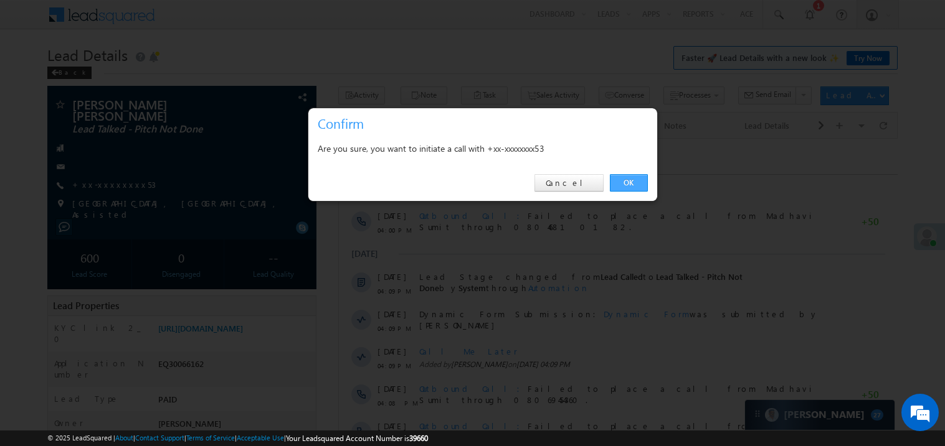
click at [623, 182] on link "OK" at bounding box center [629, 182] width 38 height 17
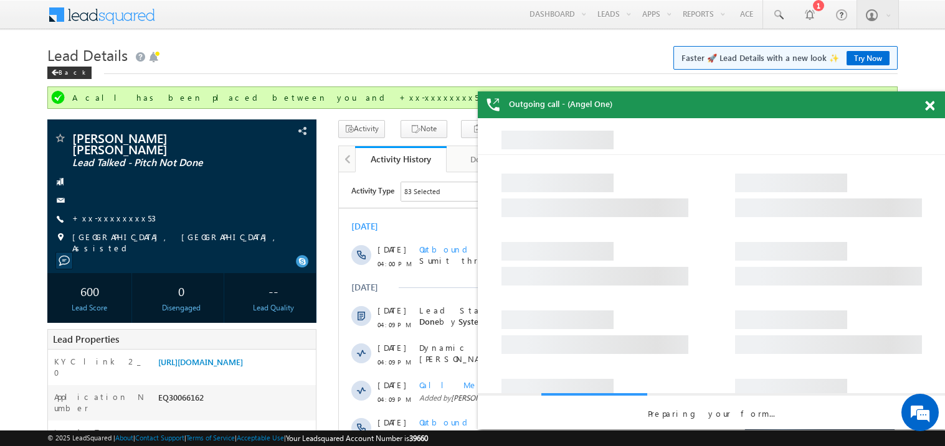
click at [931, 108] on span at bounding box center [929, 106] width 9 height 11
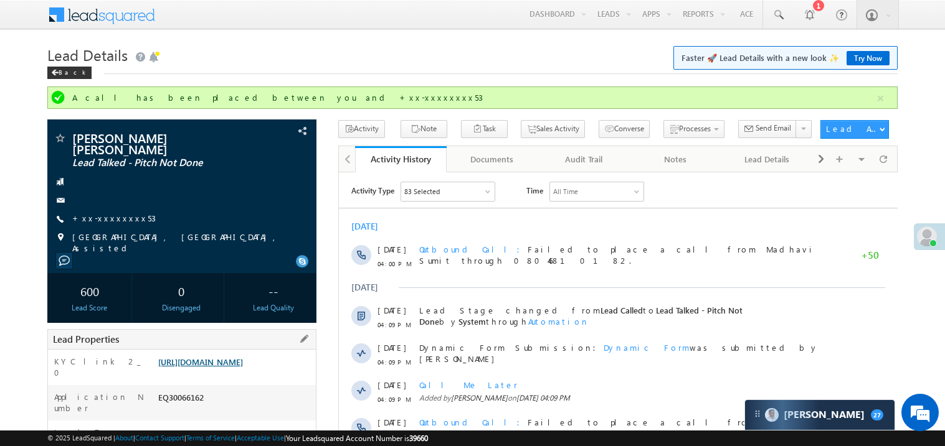
click at [224, 367] on link "[URL][DOMAIN_NAME]" at bounding box center [200, 362] width 85 height 11
click at [114, 213] on link "+xx-xxxxxxxx53" at bounding box center [113, 218] width 83 height 11
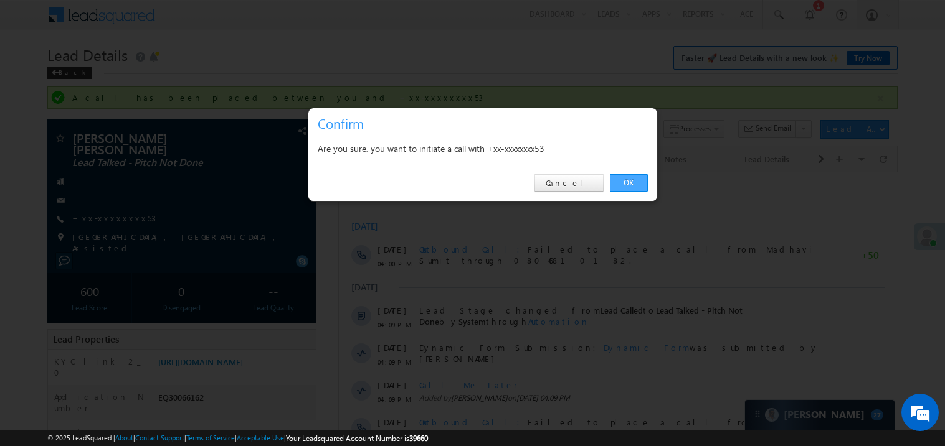
click at [625, 181] on link "OK" at bounding box center [629, 182] width 38 height 17
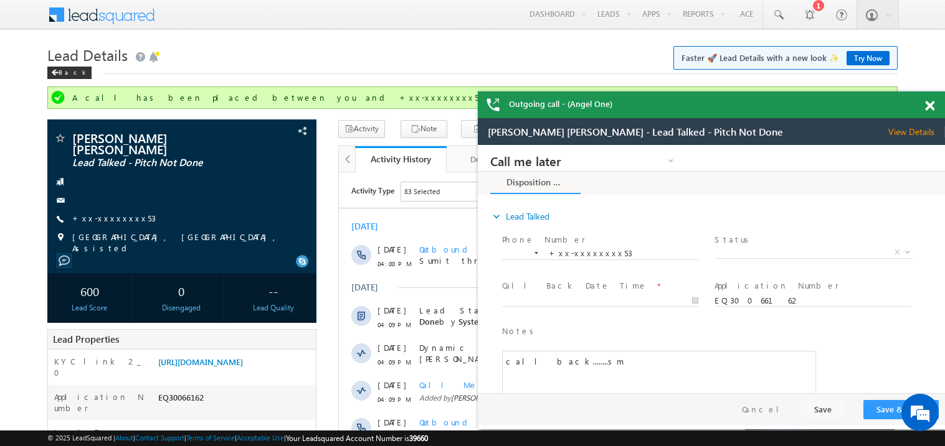
click at [928, 107] on span at bounding box center [929, 106] width 9 height 11
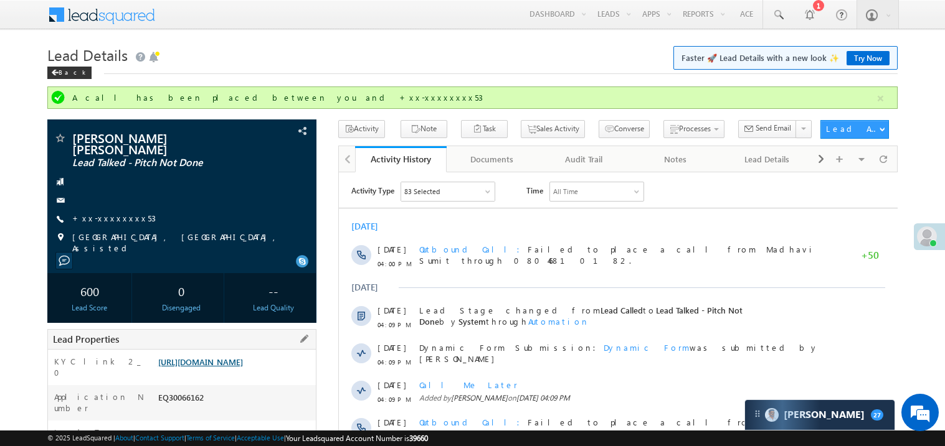
click at [234, 364] on link "[URL][DOMAIN_NAME]" at bounding box center [200, 362] width 85 height 11
click at [233, 357] on link "[URL][DOMAIN_NAME]" at bounding box center [200, 362] width 85 height 11
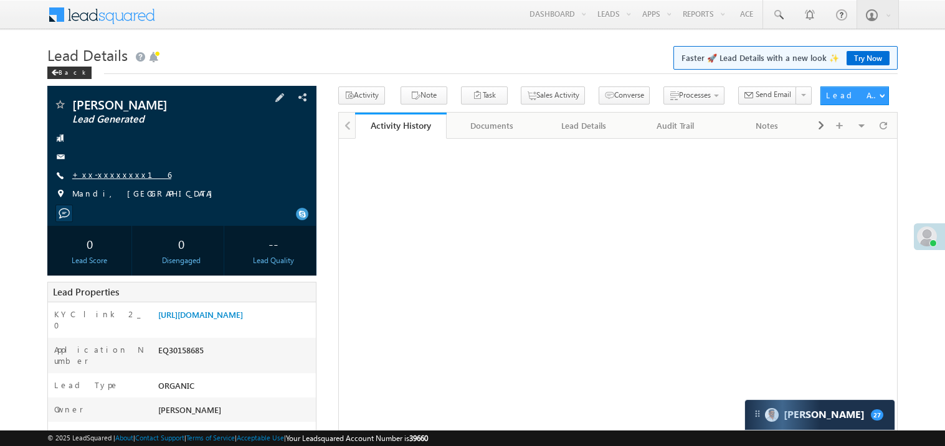
click at [109, 177] on link "+xx-xxxxxxxx16" at bounding box center [121, 174] width 99 height 11
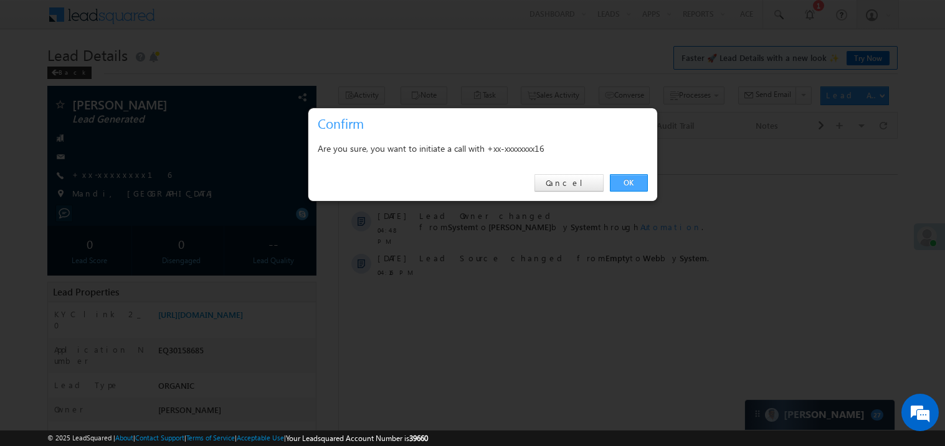
click at [618, 182] on link "OK" at bounding box center [629, 182] width 38 height 17
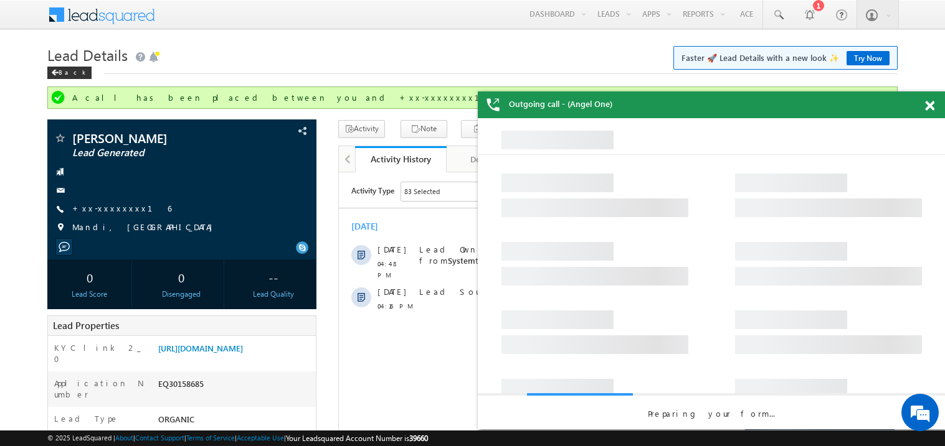
click at [930, 101] on span at bounding box center [929, 106] width 9 height 11
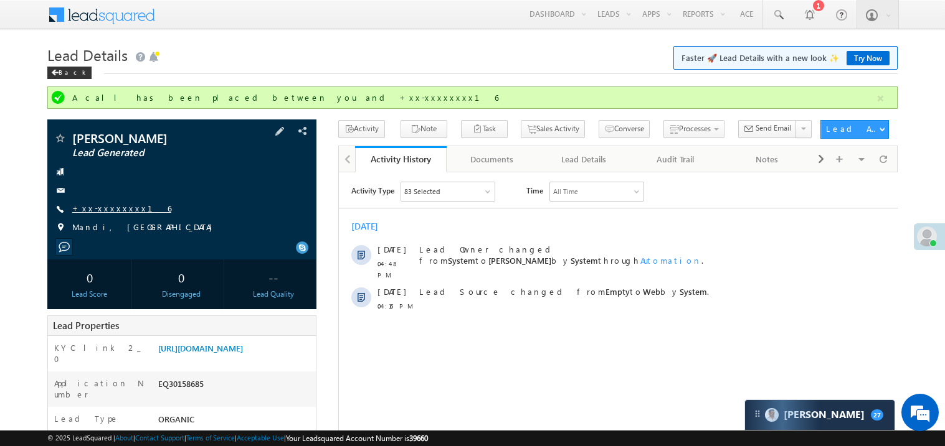
click at [108, 209] on link "+xx-xxxxxxxx16" at bounding box center [121, 208] width 99 height 11
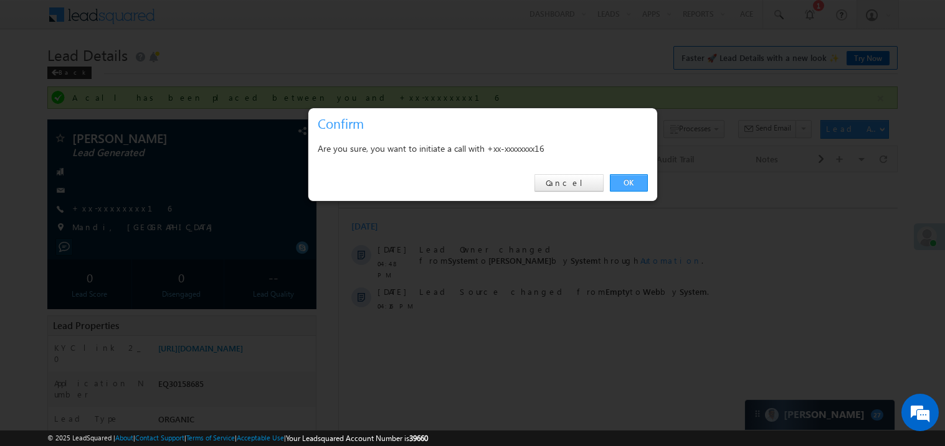
click at [626, 179] on link "OK" at bounding box center [629, 182] width 38 height 17
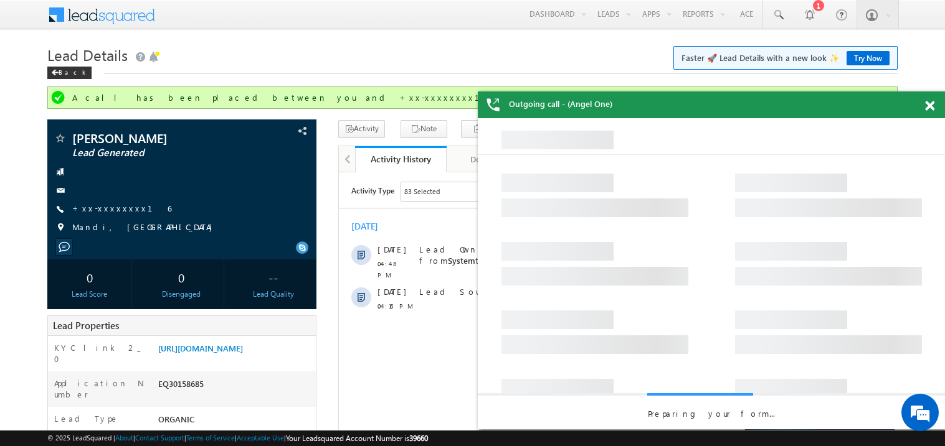
click at [929, 108] on span at bounding box center [929, 106] width 9 height 11
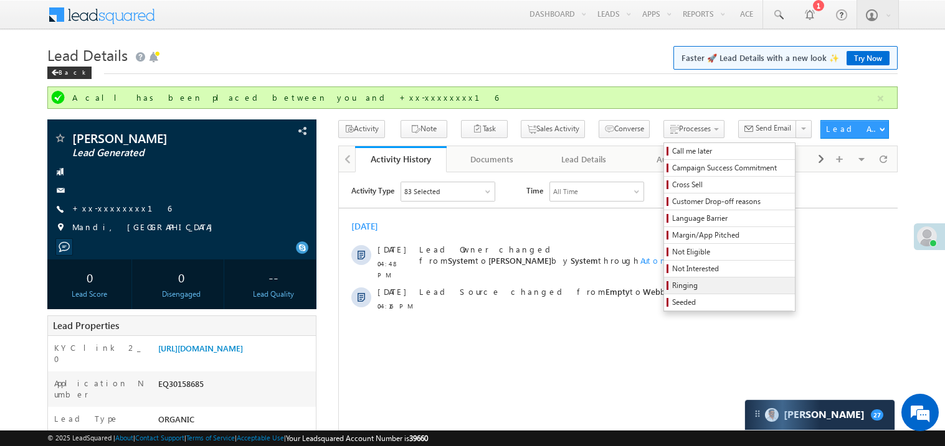
click at [672, 289] on span "Ringing" at bounding box center [731, 285] width 118 height 11
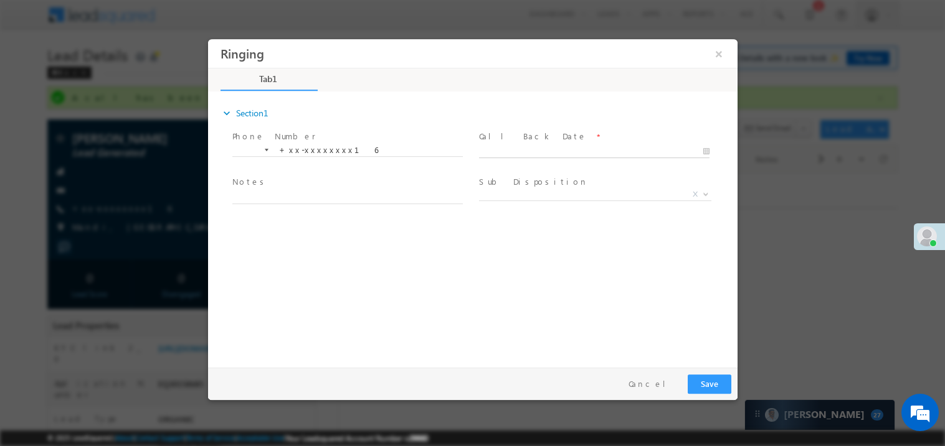
click at [514, 153] on body "Ringing ×" at bounding box center [471, 200] width 529 height 323
type input "[DATE] 5:00 PM"
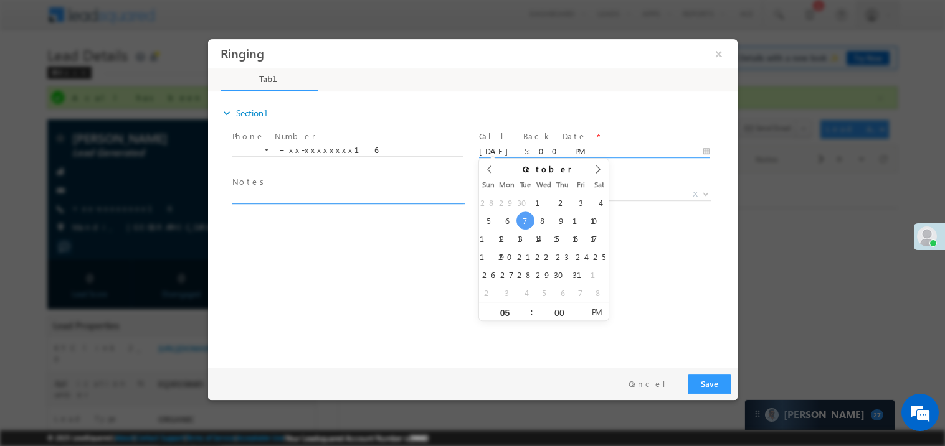
click at [336, 194] on textarea at bounding box center [347, 196] width 230 height 14
type textarea "ring"
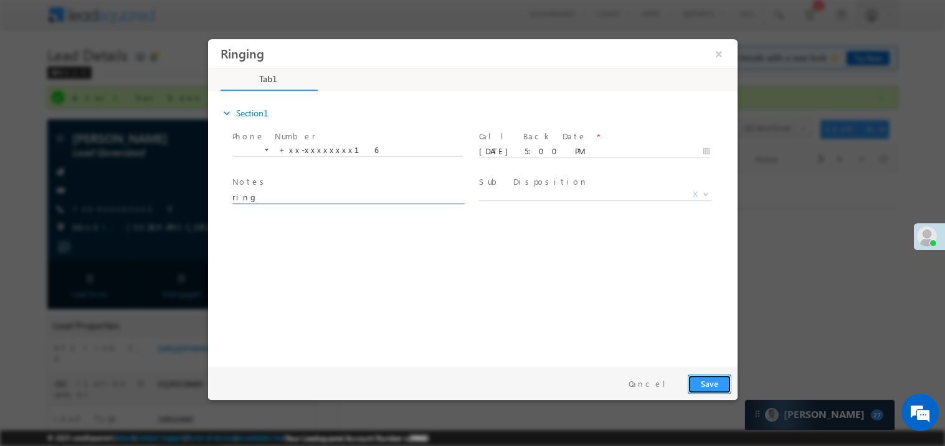
click at [709, 388] on button "Save" at bounding box center [709, 383] width 44 height 19
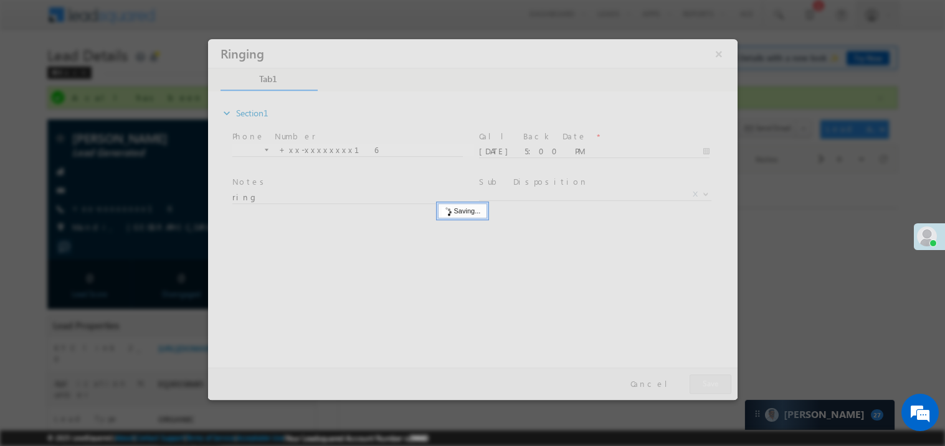
click at [709, 388] on div at bounding box center [471, 219] width 529 height 361
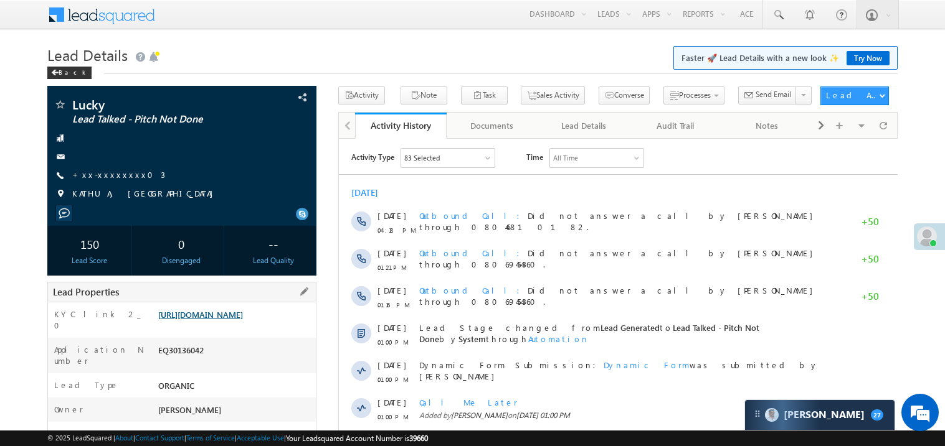
click at [230, 320] on link "[URL][DOMAIN_NAME]" at bounding box center [200, 314] width 85 height 11
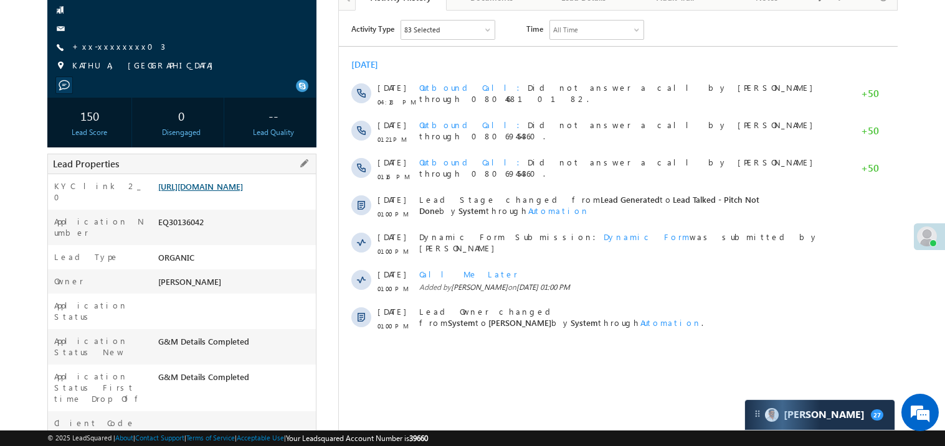
scroll to position [149, 0]
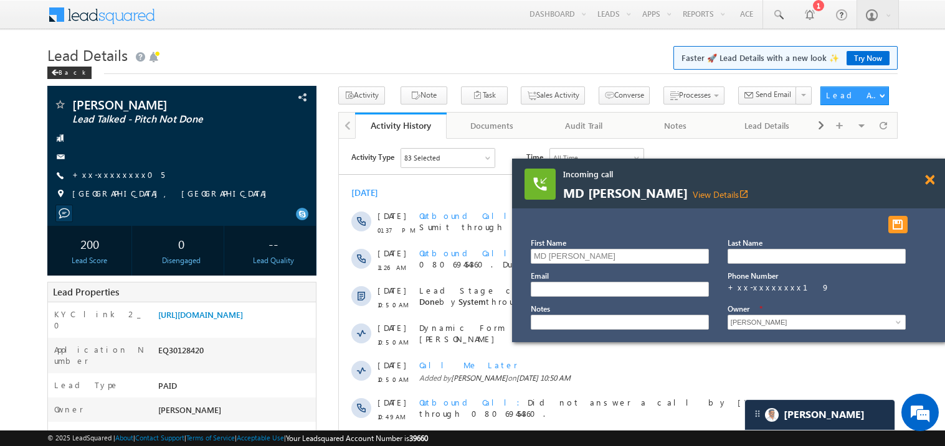
click at [932, 184] on span at bounding box center [929, 180] width 9 height 11
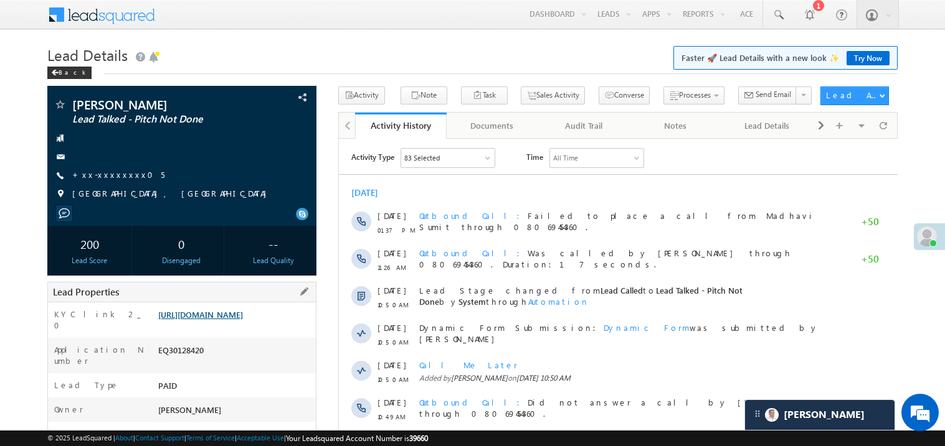
click at [225, 320] on link "https://angelbroking1-pk3em7sa.customui-test.leadsquared.com?leadId=35747bb7-9c…" at bounding box center [200, 314] width 85 height 11
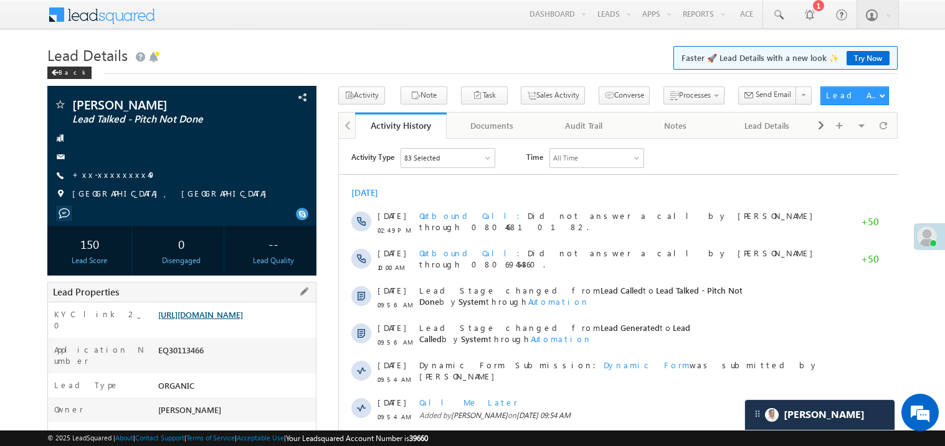
click at [243, 320] on link "[URL][DOMAIN_NAME]" at bounding box center [200, 314] width 85 height 11
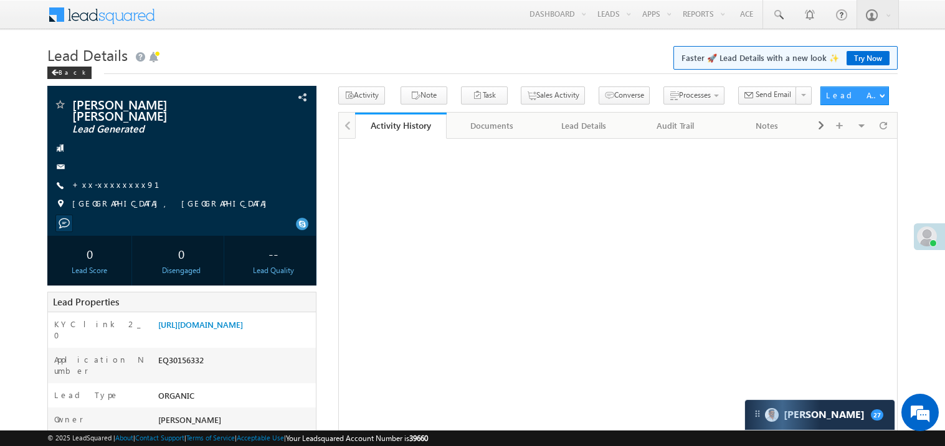
click at [101, 179] on link "+xx-xxxxxxxx91" at bounding box center [123, 184] width 102 height 11
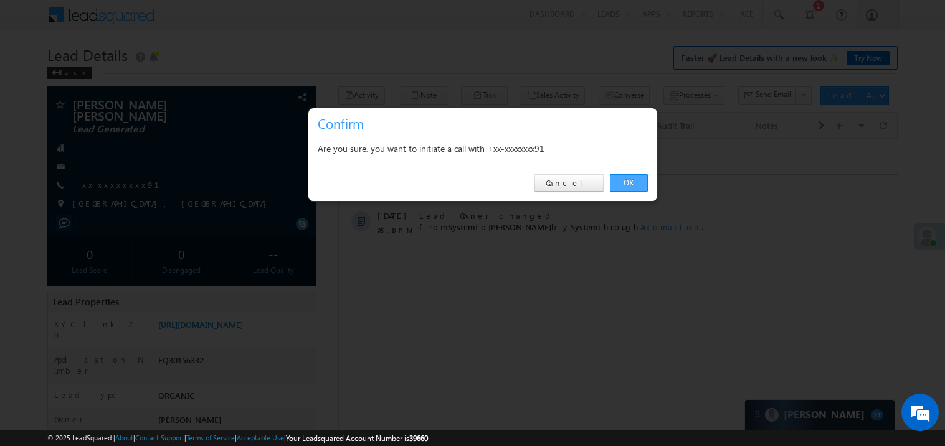
click at [628, 180] on link "OK" at bounding box center [629, 182] width 38 height 17
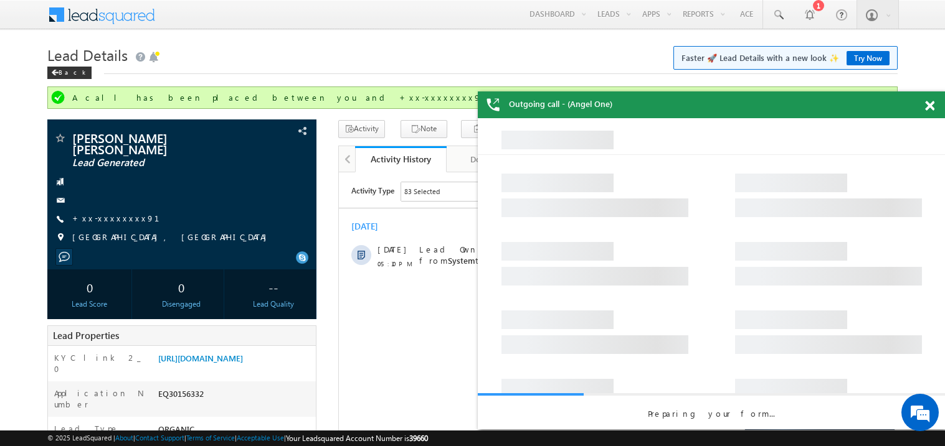
click at [933, 103] on span at bounding box center [929, 106] width 9 height 11
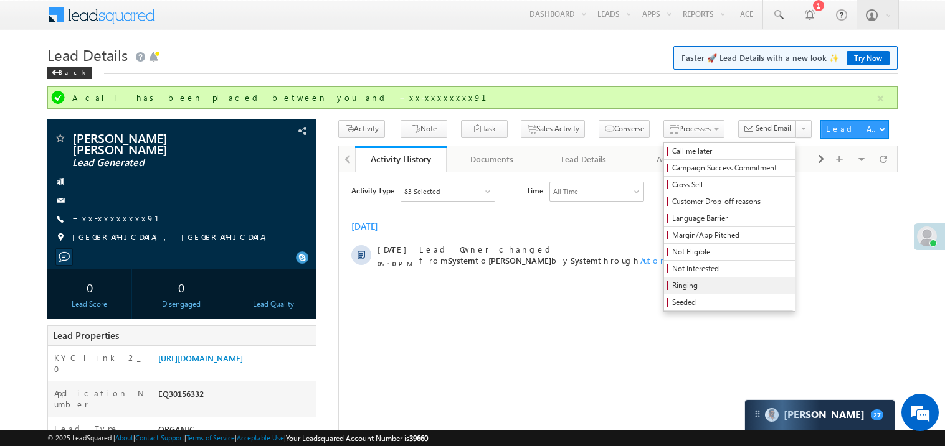
click at [674, 284] on span "Ringing" at bounding box center [731, 285] width 118 height 11
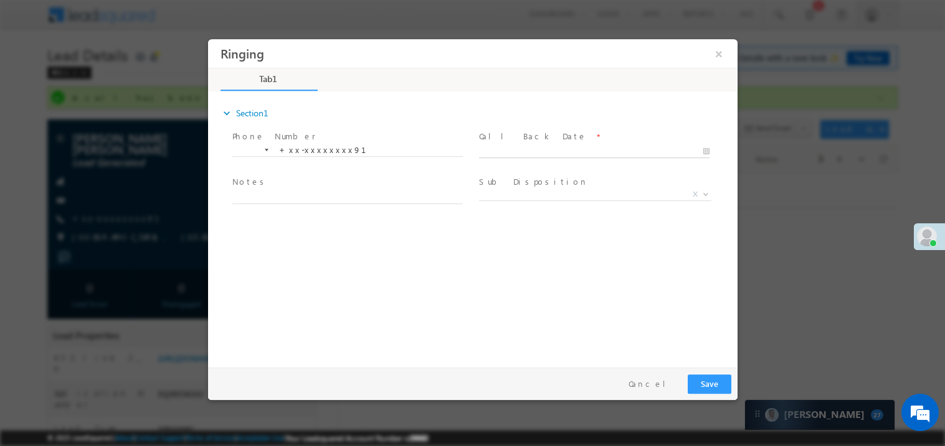
click at [524, 149] on body "Ringing ×" at bounding box center [471, 200] width 529 height 323
type input "10/07/25 5:11 PM"
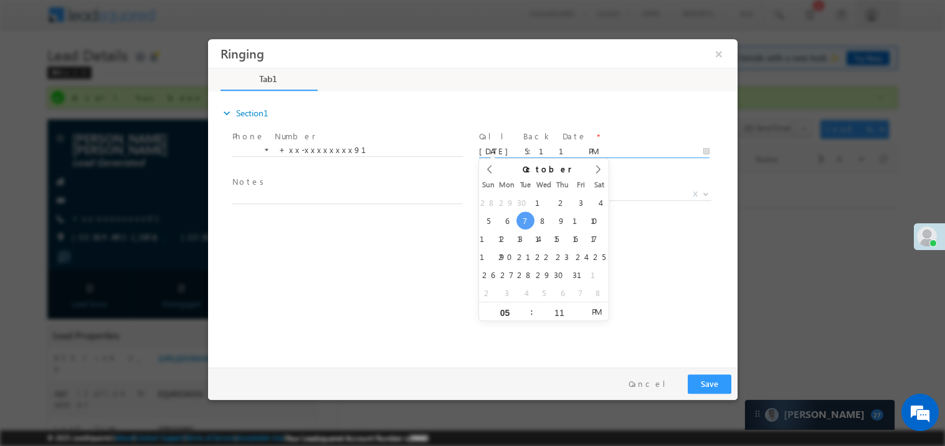
click at [343, 212] on span at bounding box center [347, 210] width 230 height 14
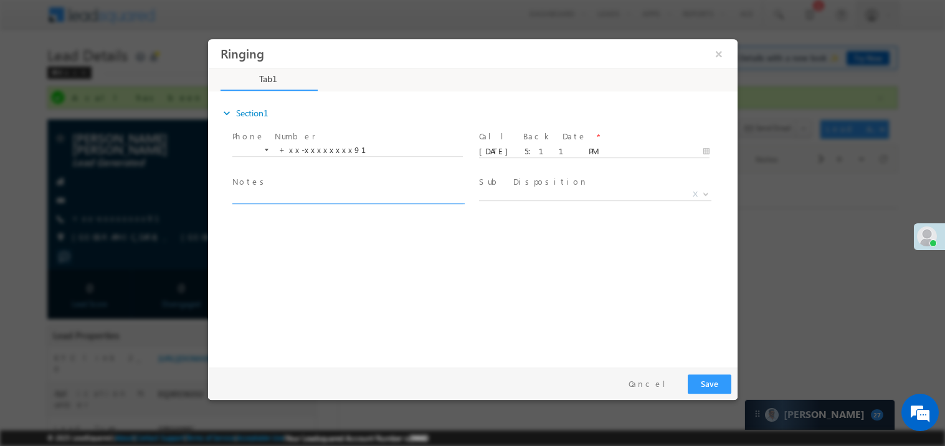
click at [321, 201] on textarea at bounding box center [347, 196] width 230 height 14
type textarea "ring"
click at [497, 189] on span "X" at bounding box center [594, 194] width 232 height 12
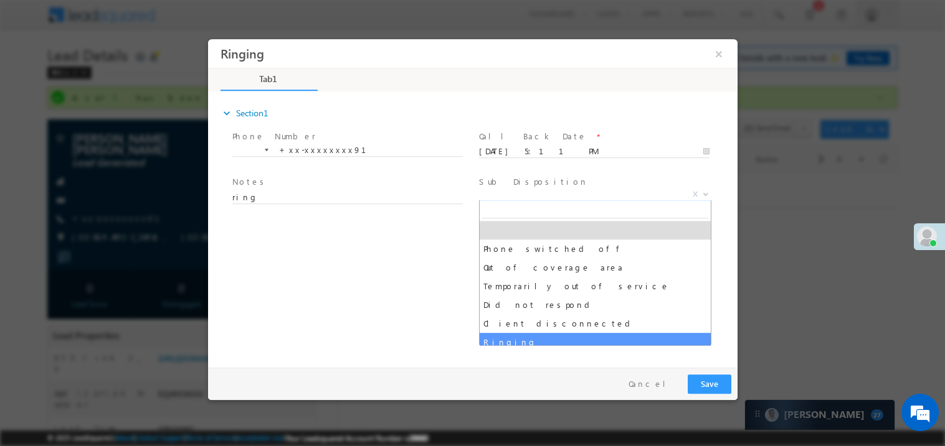
select select "Ringing"
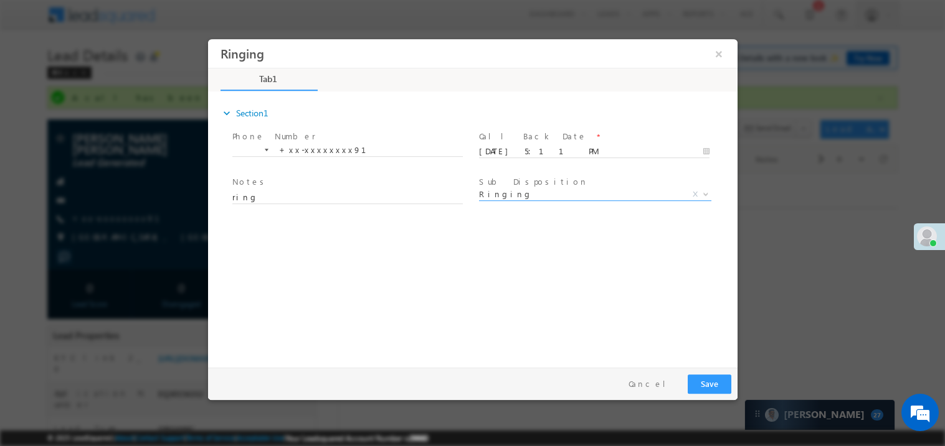
click at [565, 371] on div "Pay & Save Save Cancel" at bounding box center [474, 383] width 535 height 32
click at [714, 389] on button "Save" at bounding box center [709, 383] width 44 height 19
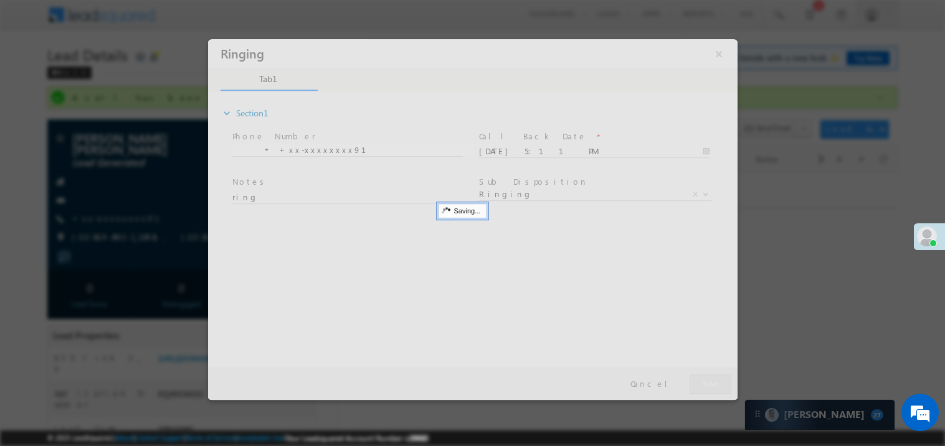
click at [714, 389] on div at bounding box center [471, 219] width 529 height 361
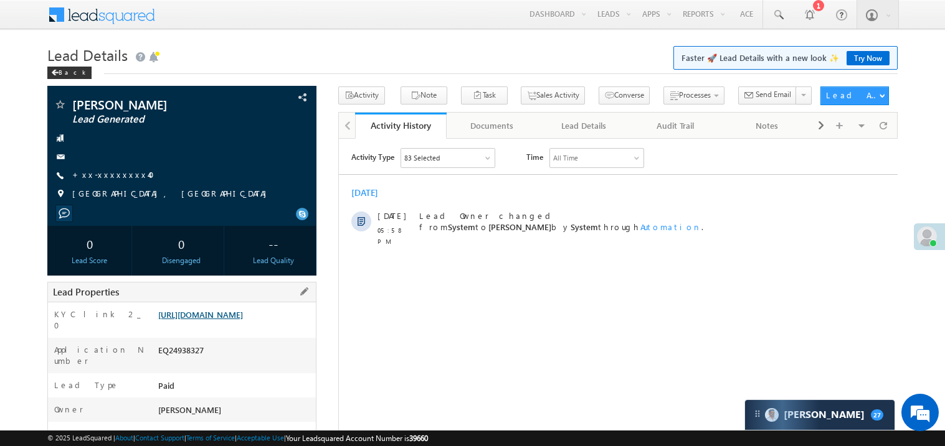
click at [243, 320] on link "[URL][DOMAIN_NAME]" at bounding box center [200, 314] width 85 height 11
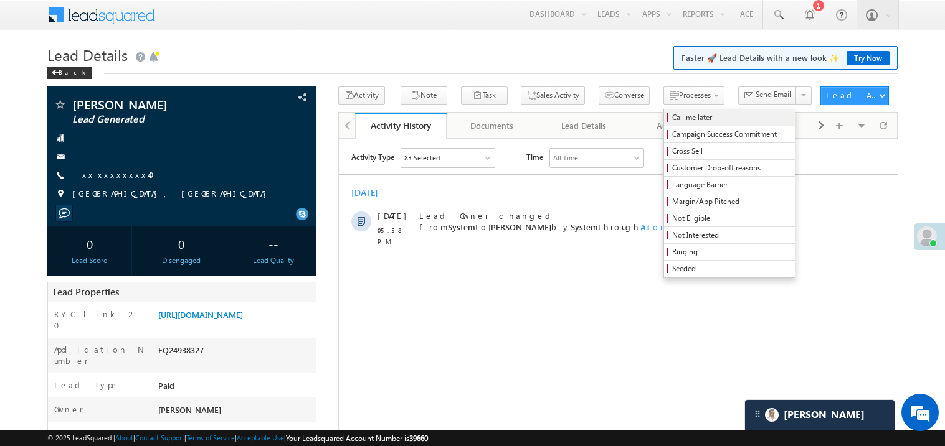
click at [672, 117] on span "Call me later" at bounding box center [731, 117] width 118 height 11
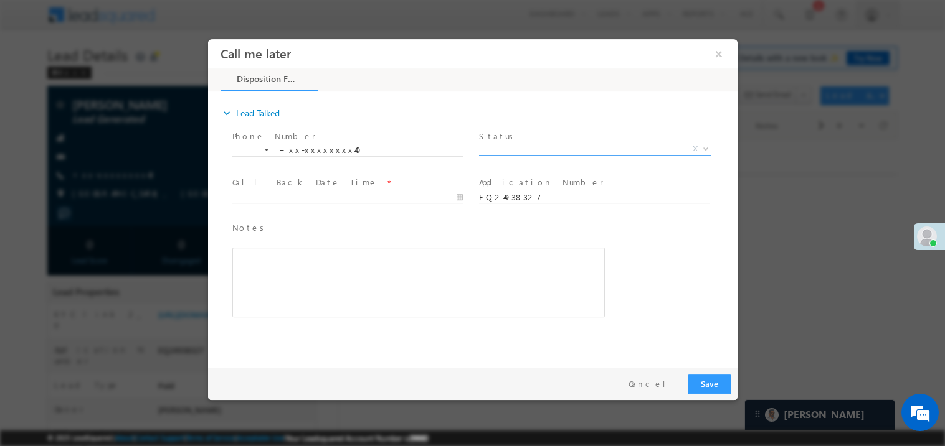
click at [509, 143] on span "X" at bounding box center [594, 149] width 232 height 12
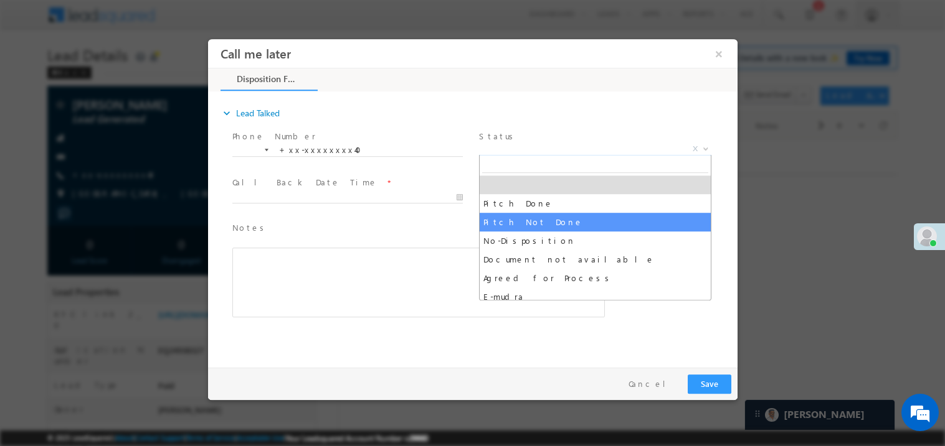
select select "Pitch Not Done"
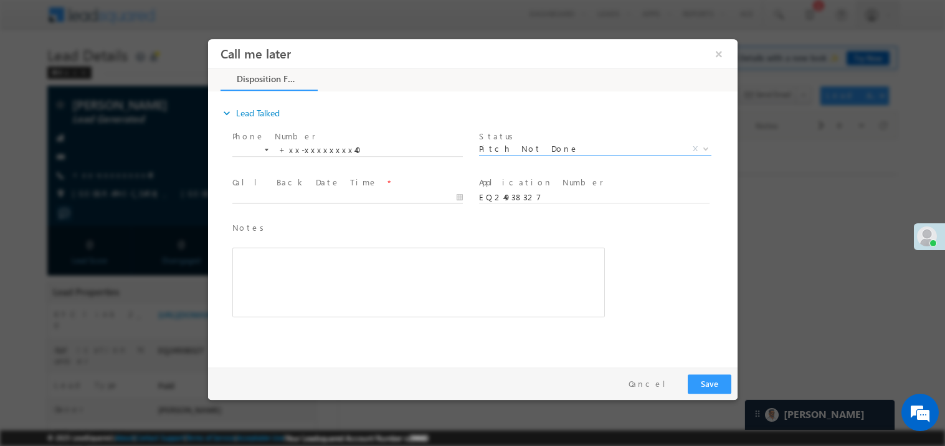
click at [323, 191] on input "text" at bounding box center [347, 197] width 230 height 12
type input "10/07/25 6:06 PM"
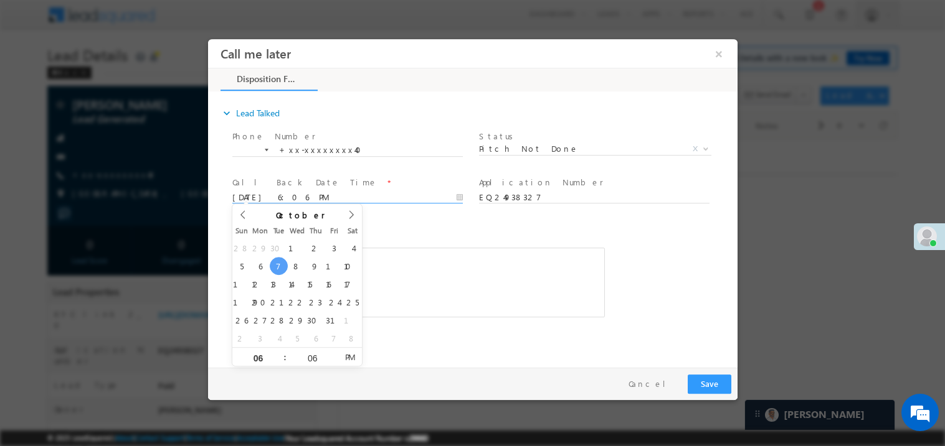
click at [436, 239] on div "Notes * Editor toolbars Basic Styles Bold Italic Underline Paragraph Insert/Rem…" at bounding box center [418, 269] width 372 height 97
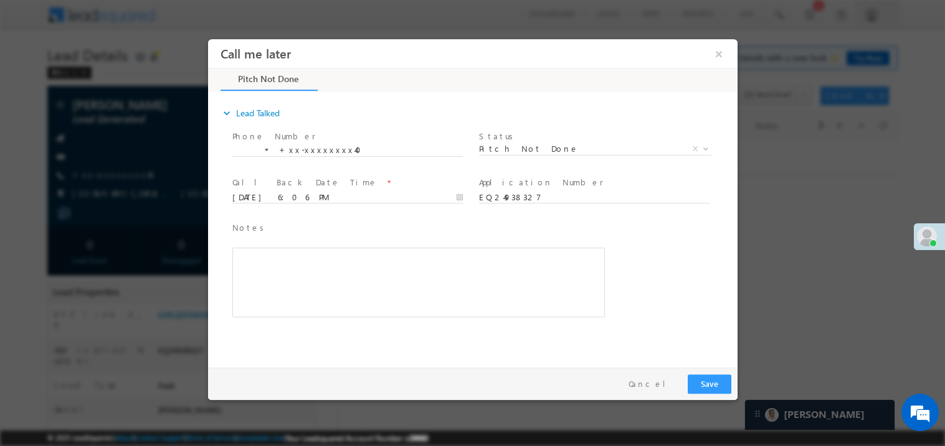
click at [396, 275] on div "Rich Text Editor, 40788eee-0fb2-11ec-a811-0adc8a9d82c2__tab1__section1__Notes__…" at bounding box center [418, 282] width 372 height 70
click at [715, 389] on button "Save" at bounding box center [709, 383] width 44 height 19
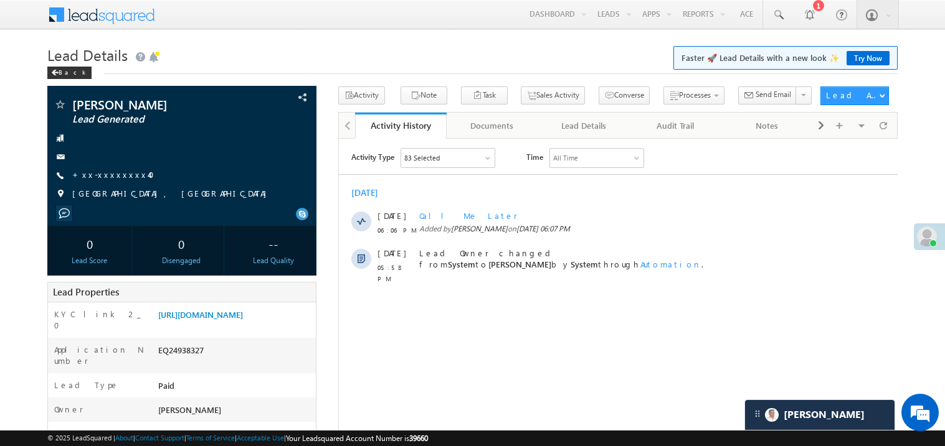
click at [858, 54] on link "Try Now" at bounding box center [867, 58] width 43 height 14
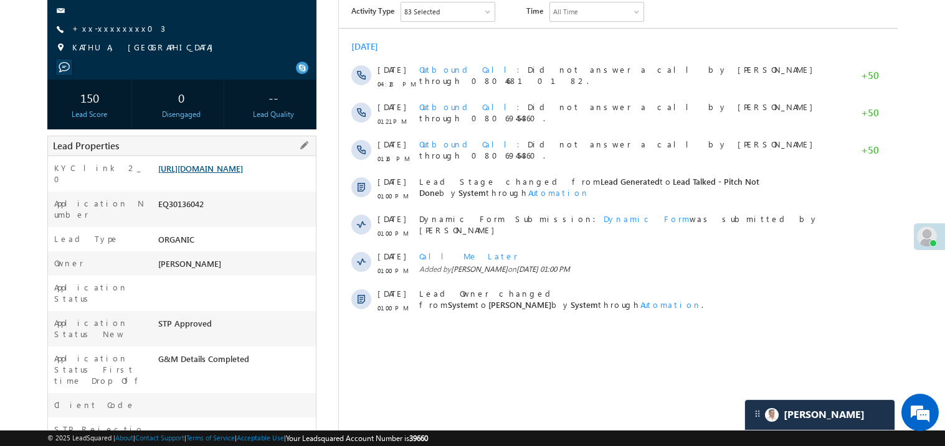
scroll to position [149, 0]
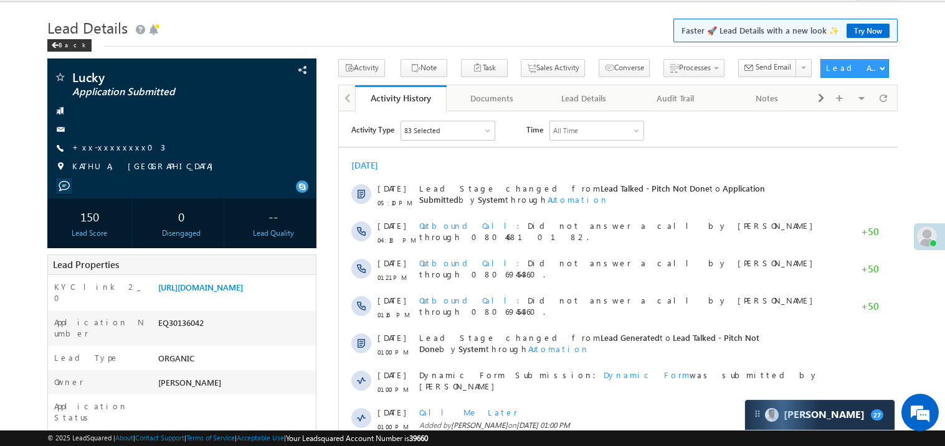
scroll to position [24, 0]
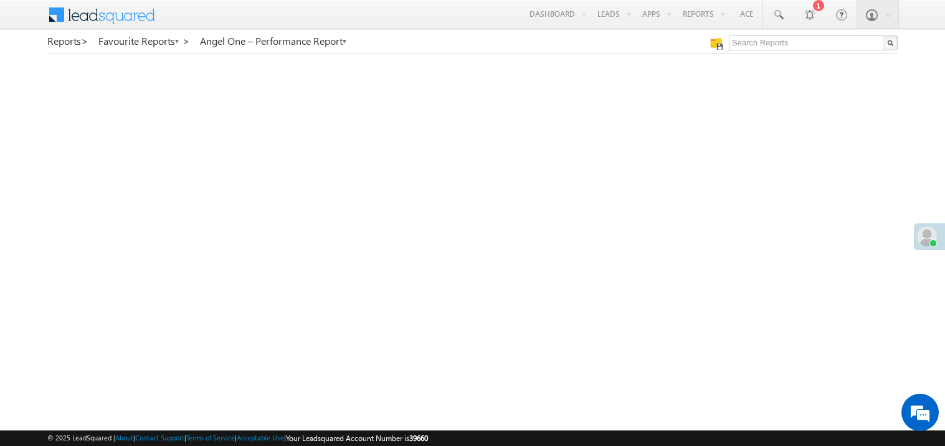
click at [922, 232] on span at bounding box center [927, 237] width 20 height 20
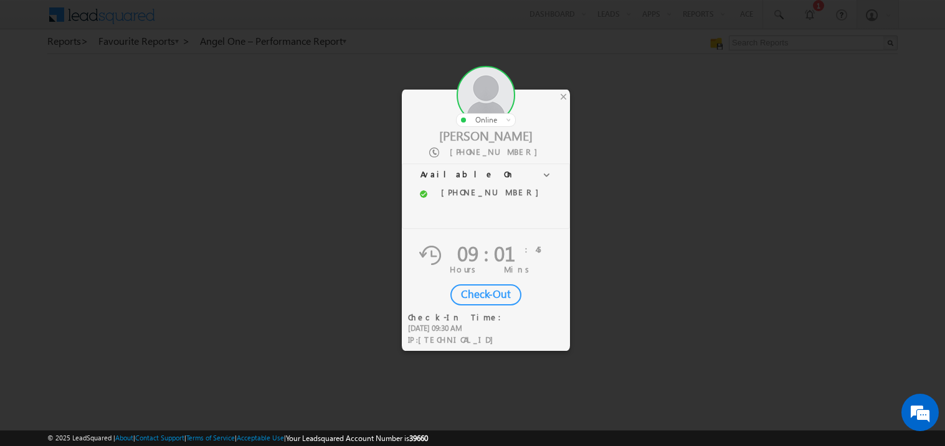
click at [482, 294] on div "Check-Out" at bounding box center [485, 295] width 71 height 21
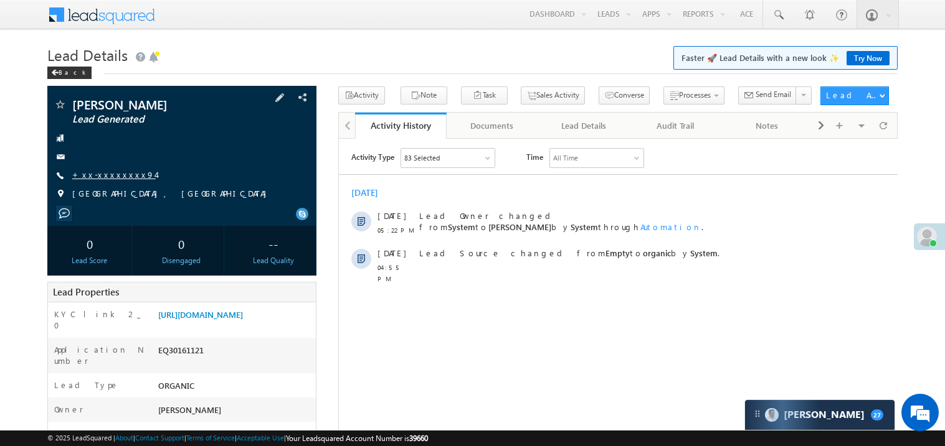
click at [110, 170] on link "+xx-xxxxxxxx94" at bounding box center [113, 174] width 83 height 11
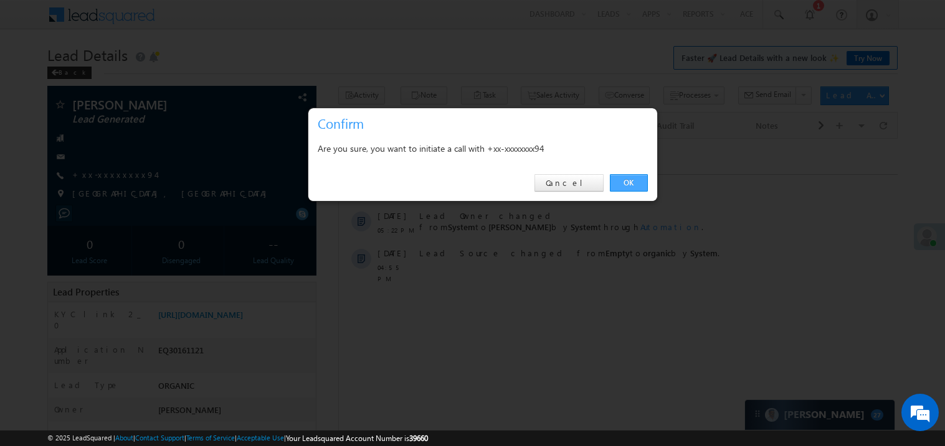
click at [636, 181] on link "OK" at bounding box center [629, 182] width 38 height 17
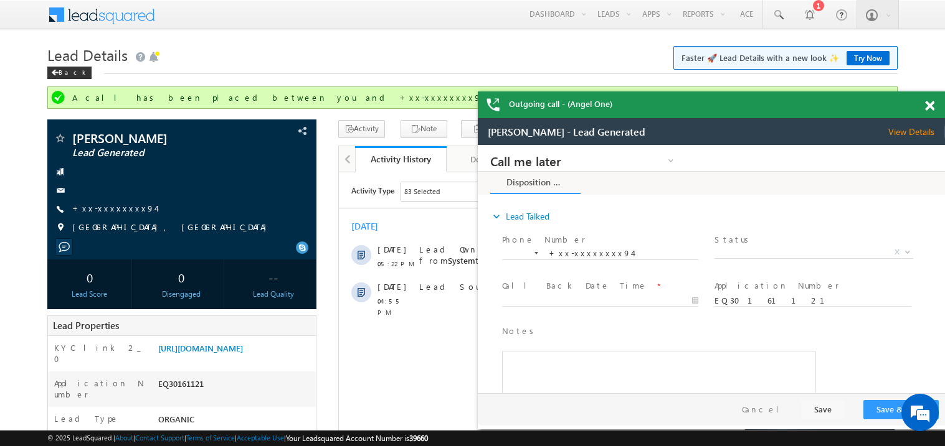
click at [931, 106] on span at bounding box center [929, 106] width 9 height 11
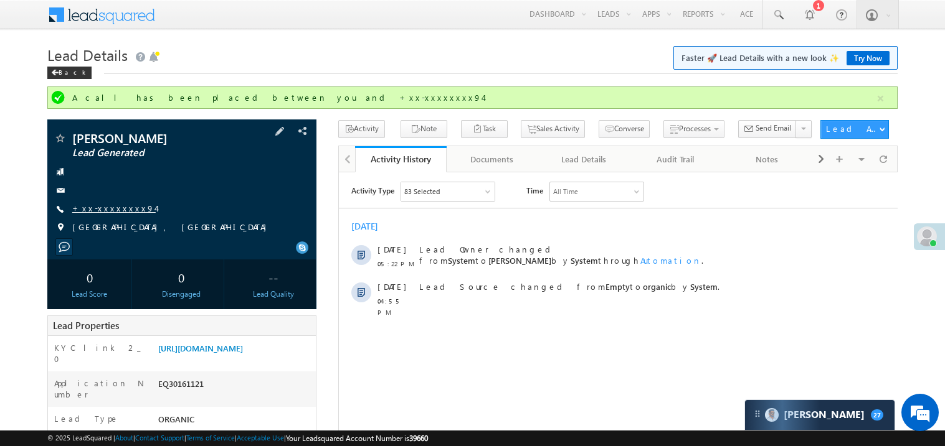
click at [108, 207] on link "+xx-xxxxxxxx94" at bounding box center [113, 208] width 83 height 11
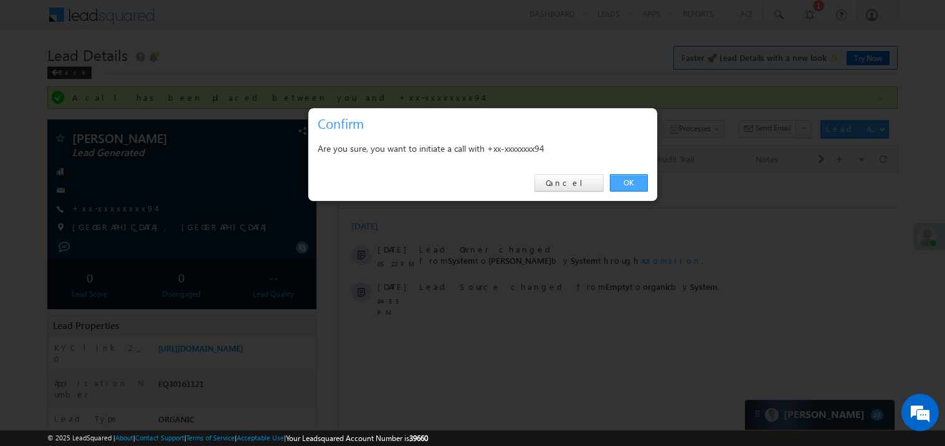
click at [632, 182] on link "OK" at bounding box center [629, 182] width 38 height 17
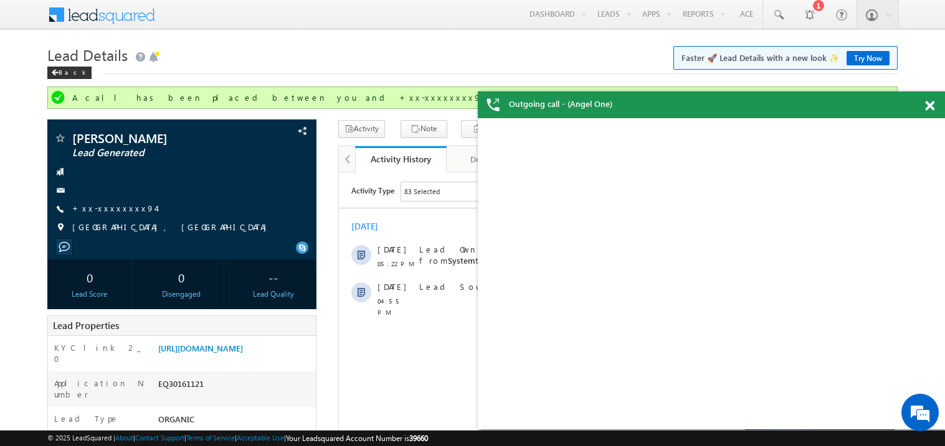
click at [931, 102] on span at bounding box center [929, 106] width 9 height 11
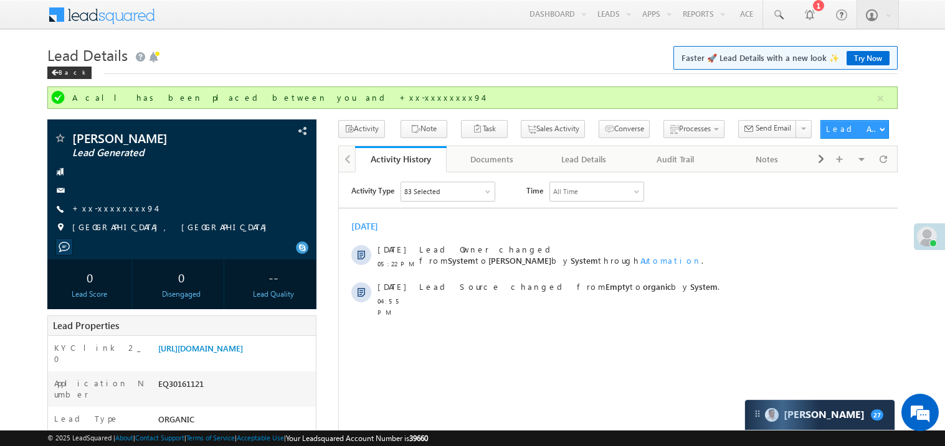
click at [311, 49] on h1 "Lead Details Faster 🚀 Lead Details with a new look ✨ Try Now" at bounding box center [472, 54] width 850 height 24
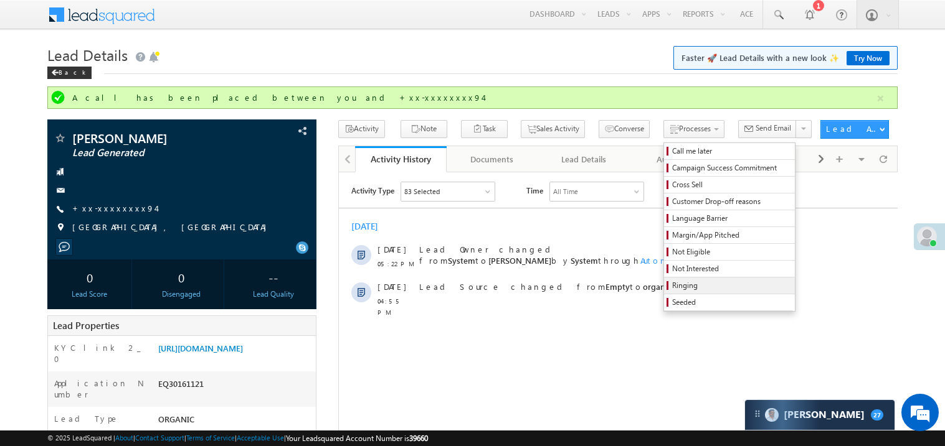
click at [687, 282] on span "Ringing" at bounding box center [731, 285] width 118 height 11
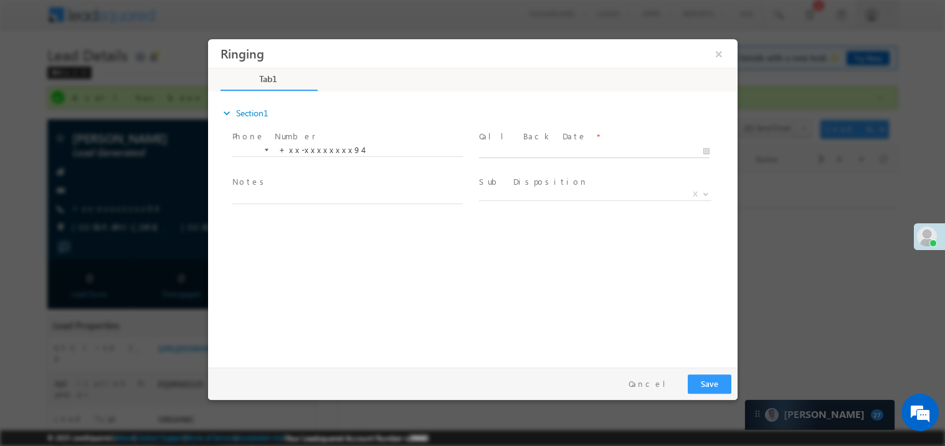
click at [520, 151] on body "Ringing ×" at bounding box center [471, 200] width 529 height 323
type input "[DATE] 6:15 PM"
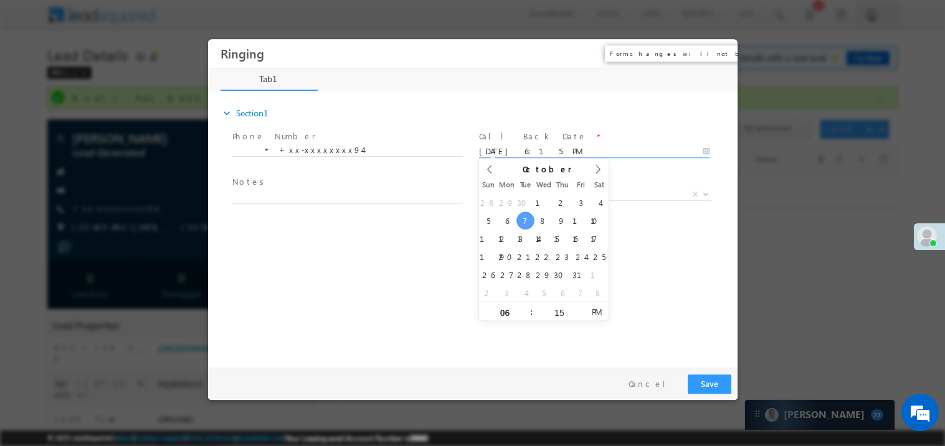
click at [719, 49] on button "×" at bounding box center [717, 53] width 21 height 23
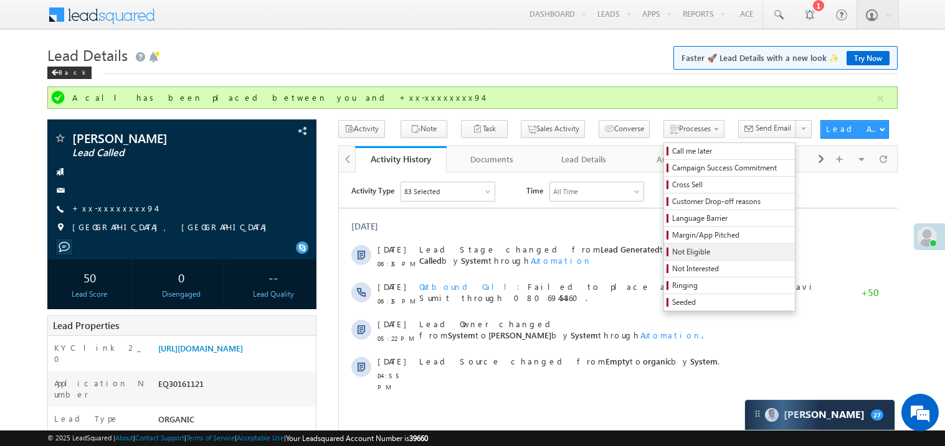
click at [672, 256] on span "Not Eligible" at bounding box center [731, 252] width 118 height 11
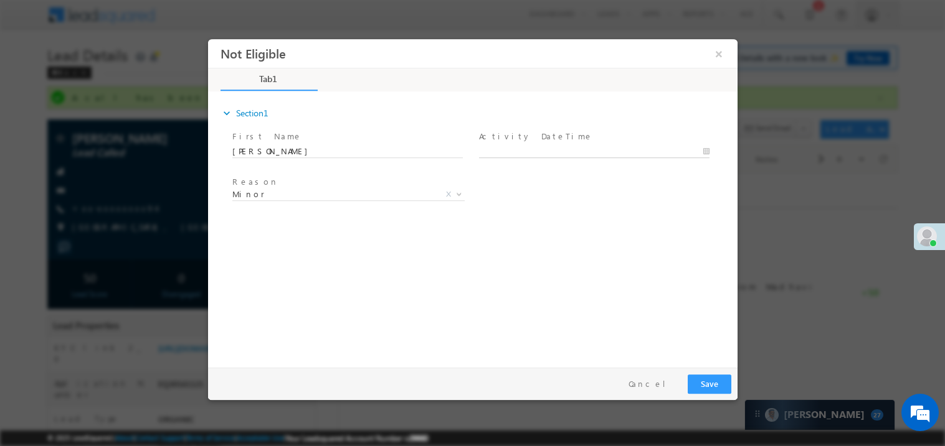
click at [499, 148] on body "Not Eligible ×" at bounding box center [471, 200] width 529 height 323
type input "[DATE] 6:16 PM"
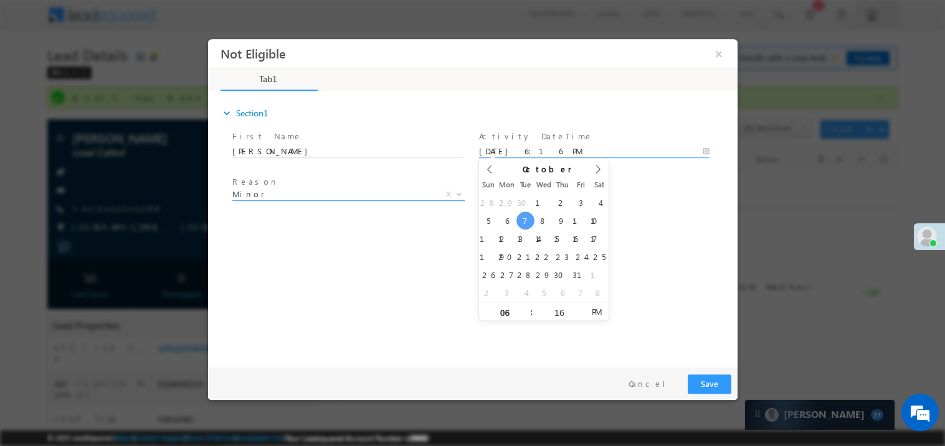
click at [331, 191] on span "Minor" at bounding box center [333, 193] width 202 height 11
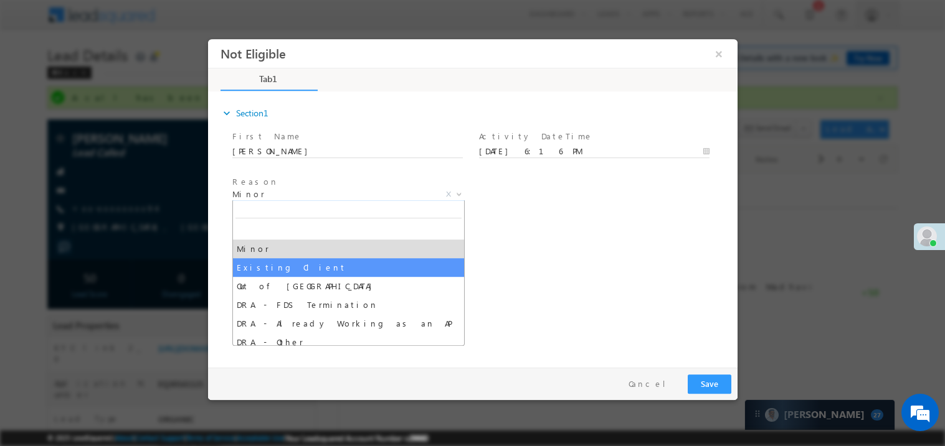
select select "Existing Client"
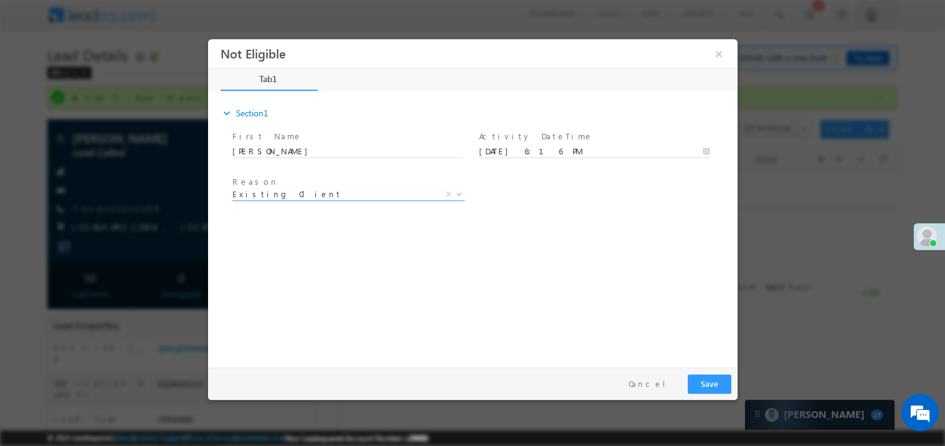
click at [528, 244] on div "expand_more Section1 First Name *" at bounding box center [475, 227] width 523 height 269
click at [707, 384] on button "Save" at bounding box center [709, 383] width 44 height 19
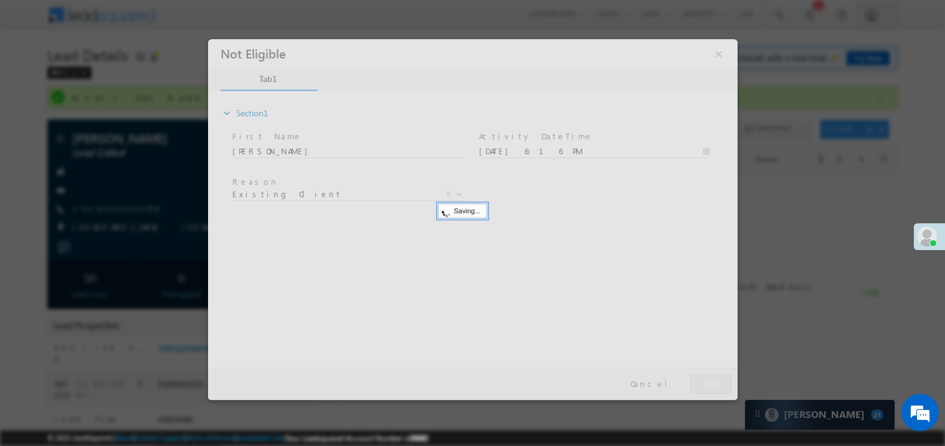
click at [707, 384] on div at bounding box center [471, 219] width 529 height 361
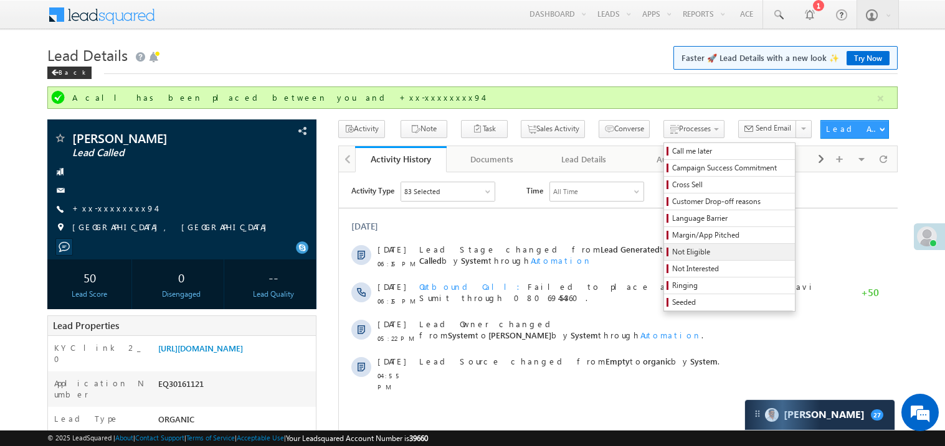
click at [672, 253] on span "Not Eligible" at bounding box center [731, 252] width 118 height 11
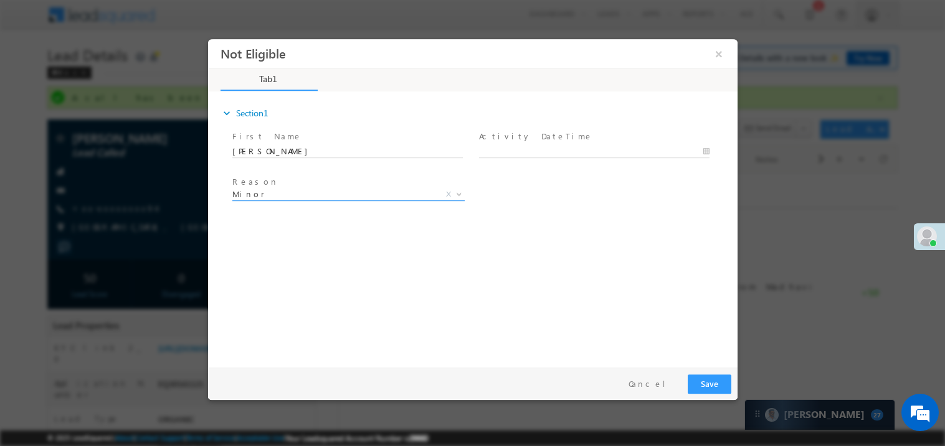
click at [323, 191] on span "Minor" at bounding box center [333, 193] width 202 height 11
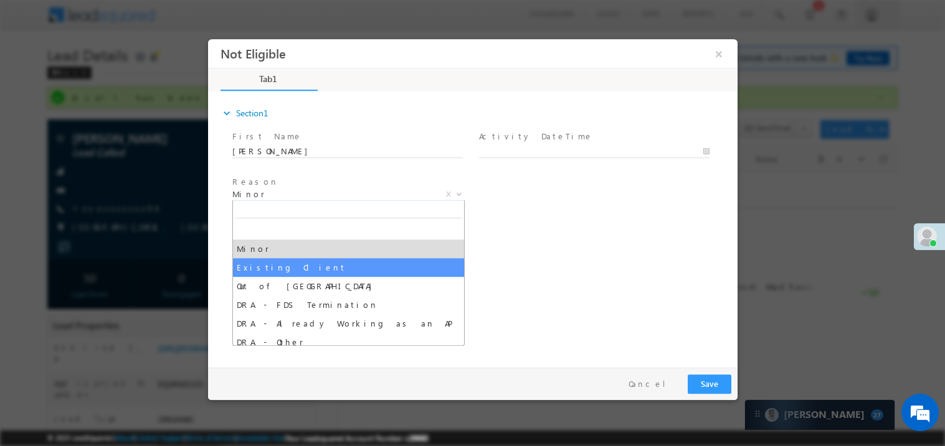
select select "Existing Client"
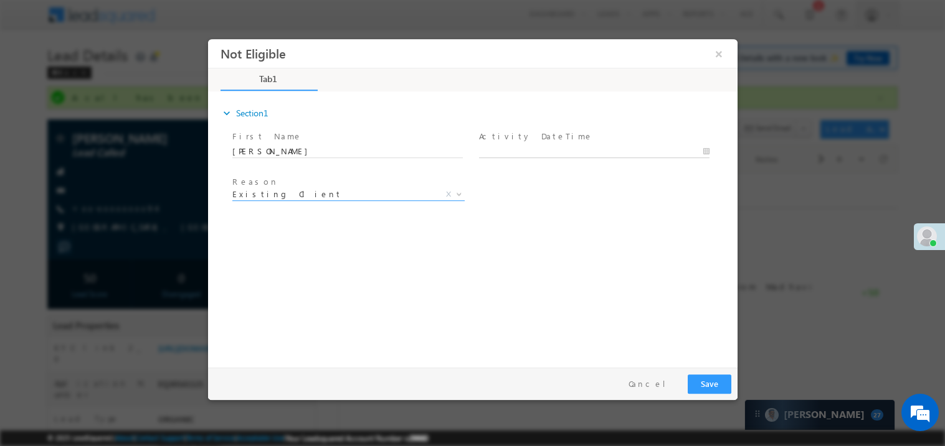
click at [511, 153] on body "Not Eligible ×" at bounding box center [471, 200] width 529 height 323
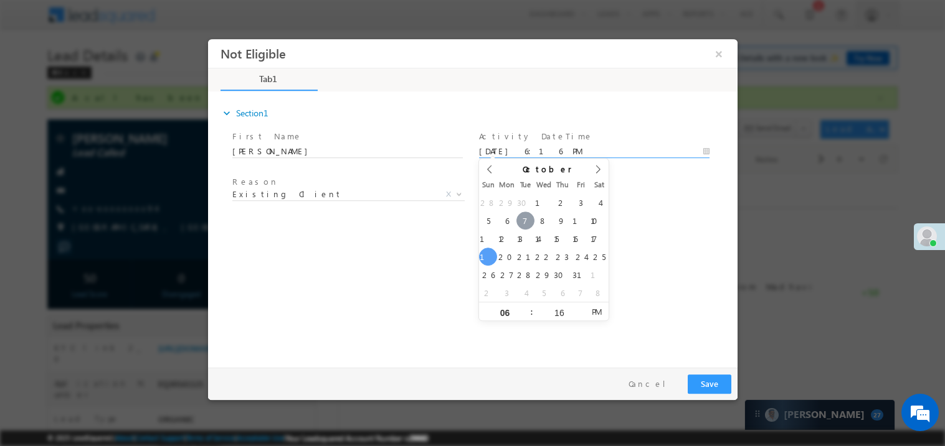
type input "[DATE] 6:16 PM"
click at [338, 278] on div "expand_more Section1 First Name *" at bounding box center [475, 227] width 523 height 269
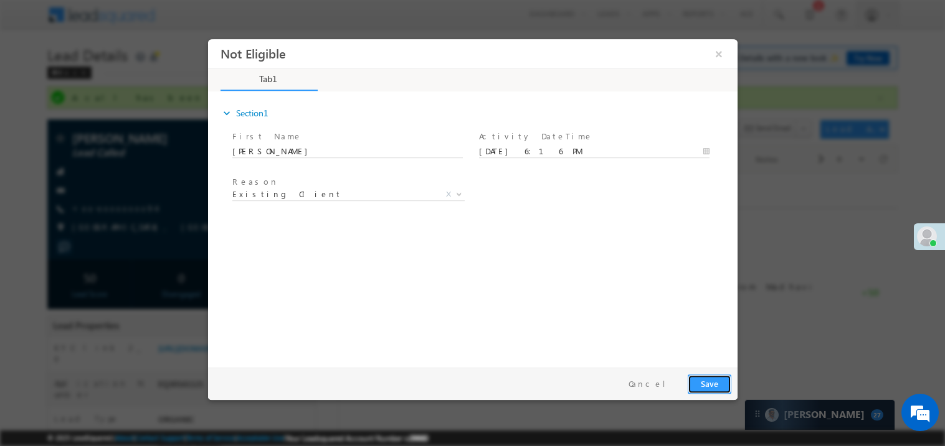
click at [709, 387] on button "Save" at bounding box center [709, 383] width 44 height 19
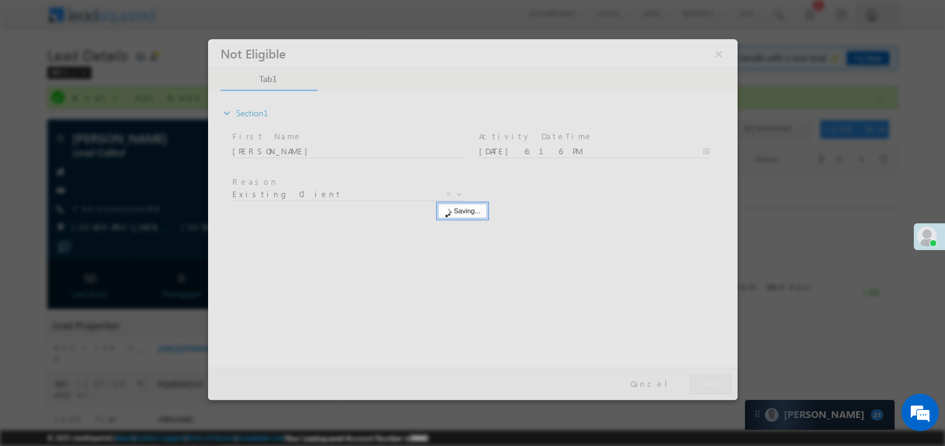
click at [709, 387] on div at bounding box center [471, 219] width 529 height 361
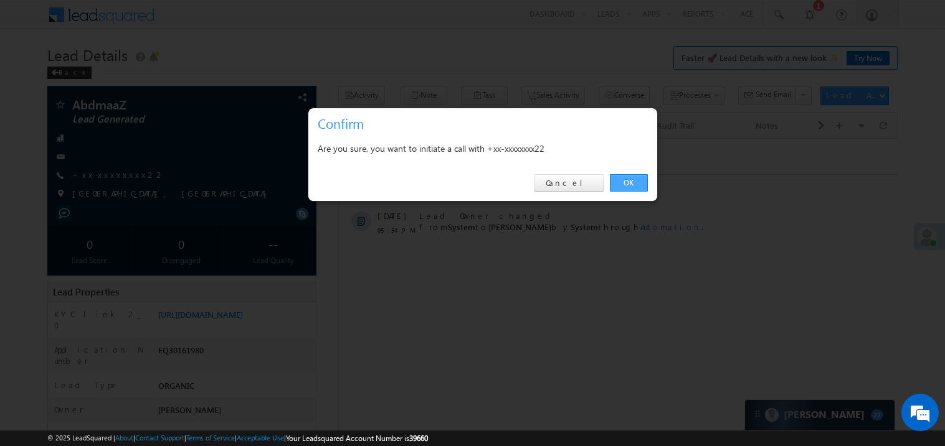
click at [631, 179] on link "OK" at bounding box center [629, 182] width 38 height 17
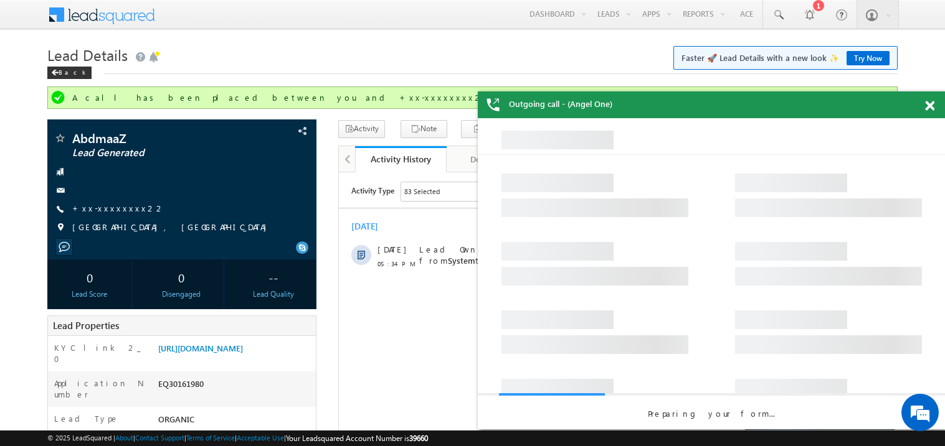
click at [926, 102] on span at bounding box center [929, 106] width 9 height 11
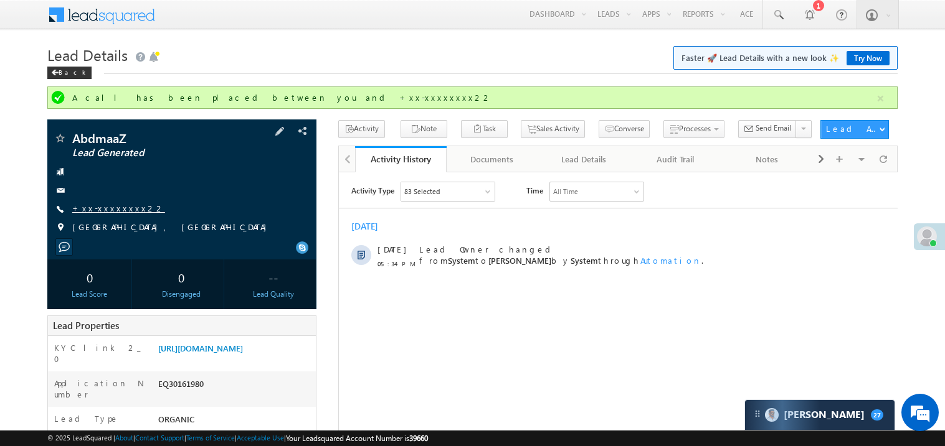
click at [121, 213] on link "+xx-xxxxxxxx22" at bounding box center [118, 208] width 93 height 11
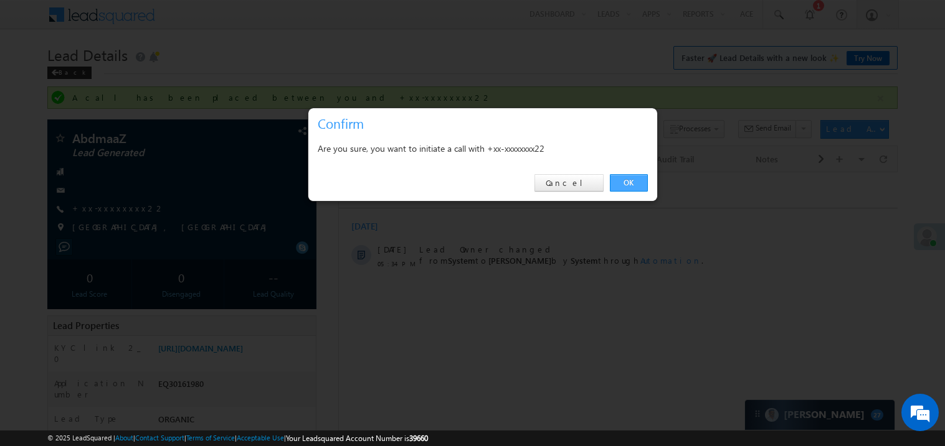
click at [626, 177] on link "OK" at bounding box center [629, 182] width 38 height 17
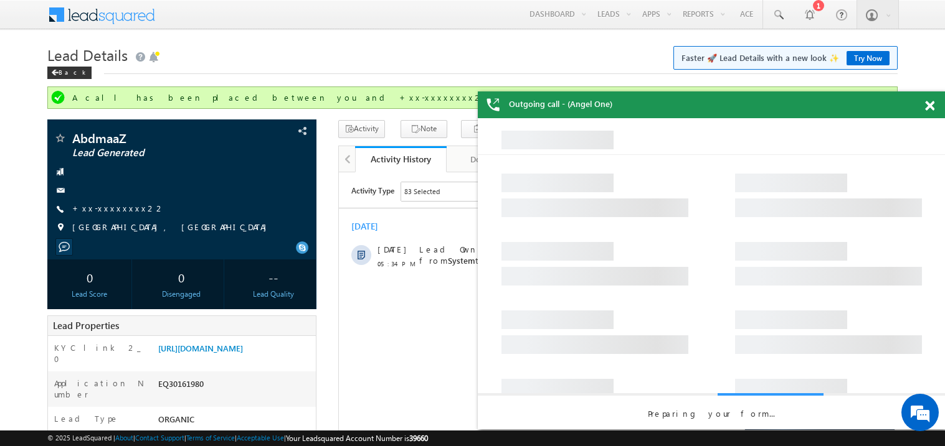
click at [931, 110] on span at bounding box center [929, 106] width 9 height 11
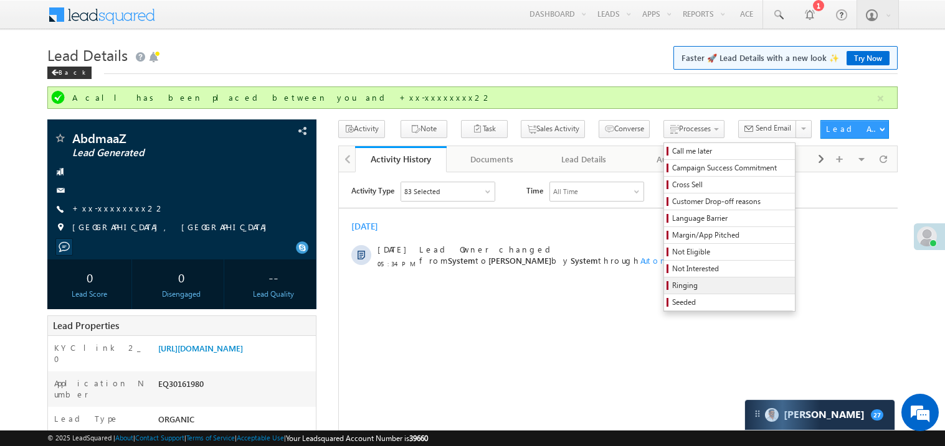
click at [694, 283] on span "Ringing" at bounding box center [731, 285] width 118 height 11
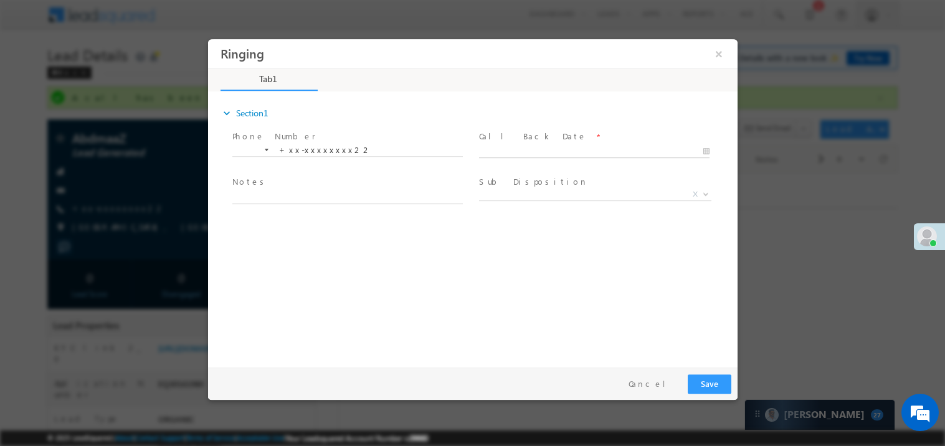
click at [544, 150] on body "Ringing ×" at bounding box center [471, 200] width 529 height 323
type input "10/07/25 6:17 PM"
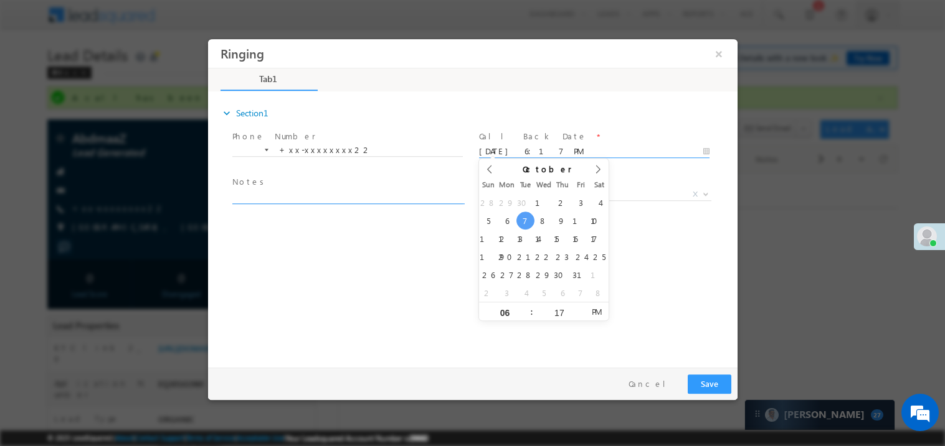
click at [336, 189] on textarea at bounding box center [347, 196] width 230 height 14
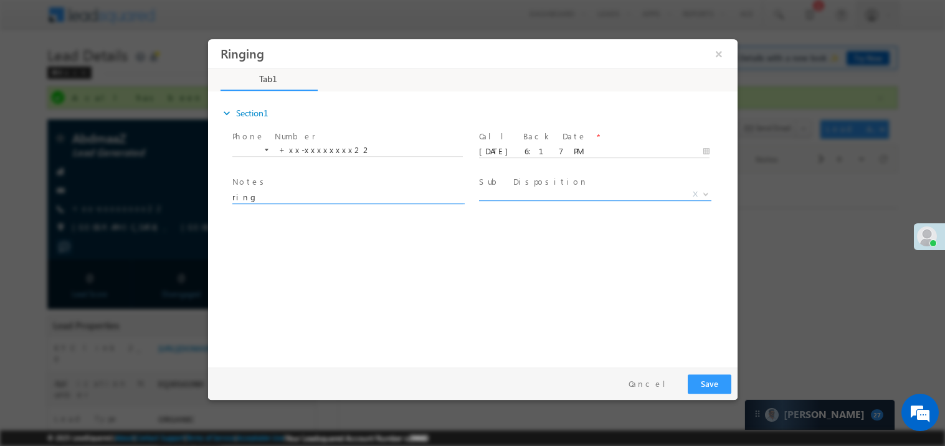
type textarea "ring"
click at [552, 194] on span "X" at bounding box center [594, 194] width 232 height 12
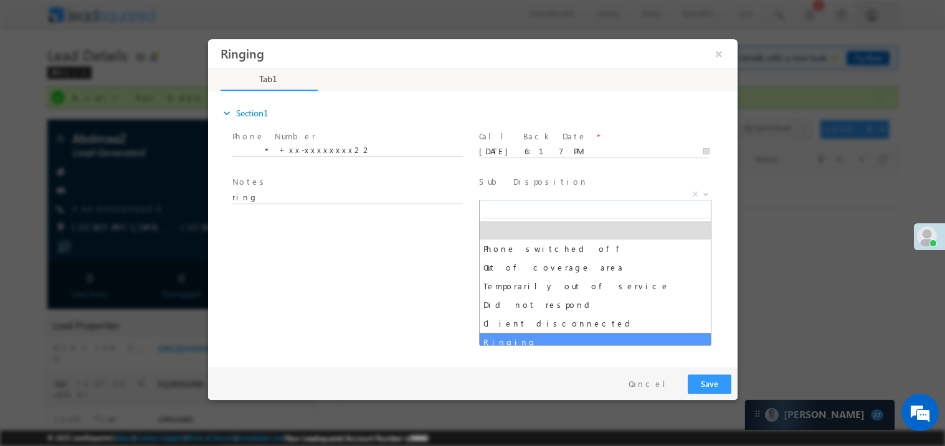
select select "Ringing"
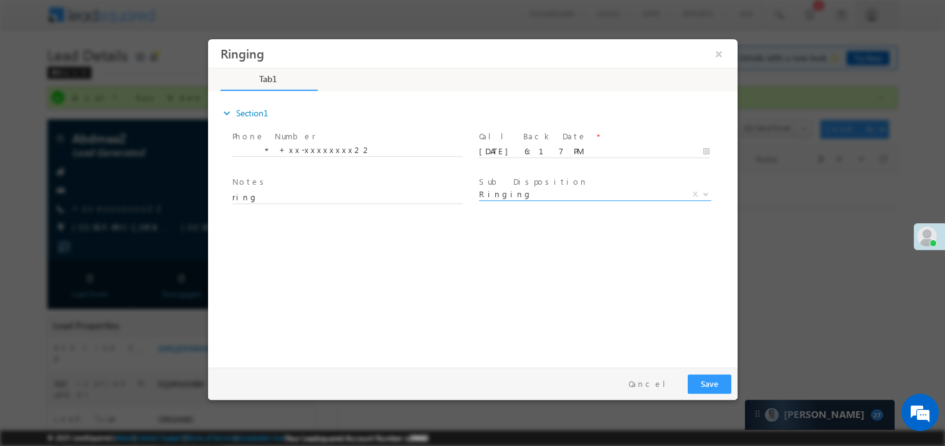
click at [369, 285] on div "expand_more Section1 Phone Number *" at bounding box center [475, 227] width 523 height 269
click at [707, 392] on button "Save" at bounding box center [709, 383] width 44 height 19
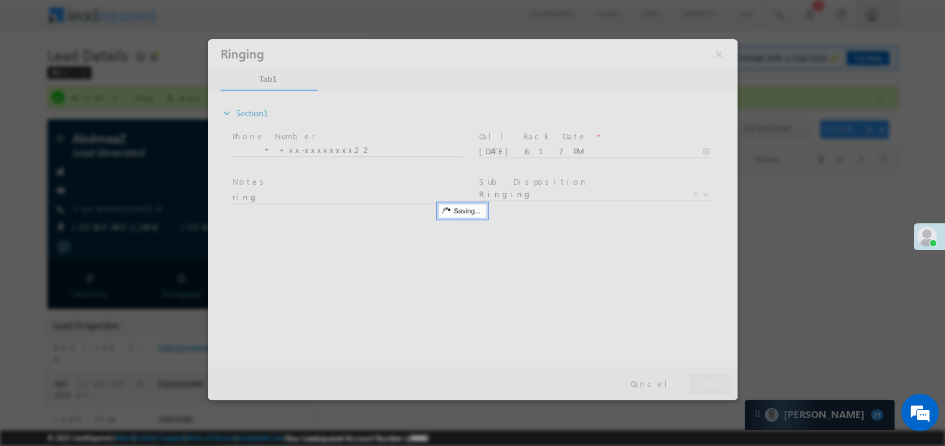
click at [707, 392] on div at bounding box center [471, 219] width 529 height 361
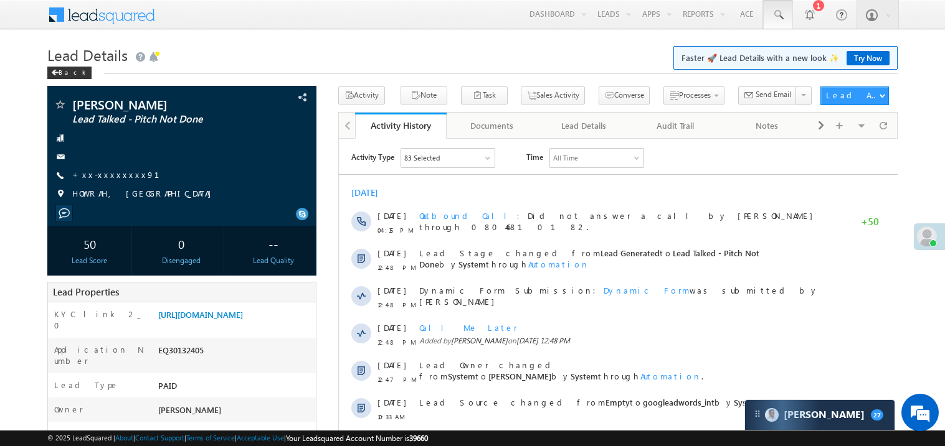
click at [780, 13] on span at bounding box center [777, 15] width 12 height 12
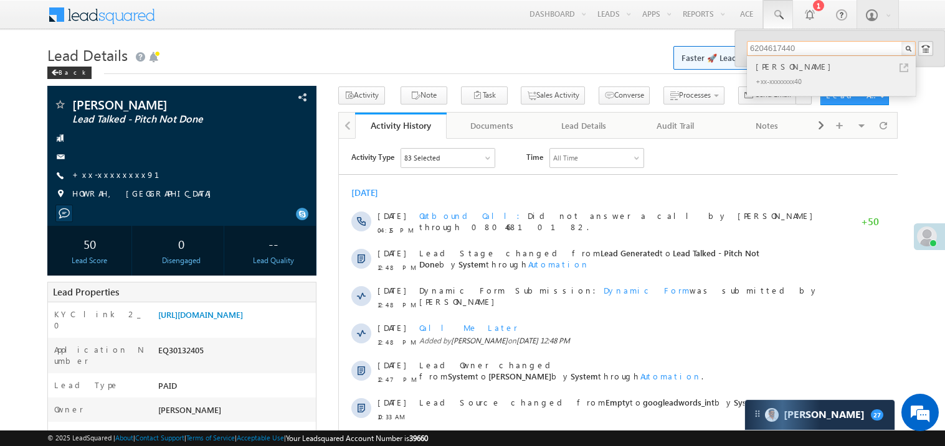
type input "6204617440"
click at [774, 69] on div "[PERSON_NAME]" at bounding box center [836, 67] width 167 height 14
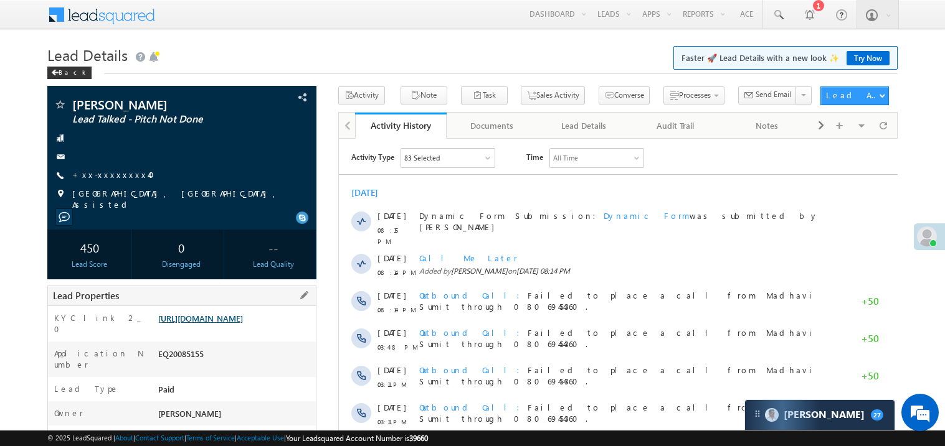
click at [243, 324] on link "[URL][DOMAIN_NAME]" at bounding box center [200, 318] width 85 height 11
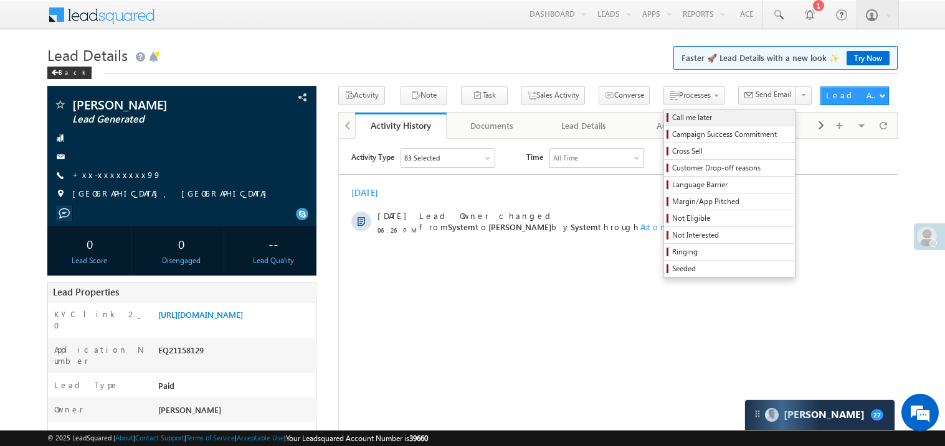
click at [672, 113] on span "Call me later" at bounding box center [731, 117] width 118 height 11
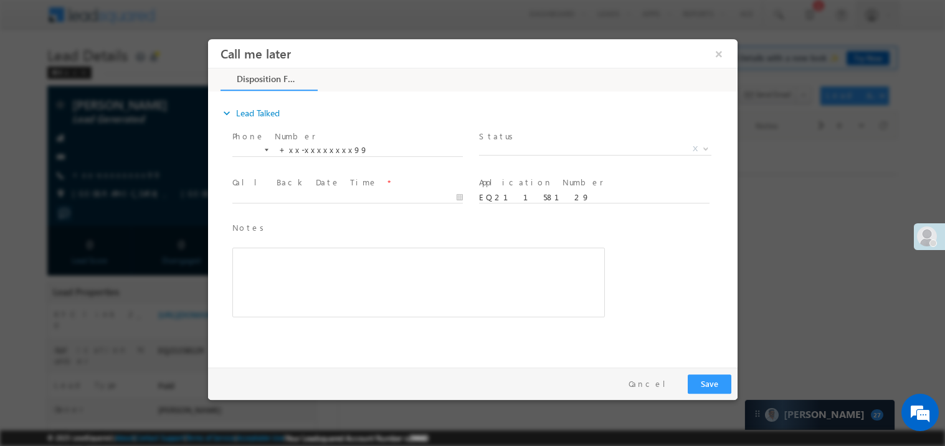
click at [519, 143] on span "X" at bounding box center [594, 149] width 232 height 12
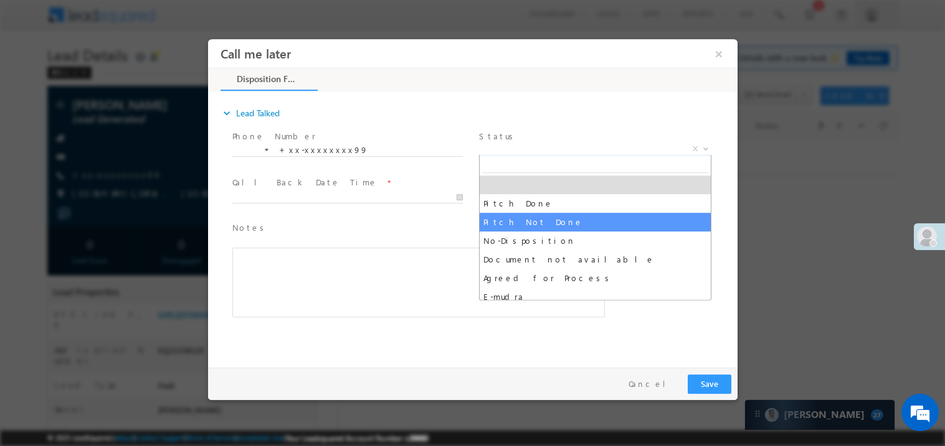
select select "Pitch Not Done"
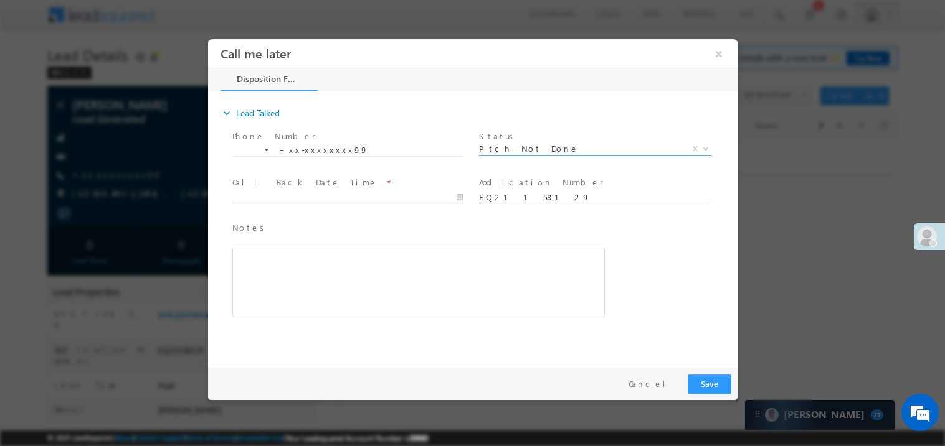
click at [289, 194] on body "Call me later ×" at bounding box center [471, 200] width 529 height 323
type input "[DATE] 6:32 PM"
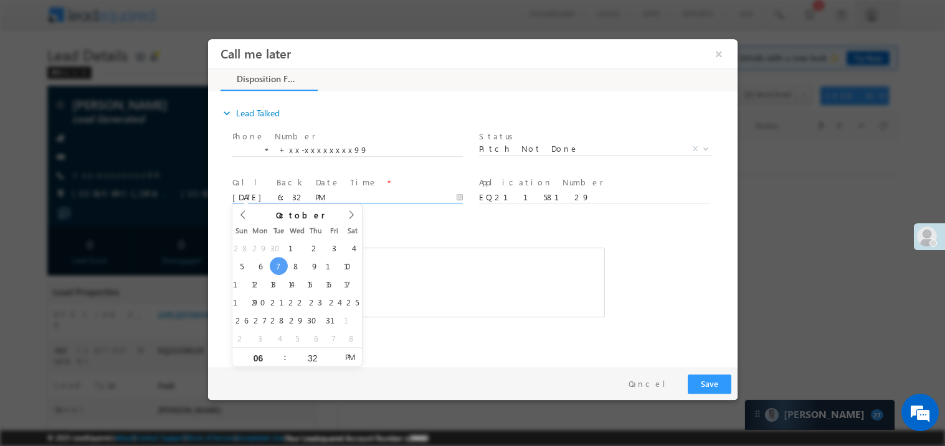
click at [432, 268] on div "Rich Text Editor, 40788eee-0fb2-11ec-a811-0adc8a9d82c2__tab1__section1__Notes__…" at bounding box center [418, 282] width 372 height 70
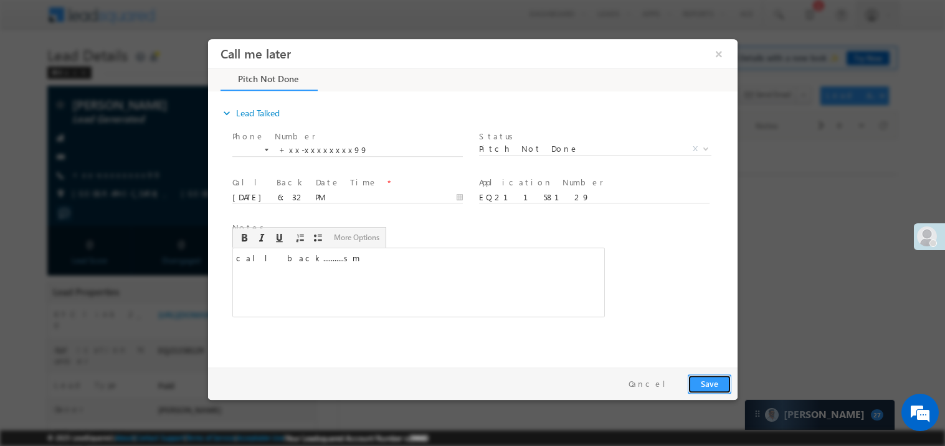
click at [702, 392] on button "Save" at bounding box center [709, 383] width 44 height 19
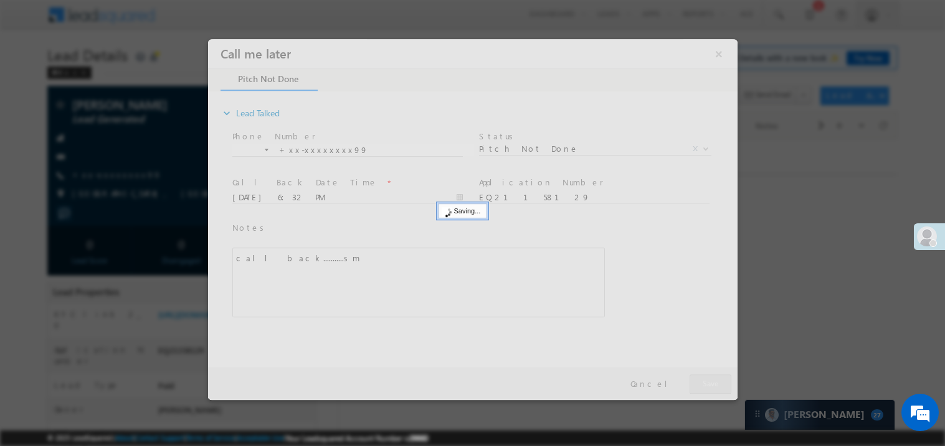
click at [702, 392] on div at bounding box center [471, 219] width 529 height 361
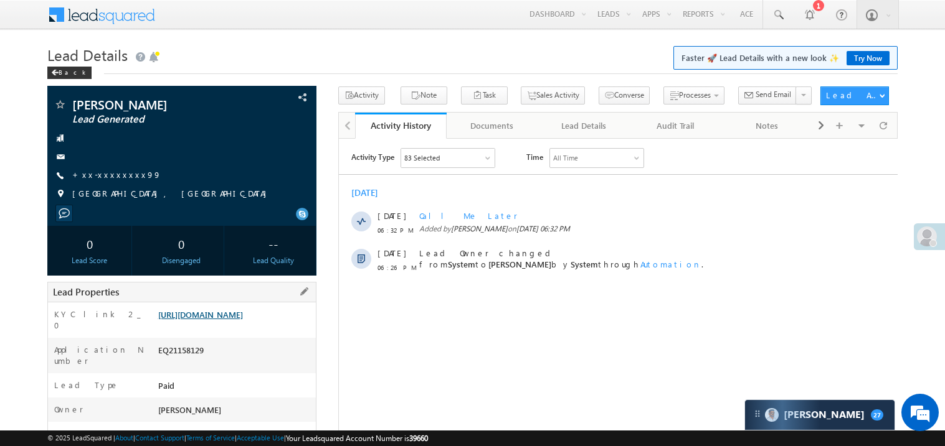
click at [209, 320] on link "[URL][DOMAIN_NAME]" at bounding box center [200, 314] width 85 height 11
click at [863, 54] on link "Try Now" at bounding box center [867, 58] width 43 height 14
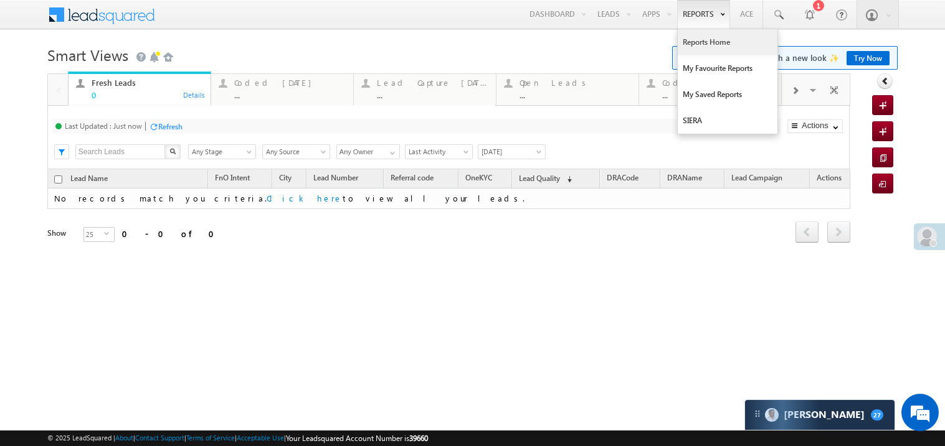
click at [697, 41] on link "Reports Home" at bounding box center [727, 42] width 100 height 26
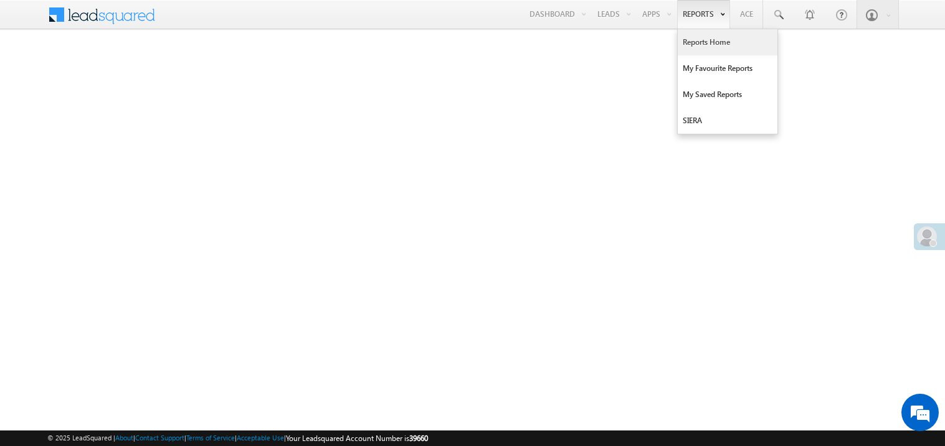
click at [701, 14] on link "Reports" at bounding box center [703, 14] width 53 height 29
click at [704, 66] on link "My Favourite Reports" at bounding box center [727, 68] width 100 height 26
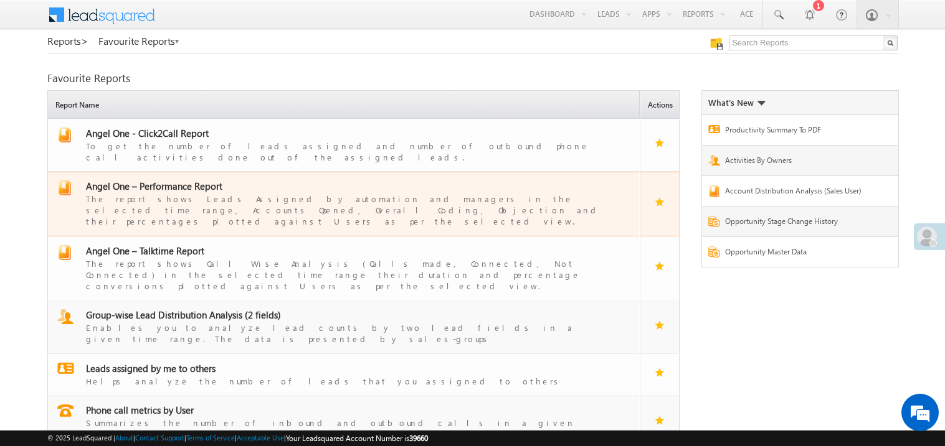
click at [165, 180] on span "Angel One – Performance Report" at bounding box center [154, 186] width 136 height 12
